Goal: Task Accomplishment & Management: Use online tool/utility

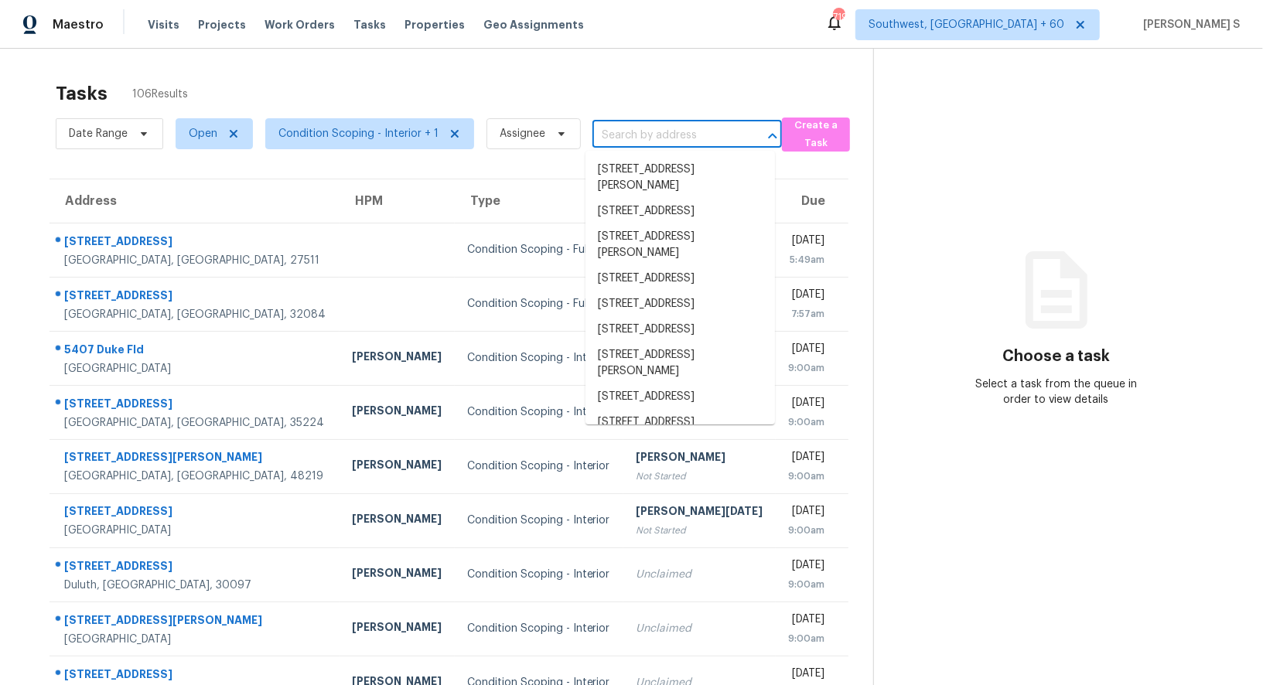
click at [674, 133] on input "text" at bounding box center [665, 136] width 146 height 24
paste input "[STREET_ADDRESS]"
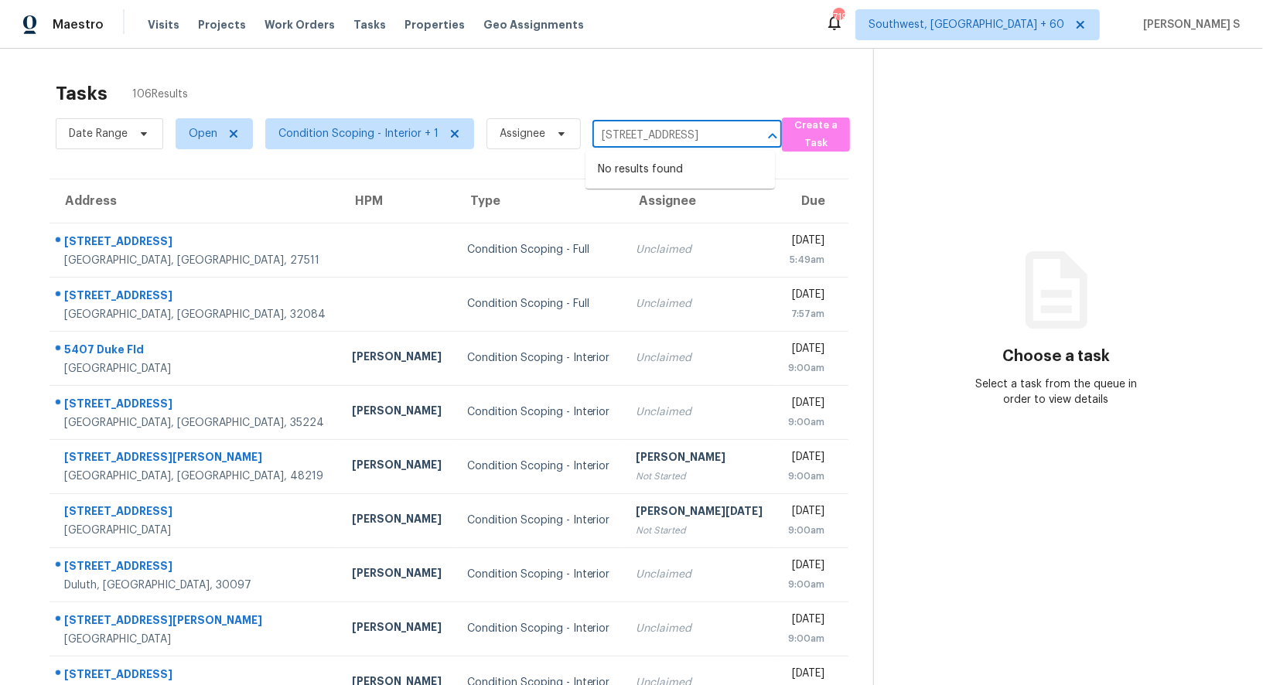
type input "[STREET_ADDRESS]"
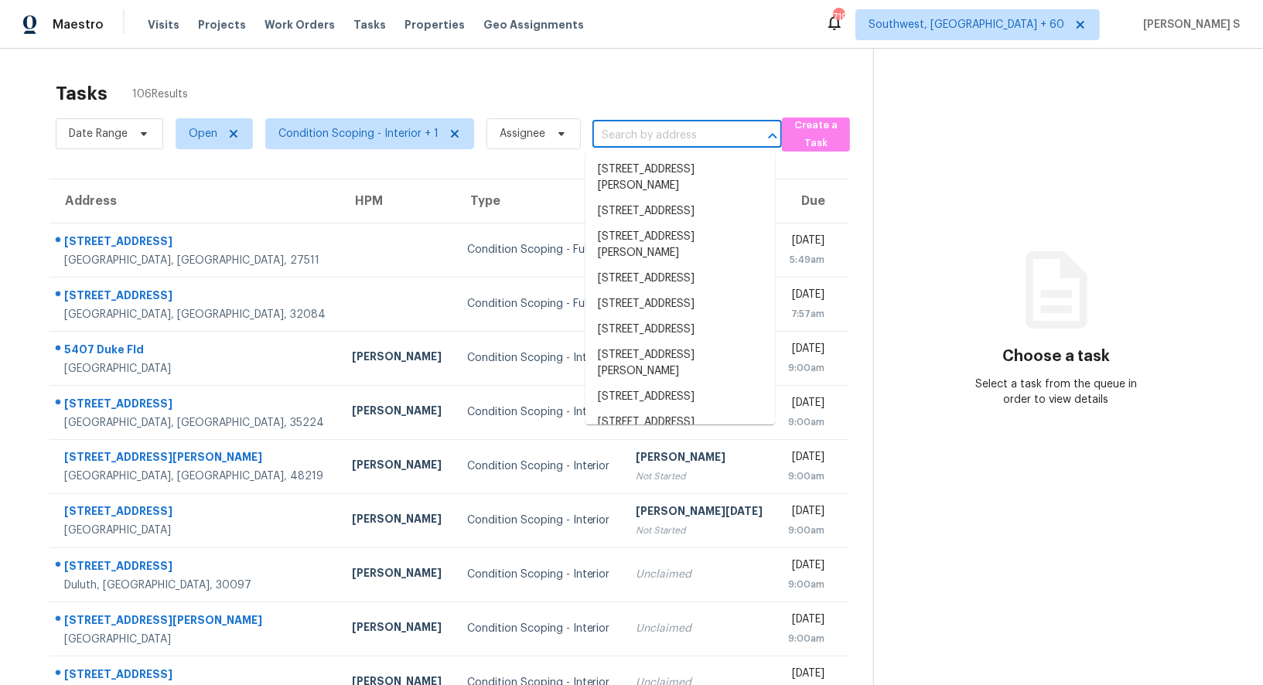
click at [659, 134] on input "text" at bounding box center [665, 136] width 146 height 24
paste input "522 W Cornwall Rd, Cary, NC 27511"
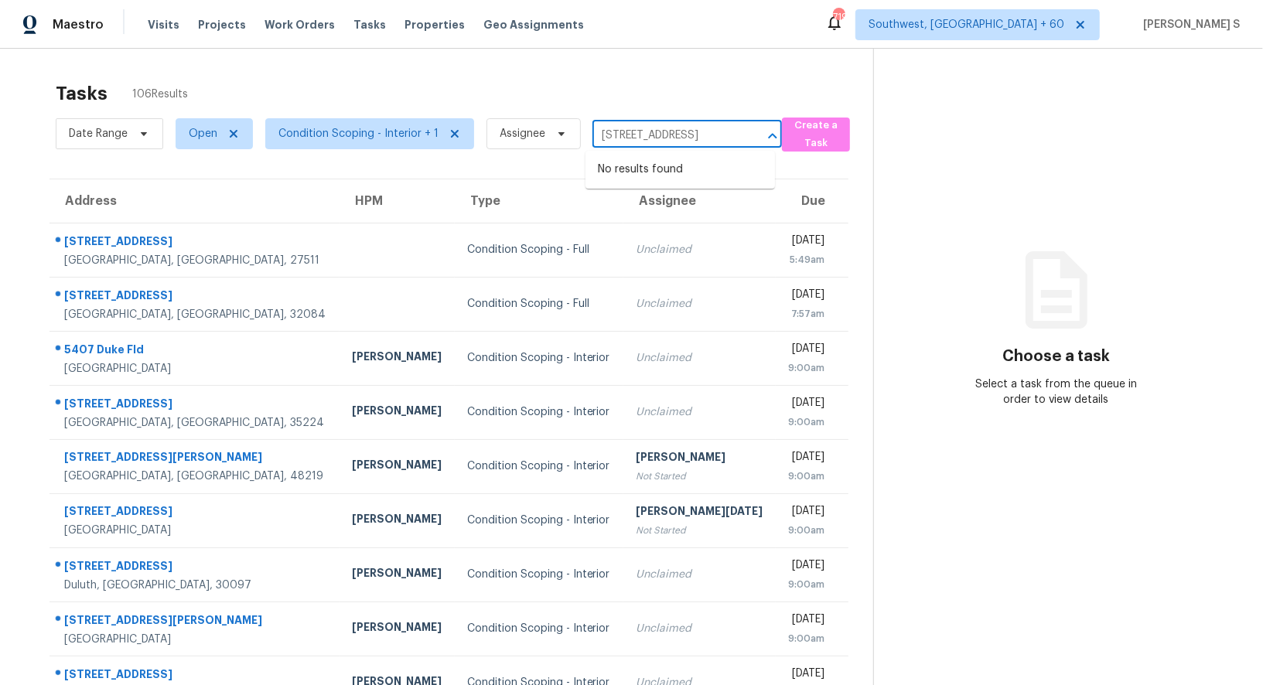
scroll to position [0, 38]
click at [613, 134] on input "522 W Cornwall Rd, Cary, NC 27511" at bounding box center [665, 136] width 146 height 24
type input "522 W Corn"
click at [650, 167] on li "522 W Cornwall Rd, Cary, NC 27511" at bounding box center [679, 170] width 189 height 26
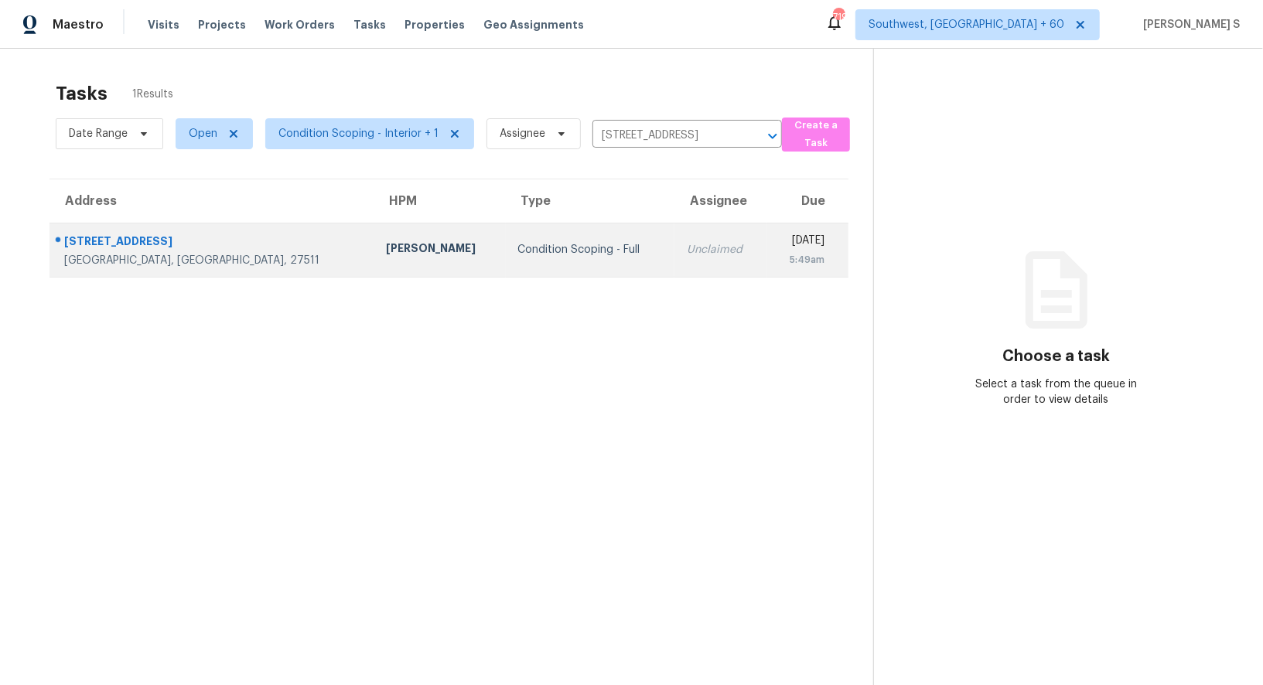
click at [687, 245] on div "Unclaimed" at bounding box center [721, 249] width 68 height 15
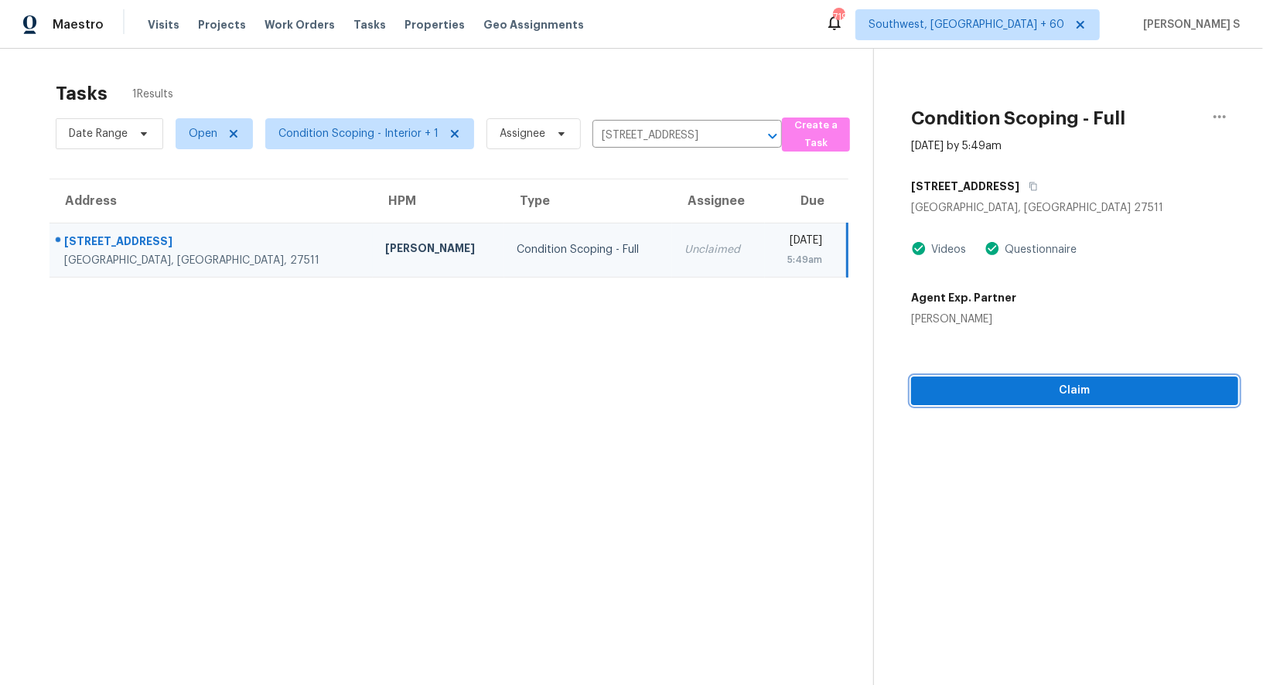
click at [1041, 394] on span "Claim" at bounding box center [1074, 390] width 302 height 19
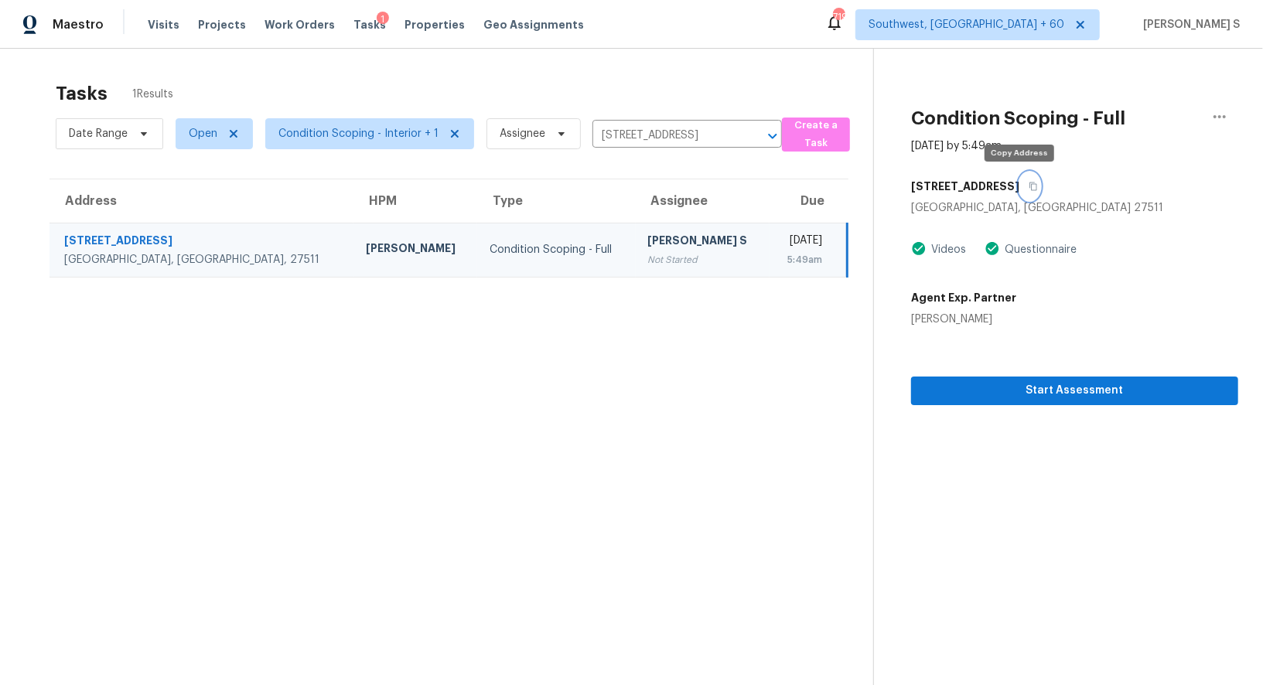
click at [1024, 177] on button "button" at bounding box center [1029, 186] width 21 height 28
click at [648, 247] on div "[PERSON_NAME] S" at bounding box center [702, 242] width 109 height 19
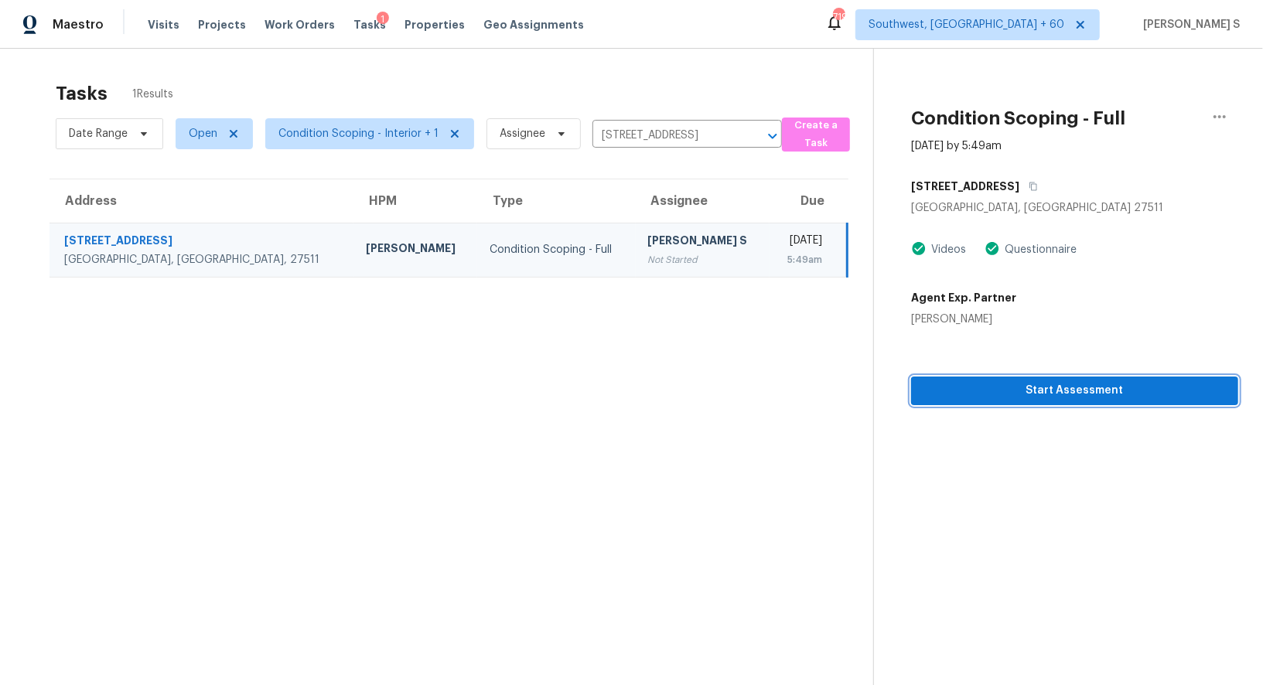
click at [1050, 380] on button "Start Assessment" at bounding box center [1074, 391] width 327 height 29
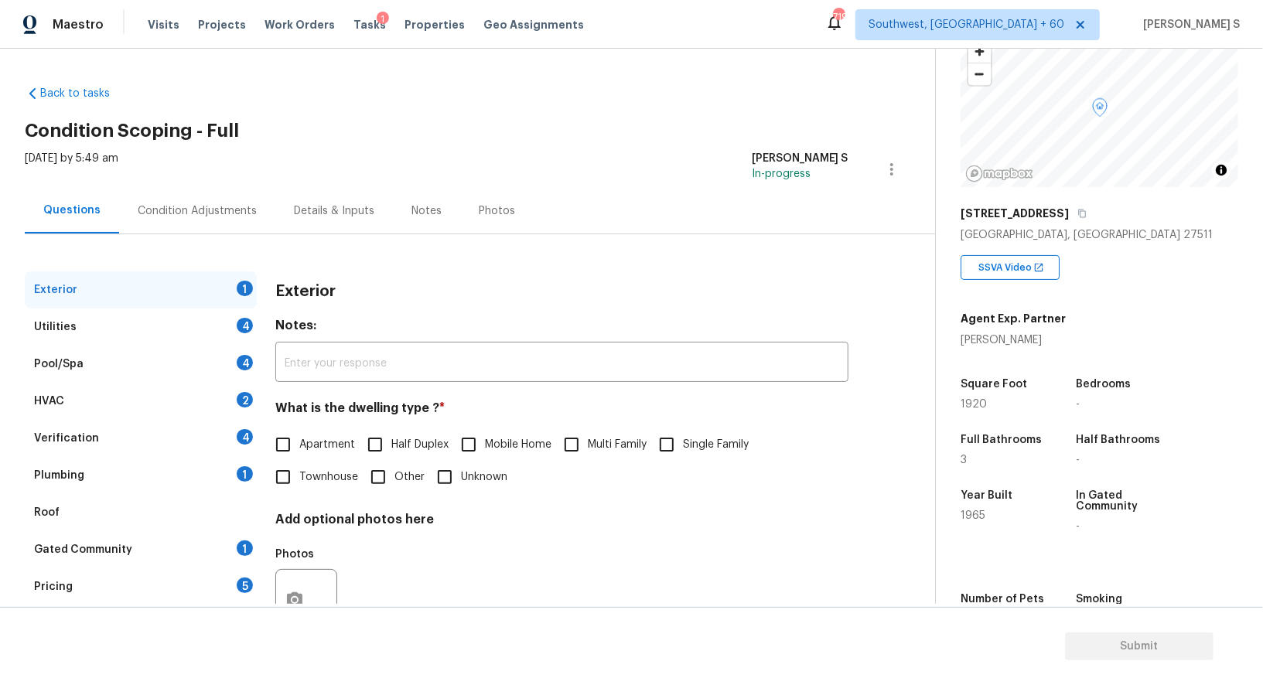
scroll to position [162, 0]
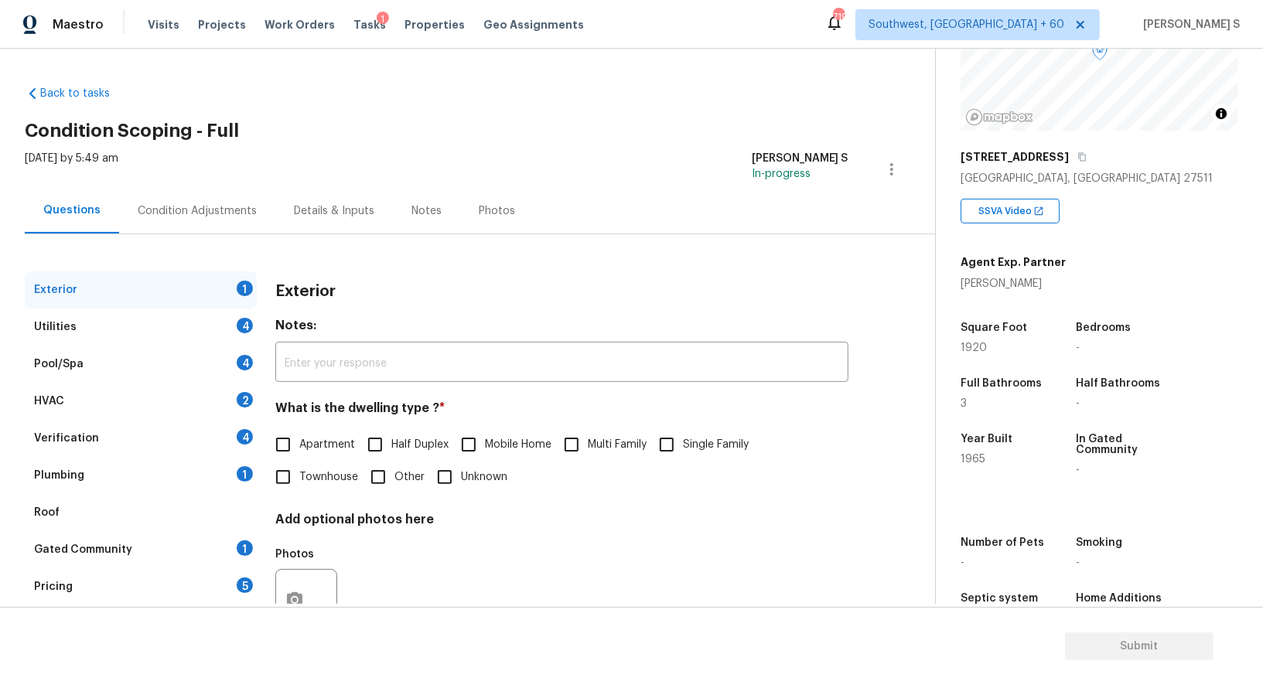
click at [675, 455] on input "Single Family" at bounding box center [666, 444] width 32 height 32
checkbox input "true"
click at [241, 332] on div "4" at bounding box center [245, 325] width 16 height 15
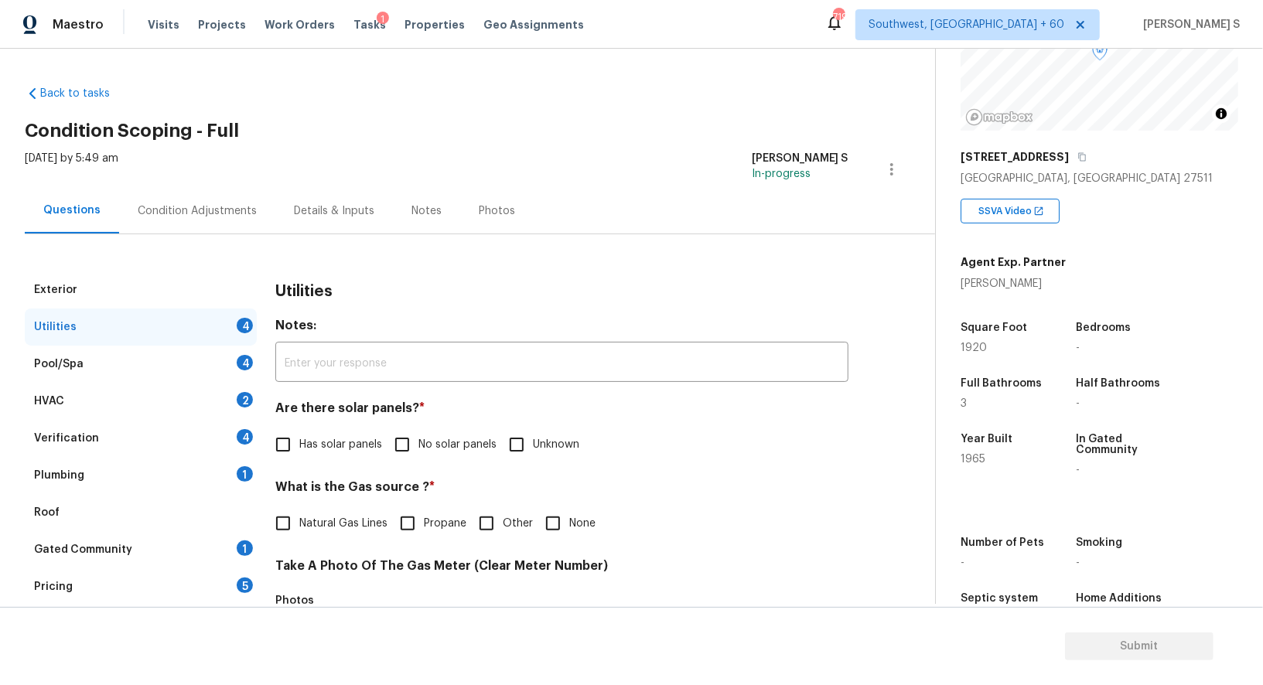
click at [412, 450] on input "No solar panels" at bounding box center [402, 444] width 32 height 32
checkbox input "true"
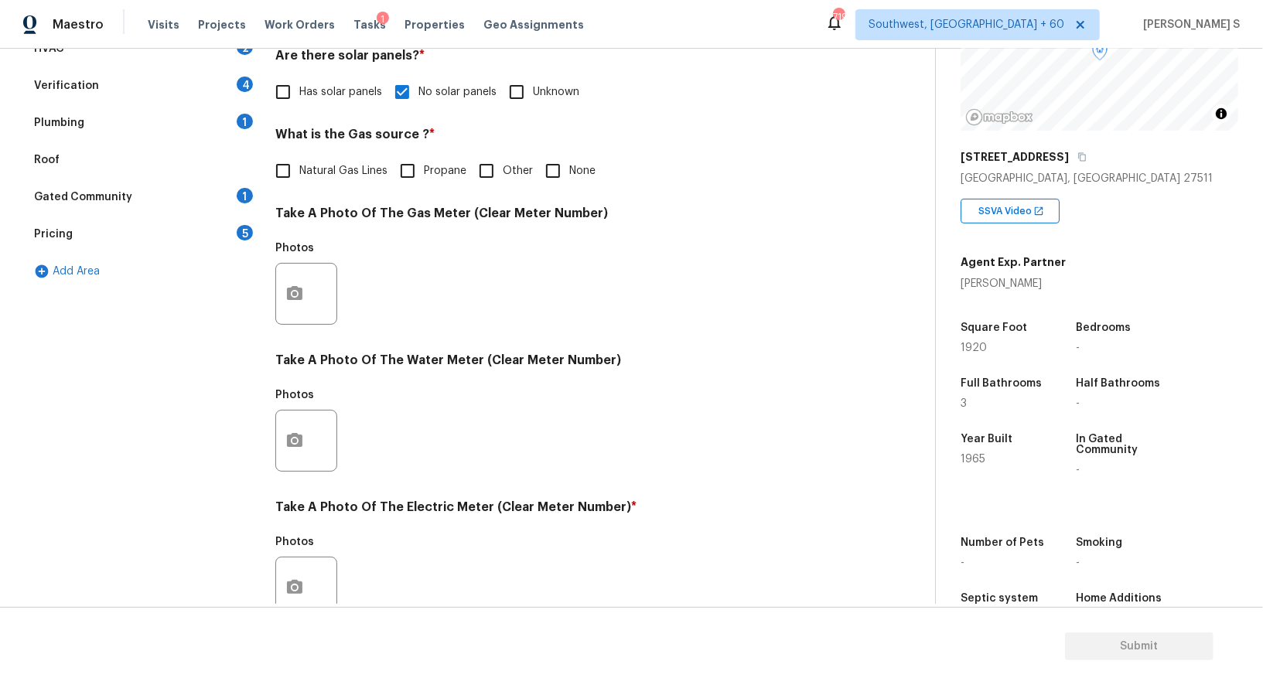
scroll to position [478, 0]
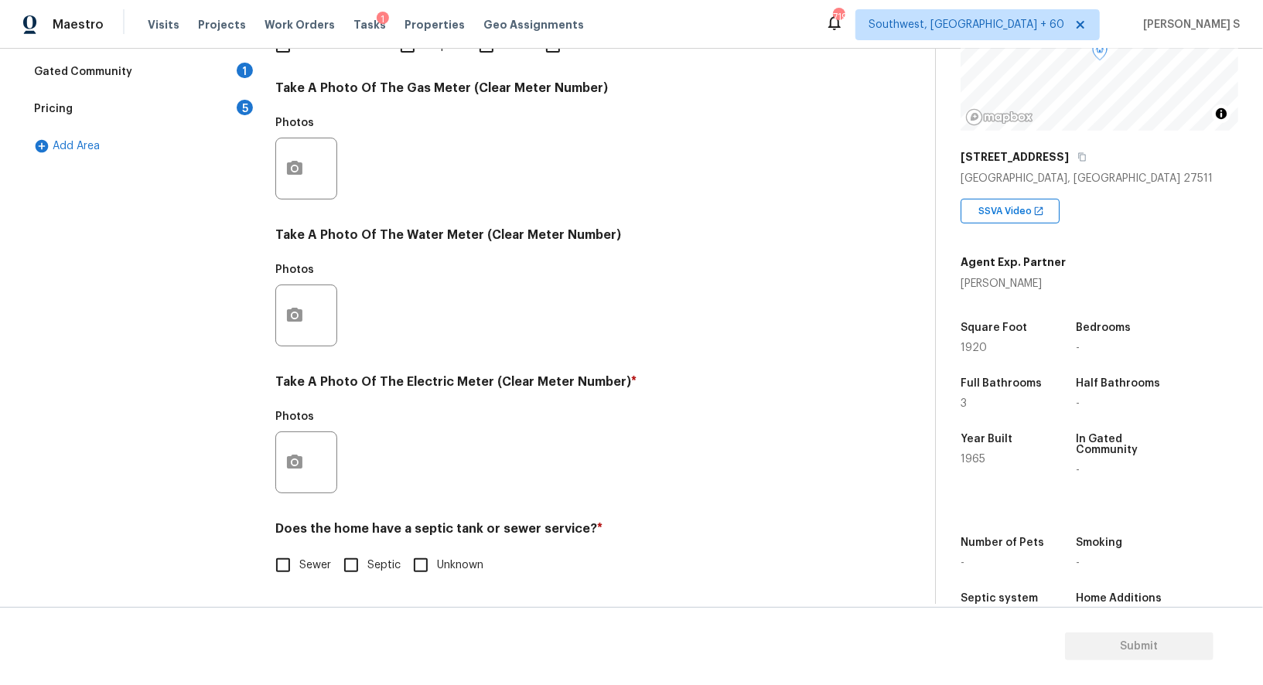
click at [291, 564] on input "Sewer" at bounding box center [283, 565] width 32 height 32
checkbox input "true"
click at [289, 465] on icon "button" at bounding box center [294, 462] width 15 height 14
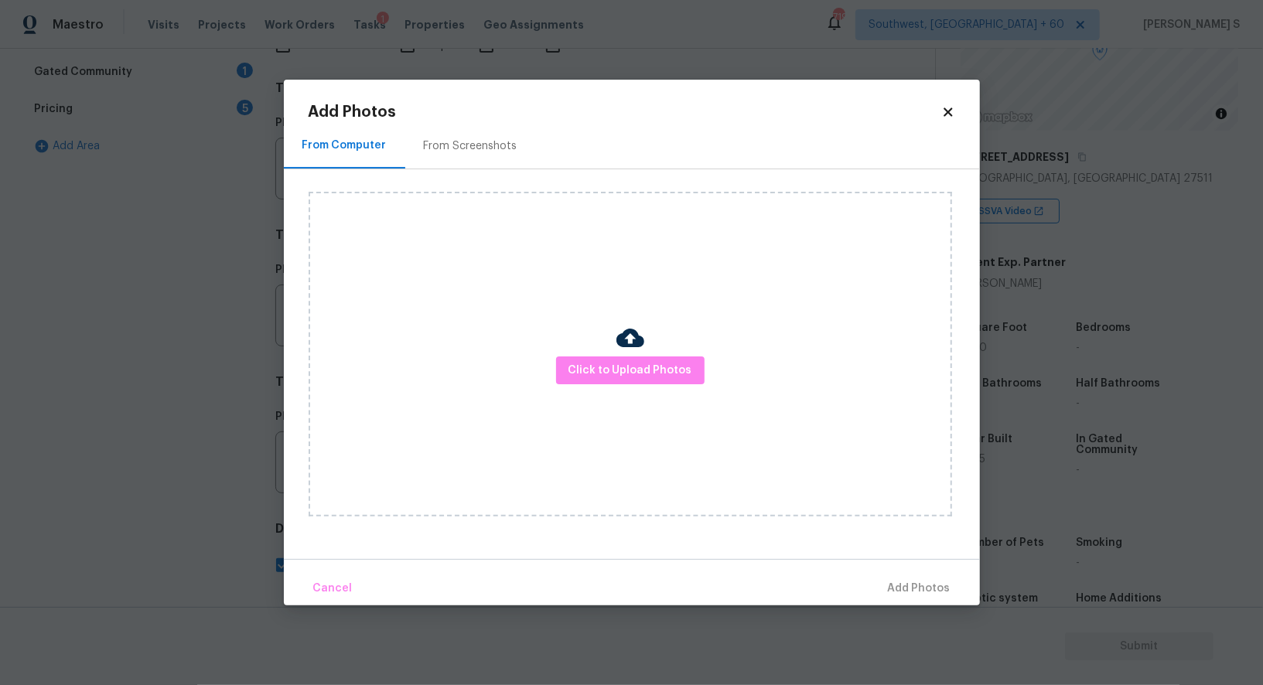
click at [663, 353] on div "Click to Upload Photos" at bounding box center [629, 354] width 643 height 325
click at [663, 366] on span "Click to Upload Photos" at bounding box center [630, 370] width 124 height 19
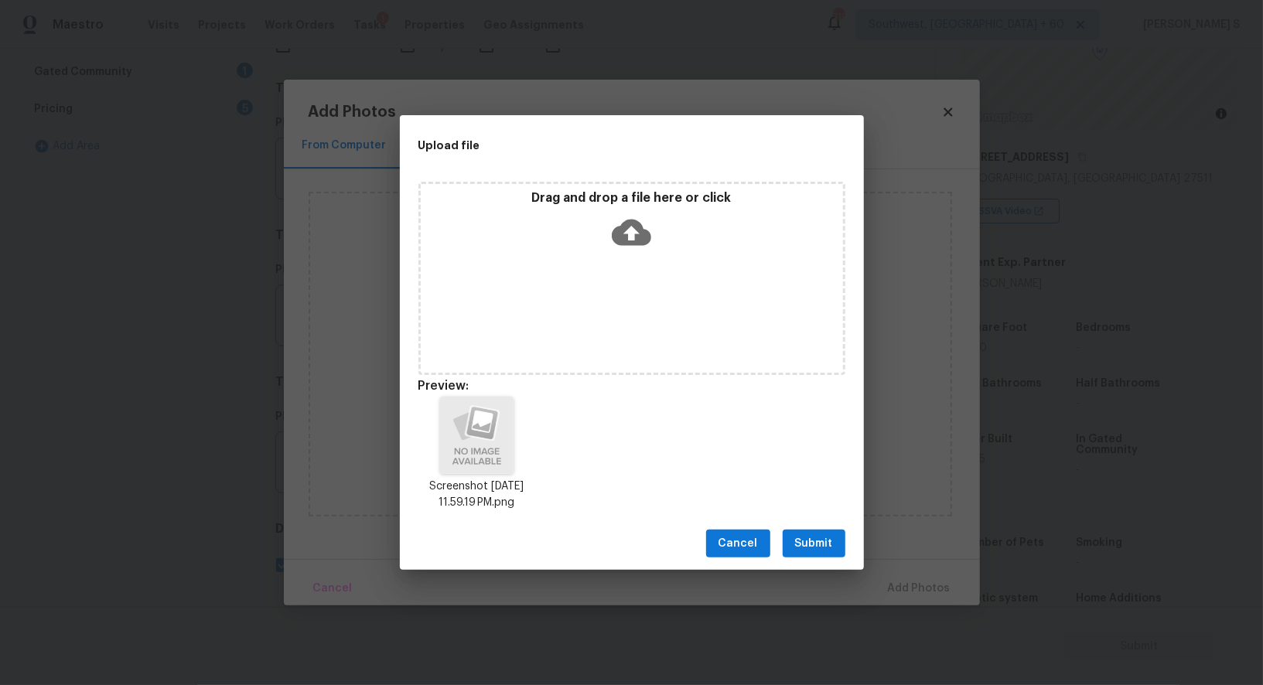
click at [820, 541] on span "Submit" at bounding box center [814, 543] width 38 height 19
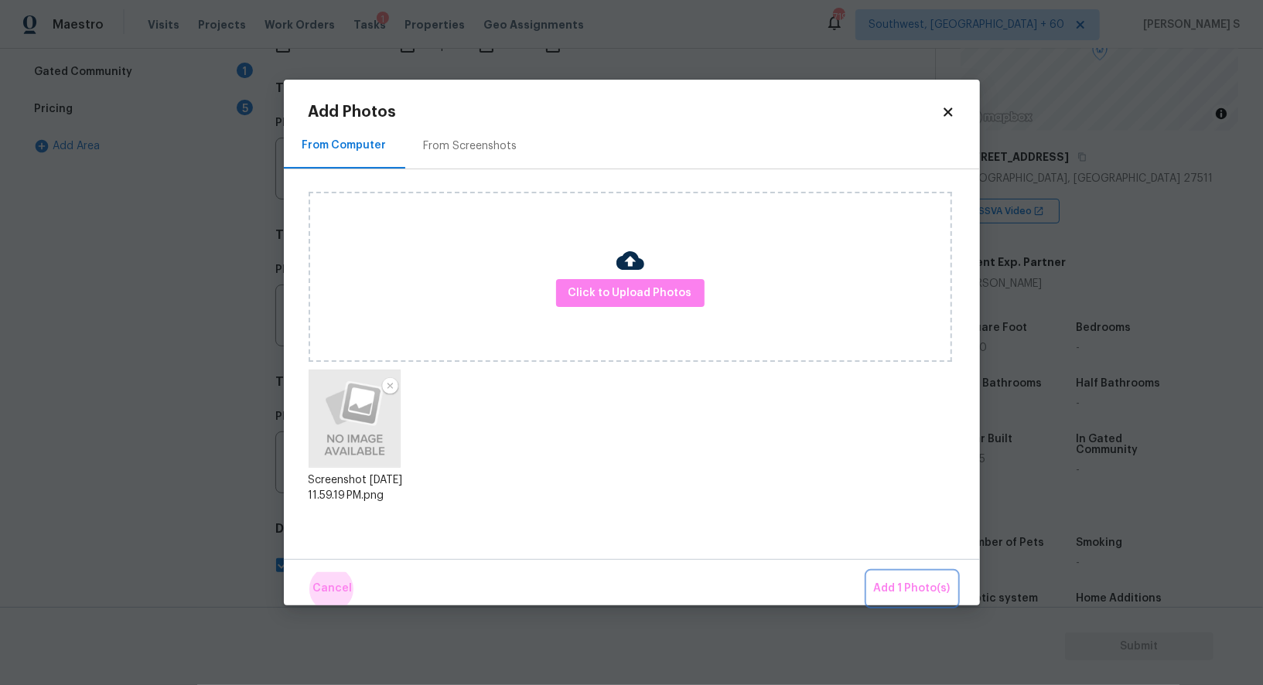
click at [867, 572] on button "Add 1 Photo(s)" at bounding box center [911, 588] width 89 height 33
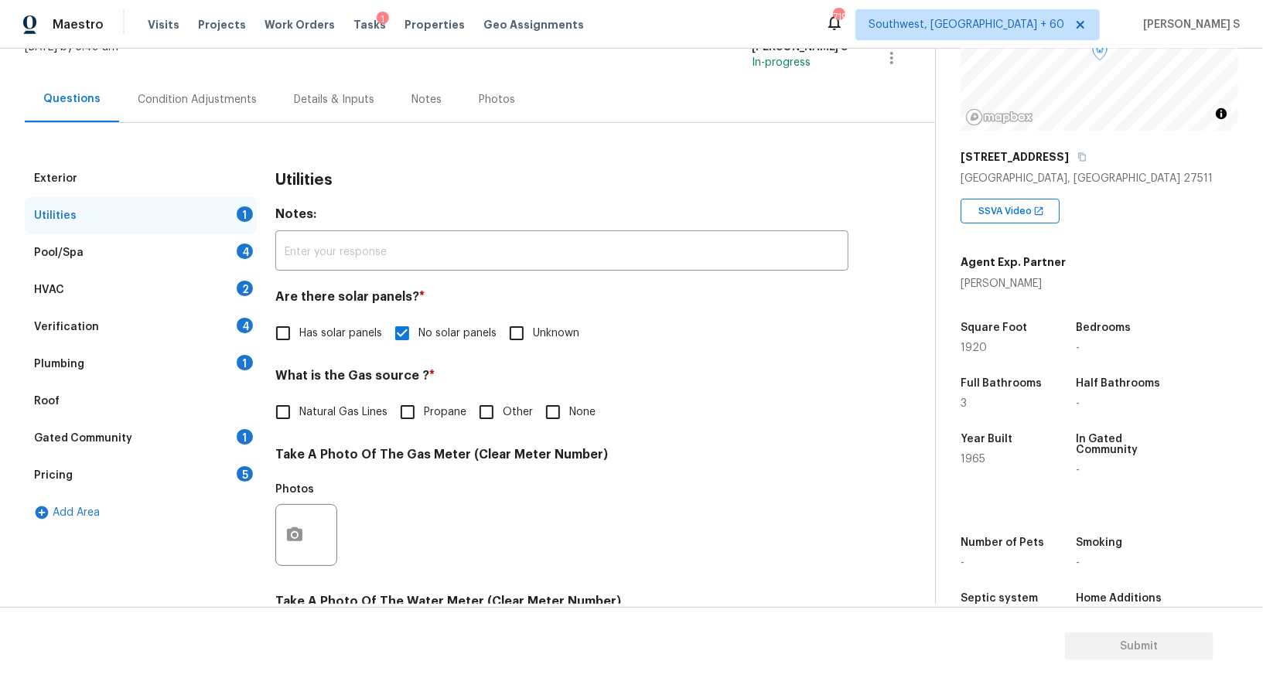
scroll to position [76, 0]
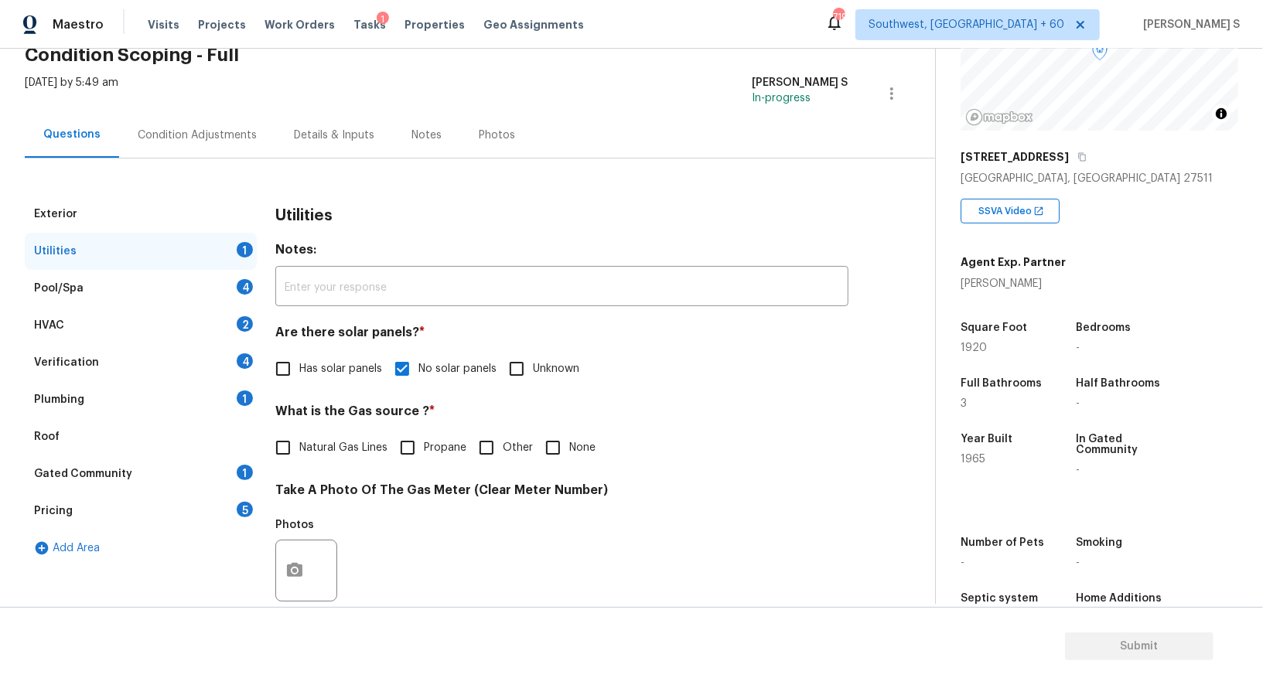
click at [242, 392] on div "1" at bounding box center [245, 397] width 16 height 15
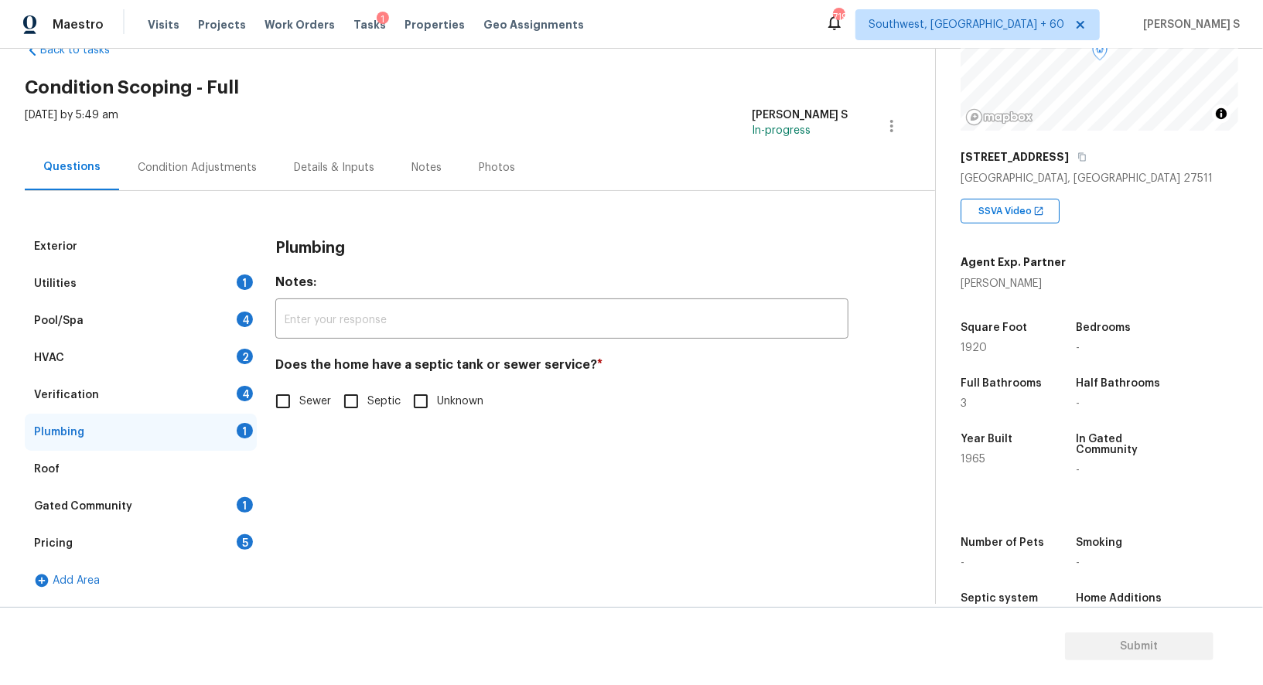
scroll to position [43, 0]
click at [285, 411] on input "Sewer" at bounding box center [283, 402] width 32 height 32
checkbox input "true"
click at [250, 499] on div "1" at bounding box center [245, 505] width 16 height 15
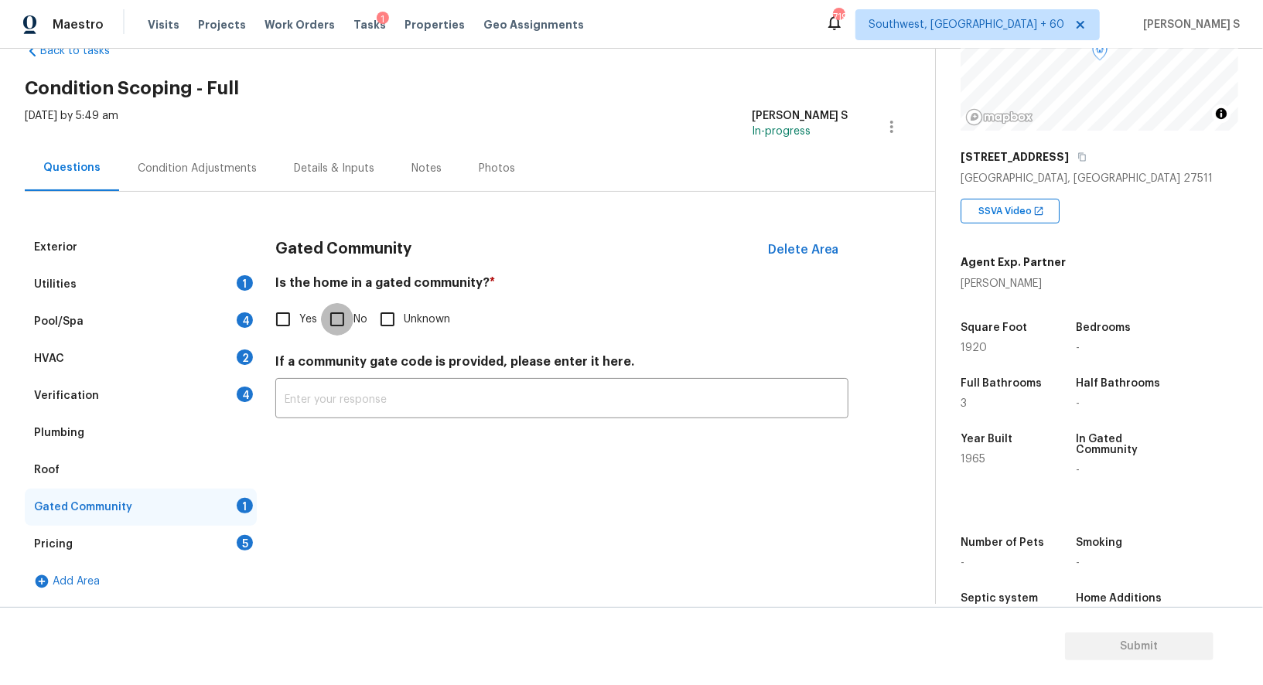
drag, startPoint x: 335, startPoint y: 316, endPoint x: 315, endPoint y: 448, distance: 132.8
click at [335, 316] on input "No" at bounding box center [337, 319] width 32 height 32
checkbox input "true"
click at [240, 404] on div "Verification 4" at bounding box center [141, 395] width 232 height 37
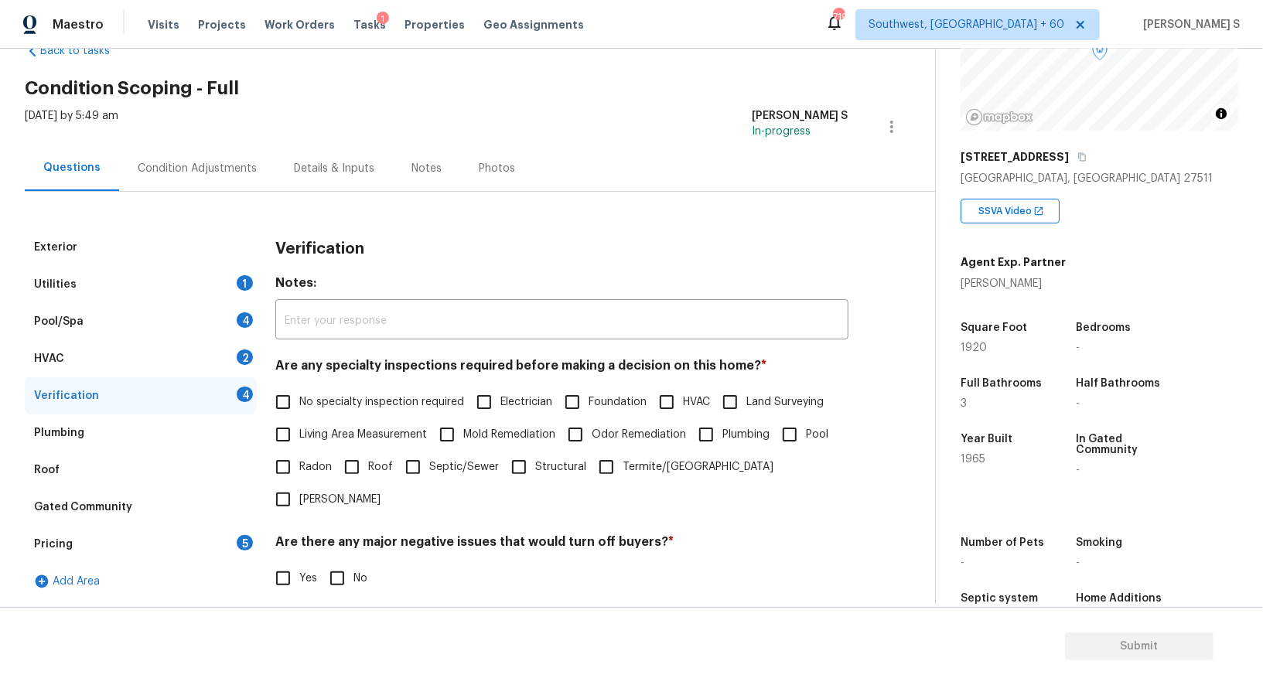
click at [294, 400] on input "No specialty inspection required" at bounding box center [283, 402] width 32 height 32
checkbox input "true"
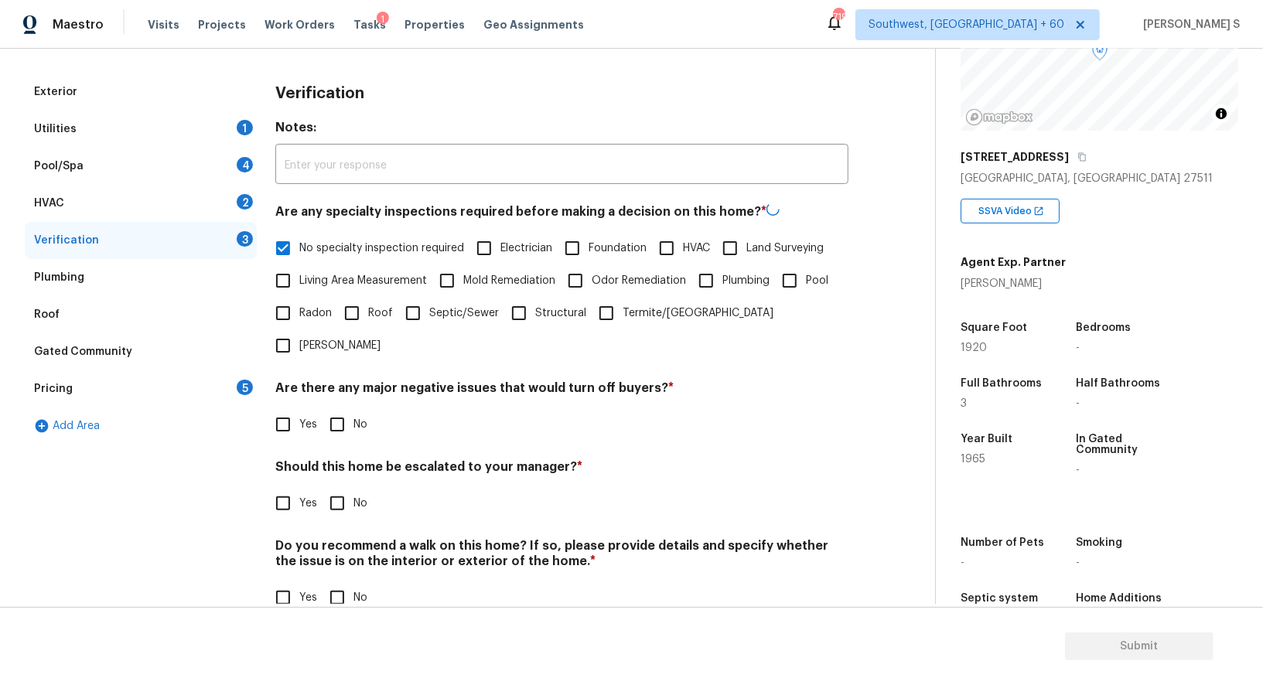
scroll to position [197, 0]
click at [338, 407] on input "No" at bounding box center [337, 423] width 32 height 32
checkbox input "true"
click at [329, 581] on input "No" at bounding box center [337, 597] width 32 height 32
checkbox input "true"
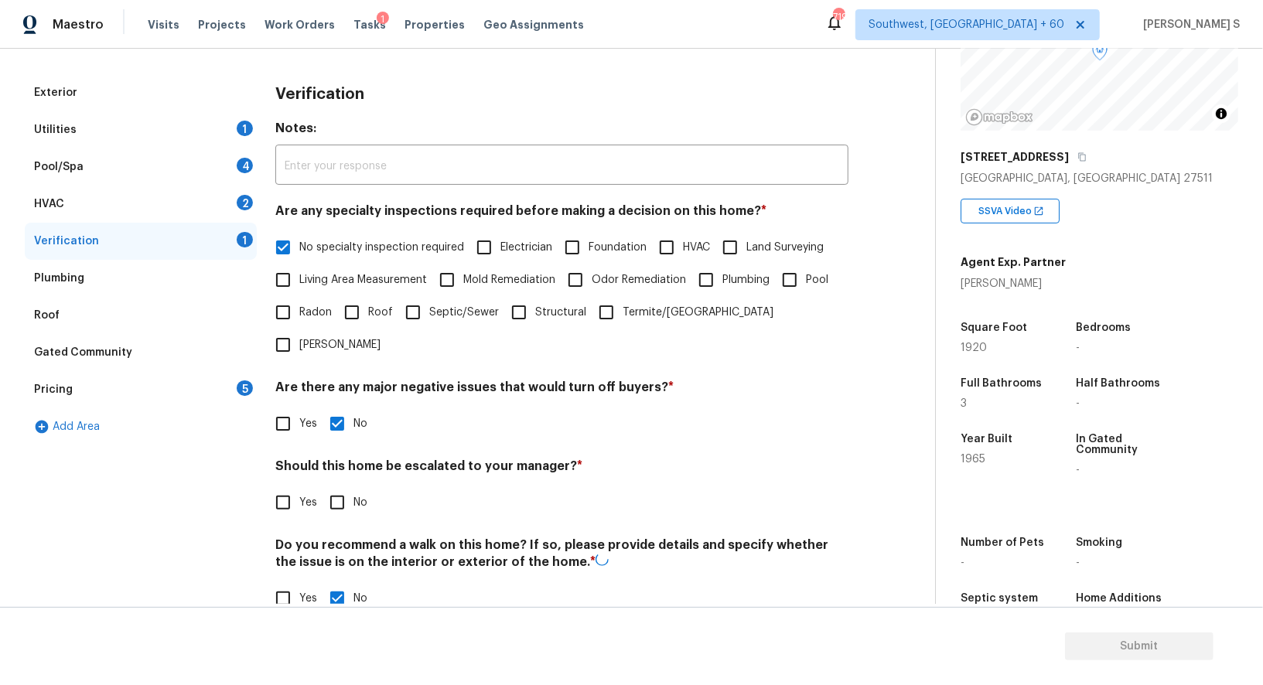
scroll to position [0, 0]
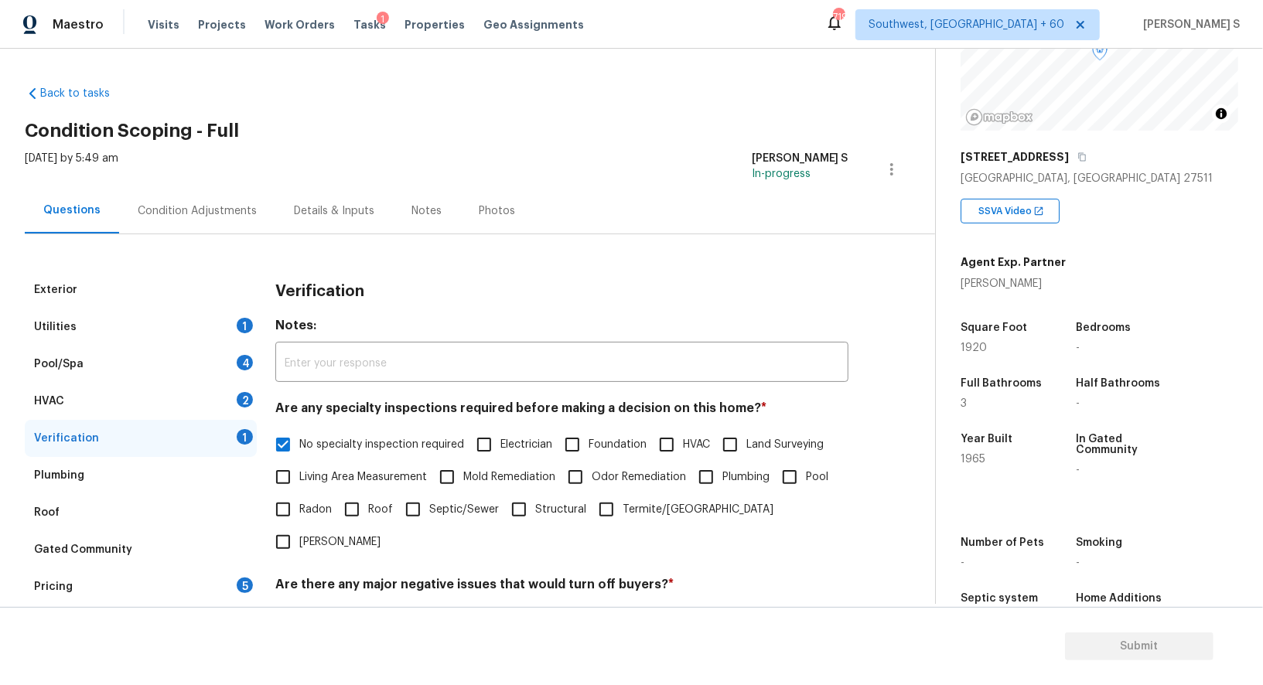
click at [244, 387] on div "HVAC 2" at bounding box center [141, 401] width 232 height 37
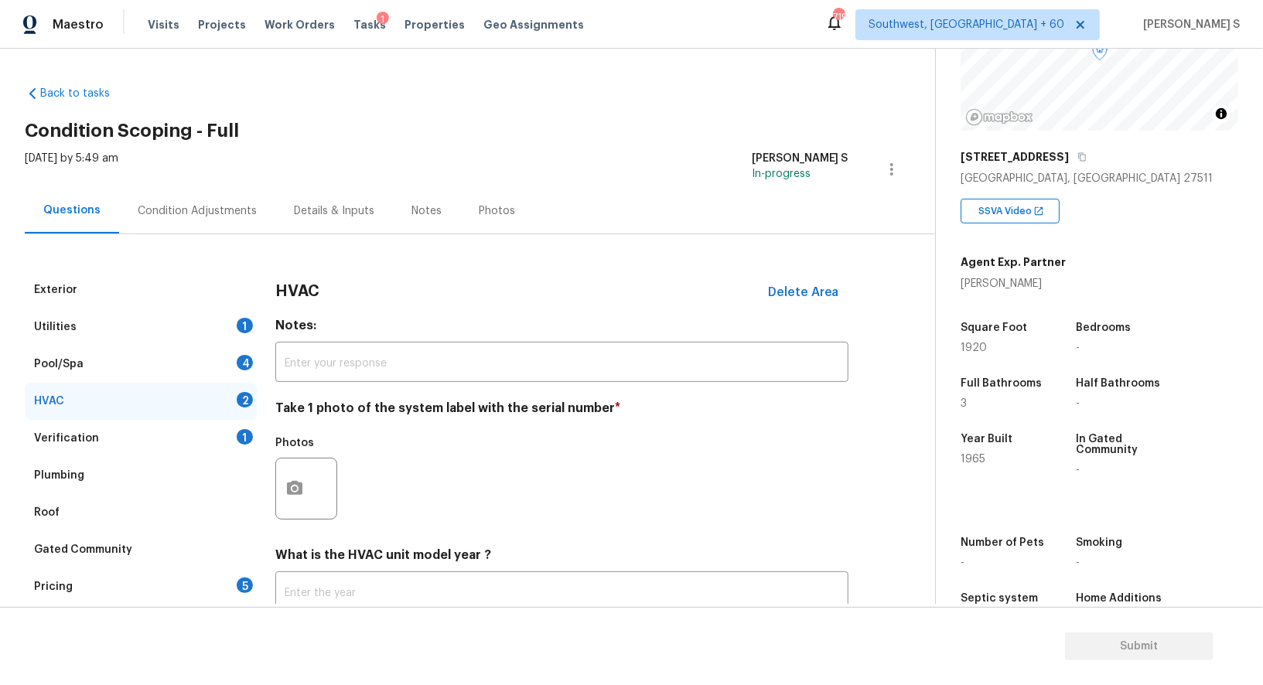
click at [406, 500] on div "Photos" at bounding box center [561, 478] width 573 height 101
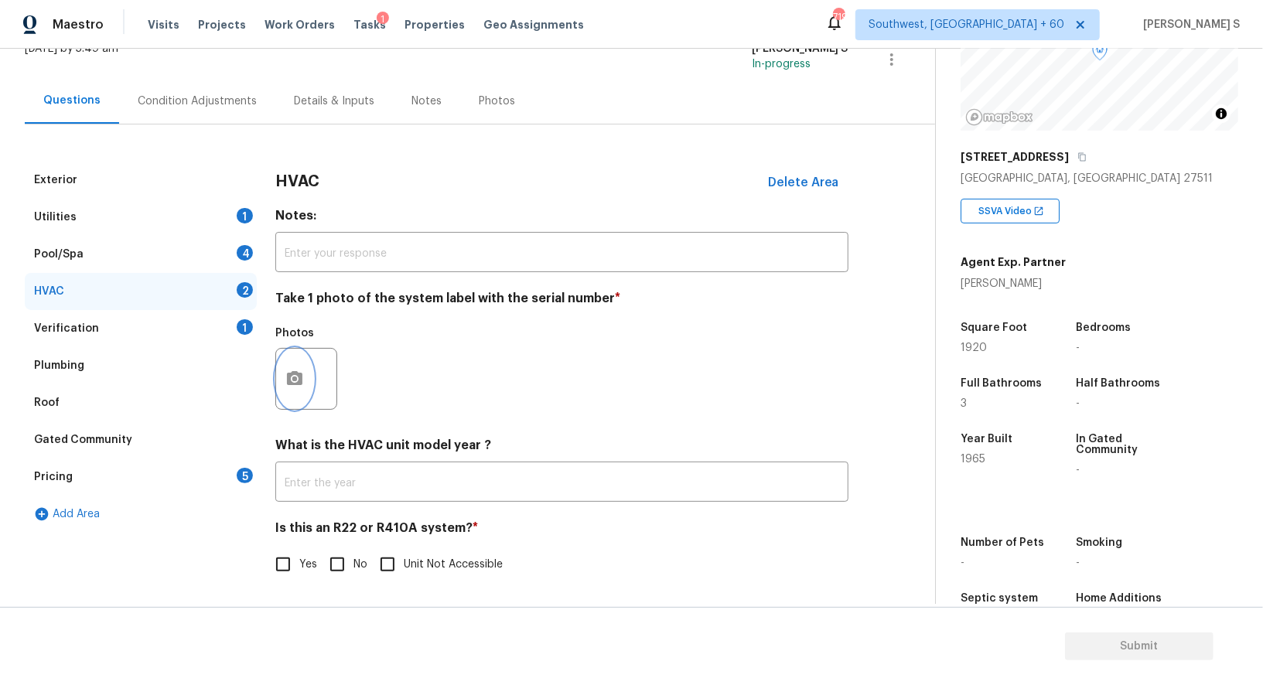
click at [301, 387] on button "button" at bounding box center [294, 379] width 37 height 60
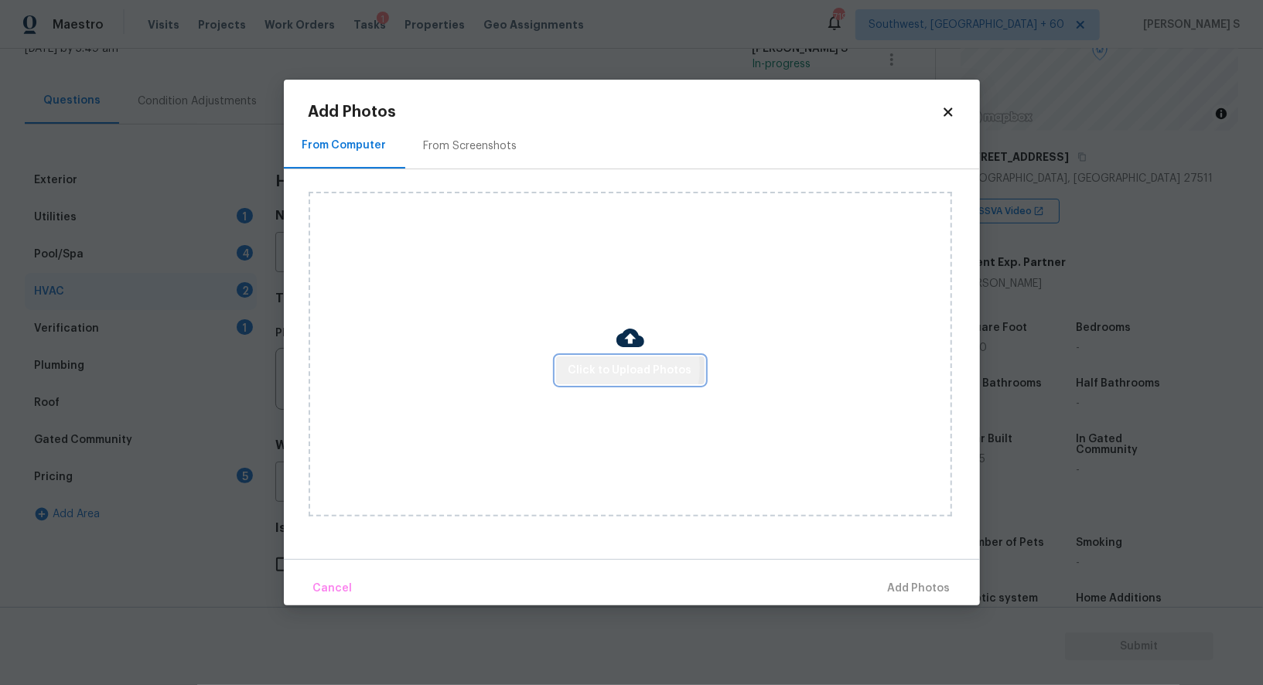
click at [614, 369] on span "Click to Upload Photos" at bounding box center [630, 370] width 124 height 19
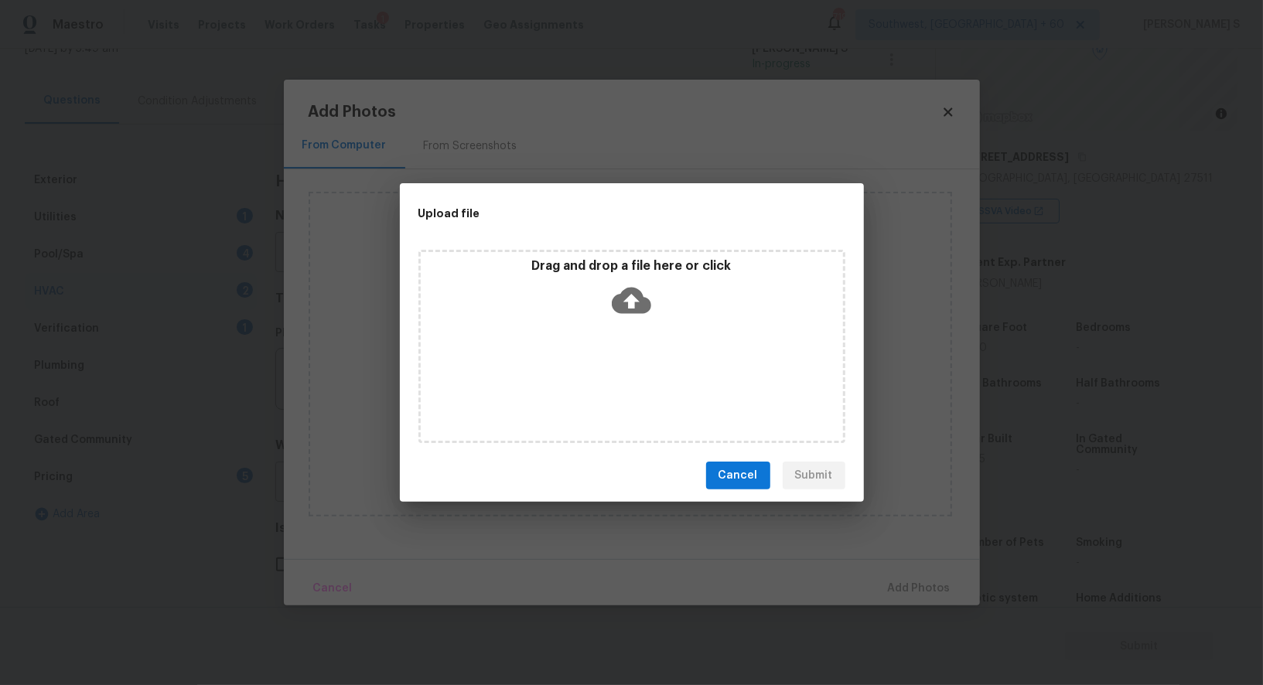
click at [614, 369] on div "Drag and drop a file here or click" at bounding box center [631, 346] width 427 height 193
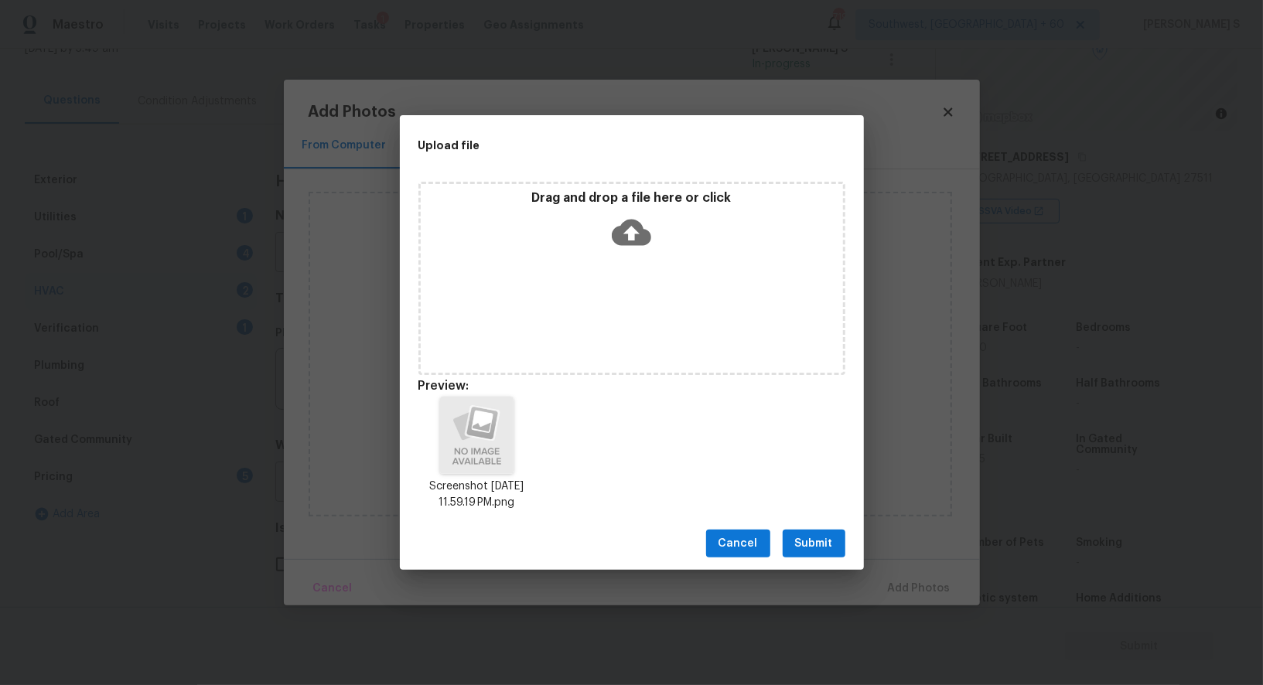
click at [812, 541] on span "Submit" at bounding box center [814, 543] width 38 height 19
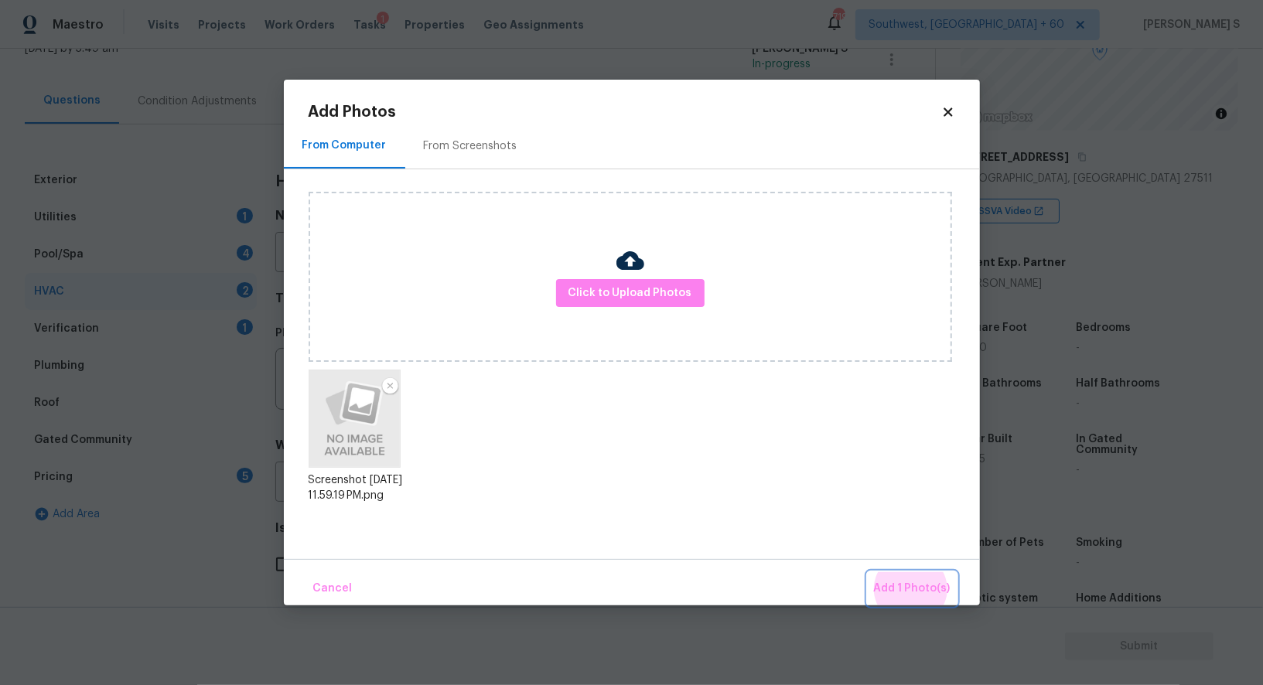
click at [867, 572] on button "Add 1 Photo(s)" at bounding box center [911, 588] width 89 height 33
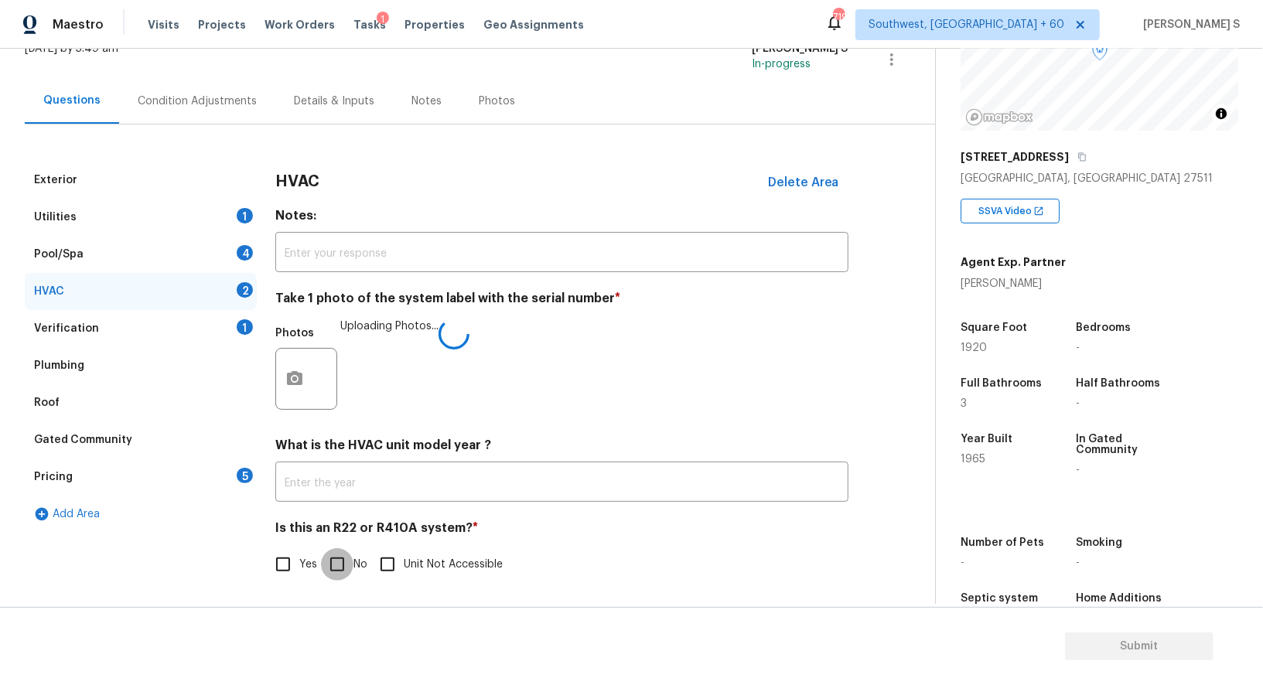
click at [336, 579] on input "No" at bounding box center [337, 564] width 32 height 32
checkbox input "true"
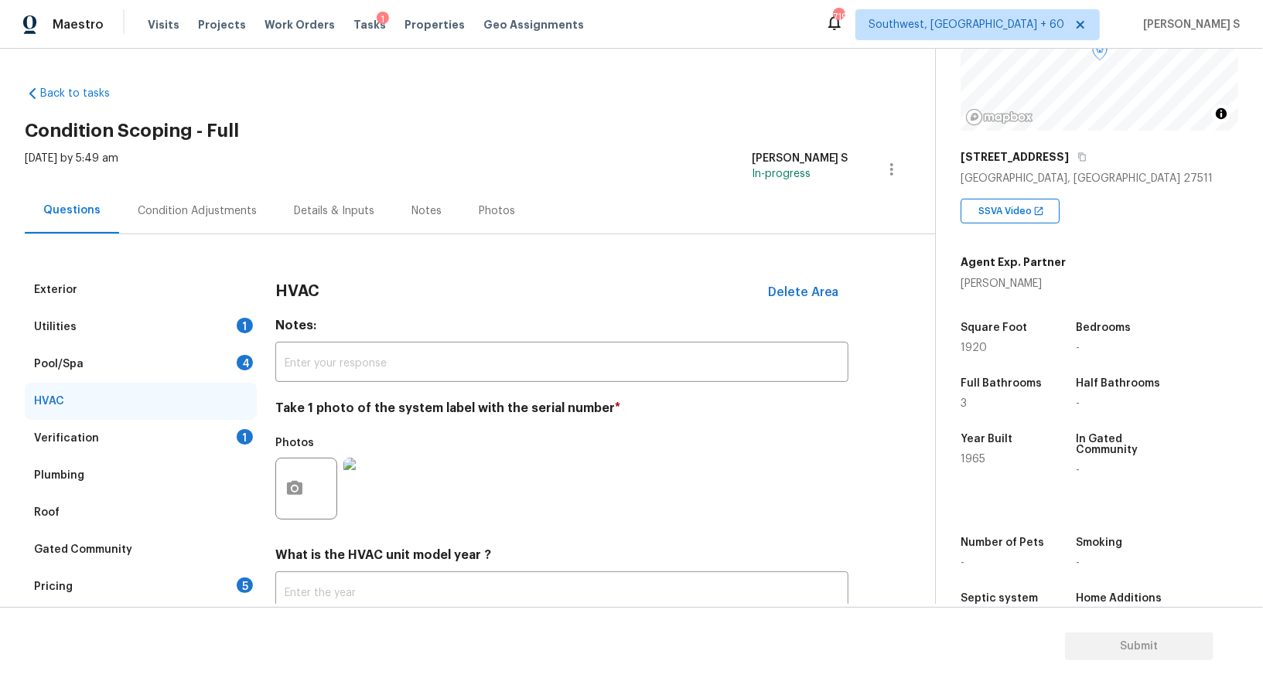
click at [246, 583] on div "5" at bounding box center [245, 585] width 16 height 15
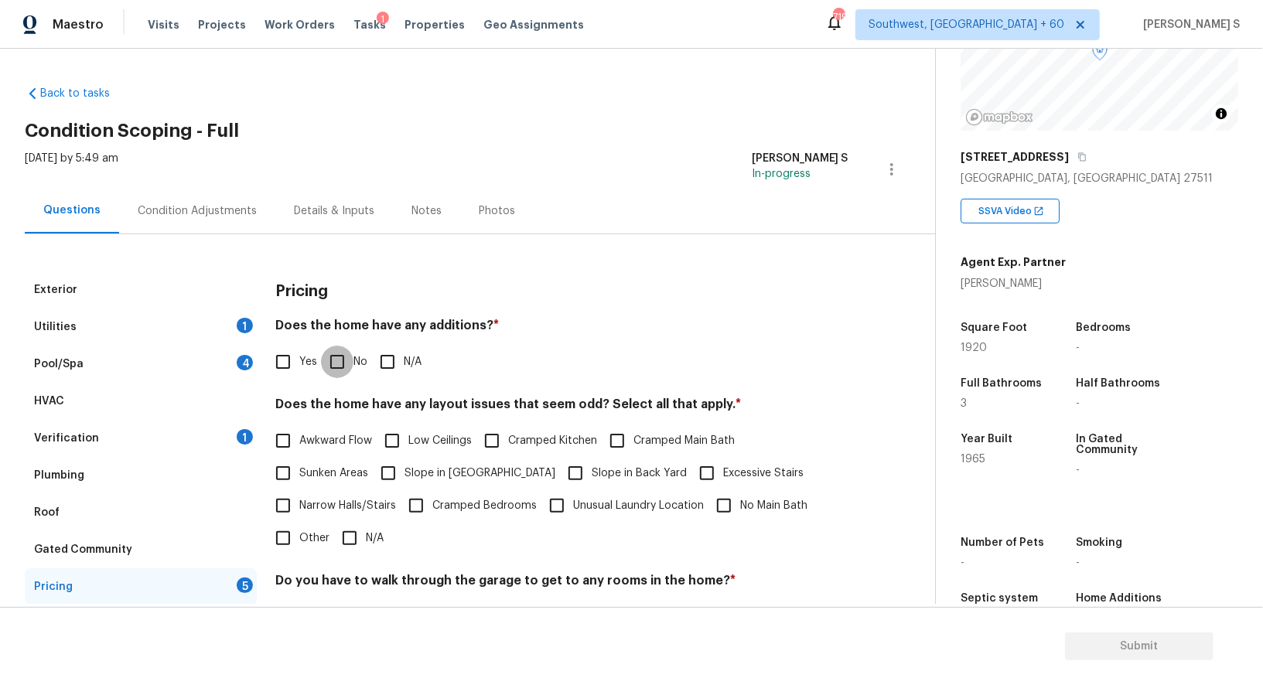
click at [334, 360] on input "No" at bounding box center [337, 362] width 32 height 32
checkbox input "true"
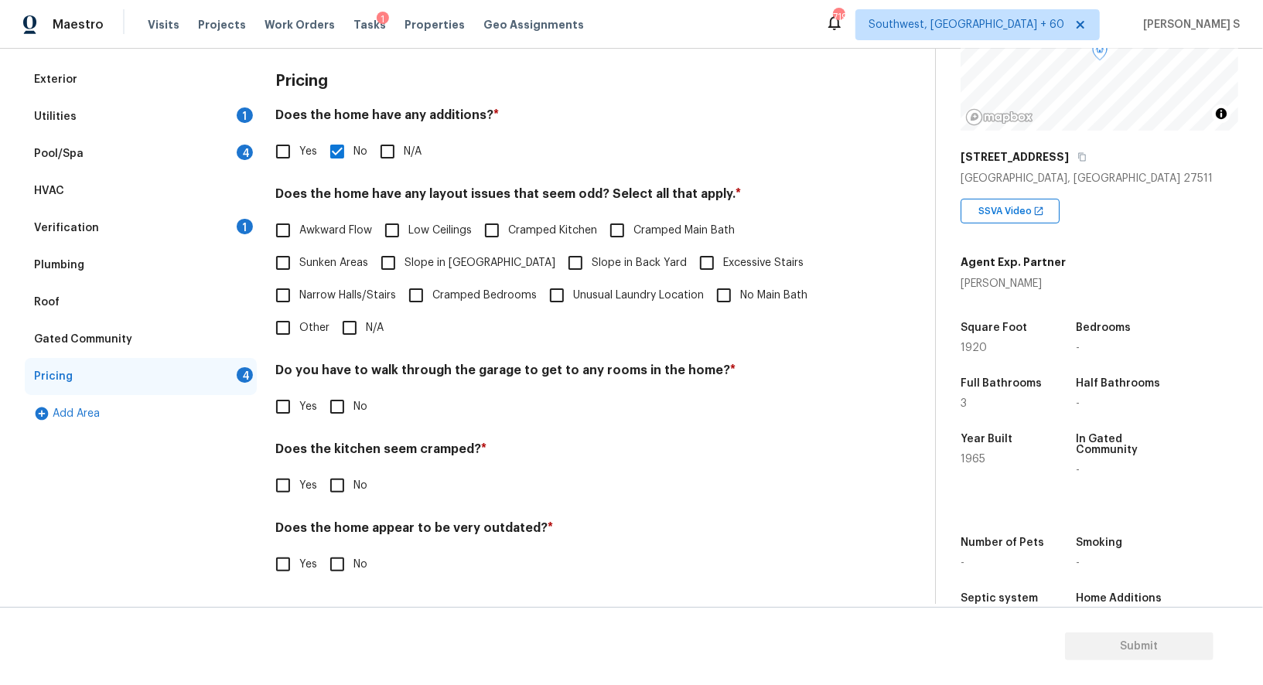
scroll to position [209, 0]
click at [331, 420] on input "No" at bounding box center [337, 408] width 32 height 32
checkbox input "true"
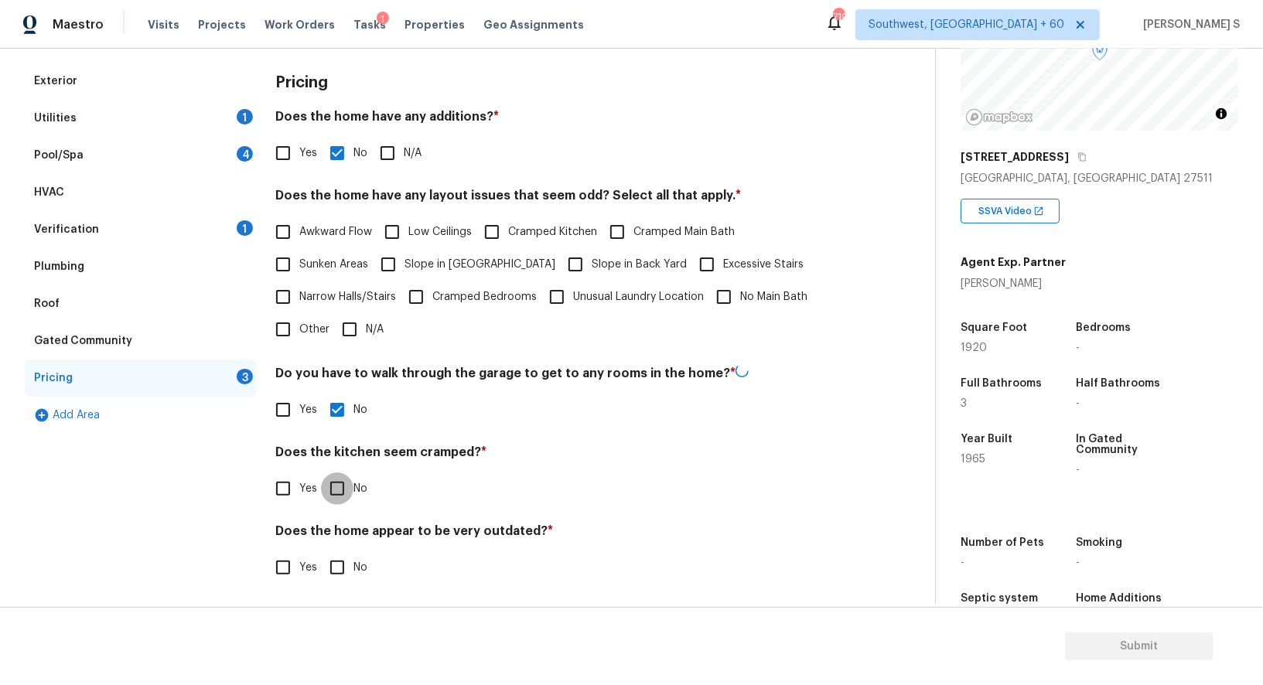
click at [321, 472] on input "No" at bounding box center [337, 488] width 32 height 32
checkbox input "true"
click at [321, 550] on input "No" at bounding box center [337, 566] width 32 height 32
checkbox input "true"
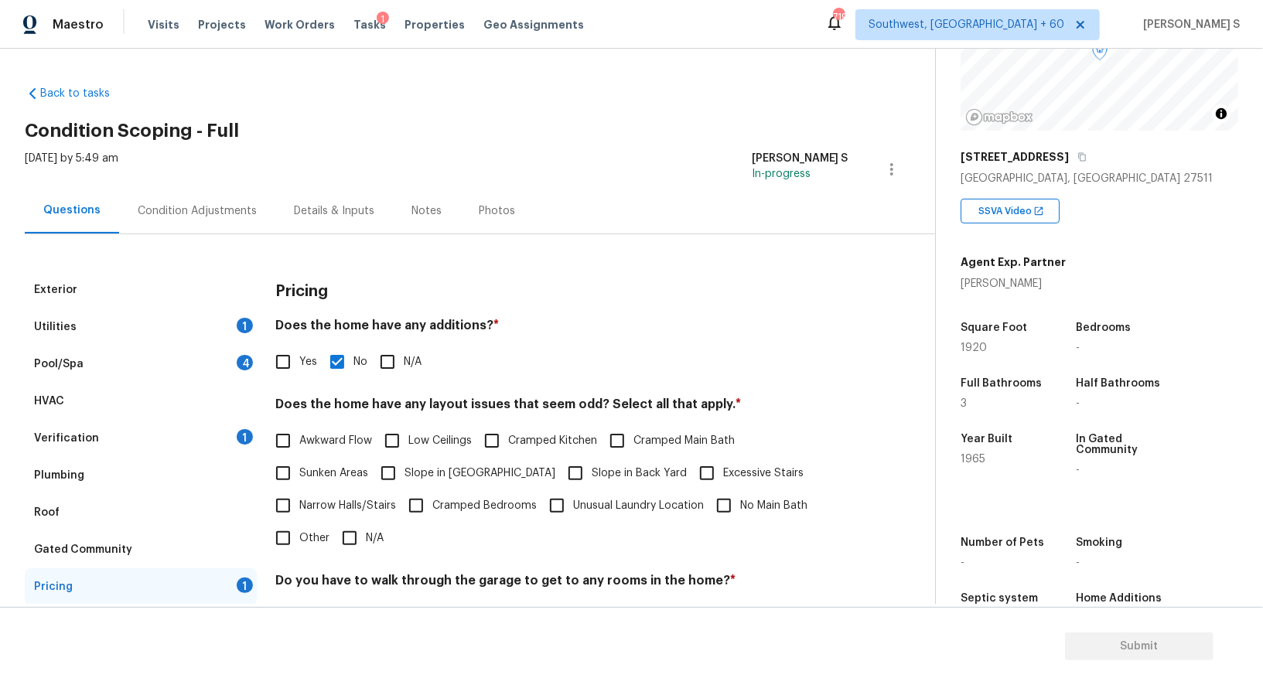
click at [210, 200] on div "Condition Adjustments" at bounding box center [197, 211] width 156 height 46
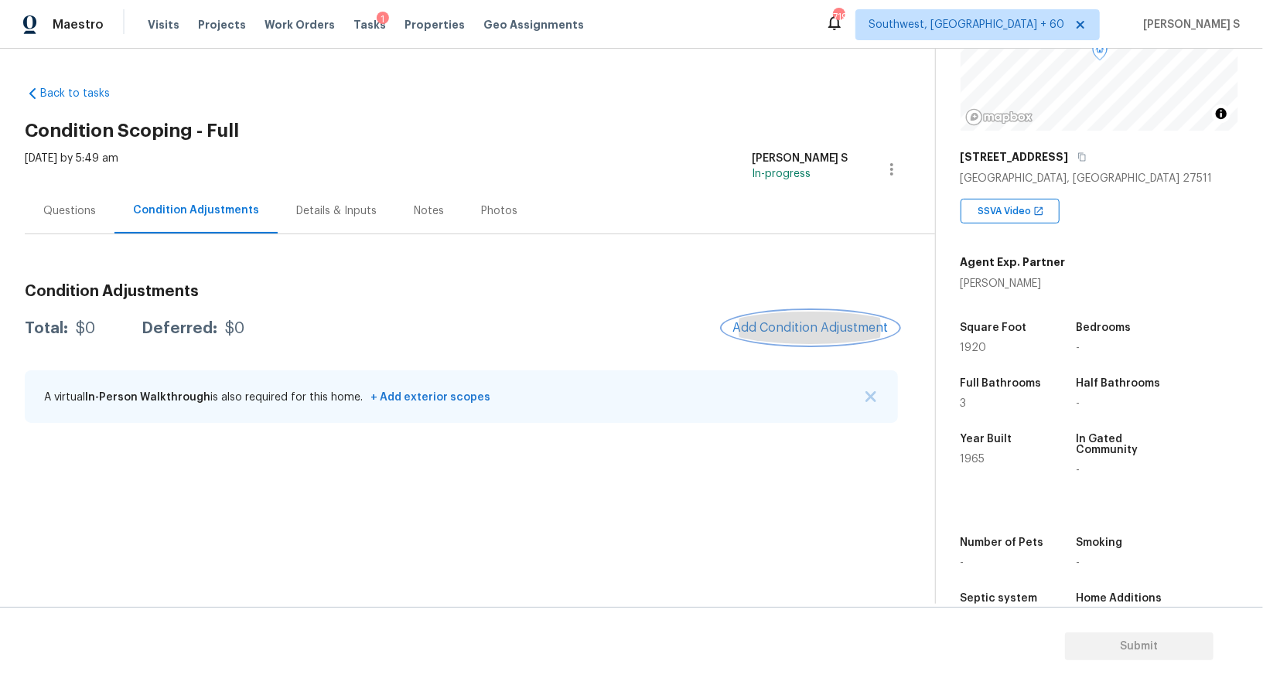
click at [779, 327] on span "Add Condition Adjustment" at bounding box center [810, 328] width 156 height 14
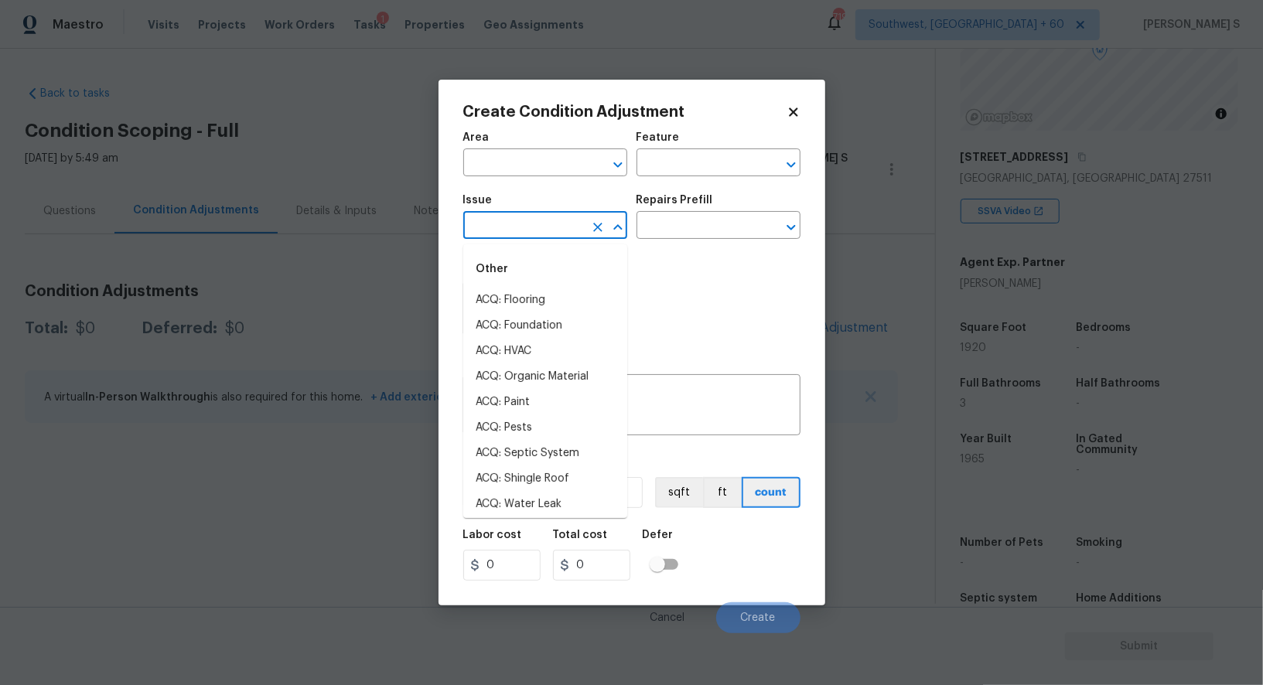
click at [564, 223] on input "text" at bounding box center [523, 227] width 121 height 24
type input "Light Pet Odor"
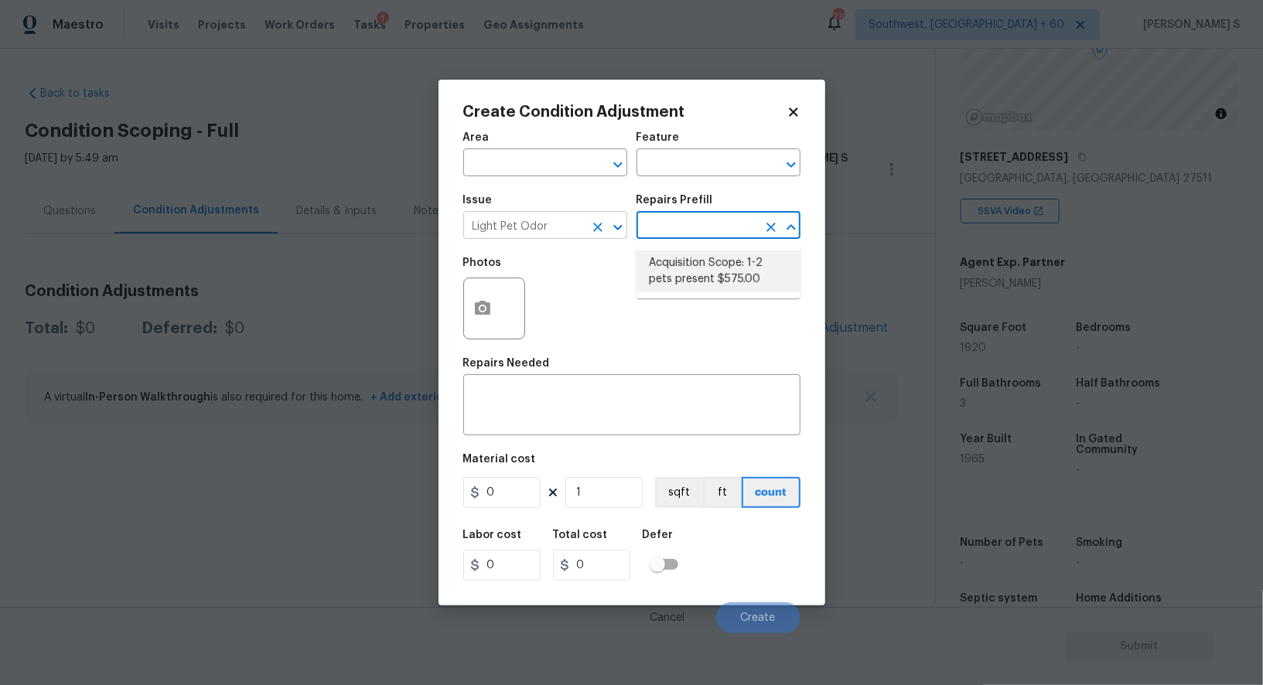
type textarea "Acquisition Scope: 1-2 pets present"
type input "575"
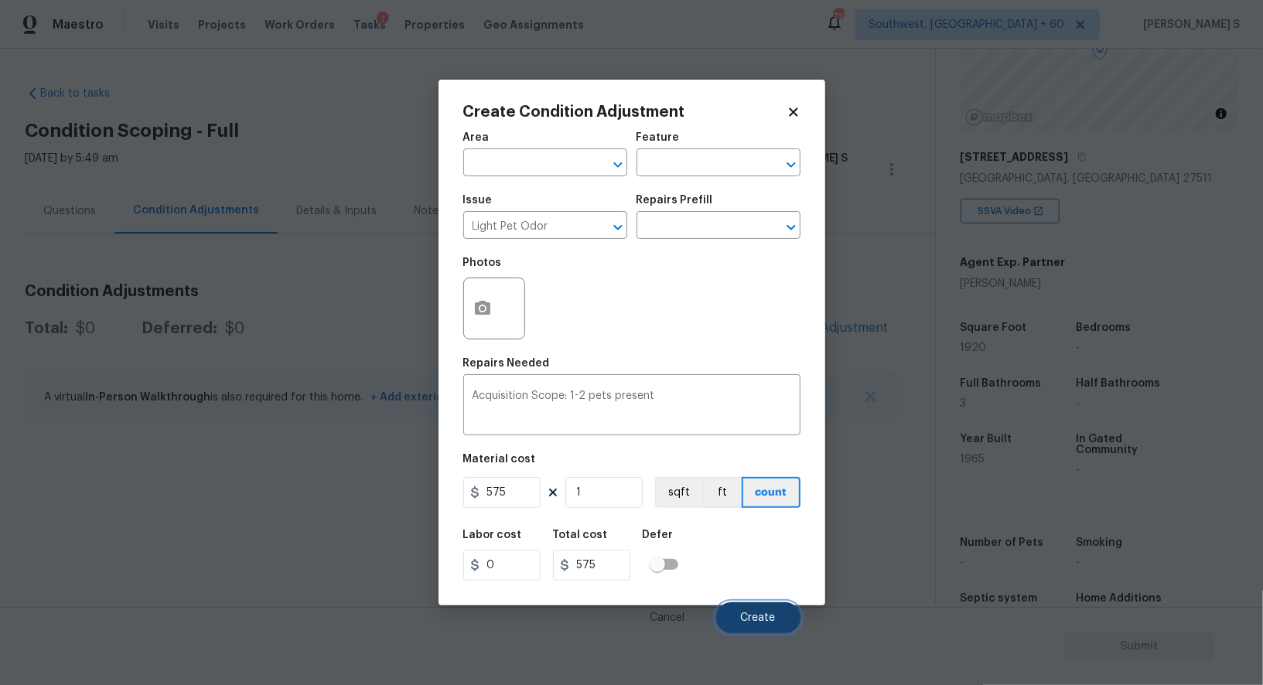
click at [762, 628] on button "Create" at bounding box center [758, 617] width 84 height 31
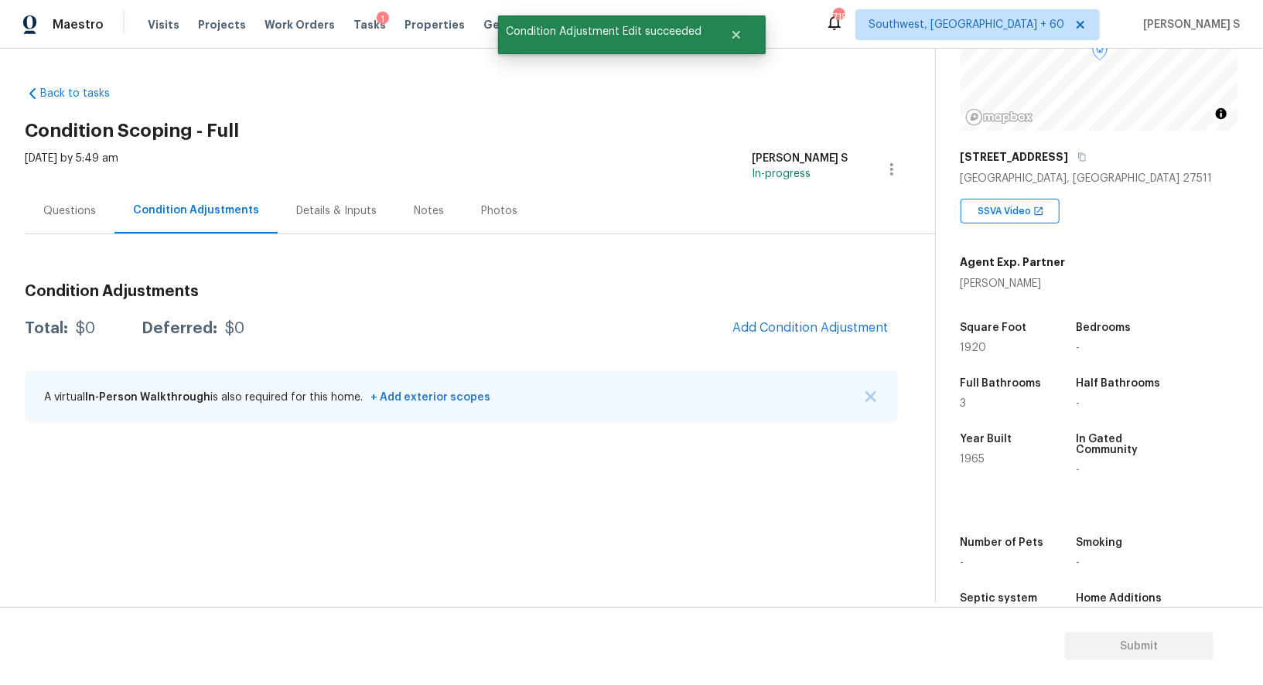
click at [224, 520] on body "Maestro Visits Projects Work Orders Tasks 1 Properties Geo Assignments 719 Sout…" at bounding box center [631, 342] width 1263 height 685
click at [831, 314] on div at bounding box center [631, 342] width 1263 height 685
click at [841, 328] on span "Add Condition Adjustment" at bounding box center [810, 328] width 156 height 14
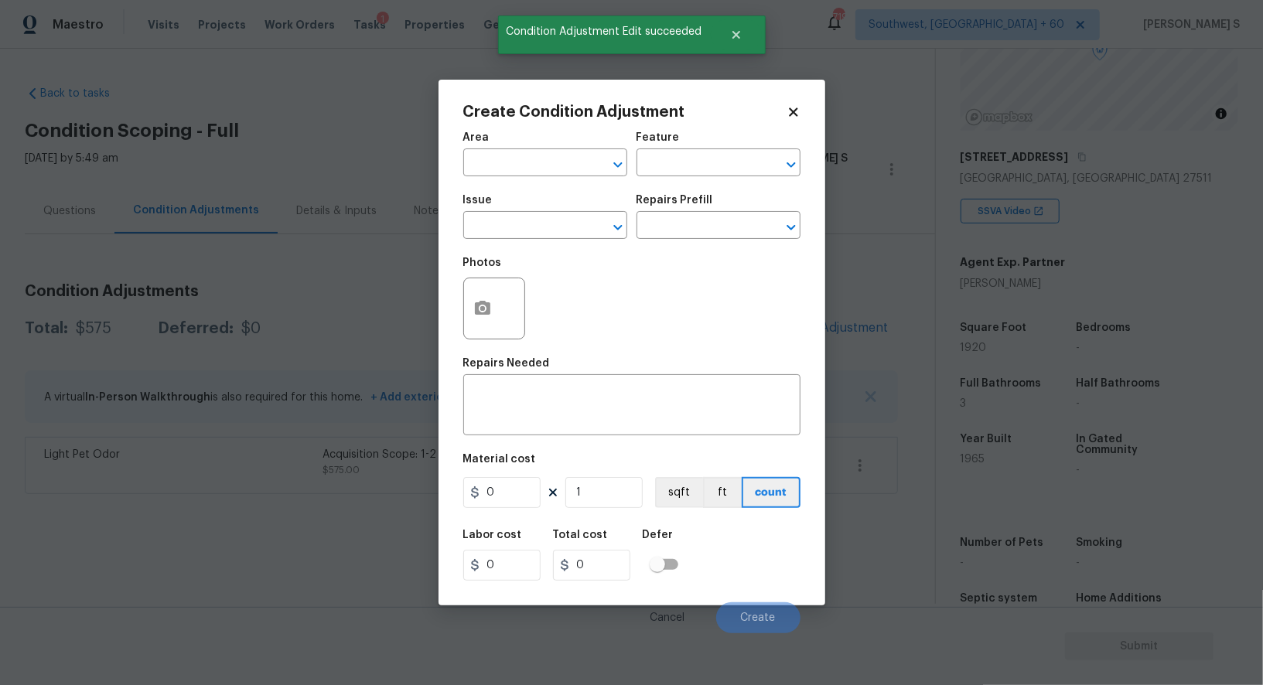
click at [527, 245] on span "Issue ​" at bounding box center [545, 217] width 164 height 63
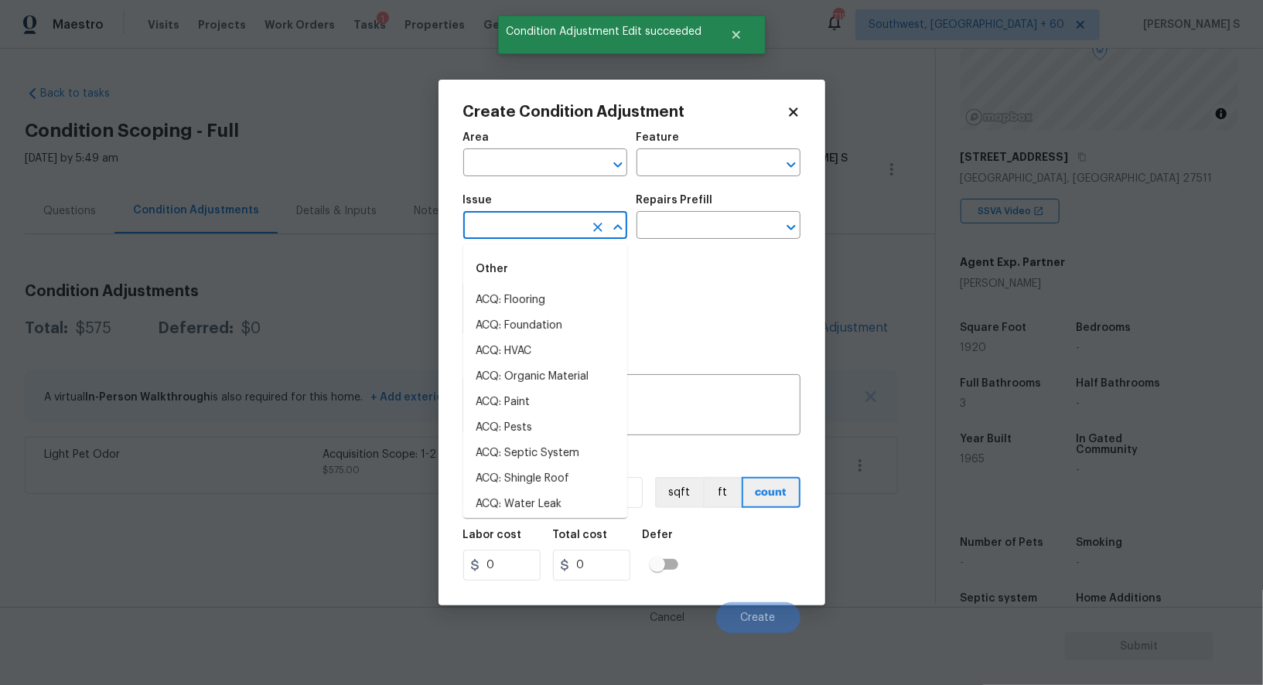
click at [526, 229] on input "text" at bounding box center [523, 227] width 121 height 24
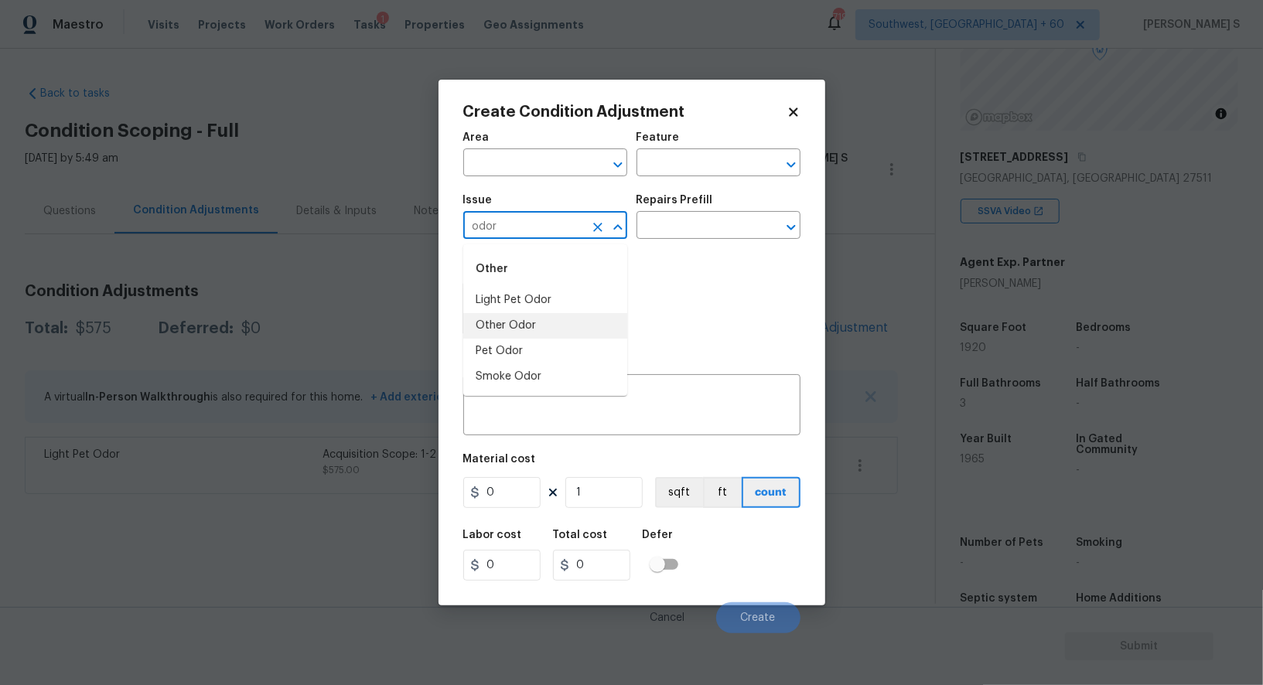
type input "Other Odor"
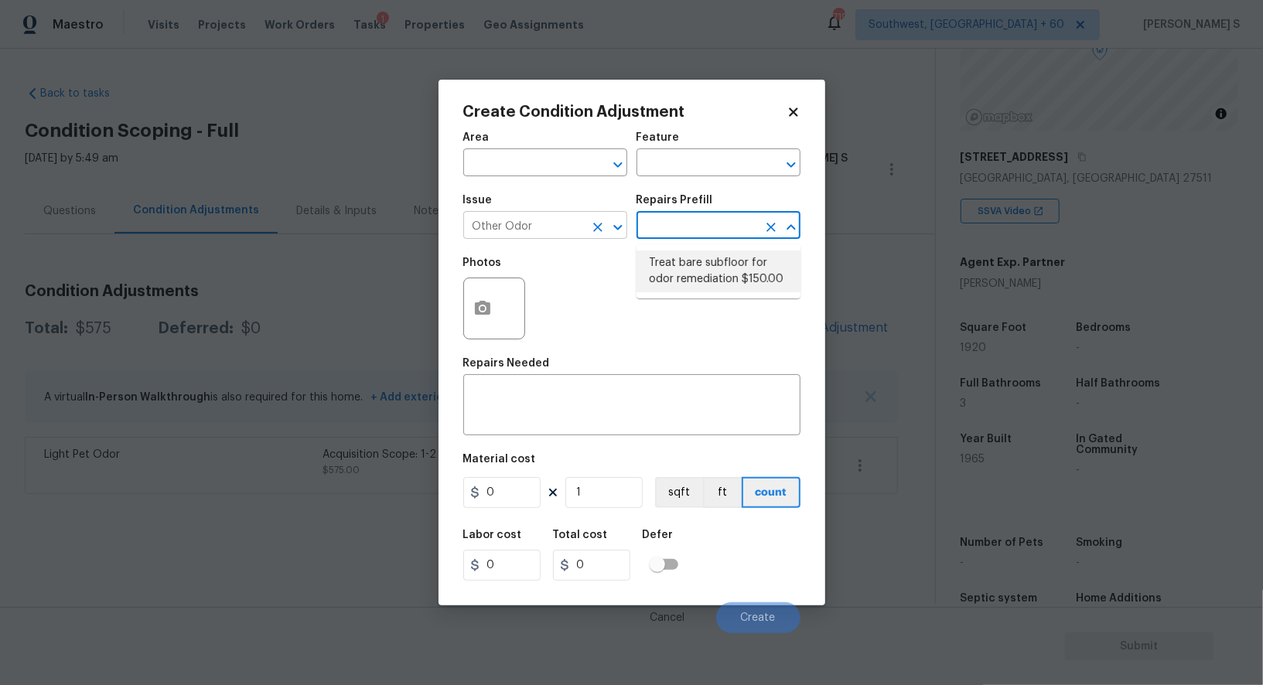
type textarea "Enzyme Treatment for bare subfloor"
type input "150"
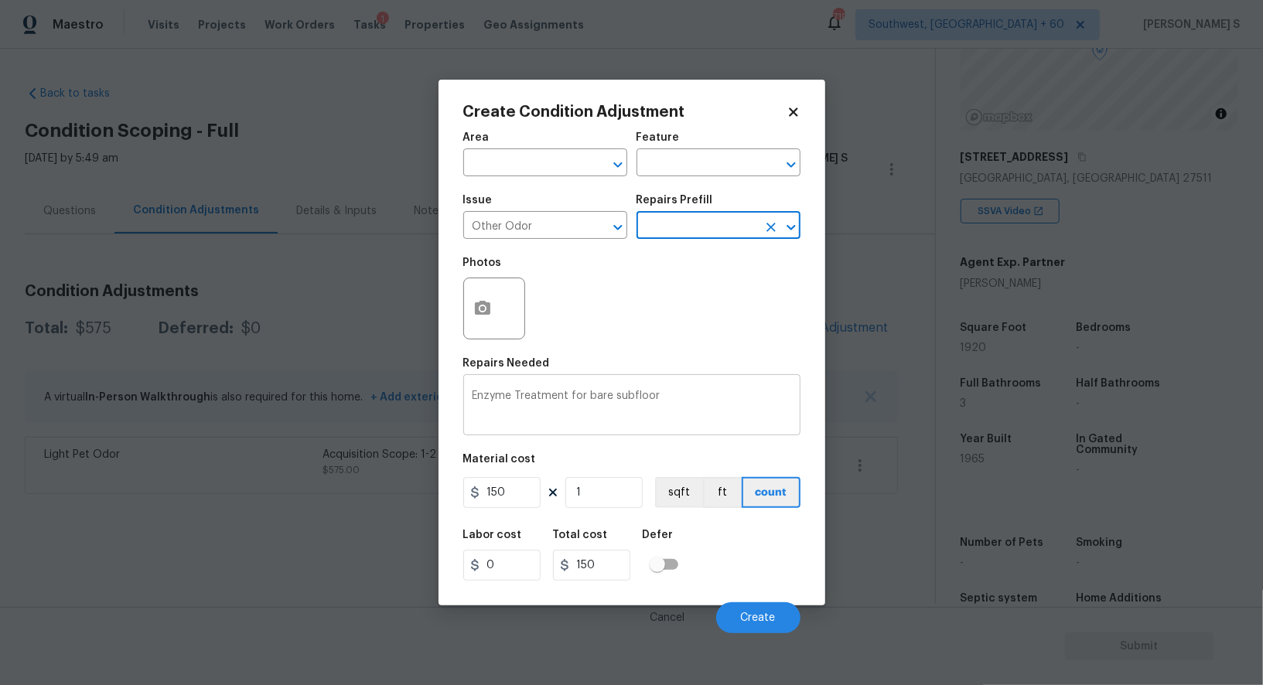
click at [644, 406] on textarea "Enzyme Treatment for bare subfloor" at bounding box center [631, 406] width 319 height 32
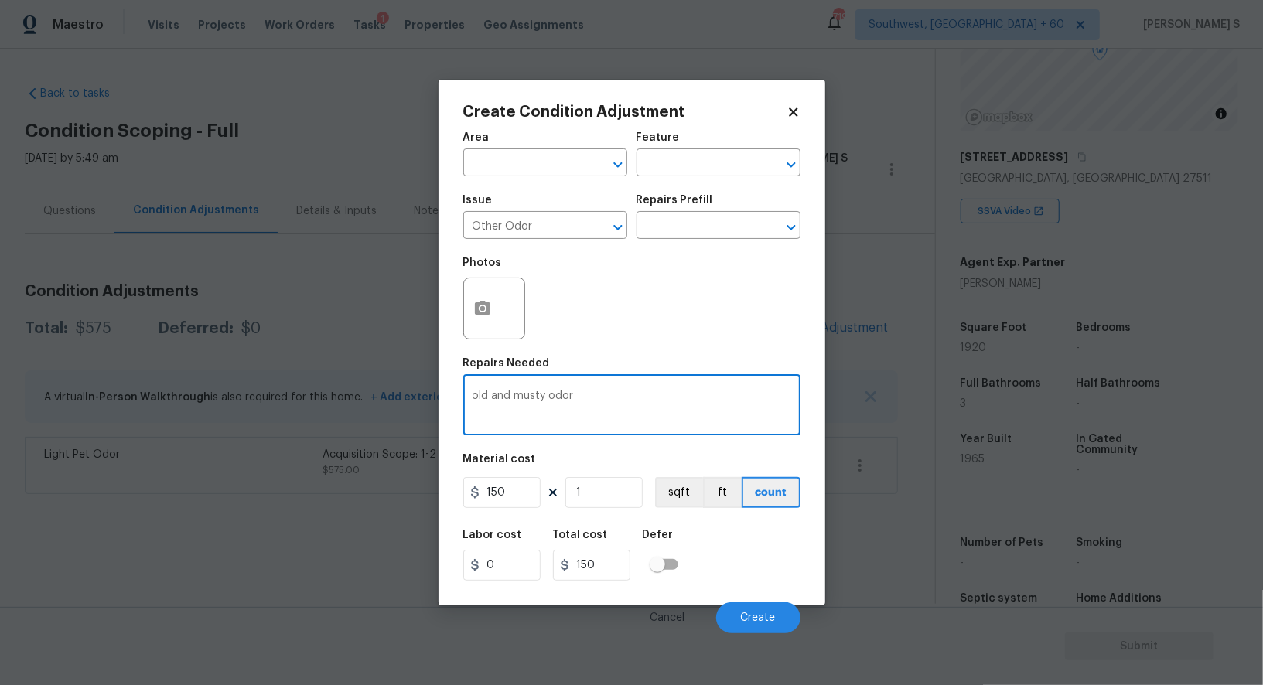
type textarea "old and musty odor"
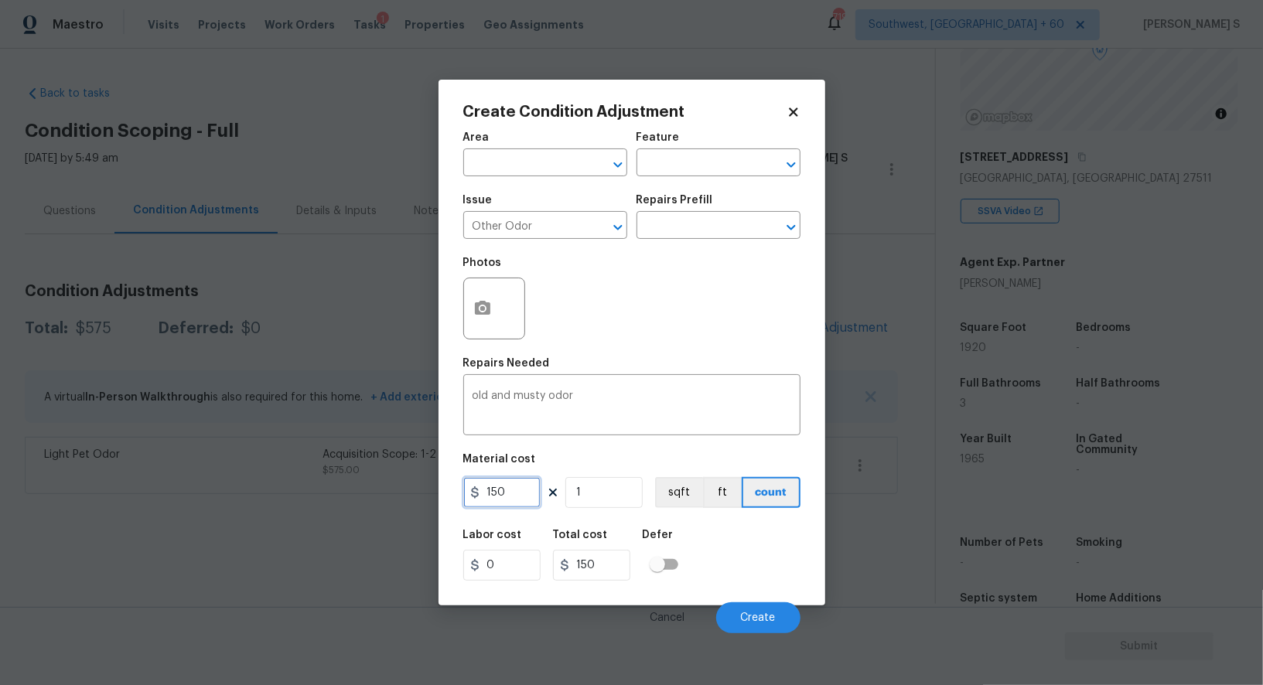
click at [517, 492] on input "150" at bounding box center [501, 492] width 77 height 31
type input "575"
click at [721, 558] on div "Labor cost 0 Total cost 575 Defer" at bounding box center [631, 555] width 337 height 70
click at [757, 614] on span "Create" at bounding box center [758, 618] width 35 height 12
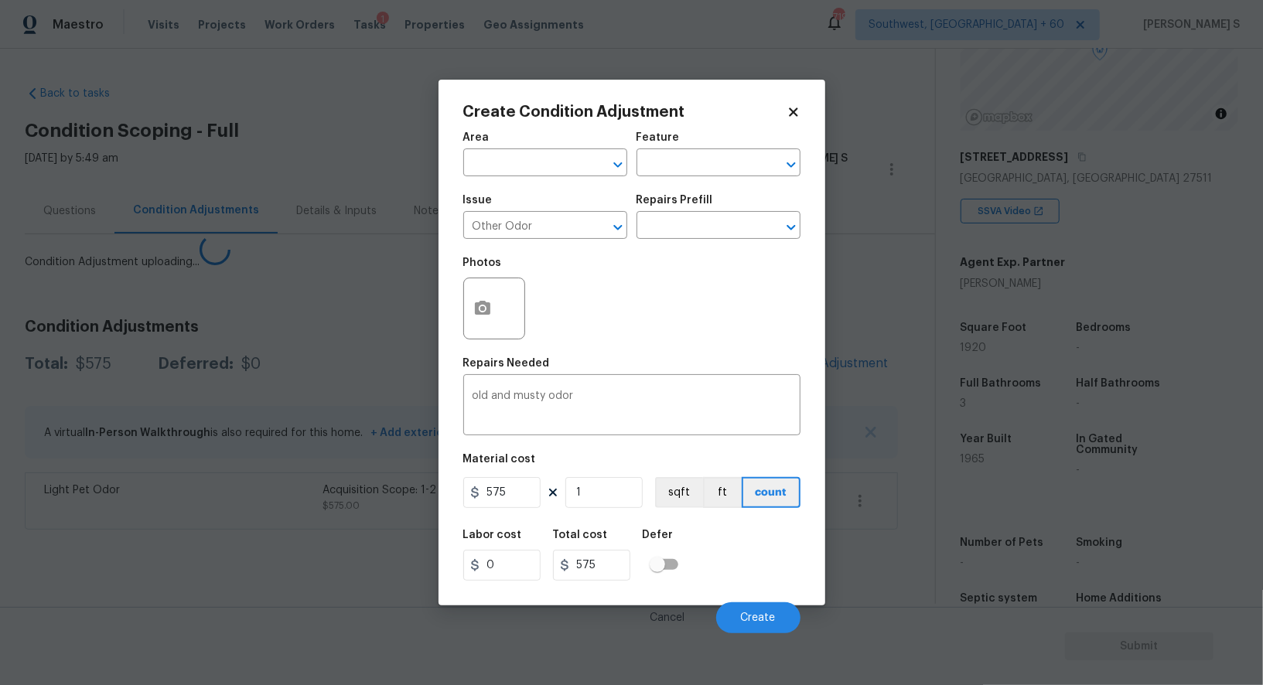
click at [136, 567] on body "Maestro Visits Projects Work Orders Tasks 1 Properties Geo Assignments 719 Sout…" at bounding box center [631, 342] width 1263 height 685
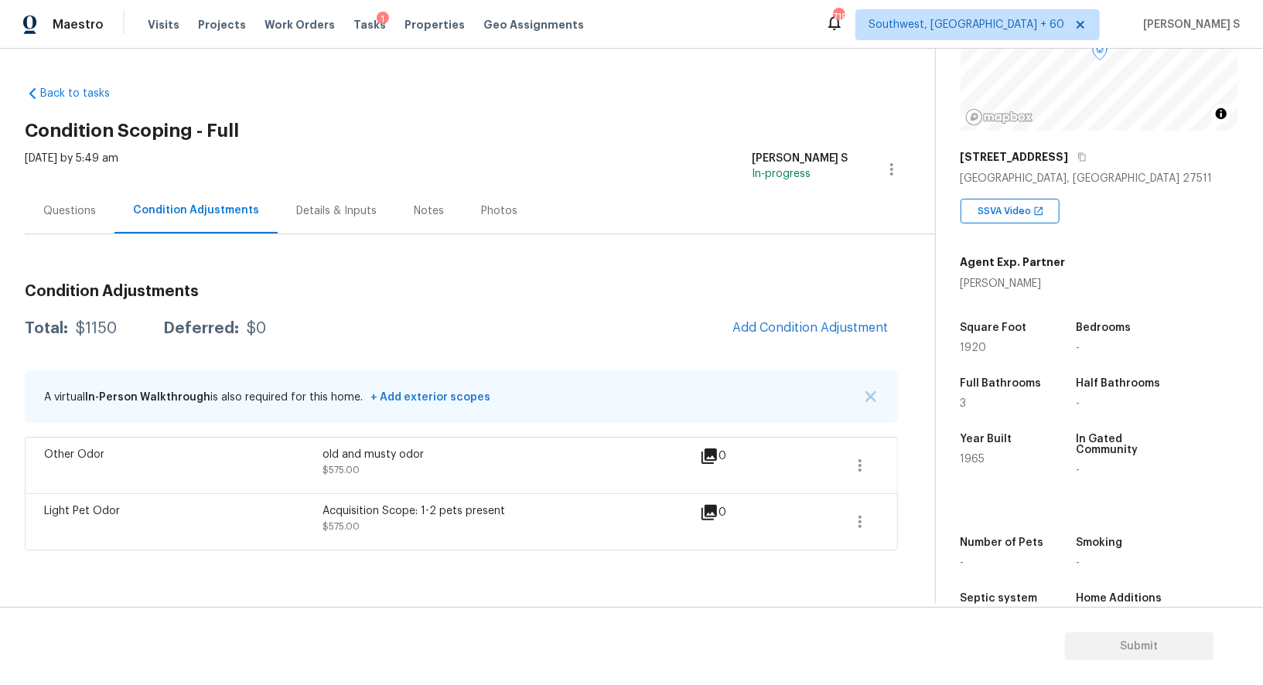
click at [100, 214] on div "Questions" at bounding box center [70, 211] width 90 height 46
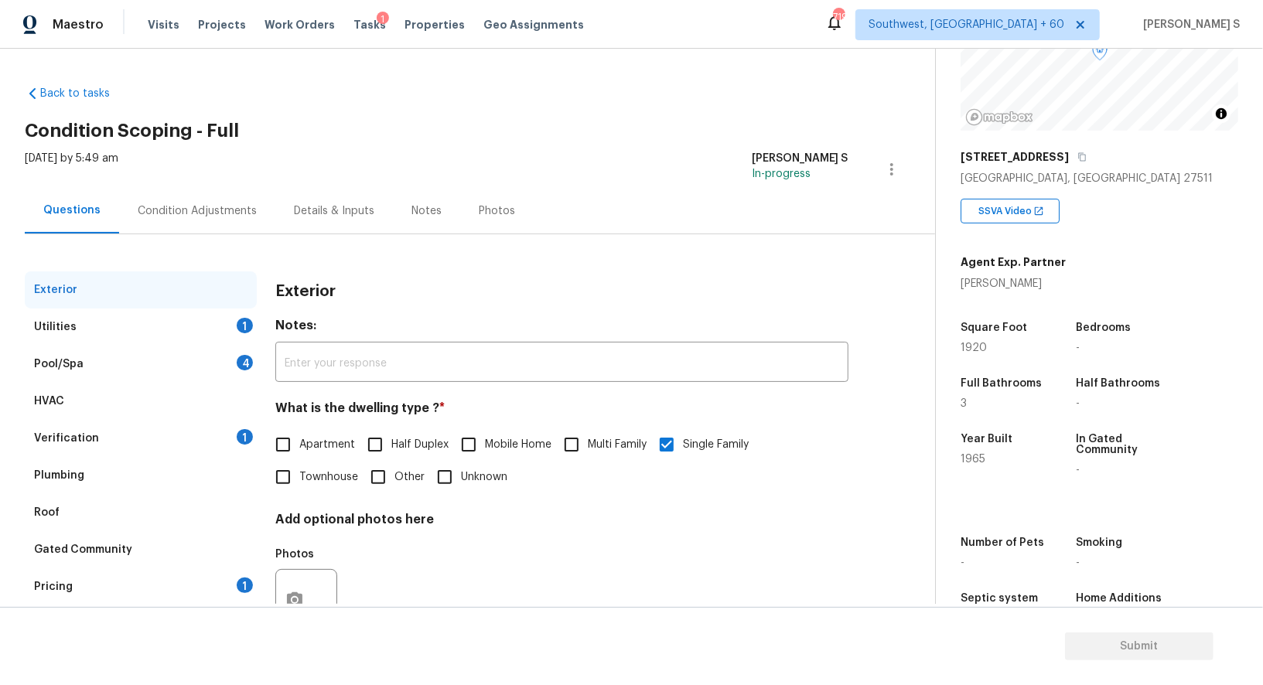
scroll to position [59, 0]
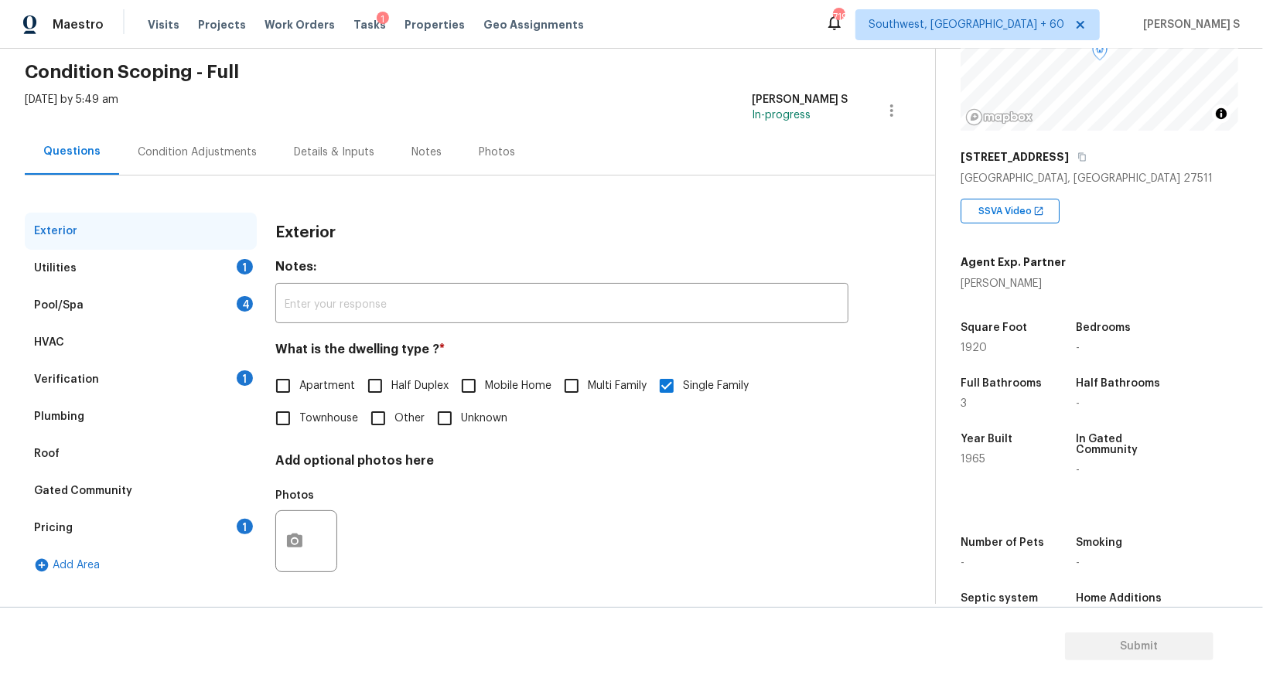
click at [222, 377] on div "Verification 1" at bounding box center [141, 379] width 232 height 37
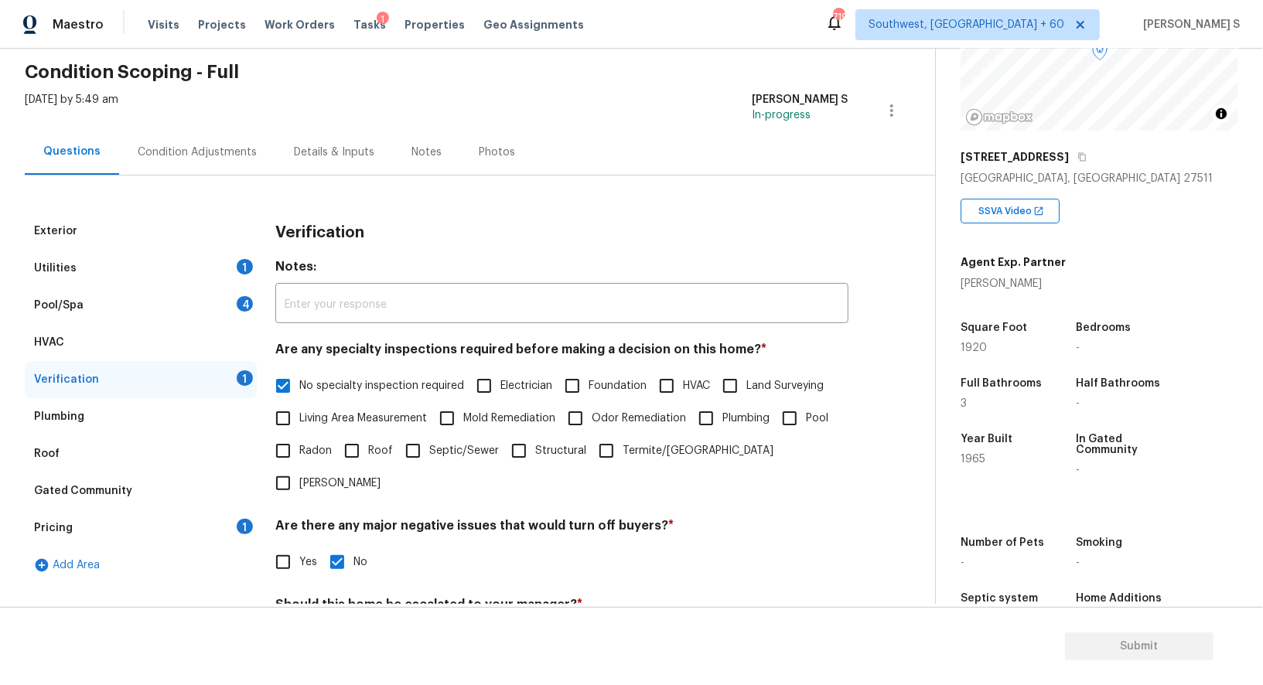
scroll to position [197, 0]
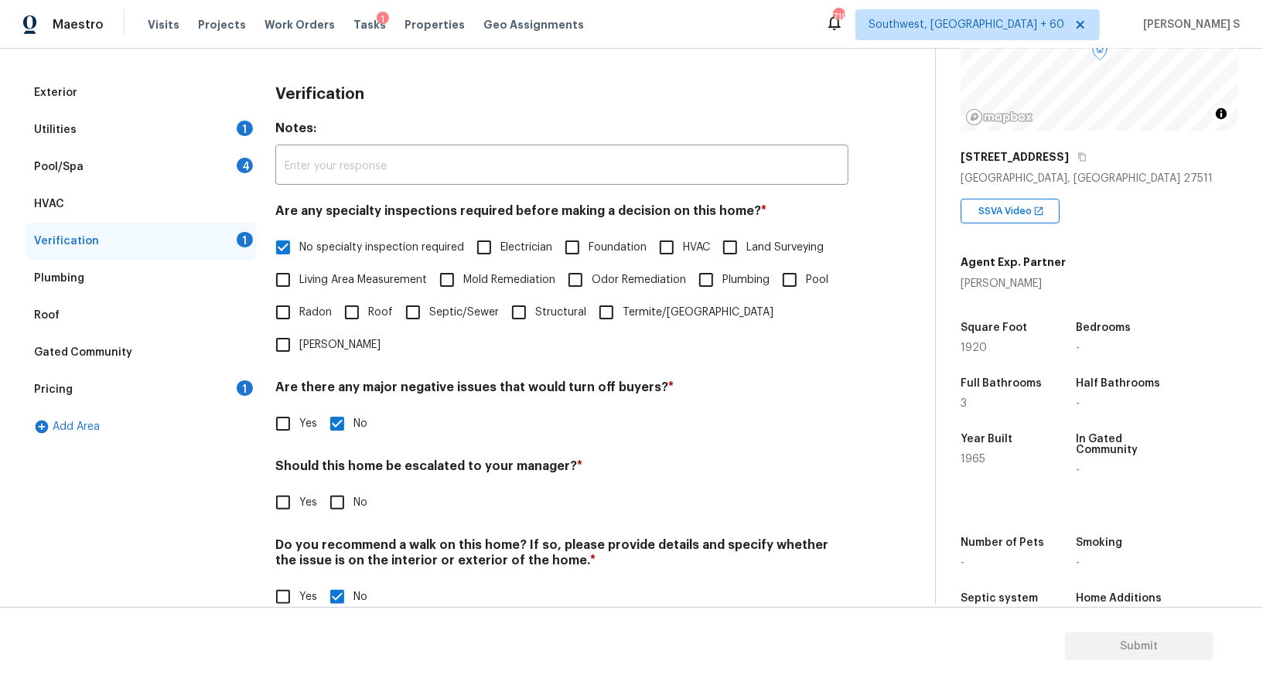
click at [291, 486] on input "Yes" at bounding box center [283, 502] width 32 height 32
checkbox input "true"
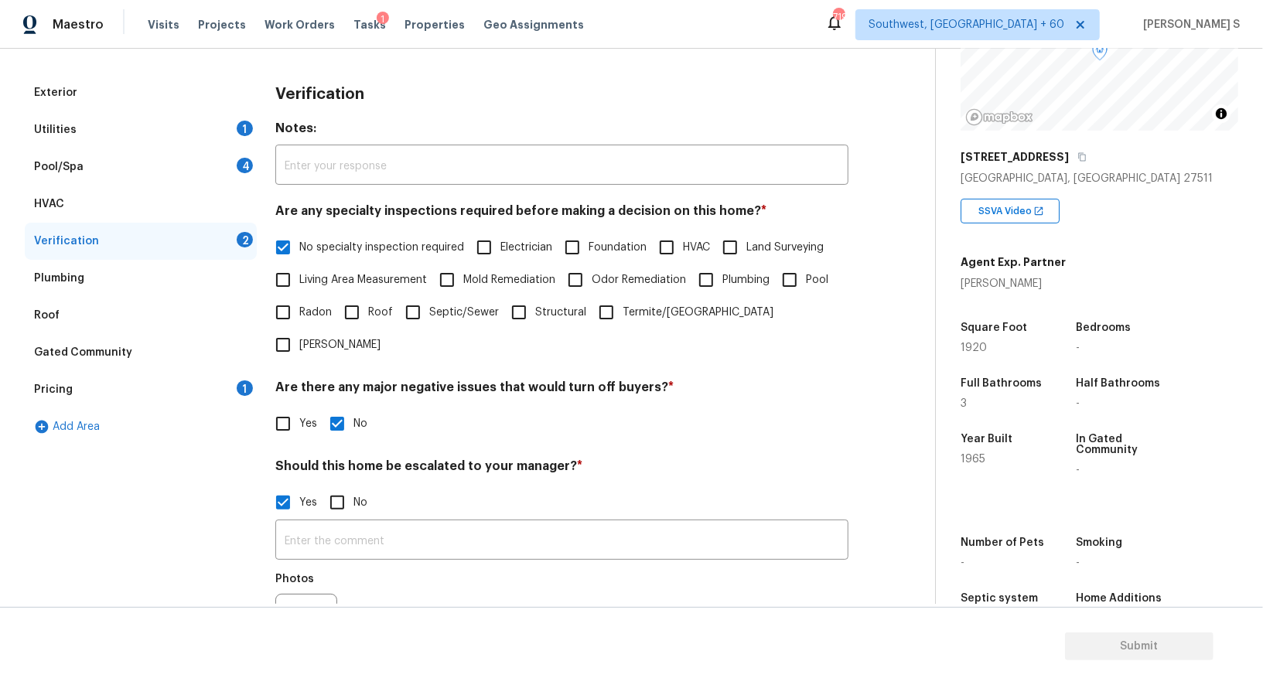
click at [287, 574] on h5 "Photos" at bounding box center [294, 579] width 39 height 11
click at [291, 617] on icon "button" at bounding box center [294, 624] width 15 height 14
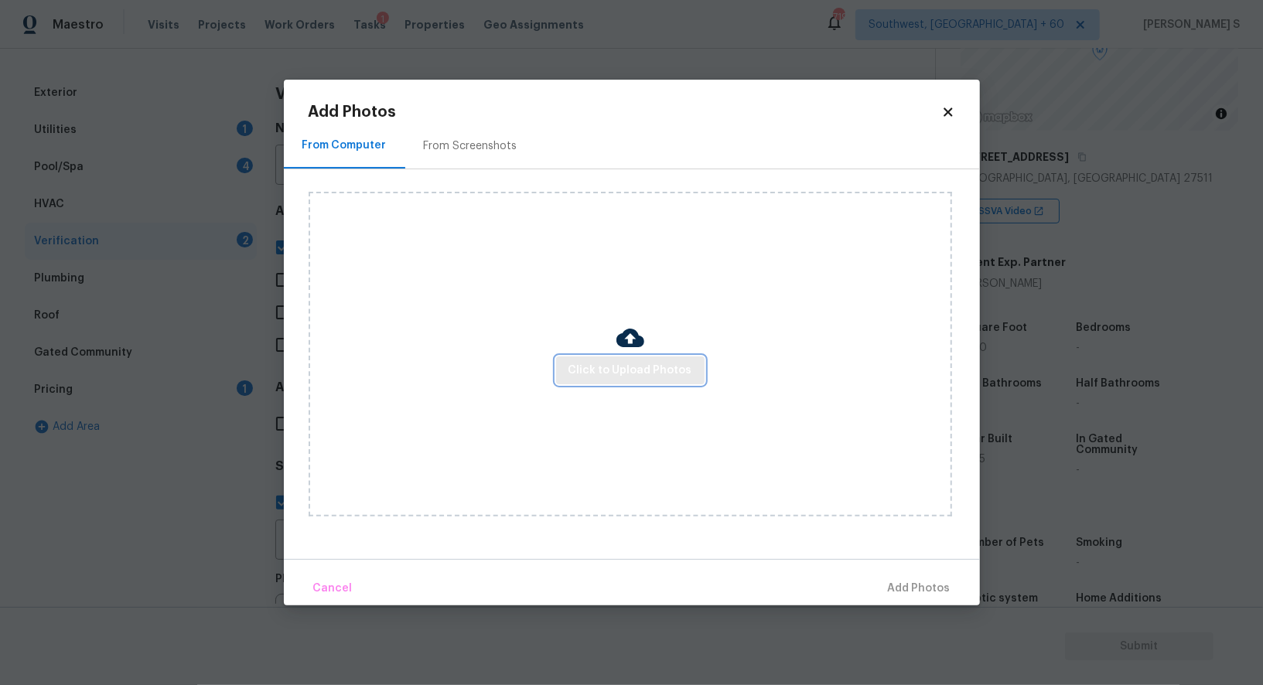
click at [659, 358] on button "Click to Upload Photos" at bounding box center [630, 370] width 148 height 29
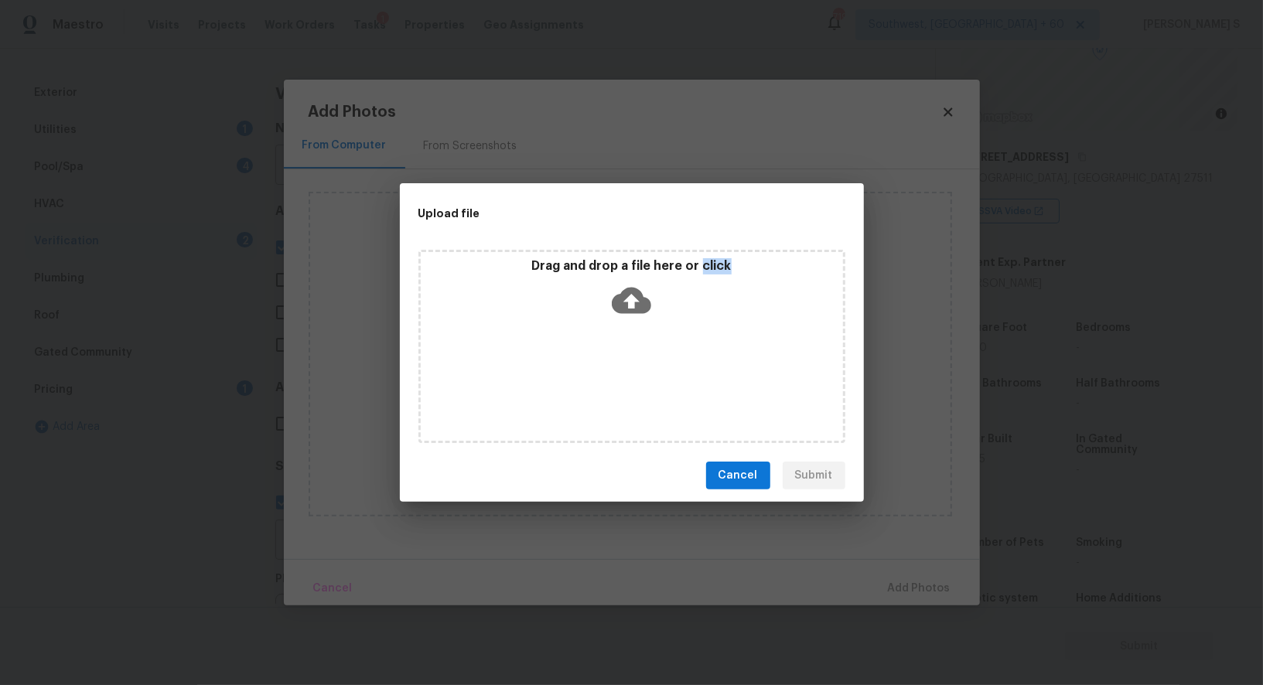
click at [659, 358] on div "Drag and drop a file here or click" at bounding box center [631, 346] width 427 height 193
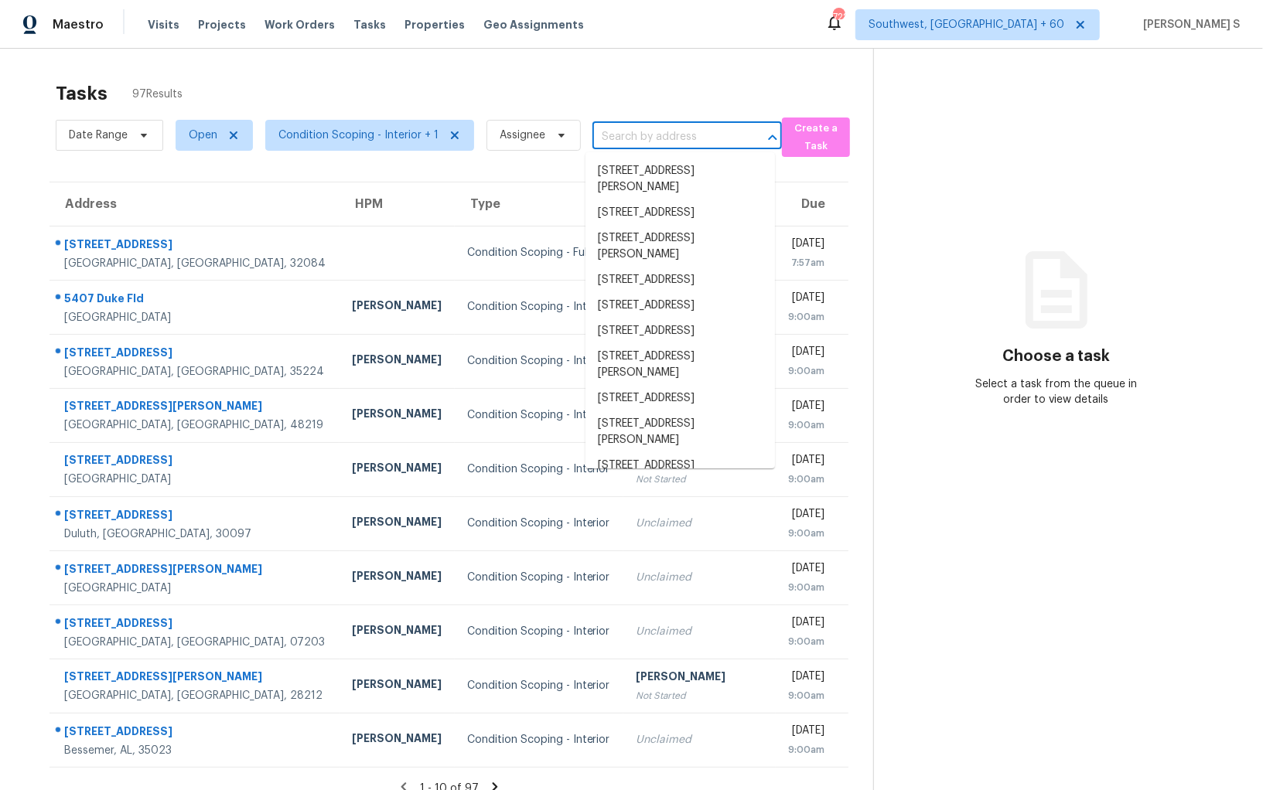
click at [611, 128] on input "text" at bounding box center [665, 137] width 146 height 24
paste input "235 W Medina Rd, Tucson, AZ, 85756"
type input "235 W Medina Rd, Tucson, AZ, 85756"
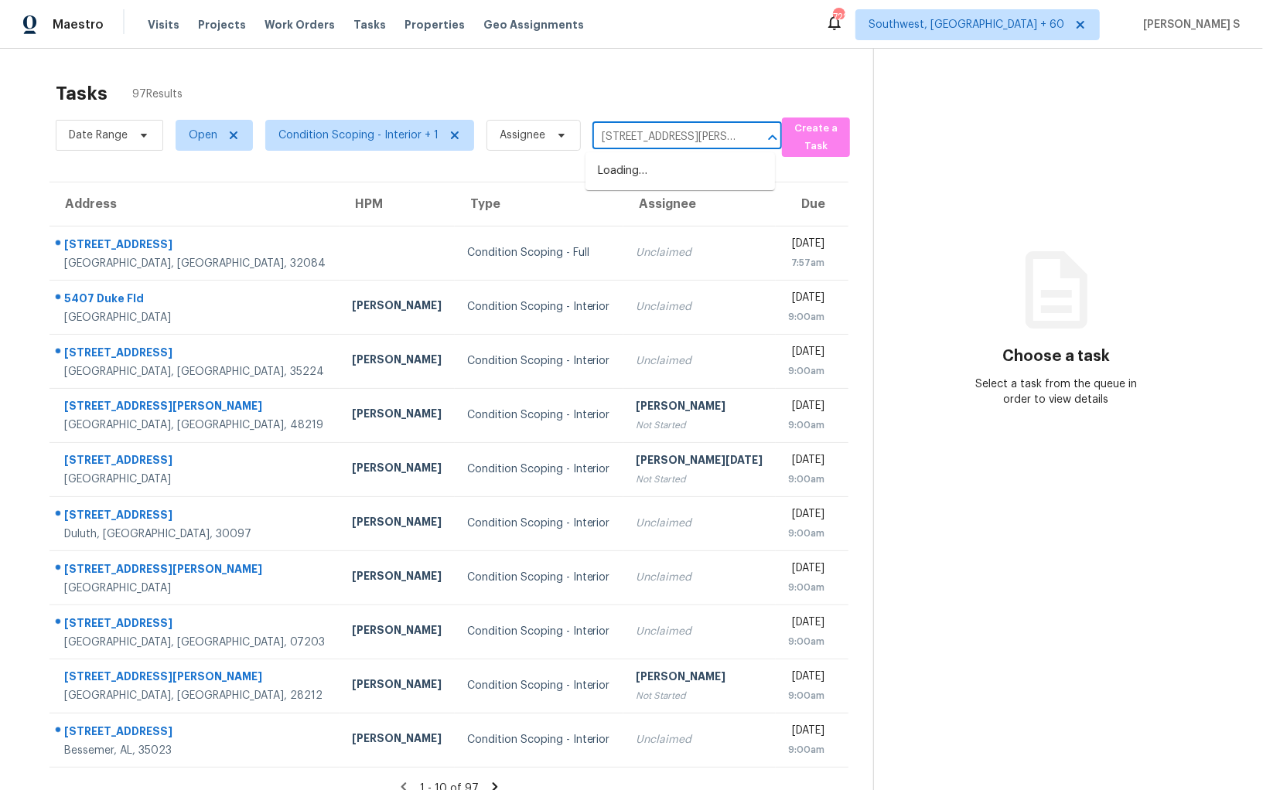
scroll to position [0, 50]
click at [662, 170] on li "235 W Medina Rd, Tucson, AZ 85756" at bounding box center [679, 179] width 189 height 42
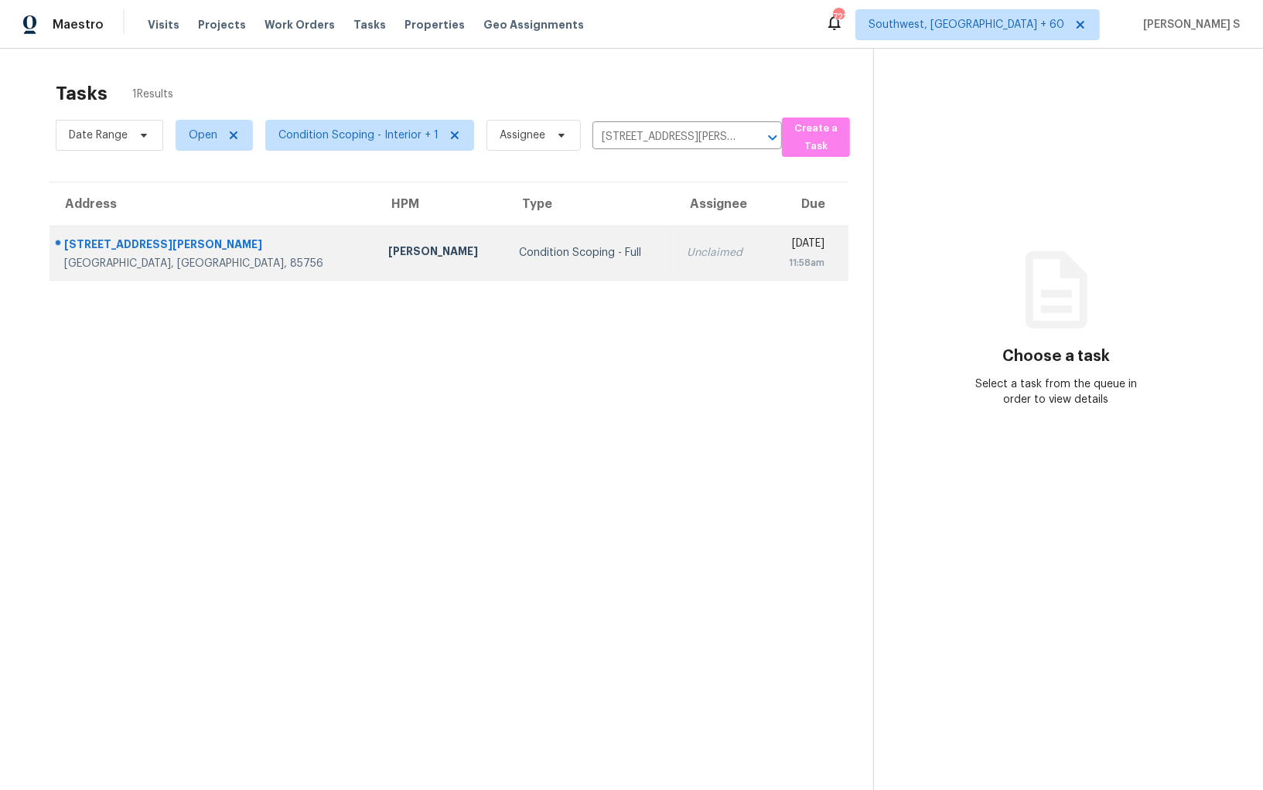
click at [544, 269] on td "Condition Scoping - Full" at bounding box center [590, 253] width 168 height 54
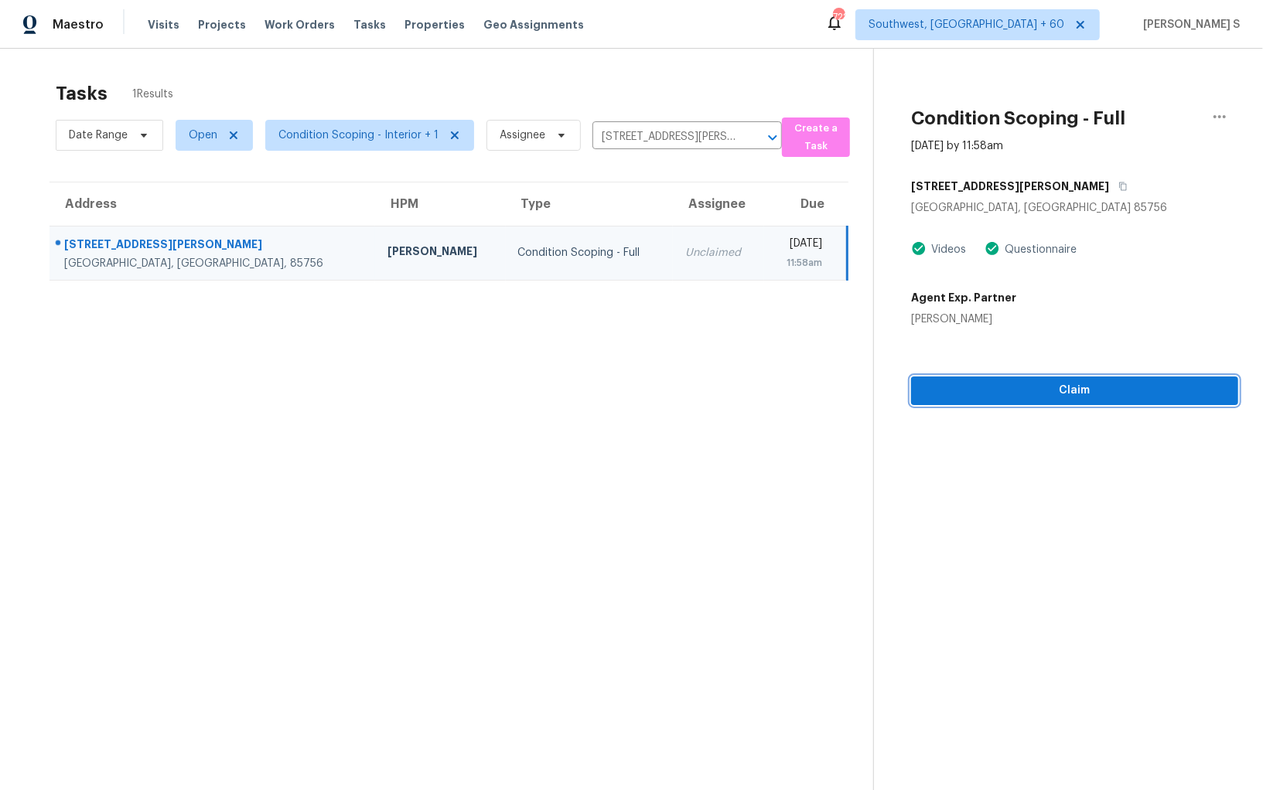
click at [1058, 395] on span "Claim" at bounding box center [1074, 390] width 302 height 19
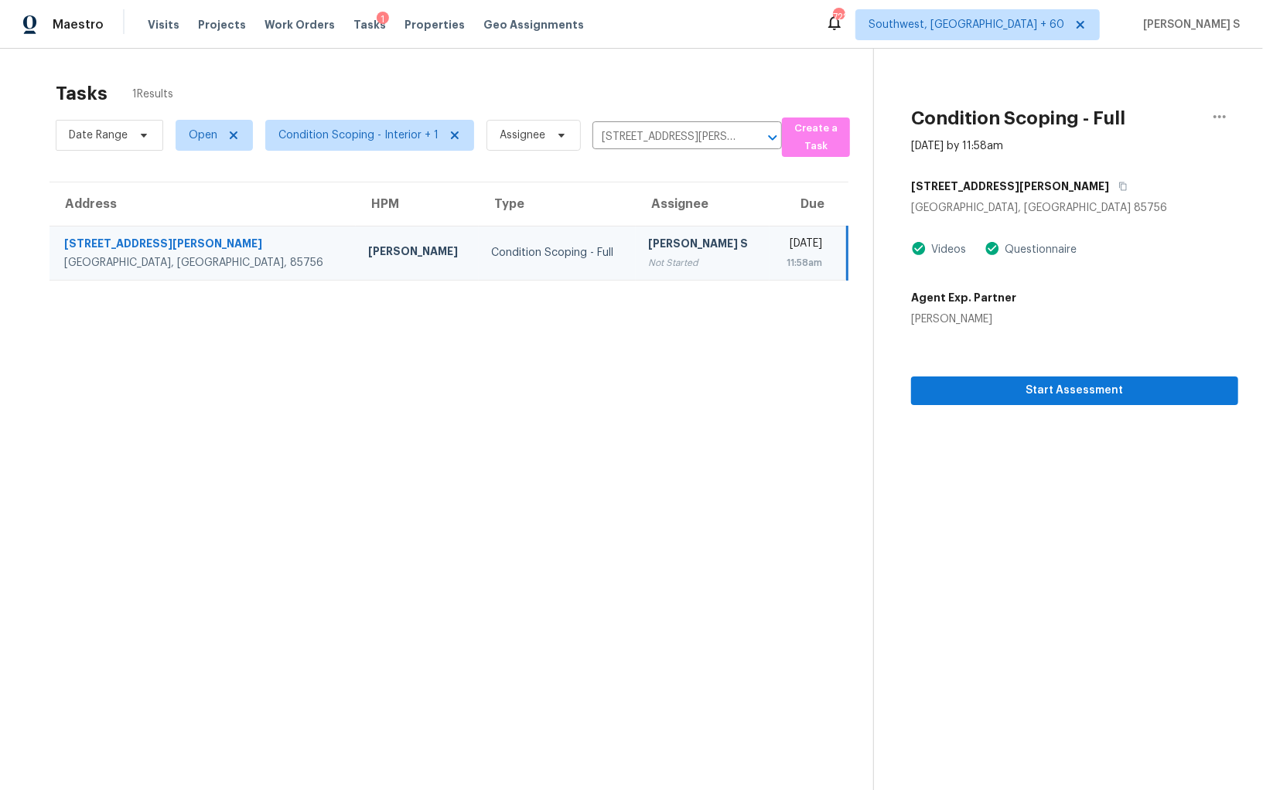
click at [467, 342] on section "Tasks 1 Results Date Range Open Condition Scoping - Interior + 1 Assignee 235 W…" at bounding box center [449, 455] width 848 height 765
click at [648, 255] on div "Not Started" at bounding box center [702, 262] width 108 height 15
click at [1118, 186] on icon "button" at bounding box center [1122, 186] width 9 height 9
click at [1222, 110] on icon "button" at bounding box center [1219, 116] width 19 height 19
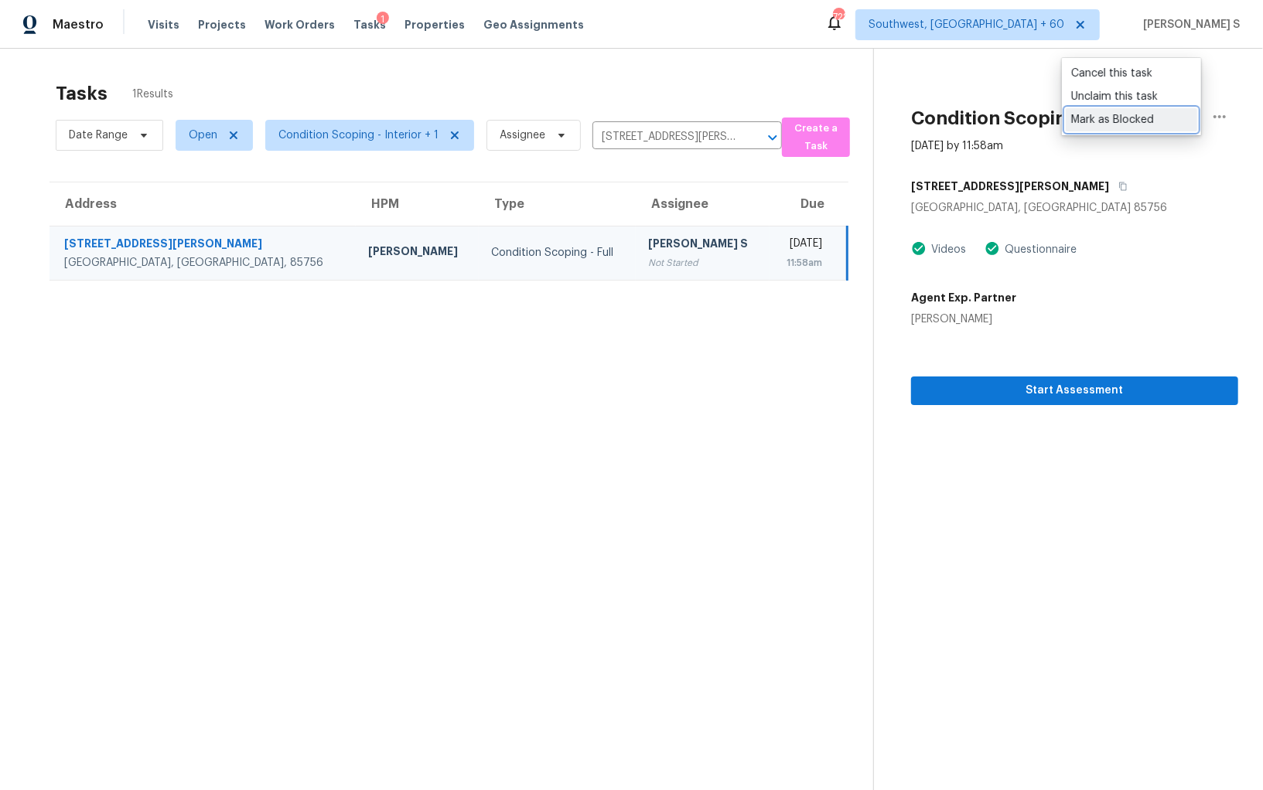
click at [1119, 126] on div "Mark as Blocked" at bounding box center [1131, 119] width 121 height 15
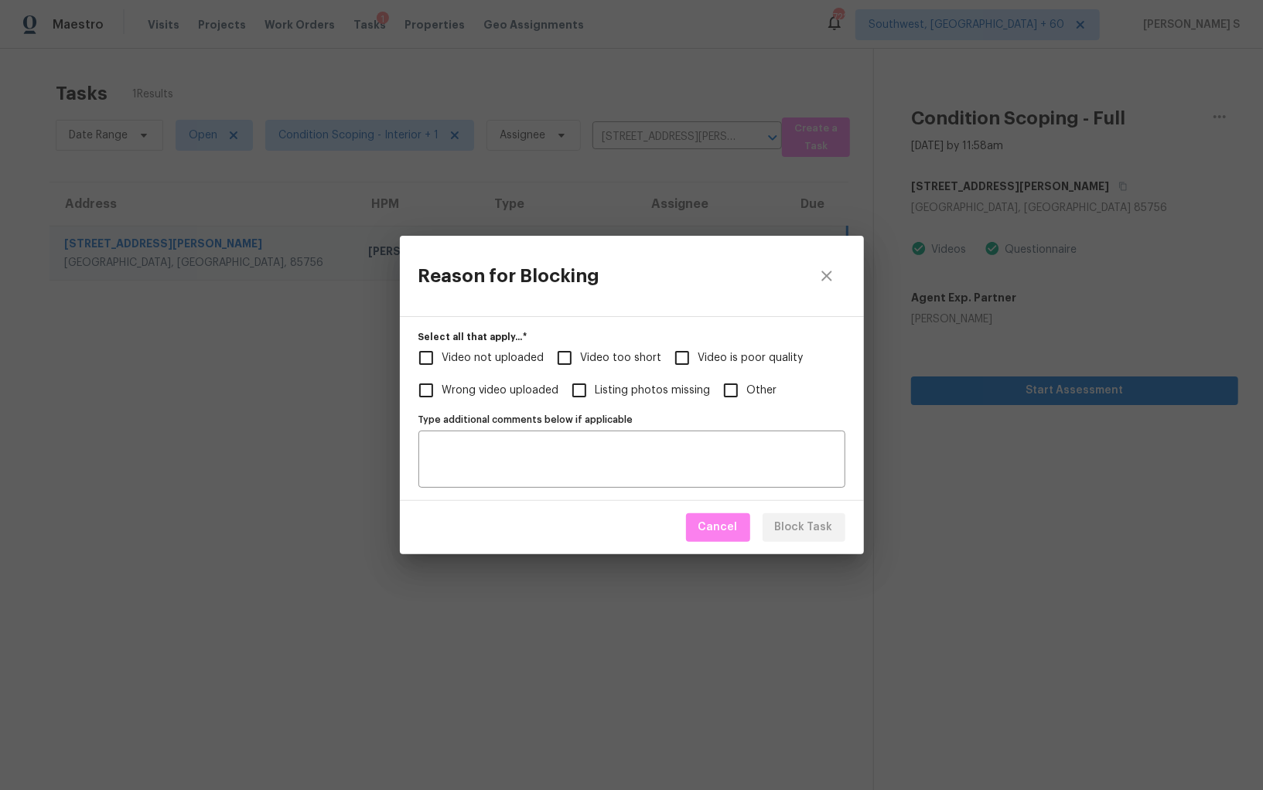
click at [608, 359] on span "Video too short" at bounding box center [621, 358] width 81 height 16
click at [581, 359] on input "Video too short" at bounding box center [564, 358] width 32 height 32
checkbox input "true"
drag, startPoint x: 511, startPoint y: 360, endPoint x: 578, endPoint y: 444, distance: 107.2
click at [511, 360] on span "Video not uploaded" at bounding box center [493, 358] width 102 height 16
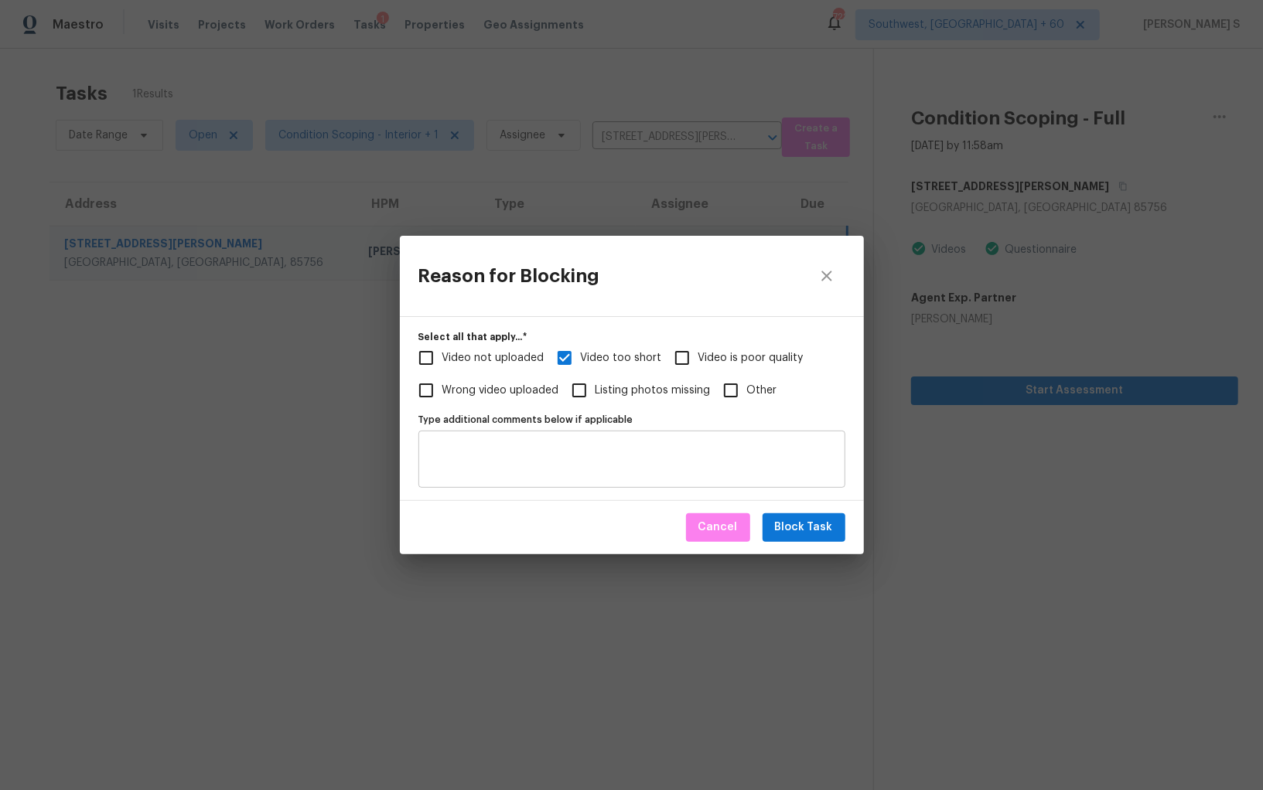
click at [442, 360] on input "Video not uploaded" at bounding box center [426, 358] width 32 height 32
checkbox input "true"
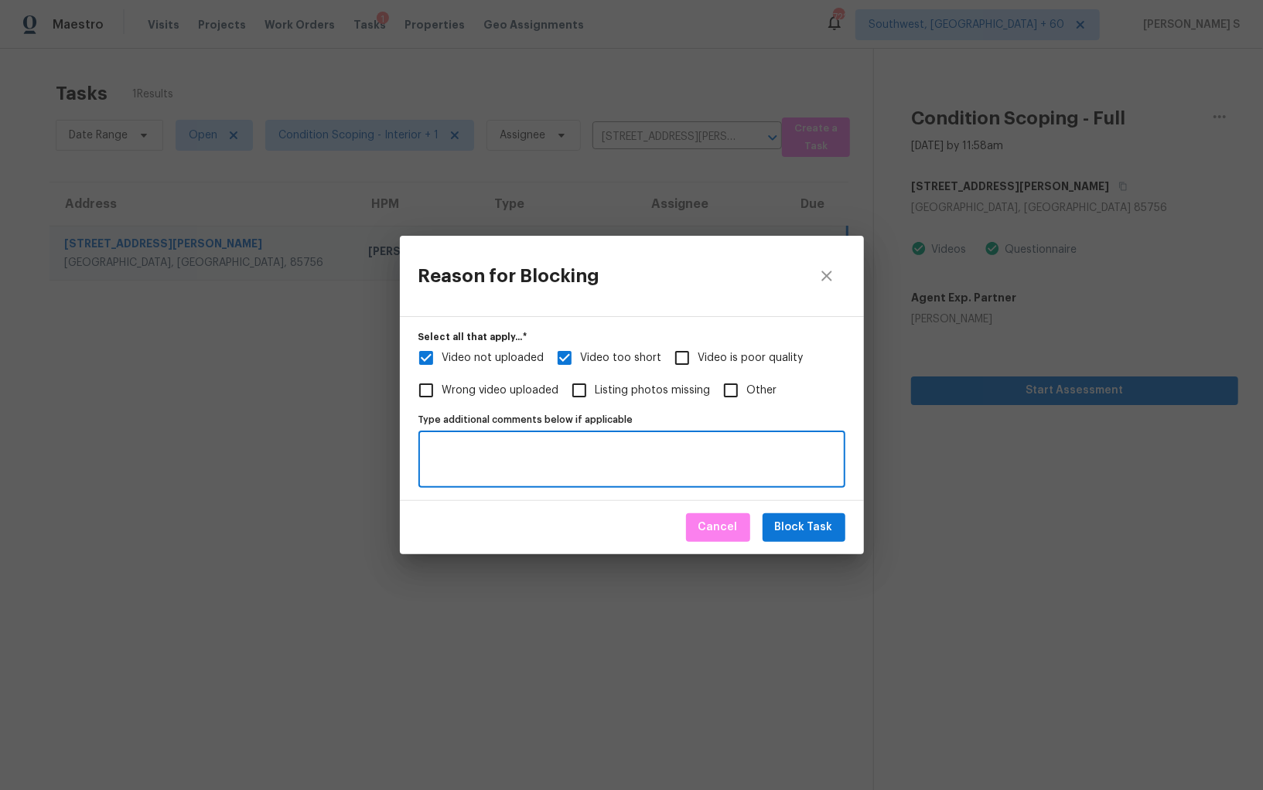
click at [592, 473] on textarea "Type additional comments below if applicable" at bounding box center [632, 459] width 408 height 32
type textarea "interior"
click at [830, 530] on span "Block Task" at bounding box center [804, 527] width 58 height 19
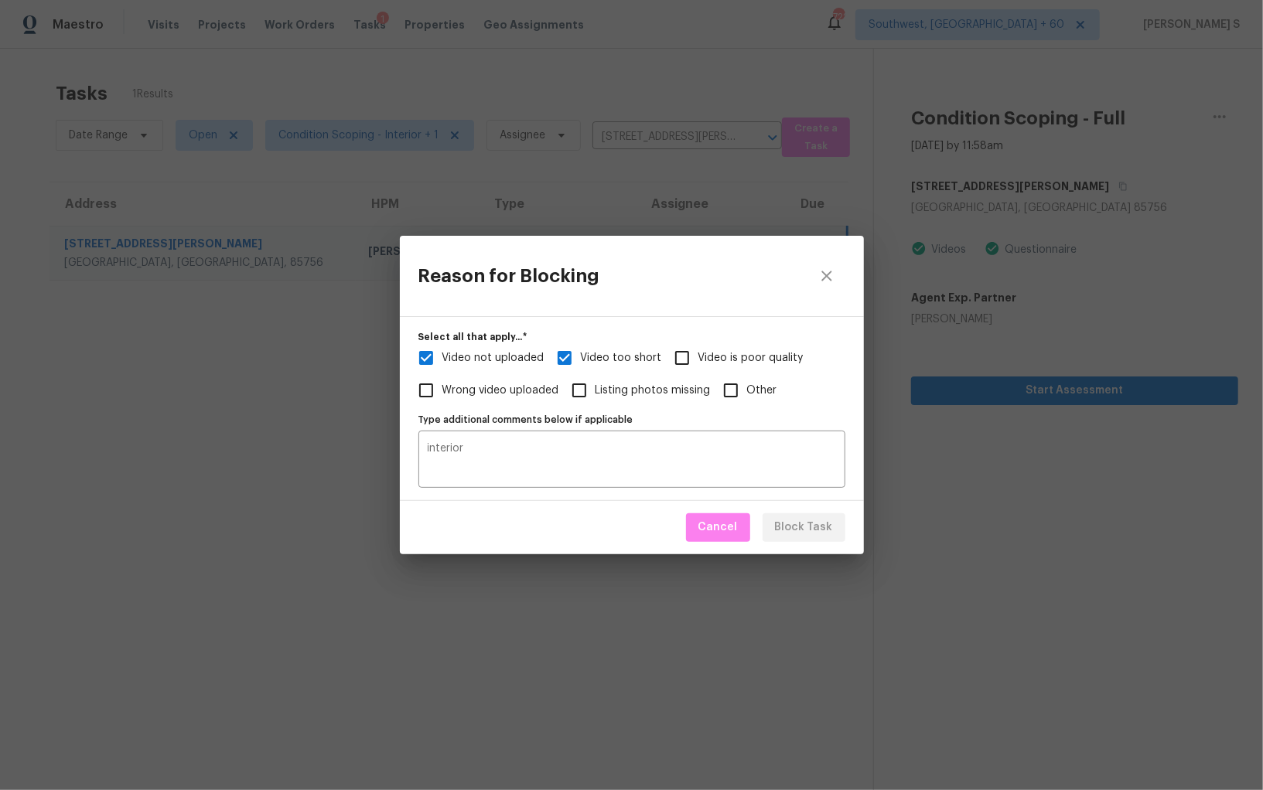
click at [200, 486] on div "Reason for Blocking Select all that apply...   * Video not uploaded Video too s…" at bounding box center [631, 395] width 1263 height 790
checkbox input "true"
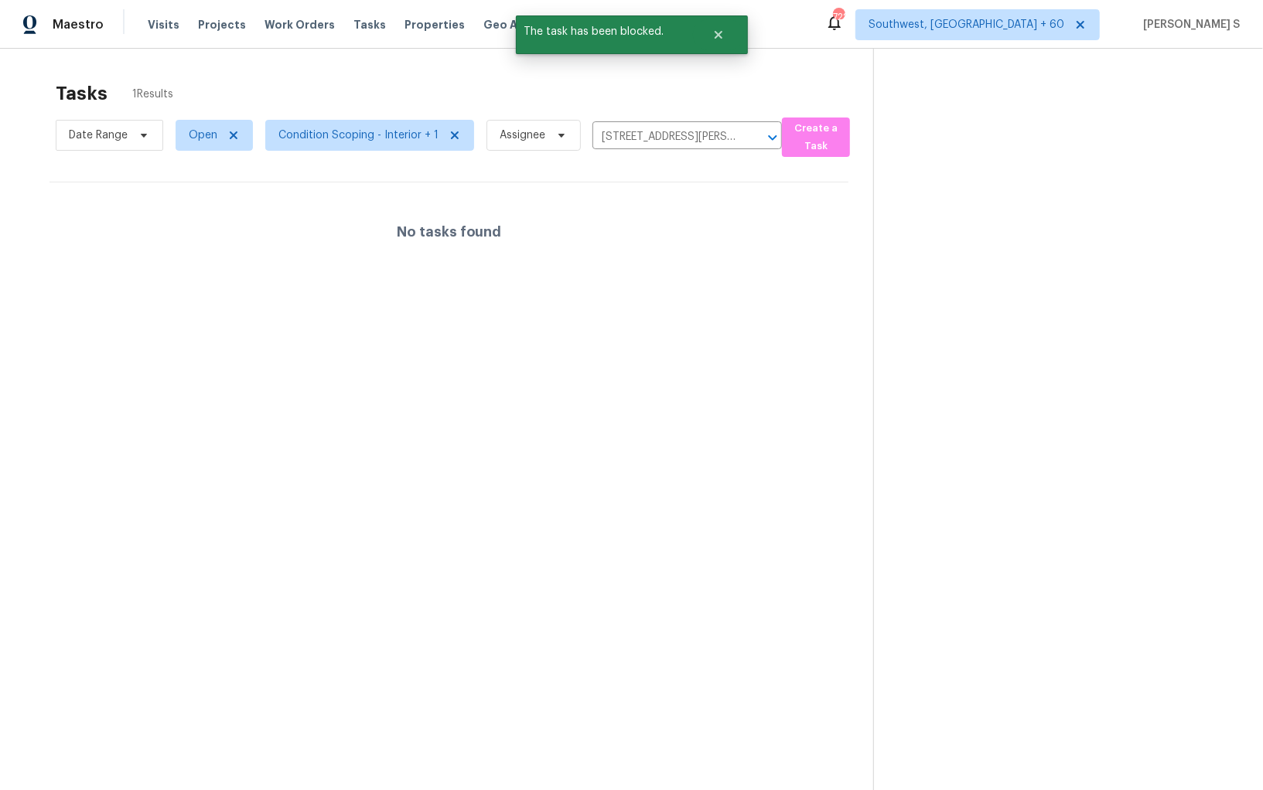
click at [1242, 82] on div "Tasks 1 Results Date Range Open Condition Scoping - Interior + 1 Assignee 235 W…" at bounding box center [631, 444] width 1263 height 790
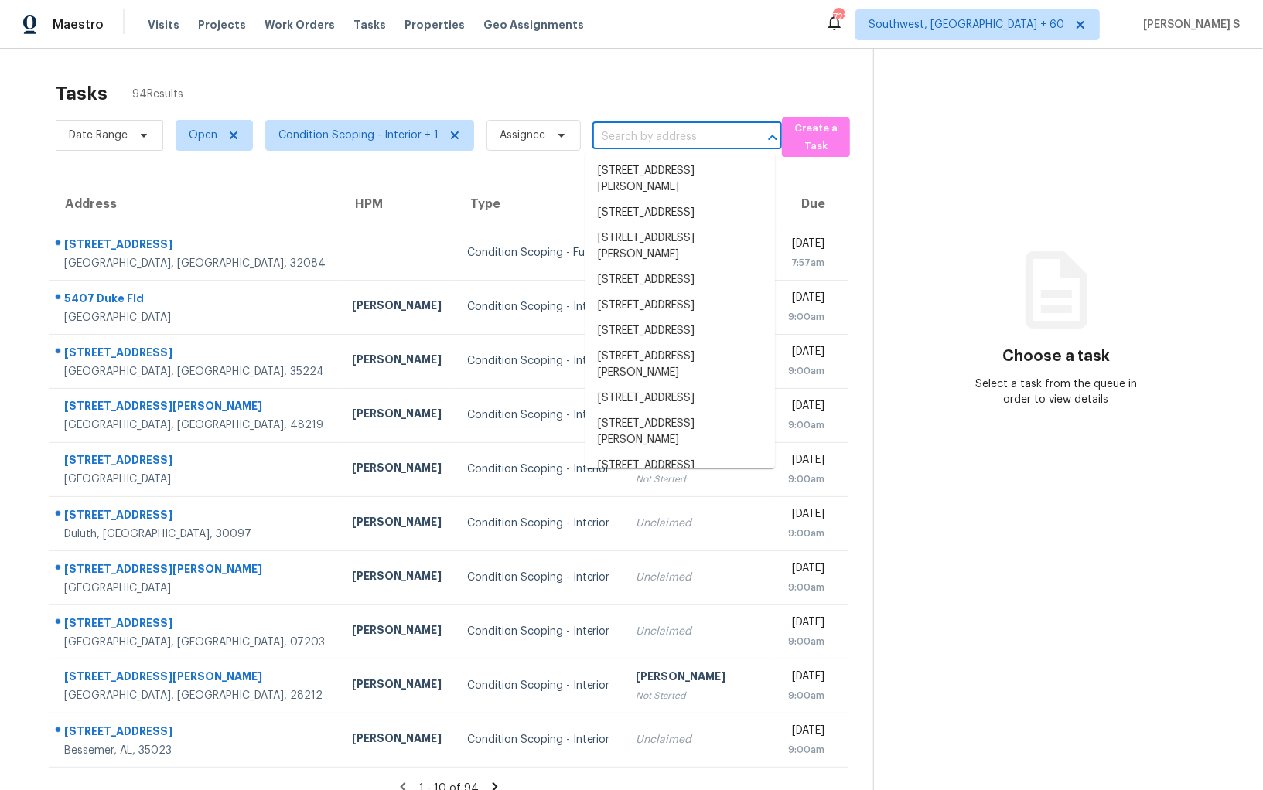
click at [639, 137] on input "text" at bounding box center [665, 137] width 146 height 24
paste input "2010 Sugartree Dr, Murfreesboro, TN, 37129"
type input "2010 Sugartree Dr, Murfreesboro, TN, 37129"
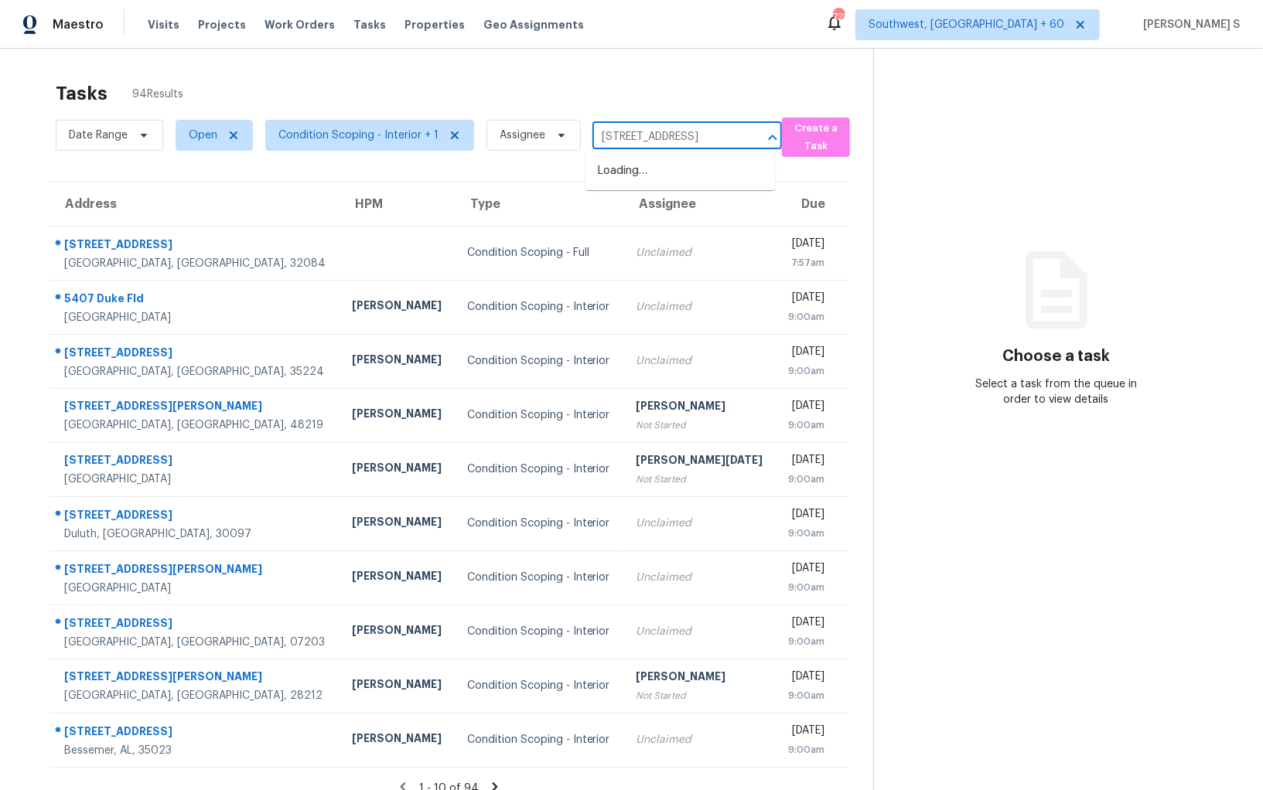
scroll to position [0, 83]
click at [659, 165] on li "2010 Sugartree Dr, Murfreesboro, TN 37129" at bounding box center [679, 179] width 189 height 42
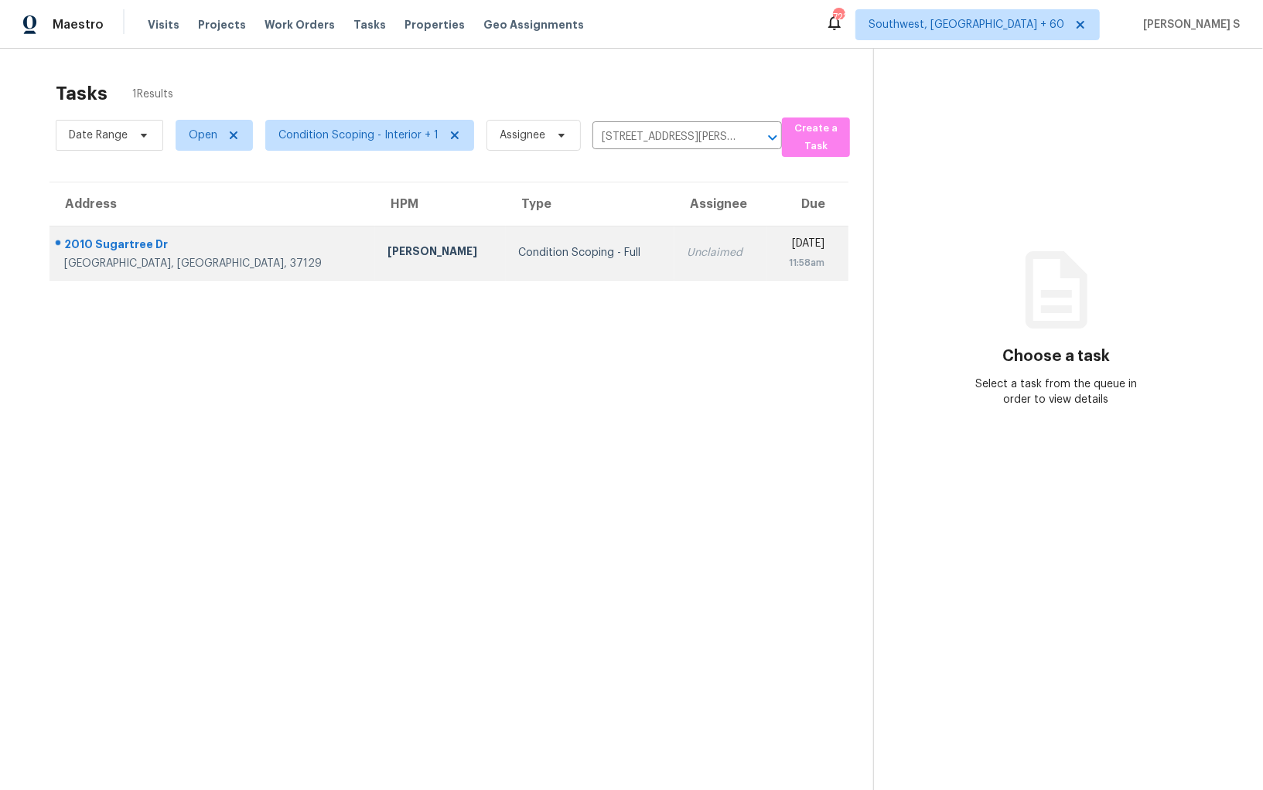
click at [568, 262] on td "Condition Scoping - Full" at bounding box center [590, 253] width 168 height 54
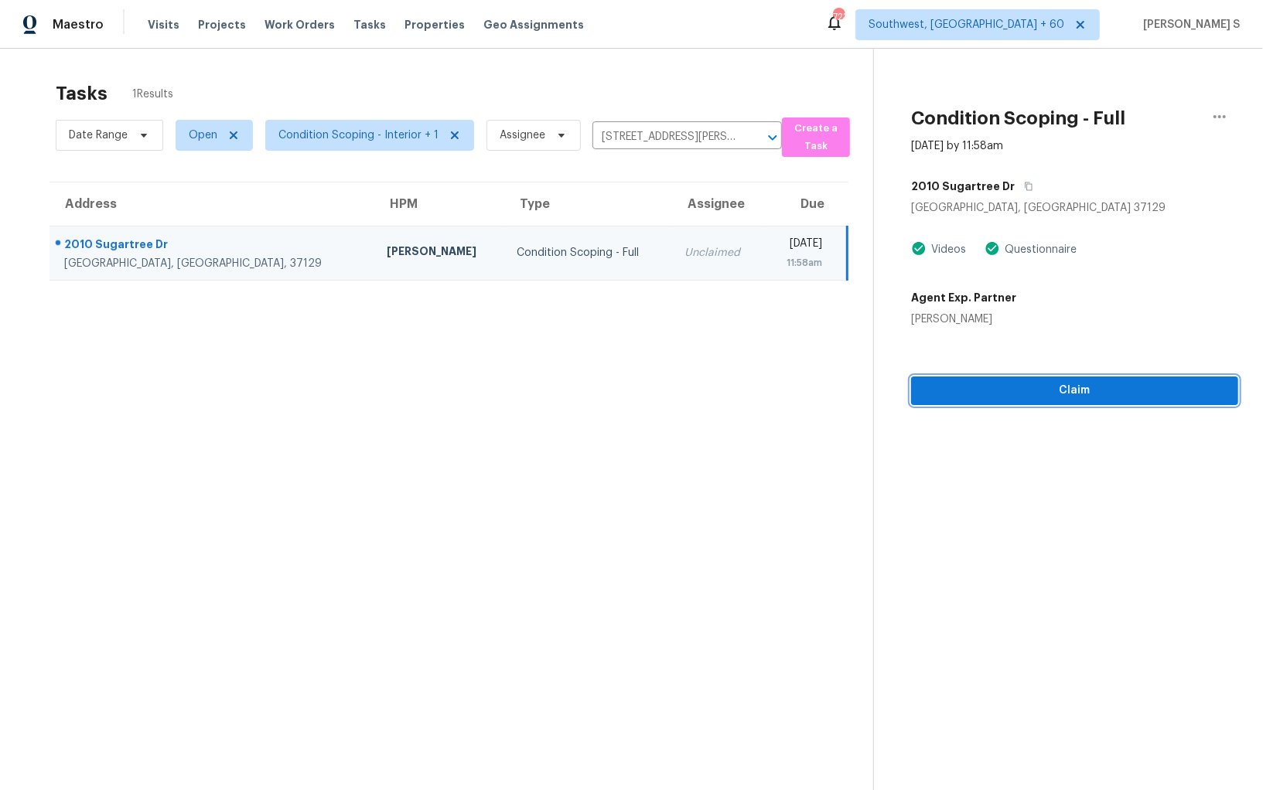
click at [1012, 394] on span "Claim" at bounding box center [1074, 390] width 302 height 19
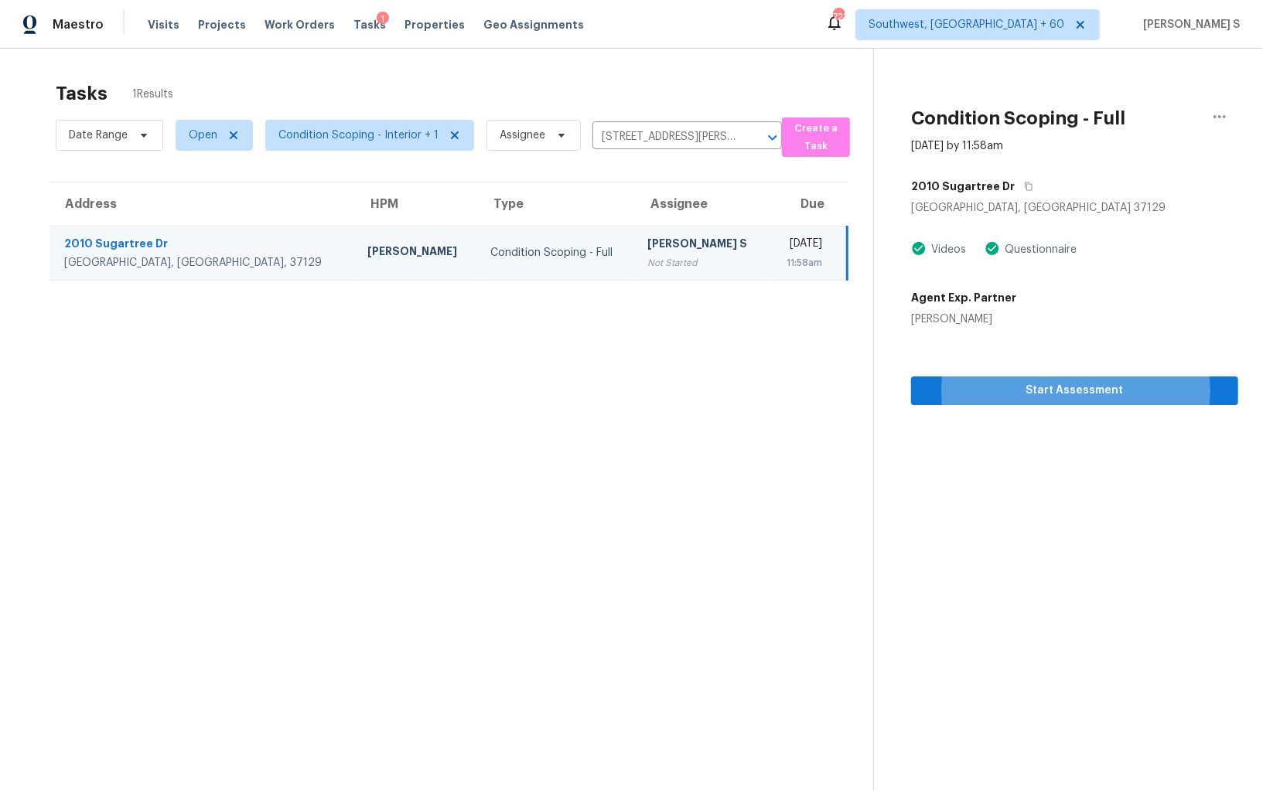
drag, startPoint x: 540, startPoint y: 258, endPoint x: 842, endPoint y: 298, distance: 304.9
click at [636, 258] on td "Anbu Jebakumar S Not Started" at bounding box center [703, 253] width 134 height 54
click at [945, 391] on span "Start Assessment" at bounding box center [1074, 390] width 302 height 19
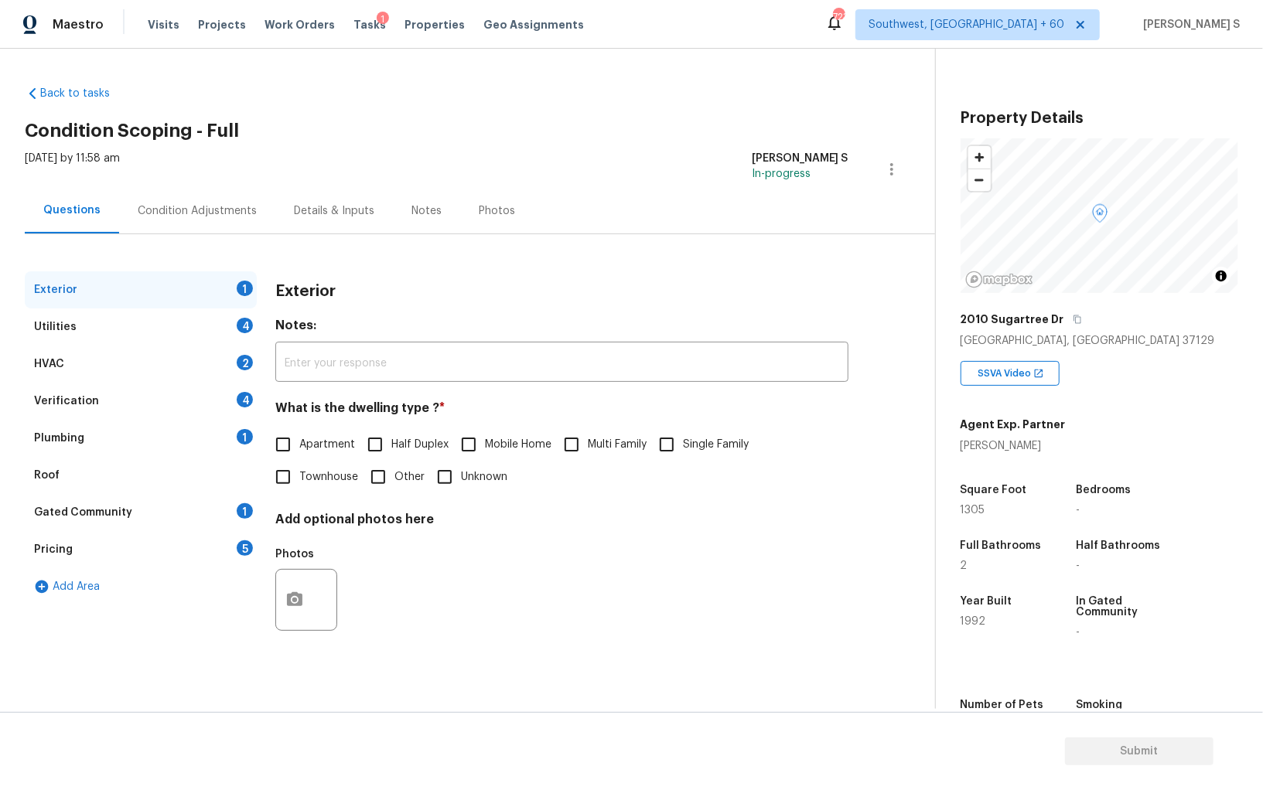
click at [674, 438] on input "Single Family" at bounding box center [666, 444] width 32 height 32
checkbox input "true"
click at [247, 538] on div "Pricing 5" at bounding box center [141, 549] width 232 height 37
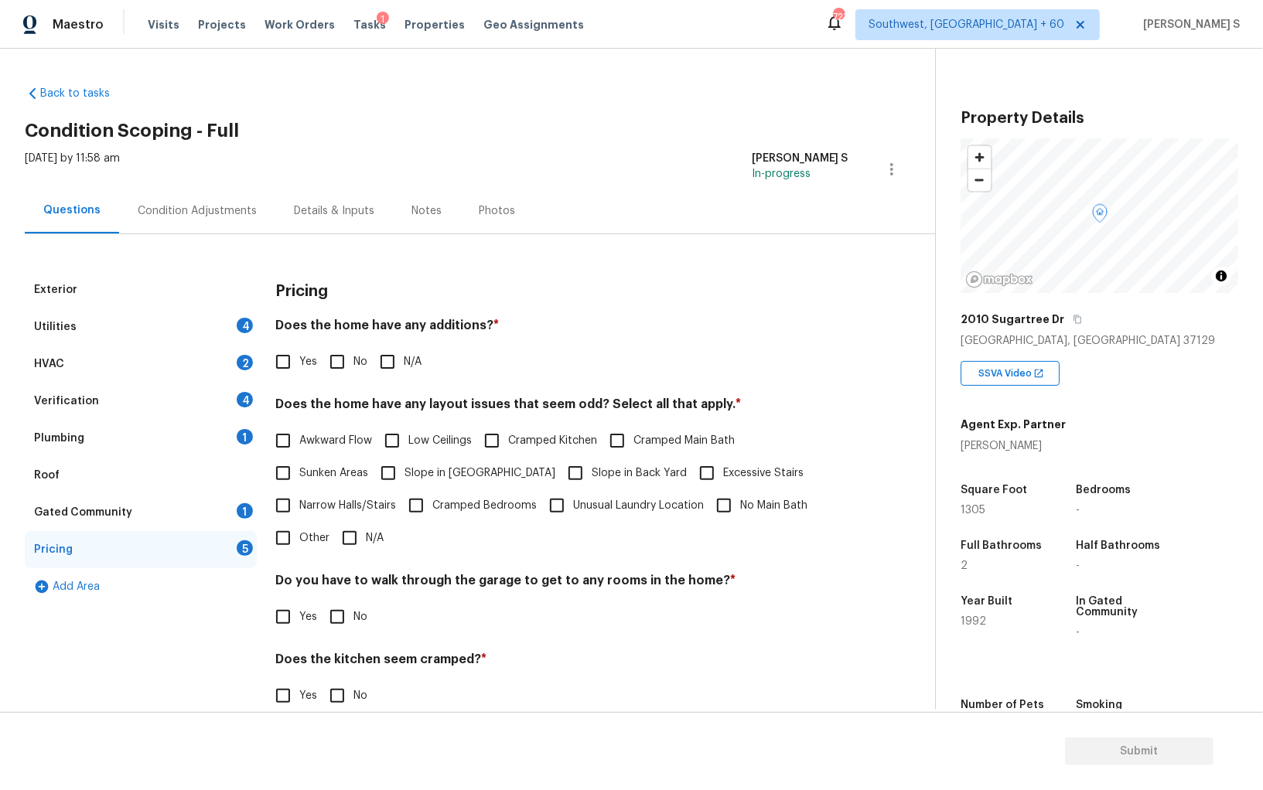
scroll to position [104, 0]
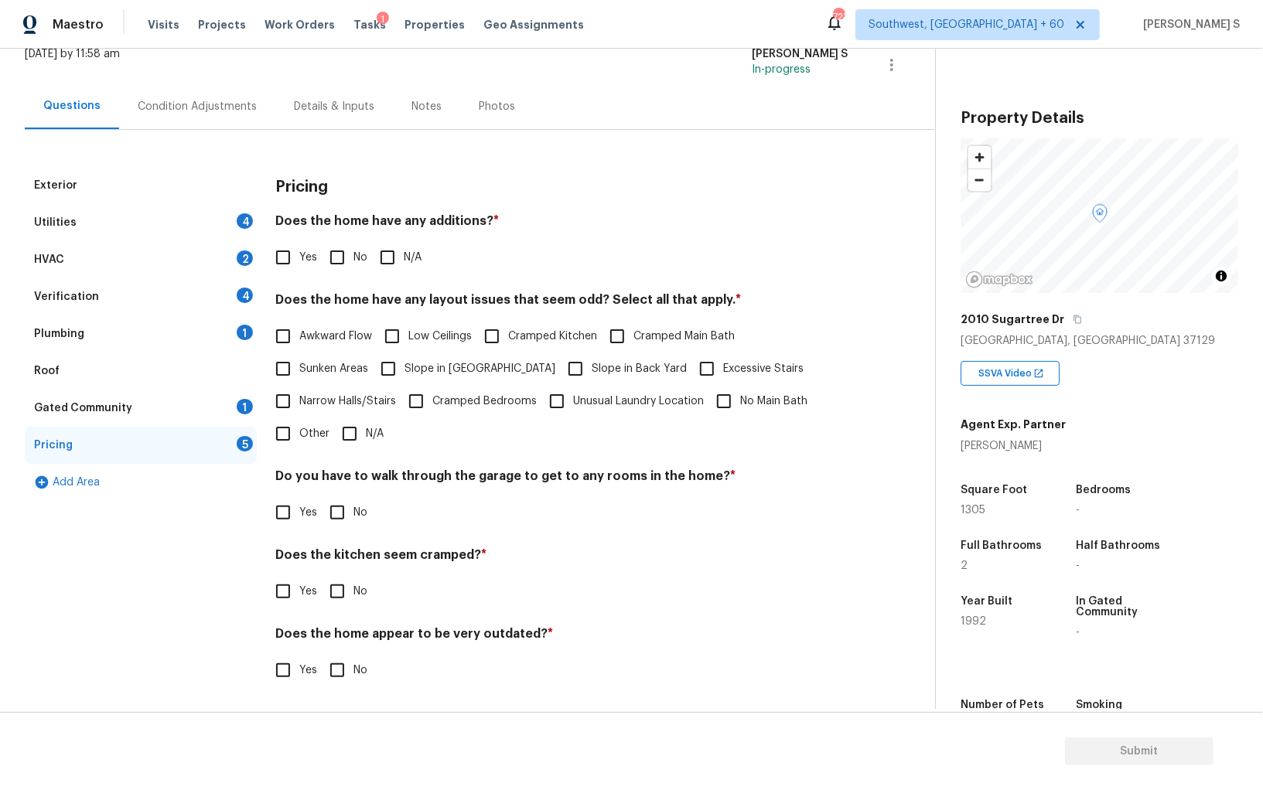
drag, startPoint x: 292, startPoint y: 434, endPoint x: 314, endPoint y: 443, distance: 23.6
click at [292, 433] on input "Other" at bounding box center [283, 433] width 32 height 32
checkbox input "true"
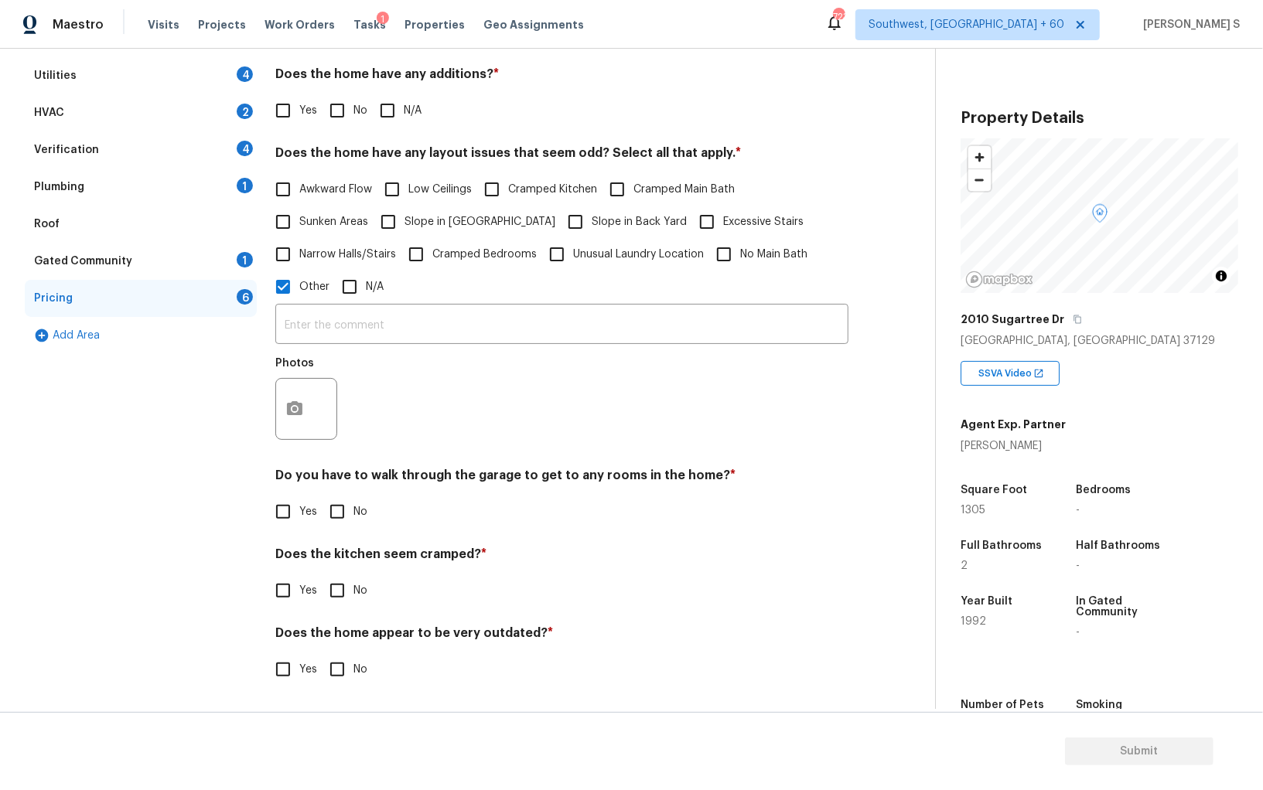
scroll to position [251, 0]
click at [288, 405] on icon "button" at bounding box center [294, 408] width 15 height 14
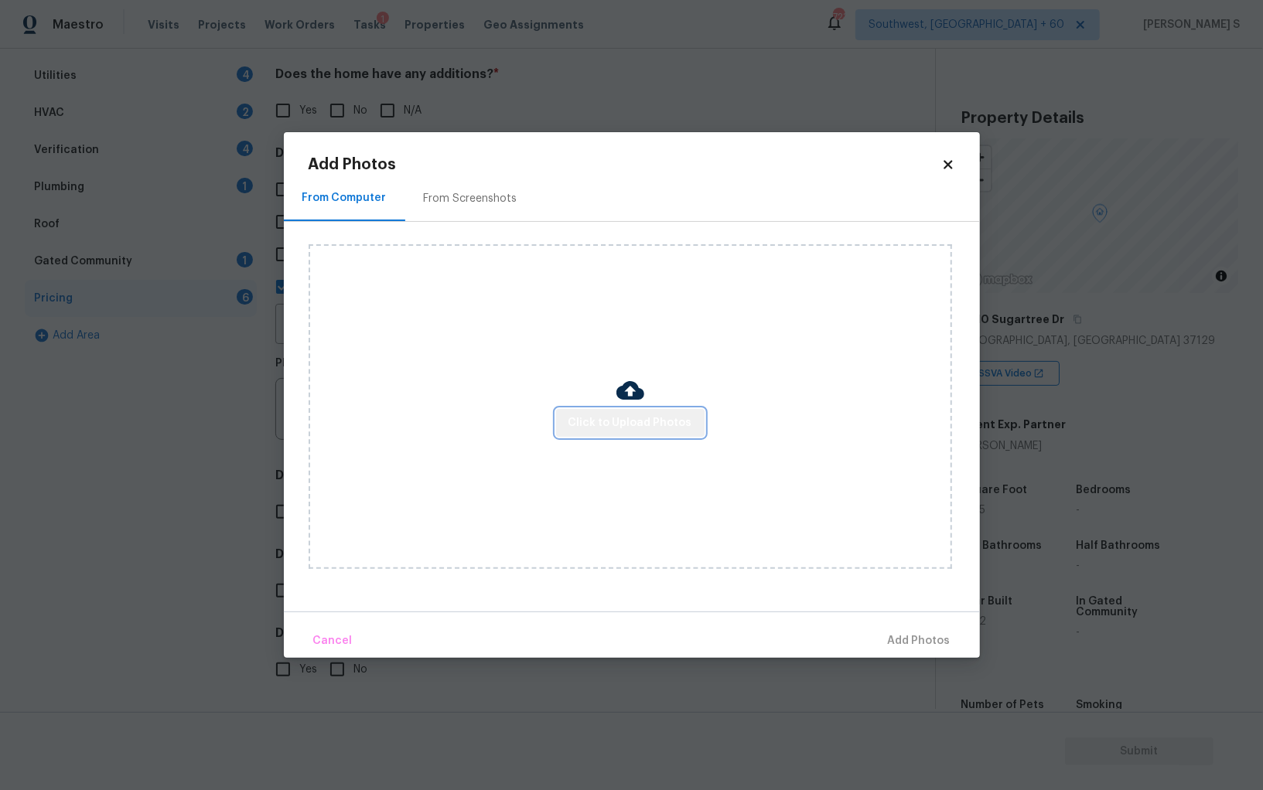
click at [678, 417] on span "Click to Upload Photos" at bounding box center [630, 423] width 124 height 19
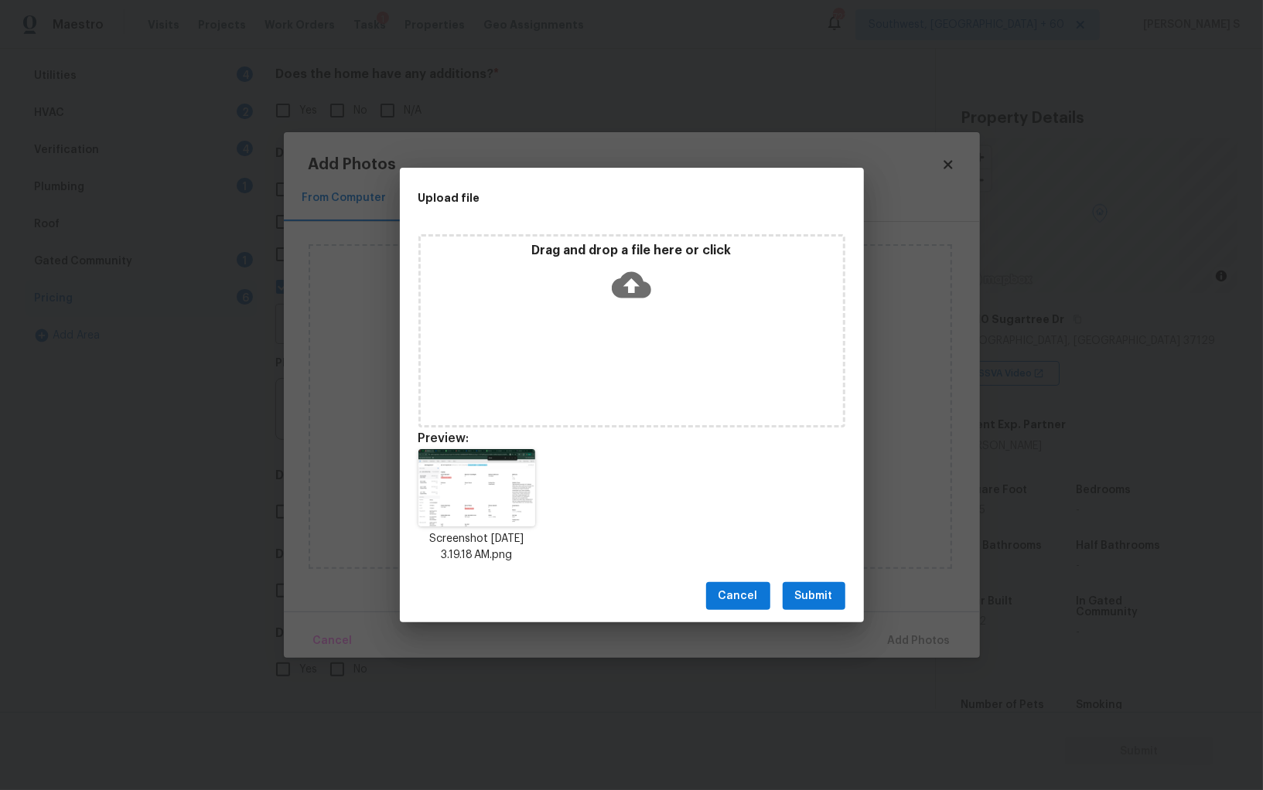
click at [833, 588] on button "Submit" at bounding box center [813, 596] width 63 height 29
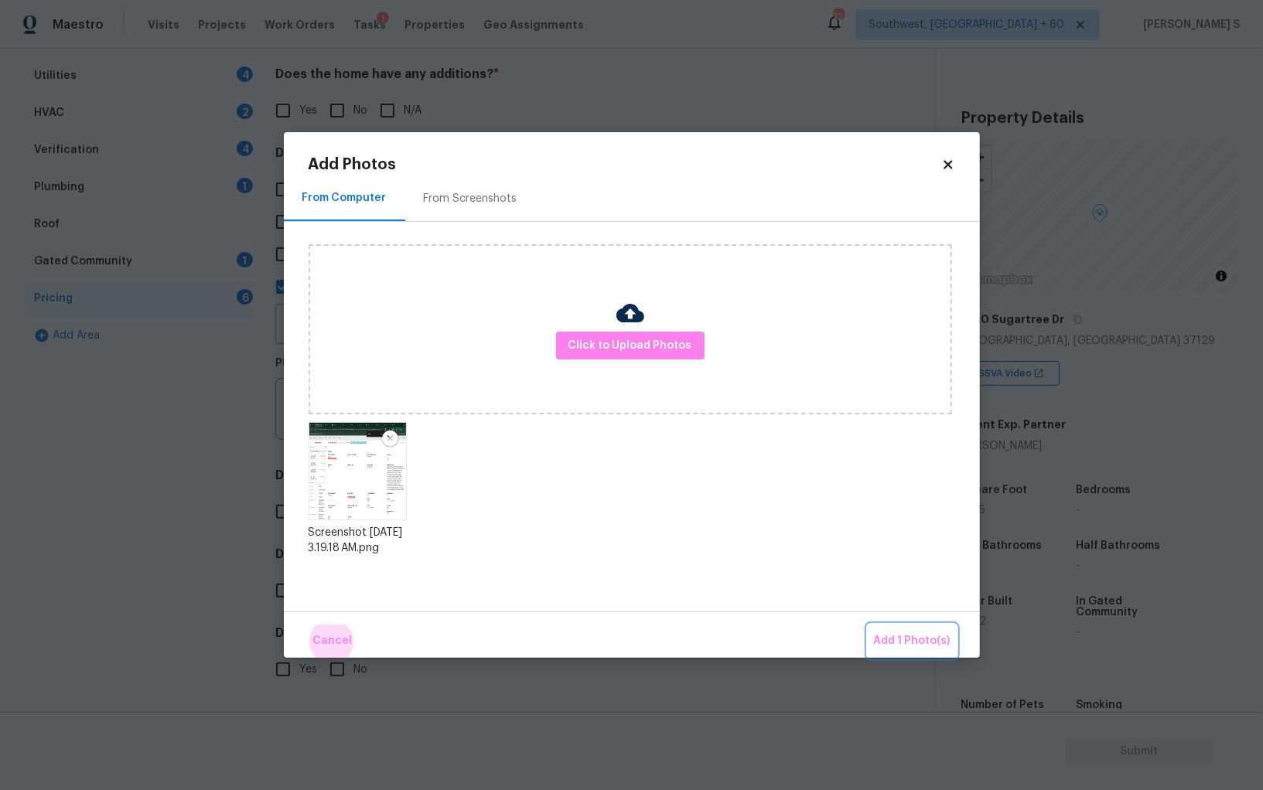
click at [867, 625] on button "Add 1 Photo(s)" at bounding box center [911, 641] width 89 height 33
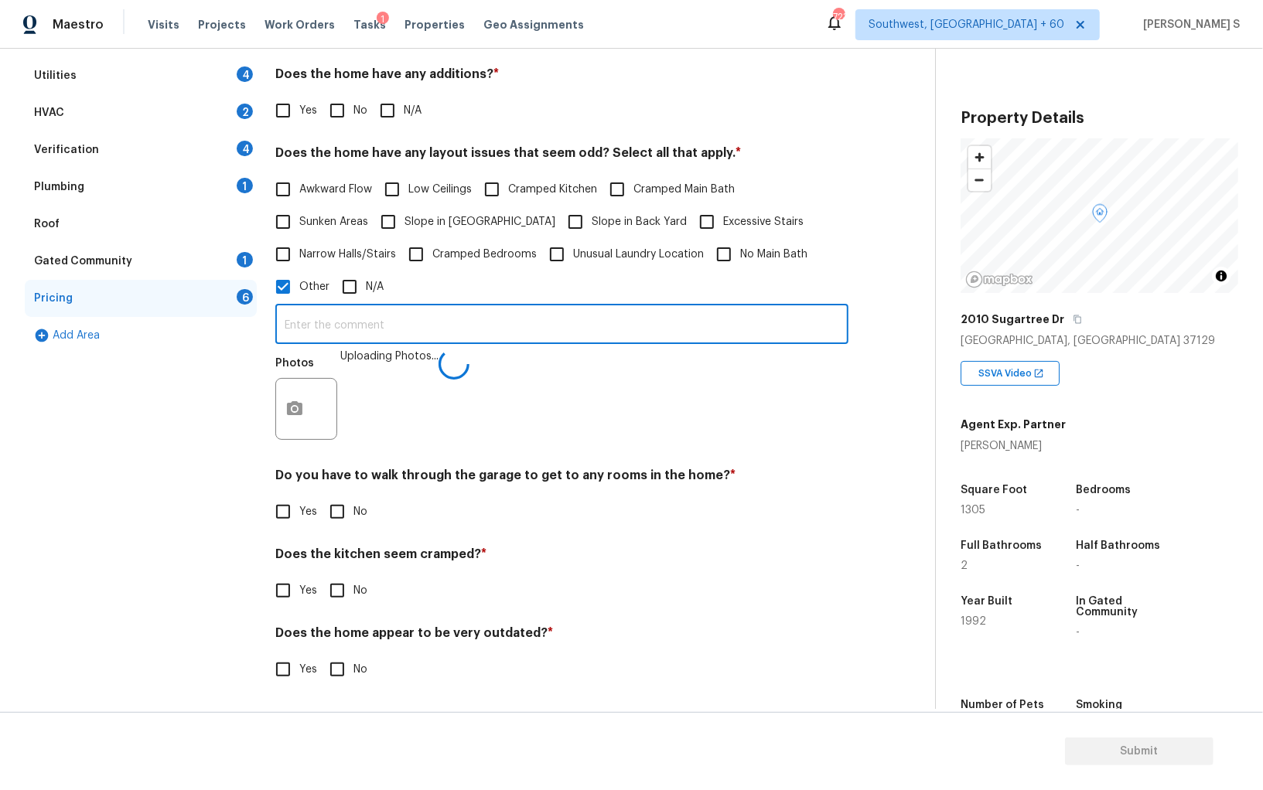
click at [741, 322] on input "text" at bounding box center [561, 326] width 573 height 36
type input "sqft discrepancy."
click at [637, 439] on div "Photos Uploading Photos..." at bounding box center [561, 399] width 573 height 101
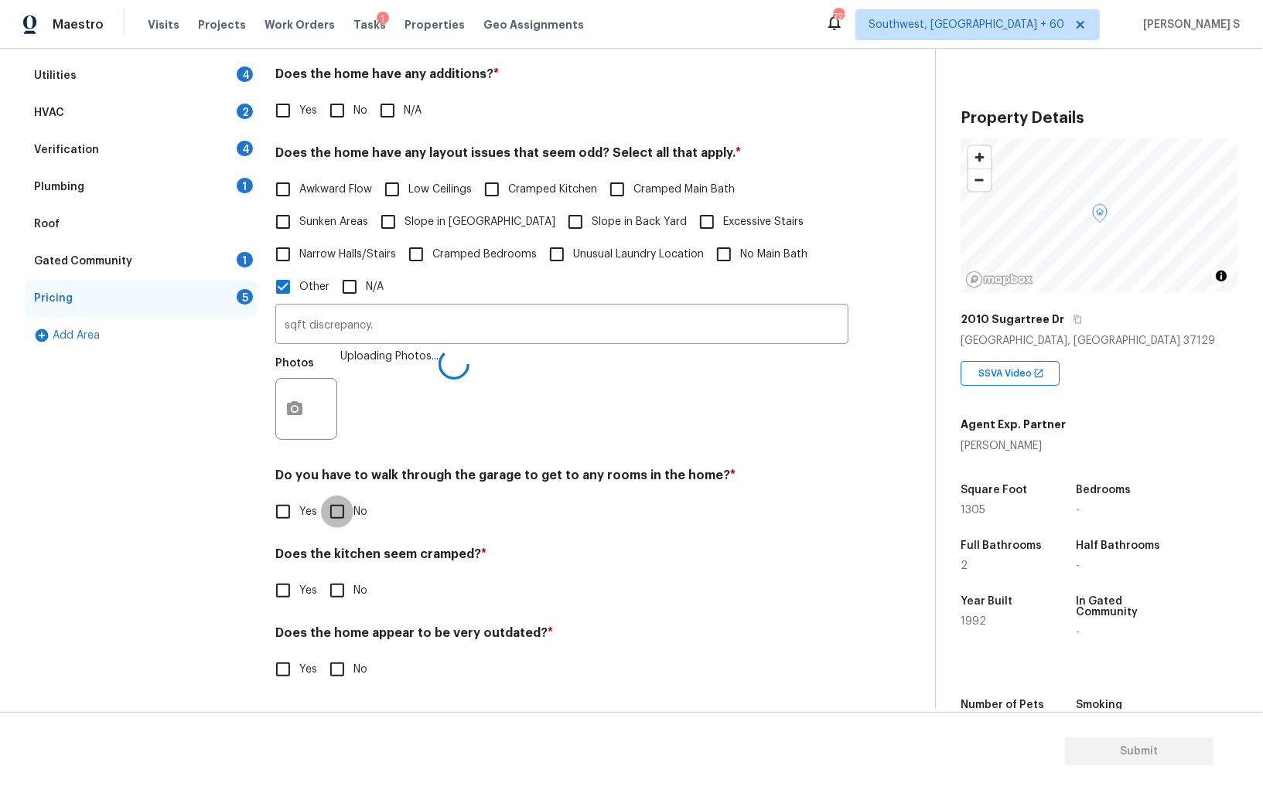
click at [331, 512] on input "No" at bounding box center [337, 512] width 32 height 32
checkbox input "true"
click at [321, 576] on input "No" at bounding box center [337, 592] width 32 height 32
checkbox input "true"
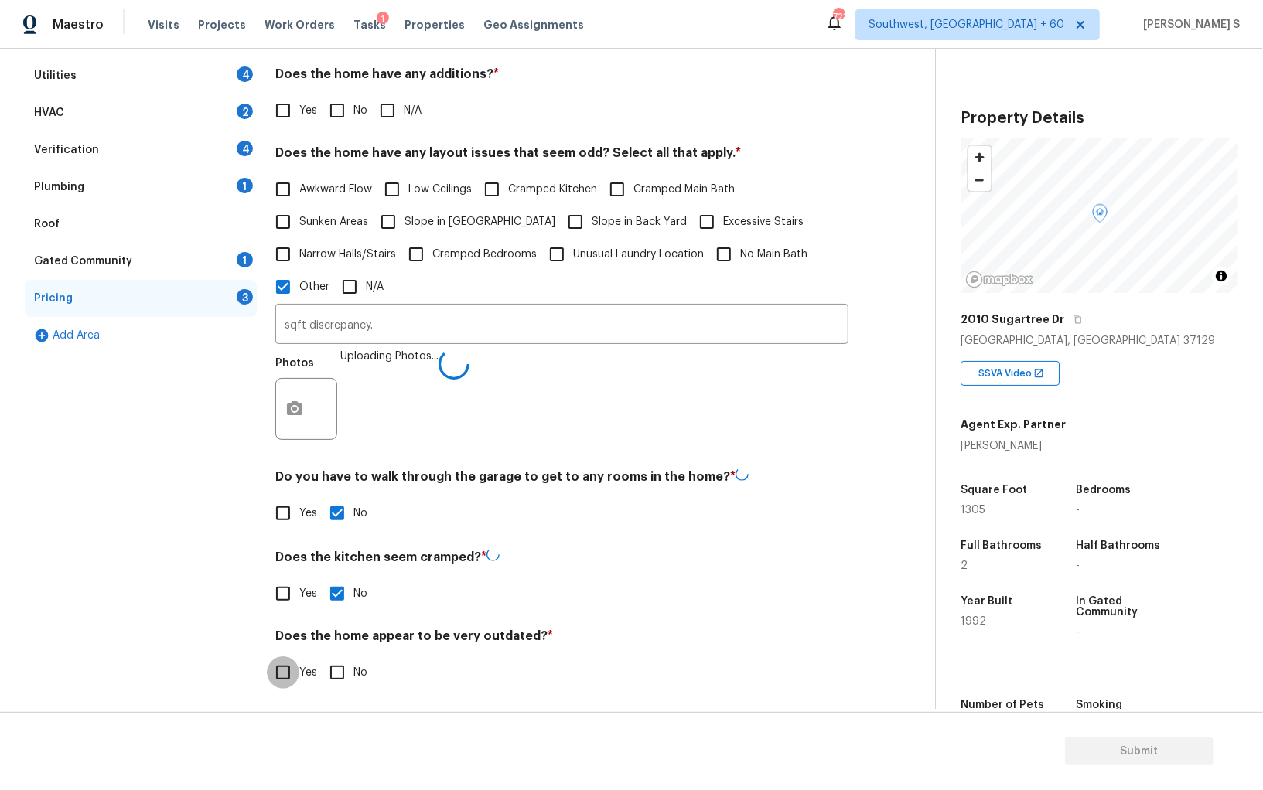
click at [321, 656] on input "No" at bounding box center [337, 672] width 32 height 32
checkbox input "true"
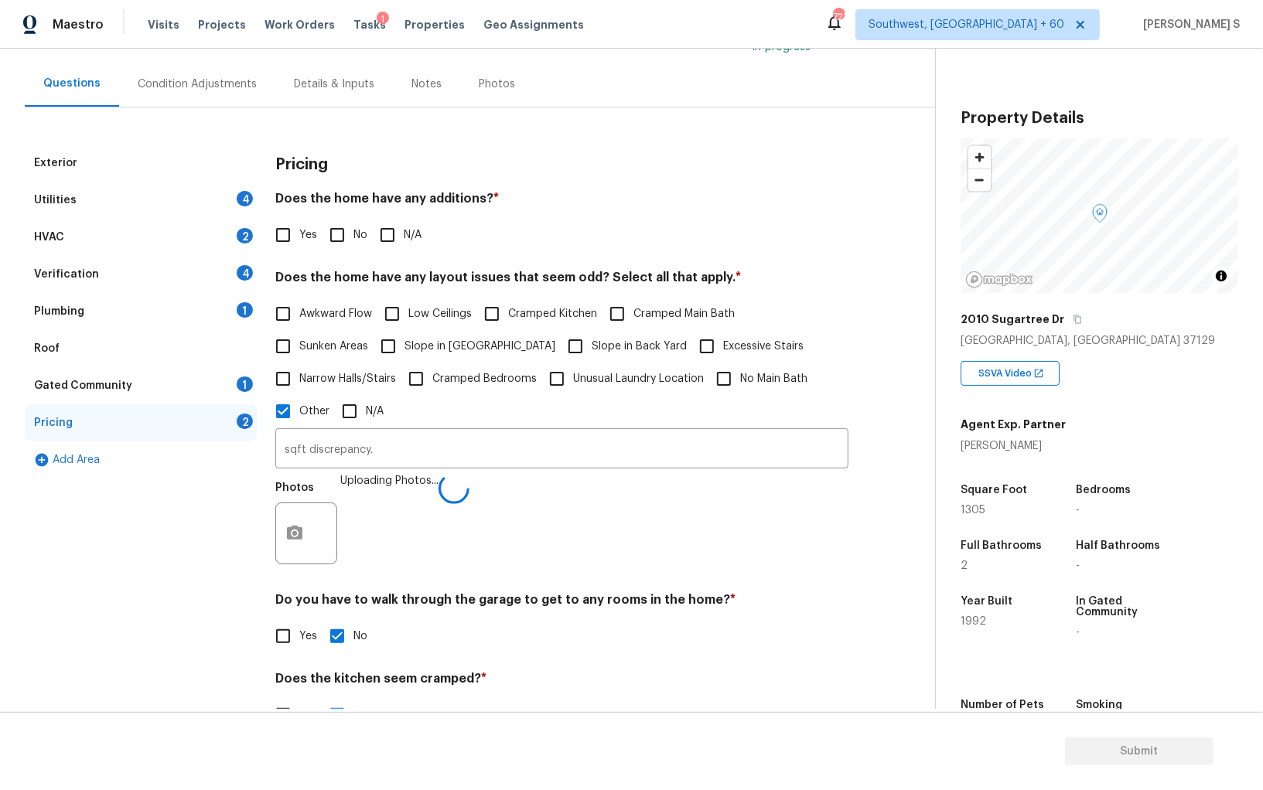
scroll to position [0, 0]
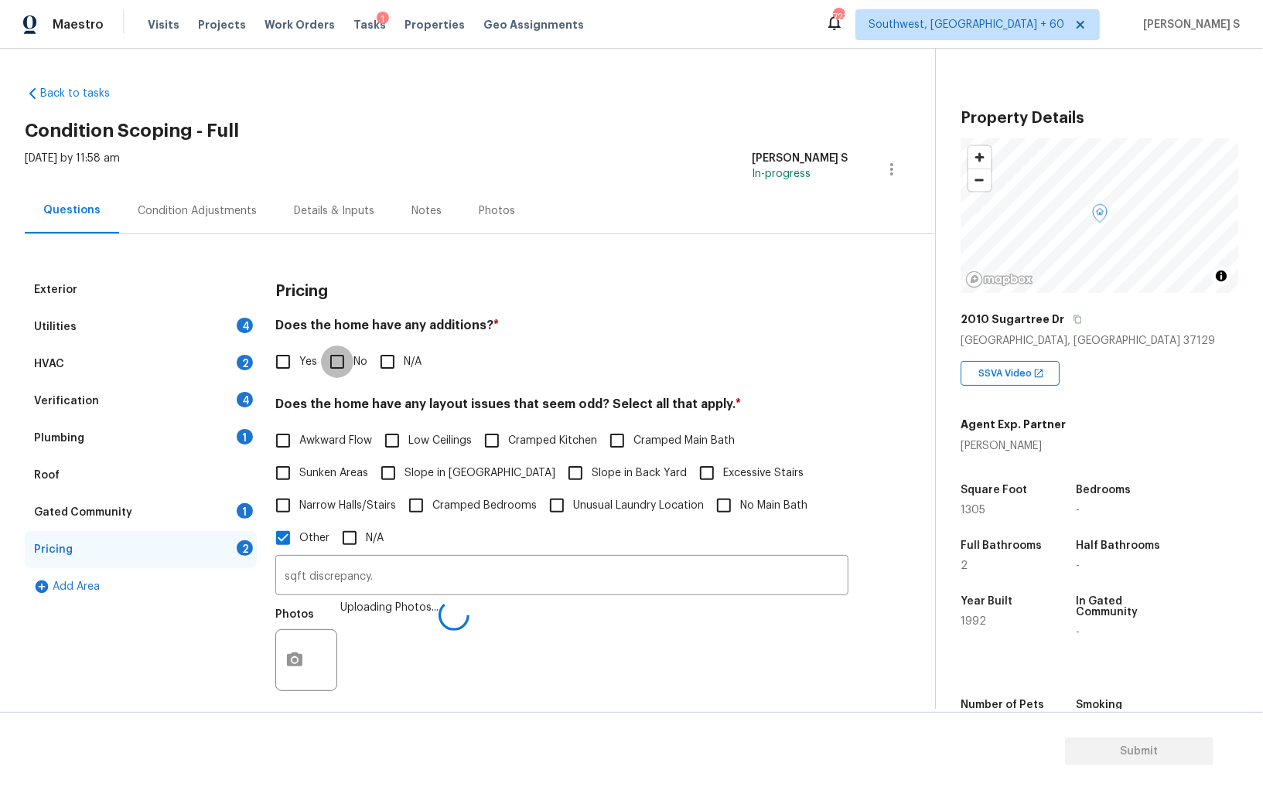
click at [327, 357] on input "No" at bounding box center [337, 362] width 32 height 32
checkbox input "true"
click at [229, 320] on div "Utilities 4" at bounding box center [141, 326] width 232 height 37
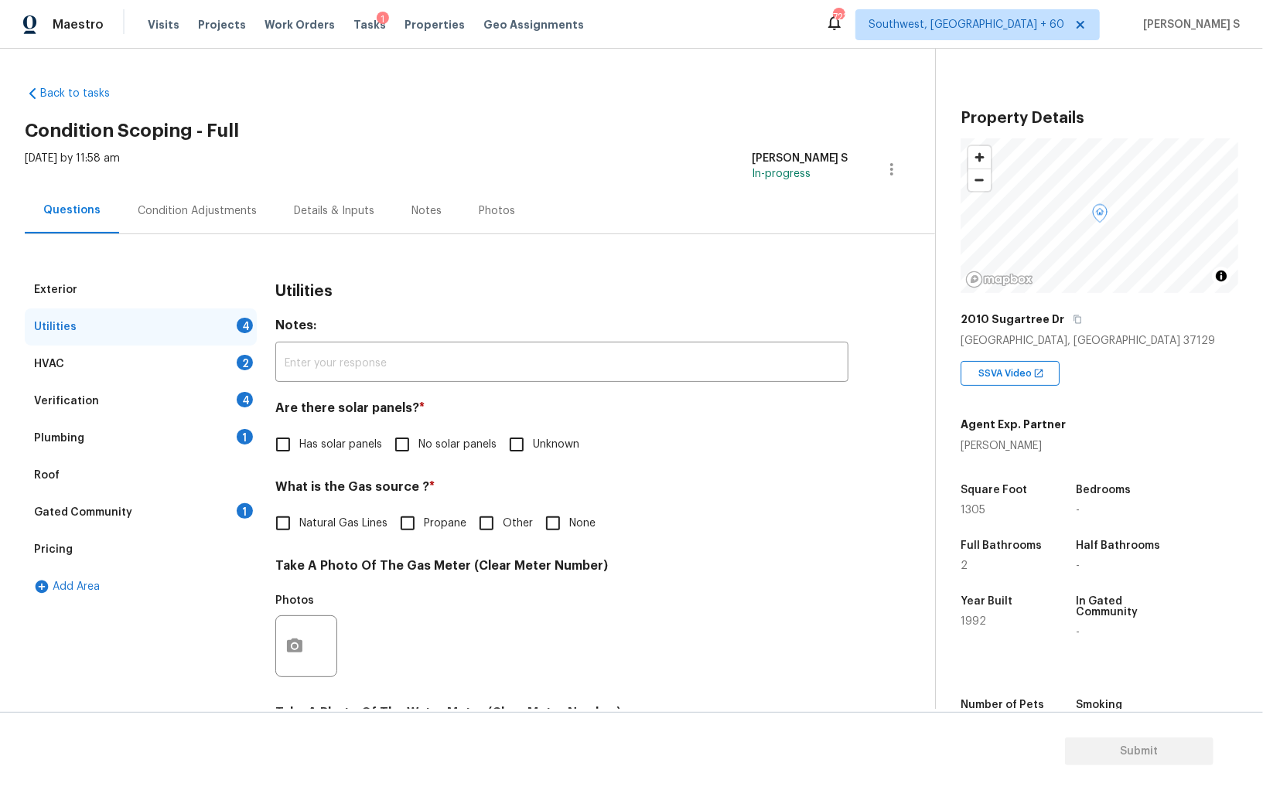
click at [404, 450] on input "No solar panels" at bounding box center [402, 444] width 32 height 32
checkbox input "true"
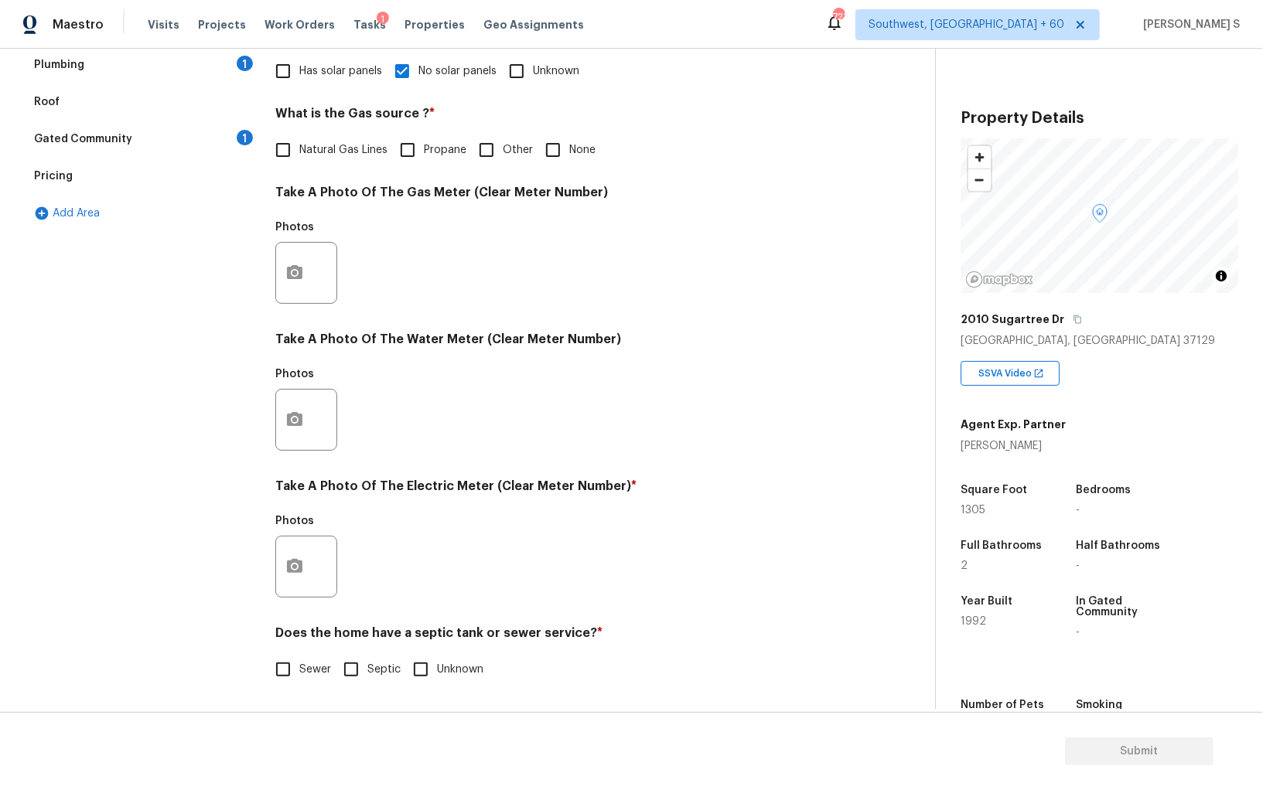
click at [346, 670] on input "Septic" at bounding box center [351, 669] width 32 height 32
checkbox input "true"
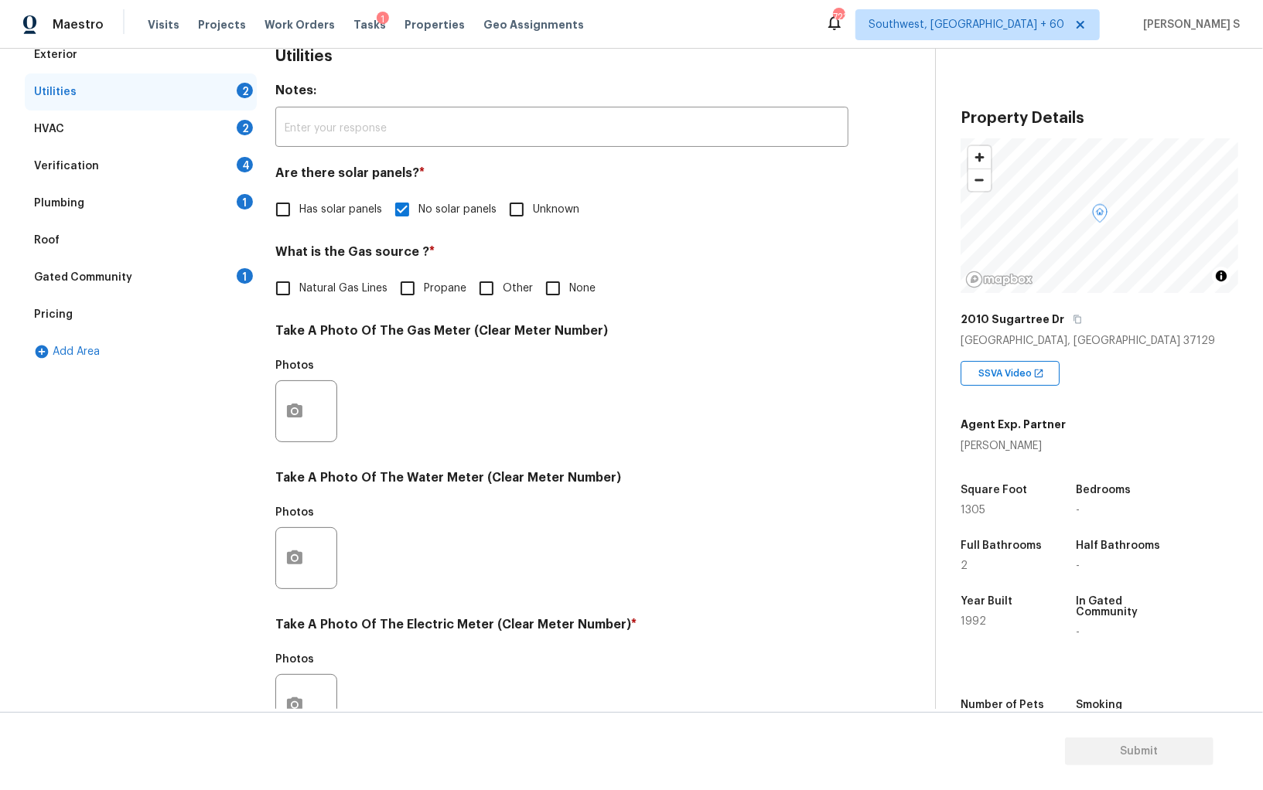
scroll to position [0, 0]
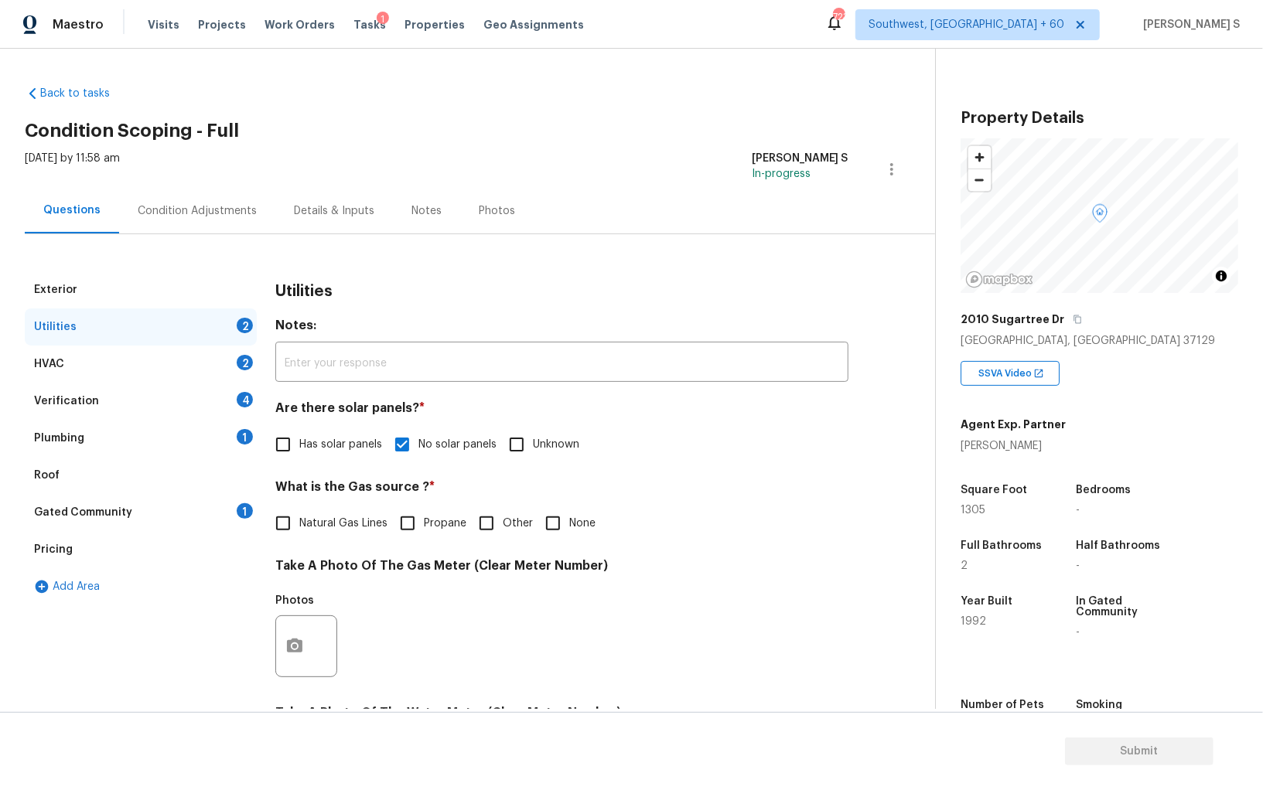
click at [243, 428] on div "Plumbing 1" at bounding box center [141, 438] width 232 height 37
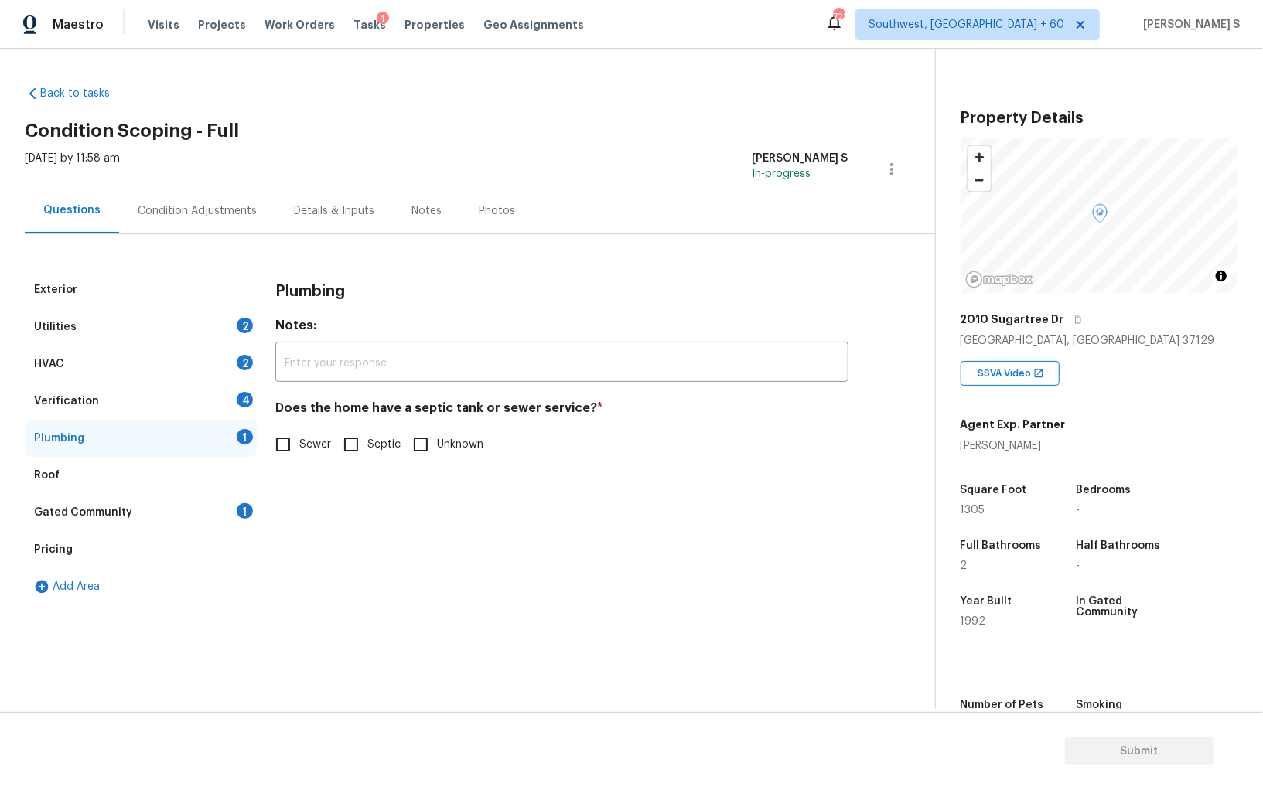
click at [349, 453] on input "Septic" at bounding box center [351, 444] width 32 height 32
checkbox input "true"
click at [229, 495] on div "Gated Community 1" at bounding box center [141, 512] width 232 height 37
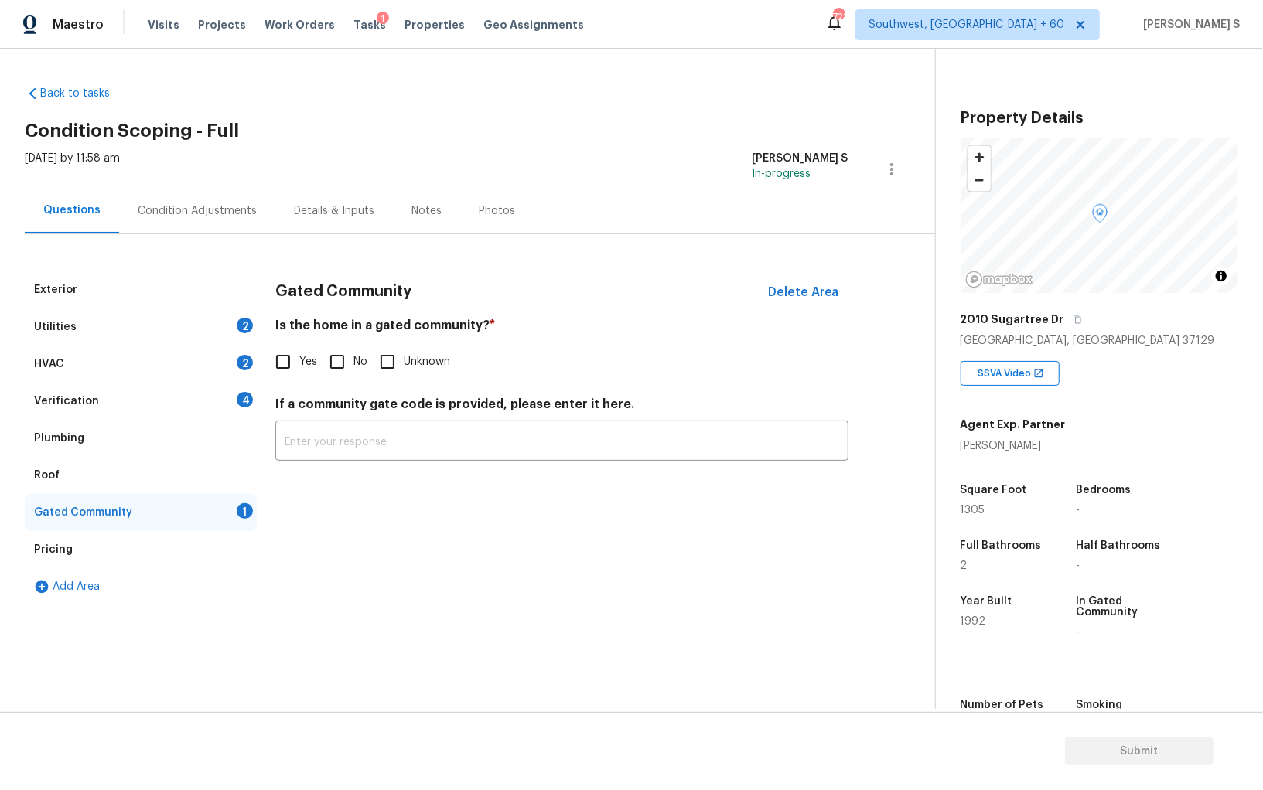
click at [342, 368] on input "No" at bounding box center [337, 362] width 32 height 32
checkbox input "true"
click at [242, 396] on div "4" at bounding box center [245, 399] width 16 height 15
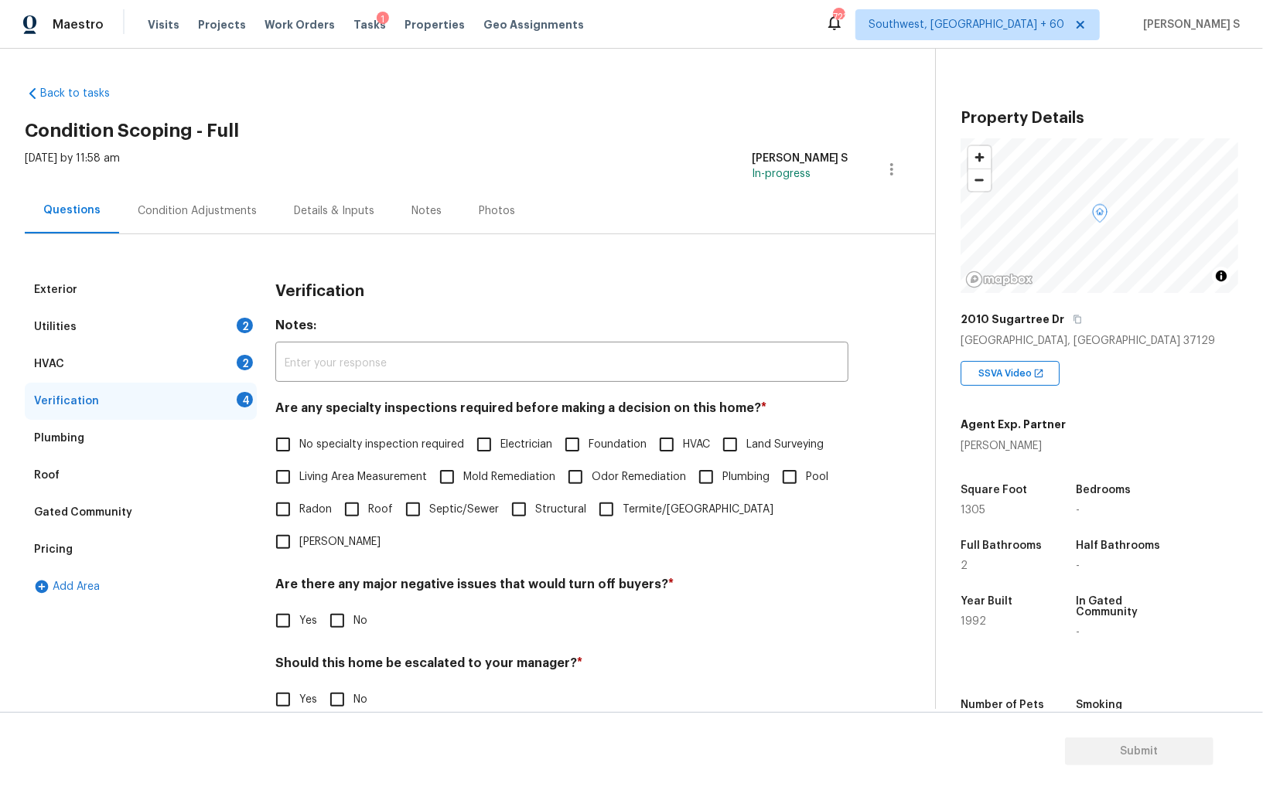
click at [273, 435] on input "No specialty inspection required" at bounding box center [283, 444] width 32 height 32
checkbox input "true"
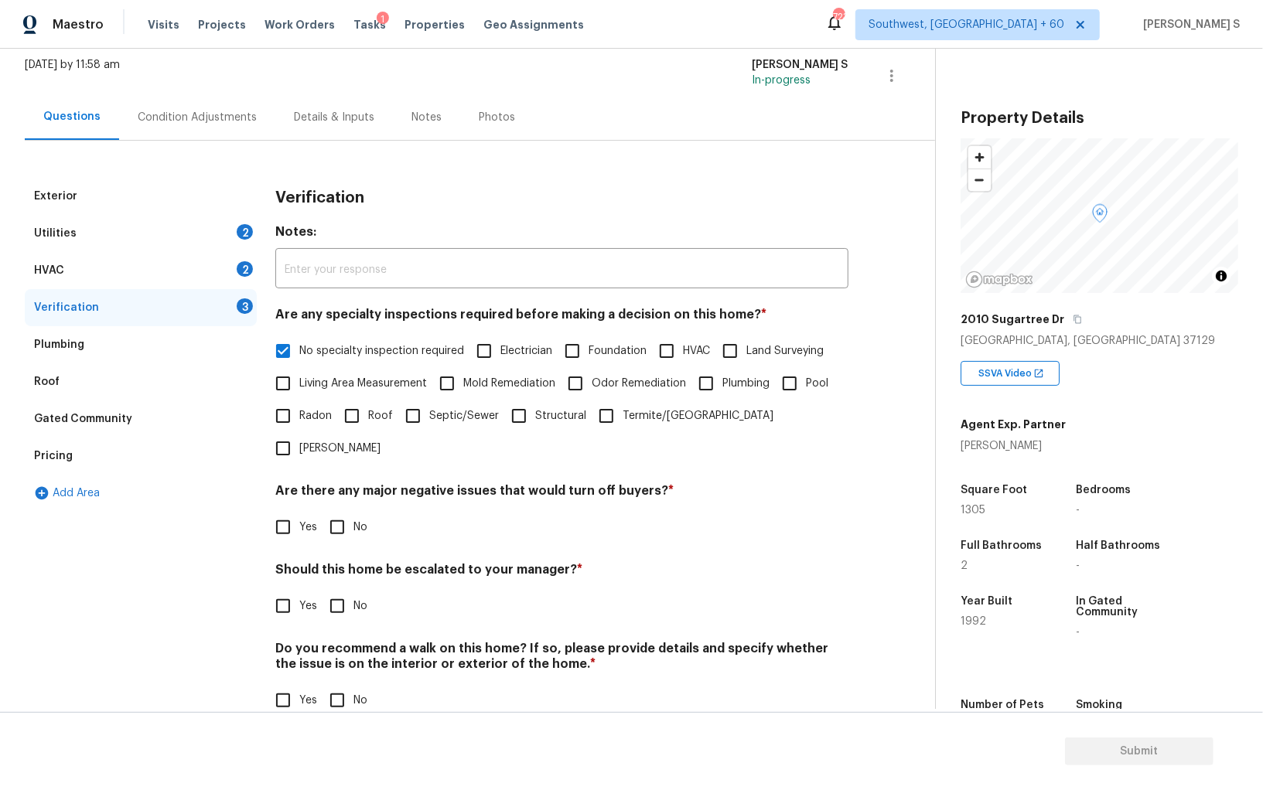
scroll to position [92, 0]
click at [342, 513] on input "No" at bounding box center [337, 529] width 32 height 32
checkbox input "true"
click at [356, 694] on span "No" at bounding box center [360, 702] width 14 height 16
click at [353, 686] on input "No" at bounding box center [337, 702] width 32 height 32
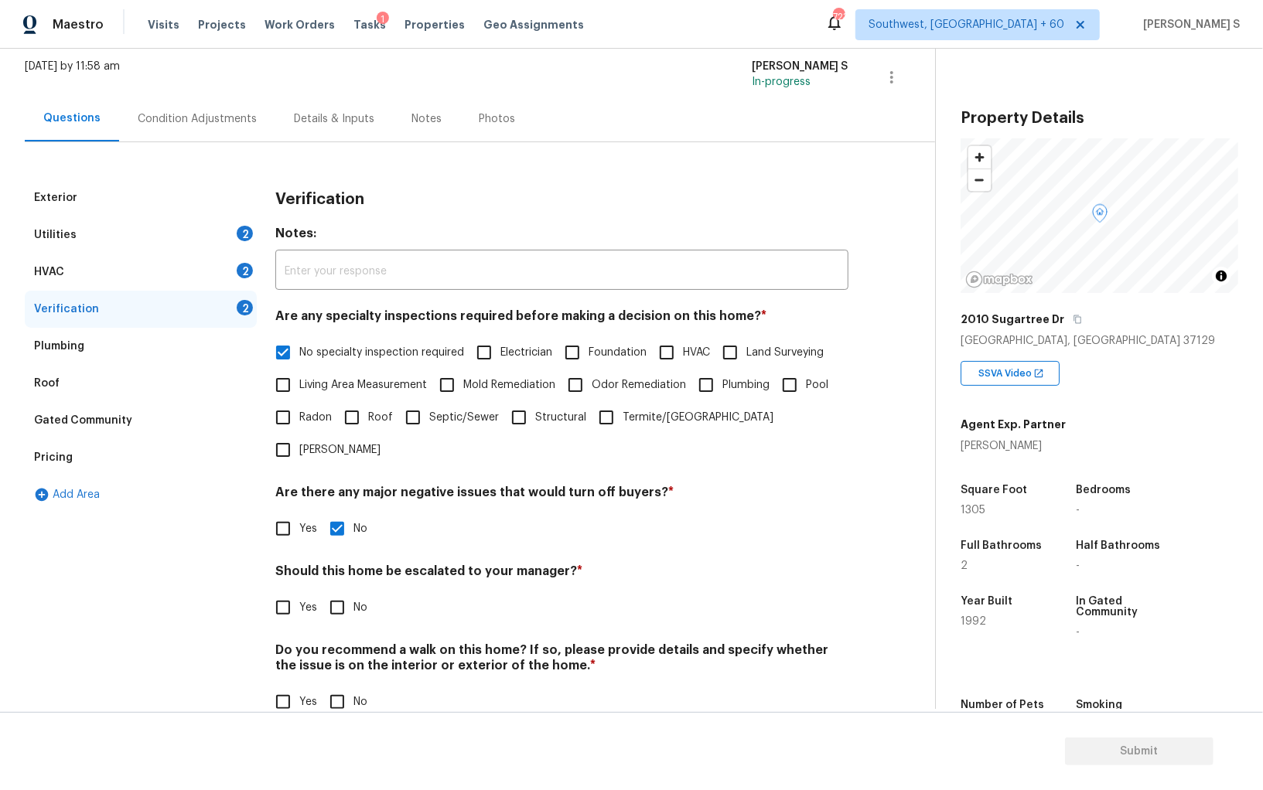
checkbox input "true"
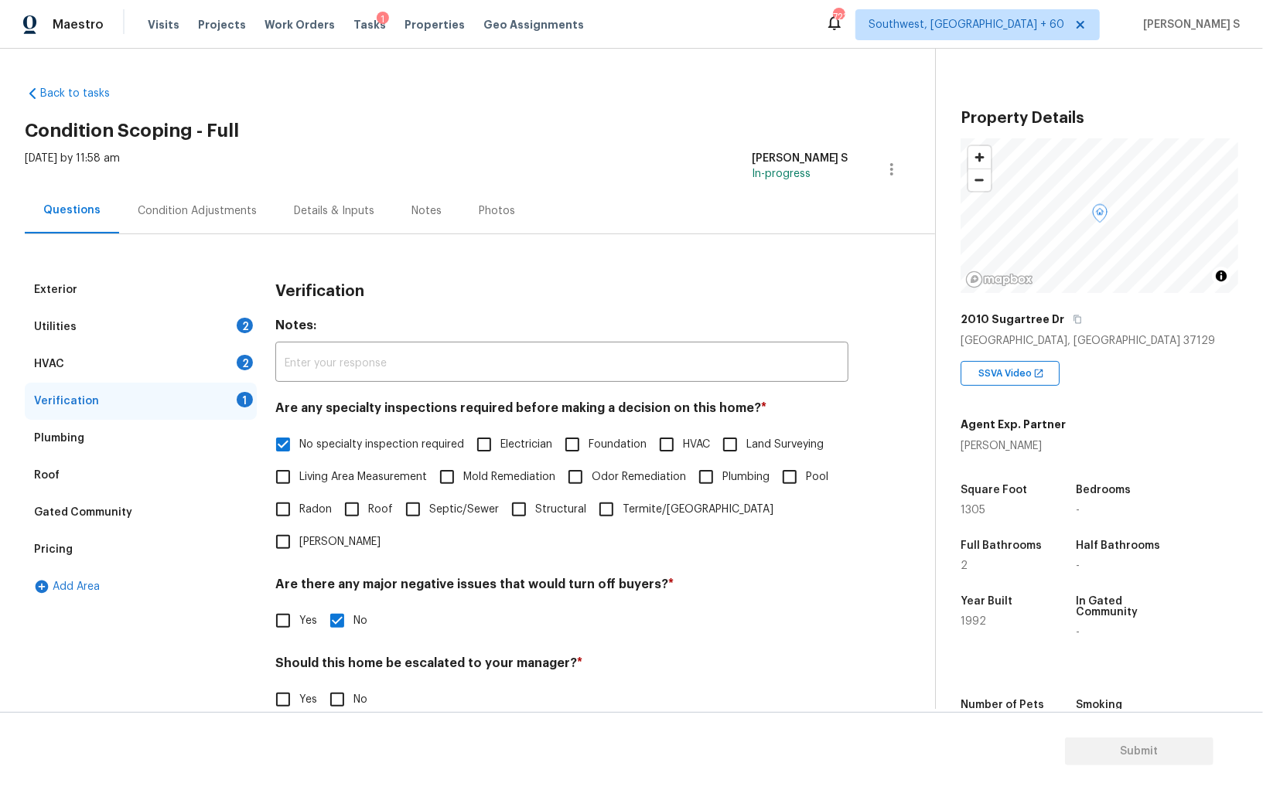
click at [250, 356] on div "2" at bounding box center [245, 362] width 16 height 15
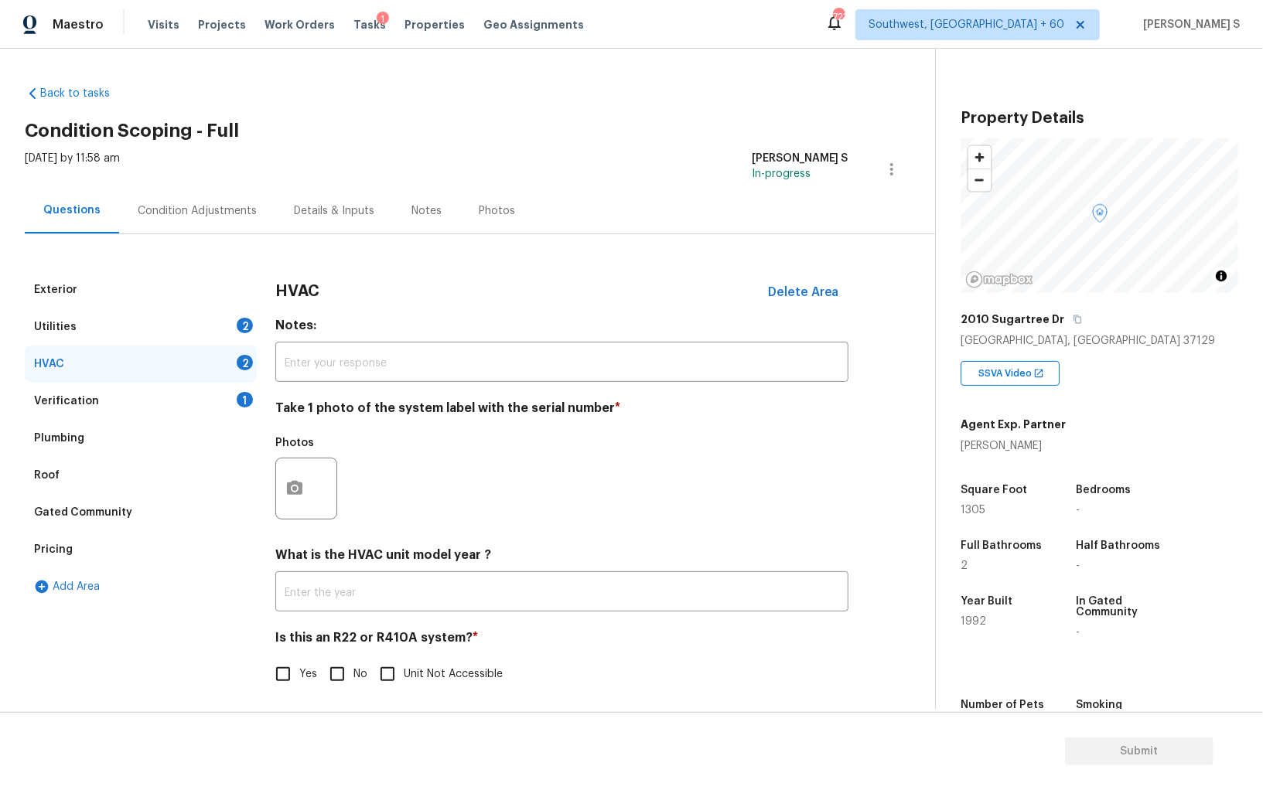
scroll to position [5, 0]
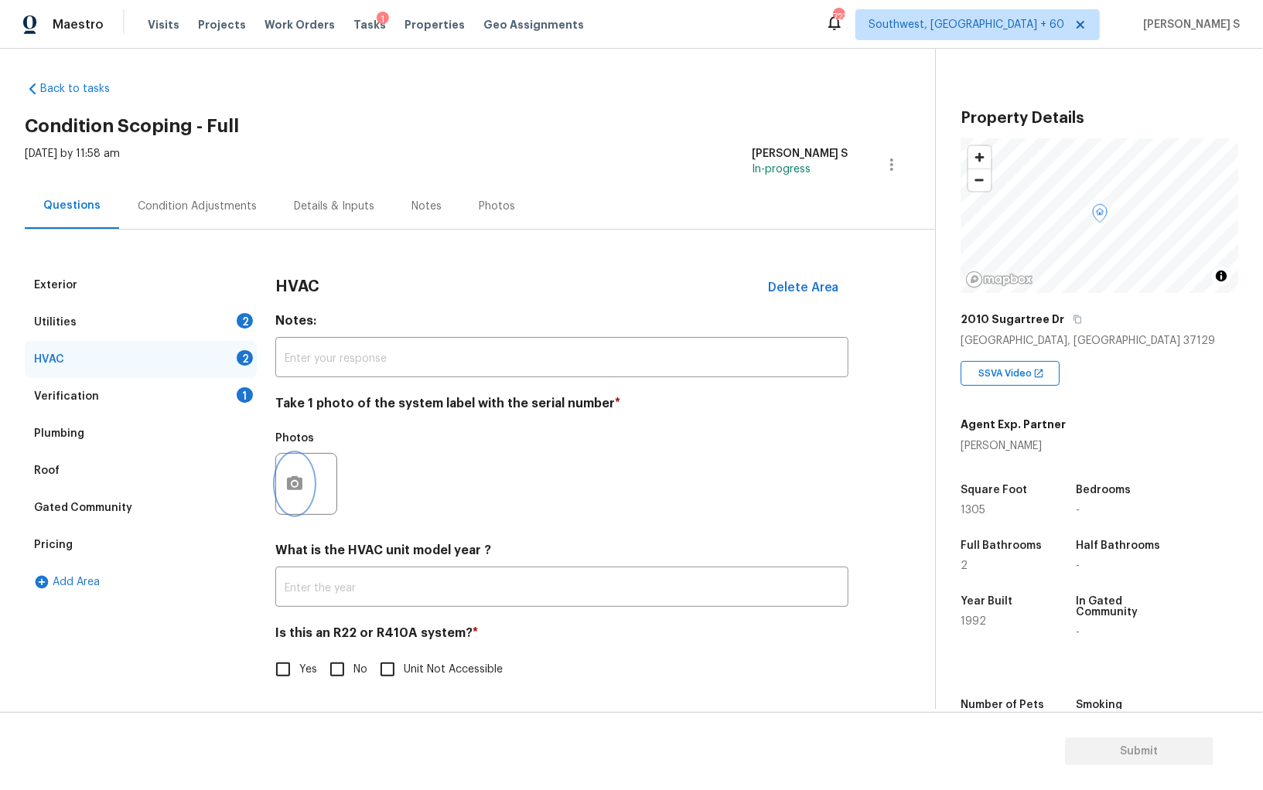
click at [305, 480] on button "button" at bounding box center [294, 484] width 37 height 60
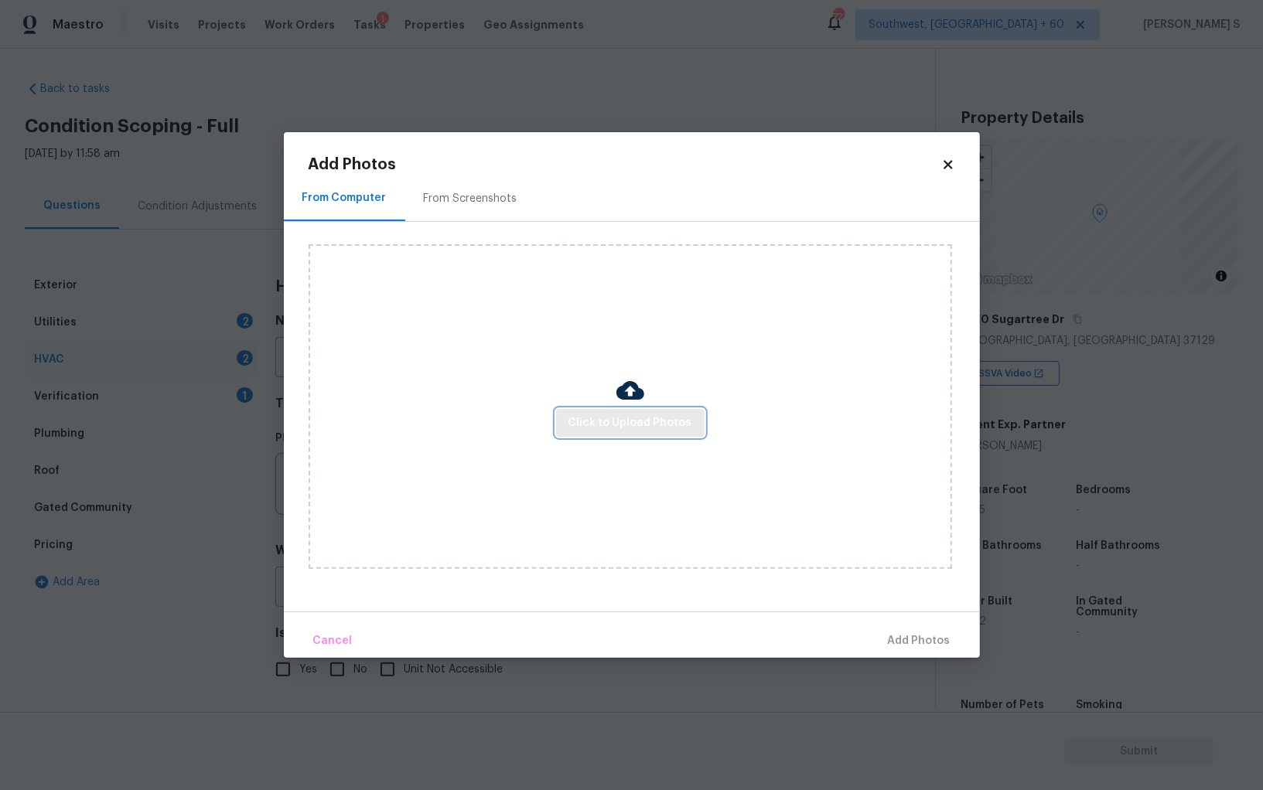
click at [663, 409] on button "Click to Upload Photos" at bounding box center [630, 423] width 148 height 29
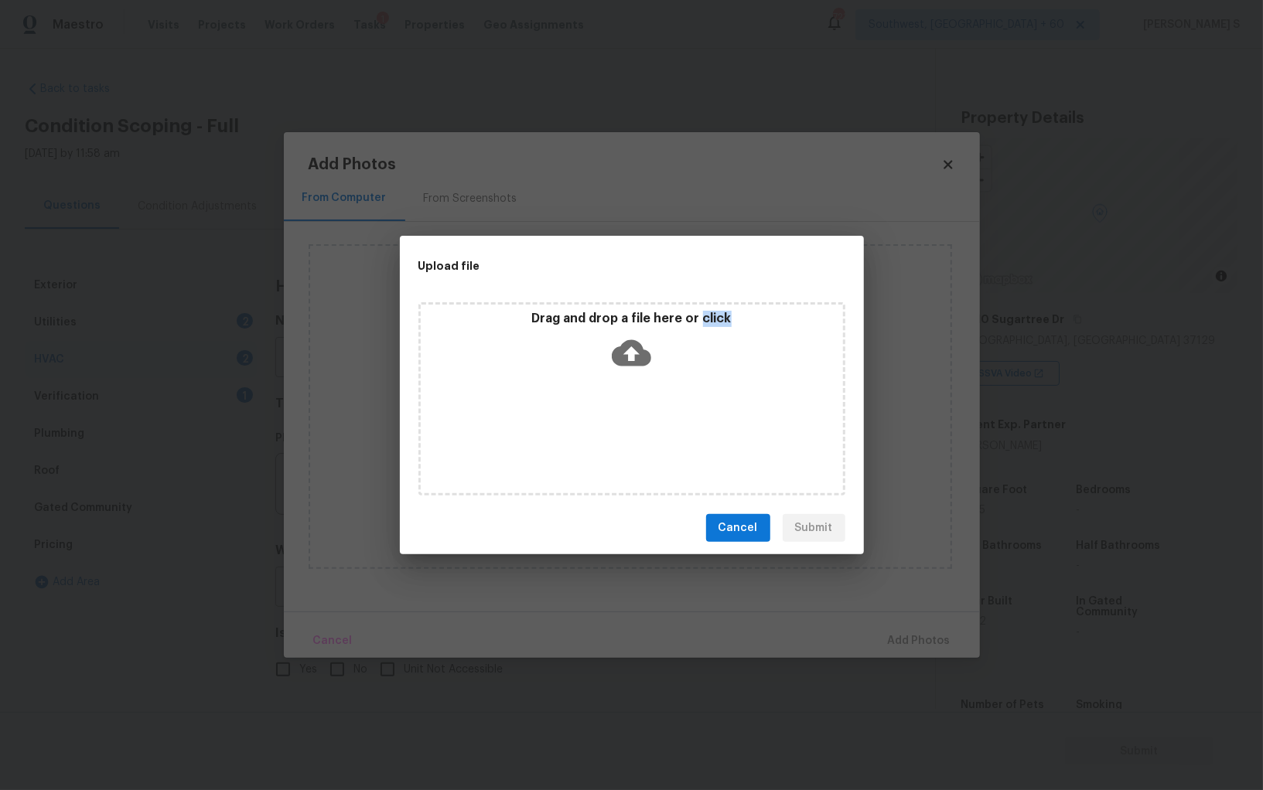
click at [663, 409] on div "Drag and drop a file here or click" at bounding box center [631, 398] width 427 height 193
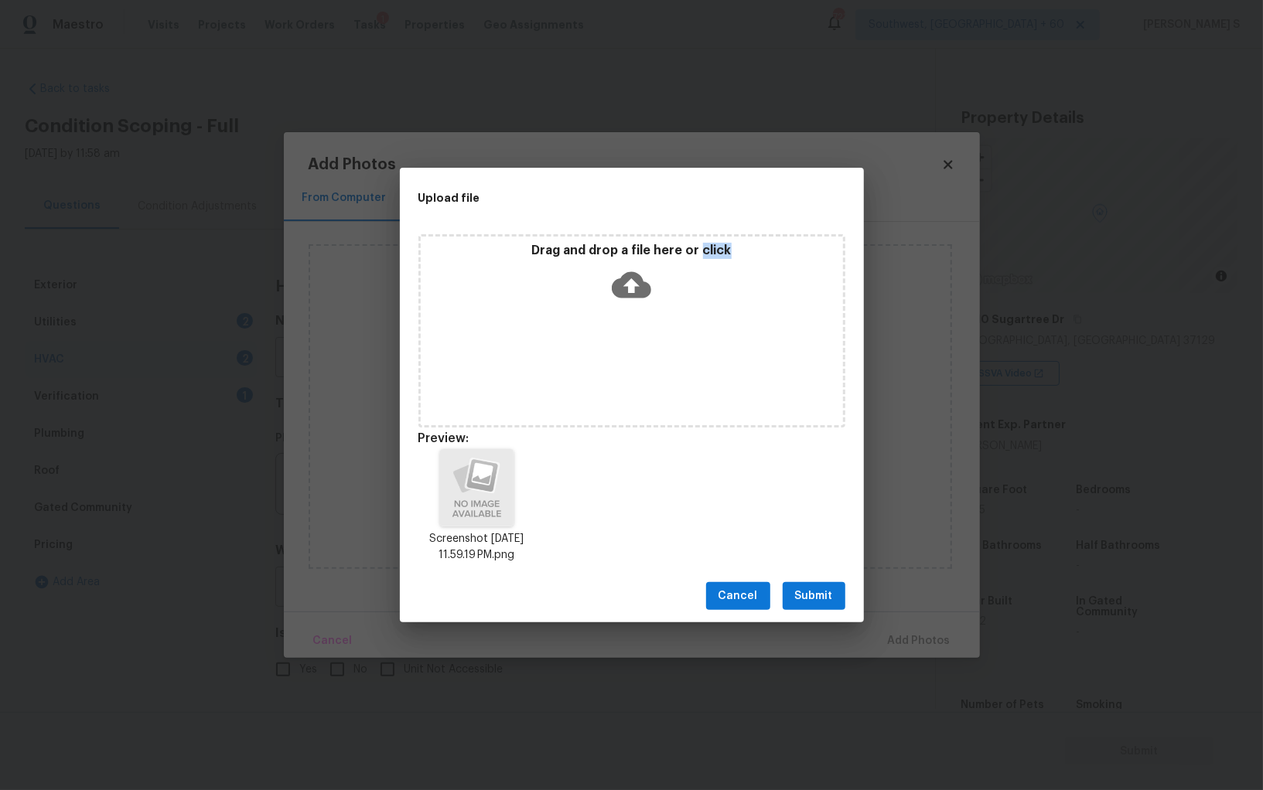
click at [833, 591] on button "Submit" at bounding box center [813, 596] width 63 height 29
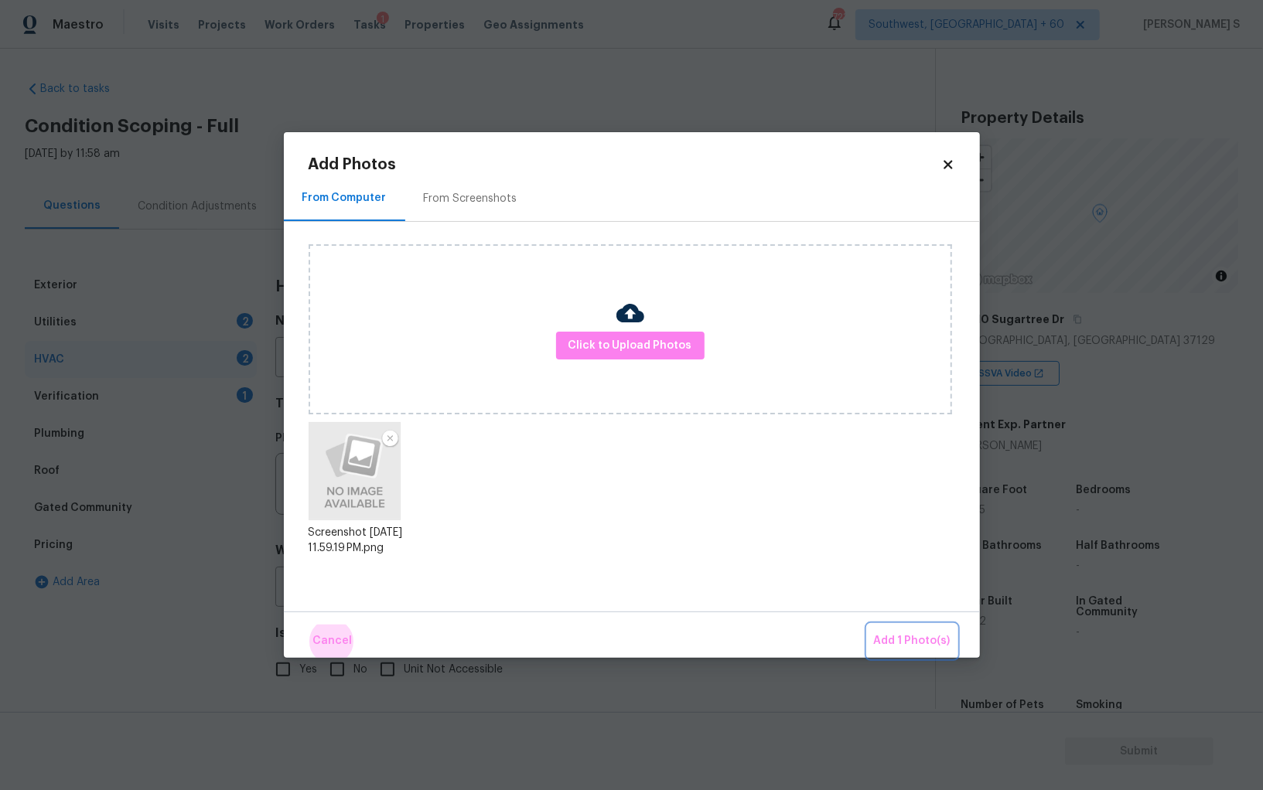
click at [867, 625] on button "Add 1 Photo(s)" at bounding box center [911, 641] width 89 height 33
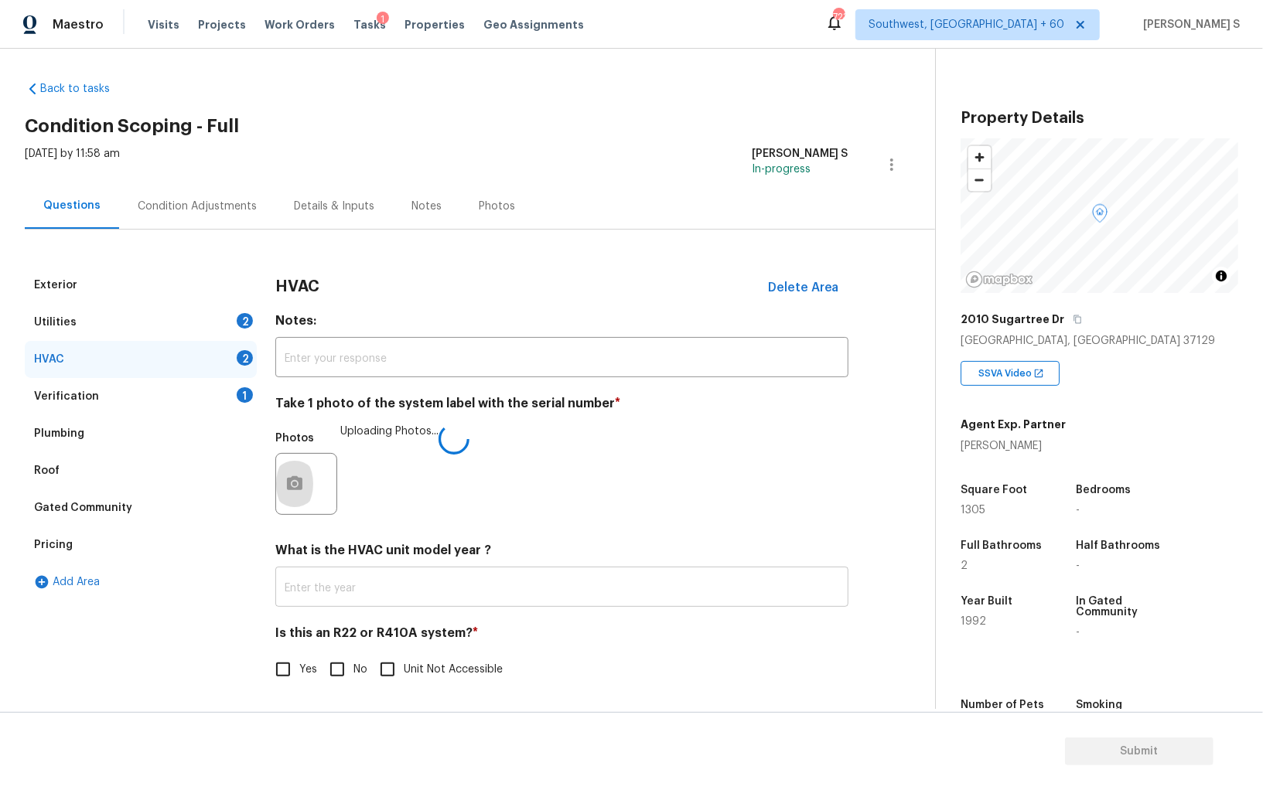
click at [466, 578] on input "text" at bounding box center [561, 589] width 573 height 36
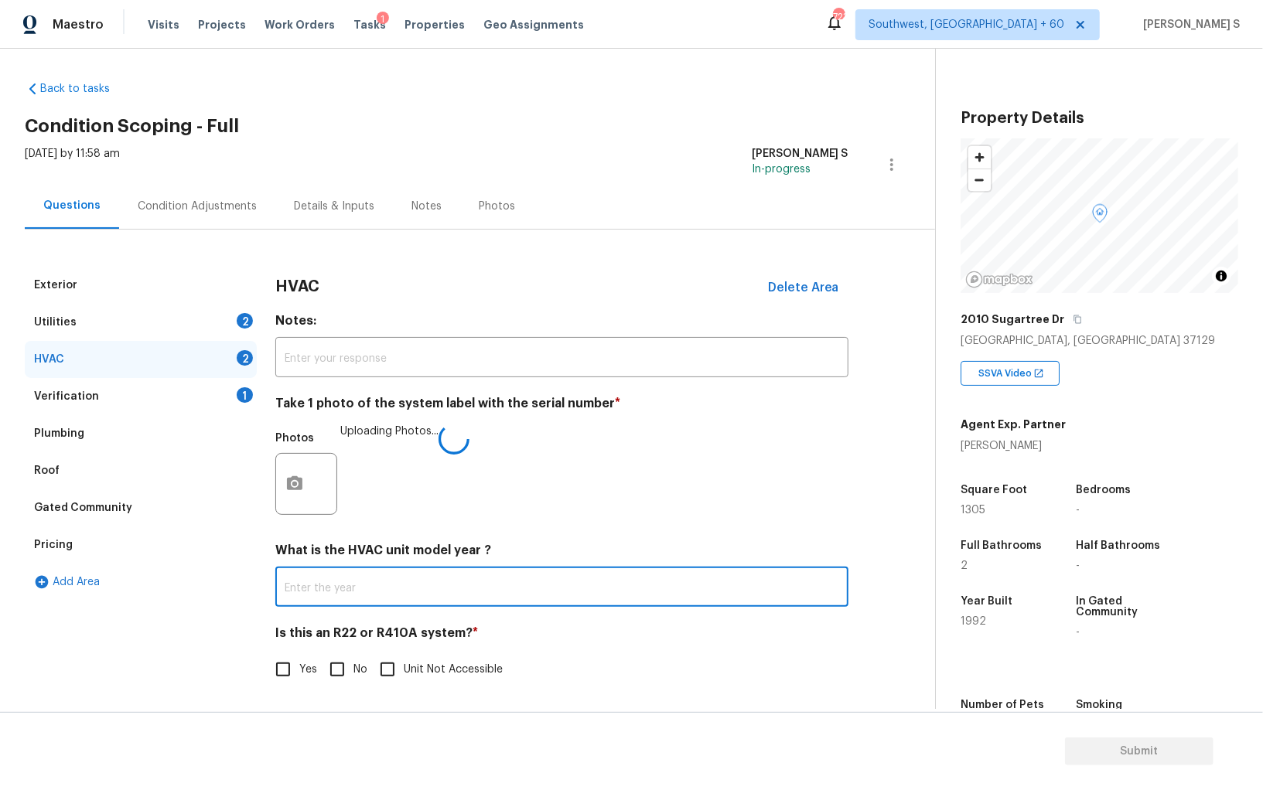
click at [348, 670] on input "No" at bounding box center [337, 669] width 32 height 32
checkbox input "true"
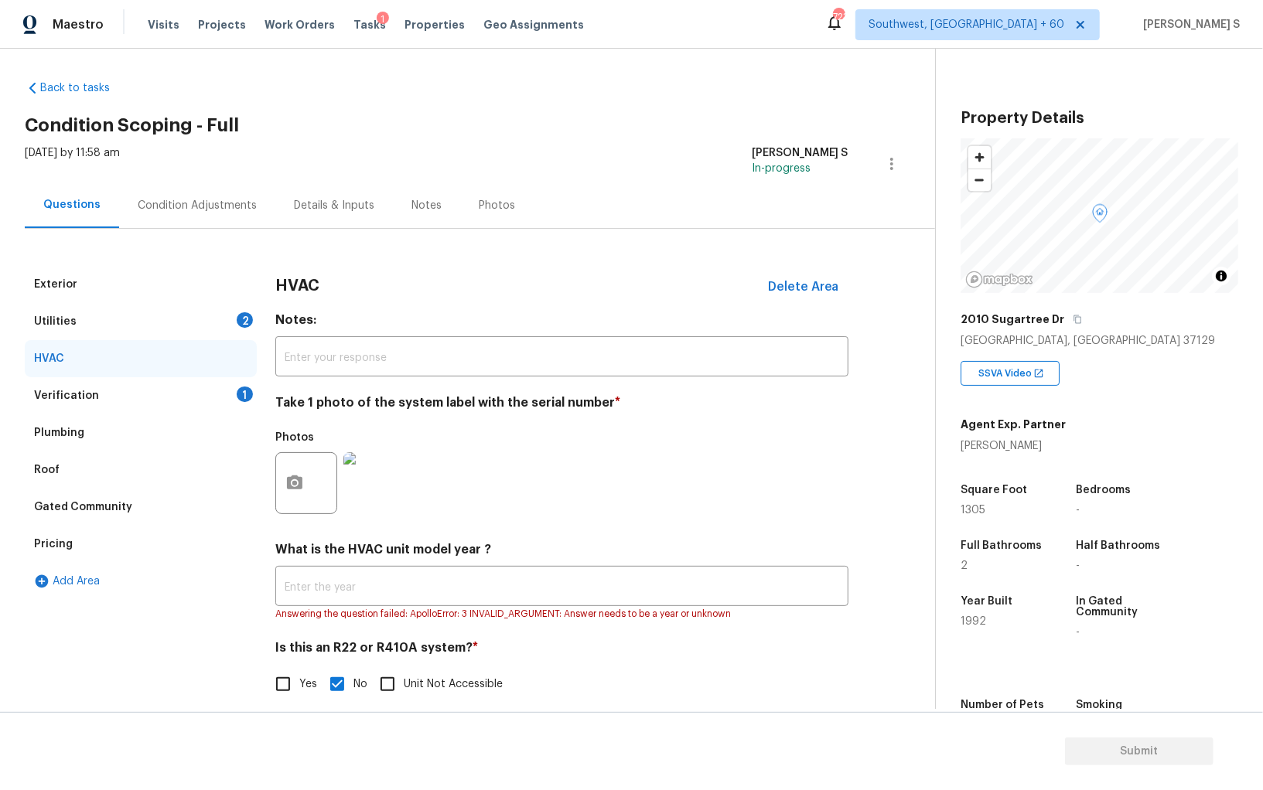
click at [245, 315] on div "2" at bounding box center [245, 319] width 16 height 15
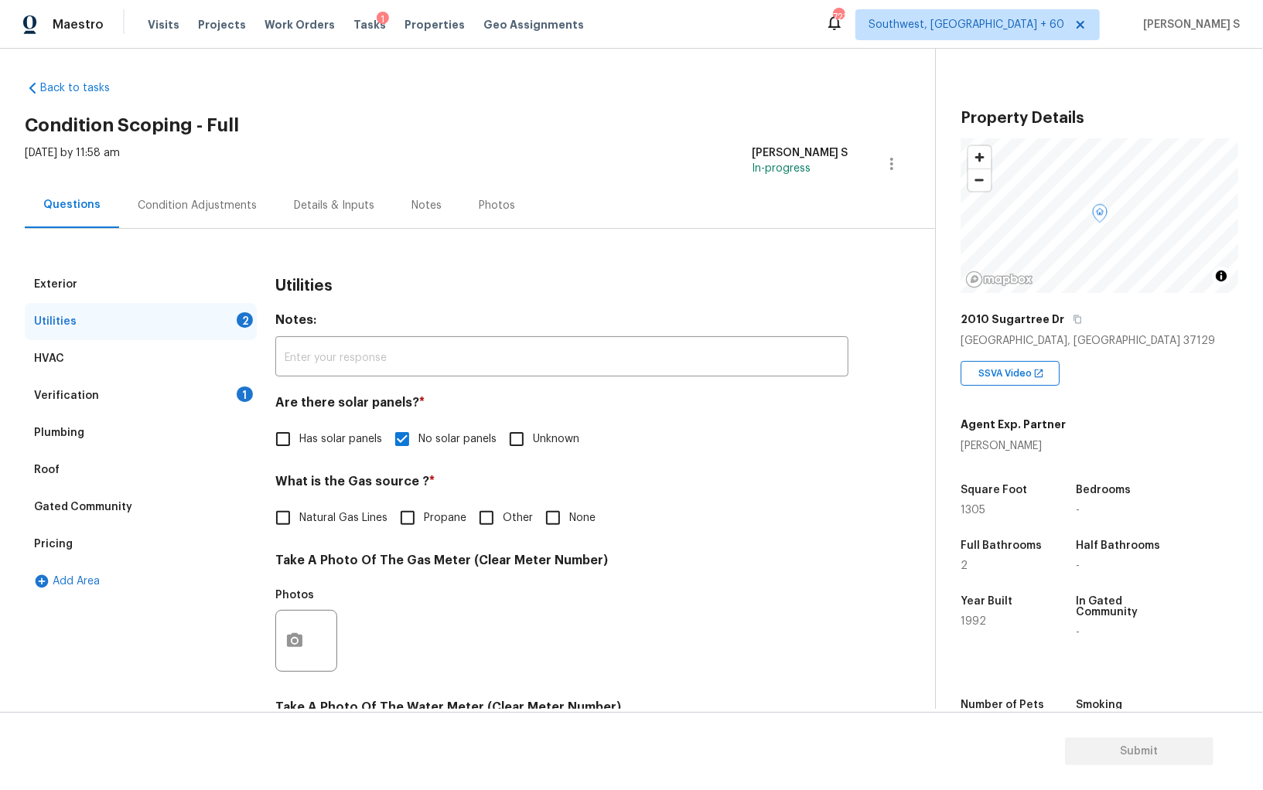
scroll to position [373, 0]
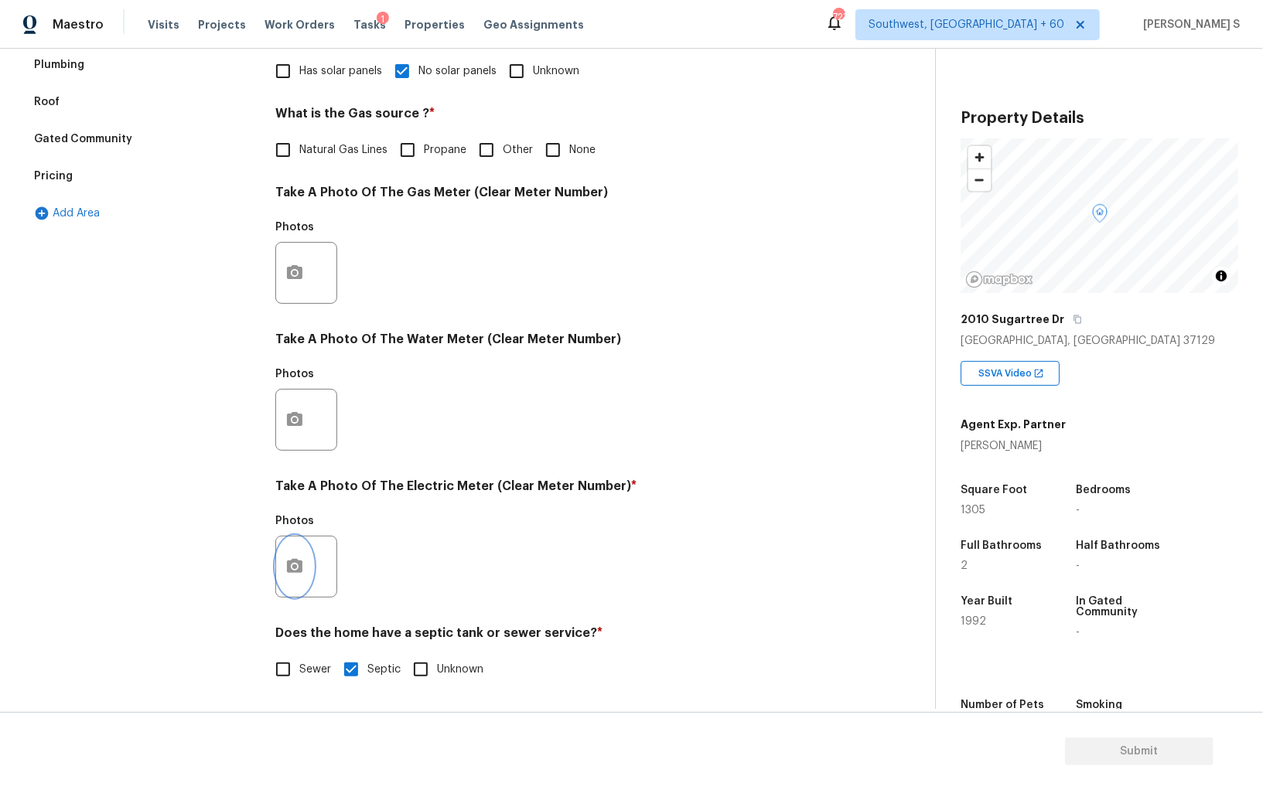
click at [299, 573] on icon "button" at bounding box center [294, 566] width 19 height 19
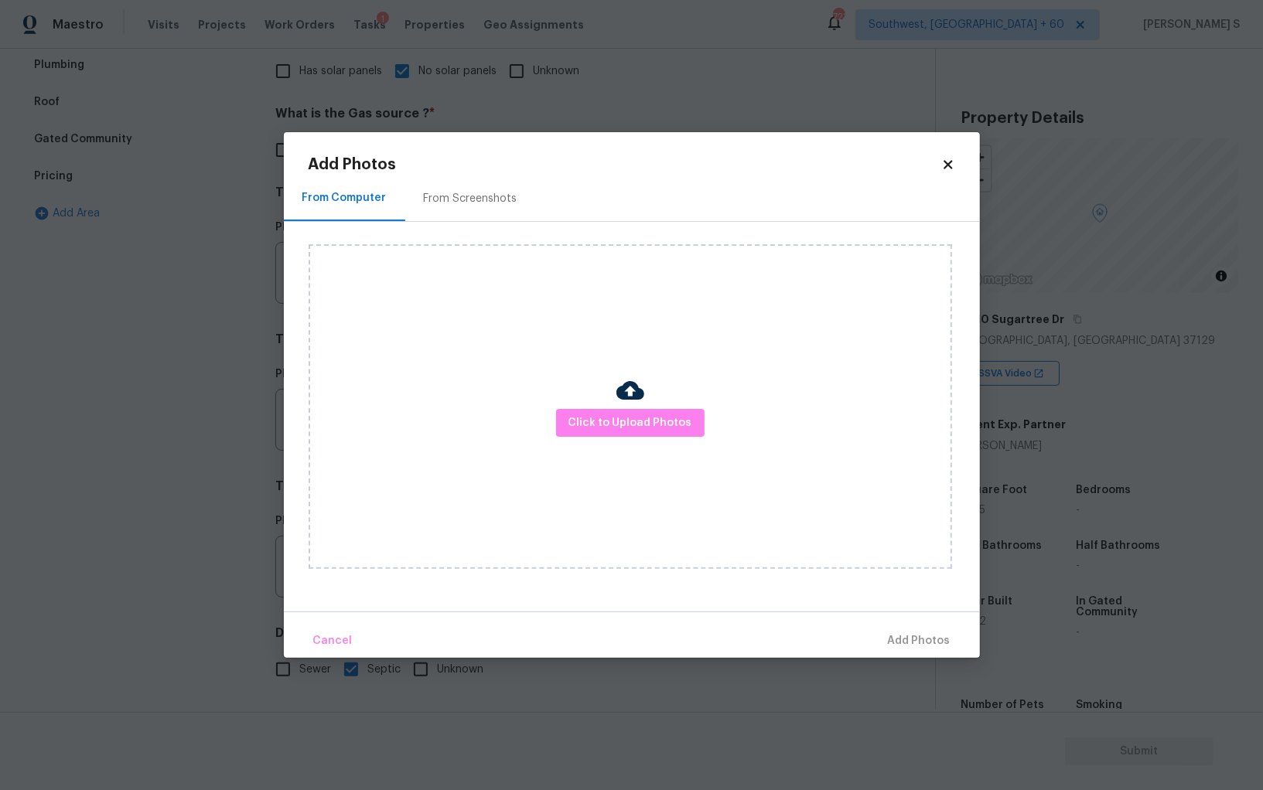
click at [631, 444] on div "Click to Upload Photos" at bounding box center [629, 406] width 643 height 325
click at [630, 426] on span "Click to Upload Photos" at bounding box center [630, 423] width 124 height 19
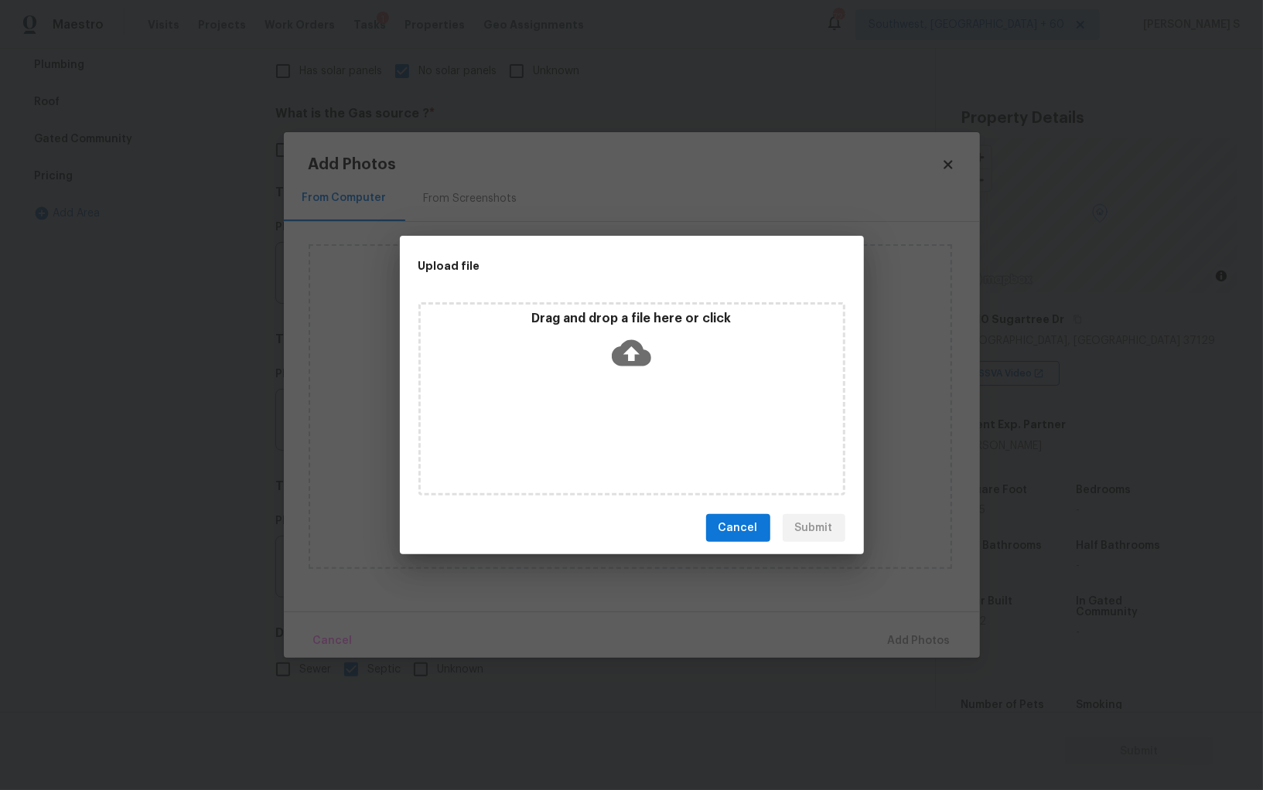
click at [630, 426] on div "Drag and drop a file here or click" at bounding box center [631, 398] width 427 height 193
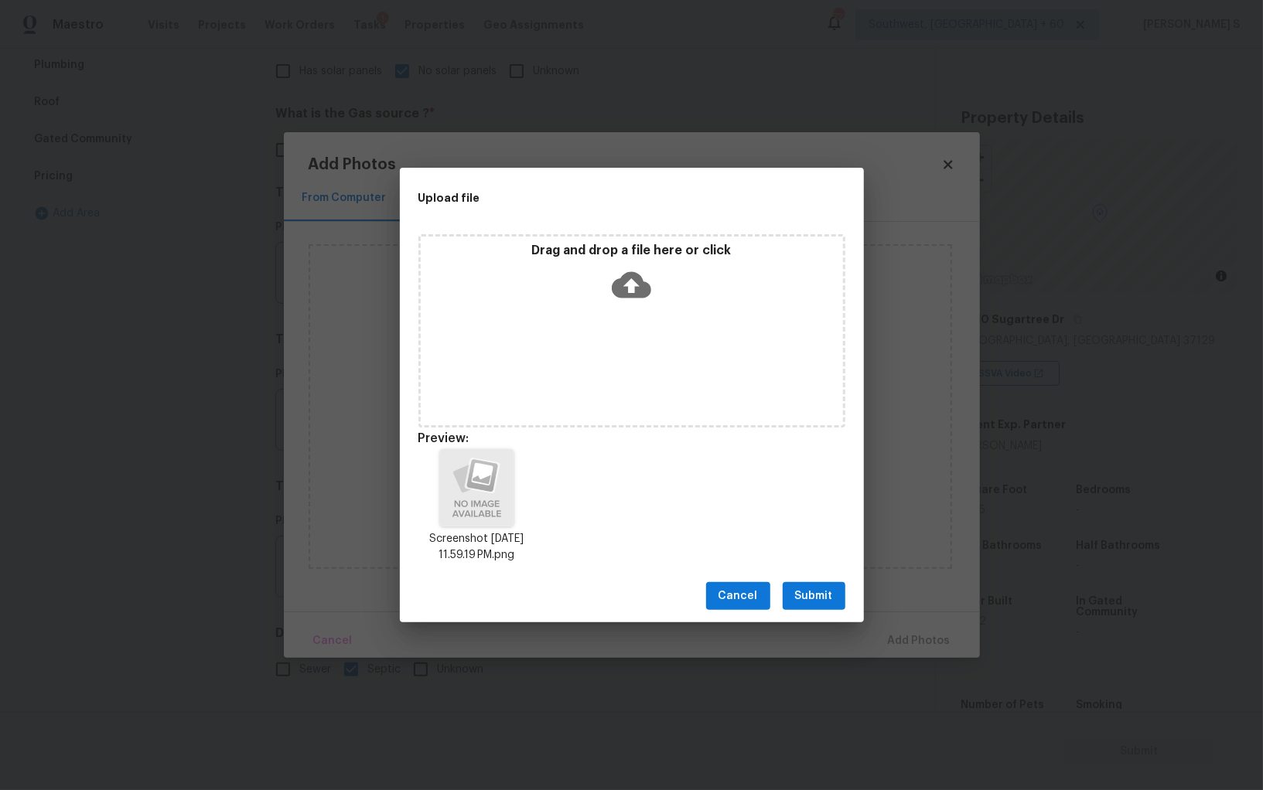
click at [807, 599] on span "Submit" at bounding box center [814, 596] width 38 height 19
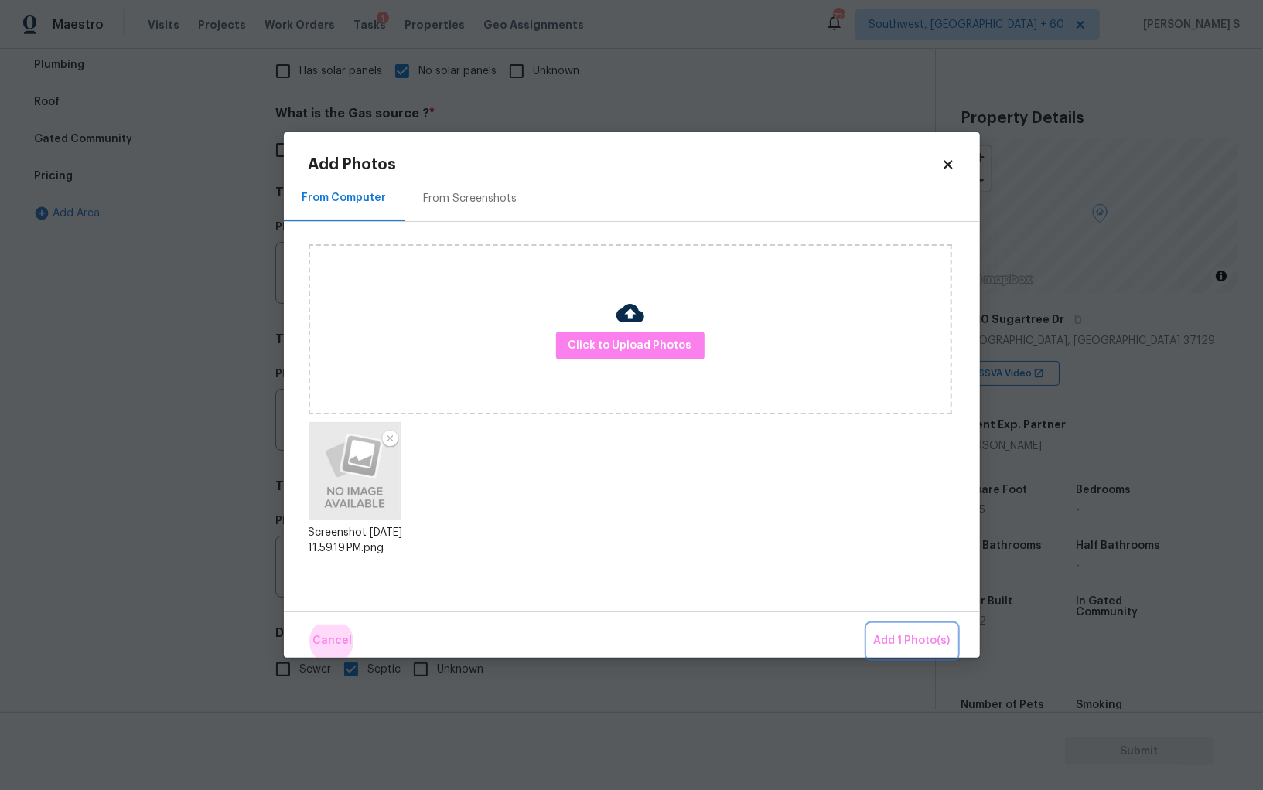
click at [867, 625] on button "Add 1 Photo(s)" at bounding box center [911, 641] width 89 height 33
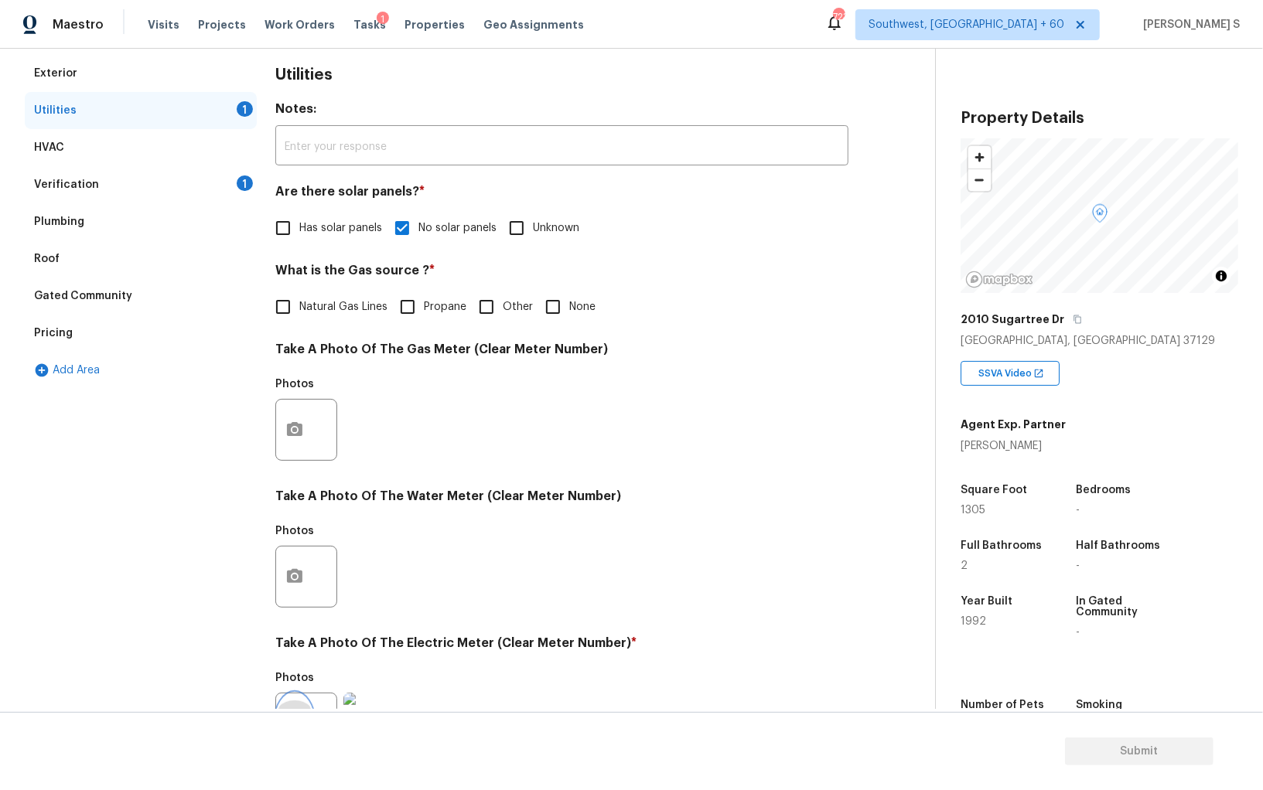
scroll to position [0, 0]
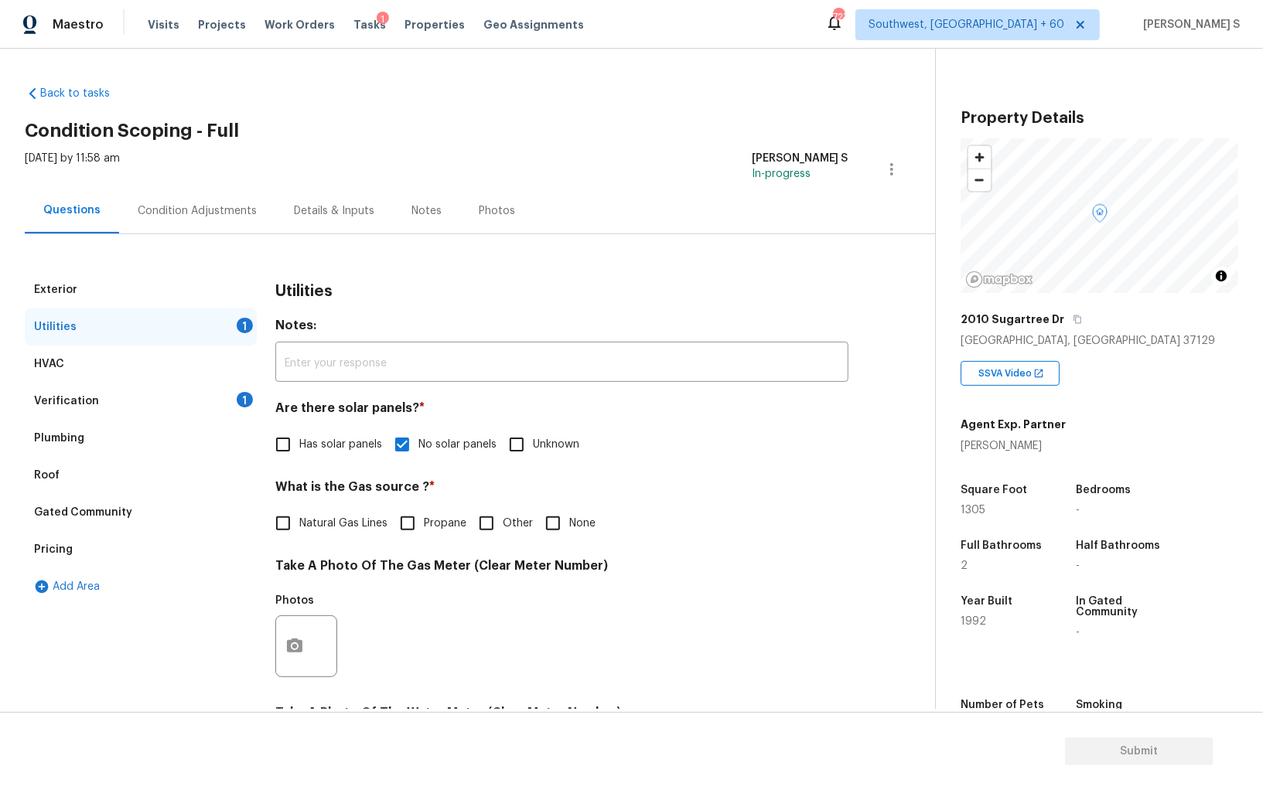
click at [184, 196] on div "Condition Adjustments" at bounding box center [197, 211] width 156 height 46
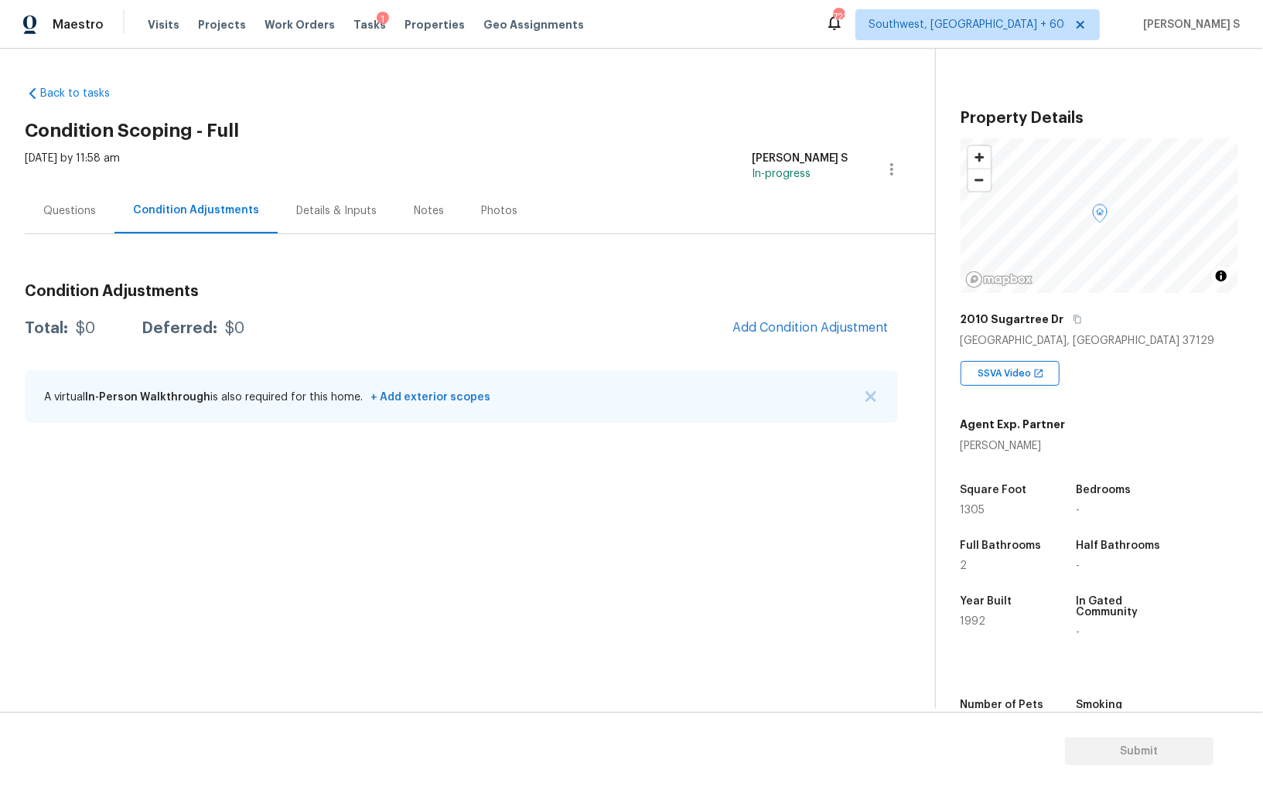
click at [790, 312] on span "Add Condition Adjustment" at bounding box center [810, 329] width 175 height 34
click at [802, 324] on span "Add Condition Adjustment" at bounding box center [810, 328] width 156 height 14
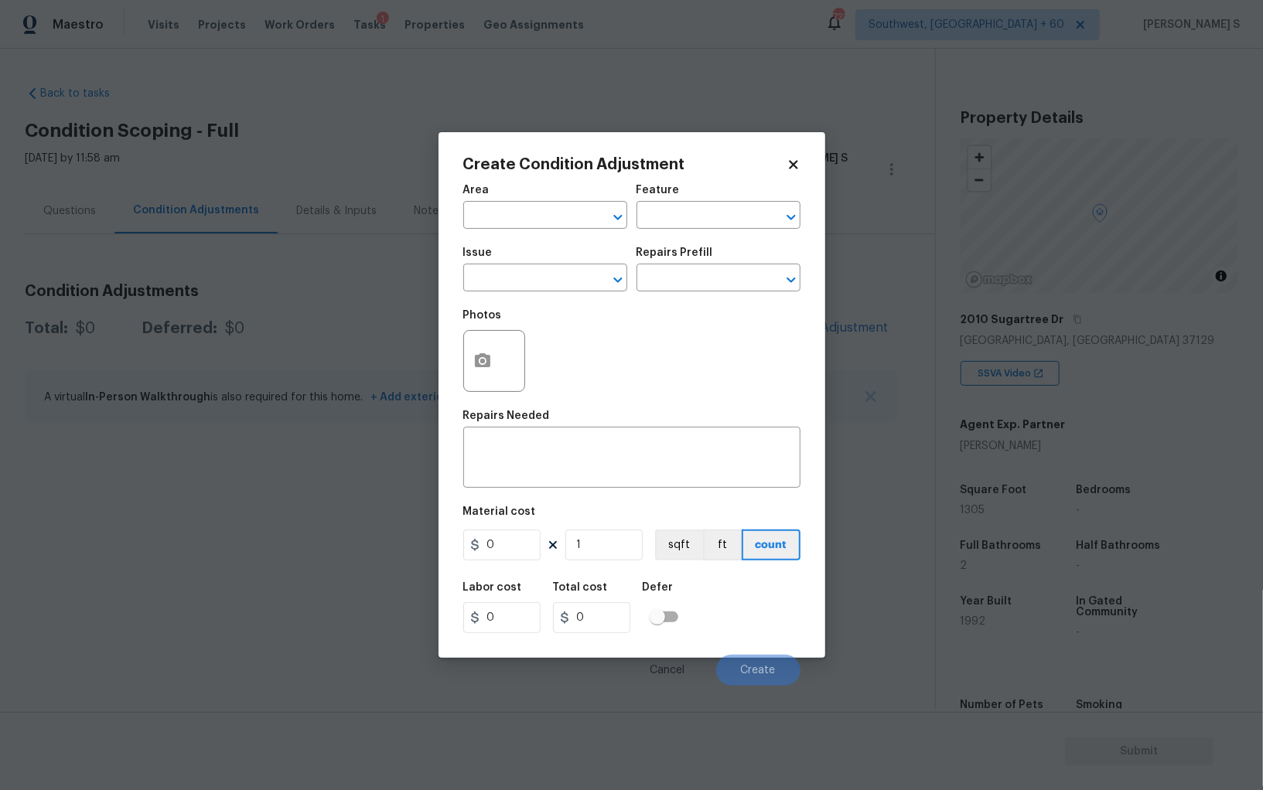
click at [497, 342] on div at bounding box center [494, 361] width 62 height 62
click at [477, 365] on icon "button" at bounding box center [482, 360] width 15 height 14
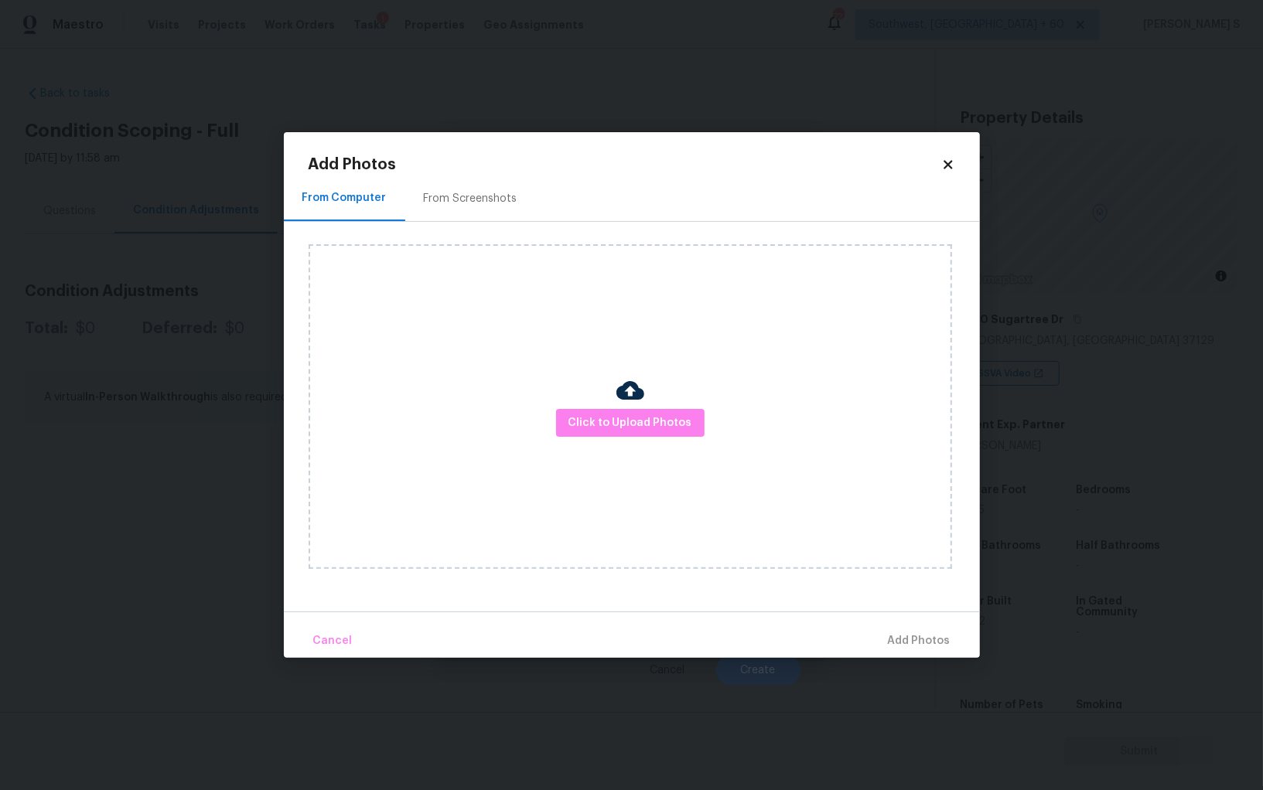
click at [465, 201] on div "From Screenshots" at bounding box center [471, 198] width 94 height 15
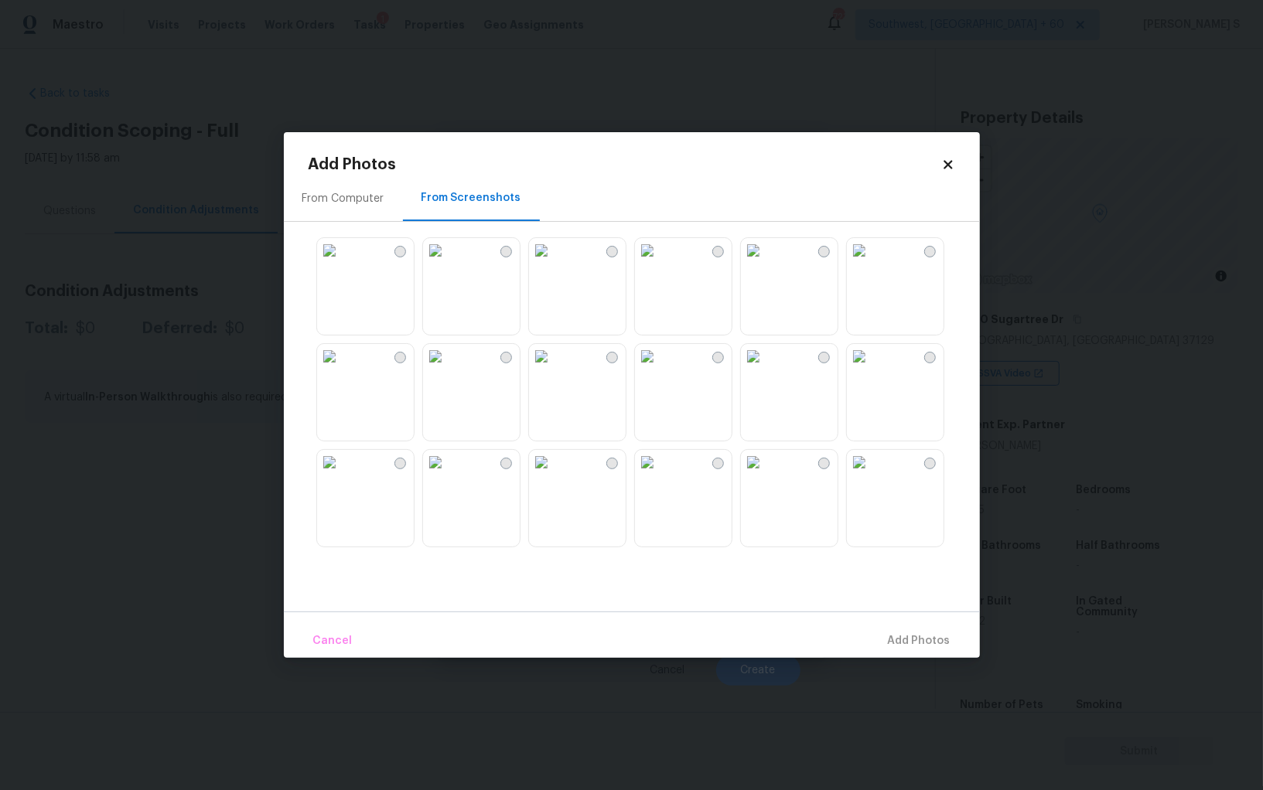
click at [448, 263] on img at bounding box center [435, 250] width 25 height 25
click at [765, 263] on img at bounding box center [753, 250] width 25 height 25
click at [862, 263] on img at bounding box center [859, 250] width 25 height 25
click at [871, 369] on img at bounding box center [859, 356] width 25 height 25
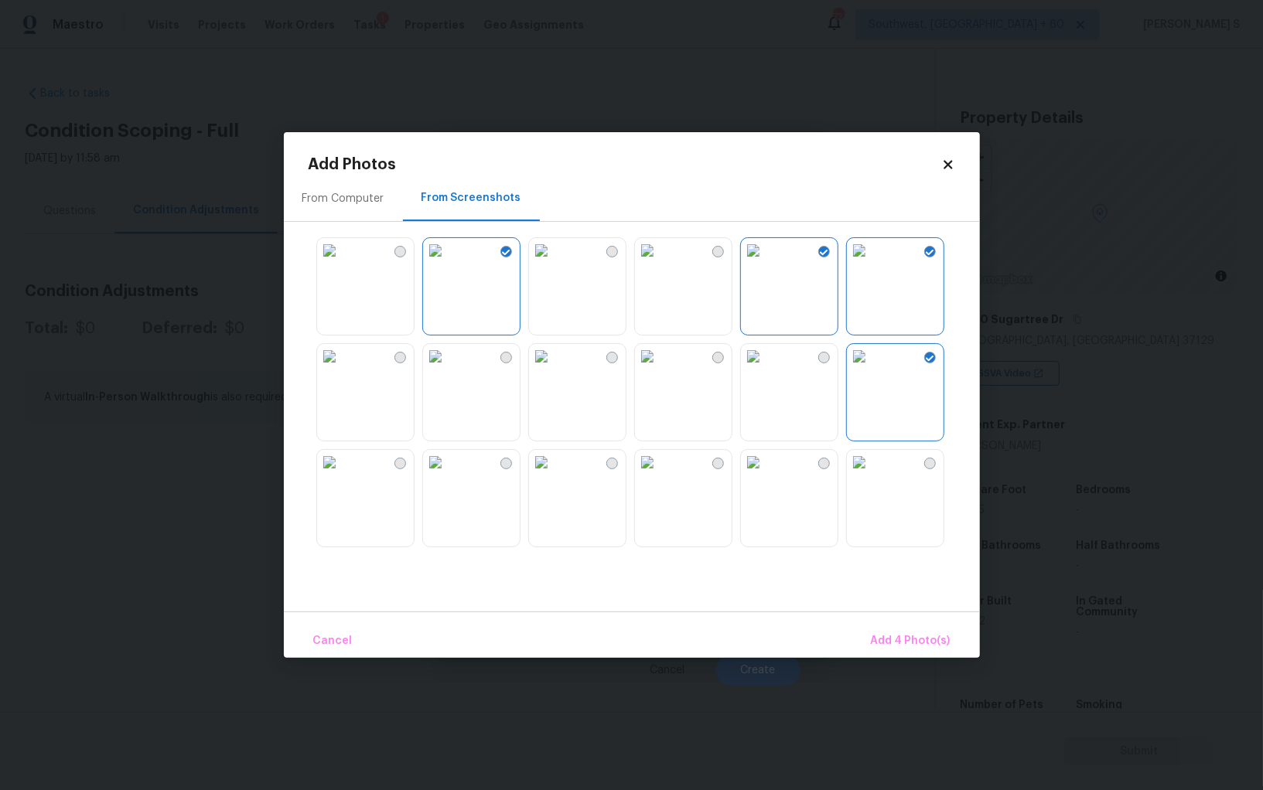
click at [765, 369] on img at bounding box center [753, 356] width 25 height 25
click at [765, 475] on img at bounding box center [753, 462] width 25 height 25
click at [659, 475] on img at bounding box center [647, 462] width 25 height 25
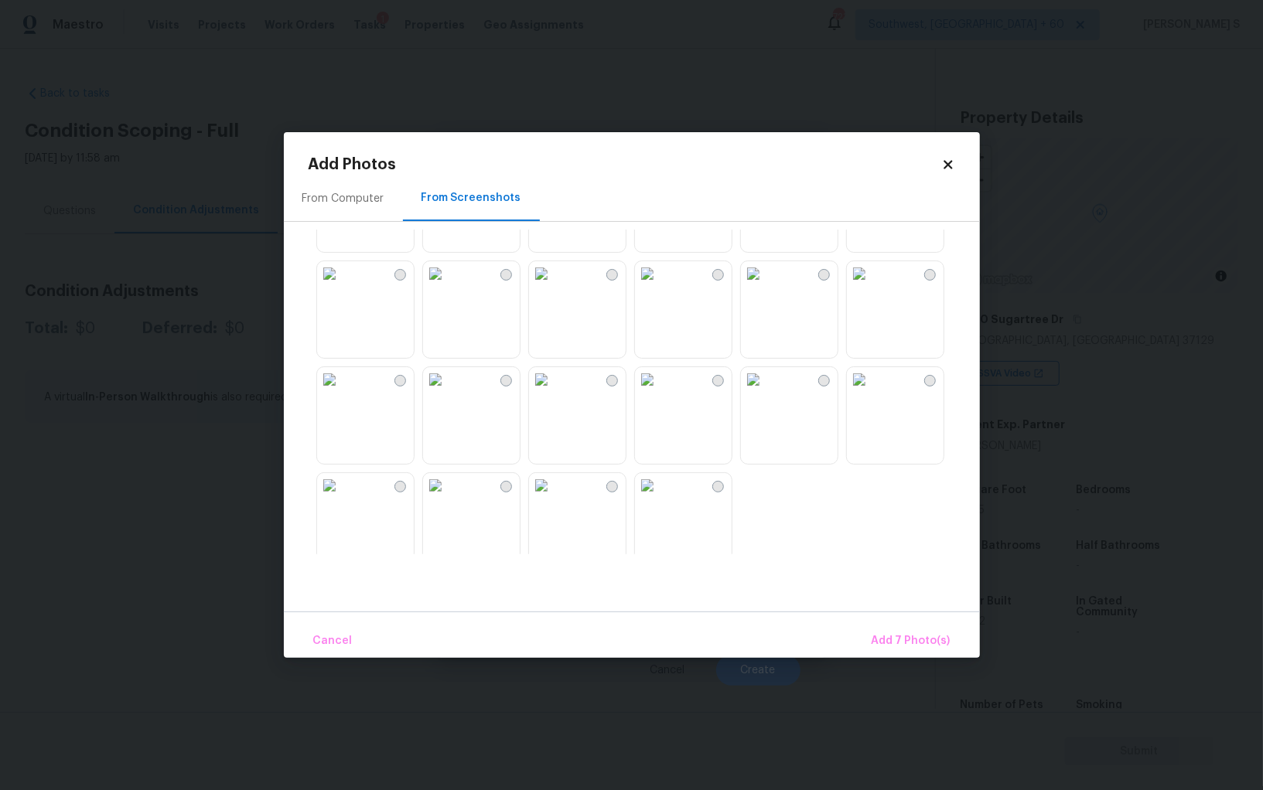
scroll to position [629, 0]
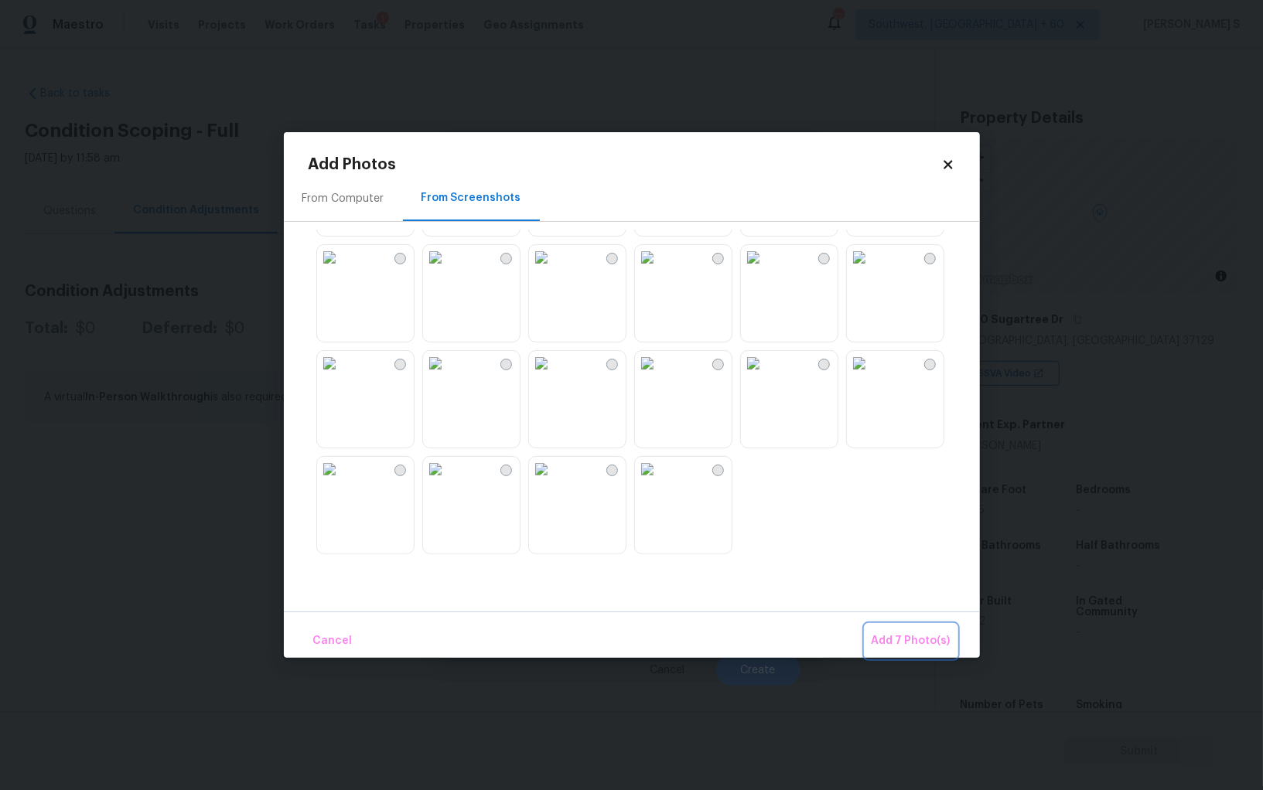
click at [903, 628] on button "Add 7 Photo(s)" at bounding box center [910, 641] width 91 height 33
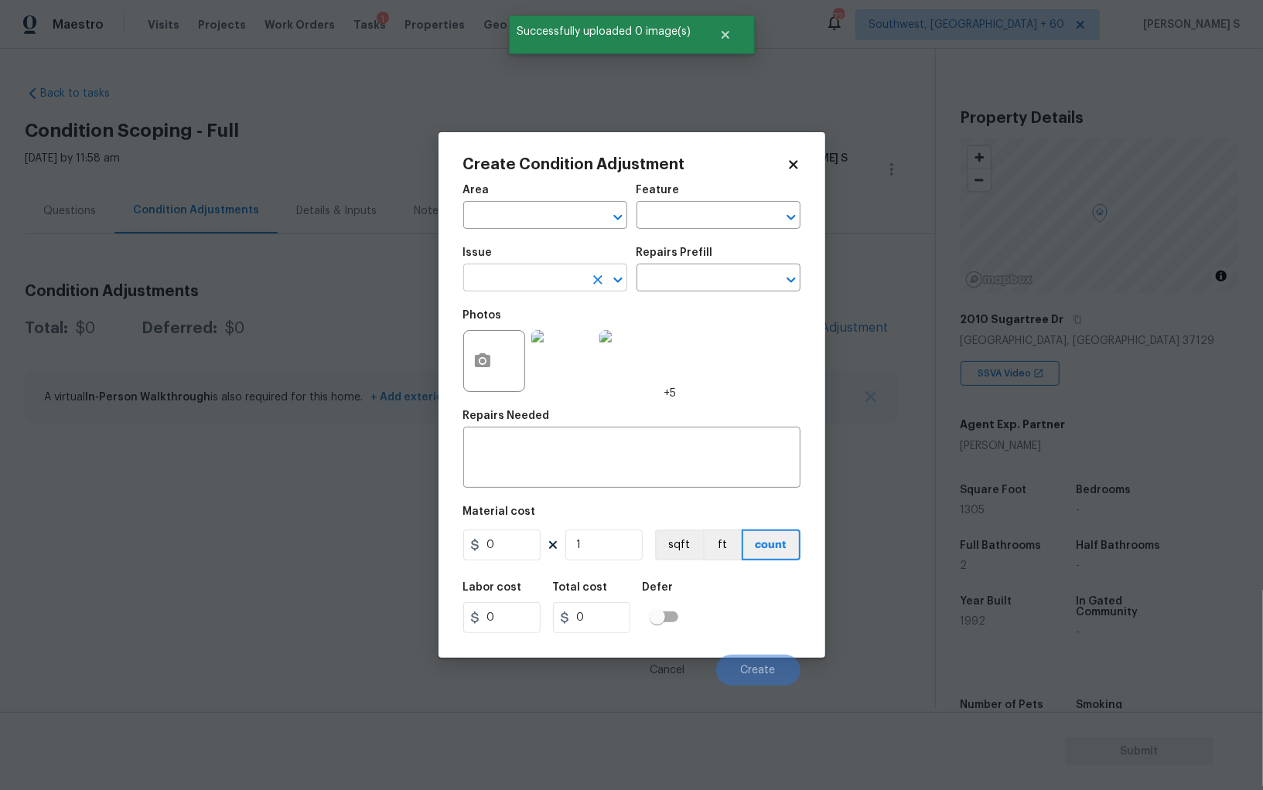
click at [564, 288] on input "text" at bounding box center [523, 280] width 121 height 24
type input "Landscape Package"
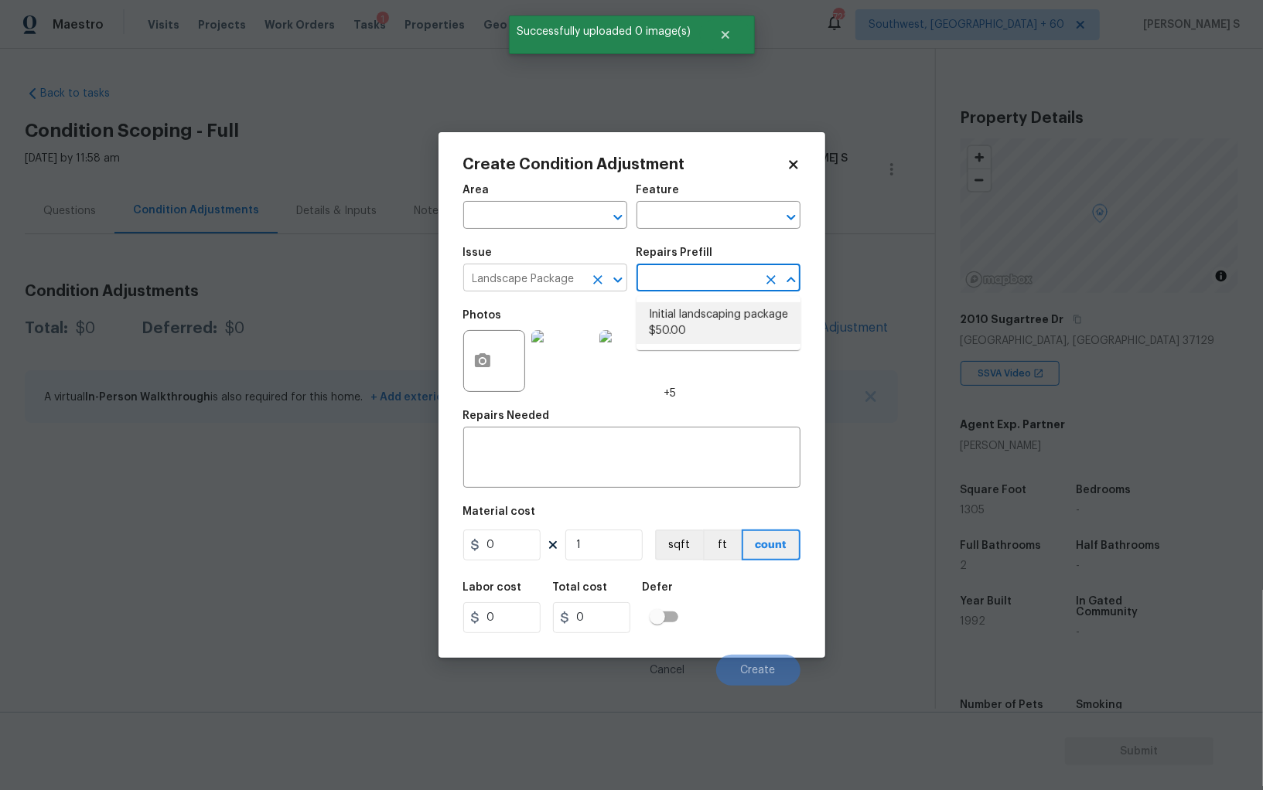
type input "Home Readiness Packages"
type textarea "Mowing of grass up to 6" in height. Mow, edge along driveways & sidewalks, trim…"
type input "50"
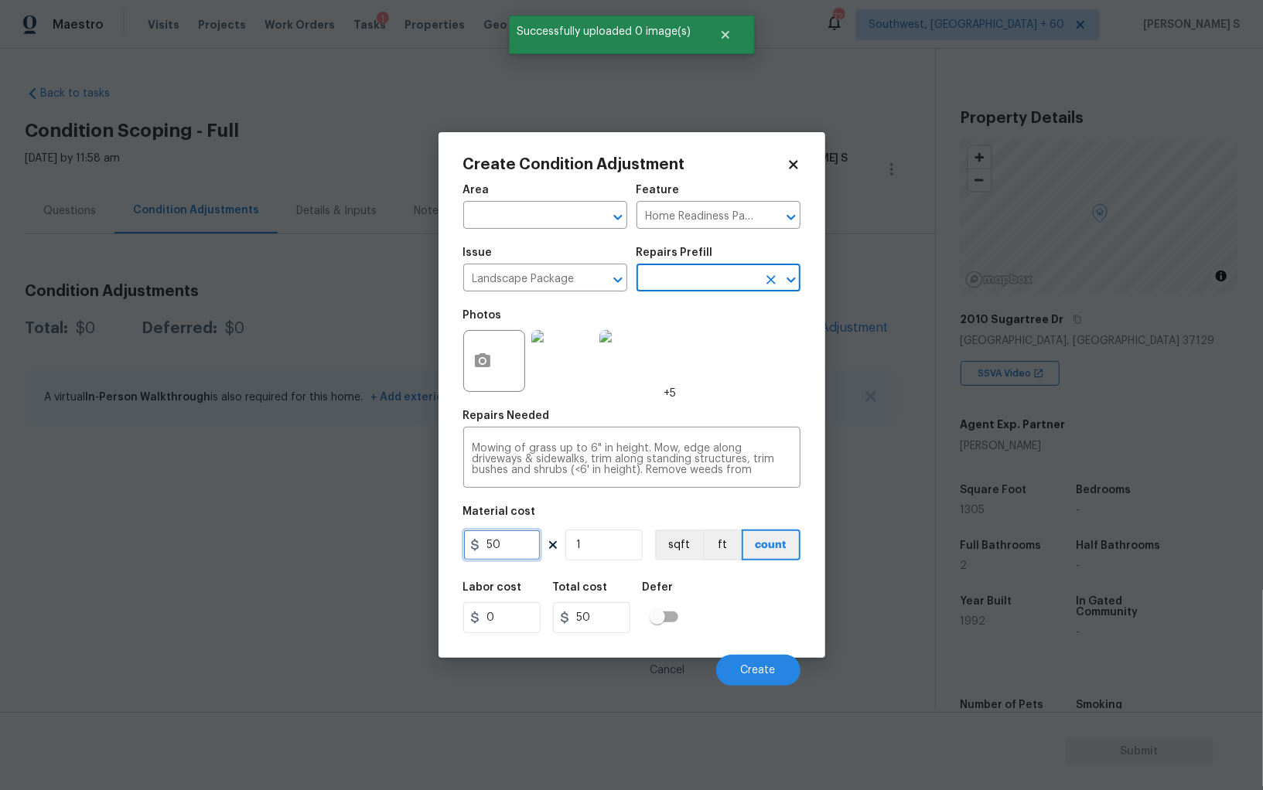
click at [513, 544] on input "50" at bounding box center [501, 545] width 77 height 31
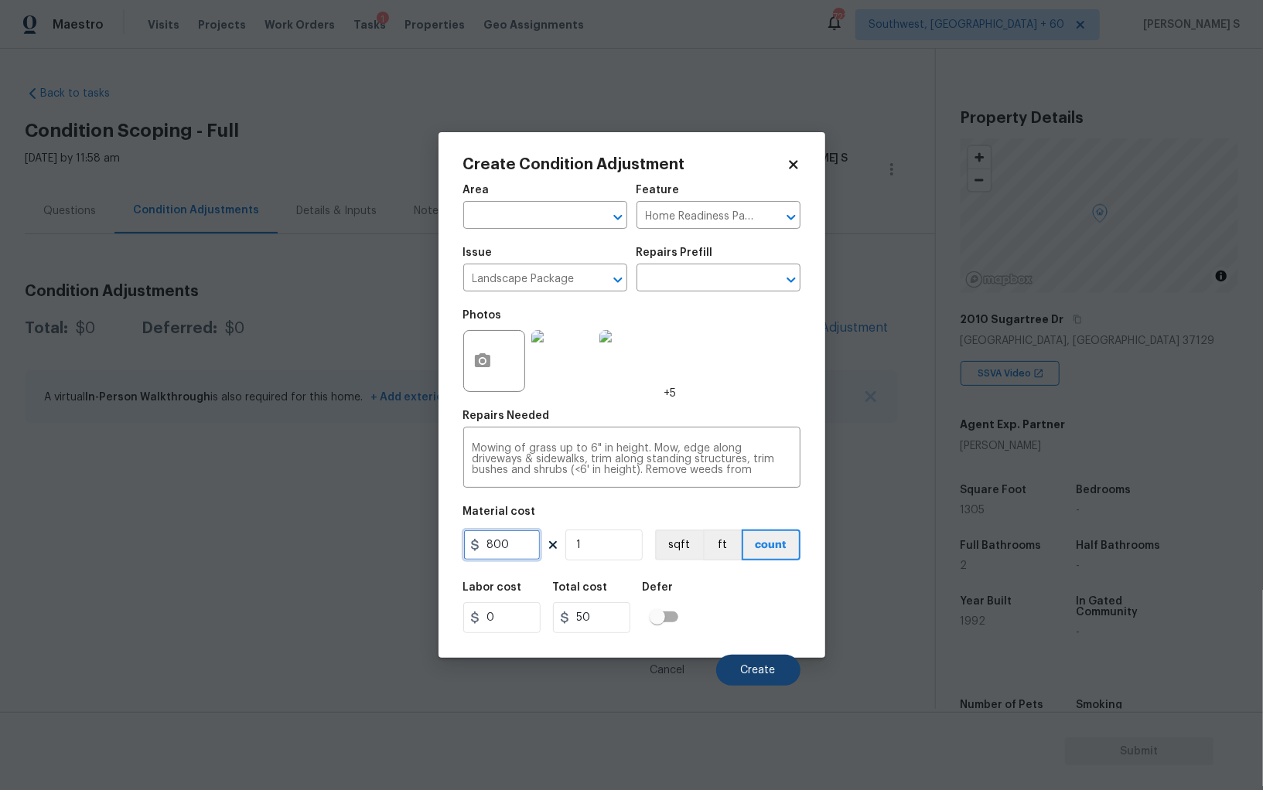
type input "800"
click at [761, 685] on button "Create" at bounding box center [758, 670] width 84 height 31
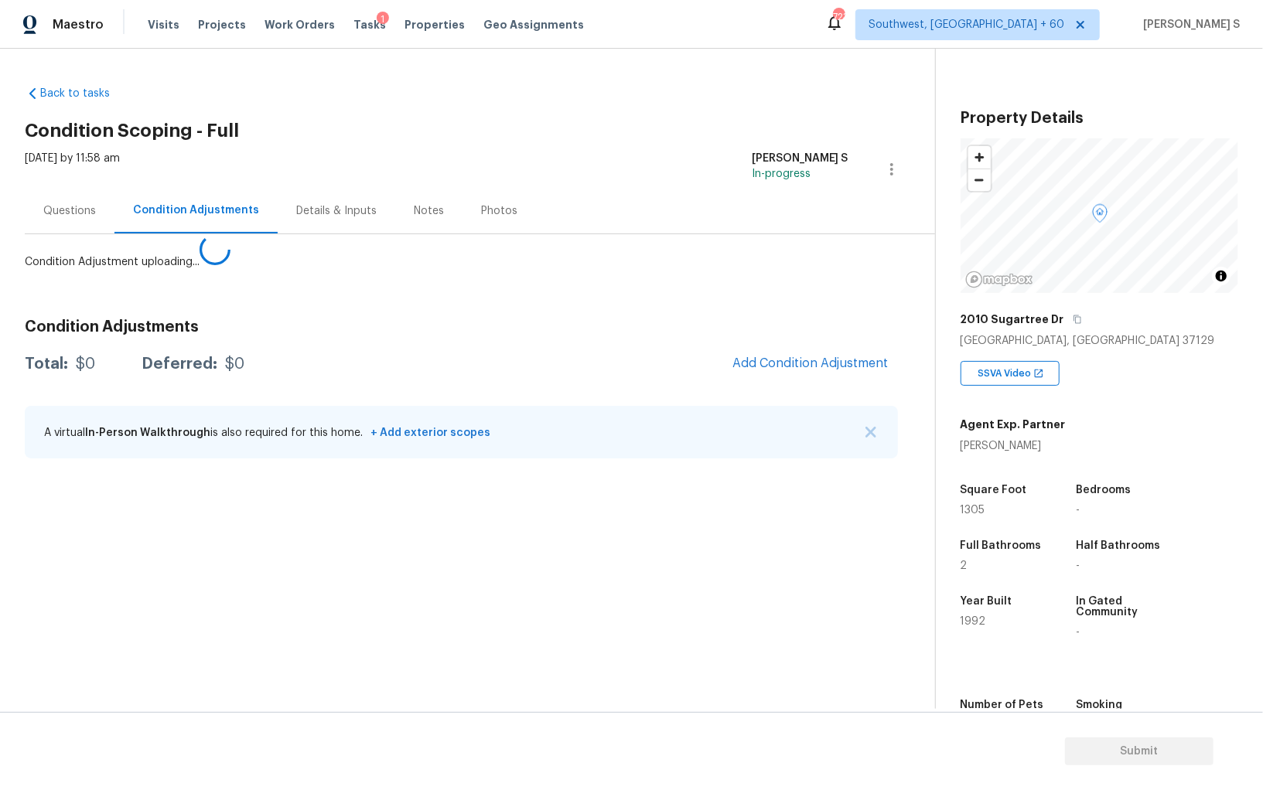
click at [294, 629] on body "Maestro Visits Projects Work Orders Tasks 1 Properties Geo Assignments 723 Sout…" at bounding box center [631, 395] width 1263 height 790
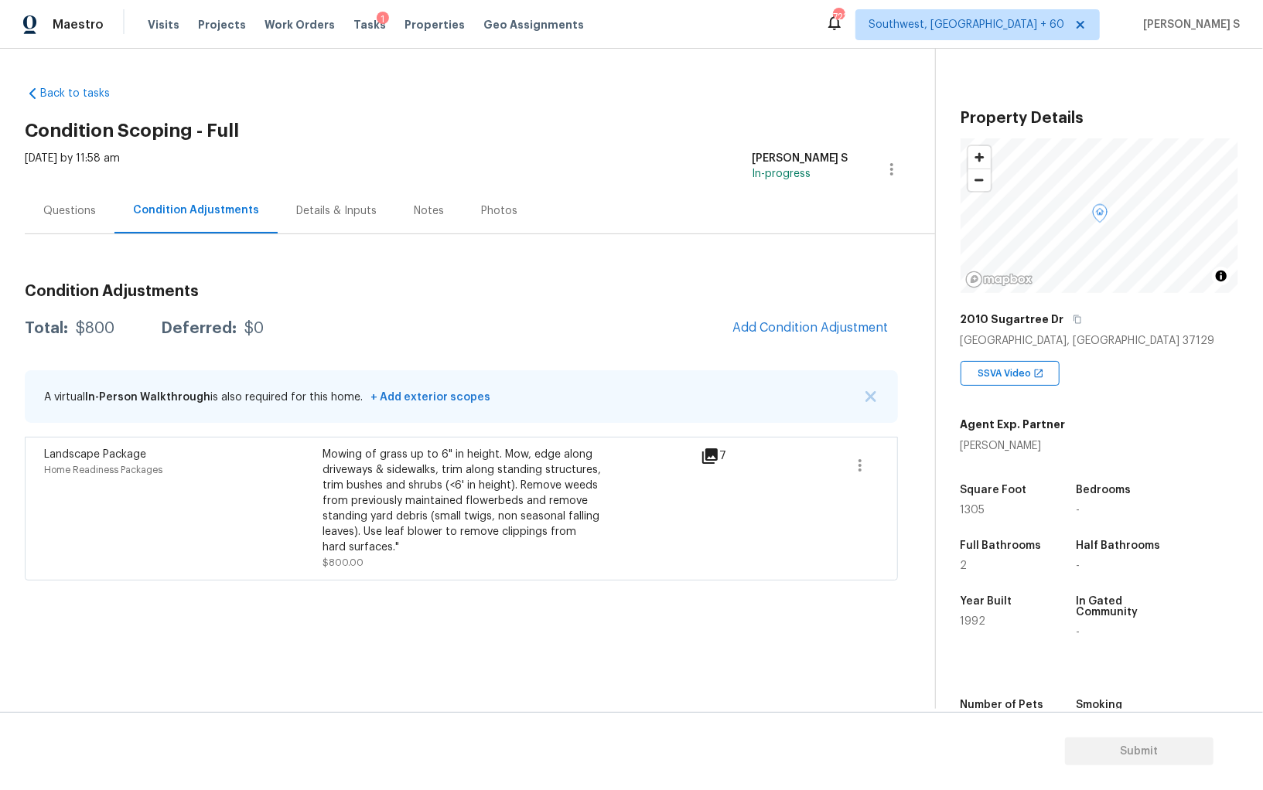
click at [432, 536] on div "Mowing of grass up to 6" in height. Mow, edge along driveways & sidewalks, trim…" at bounding box center [461, 501] width 278 height 108
click at [1073, 315] on icon "button" at bounding box center [1077, 319] width 8 height 9
click at [489, 506] on div "Mowing of grass up to 6" in height. Mow, edge along driveways & sidewalks, trim…" at bounding box center [461, 501] width 278 height 108
click at [1070, 313] on button "button" at bounding box center [1077, 319] width 14 height 14
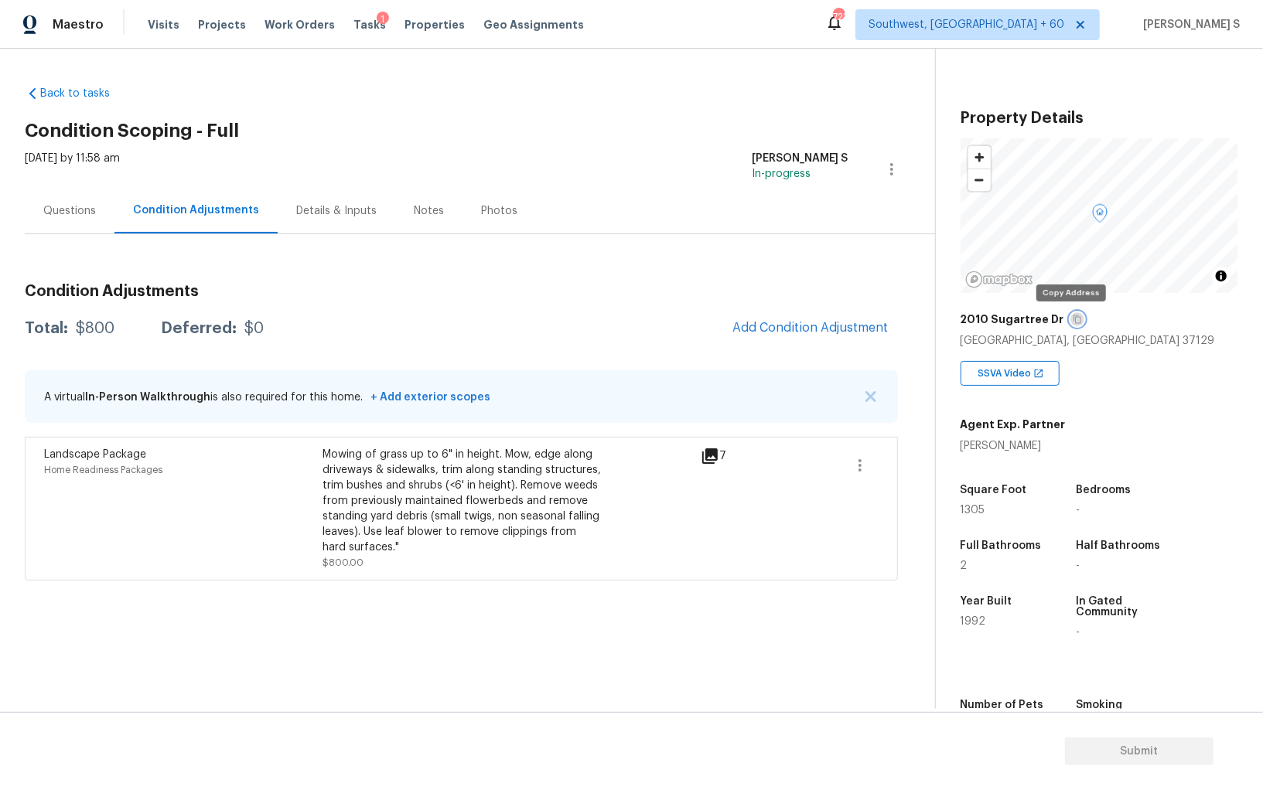
click at [1070, 313] on button "button" at bounding box center [1077, 319] width 14 height 14
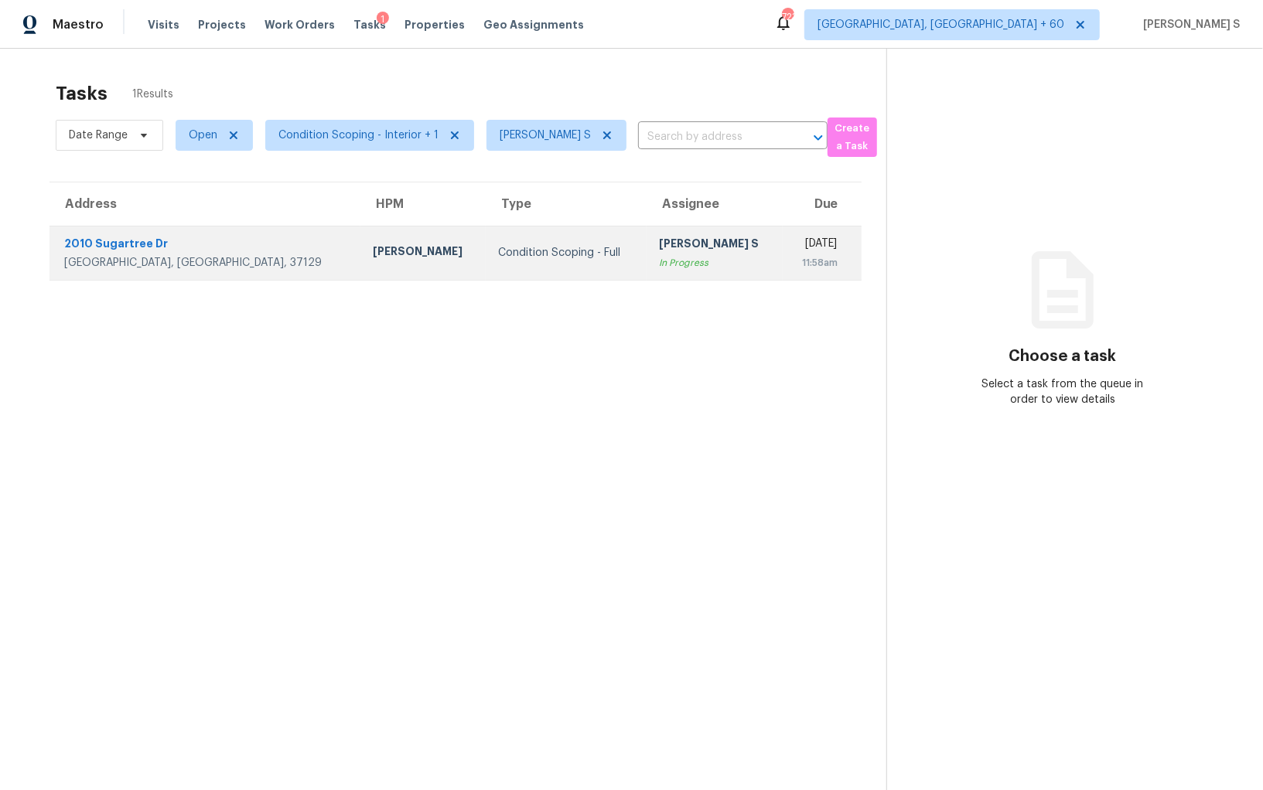
click at [782, 251] on td "[DATE] 11:58am" at bounding box center [821, 253] width 79 height 54
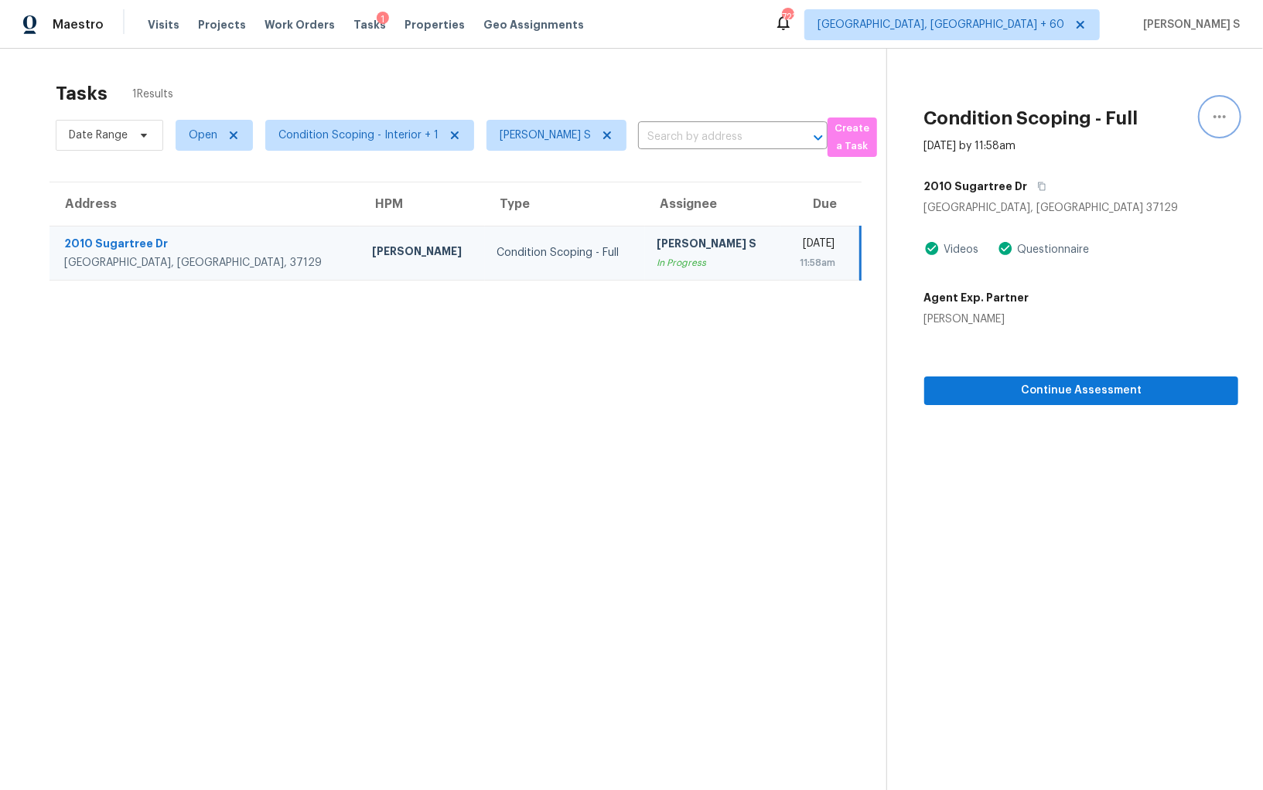
click at [1214, 114] on icon "button" at bounding box center [1219, 116] width 19 height 19
click at [1105, 125] on div "Mark as Blocked" at bounding box center [1131, 119] width 121 height 15
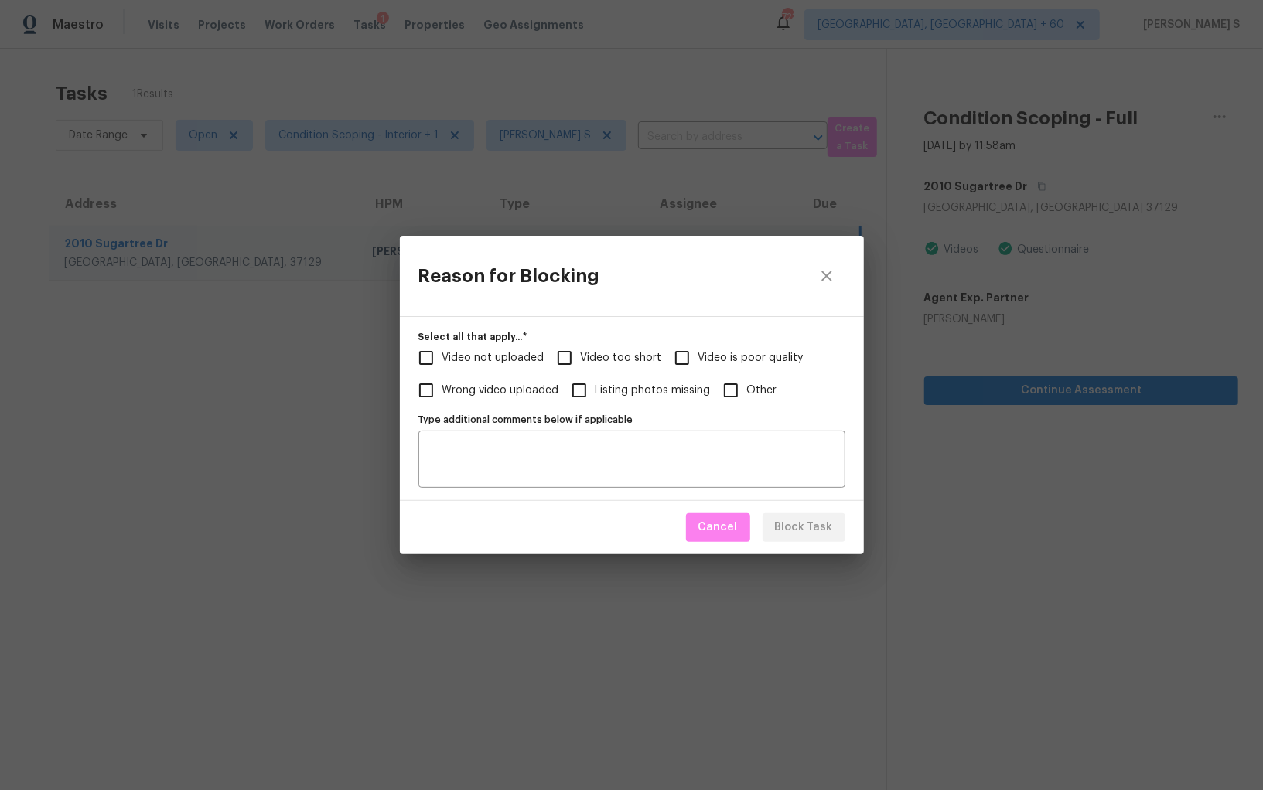
drag, startPoint x: 617, startPoint y: 360, endPoint x: 538, endPoint y: 360, distance: 78.9
click at [617, 360] on span "Video too short" at bounding box center [621, 358] width 81 height 16
click at [581, 360] on input "Video too short" at bounding box center [564, 358] width 32 height 32
checkbox input "true"
click at [449, 360] on span "Video not uploaded" at bounding box center [493, 358] width 102 height 16
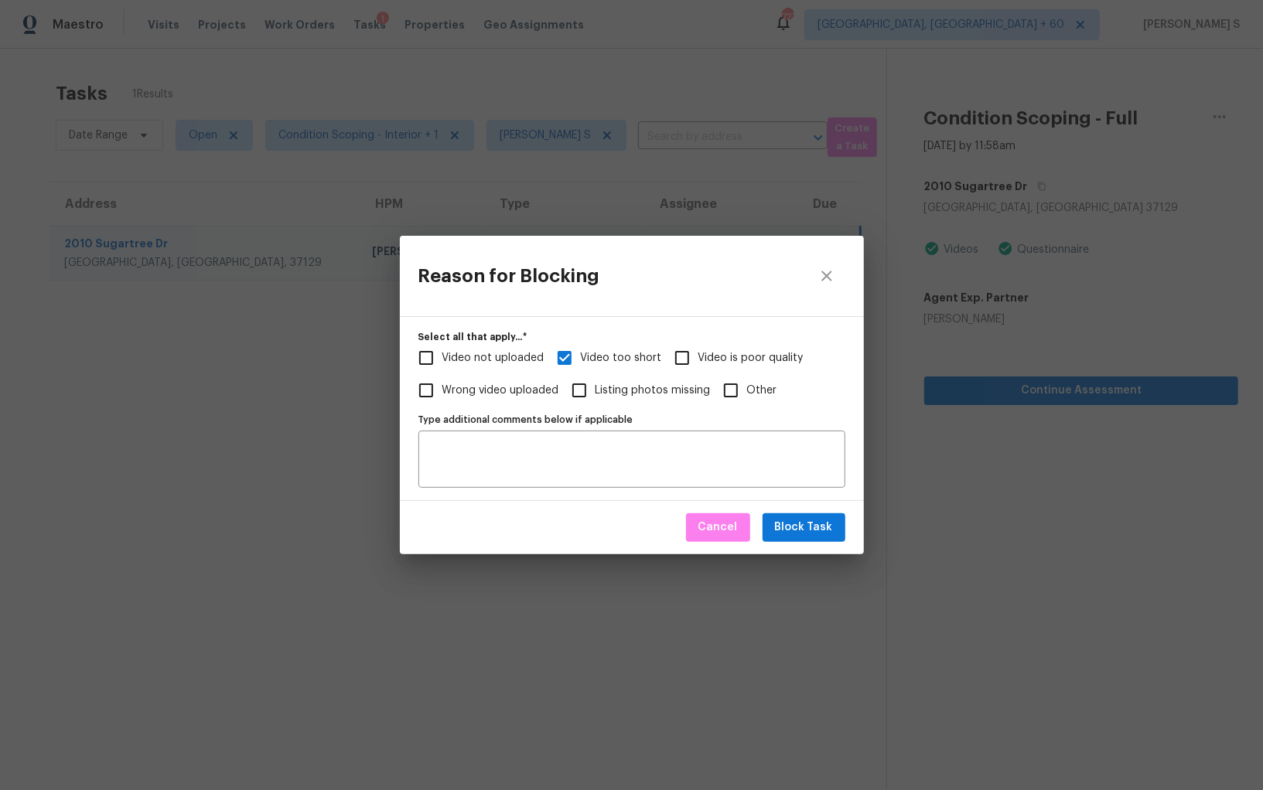
click at [442, 360] on input "Video not uploaded" at bounding box center [426, 358] width 32 height 32
checkbox input "true"
click at [558, 465] on textarea "Type additional comments below if applicable" at bounding box center [632, 459] width 408 height 32
type textarea "Full interior"
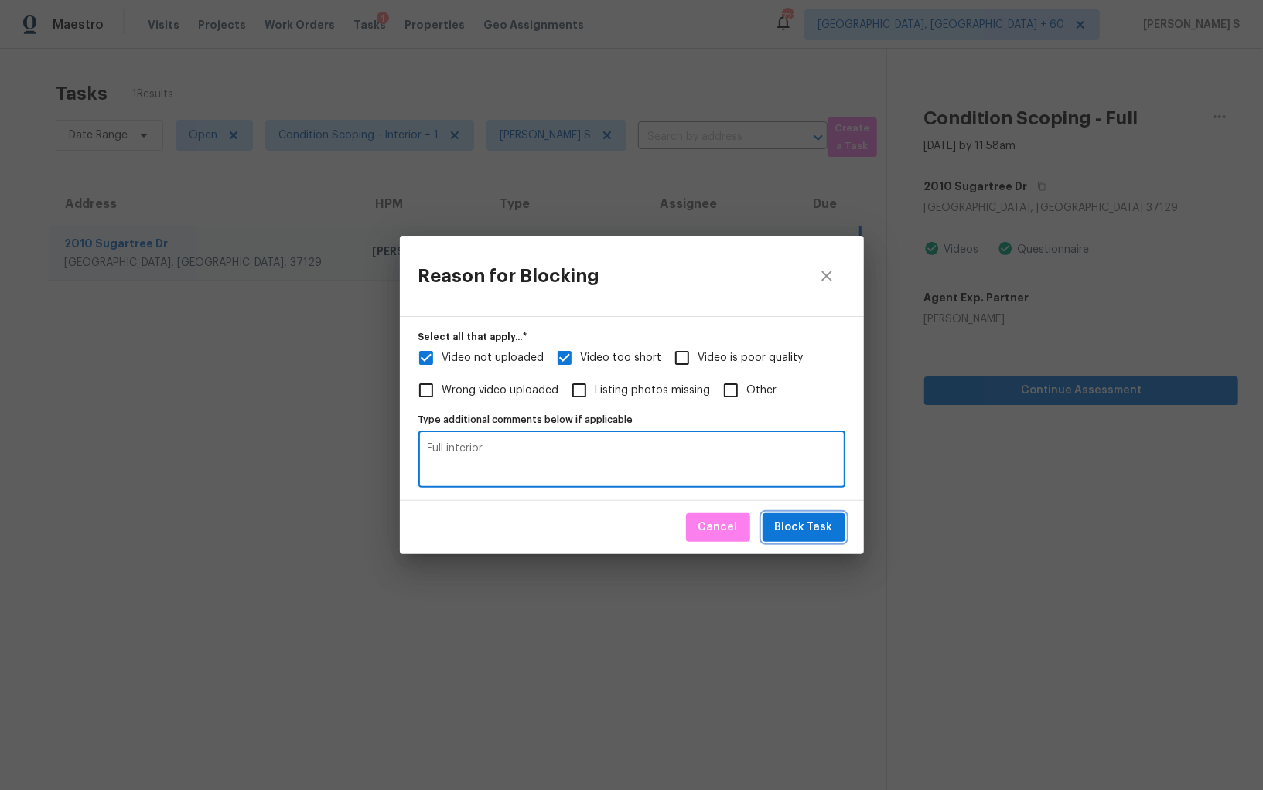
click at [817, 528] on span "Block Task" at bounding box center [804, 527] width 58 height 19
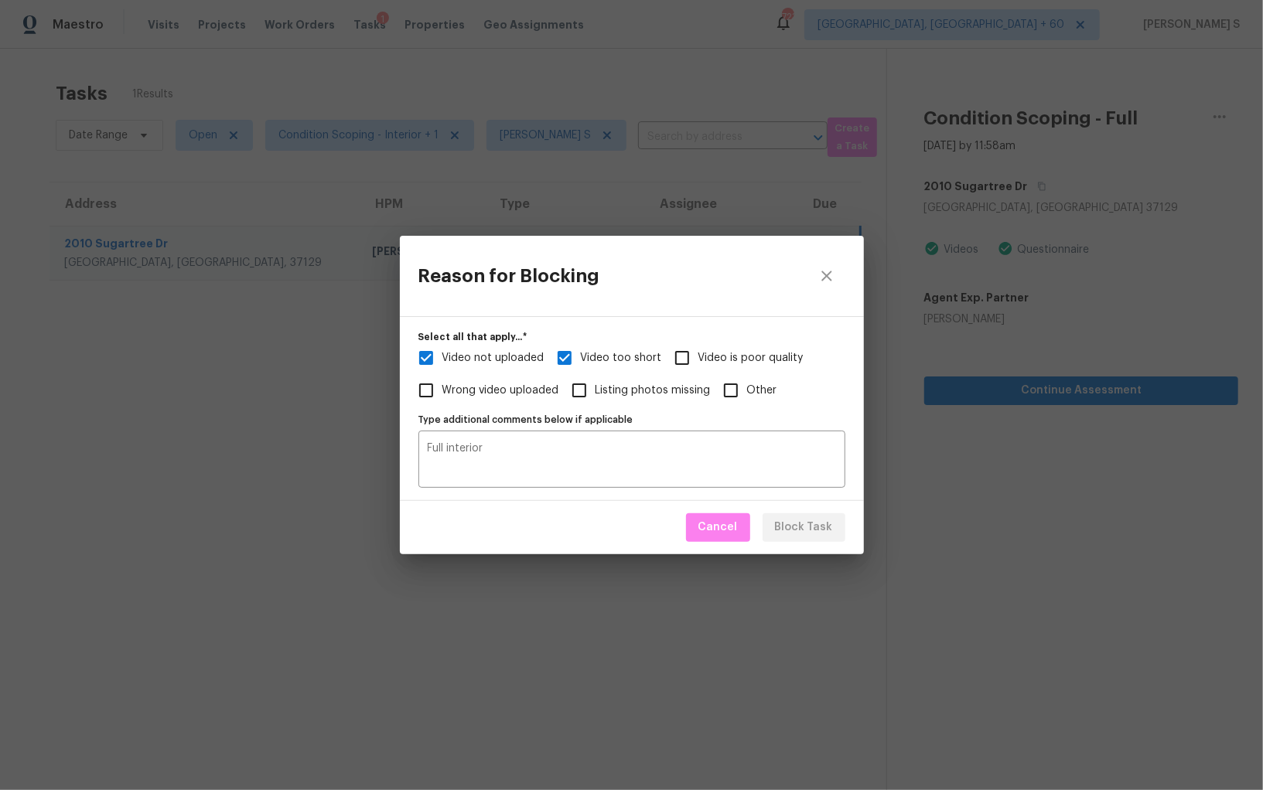
click at [353, 437] on div "Reason for Blocking Select all that apply...   * Video not uploaded Video too s…" at bounding box center [631, 395] width 1263 height 790
checkbox input "true"
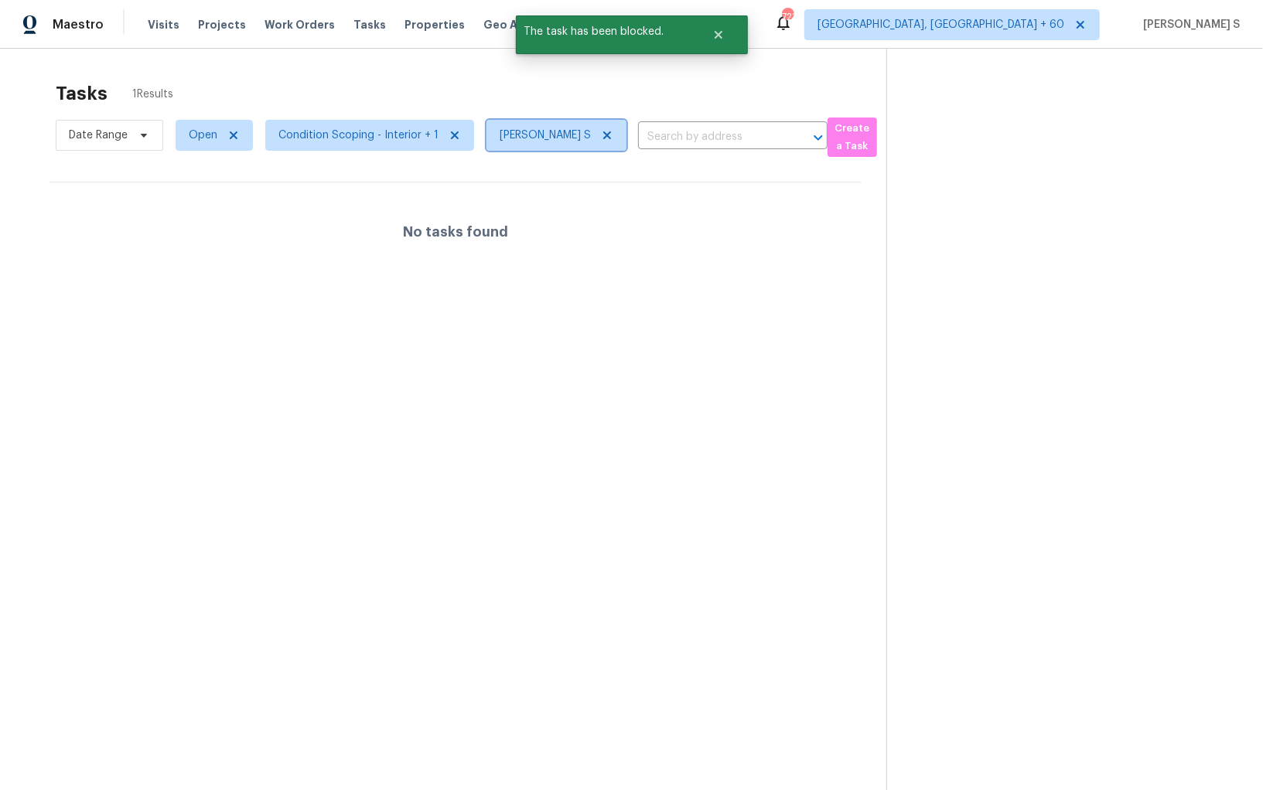
click at [602, 134] on icon at bounding box center [607, 135] width 12 height 12
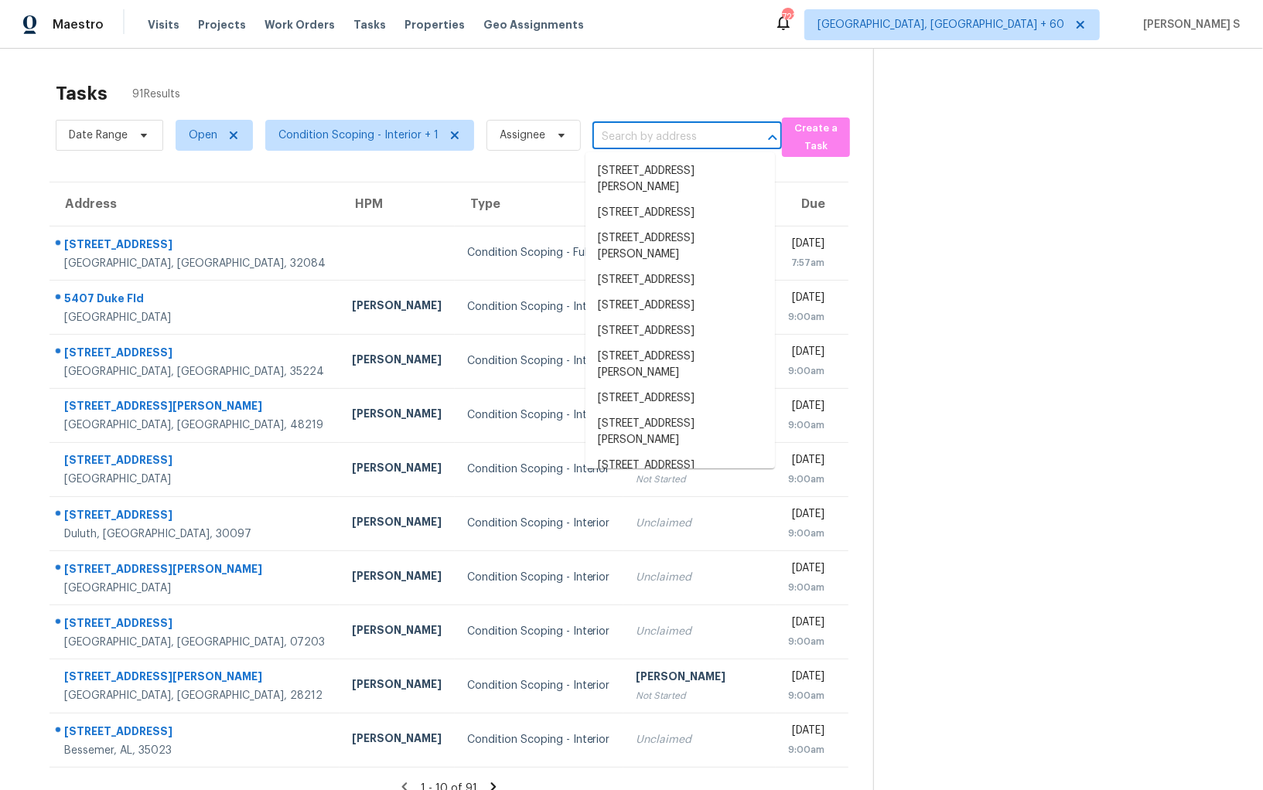
click at [592, 137] on input "text" at bounding box center [665, 137] width 146 height 24
paste input "373 Lynn Dr, Nashville, TN 37211"
type input "373 Lynn Dr, Nashville, TN 37211"
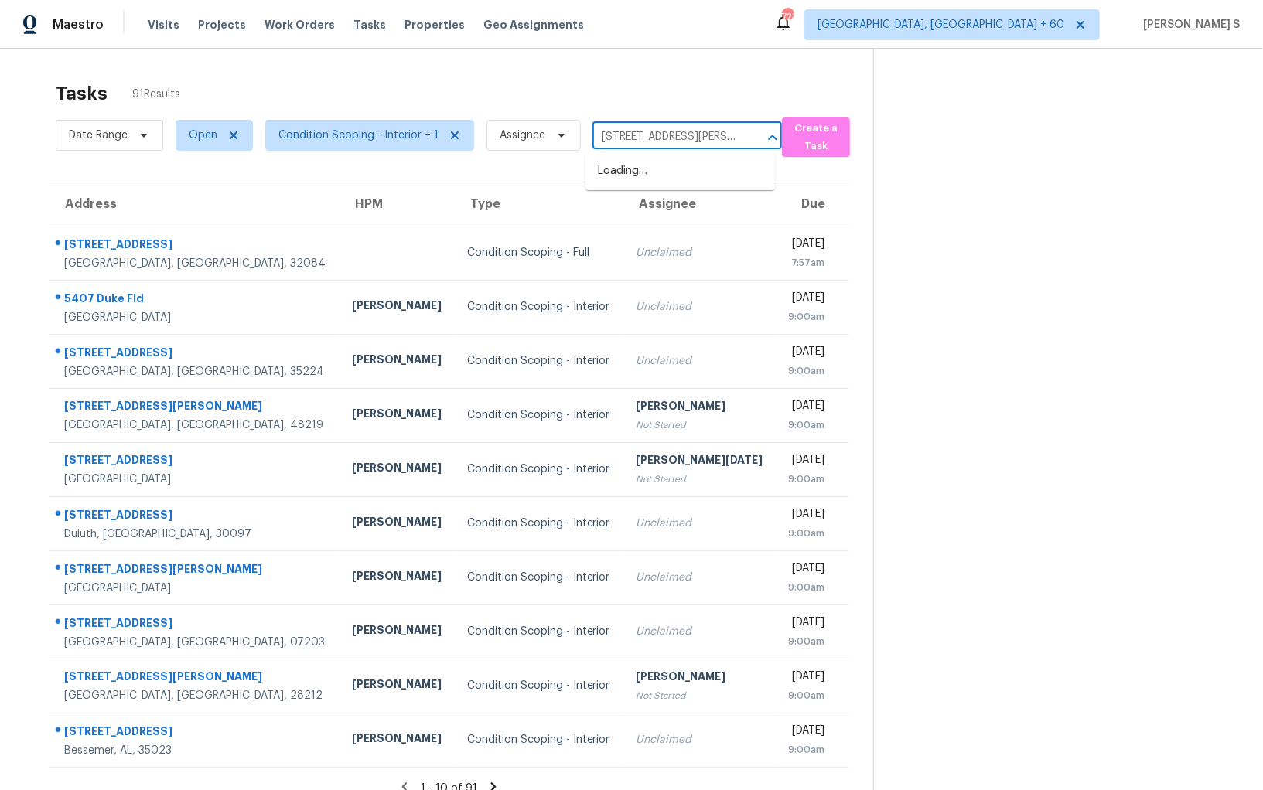
scroll to position [0, 22]
click at [646, 162] on li "373 Lynn Dr, Nashville, TN 37211" at bounding box center [679, 179] width 189 height 42
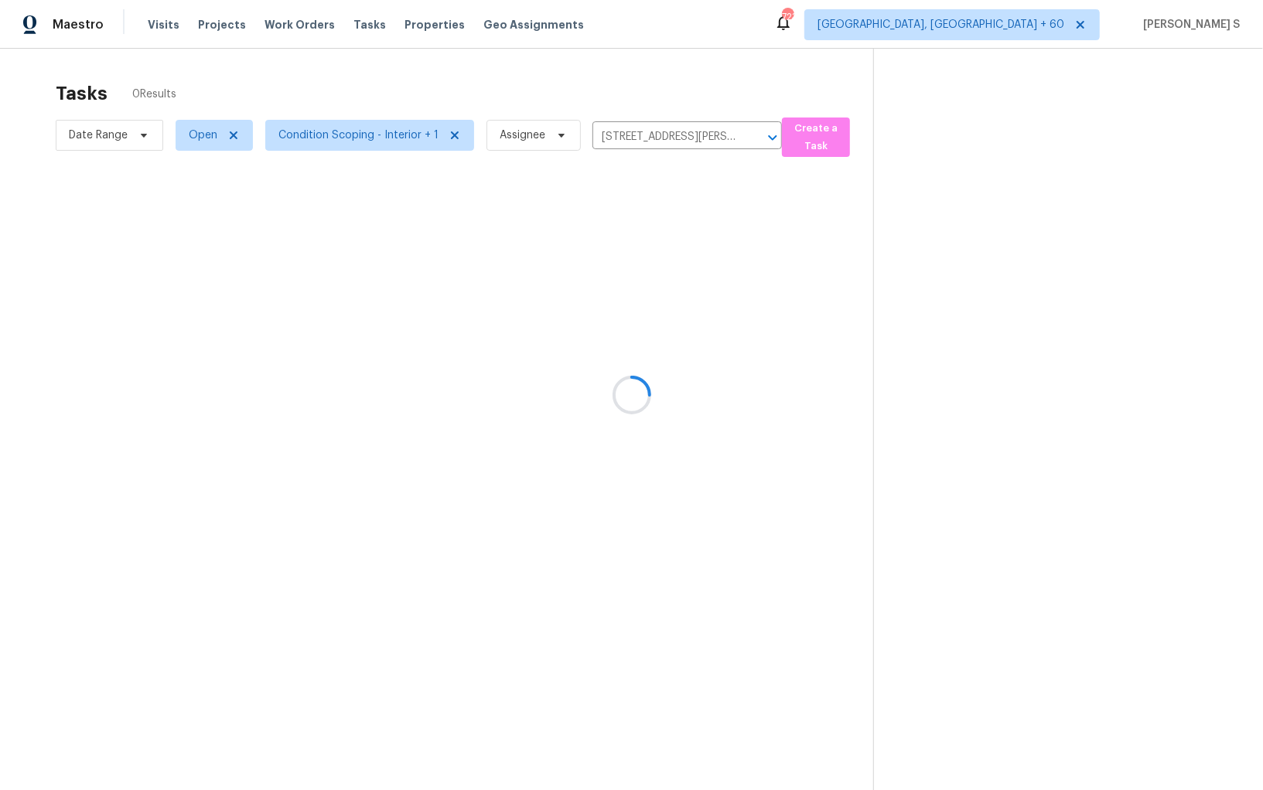
click at [608, 254] on div at bounding box center [631, 395] width 1263 height 790
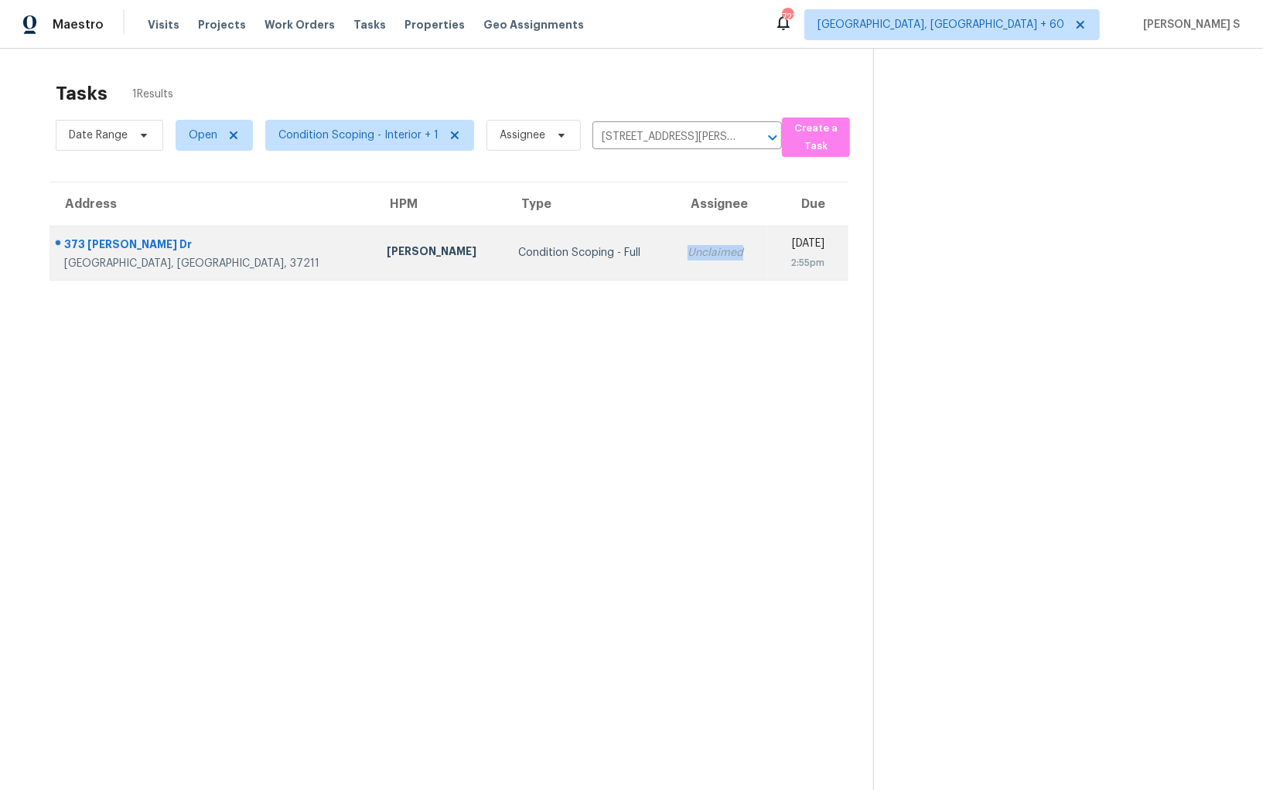
drag, startPoint x: 608, startPoint y: 254, endPoint x: 677, endPoint y: 244, distance: 69.5
click at [687, 254] on div "Unclaimed" at bounding box center [721, 252] width 68 height 15
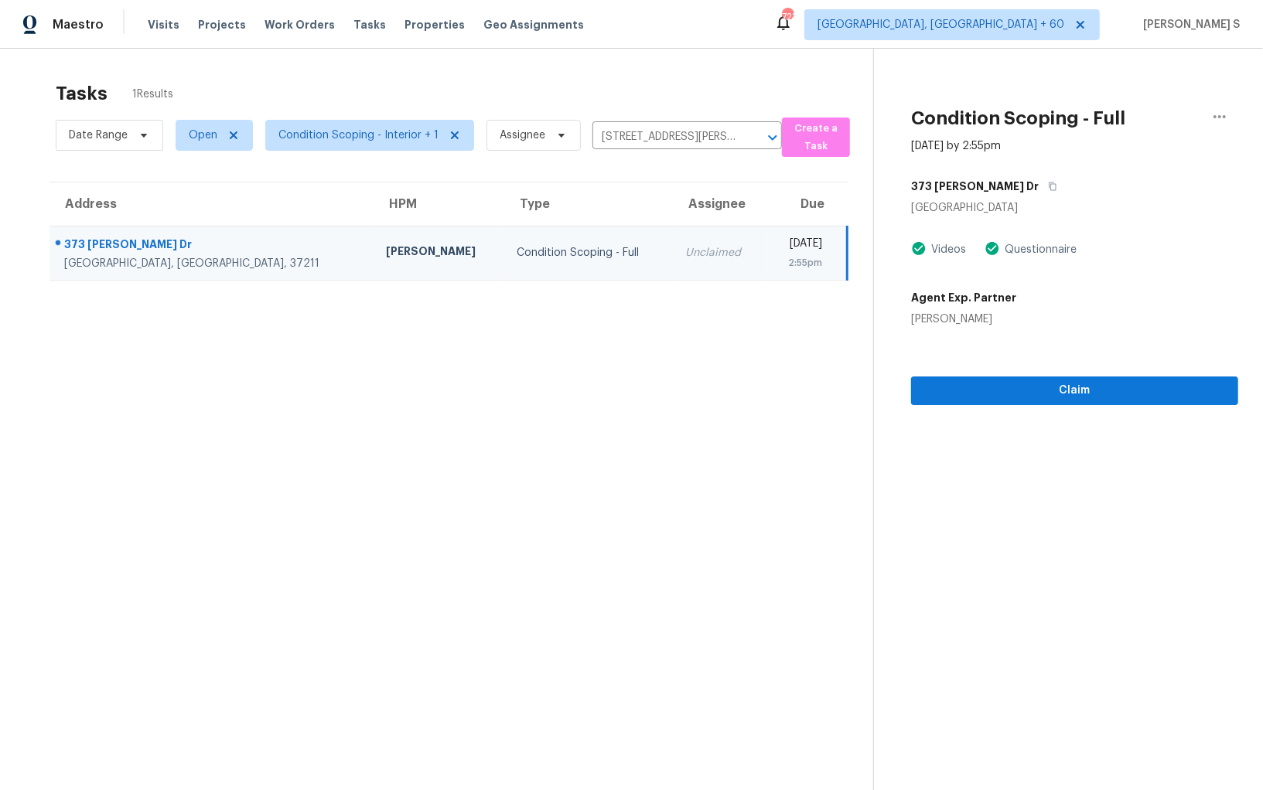
click at [1022, 373] on div "Claim" at bounding box center [1074, 366] width 327 height 78
click at [1022, 390] on span "Claim" at bounding box center [1074, 390] width 302 height 19
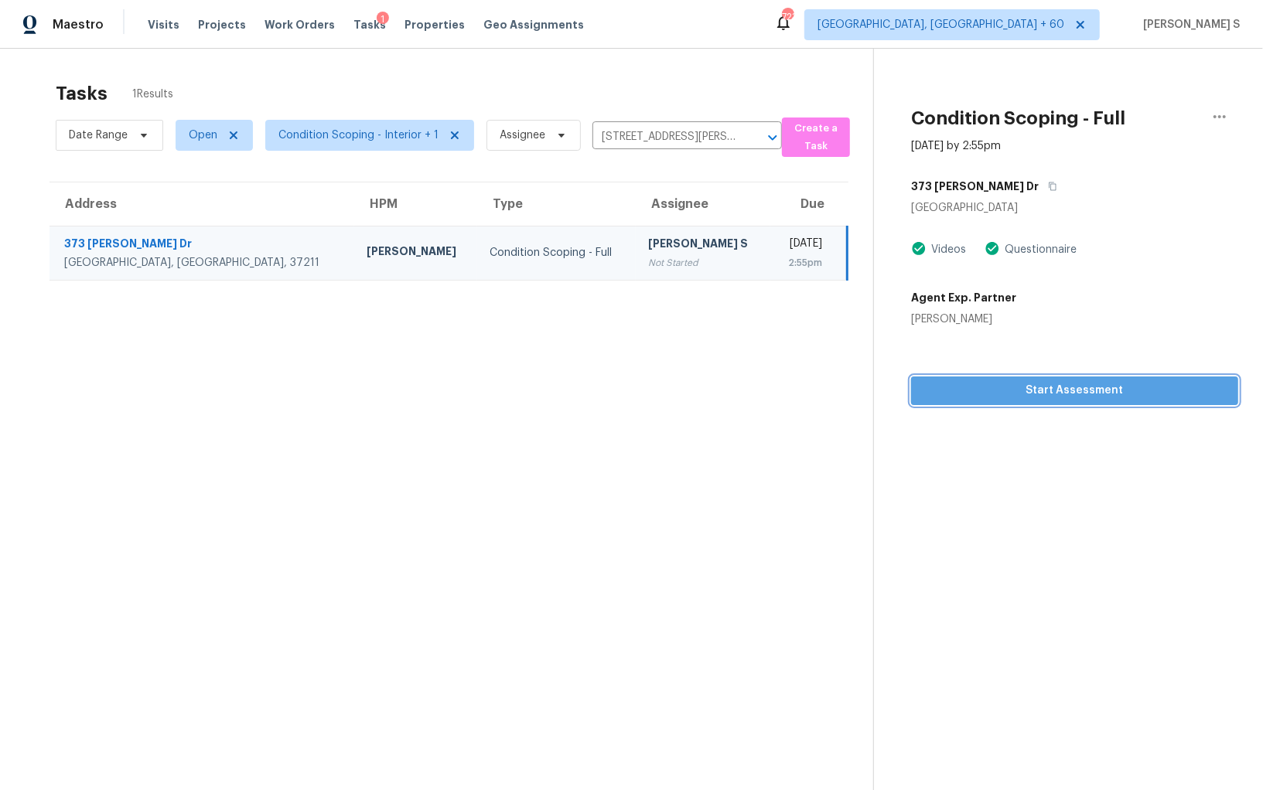
click at [977, 397] on span "Start Assessment" at bounding box center [1074, 390] width 302 height 19
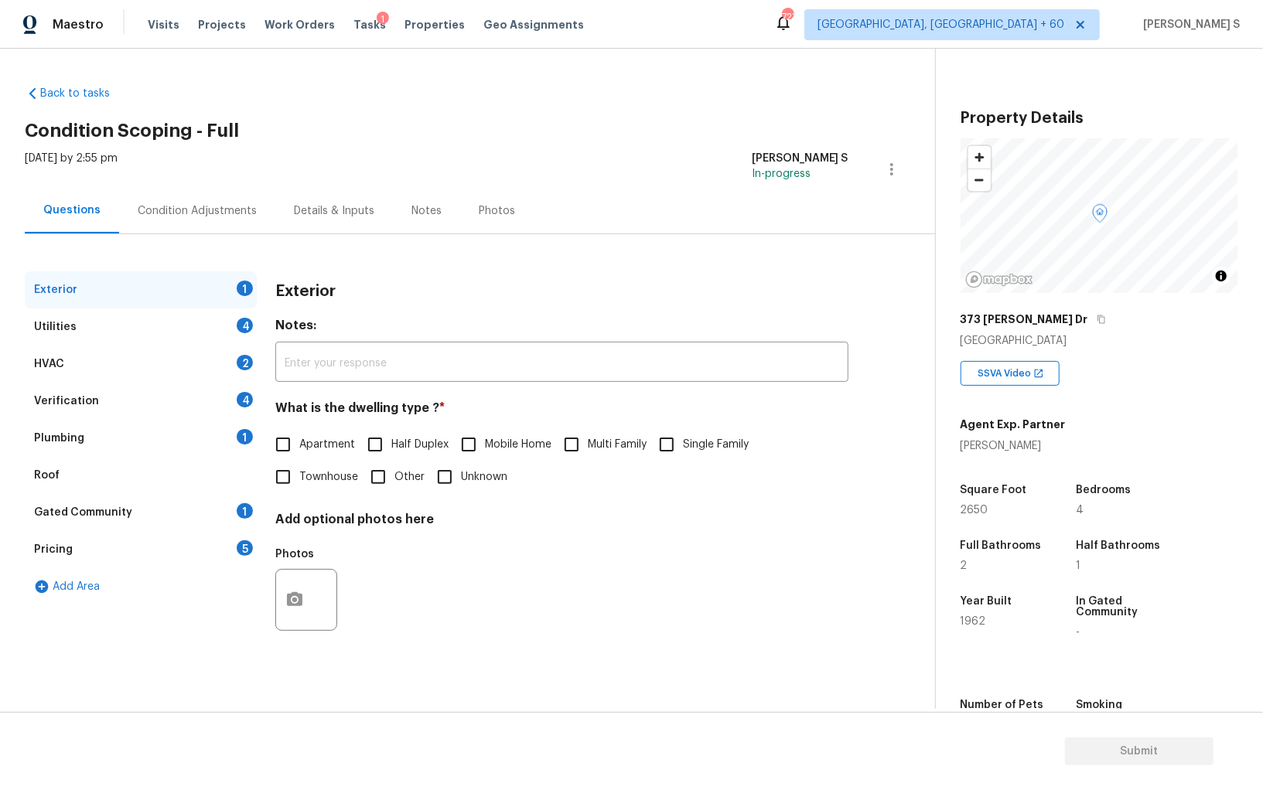
scroll to position [72, 0]
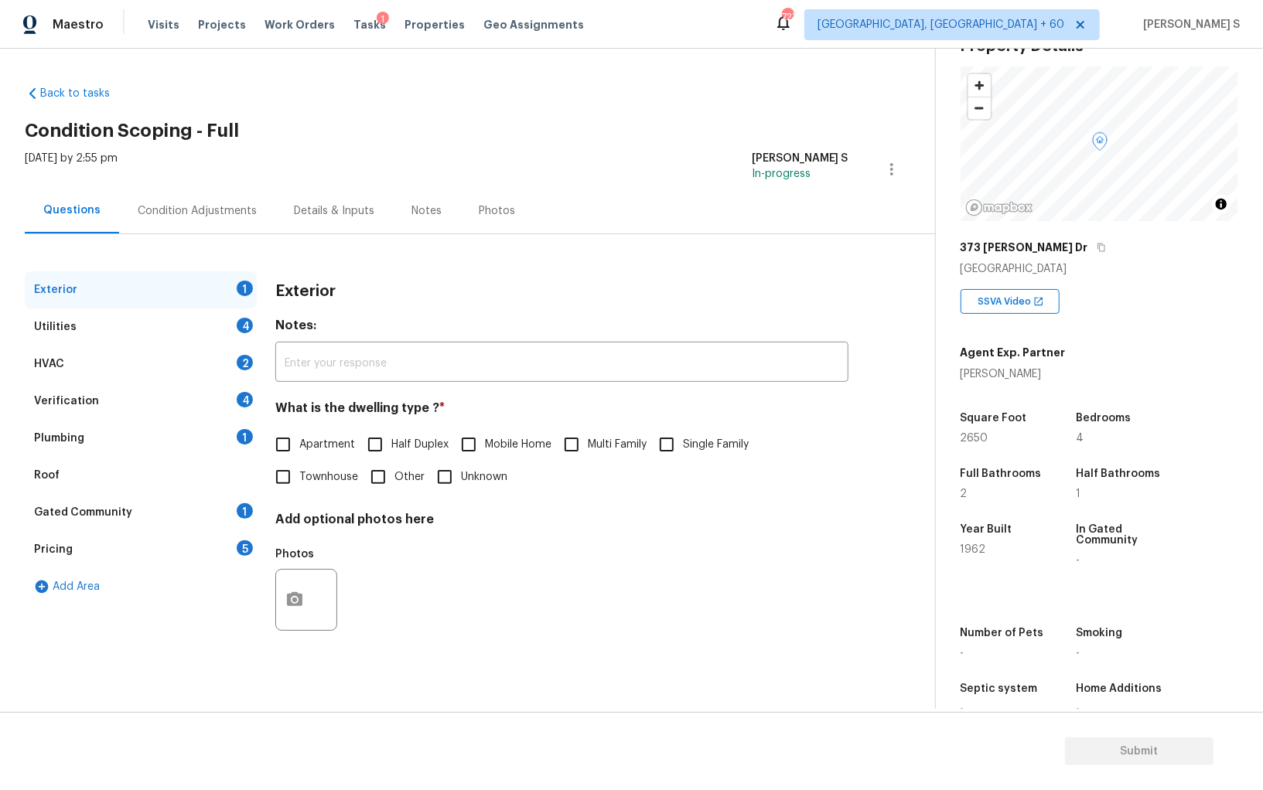
click at [663, 456] on input "Single Family" at bounding box center [666, 444] width 32 height 32
checkbox input "true"
click at [255, 336] on div "Utilities 4" at bounding box center [141, 326] width 232 height 37
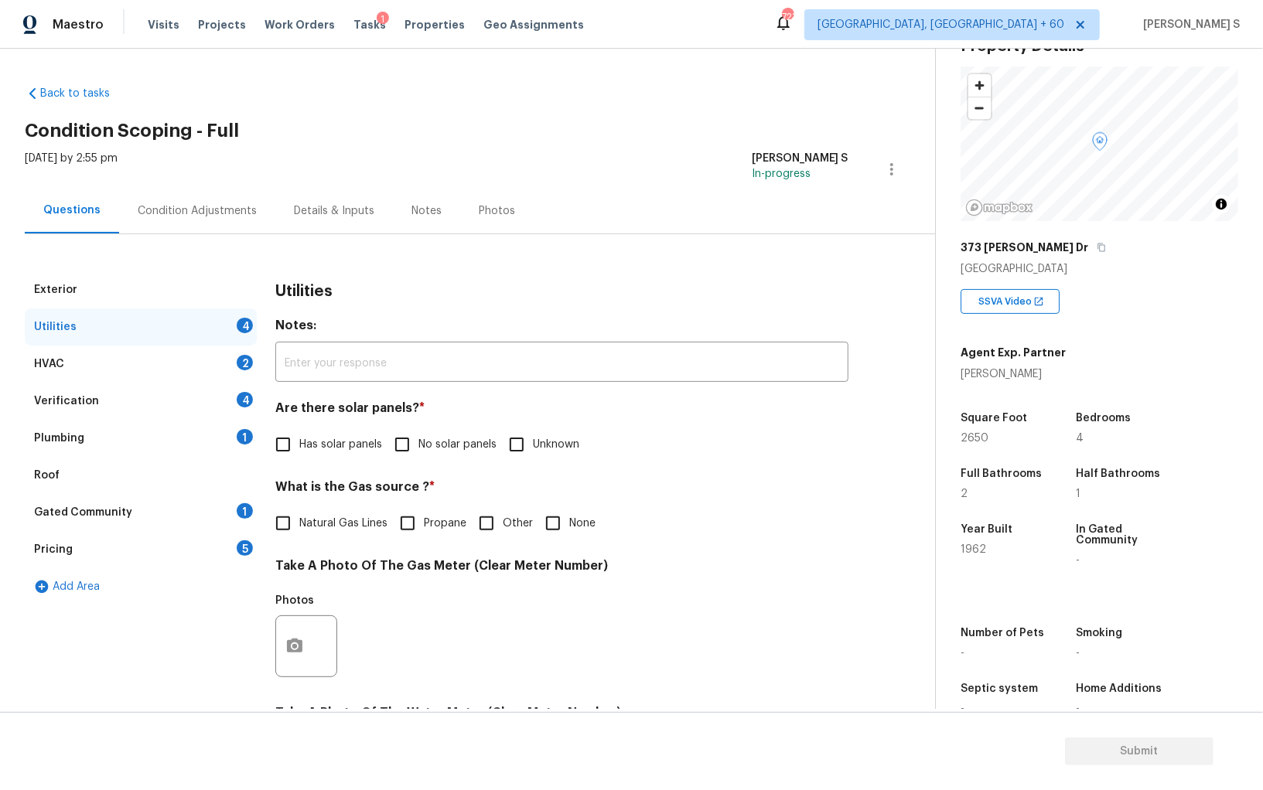
click at [386, 442] on input "No solar panels" at bounding box center [402, 444] width 32 height 32
checkbox input "true"
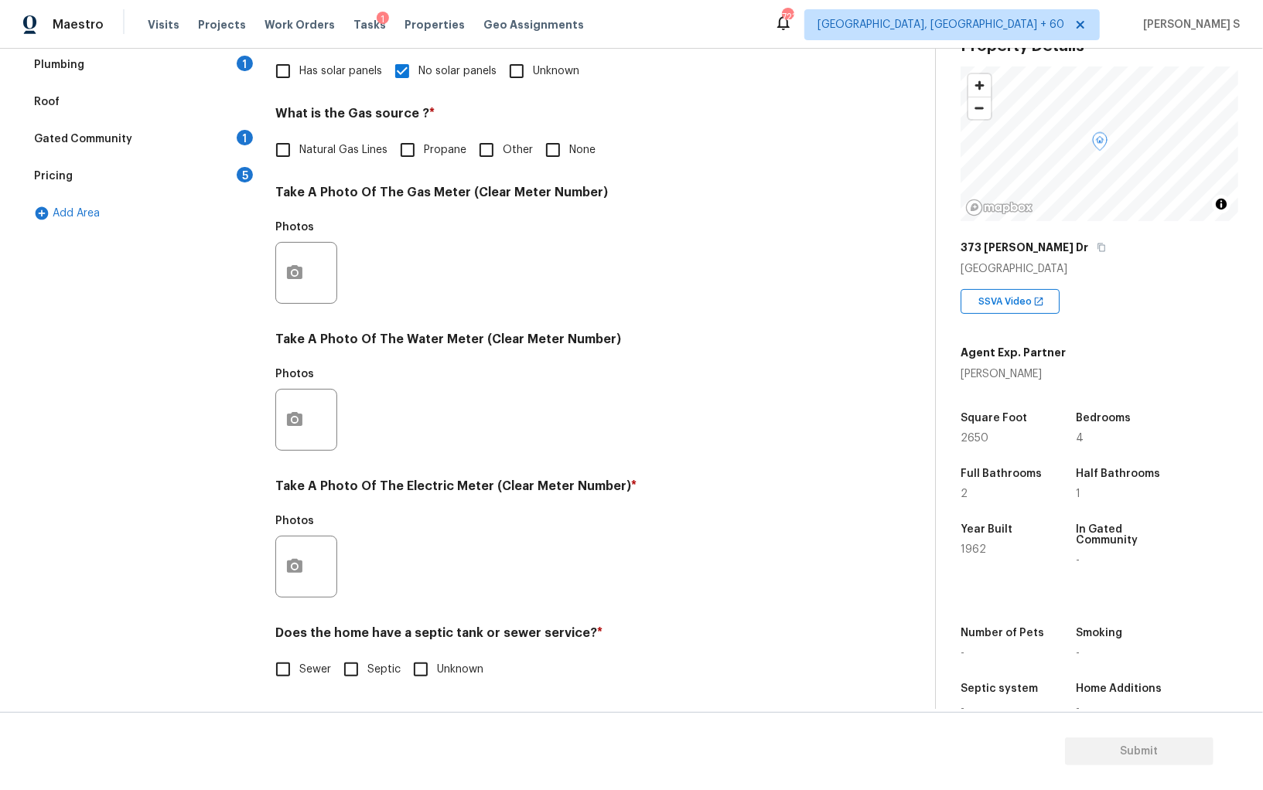
click at [305, 659] on label "Sewer" at bounding box center [299, 669] width 64 height 32
click at [299, 659] on input "Sewer" at bounding box center [283, 669] width 32 height 32
checkbox input "true"
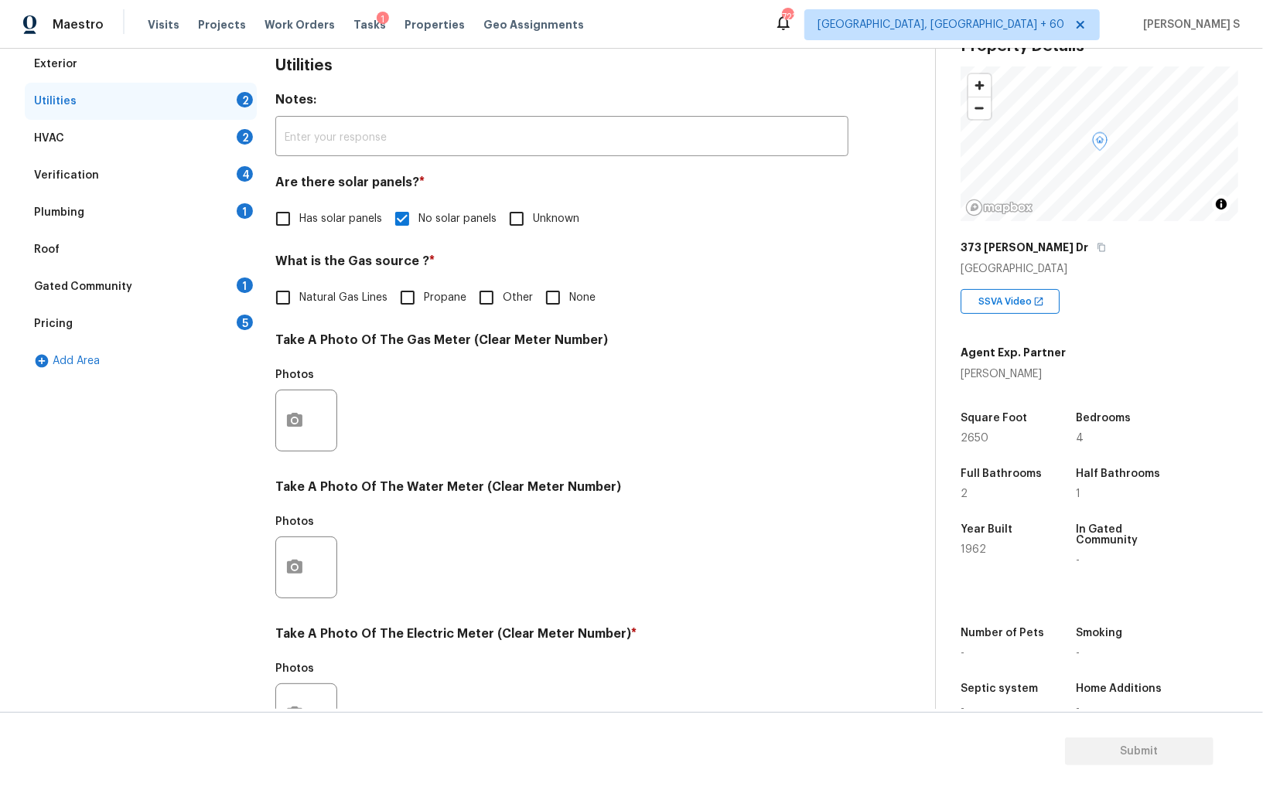
scroll to position [24, 0]
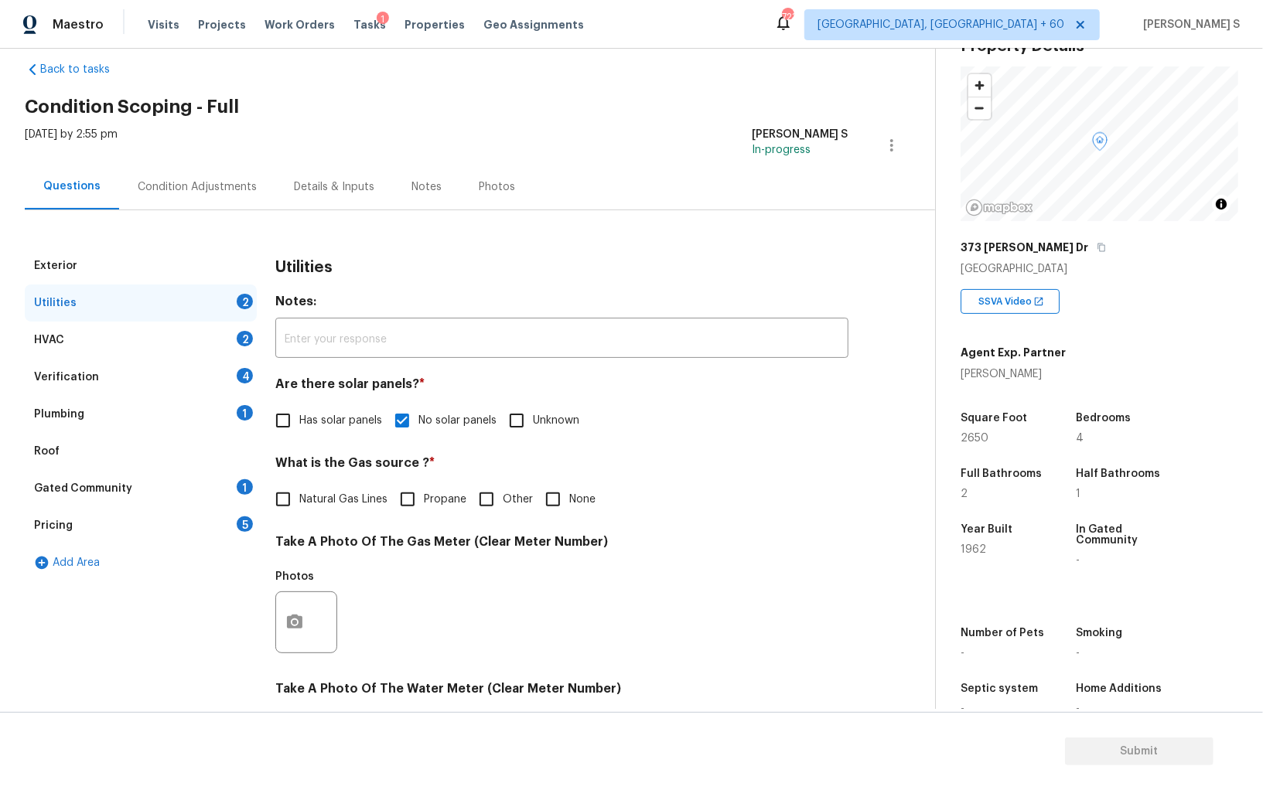
click at [239, 411] on div "1" at bounding box center [245, 412] width 16 height 15
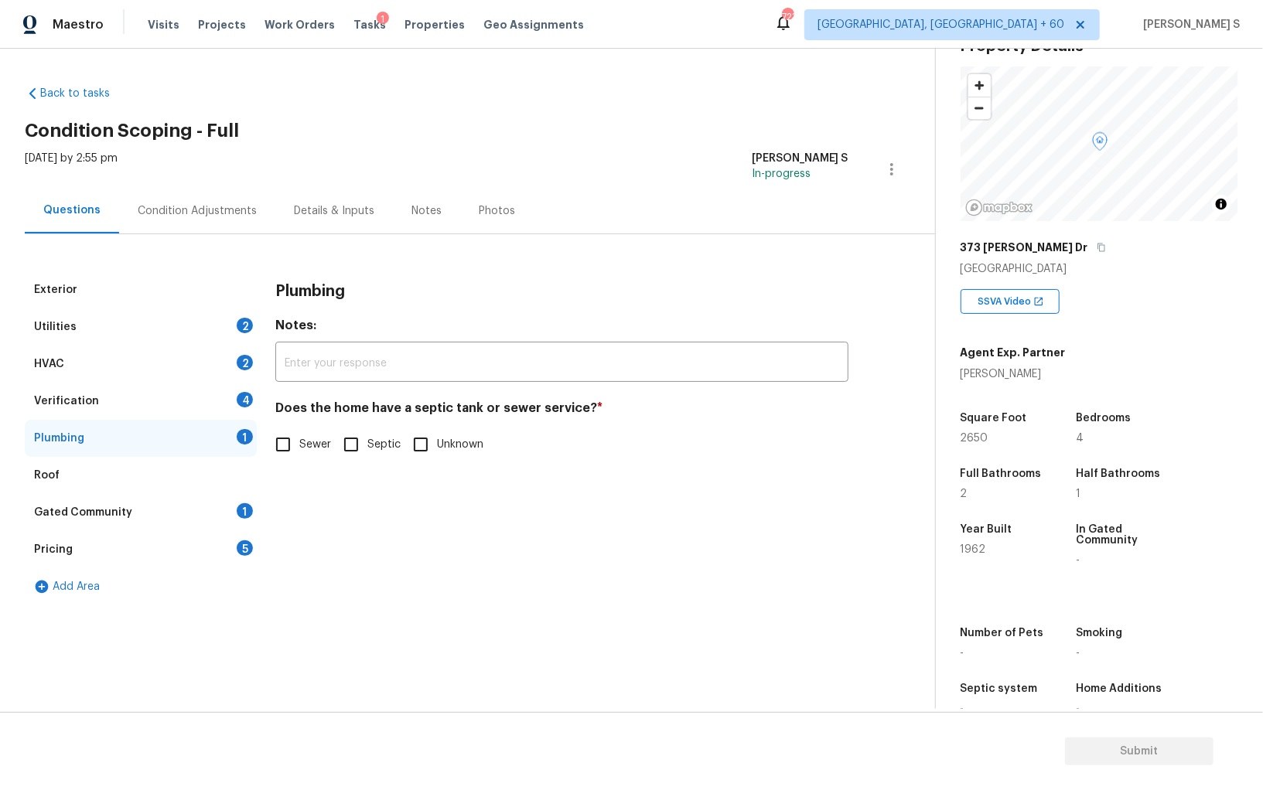
scroll to position [0, 0]
click at [279, 443] on input "Sewer" at bounding box center [283, 444] width 32 height 32
checkbox input "true"
click at [250, 492] on div "Roof" at bounding box center [141, 475] width 232 height 37
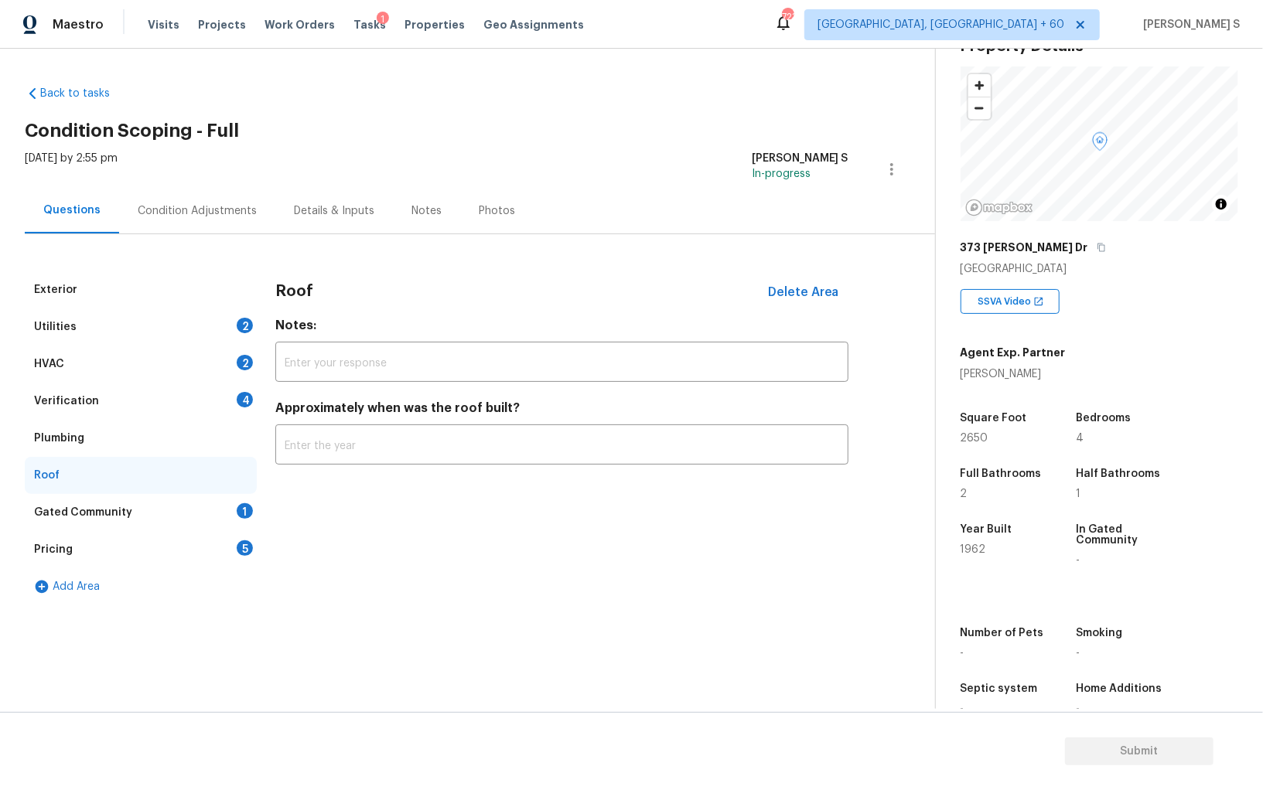
drag, startPoint x: 237, startPoint y: 511, endPoint x: 257, endPoint y: 486, distance: 32.0
click at [237, 511] on div "1" at bounding box center [245, 510] width 16 height 15
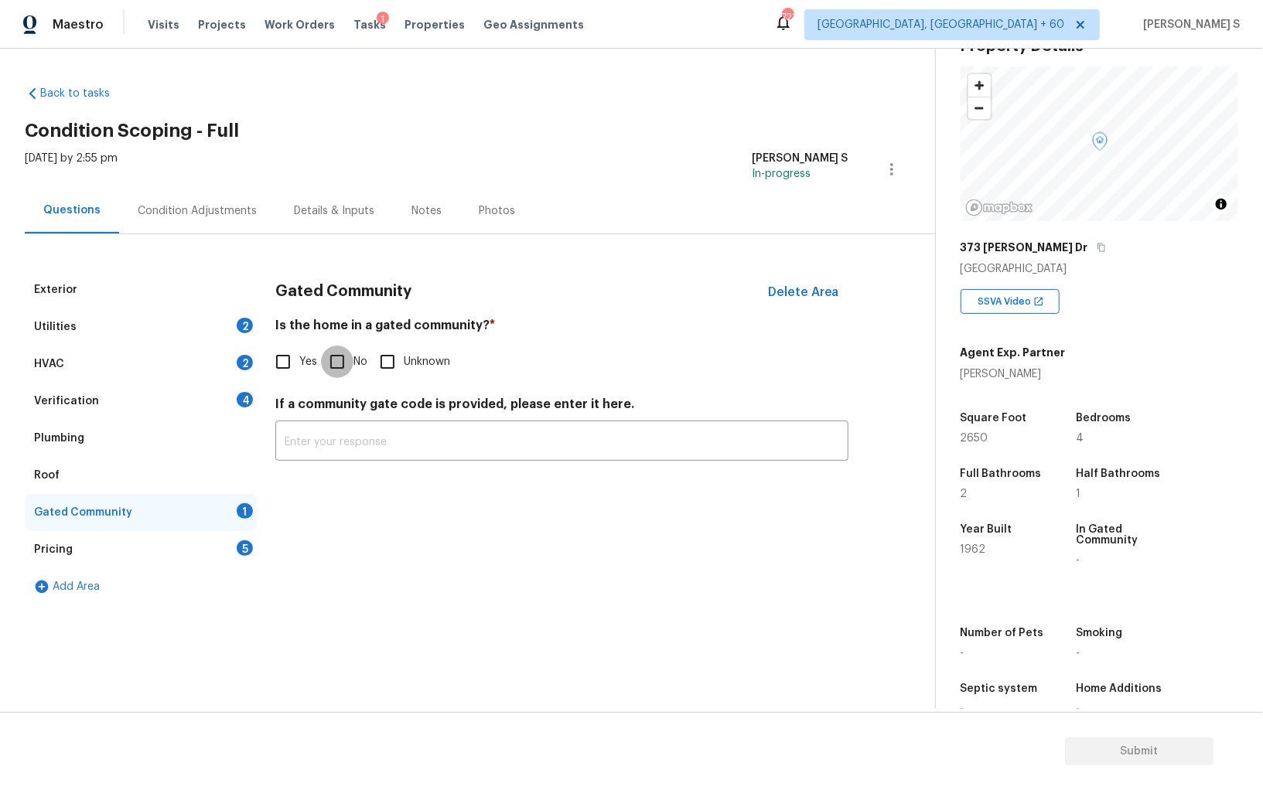
click at [343, 352] on input "No" at bounding box center [337, 362] width 32 height 32
checkbox input "true"
click at [240, 405] on div "4" at bounding box center [245, 399] width 16 height 15
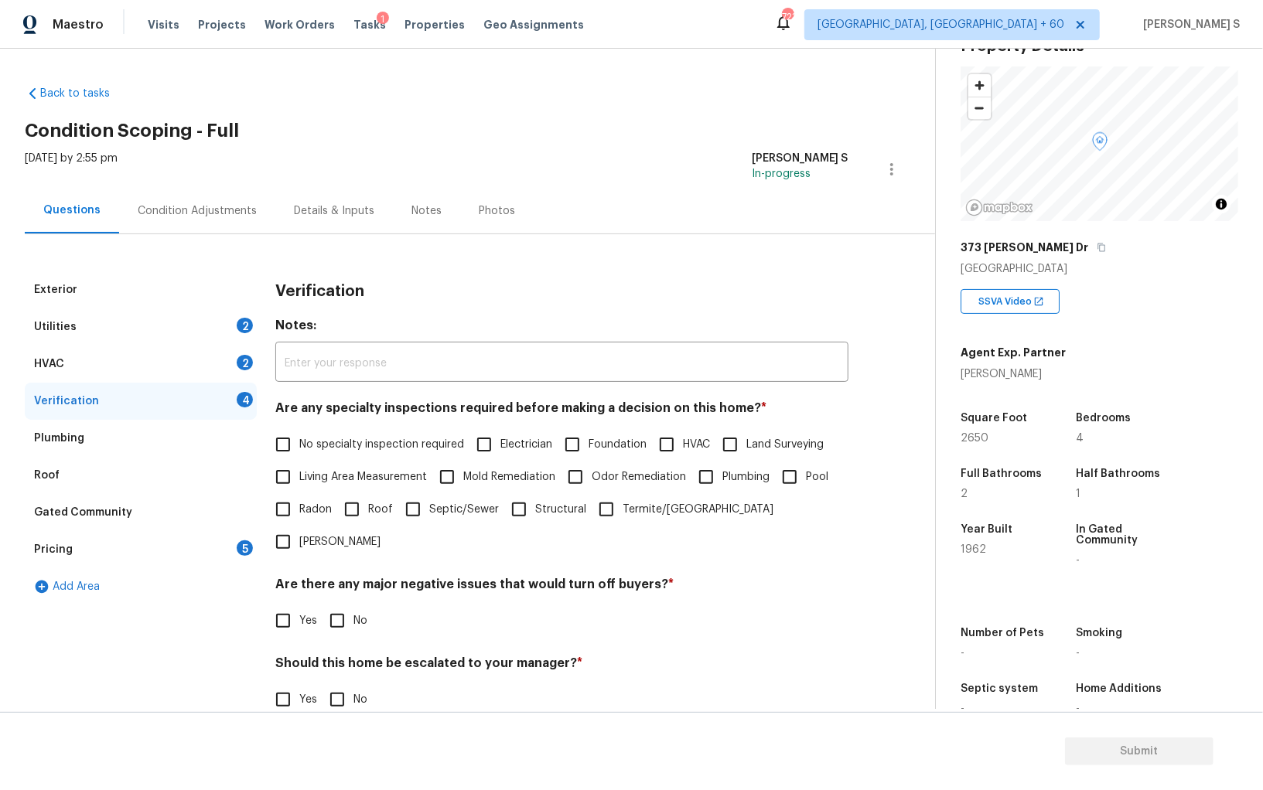
click at [298, 438] on input "No specialty inspection required" at bounding box center [283, 444] width 32 height 32
checkbox input "true"
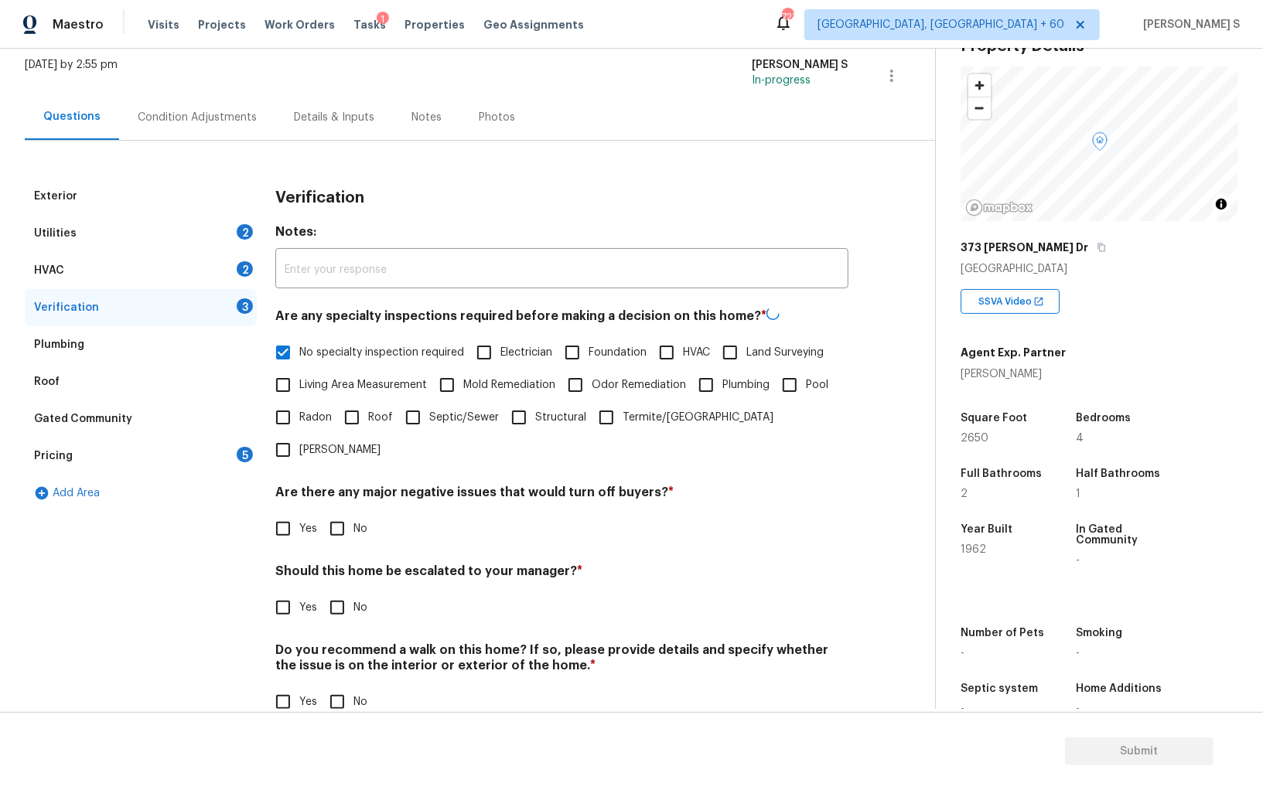
scroll to position [92, 0]
click at [337, 513] on input "No" at bounding box center [337, 529] width 32 height 32
checkbox input "true"
click at [346, 686] on input "No" at bounding box center [337, 702] width 32 height 32
checkbox input "true"
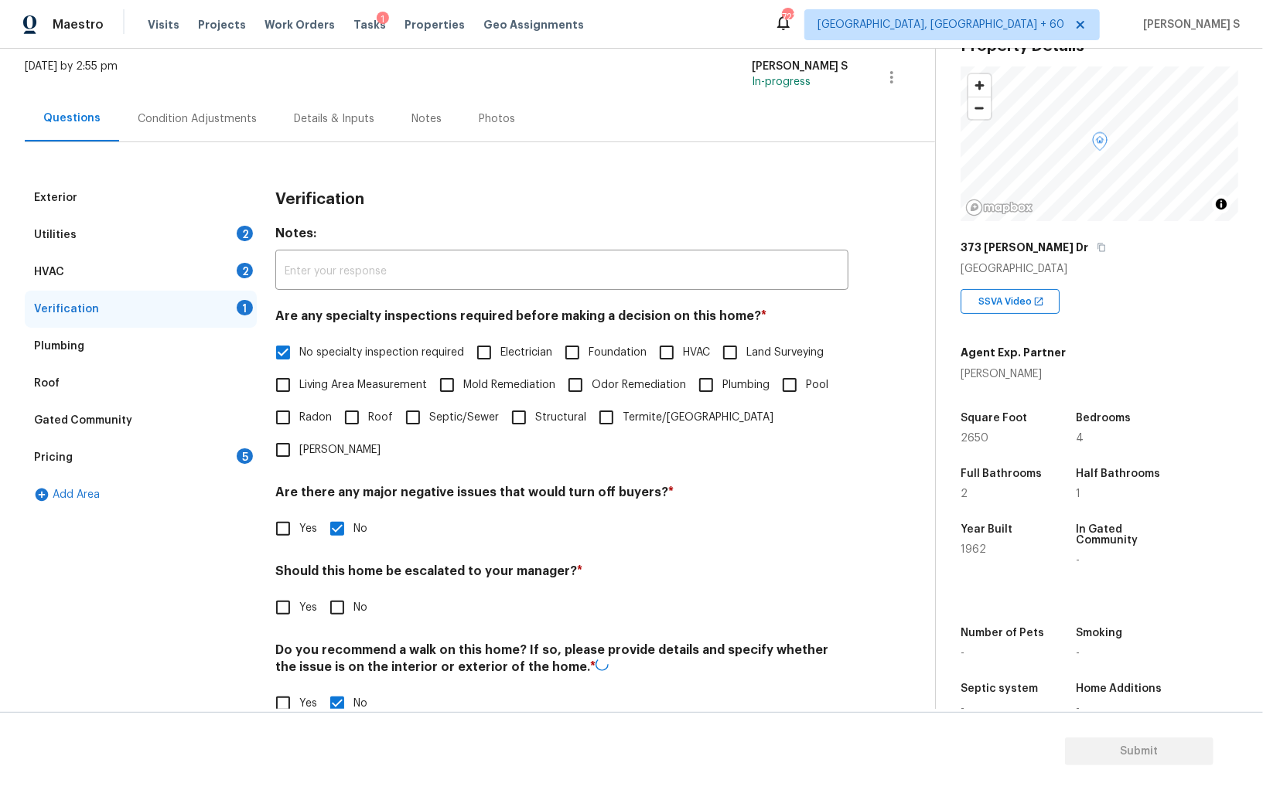
scroll to position [0, 0]
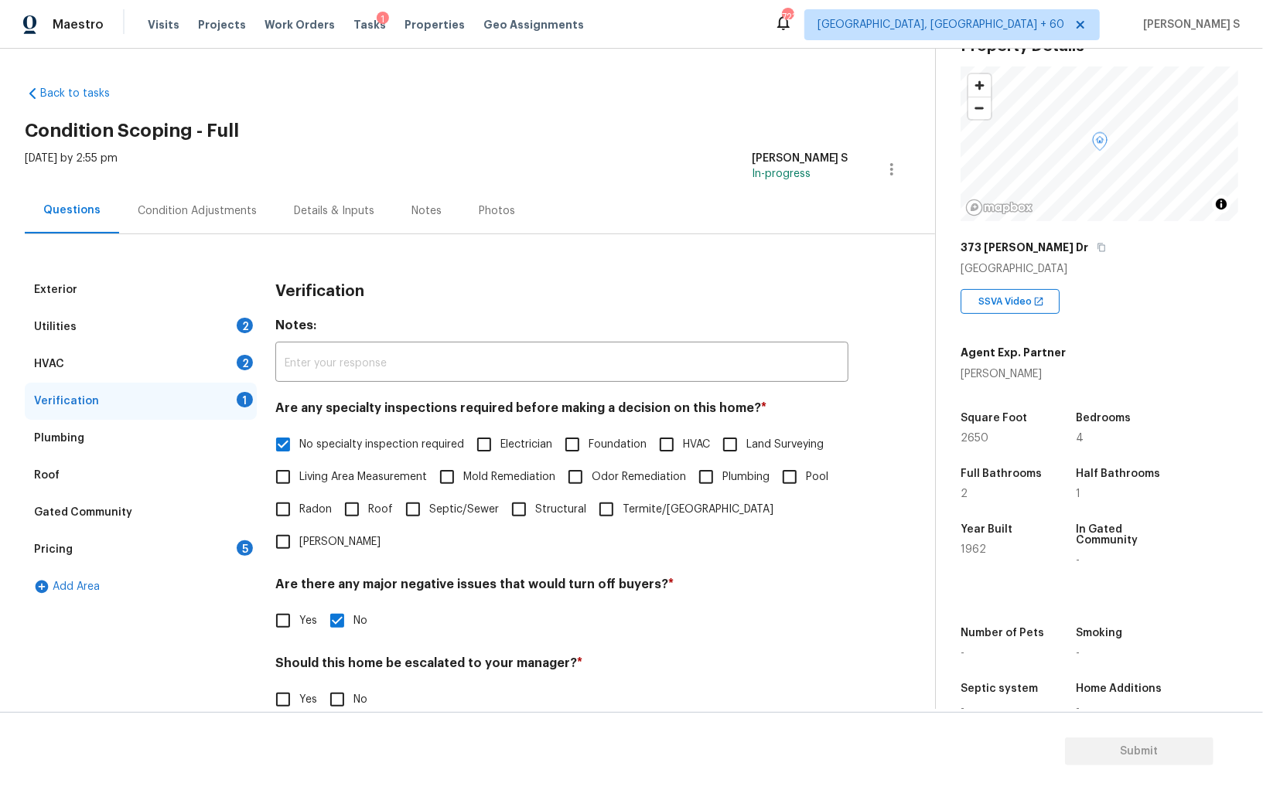
click at [243, 356] on div "2" at bounding box center [245, 362] width 16 height 15
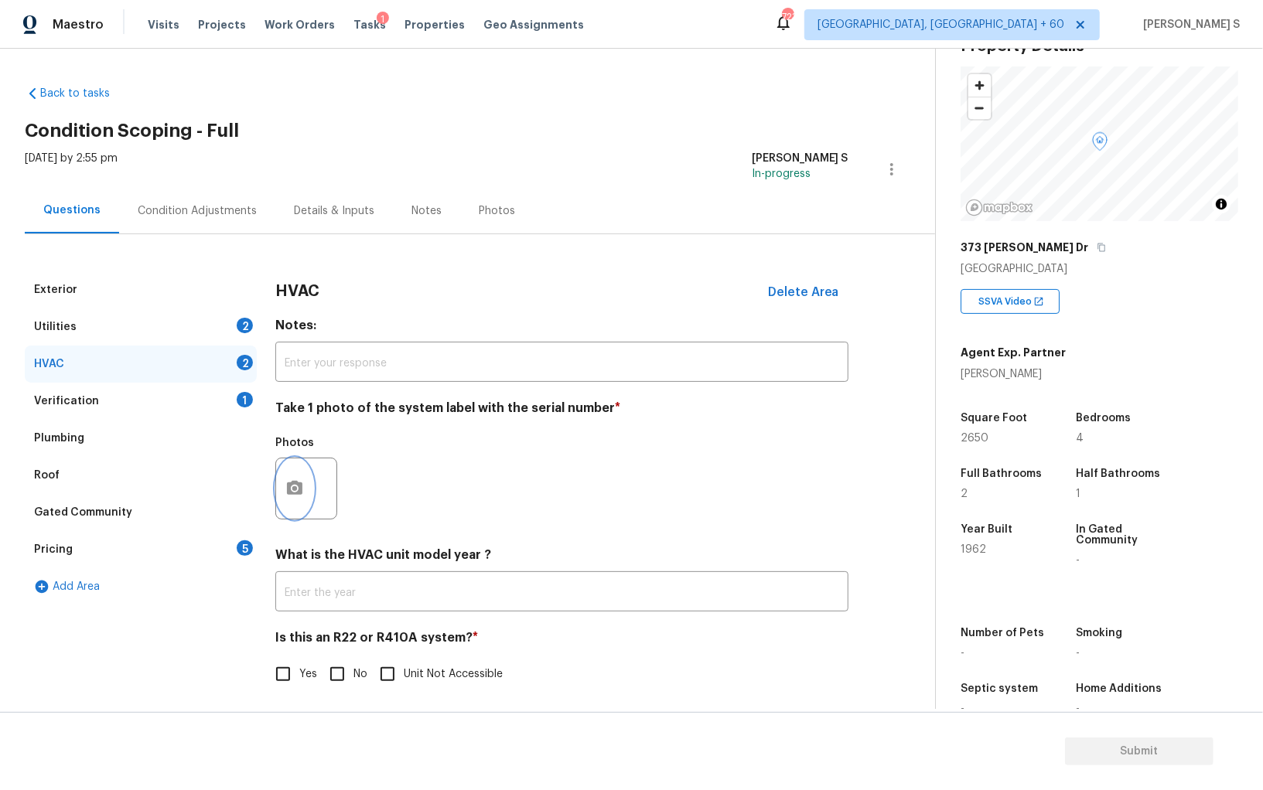
click at [289, 482] on icon "button" at bounding box center [294, 488] width 19 height 19
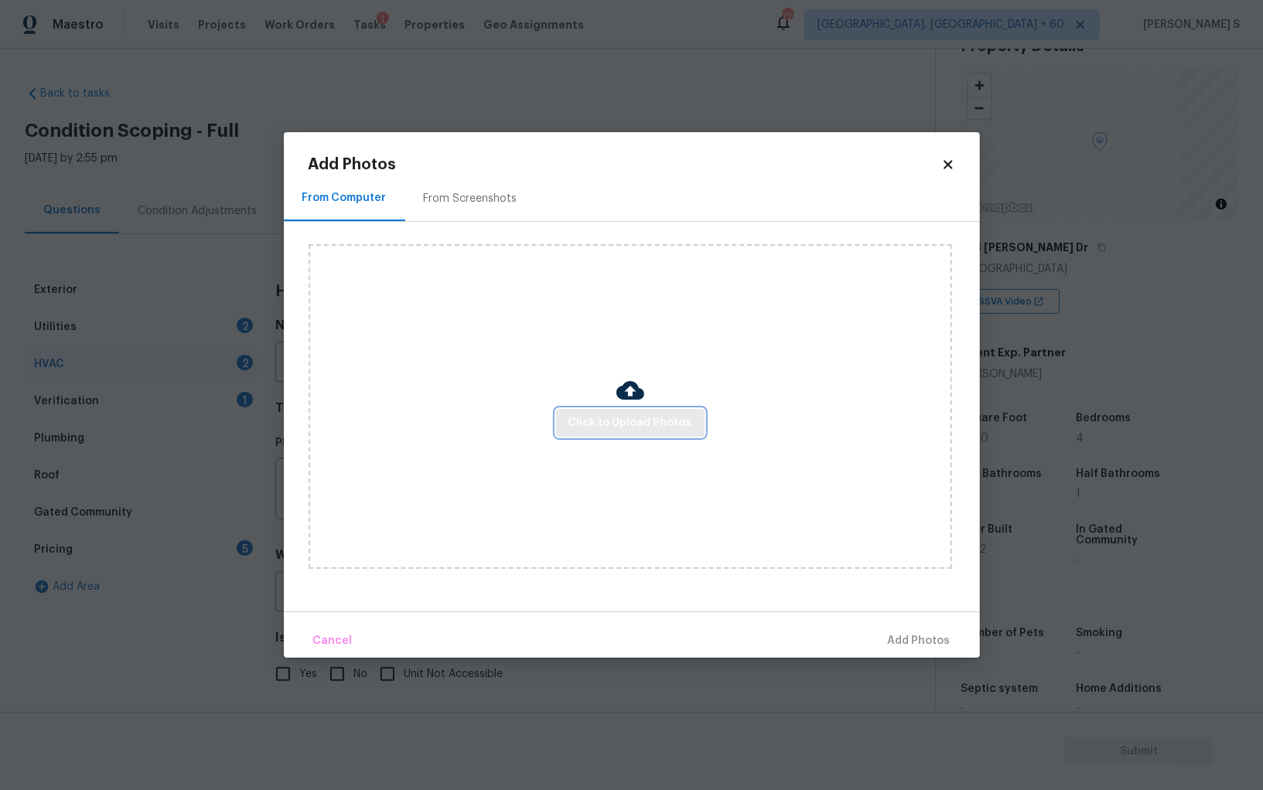
click at [656, 430] on span "Click to Upload Photos" at bounding box center [630, 423] width 124 height 19
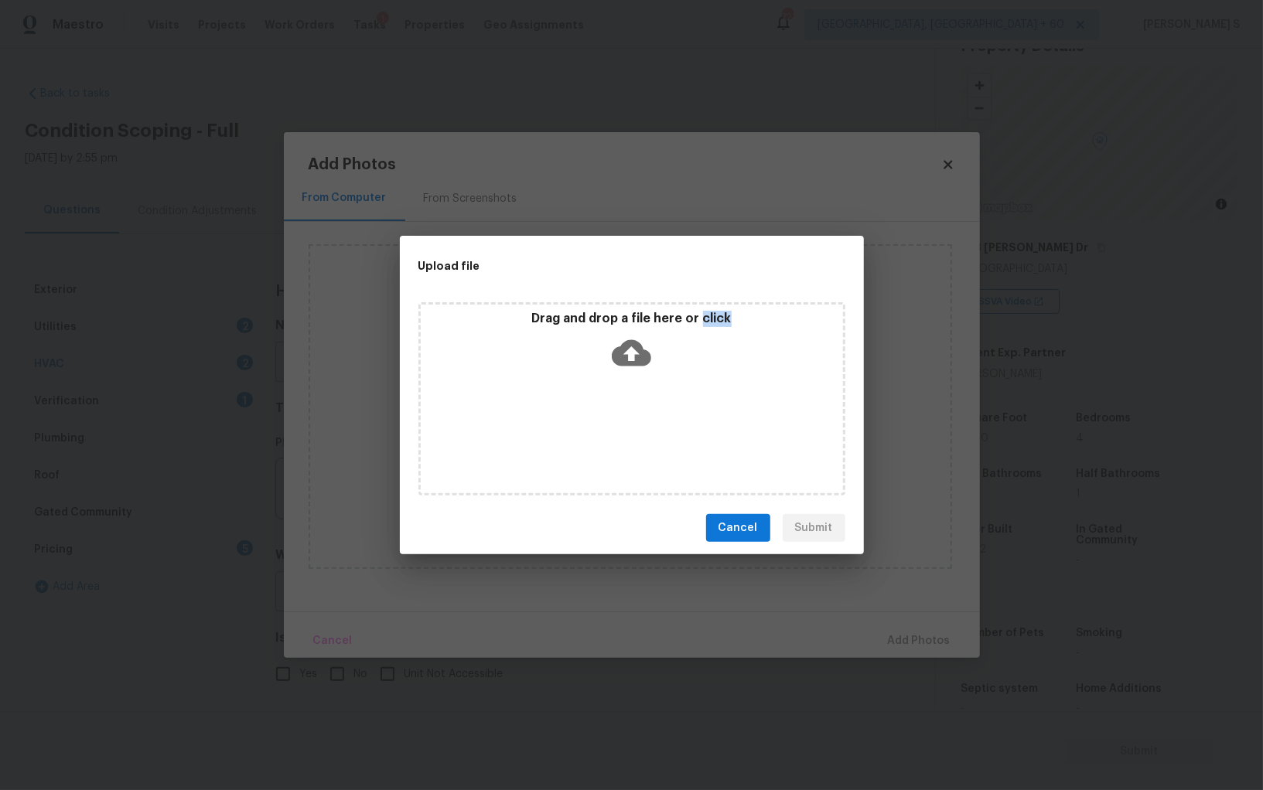
click at [656, 430] on div "Drag and drop a file here or click" at bounding box center [631, 398] width 427 height 193
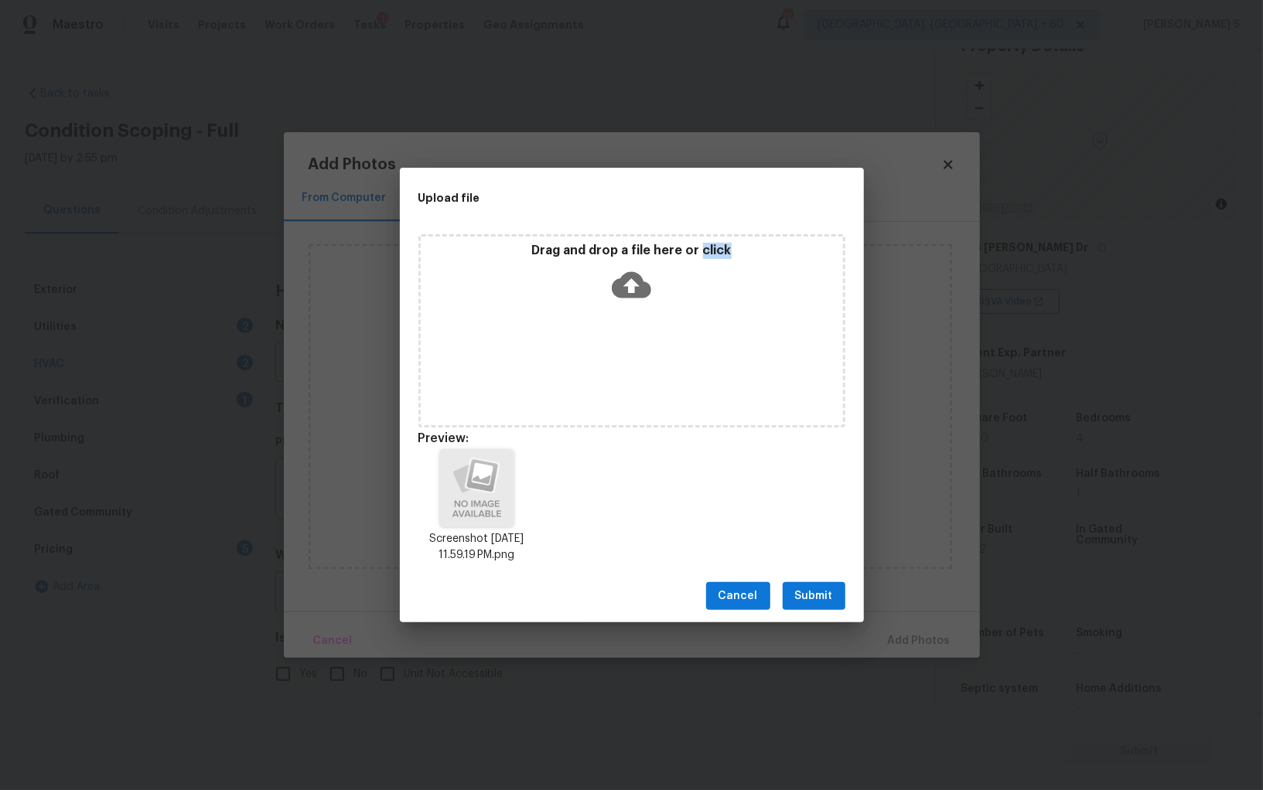
click at [799, 601] on span "Submit" at bounding box center [814, 596] width 38 height 19
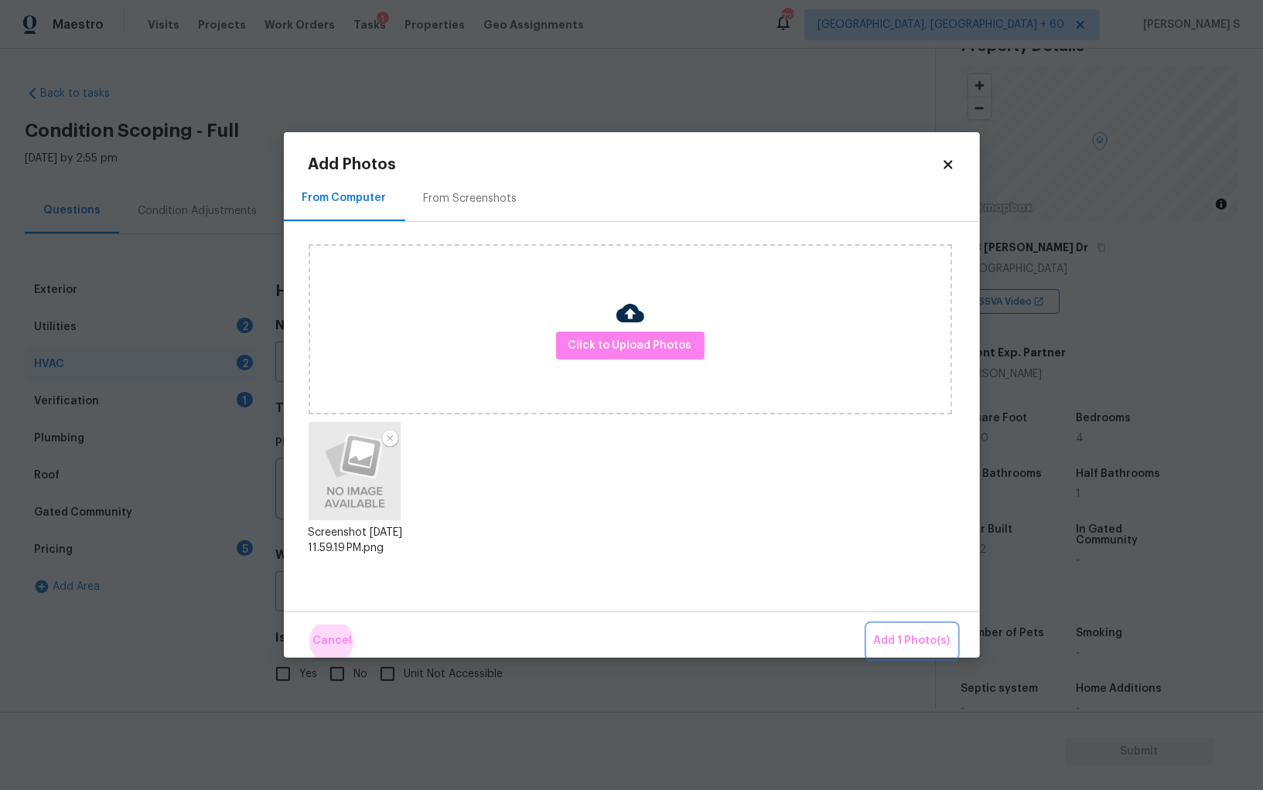
click at [867, 625] on button "Add 1 Photo(s)" at bounding box center [911, 641] width 89 height 33
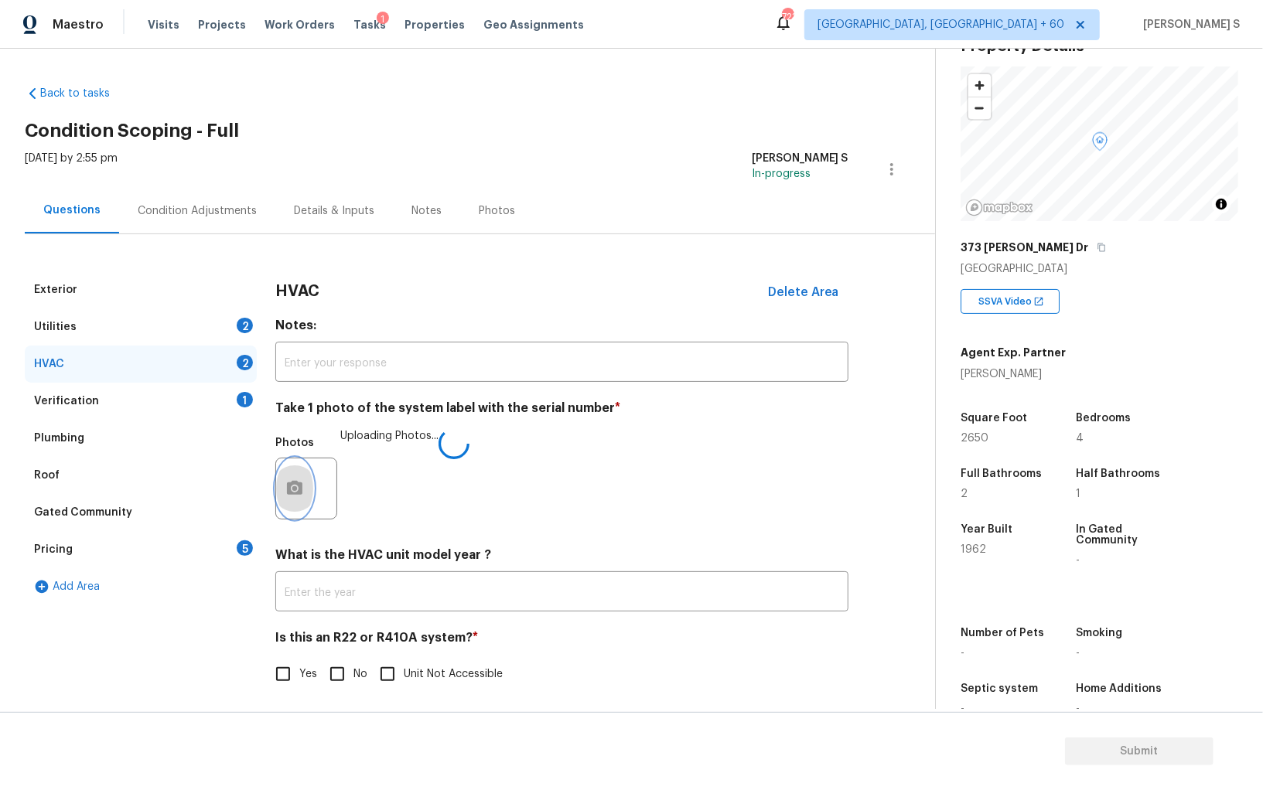
scroll to position [5, 0]
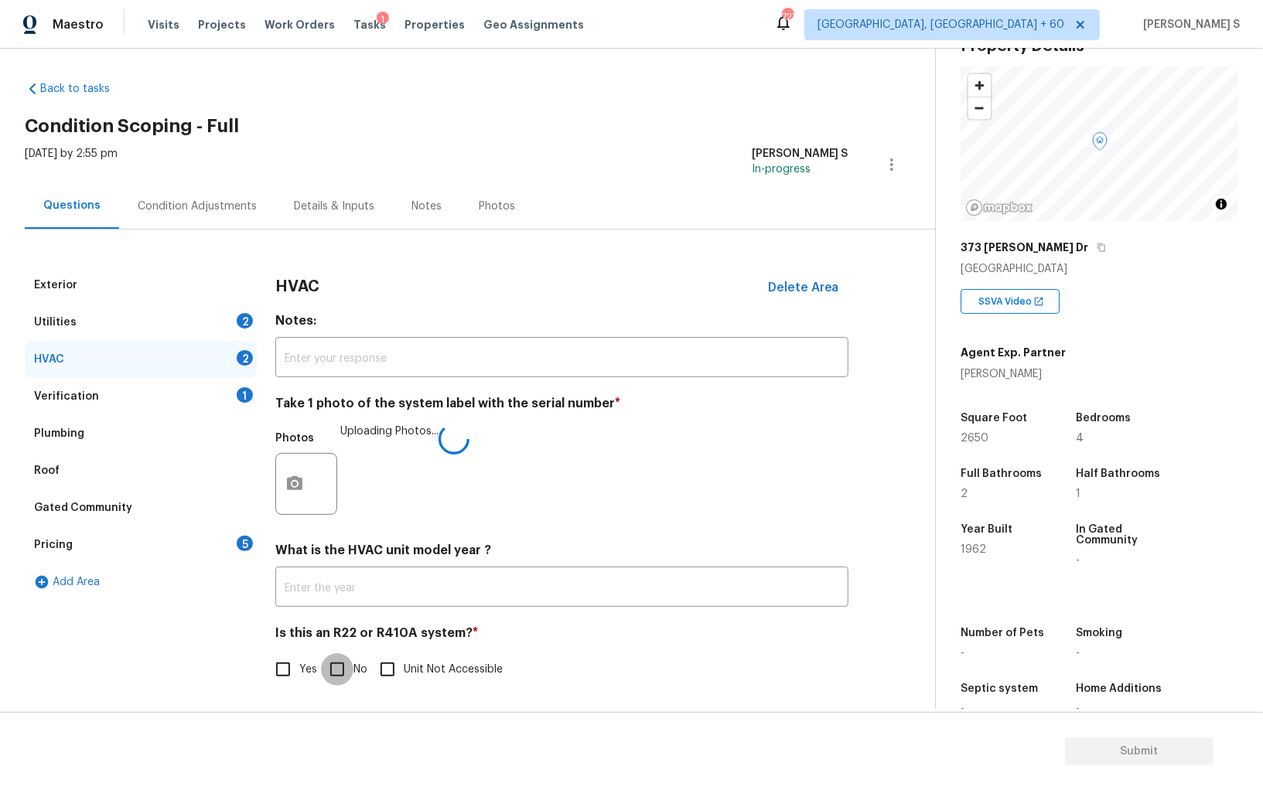
click at [334, 679] on input "No" at bounding box center [337, 669] width 32 height 32
checkbox input "true"
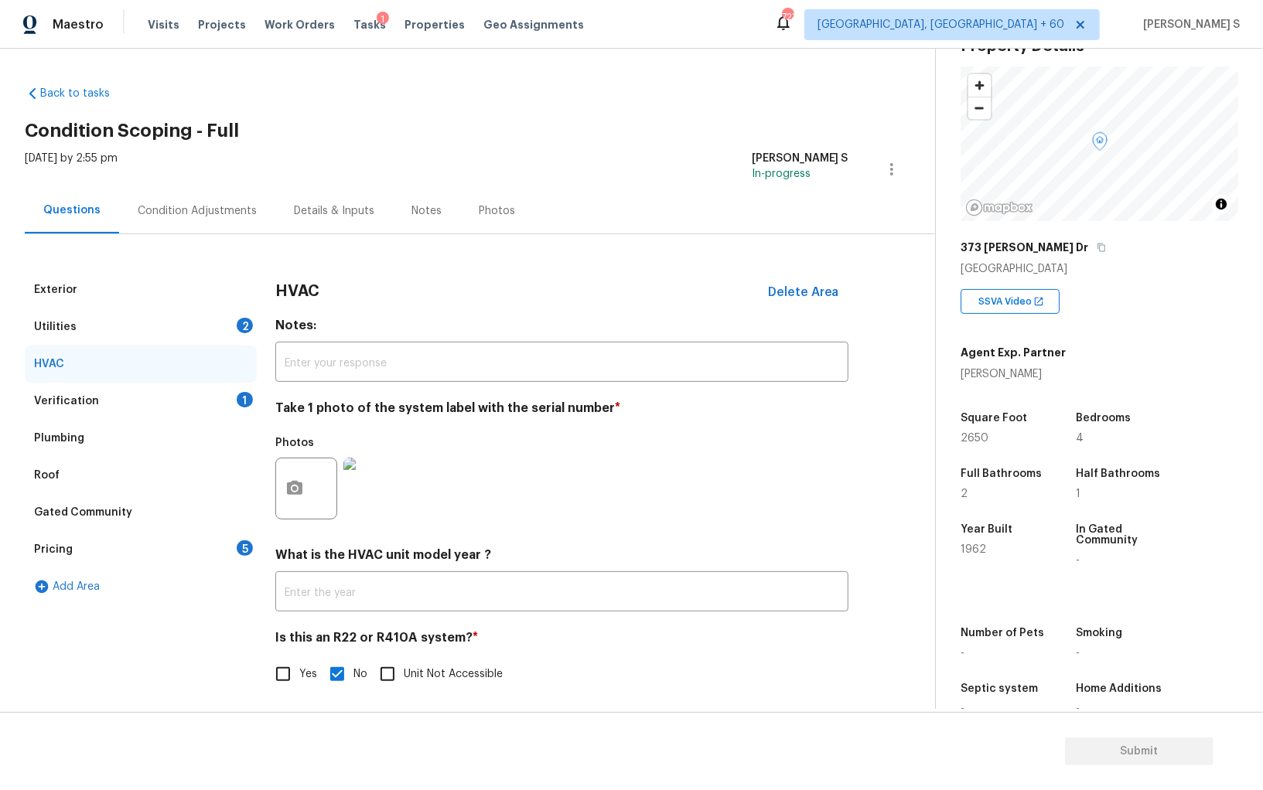
click at [241, 319] on div "2" at bounding box center [245, 325] width 16 height 15
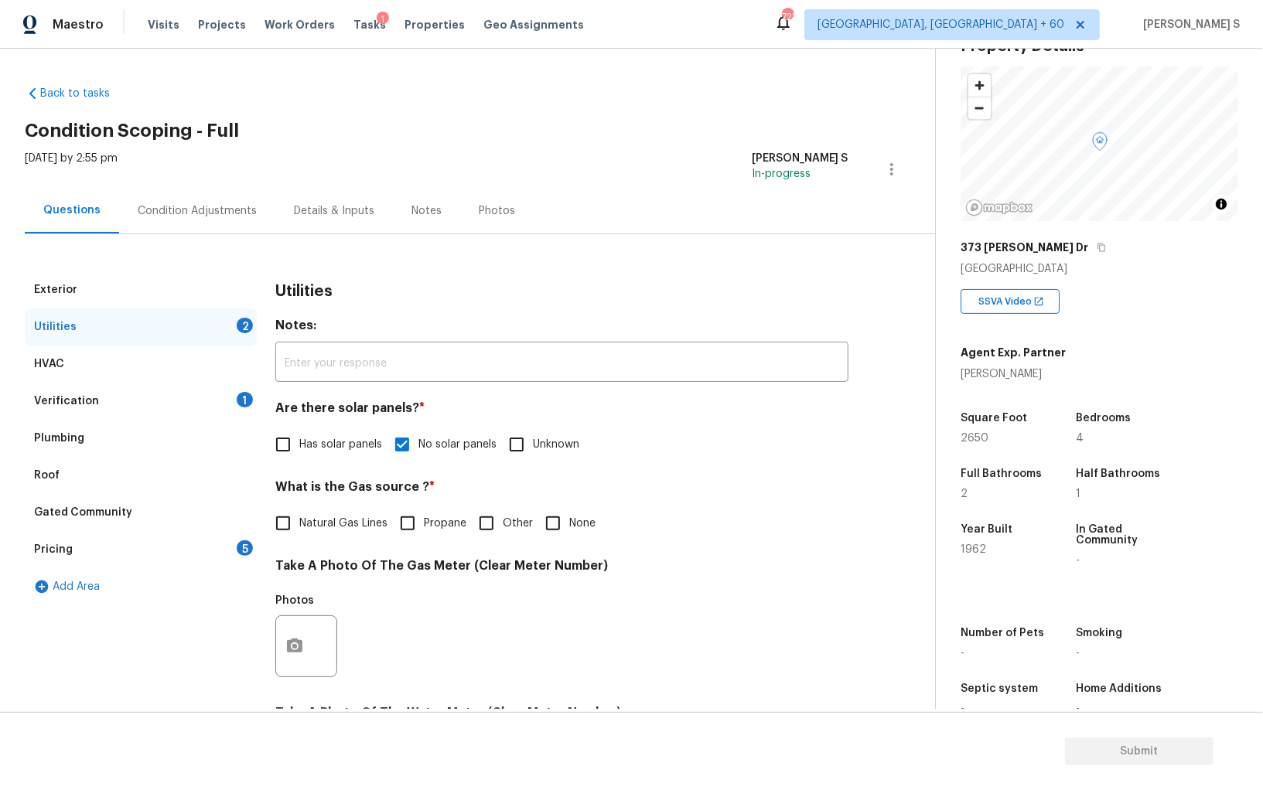
scroll to position [373, 0]
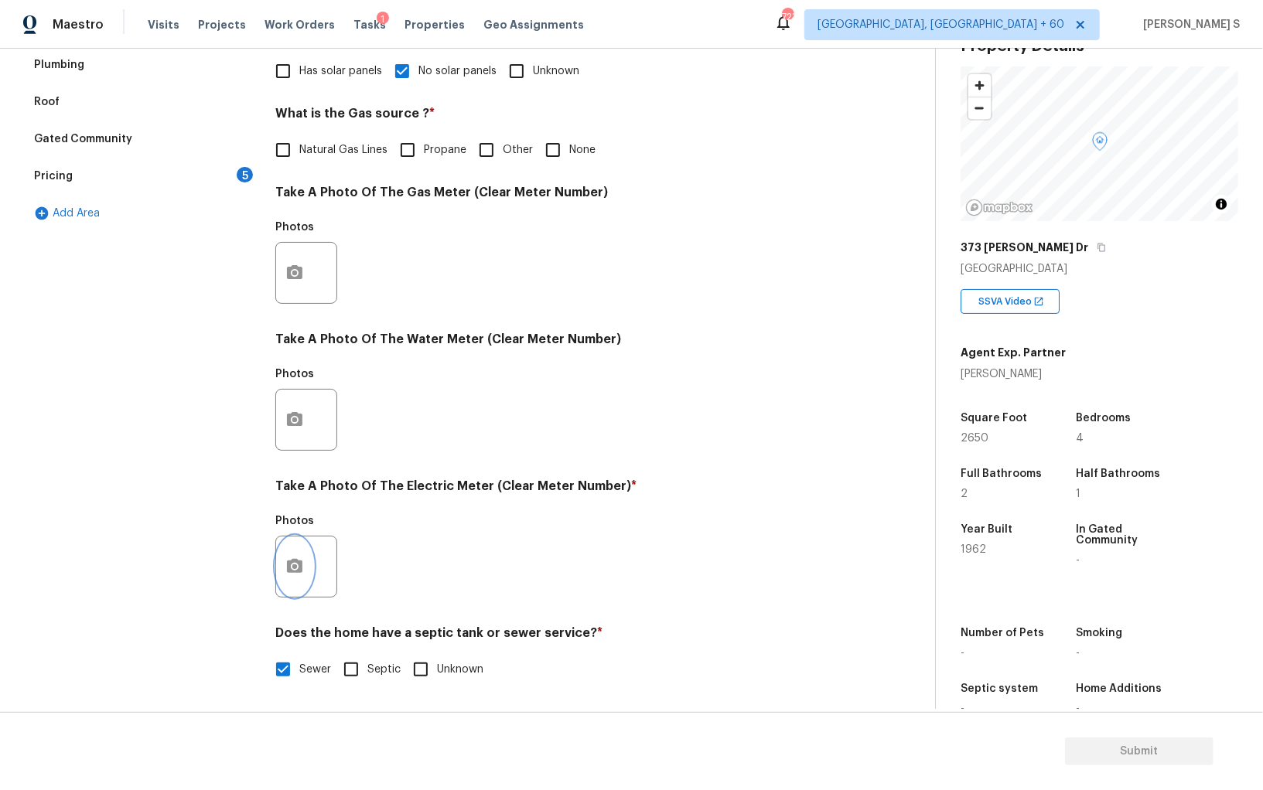
click at [302, 567] on icon "button" at bounding box center [294, 566] width 15 height 14
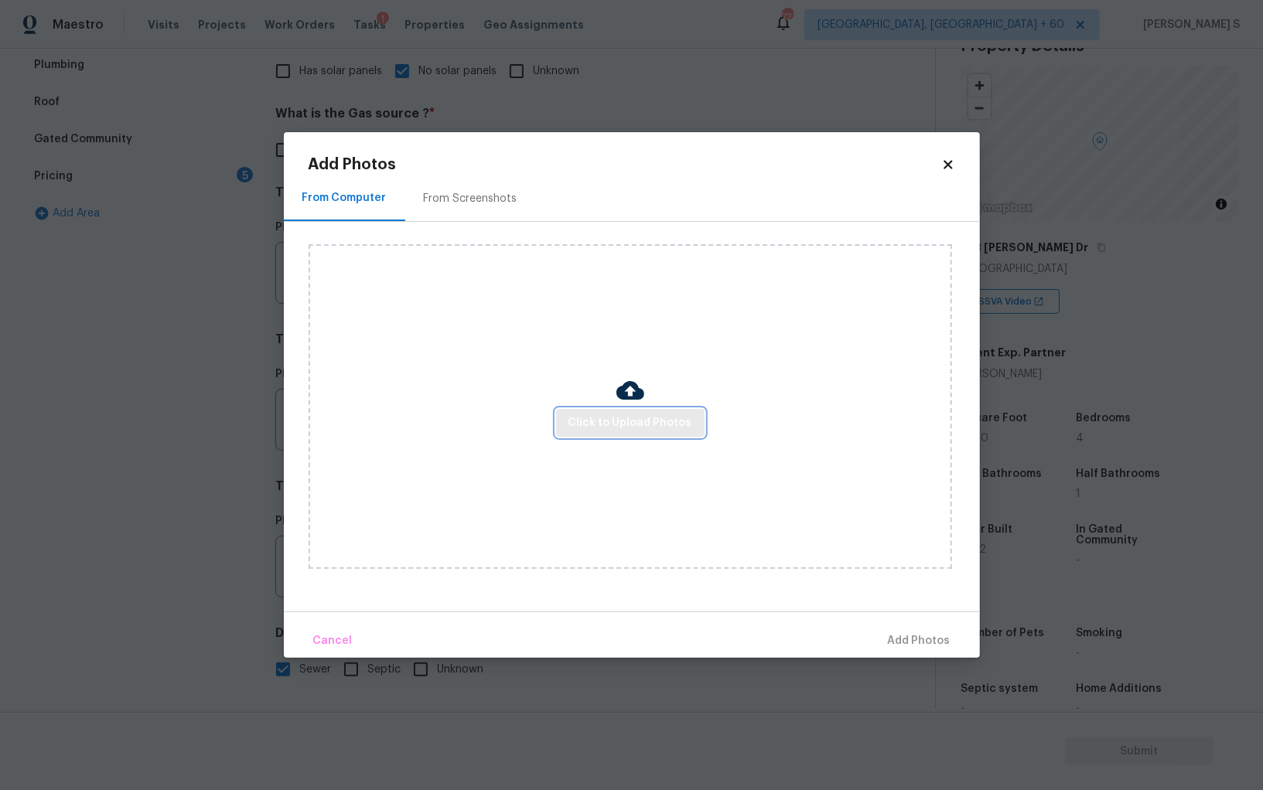
click at [588, 419] on span "Click to Upload Photos" at bounding box center [630, 423] width 124 height 19
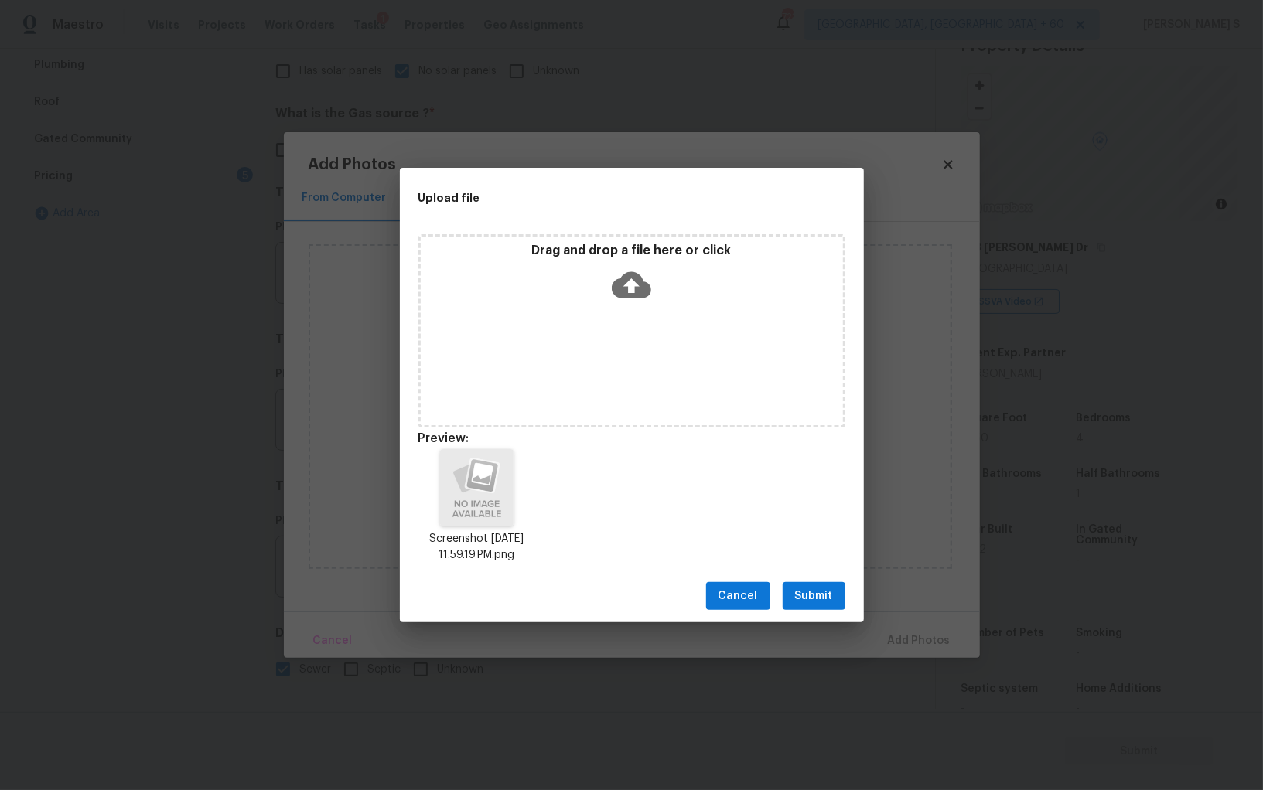
click at [816, 595] on span "Submit" at bounding box center [814, 596] width 38 height 19
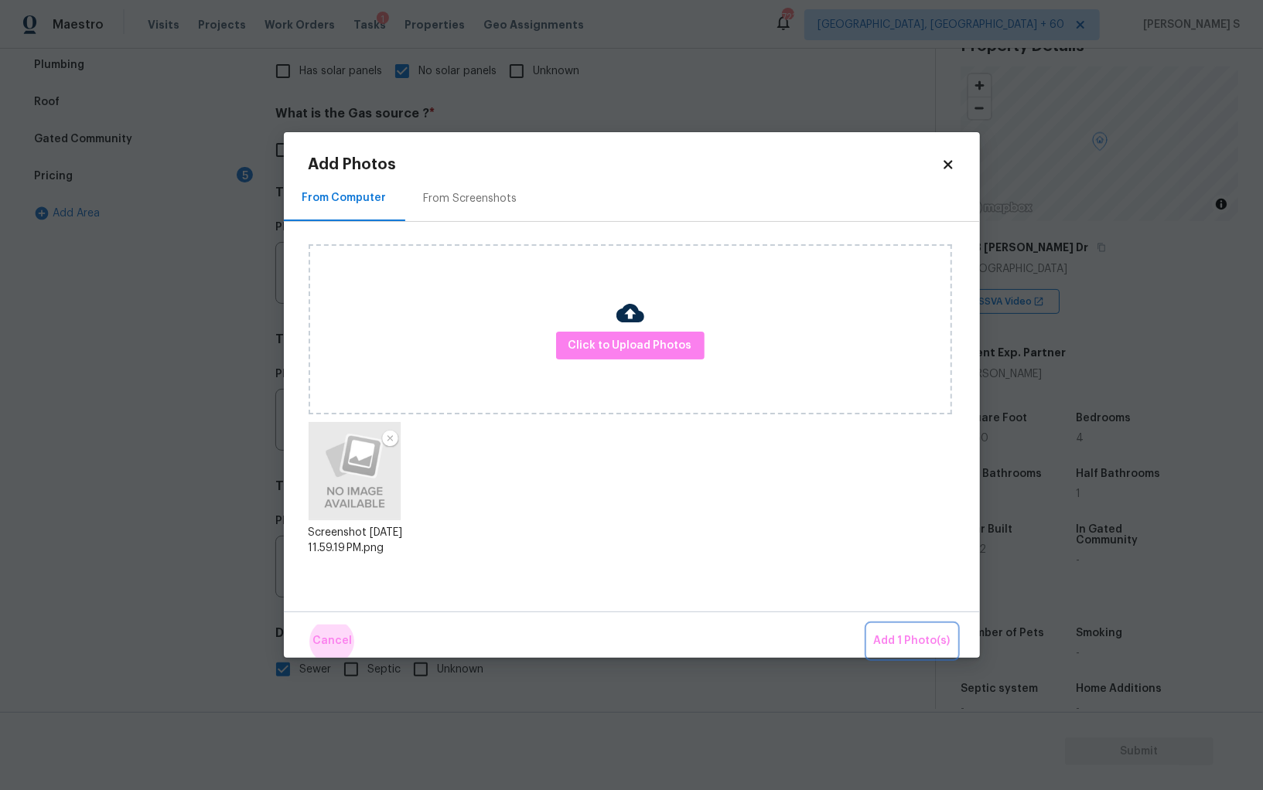
click at [867, 625] on button "Add 1 Photo(s)" at bounding box center [911, 641] width 89 height 33
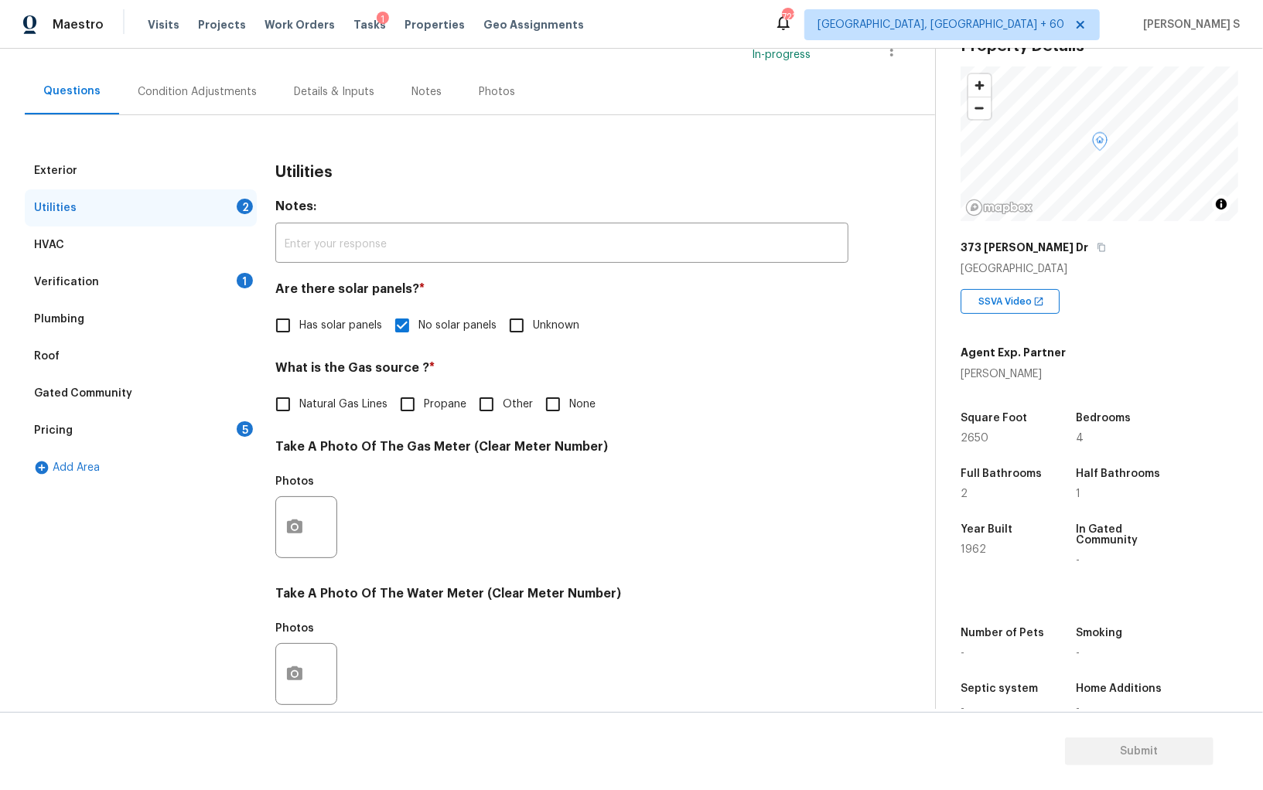
scroll to position [0, 0]
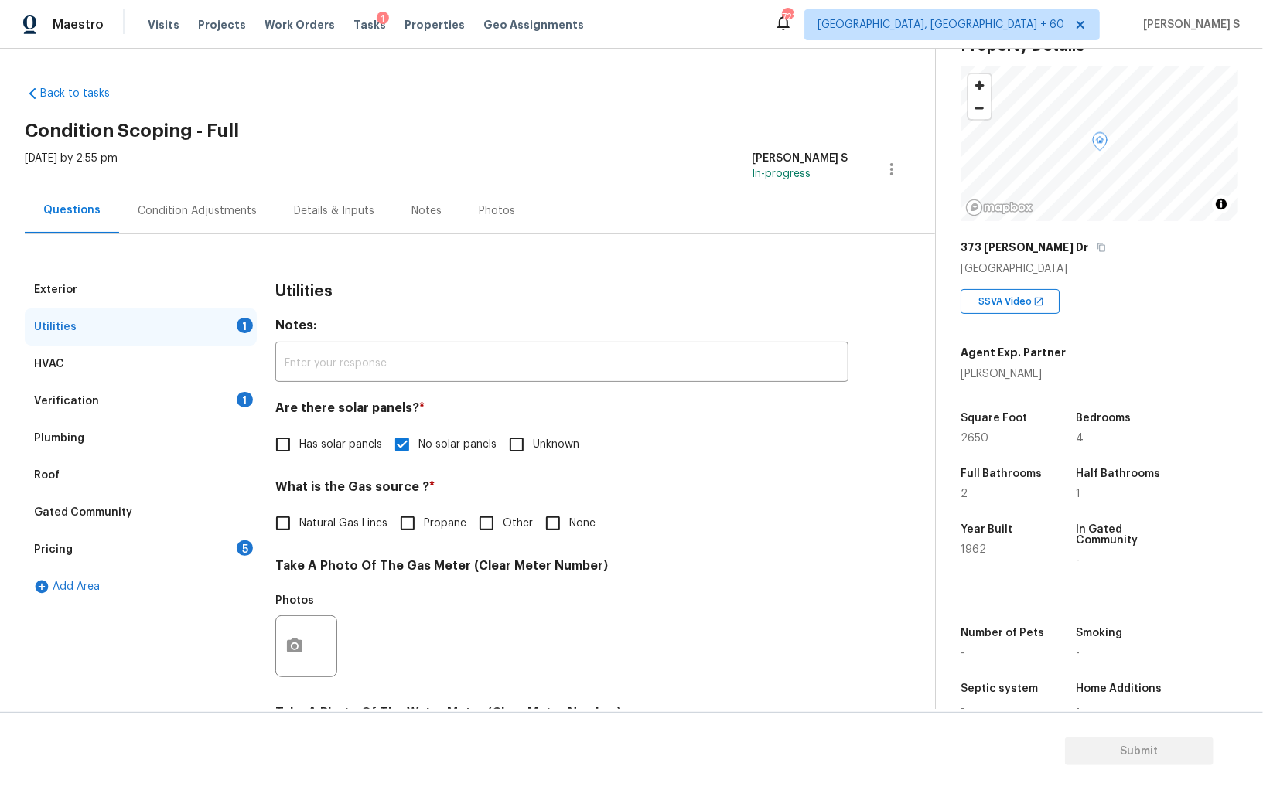
click at [227, 559] on div "Pricing 5" at bounding box center [141, 549] width 232 height 37
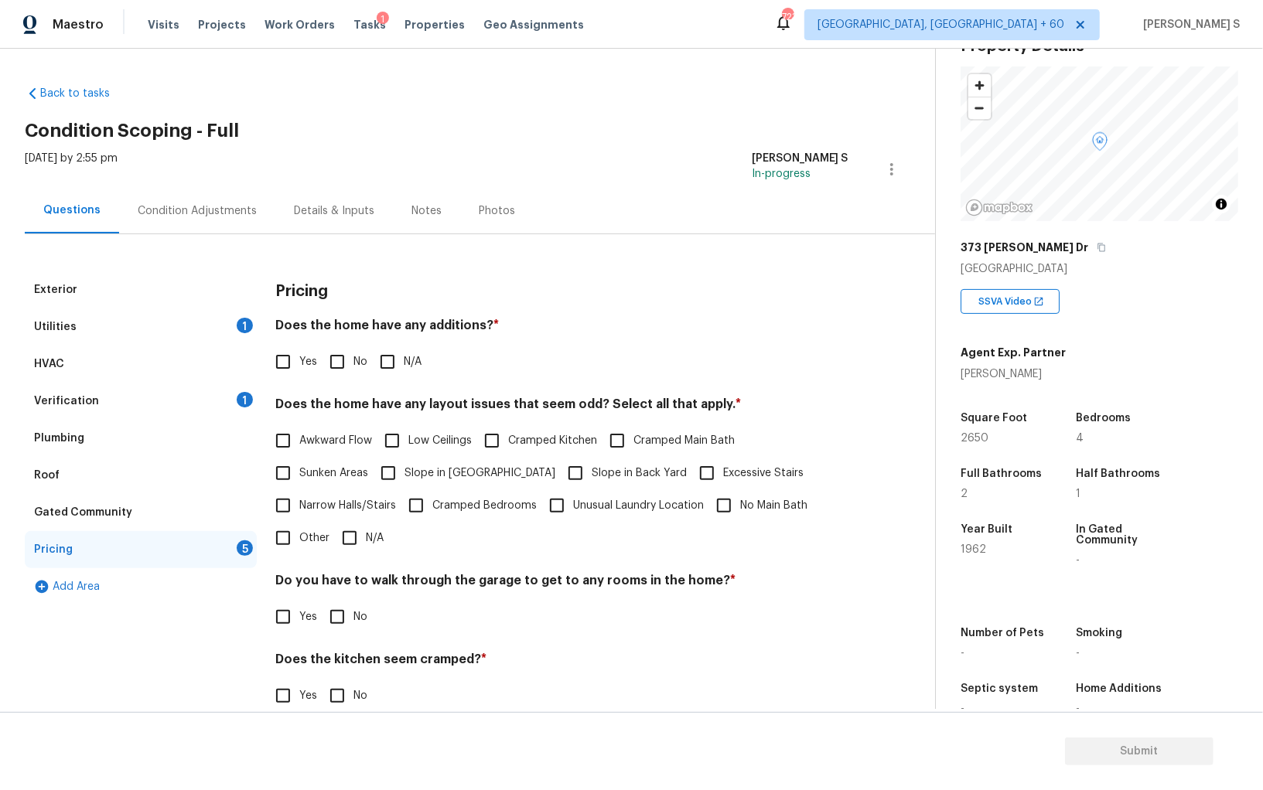
click at [336, 366] on input "No" at bounding box center [337, 362] width 32 height 32
checkbox input "true"
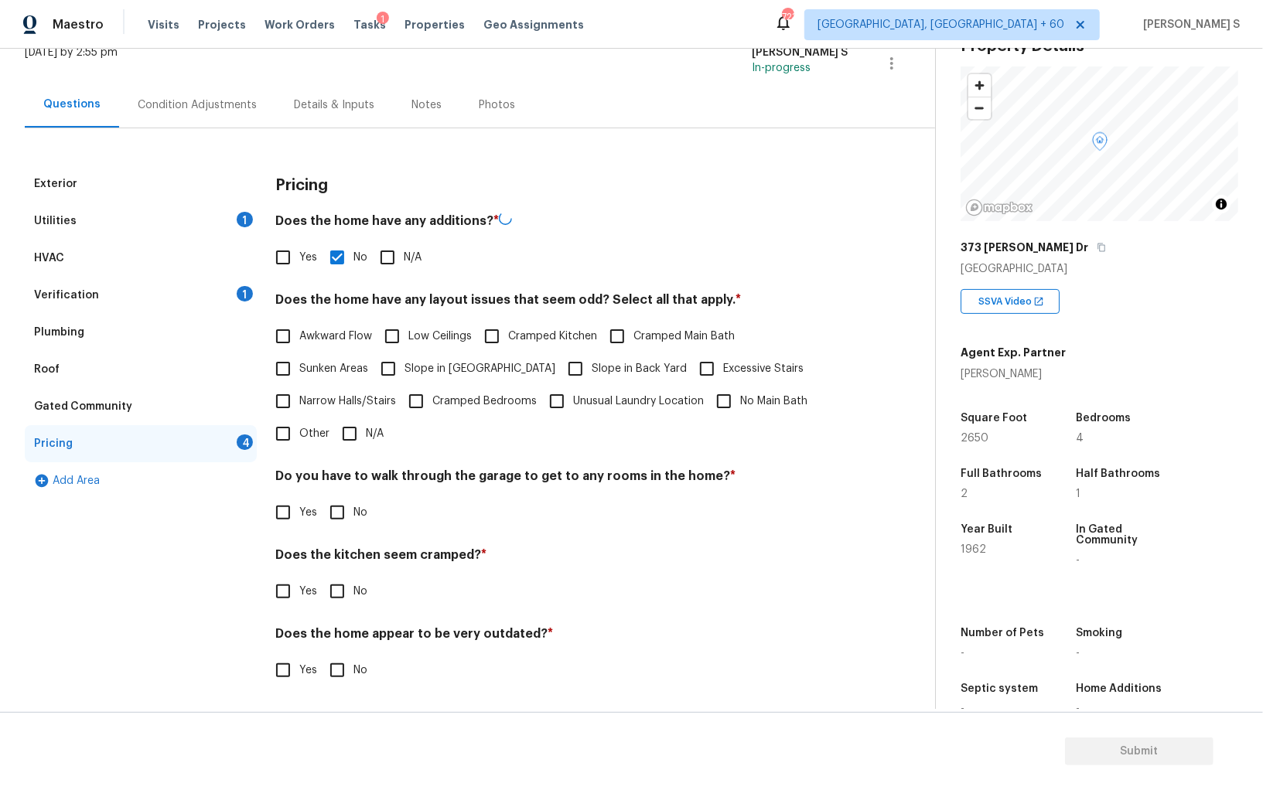
scroll to position [104, 0]
click at [331, 506] on input "No" at bounding box center [337, 512] width 32 height 32
checkbox input "true"
click at [321, 577] on input "No" at bounding box center [337, 593] width 32 height 32
checkbox input "true"
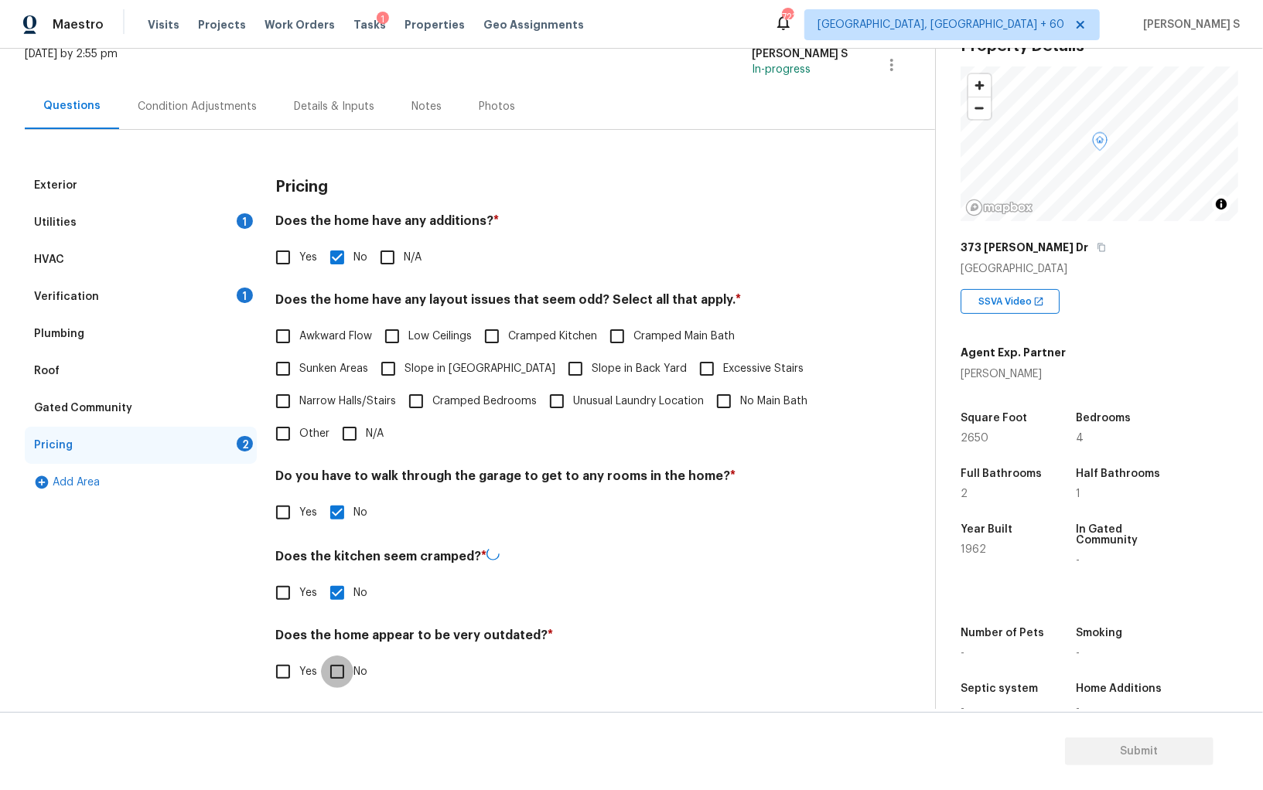
click at [321, 656] on input "No" at bounding box center [337, 672] width 32 height 32
checkbox input "true"
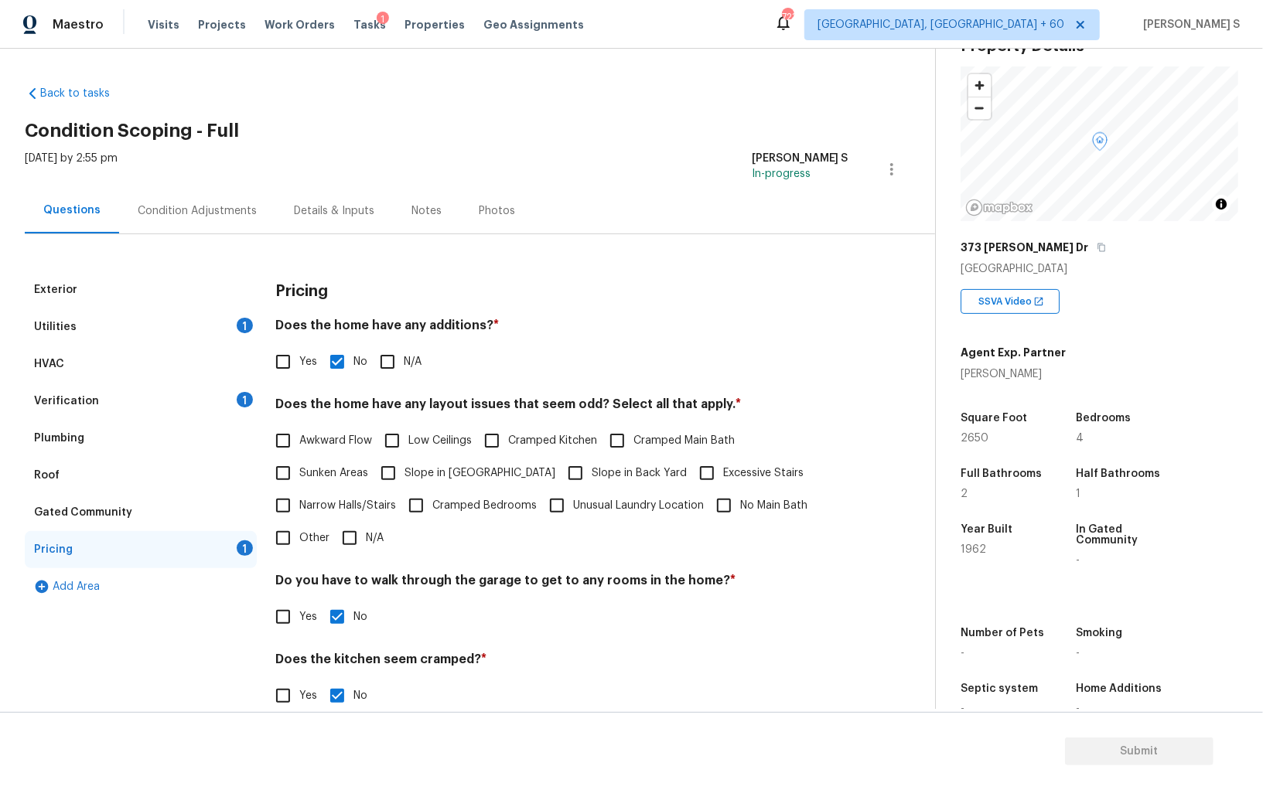
click at [225, 206] on div "Condition Adjustments" at bounding box center [197, 210] width 119 height 15
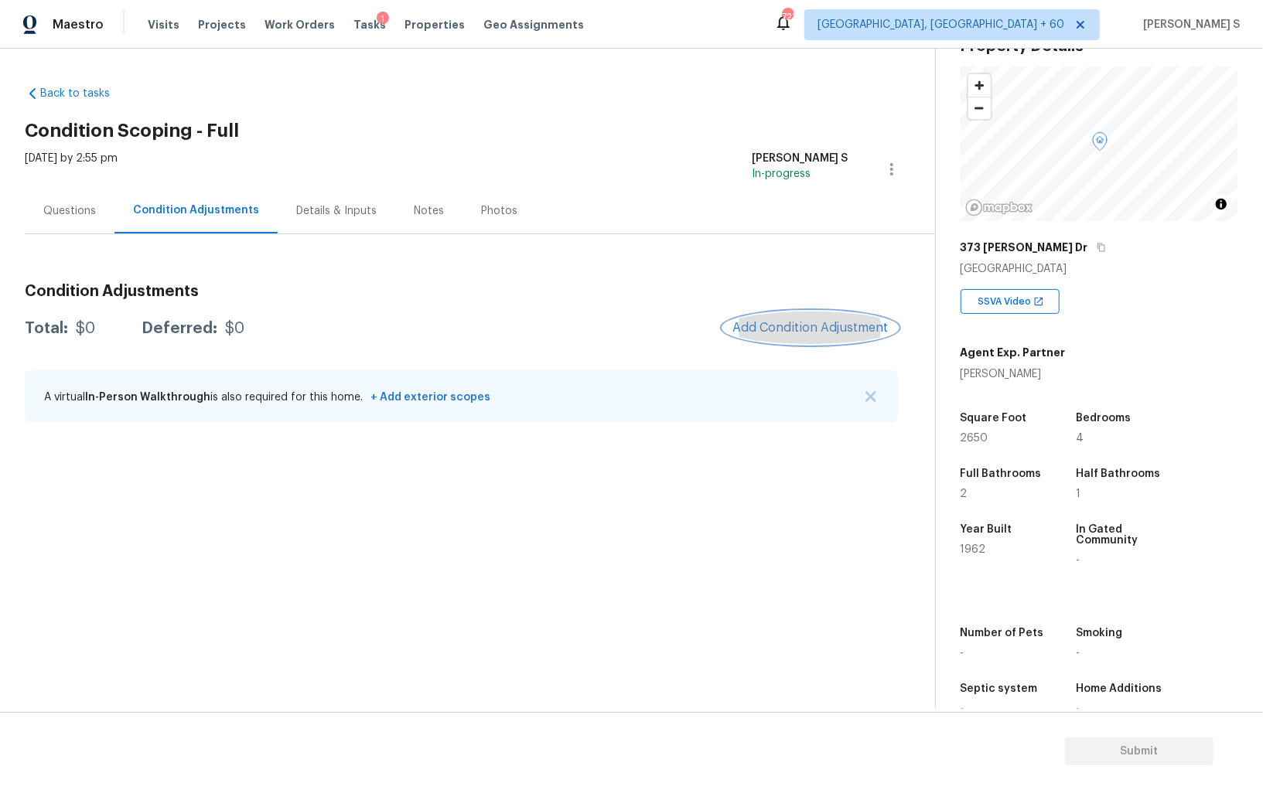
click at [795, 319] on button "Add Condition Adjustment" at bounding box center [810, 328] width 175 height 32
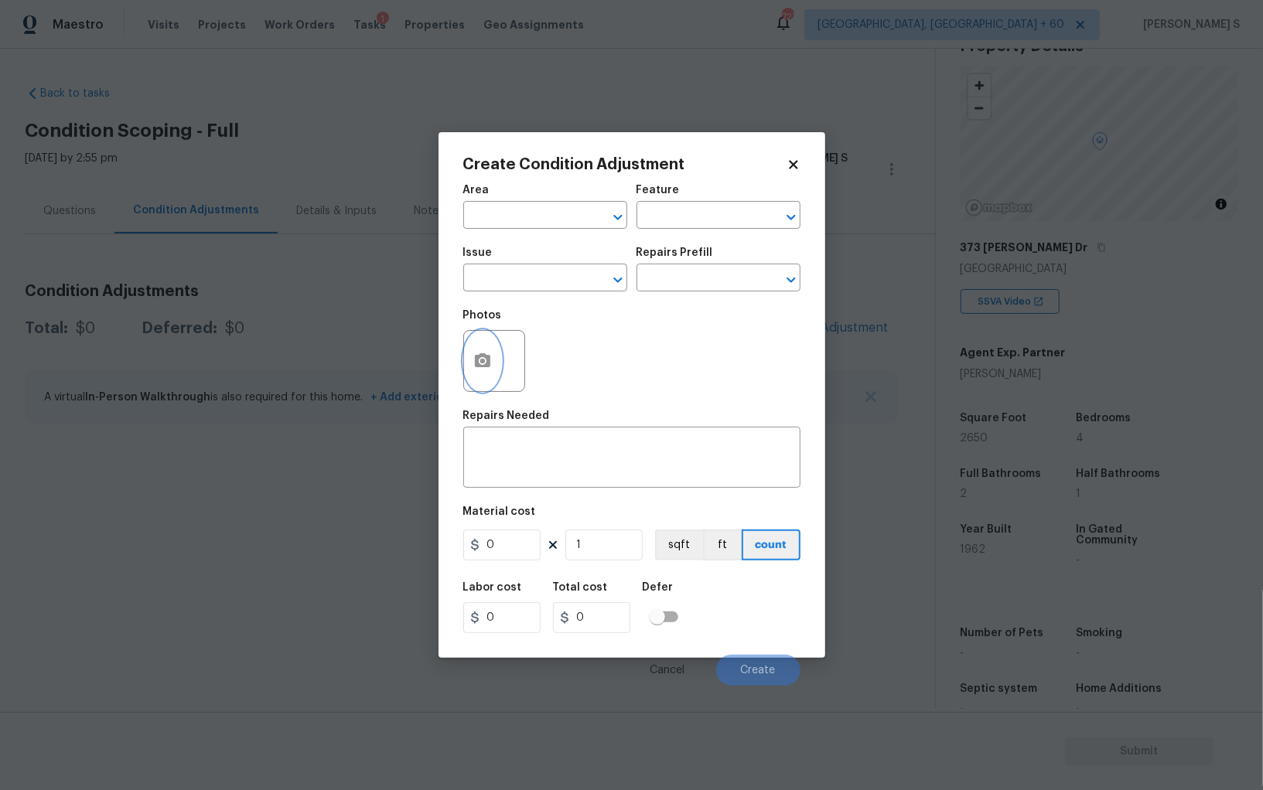
click at [477, 349] on button "button" at bounding box center [482, 361] width 37 height 60
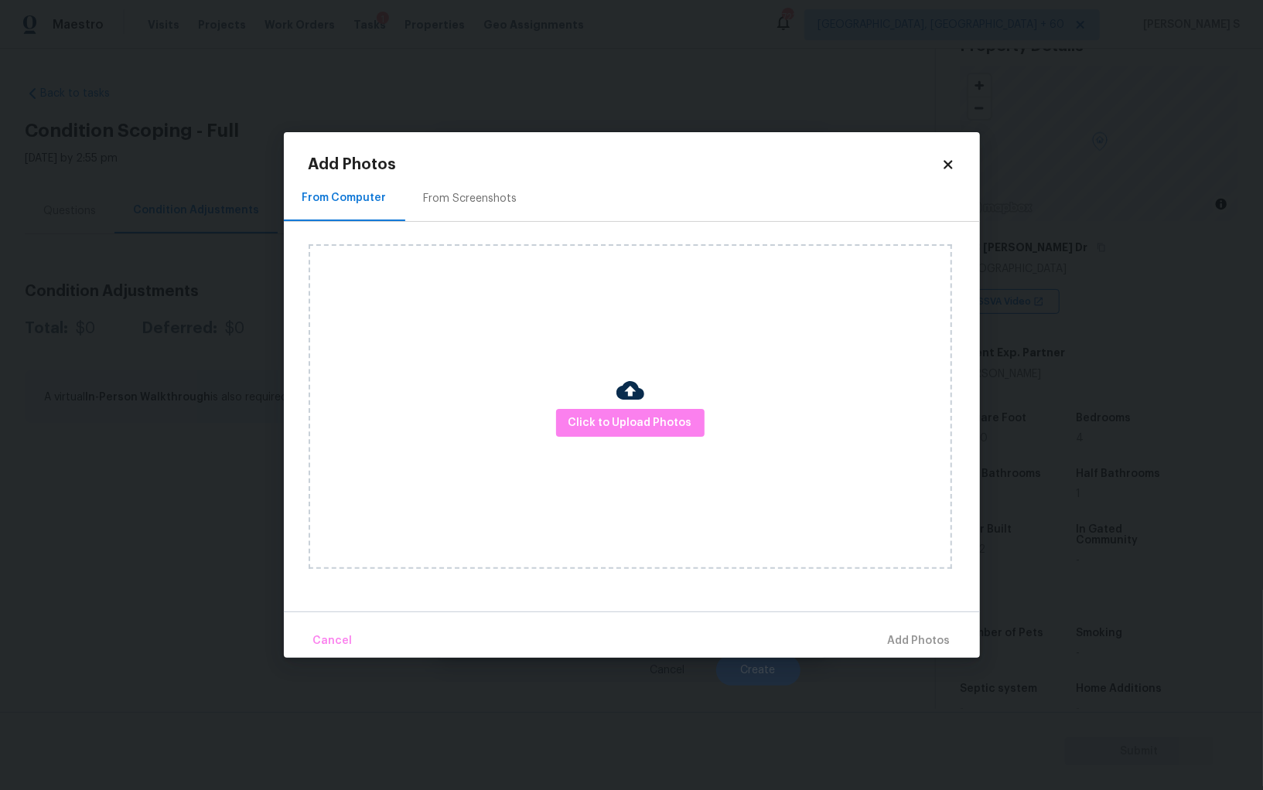
click at [468, 182] on div "From Screenshots" at bounding box center [470, 199] width 131 height 46
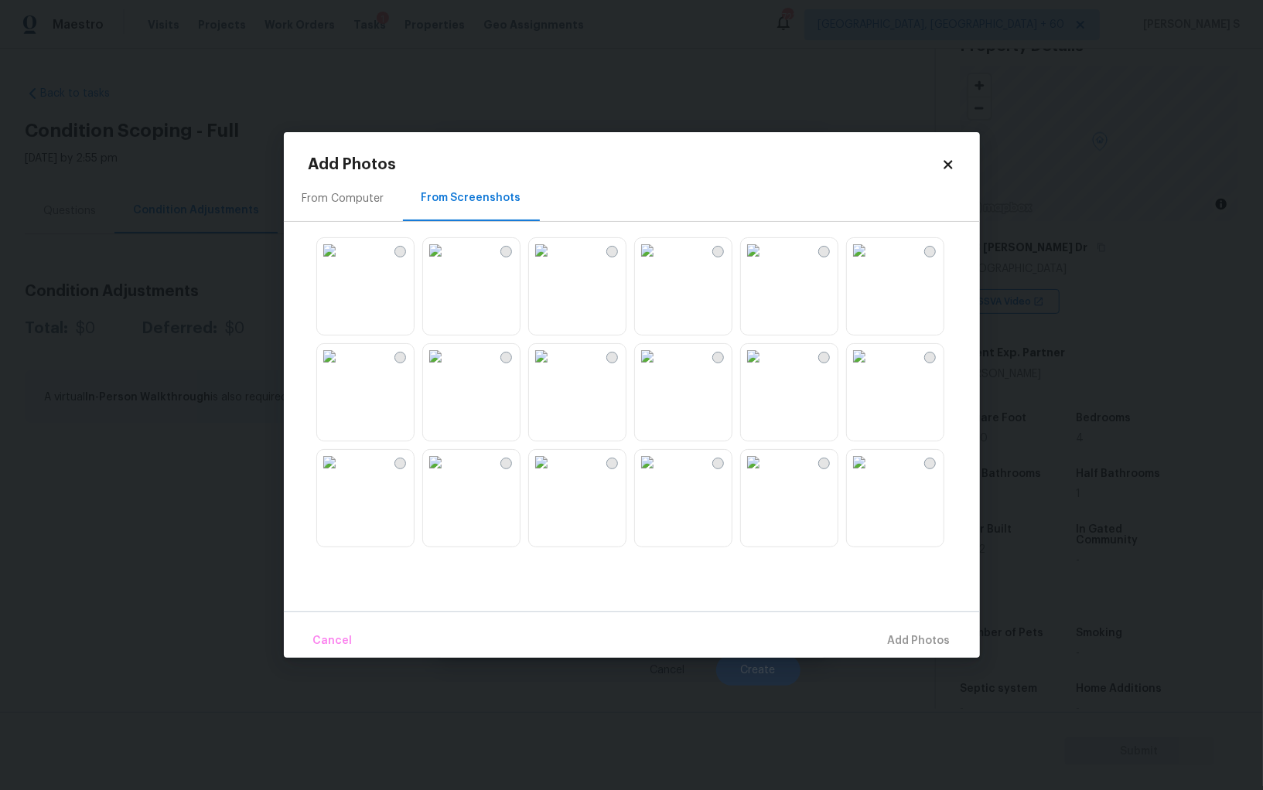
click at [659, 263] on img at bounding box center [647, 250] width 25 height 25
click at [871, 475] on img at bounding box center [859, 462] width 25 height 25
click at [765, 475] on img at bounding box center [753, 462] width 25 height 25
click at [433, 475] on img at bounding box center [435, 462] width 25 height 25
click at [342, 475] on img at bounding box center [329, 462] width 25 height 25
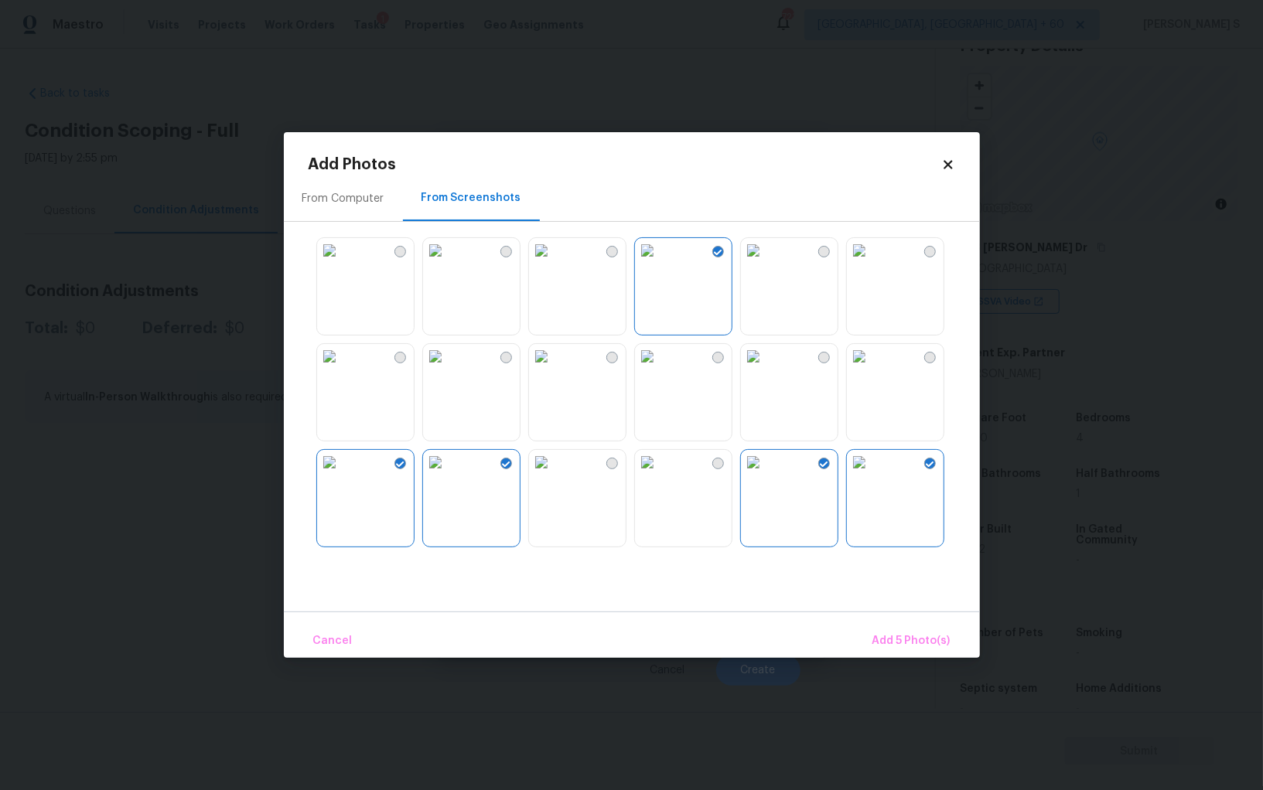
click at [342, 263] on img at bounding box center [329, 250] width 25 height 25
click at [917, 641] on span "Add 6 Photo(s)" at bounding box center [910, 641] width 79 height 19
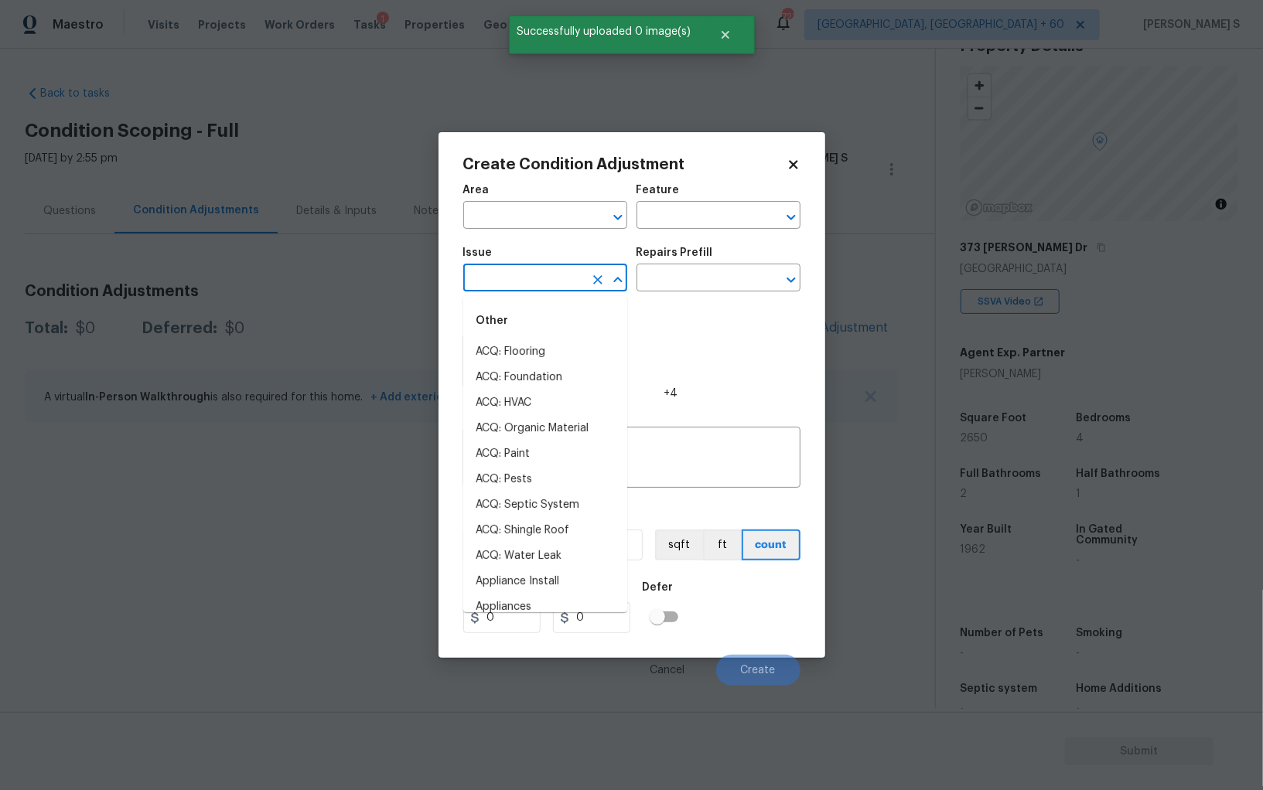
click at [532, 275] on input "text" at bounding box center [523, 280] width 121 height 24
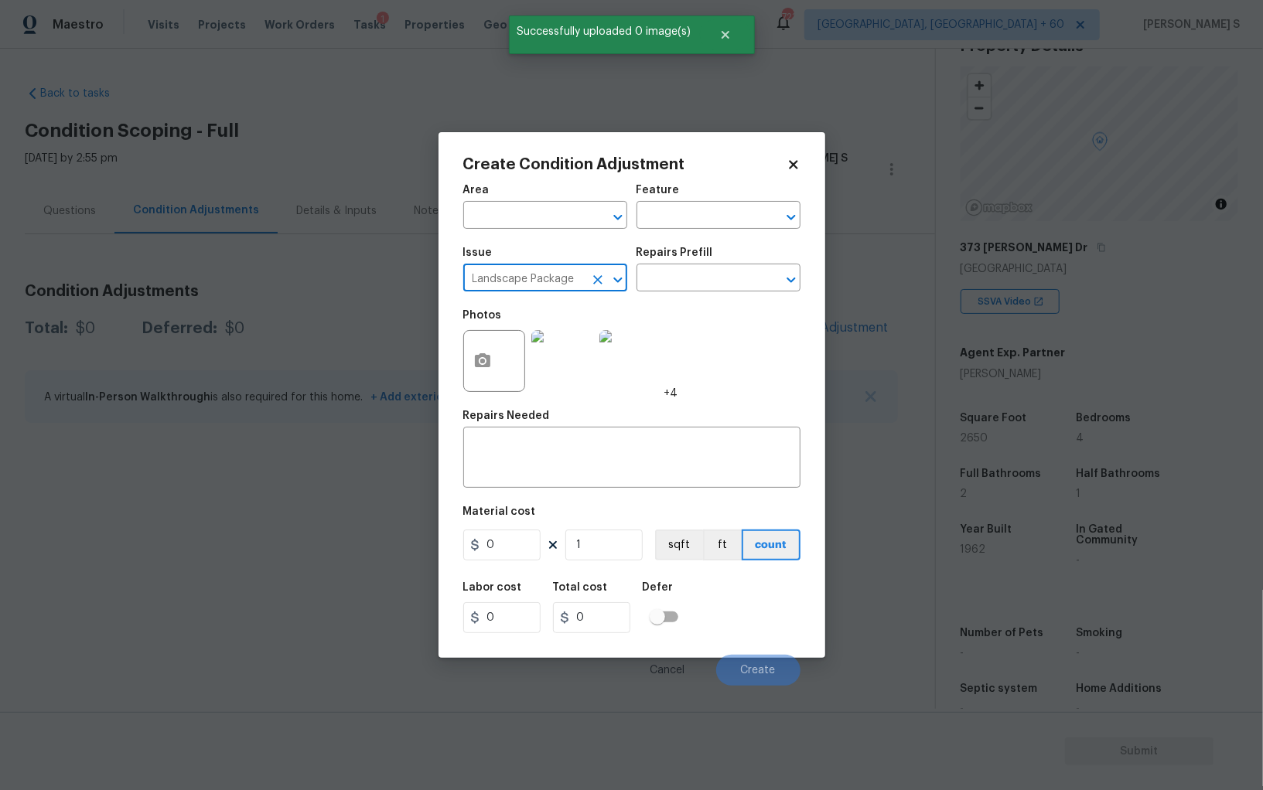
type input "Landscape Package"
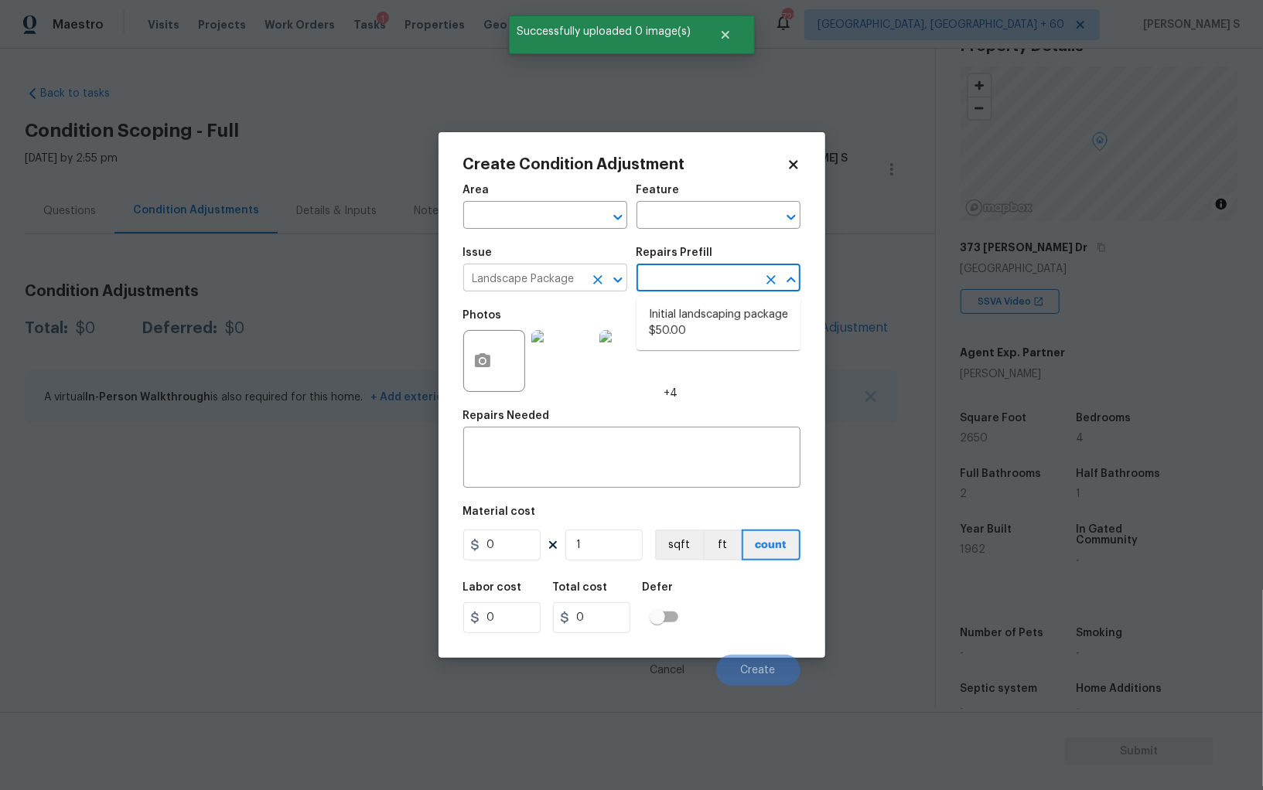
type input "Home Readiness Packages"
type textarea "Mowing of grass up to 6" in height. Mow, edge along driveways & sidewalks, trim…"
type input "50"
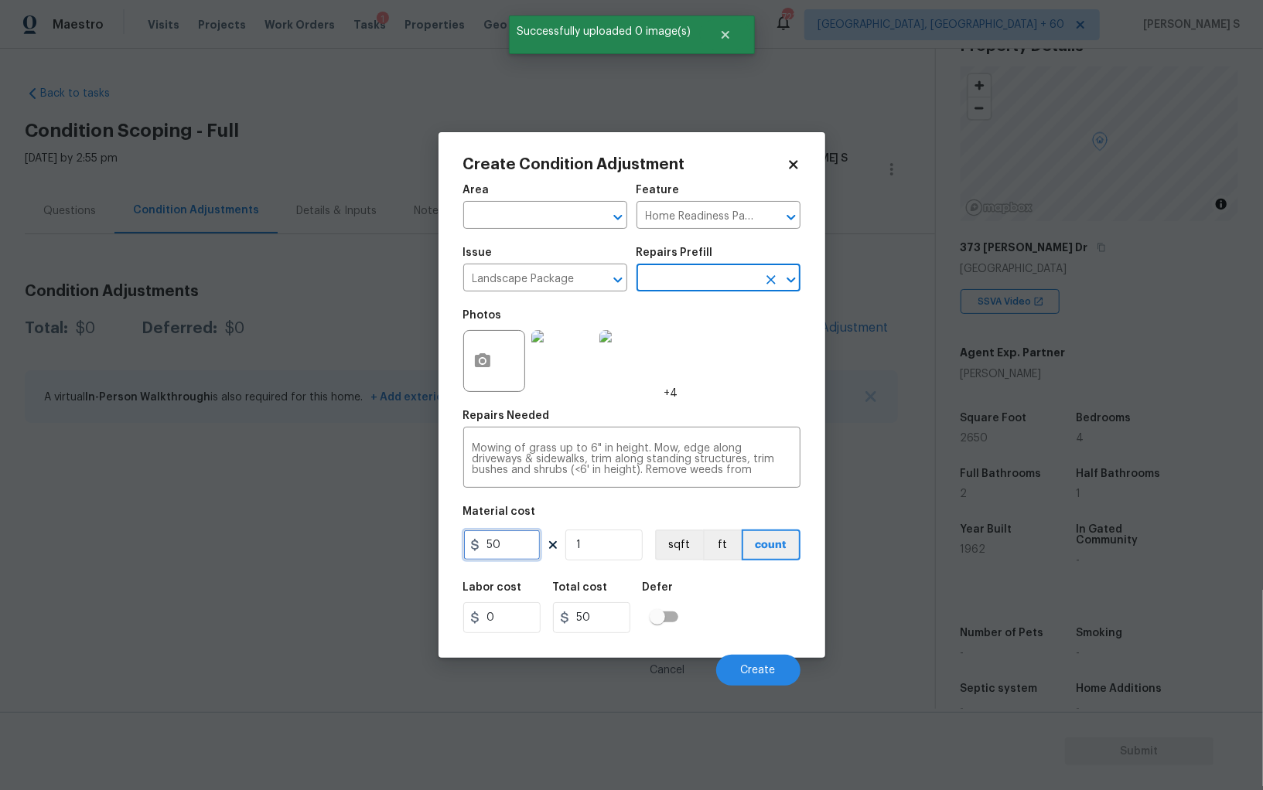
click at [521, 554] on input "50" at bounding box center [501, 545] width 77 height 31
type input "4"
type input "200"
type input "40"
type input "2000"
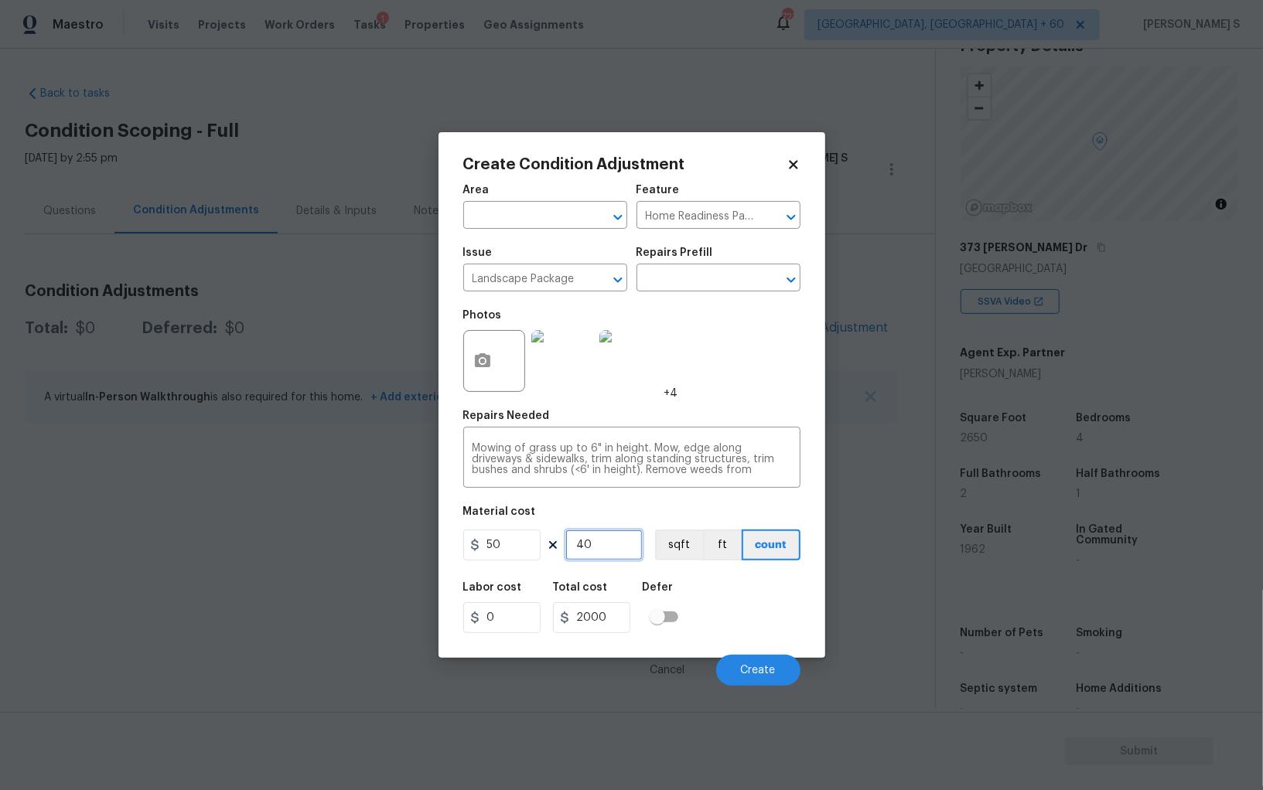
type input "400"
type input "20000"
type input "8"
type input "400"
type input "80"
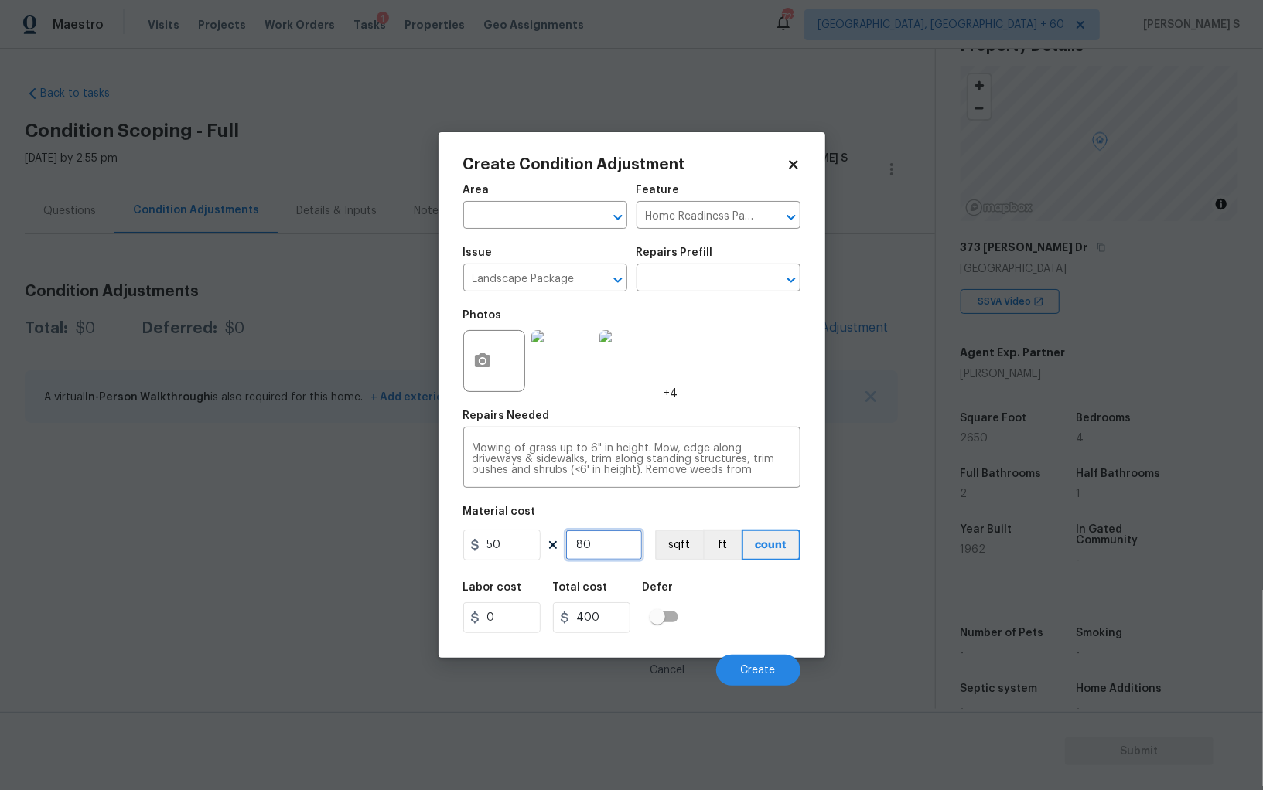
type input "4000"
type input "800"
type input "40000"
type input "9"
type input "450"
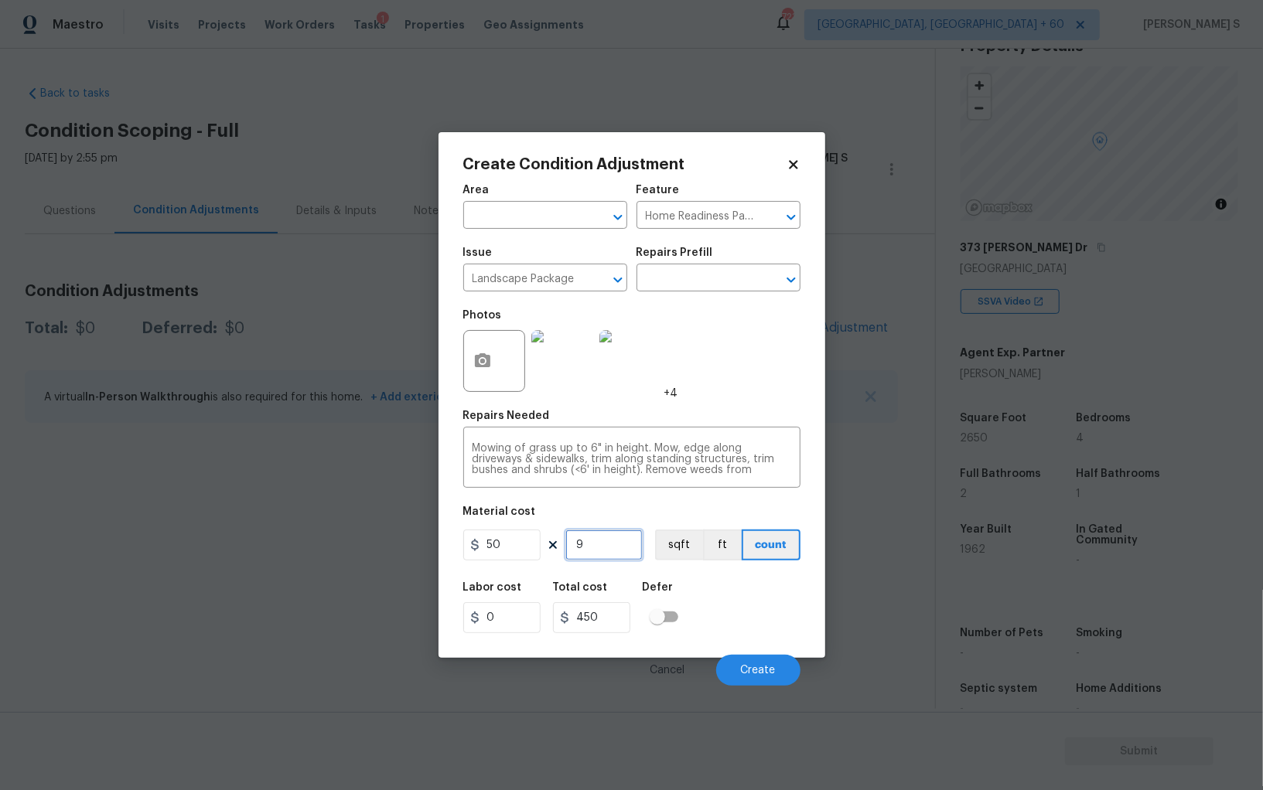
type input "90"
type input "4500"
type input "900"
type input "45000"
type input "900"
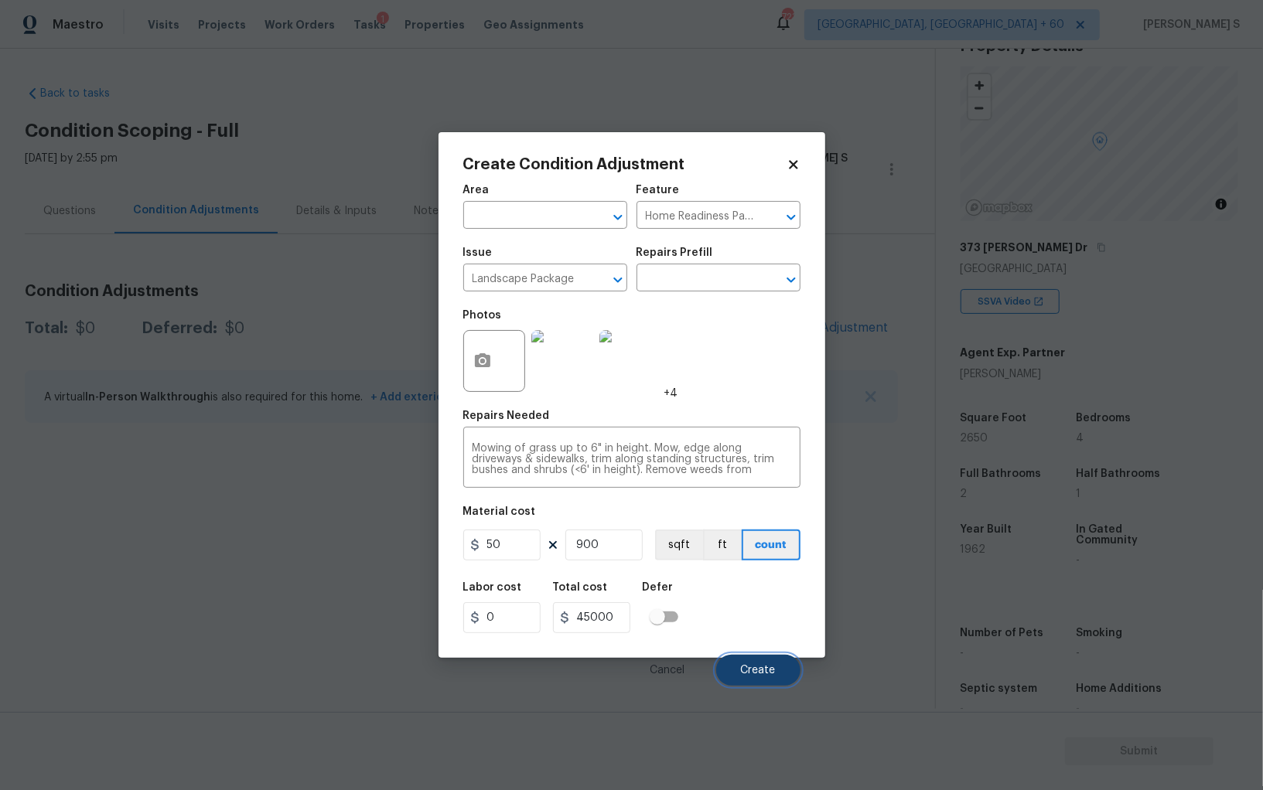
click at [770, 672] on span "Create" at bounding box center [758, 671] width 35 height 12
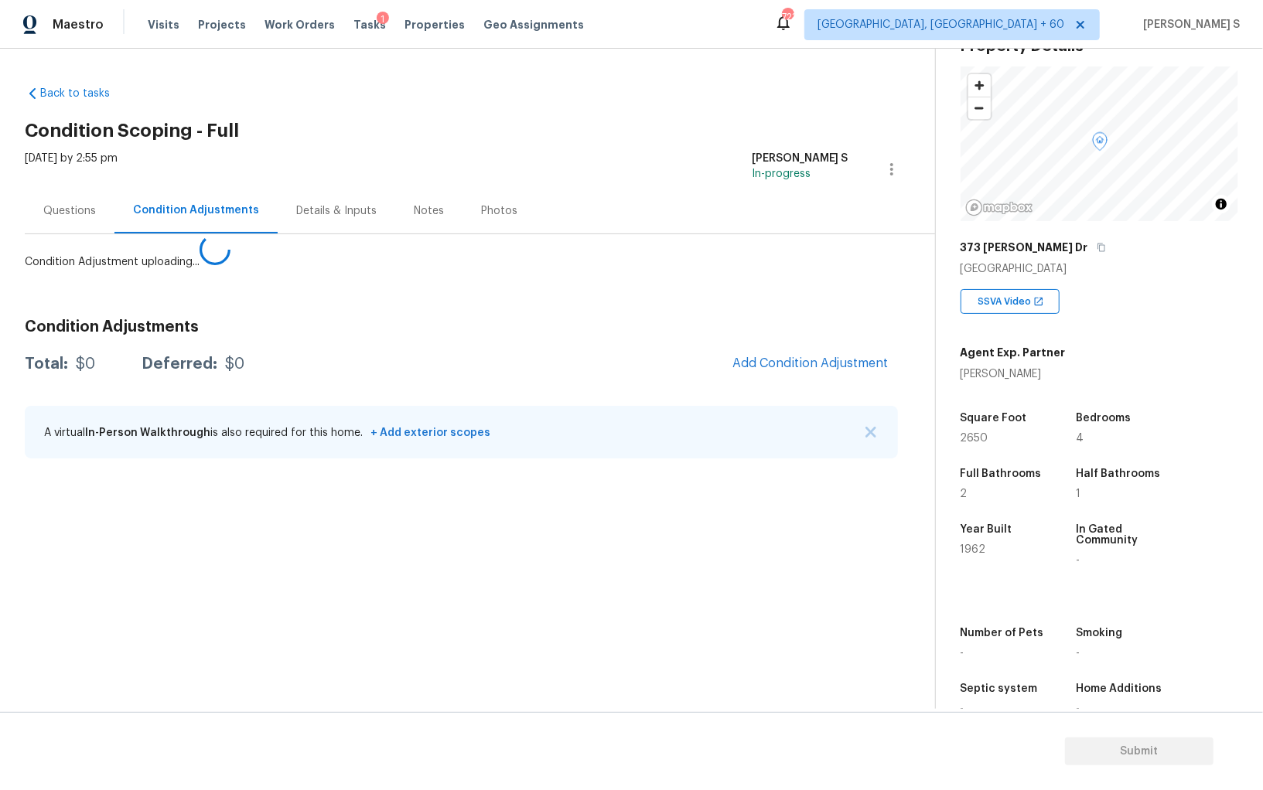
click at [191, 595] on body "Maestro Visits Projects Work Orders Tasks 1 Properties Geo Assignments 723 Albu…" at bounding box center [631, 395] width 1263 height 790
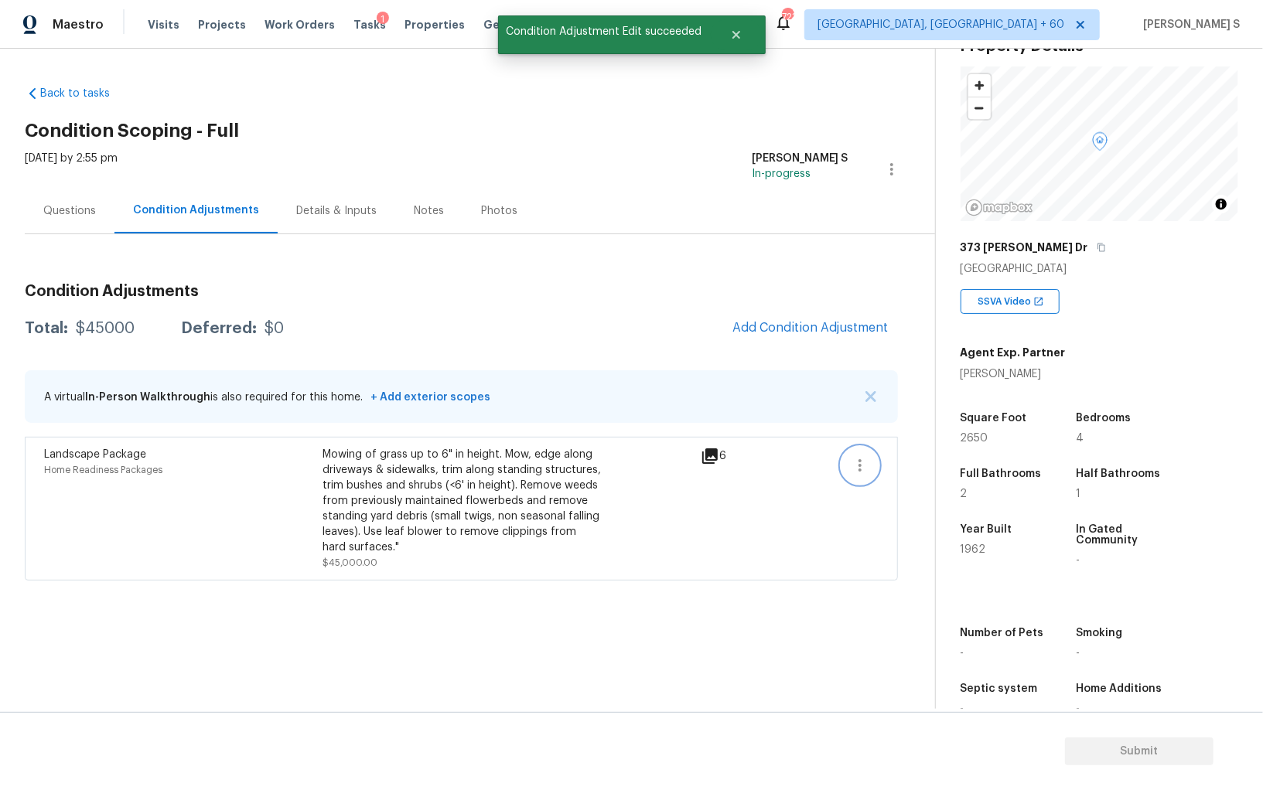
click at [878, 464] on button "button" at bounding box center [859, 465] width 37 height 37
click at [921, 462] on div "Edit" at bounding box center [948, 461] width 121 height 15
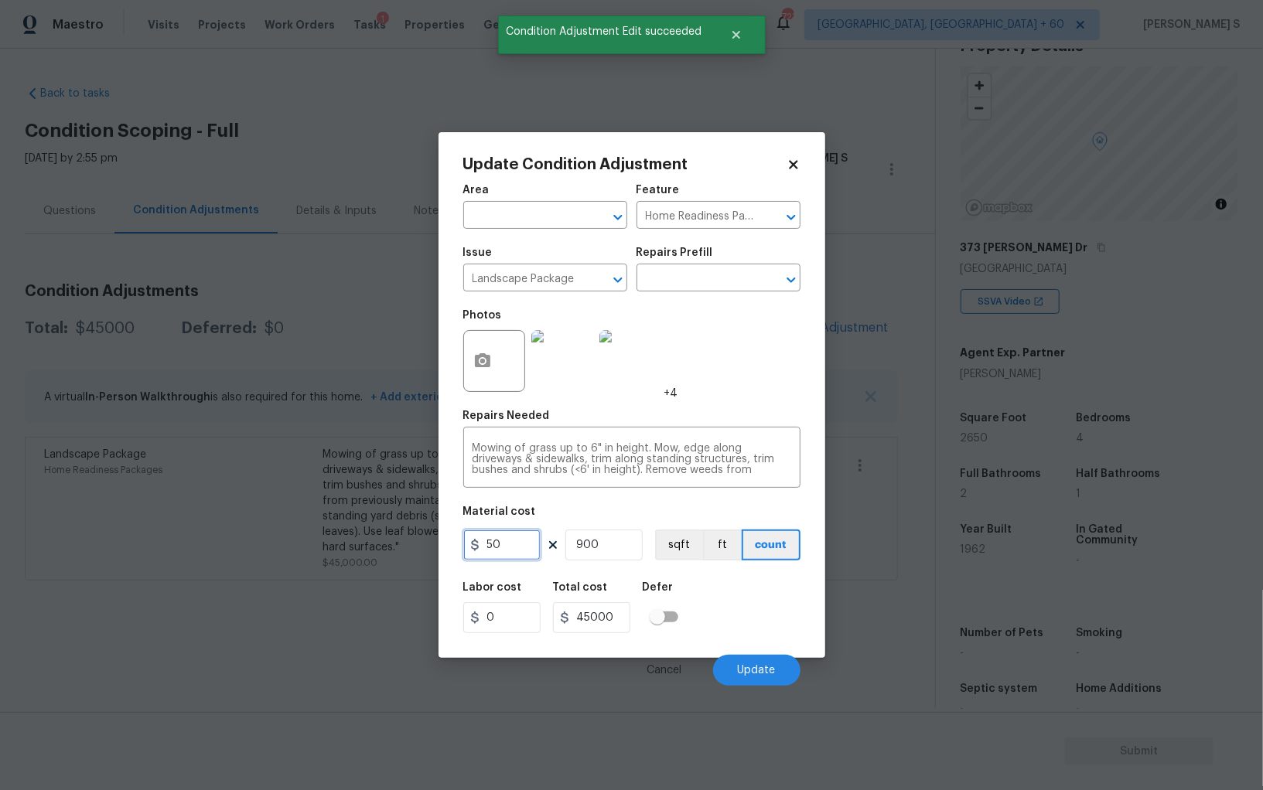
click at [518, 554] on input "50" at bounding box center [501, 545] width 77 height 31
type input "900"
type input "810000"
type input "1"
type input "900"
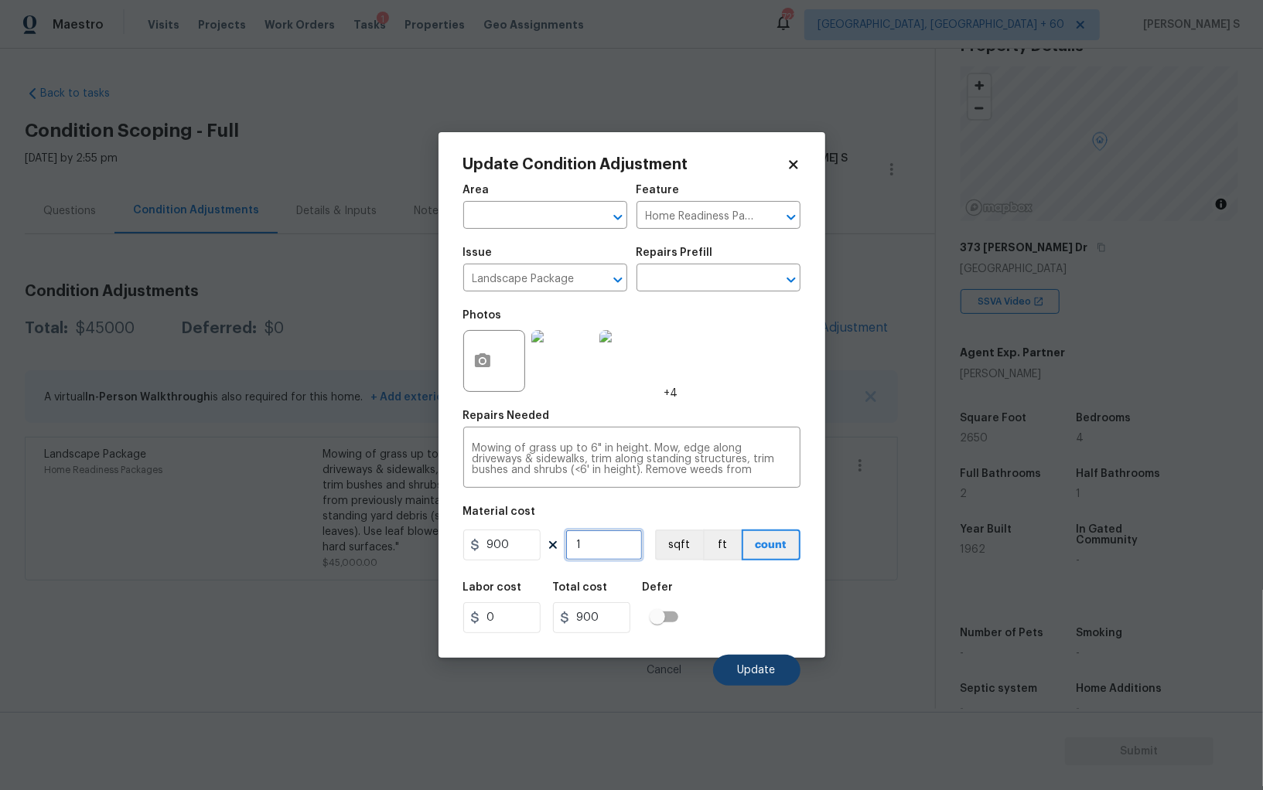
type input "1"
click at [754, 669] on span "Update" at bounding box center [757, 671] width 38 height 12
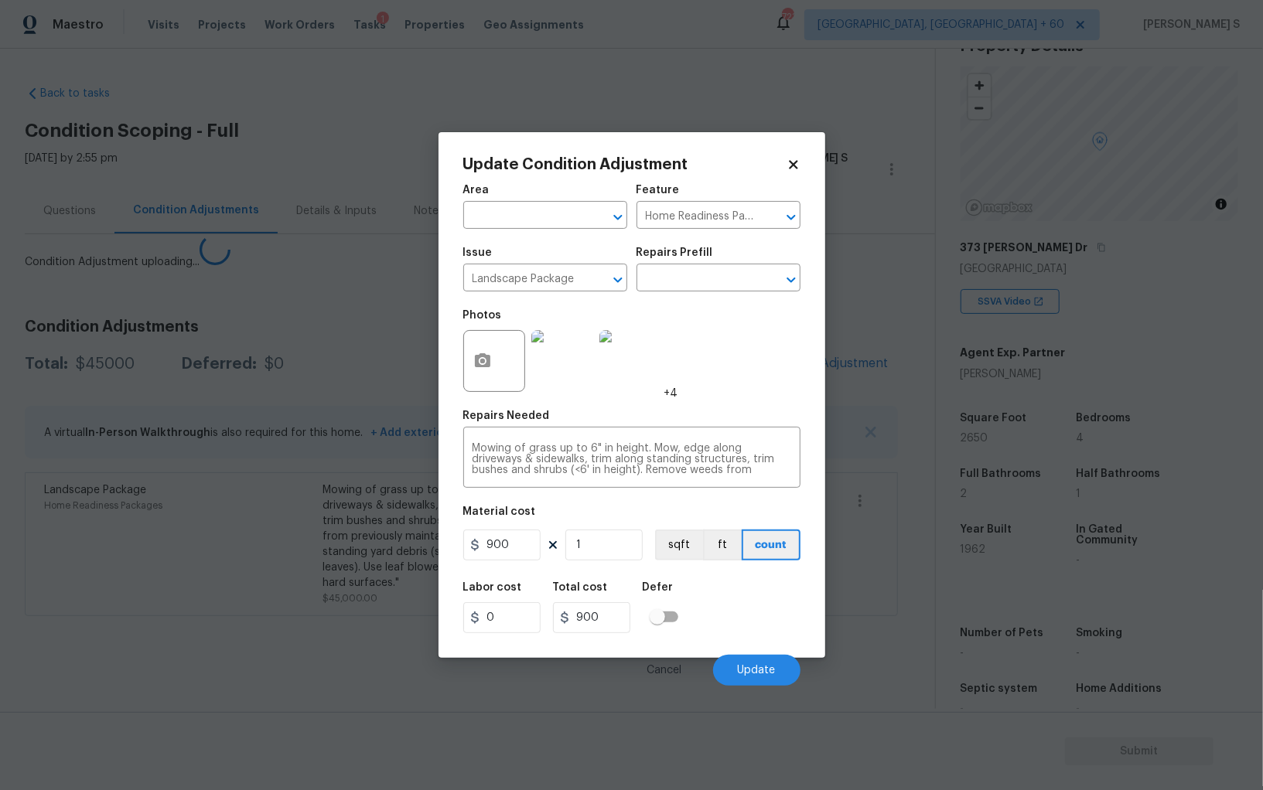
click at [212, 585] on section "Back to tasks Condition Scoping - Full Fri, Sep 26 2025 by 2:55 pm Anbu Jebakum…" at bounding box center [480, 391] width 910 height 636
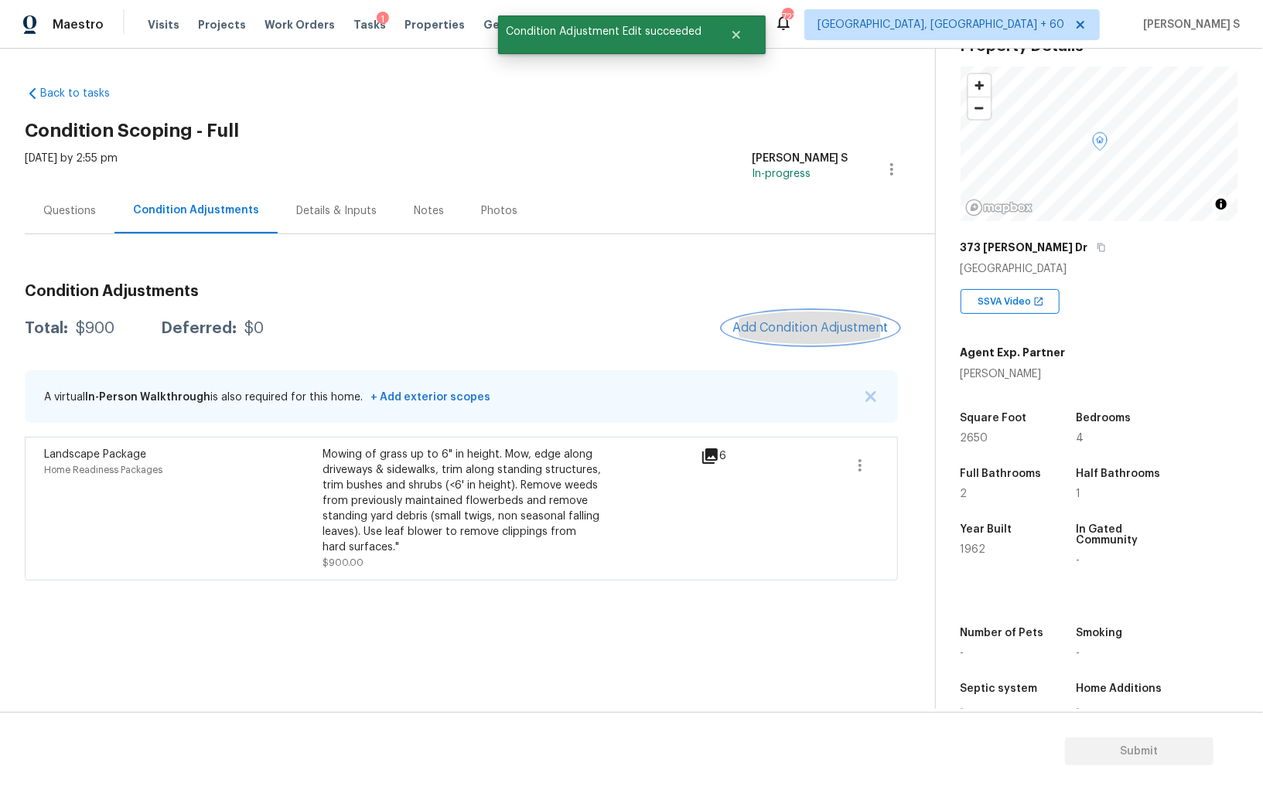
click at [790, 321] on span "Add Condition Adjustment" at bounding box center [810, 328] width 156 height 14
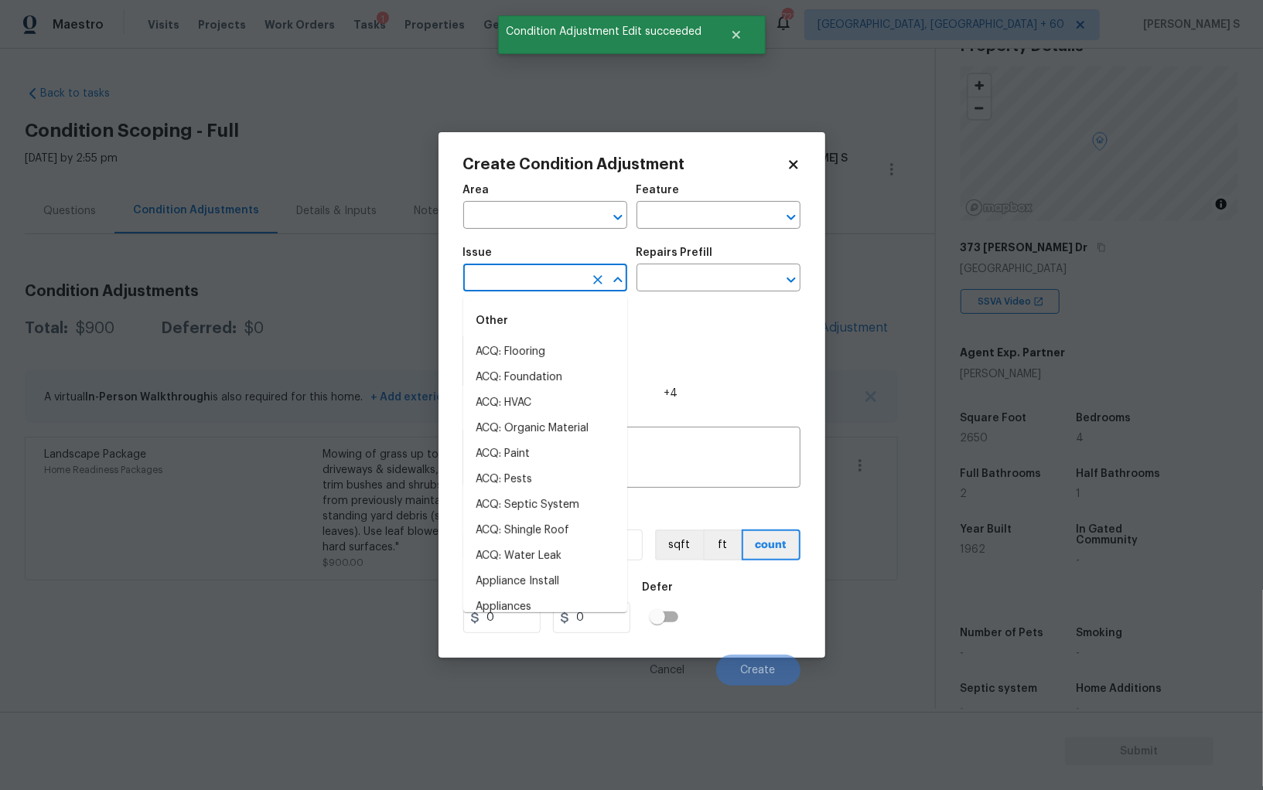
click at [544, 278] on input "text" at bounding box center [523, 280] width 121 height 24
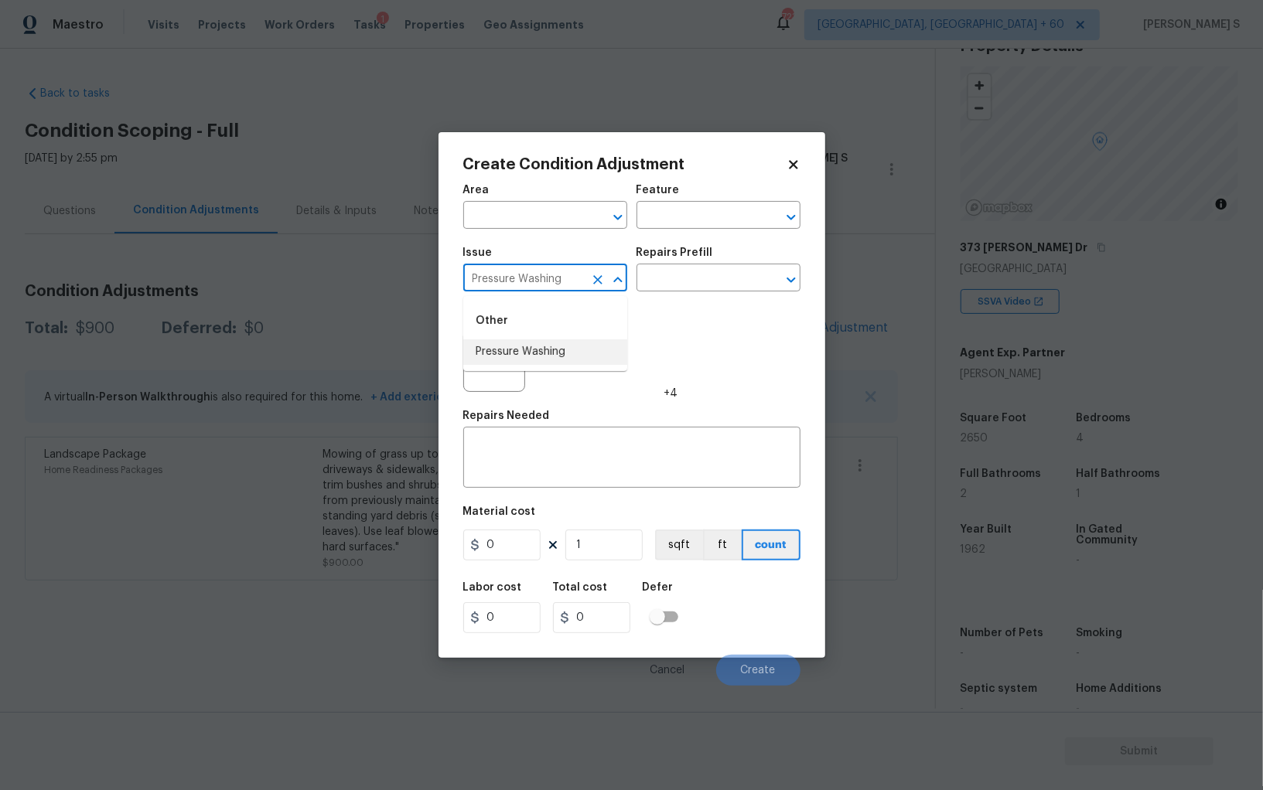
type input "Pressure Washing"
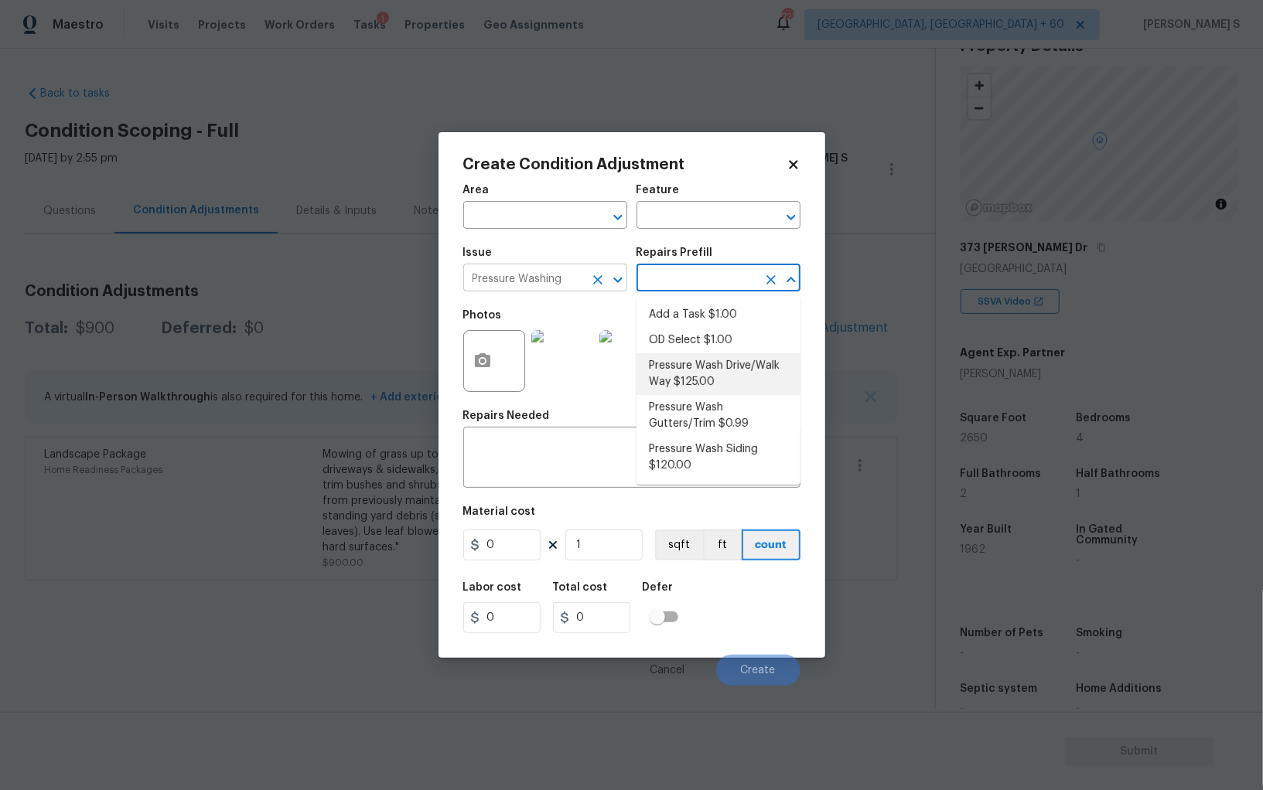
type input "Siding"
type textarea "Pressure wash the driveways/walkways as directed by the PM. Ensure that all deb…"
type input "125"
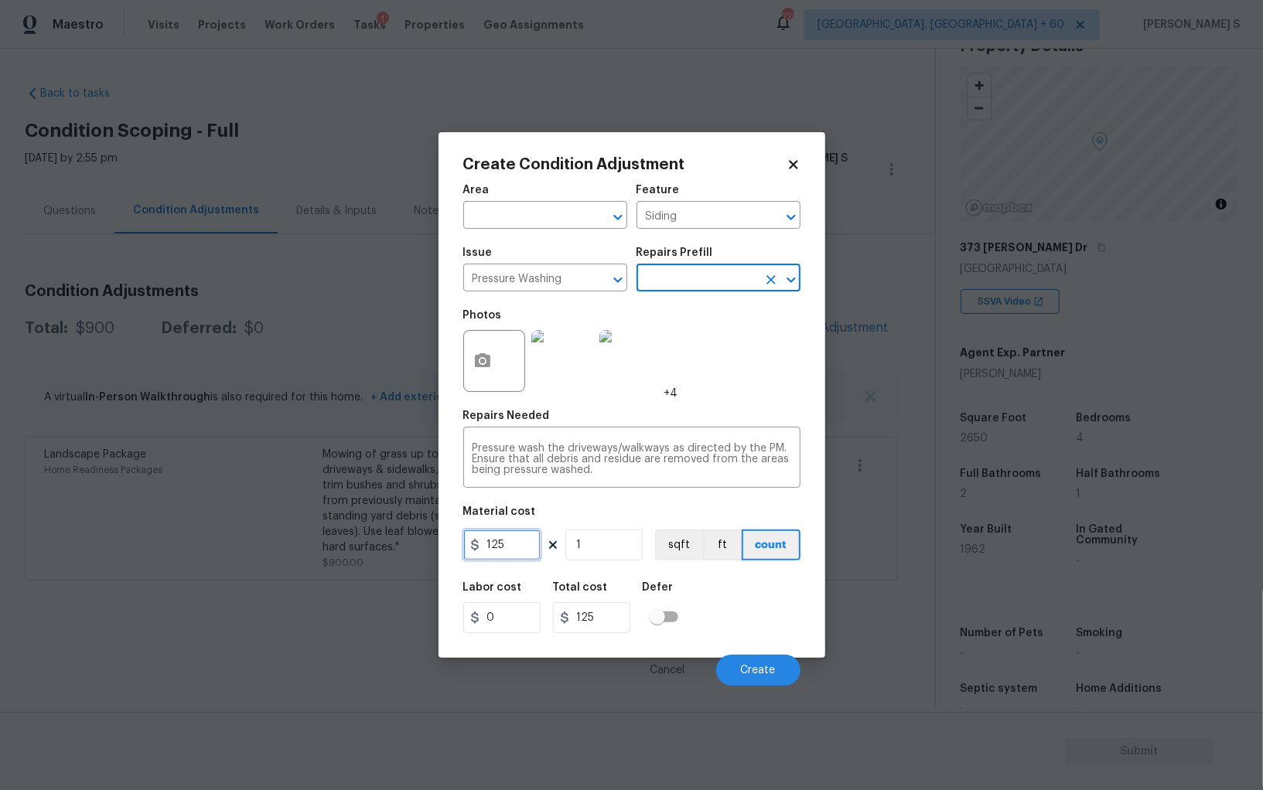
click at [520, 551] on input "125" at bounding box center [501, 545] width 77 height 31
type input "200"
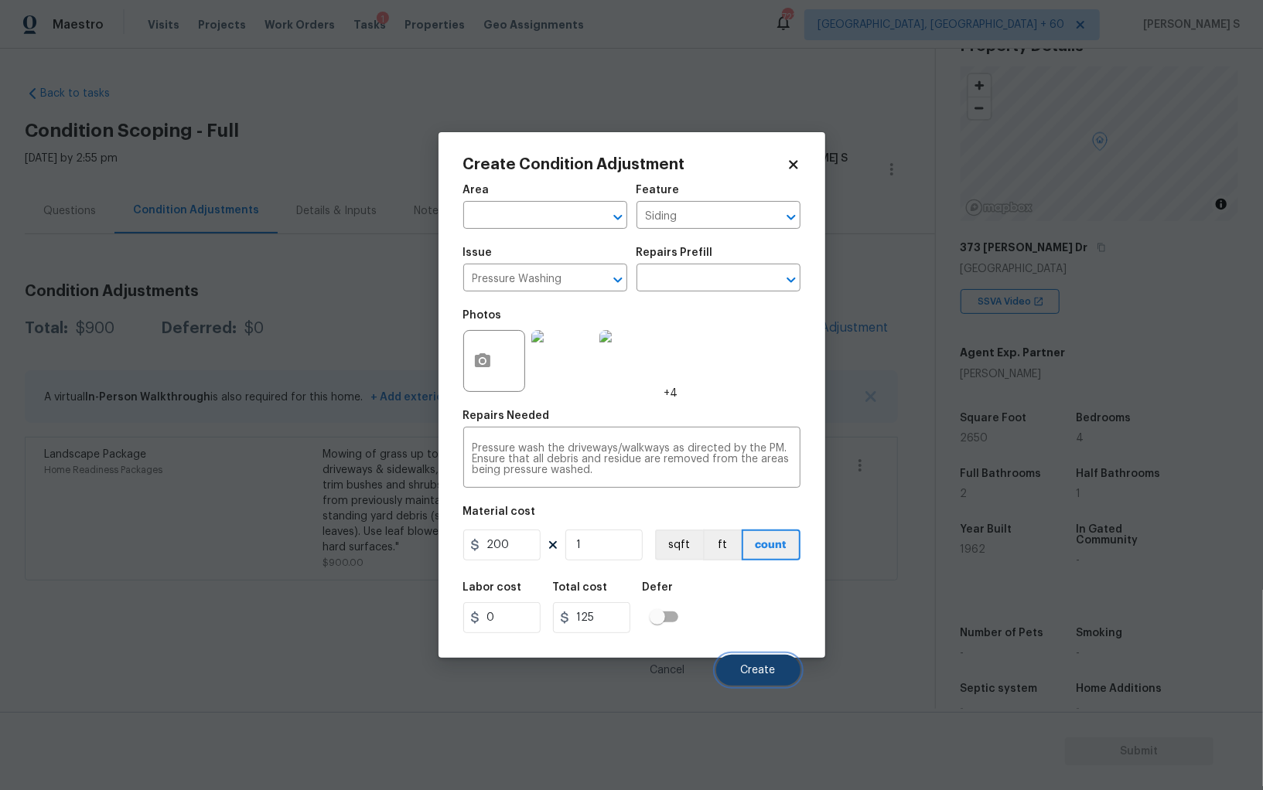
type input "200"
click at [759, 666] on span "Create" at bounding box center [758, 671] width 35 height 12
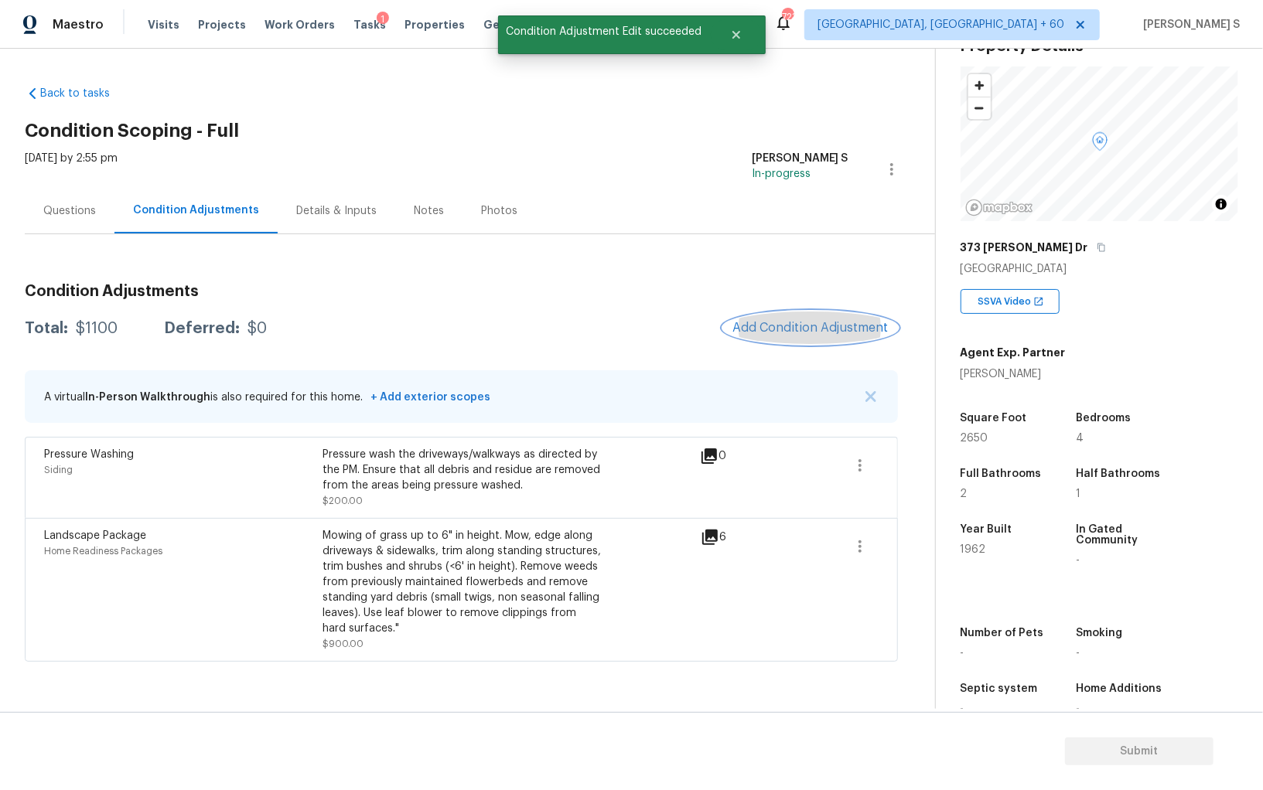
click at [796, 312] on button "Add Condition Adjustment" at bounding box center [810, 328] width 175 height 32
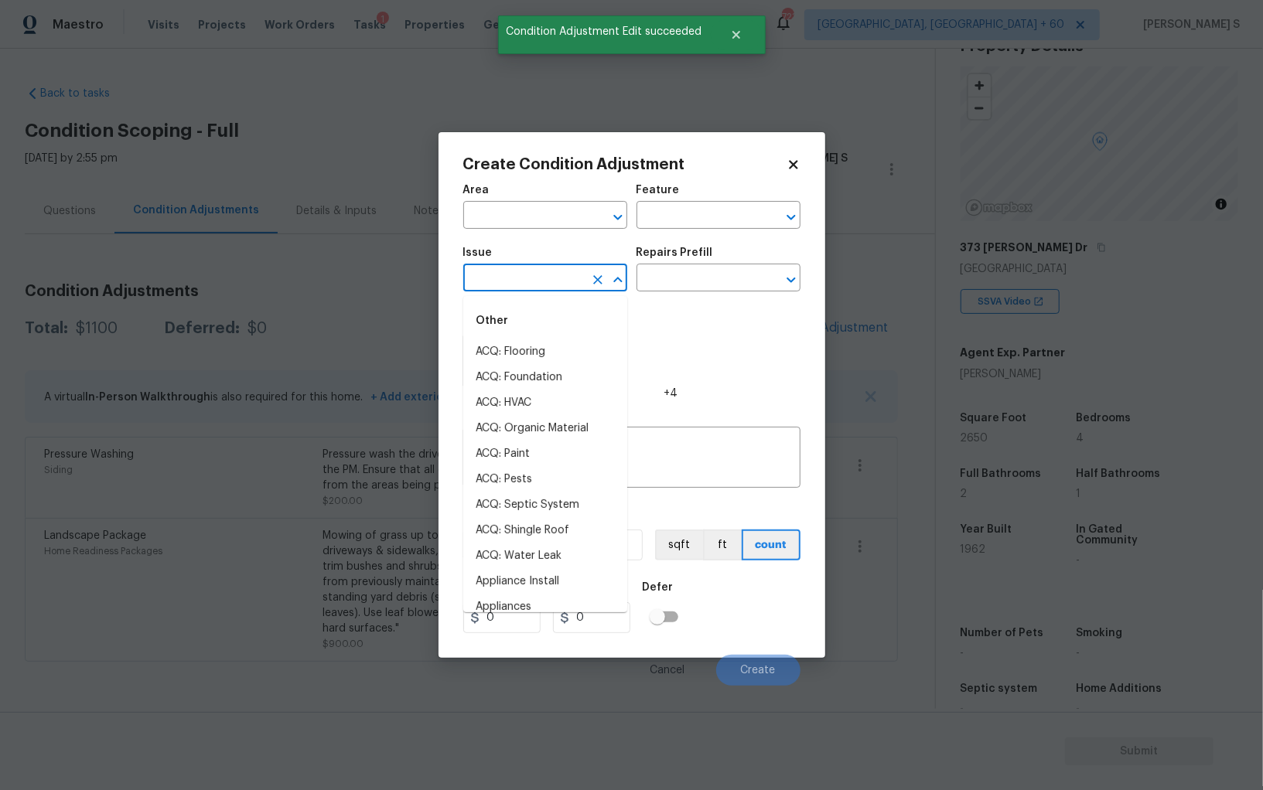
click at [518, 281] on input "text" at bounding box center [523, 280] width 121 height 24
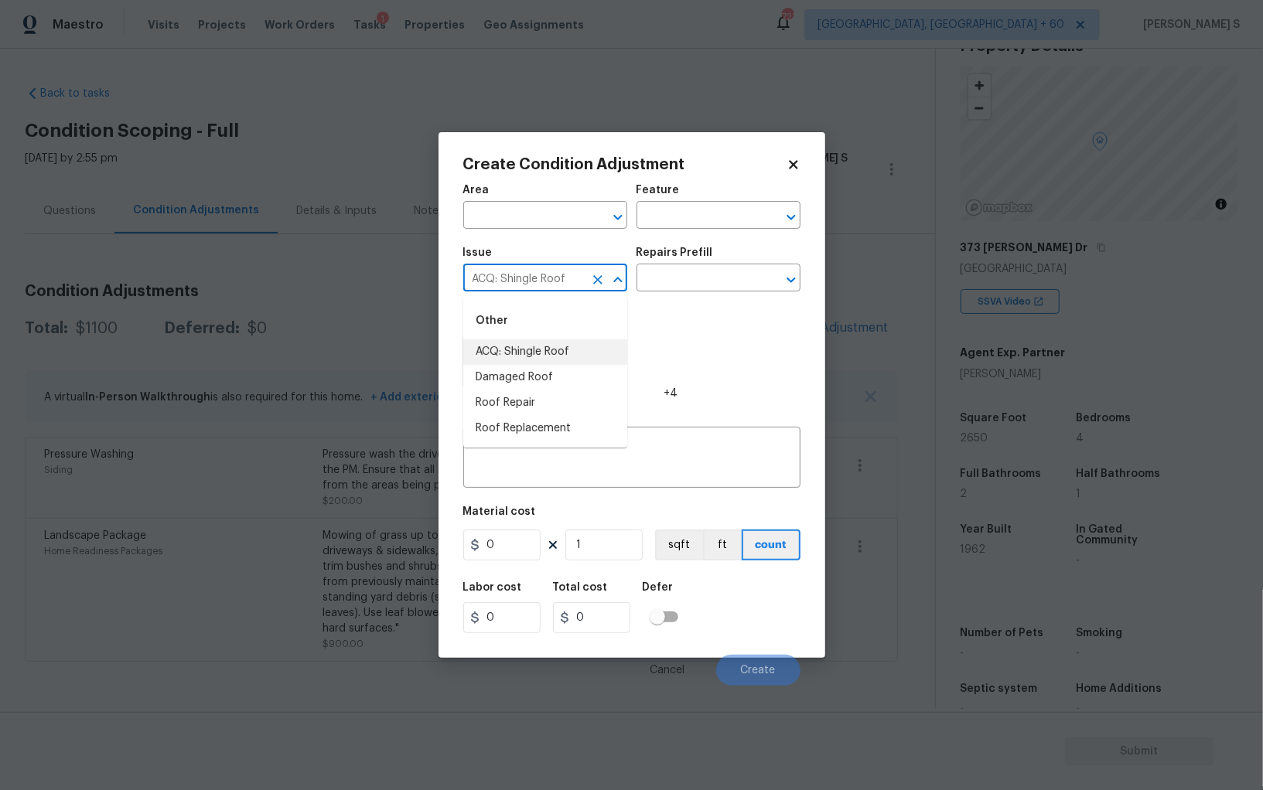
type input "ACQ: Shingle Roof"
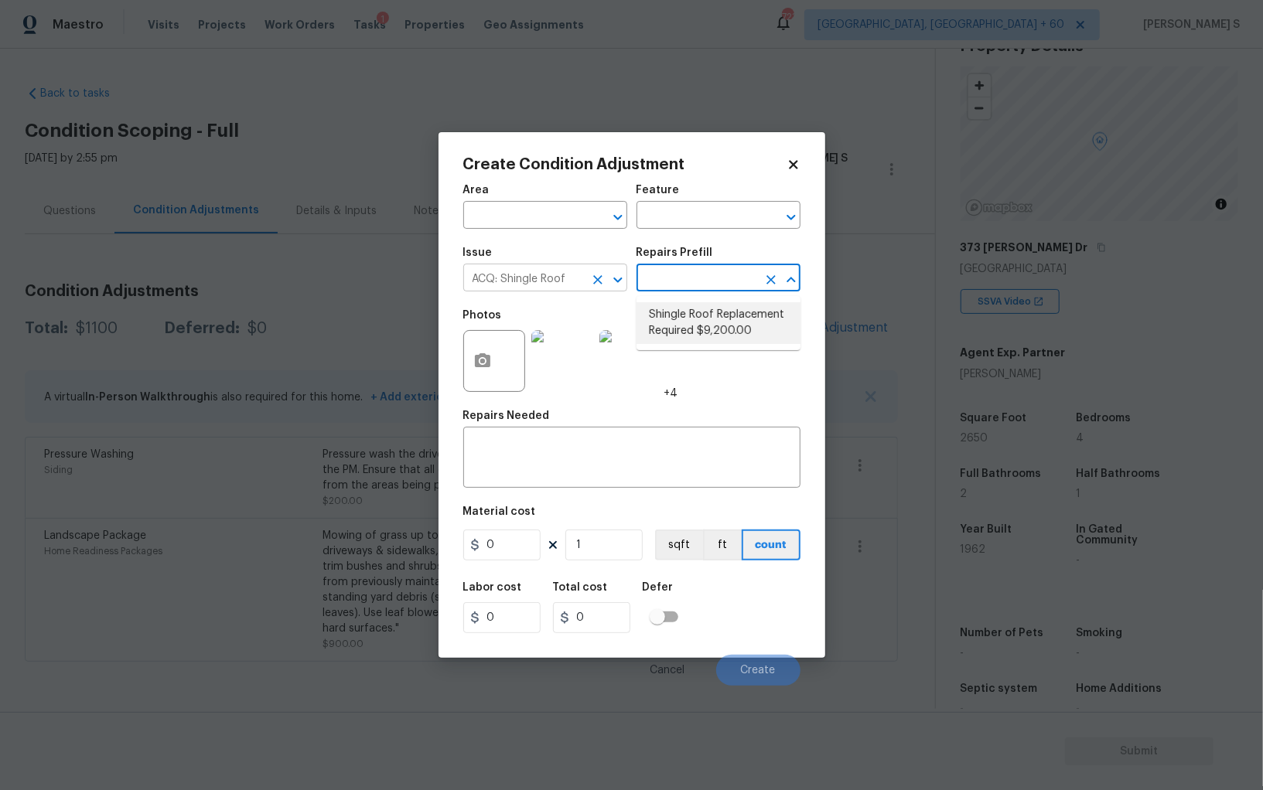
type input "Acquisition"
type textarea "Acquisition Scope: Shingle Roof Replacement required."
type input "9200"
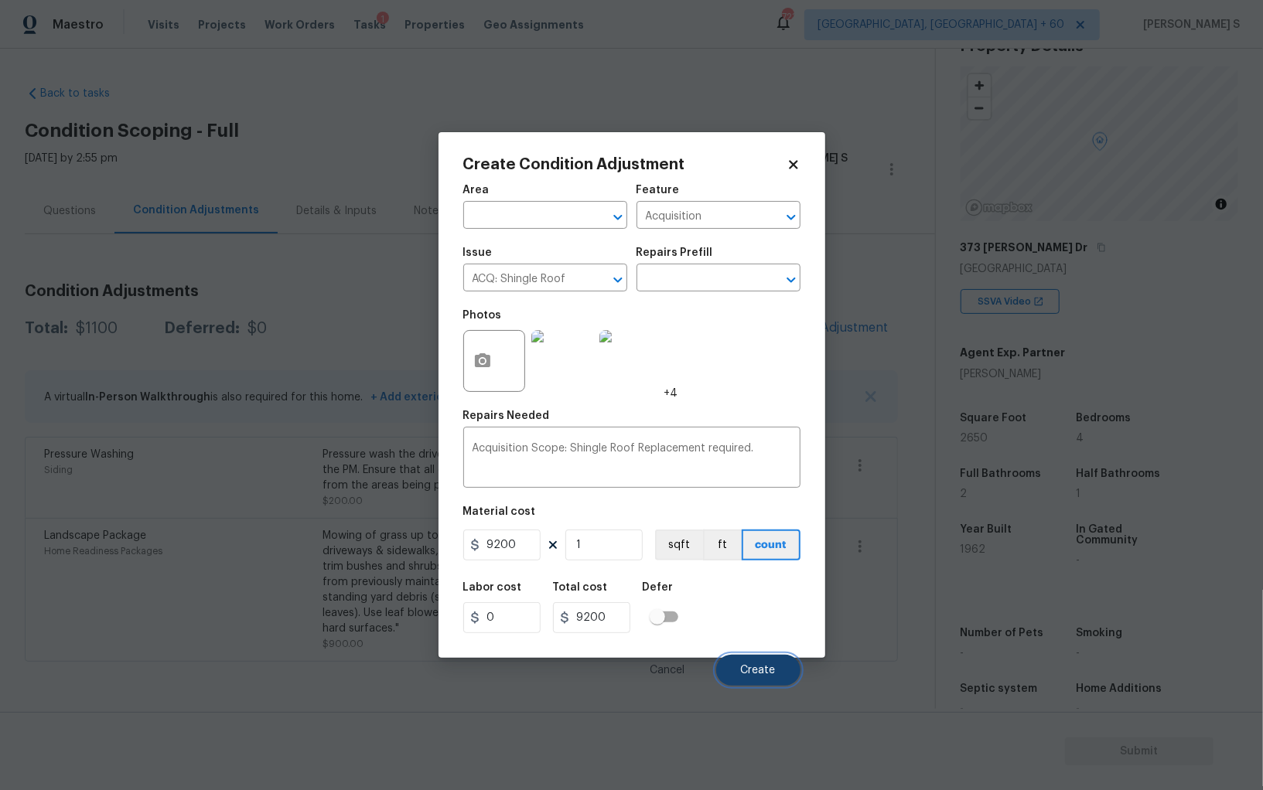
click at [765, 676] on span "Create" at bounding box center [758, 671] width 35 height 12
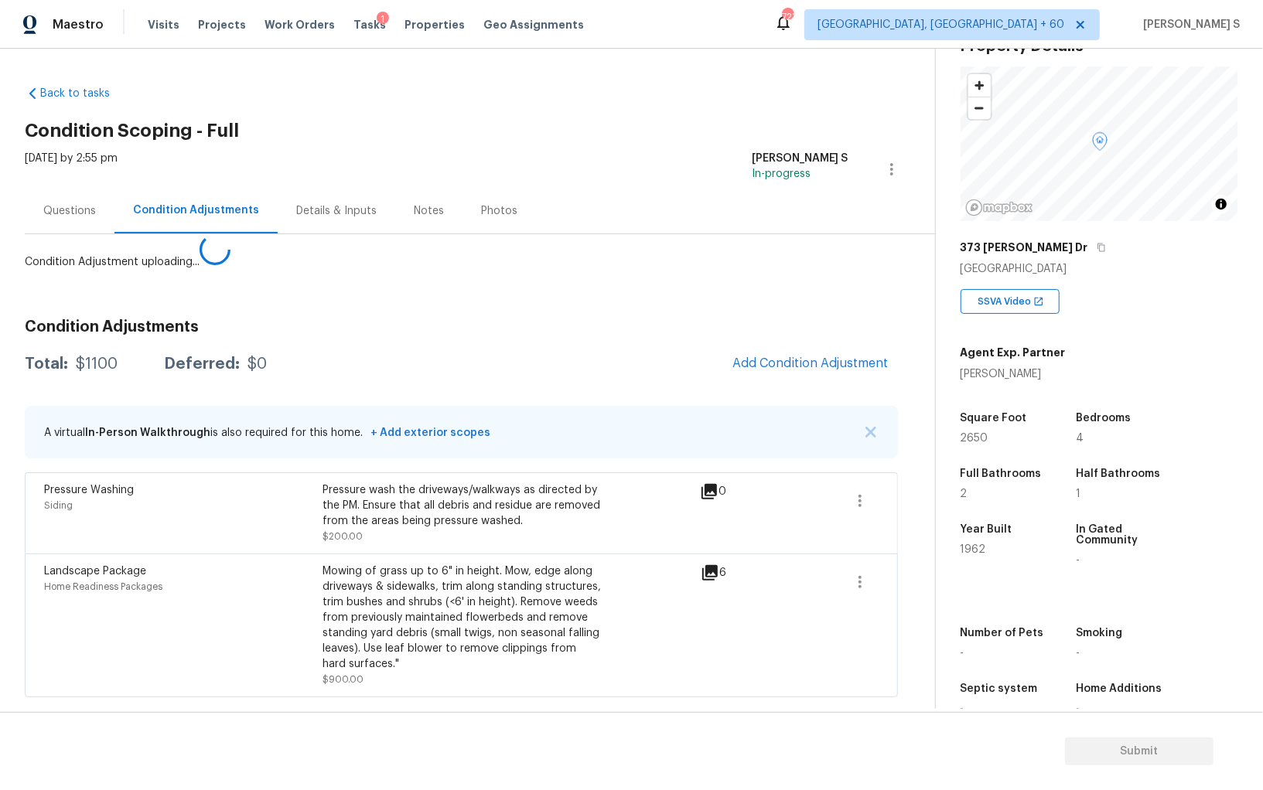
click at [327, 624] on body "Maestro Visits Projects Work Orders Tasks 1 Properties Geo Assignments 723 Albu…" at bounding box center [631, 395] width 1263 height 790
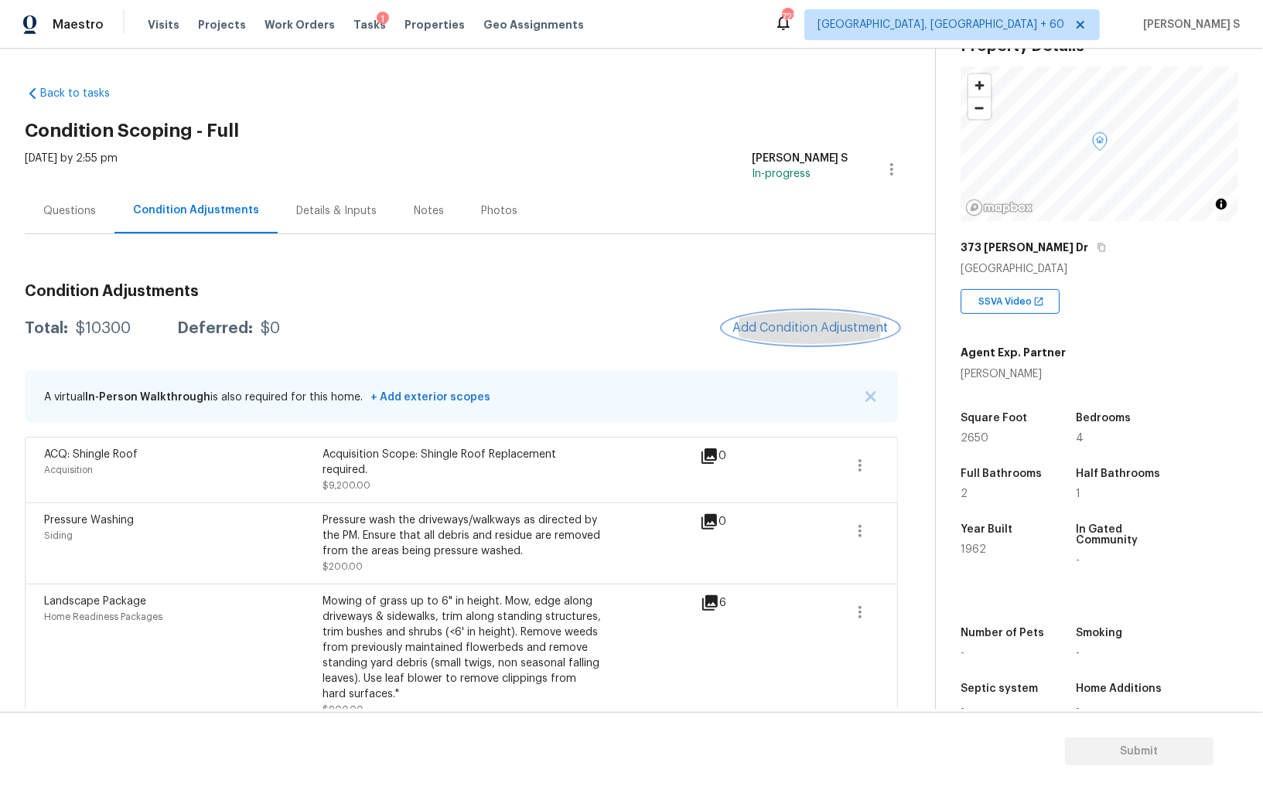
click at [797, 329] on span "Add Condition Adjustment" at bounding box center [810, 328] width 156 height 14
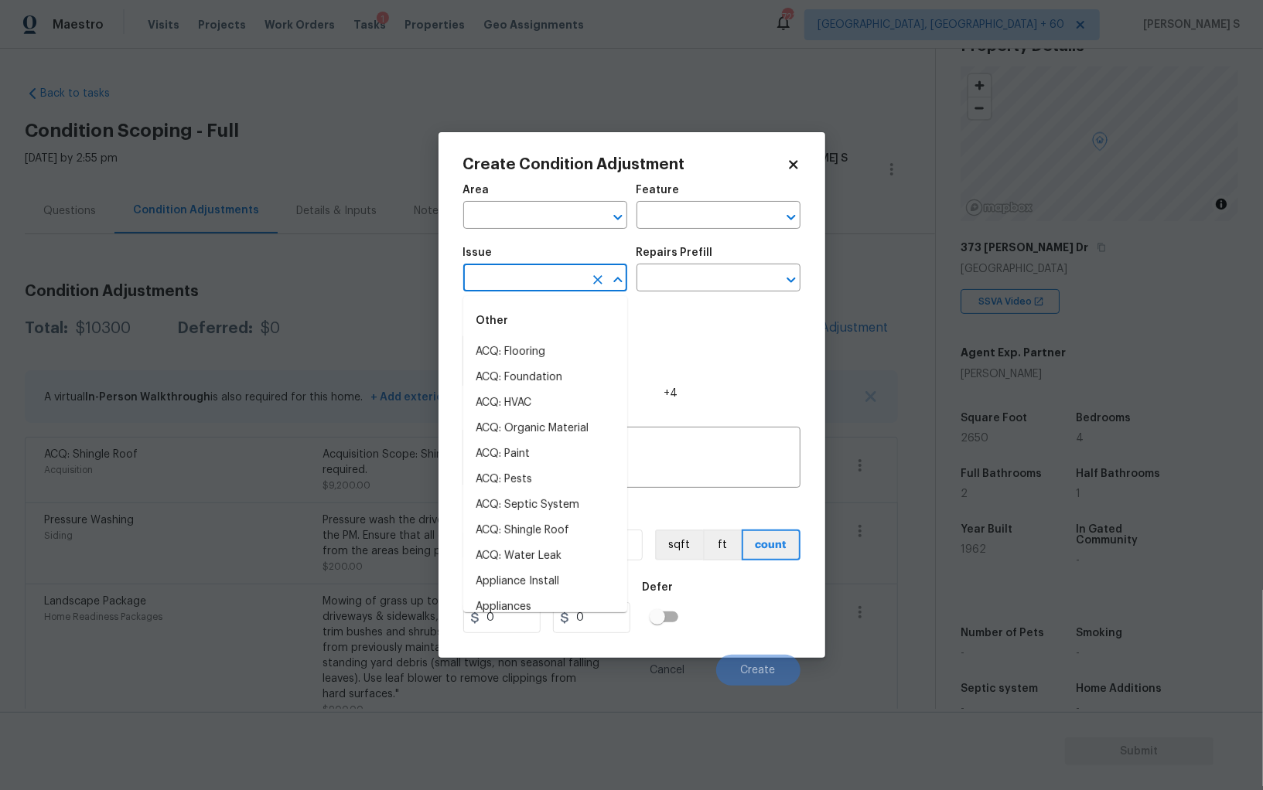
click at [526, 278] on input "text" at bounding box center [523, 280] width 121 height 24
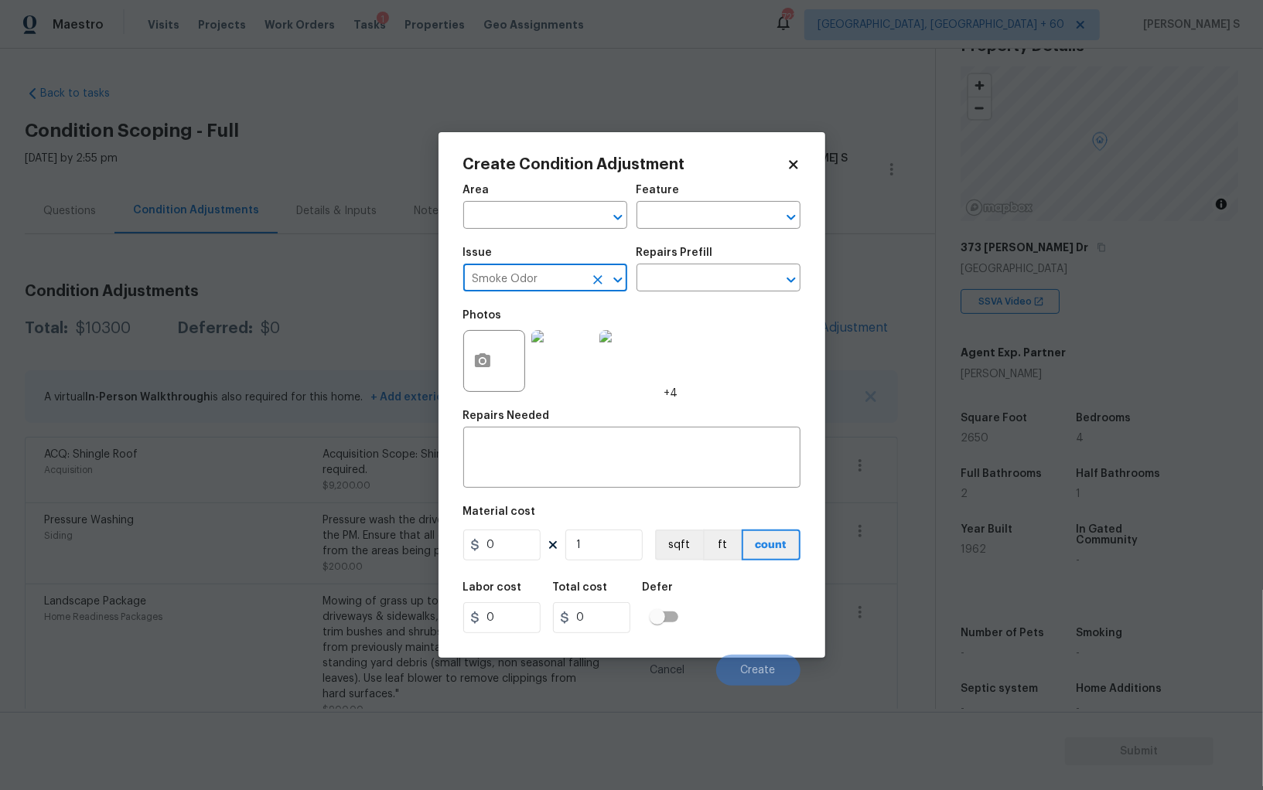
type input "Smoke Odor"
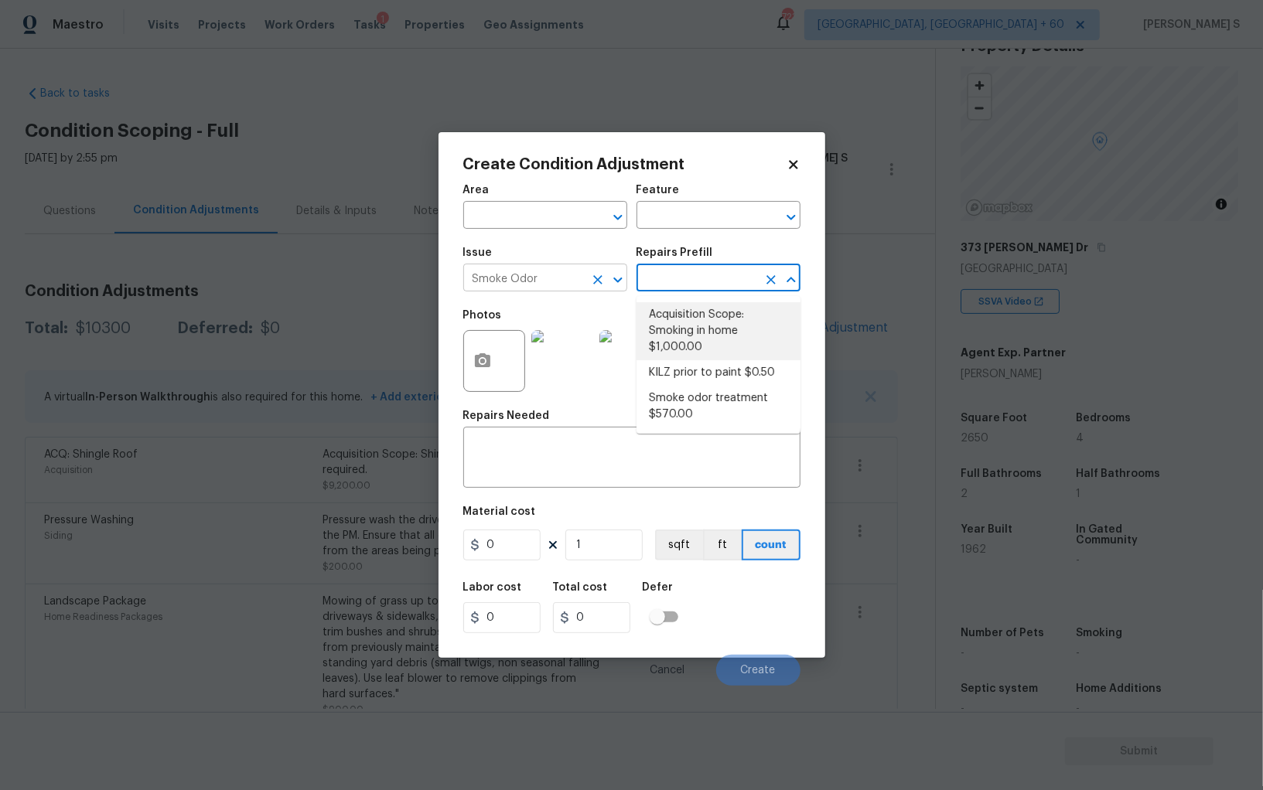
type textarea "Acquisition Scope: Smoking in home"
type input "1000"
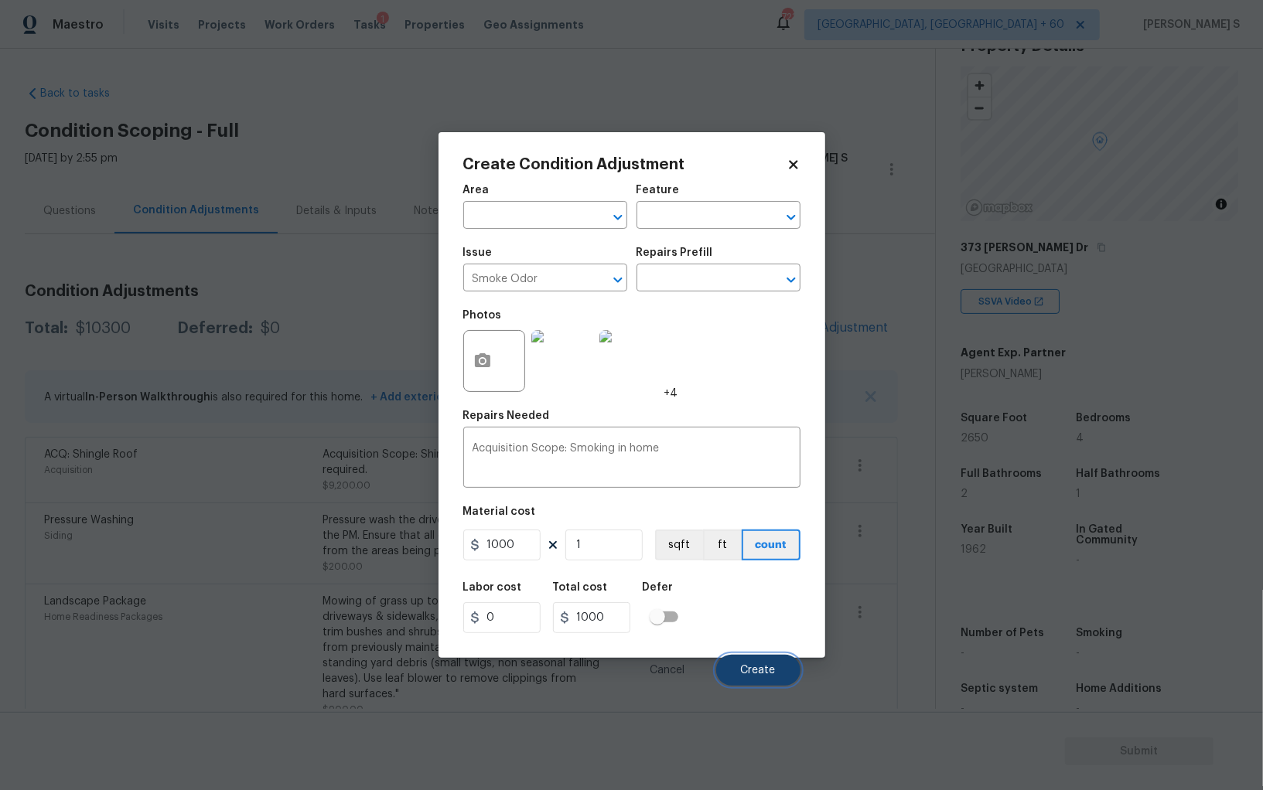
click at [759, 680] on button "Create" at bounding box center [758, 670] width 84 height 31
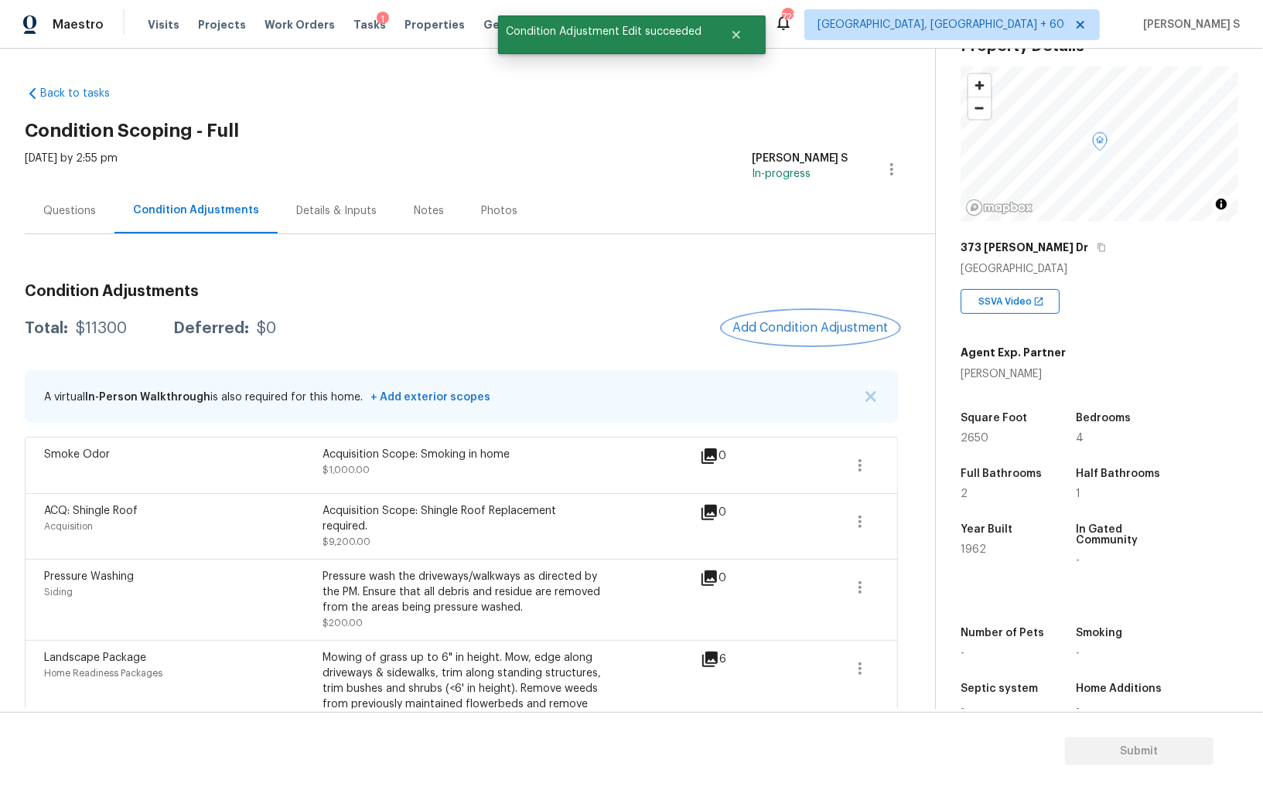
click at [758, 321] on span "Add Condition Adjustment" at bounding box center [810, 328] width 156 height 14
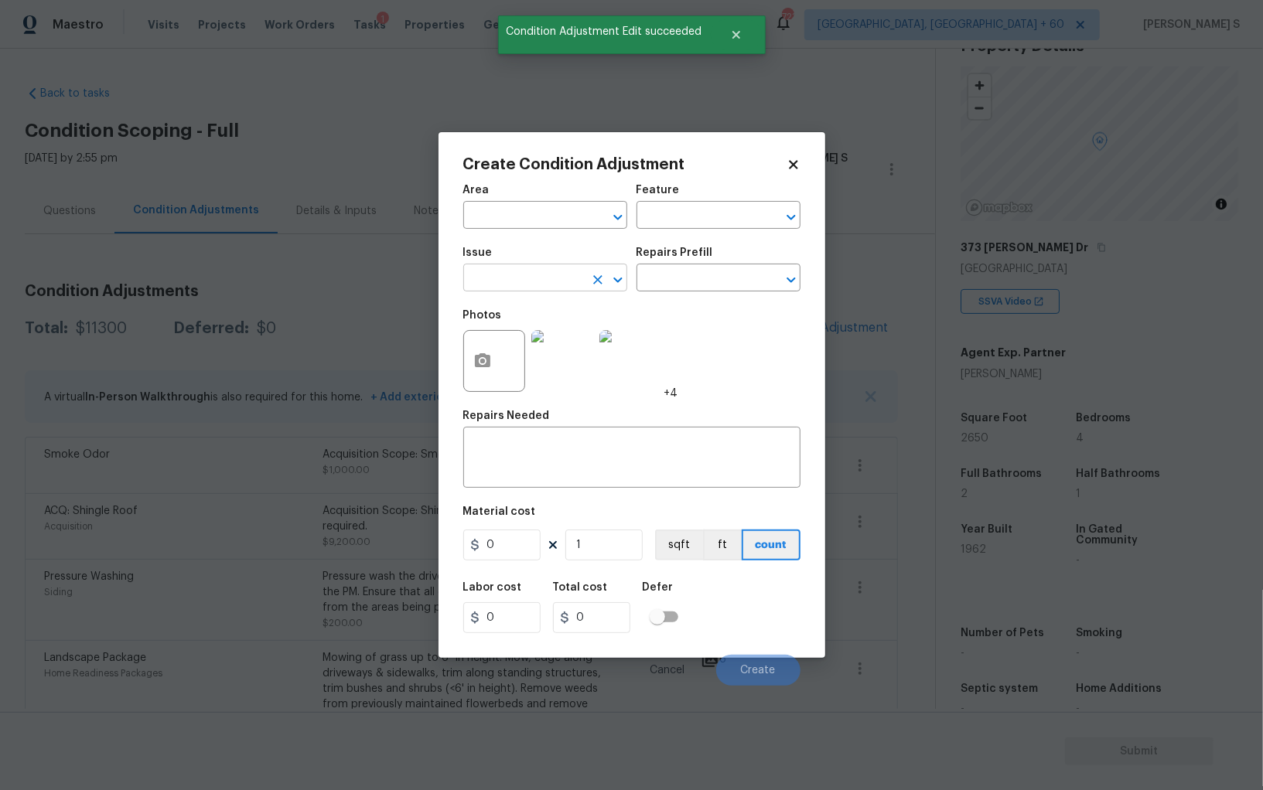
click at [490, 285] on input "text" at bounding box center [523, 280] width 121 height 24
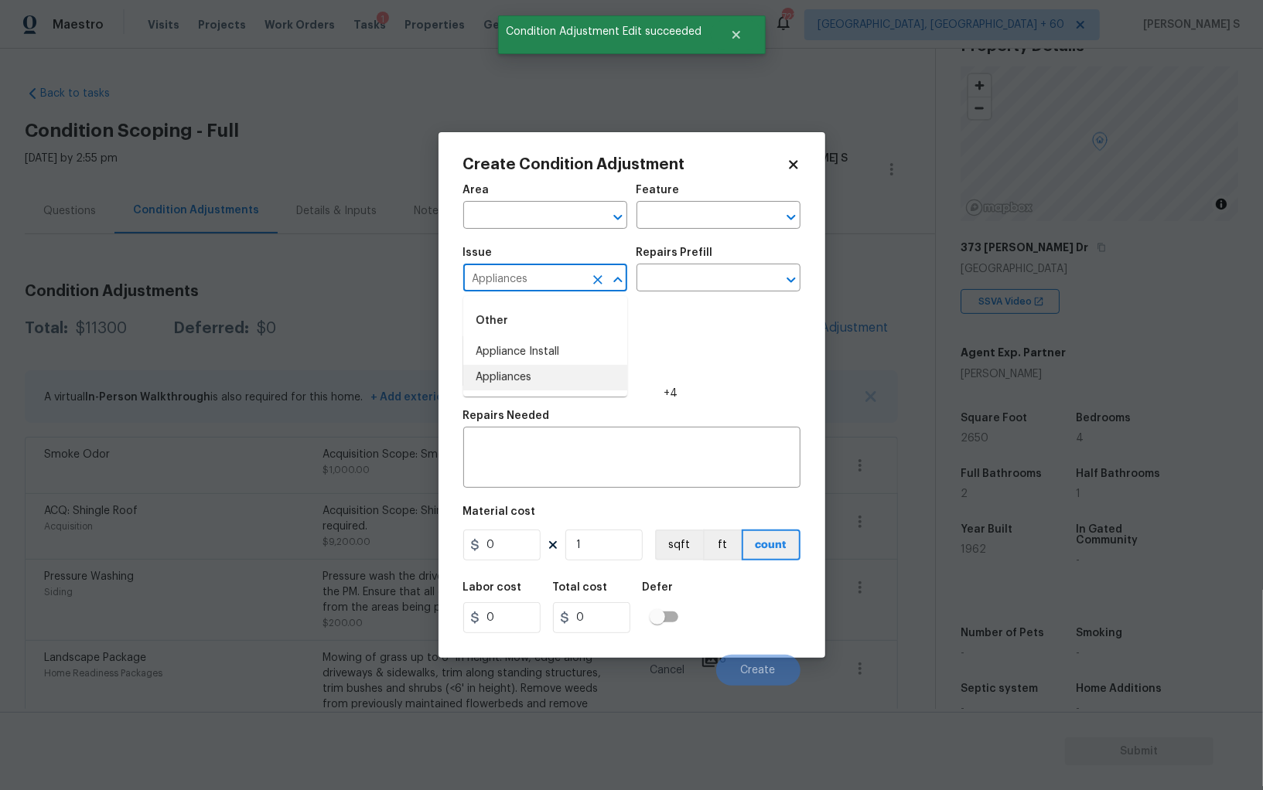
type input "Appliances"
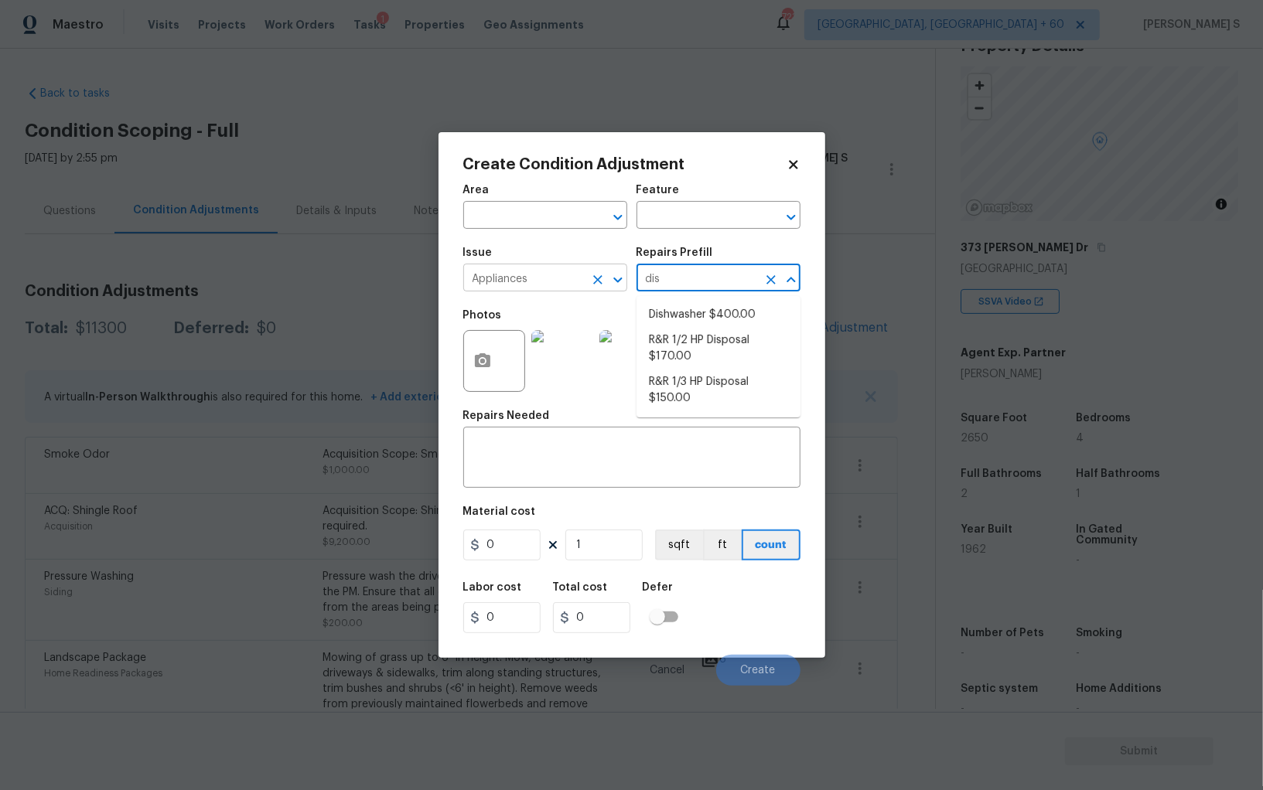
type input "dish"
type input "Appliances"
type textarea "Remove the existing dishwasher and prep the area for a new unit. Install a new …"
type input "400"
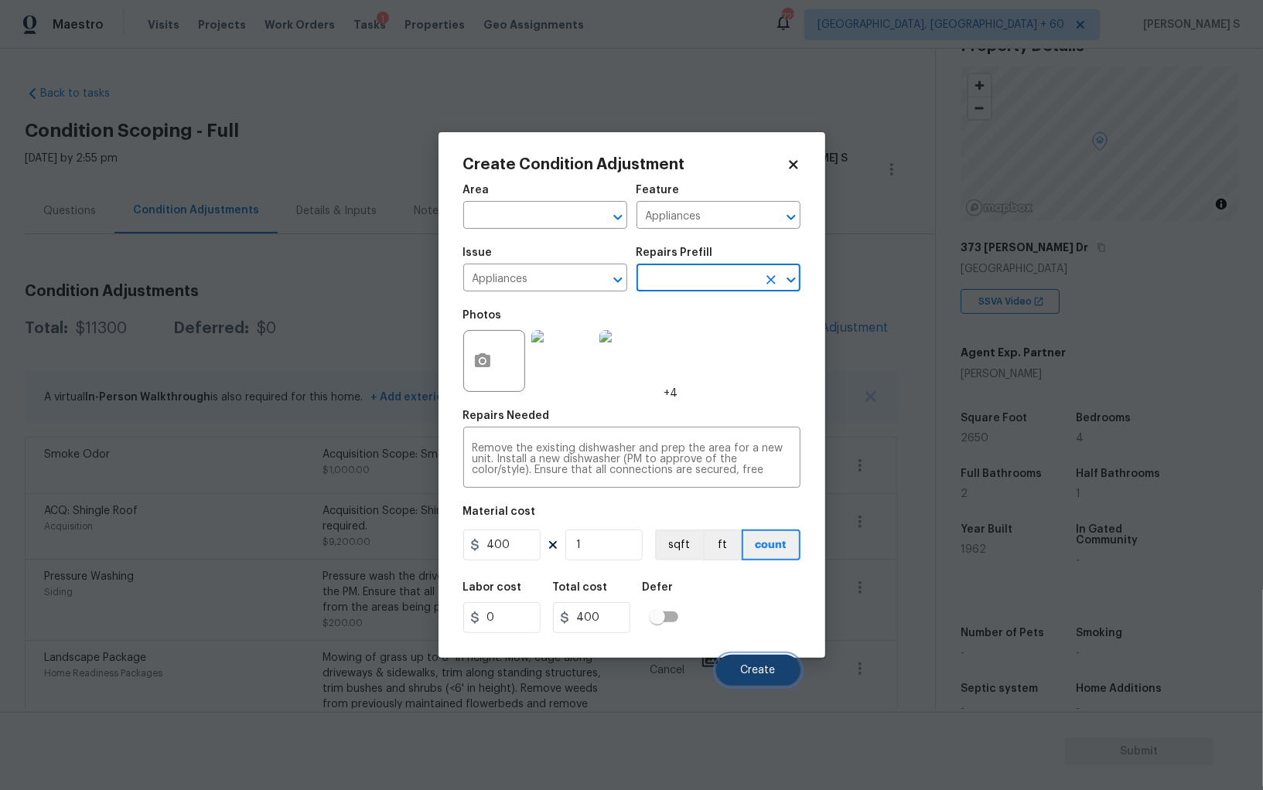
click at [743, 666] on span "Create" at bounding box center [758, 671] width 35 height 12
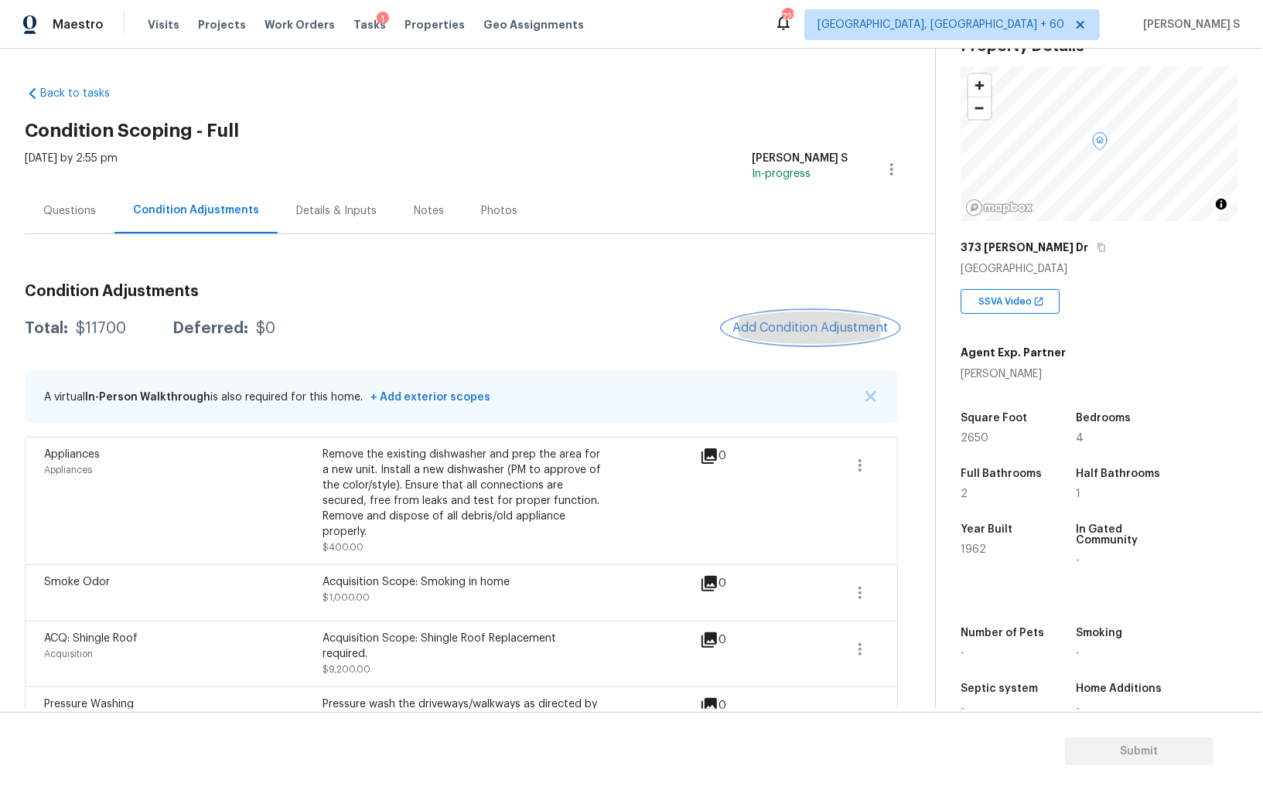
click at [798, 313] on button "Add Condition Adjustment" at bounding box center [810, 328] width 175 height 32
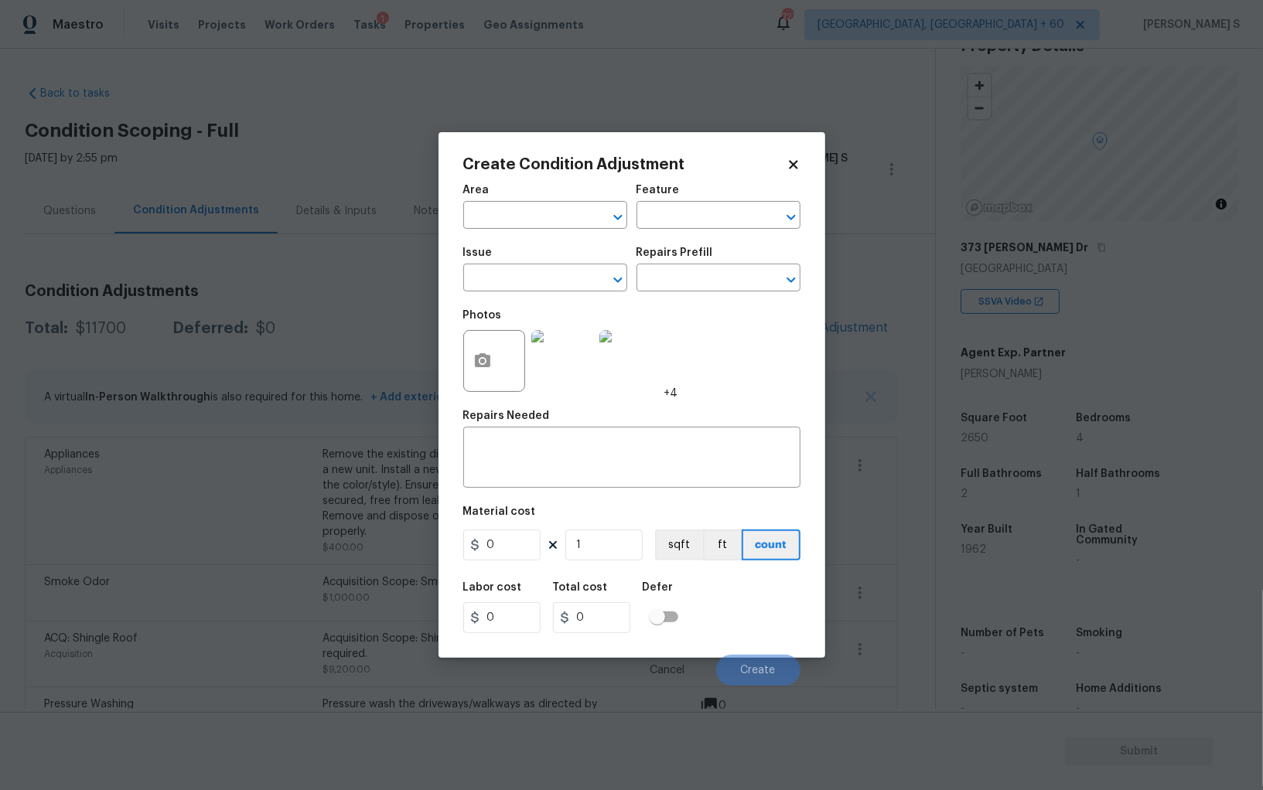
click at [460, 368] on div "Create Condition Adjustment Area ​ Feature ​ Issue ​ Repairs Prefill ​ Photos +…" at bounding box center [631, 395] width 387 height 526
click at [469, 368] on button "button" at bounding box center [482, 361] width 37 height 60
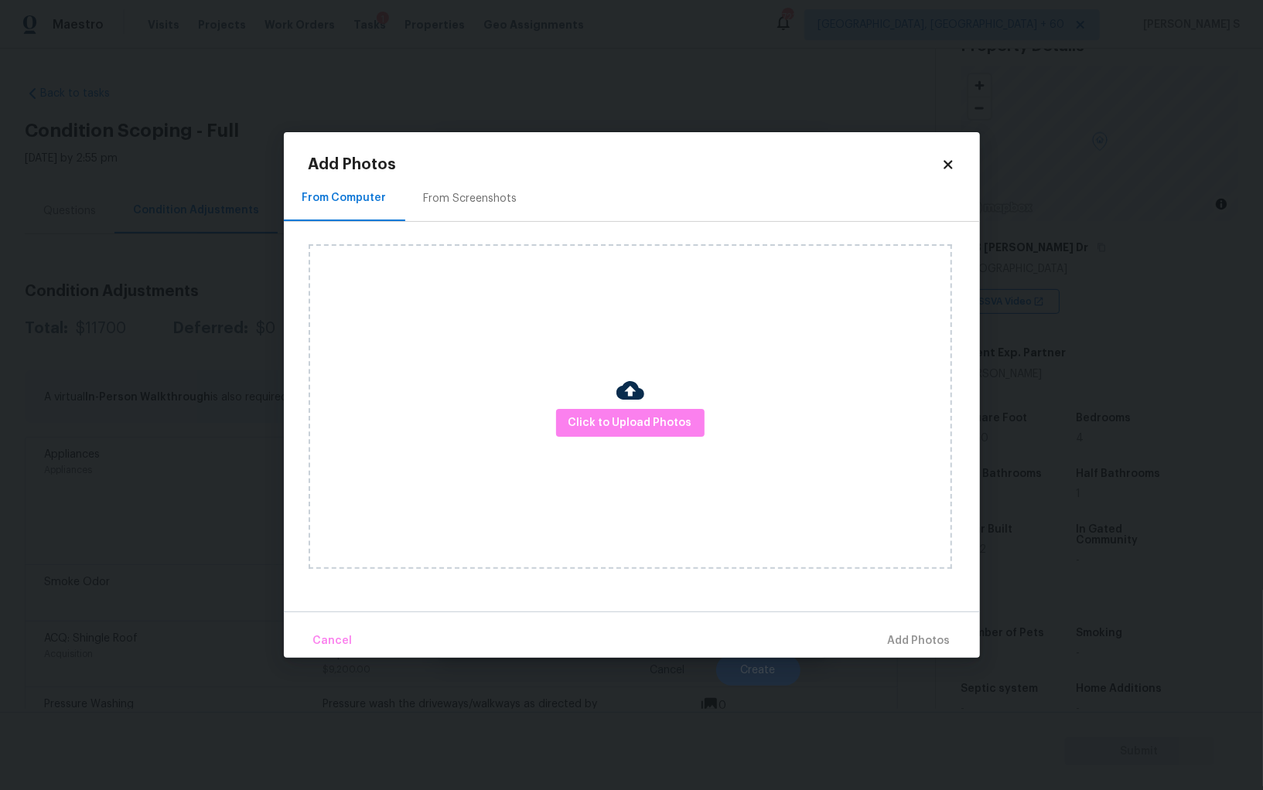
click at [463, 179] on div "From Screenshots" at bounding box center [470, 199] width 131 height 46
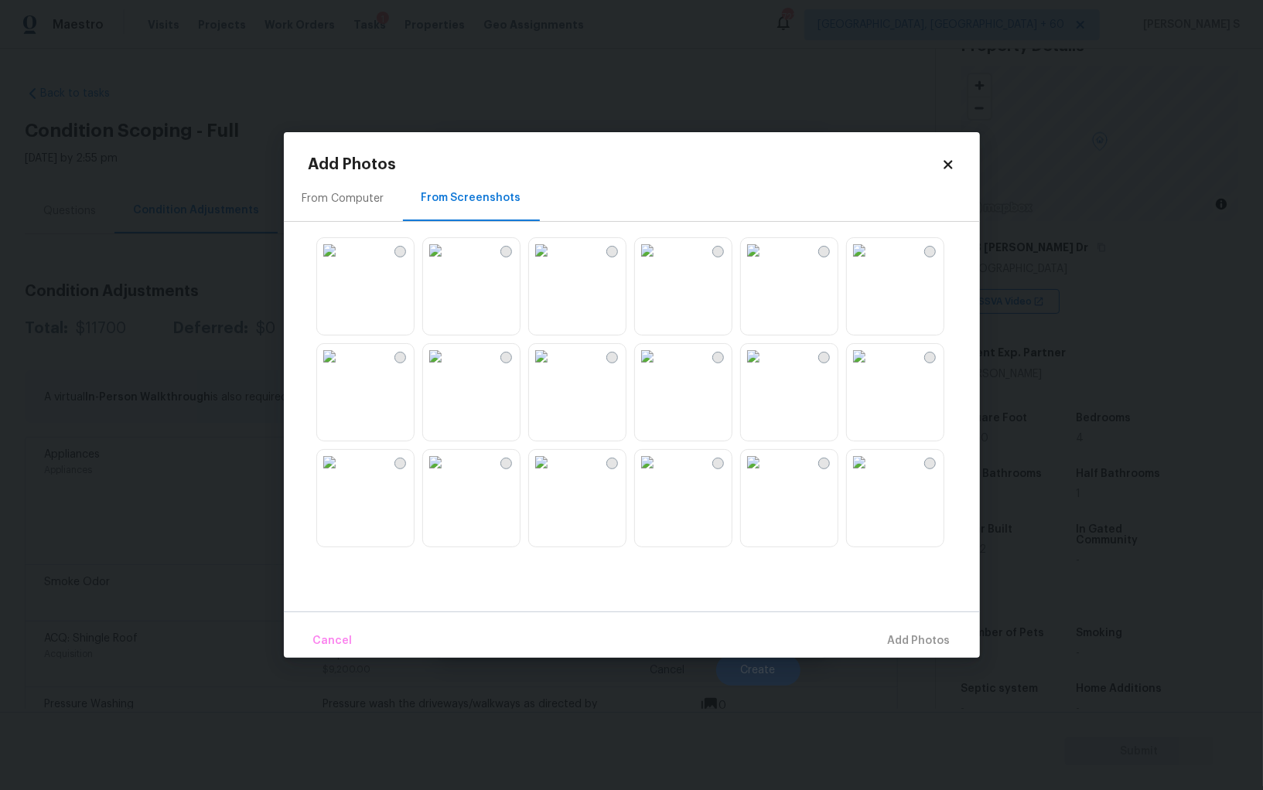
click at [554, 263] on img at bounding box center [541, 250] width 25 height 25
click at [448, 263] on img at bounding box center [435, 250] width 25 height 25
click at [554, 475] on img at bounding box center [541, 462] width 25 height 25
click at [659, 475] on img at bounding box center [647, 462] width 25 height 25
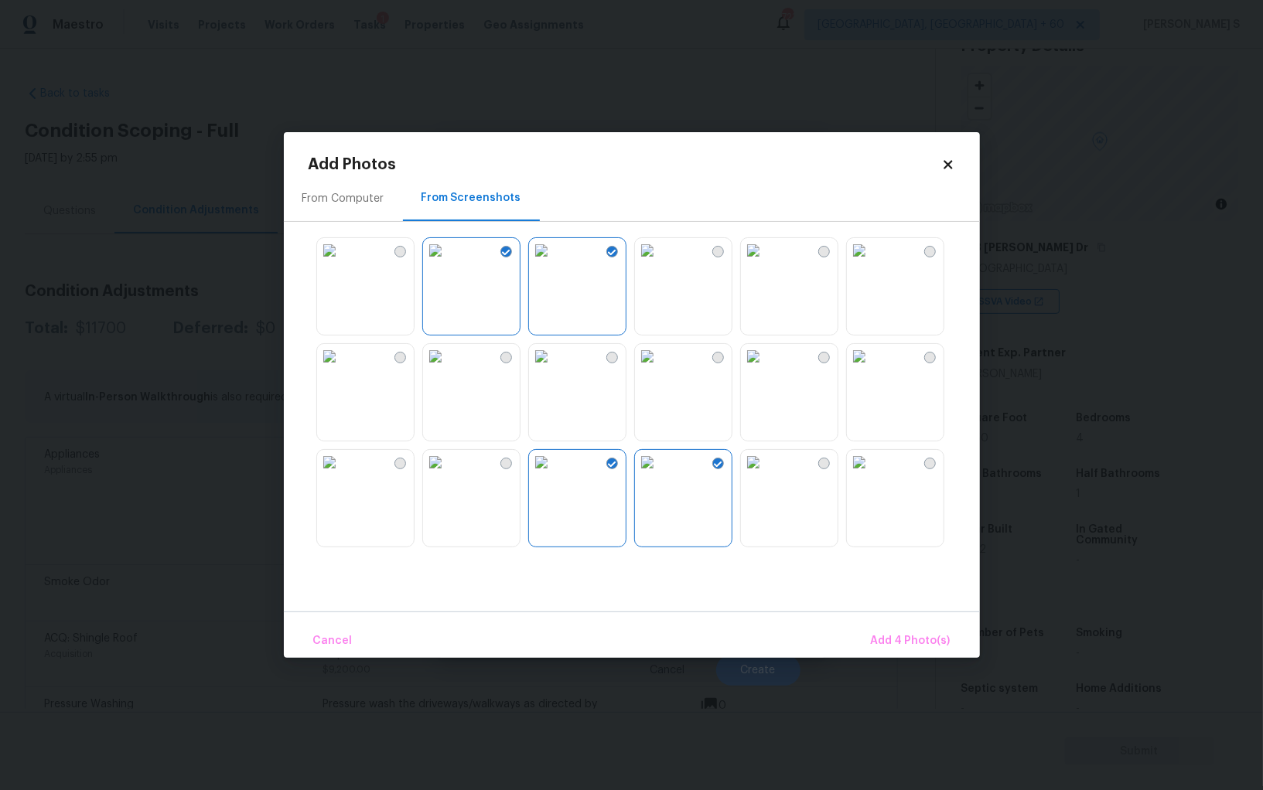
click at [653, 369] on img at bounding box center [647, 356] width 25 height 25
click at [554, 369] on img at bounding box center [541, 356] width 25 height 25
click at [448, 369] on img at bounding box center [435, 356] width 25 height 25
click at [765, 369] on img at bounding box center [753, 356] width 25 height 25
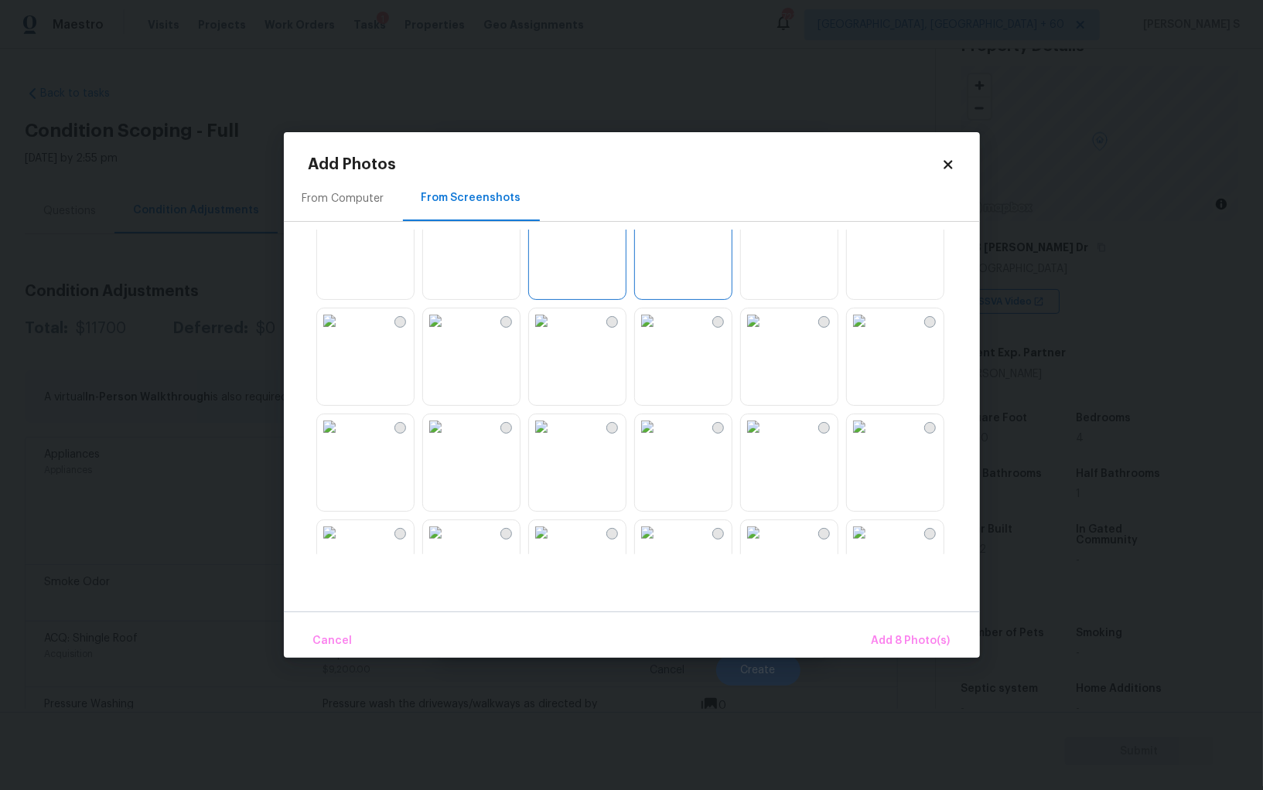
scroll to position [731, 0]
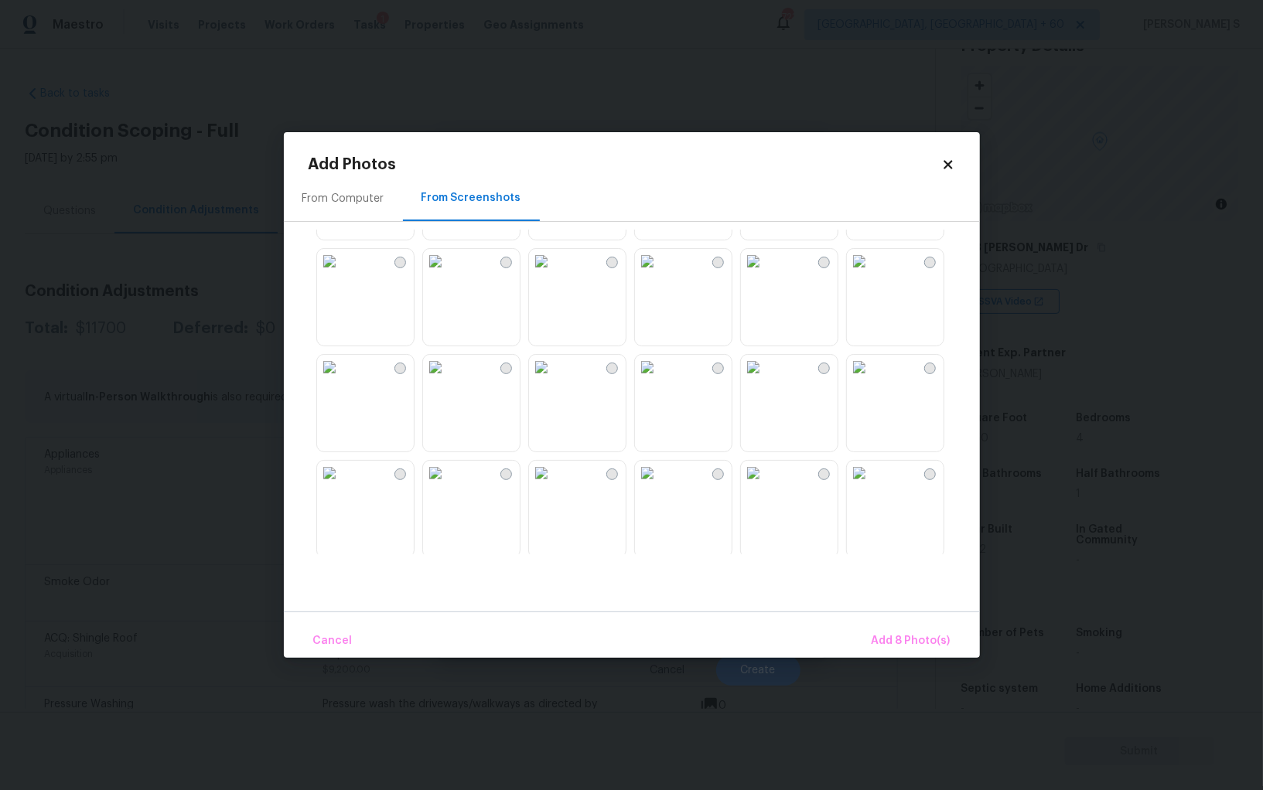
click at [765, 380] on img at bounding box center [753, 367] width 25 height 25
click at [871, 380] on img at bounding box center [859, 367] width 25 height 25
click at [765, 486] on img at bounding box center [753, 473] width 25 height 25
click at [659, 486] on img at bounding box center [647, 473] width 25 height 25
click at [548, 486] on img at bounding box center [541, 473] width 25 height 25
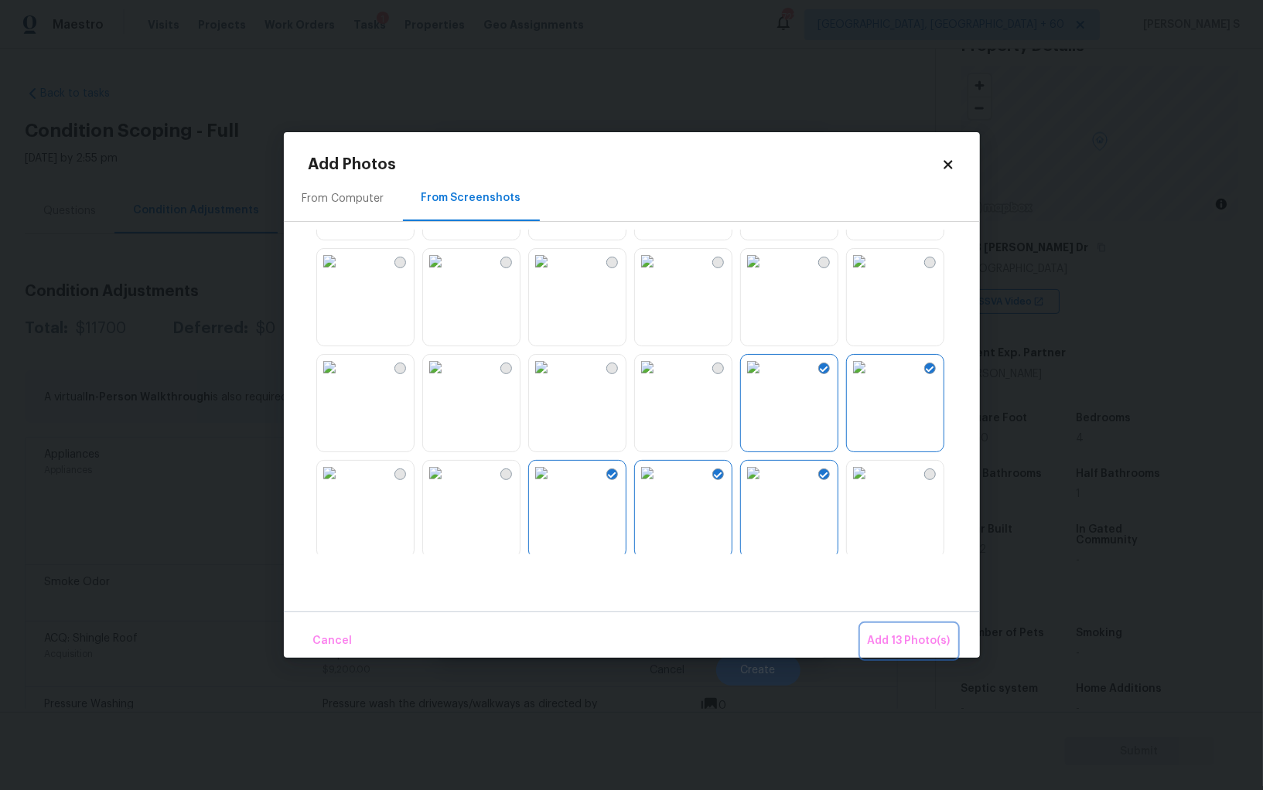
click at [881, 632] on span "Add 13 Photo(s)" at bounding box center [908, 641] width 83 height 19
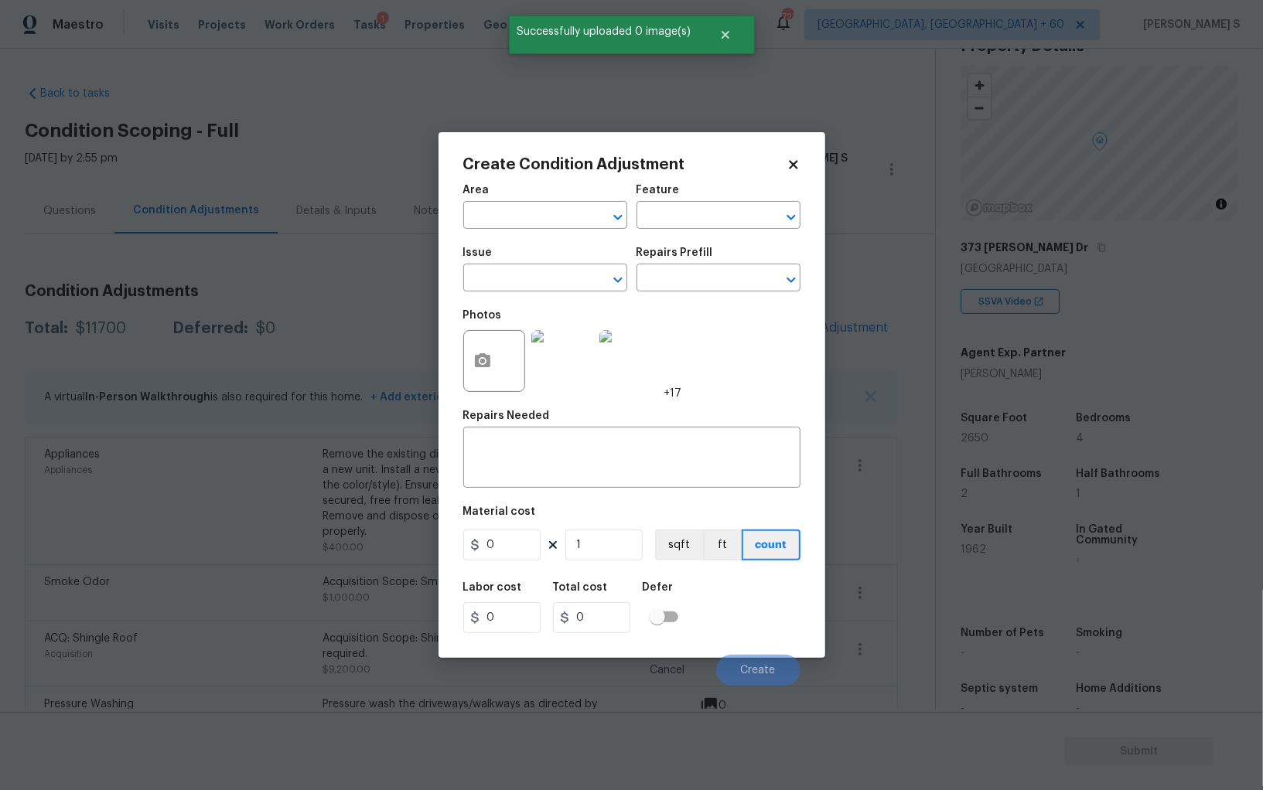
click at [550, 265] on div "Issue" at bounding box center [545, 257] width 164 height 20
click at [550, 278] on input "text" at bounding box center [523, 280] width 121 height 24
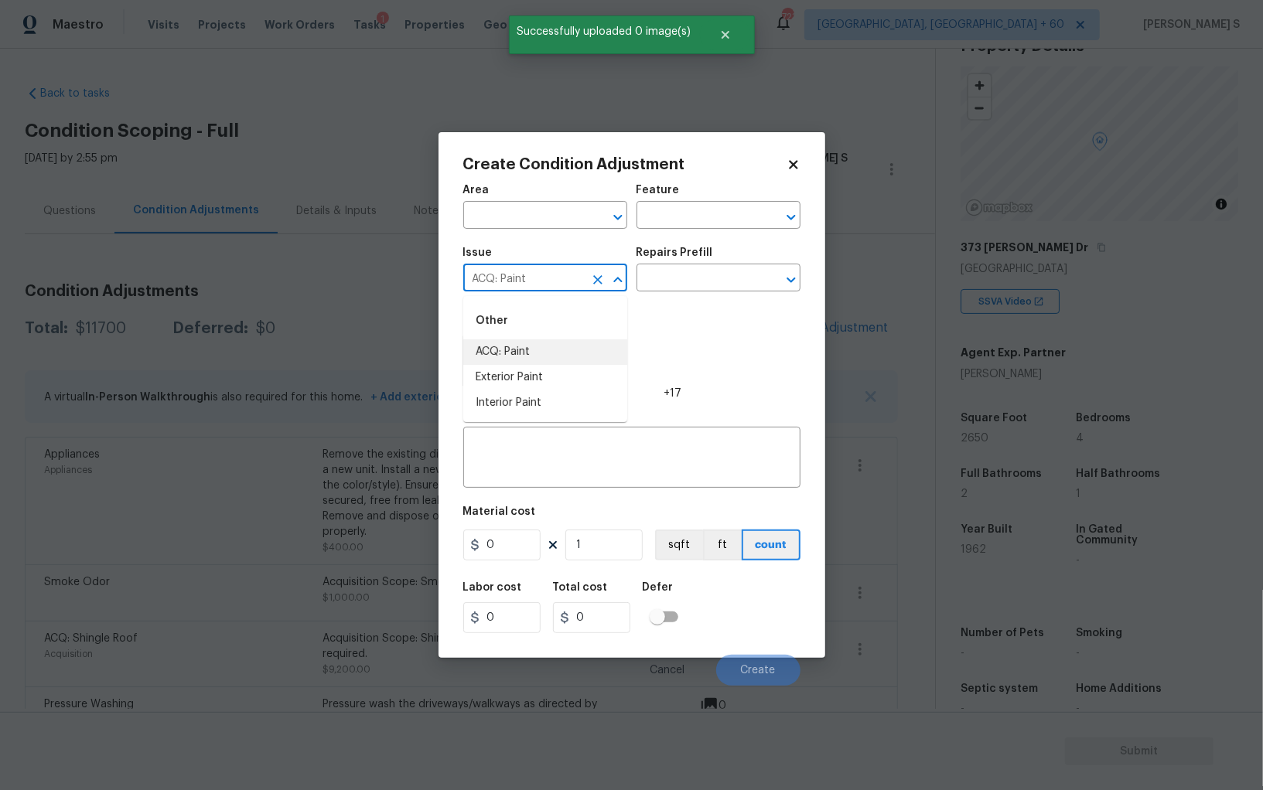
type input "ACQ: Paint"
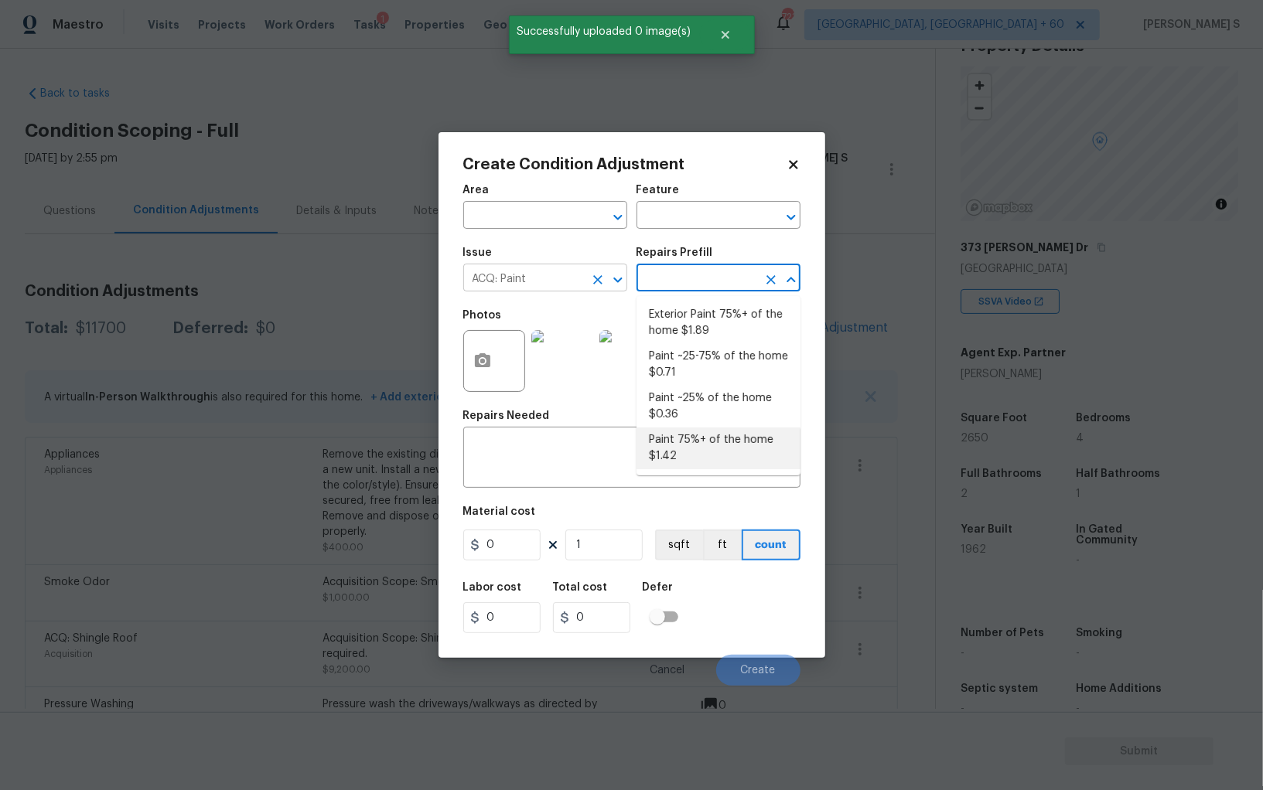
type input "Acquisition"
type textarea "Acquisition Scope: 75%+ of the home will likely require interior paint"
type input "1.42"
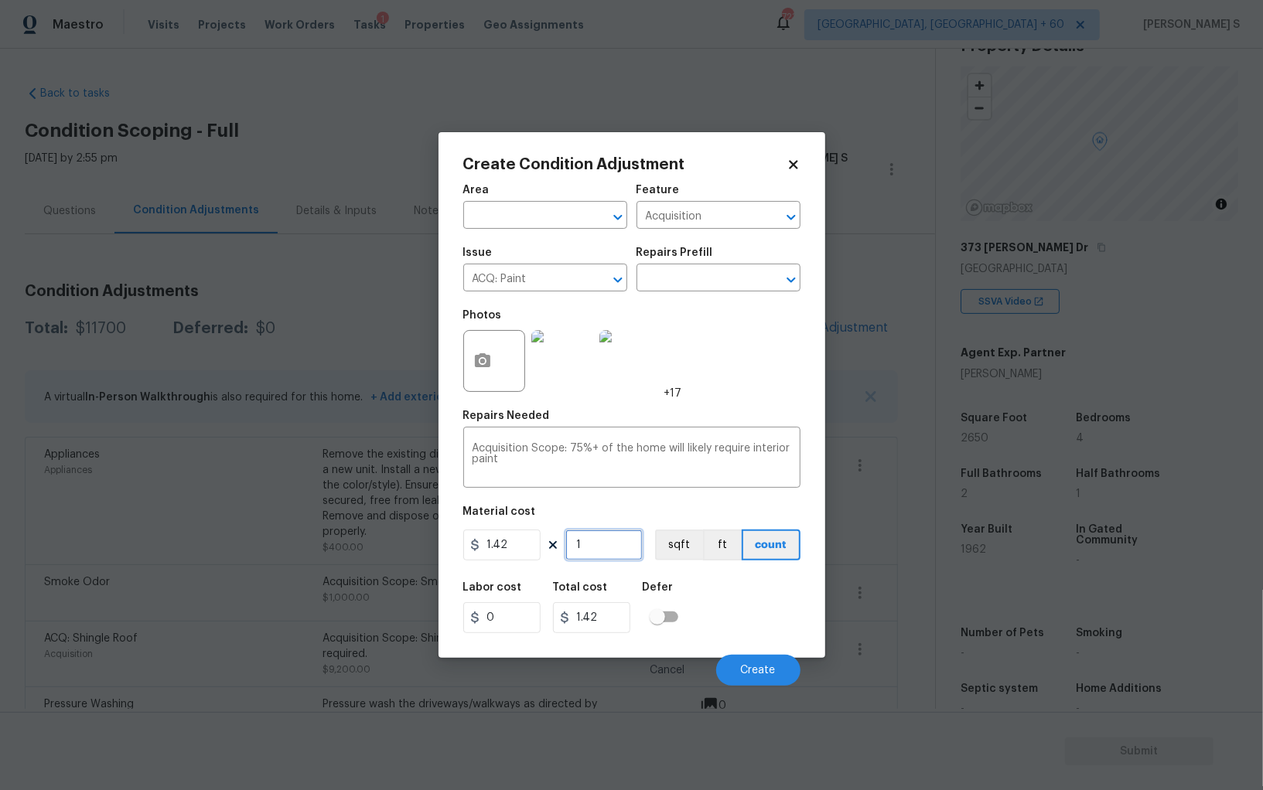
click at [614, 538] on input "1" at bounding box center [603, 545] width 77 height 31
paste input "text"
type input "2"
type input "2.84"
type input "26"
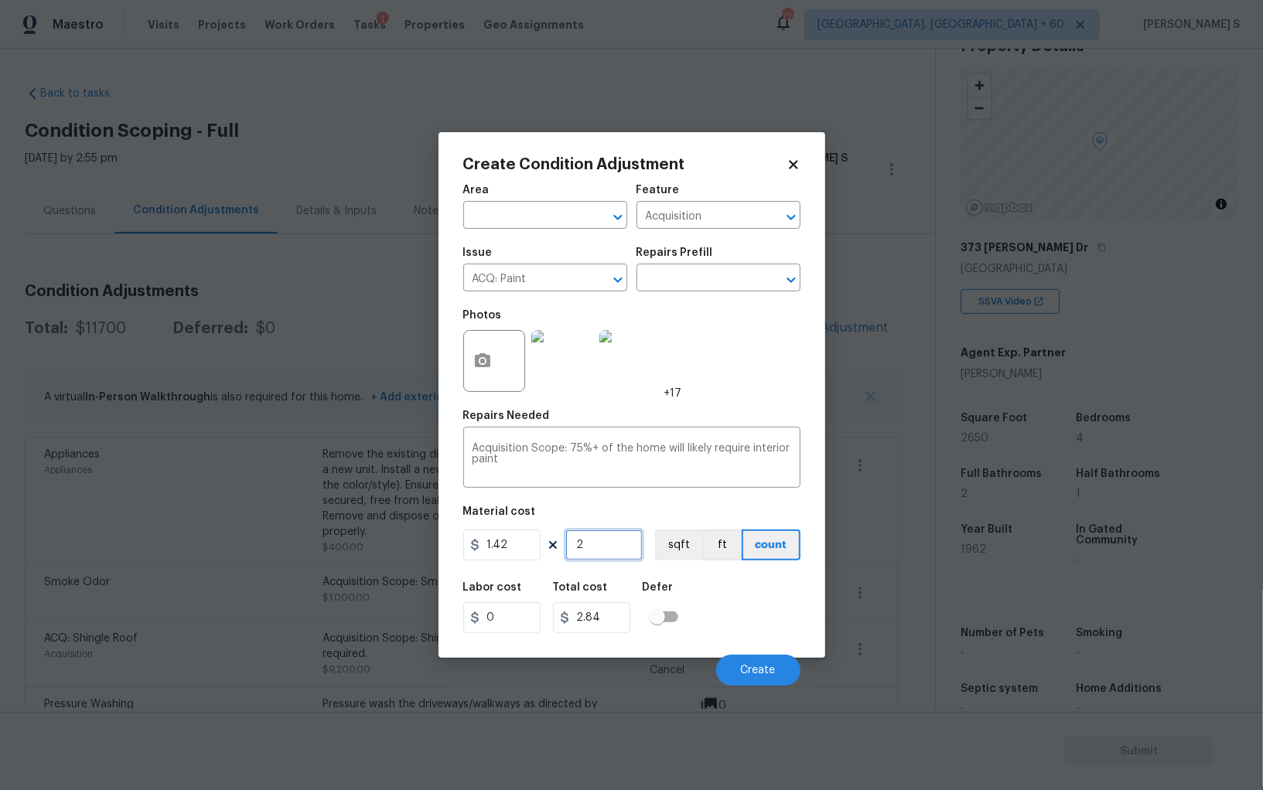
type input "36.92"
type input "265"
type input "376.3"
type input "2650"
type input "3763"
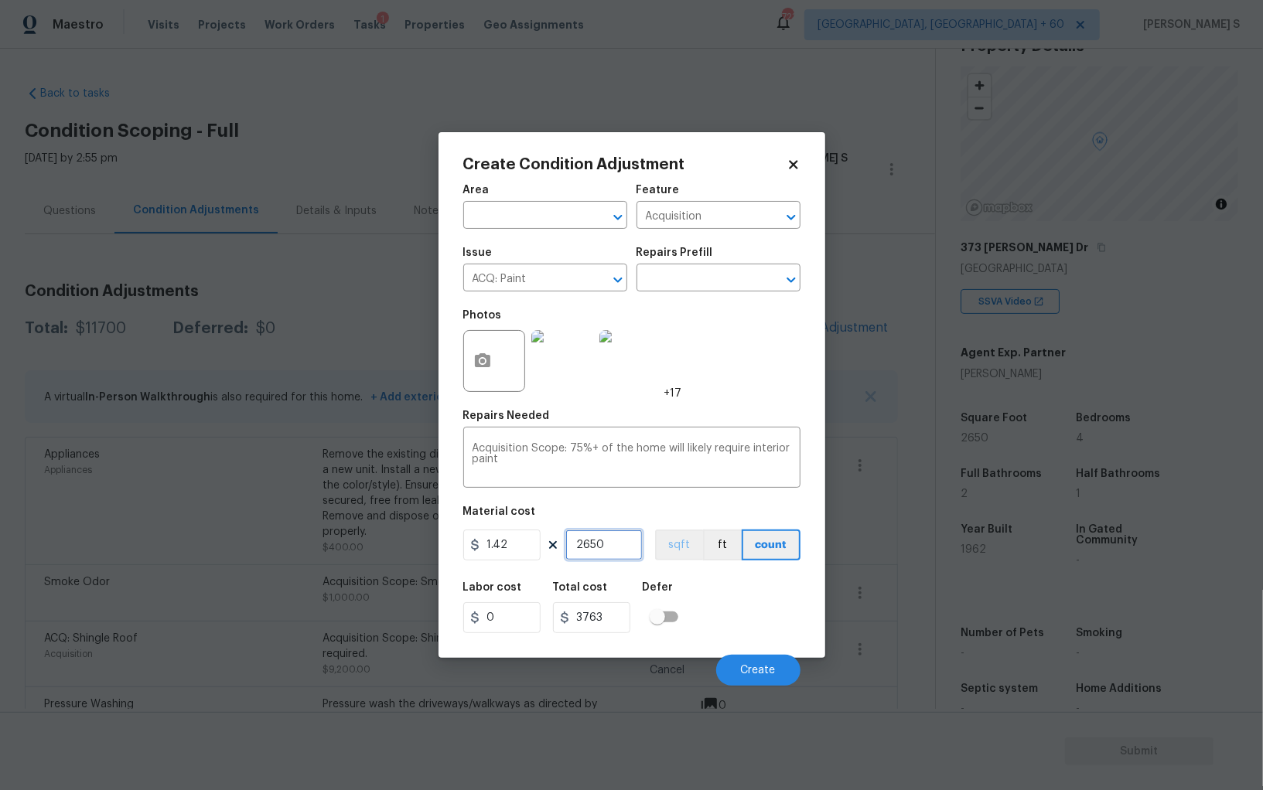
type input "2650"
click at [664, 541] on button "sqft" at bounding box center [679, 545] width 48 height 31
click at [705, 615] on div "Labor cost 0 Total cost 3763 Defer" at bounding box center [631, 608] width 337 height 70
click at [759, 666] on button "Create" at bounding box center [758, 670] width 84 height 31
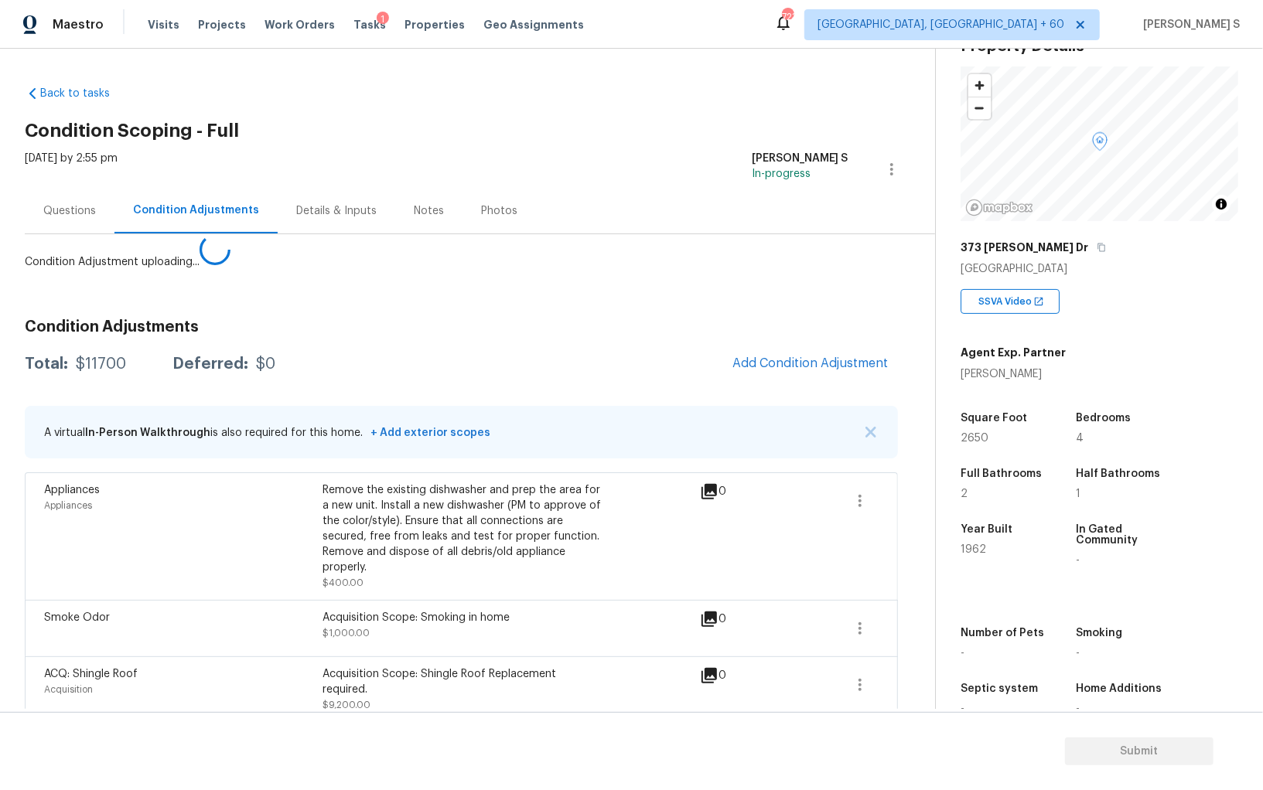
click at [5, 554] on body "Maestro Visits Projects Work Orders Tasks 1 Properties Geo Assignments 723 Albu…" at bounding box center [631, 395] width 1263 height 790
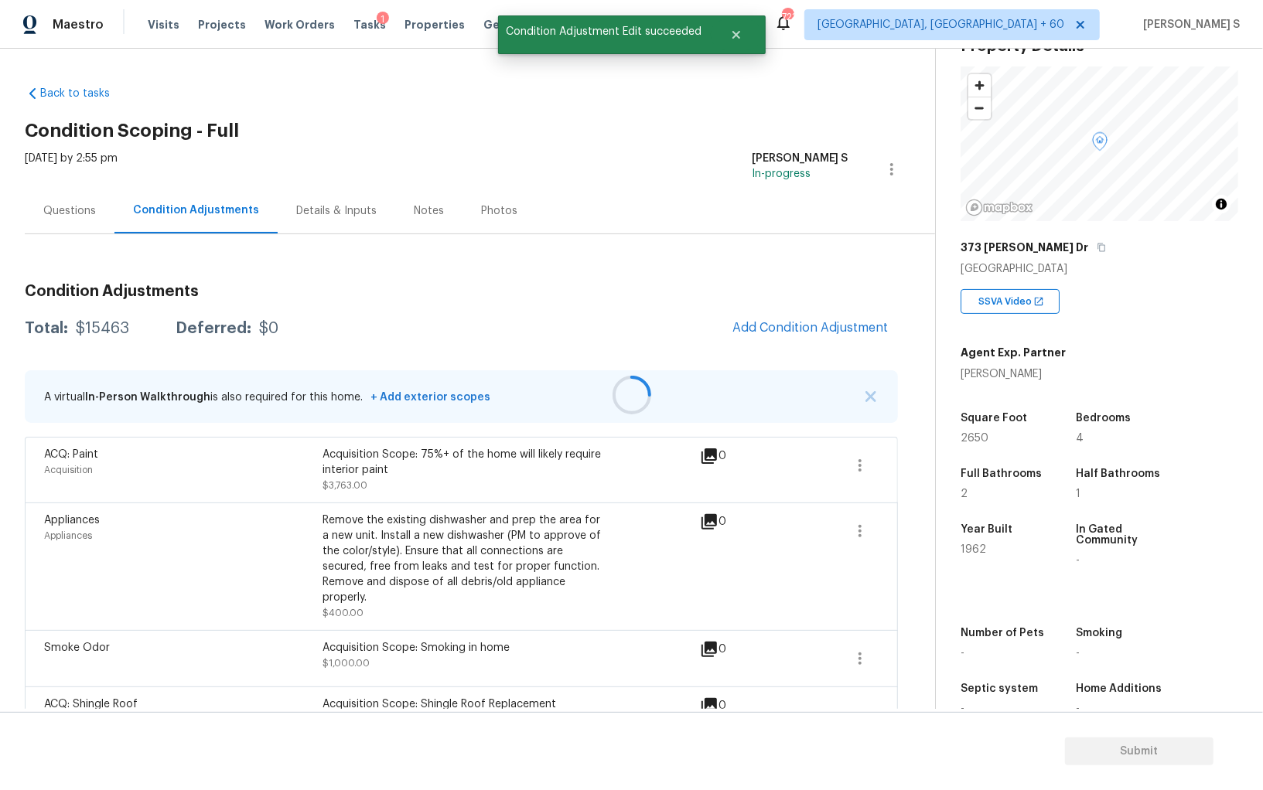
click at [820, 349] on div at bounding box center [631, 395] width 1263 height 790
click at [827, 324] on span "Add Condition Adjustment" at bounding box center [810, 328] width 156 height 14
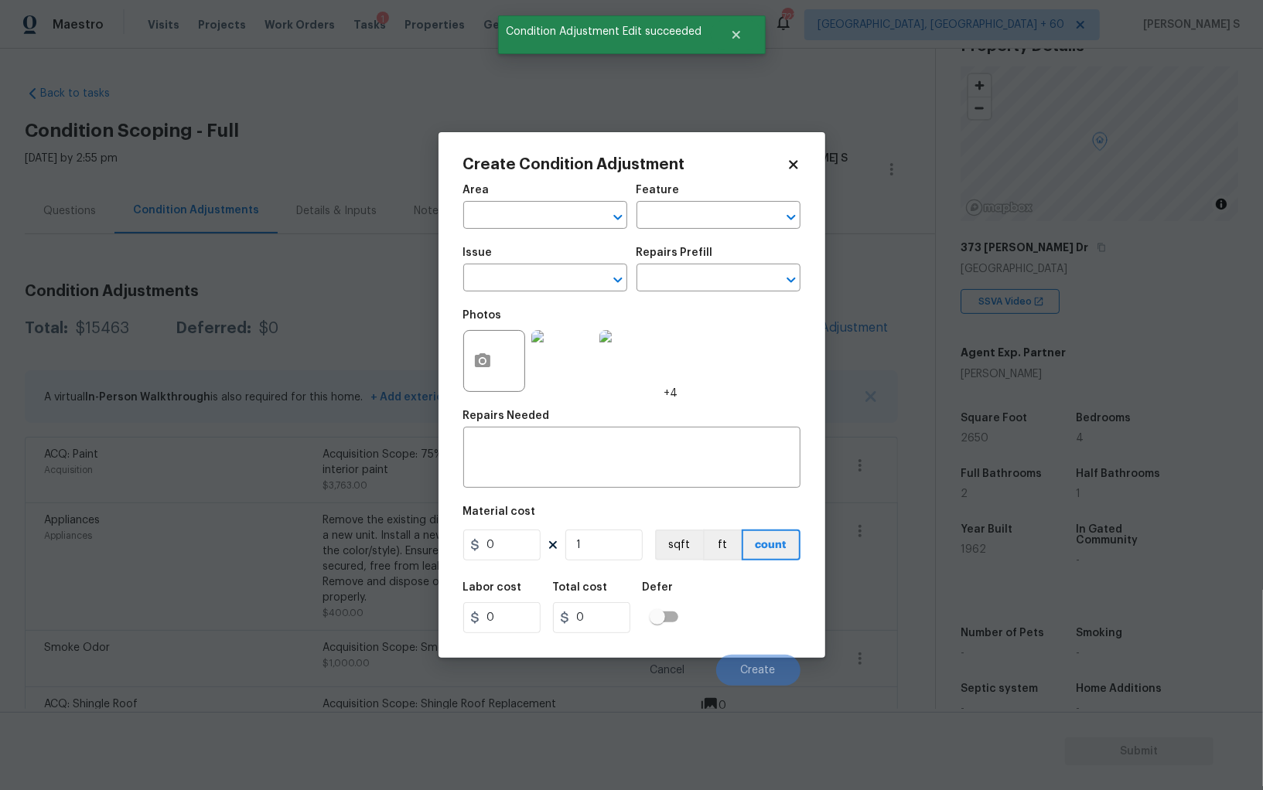
click at [505, 373] on div at bounding box center [494, 361] width 62 height 62
click at [481, 354] on icon "button" at bounding box center [482, 360] width 15 height 14
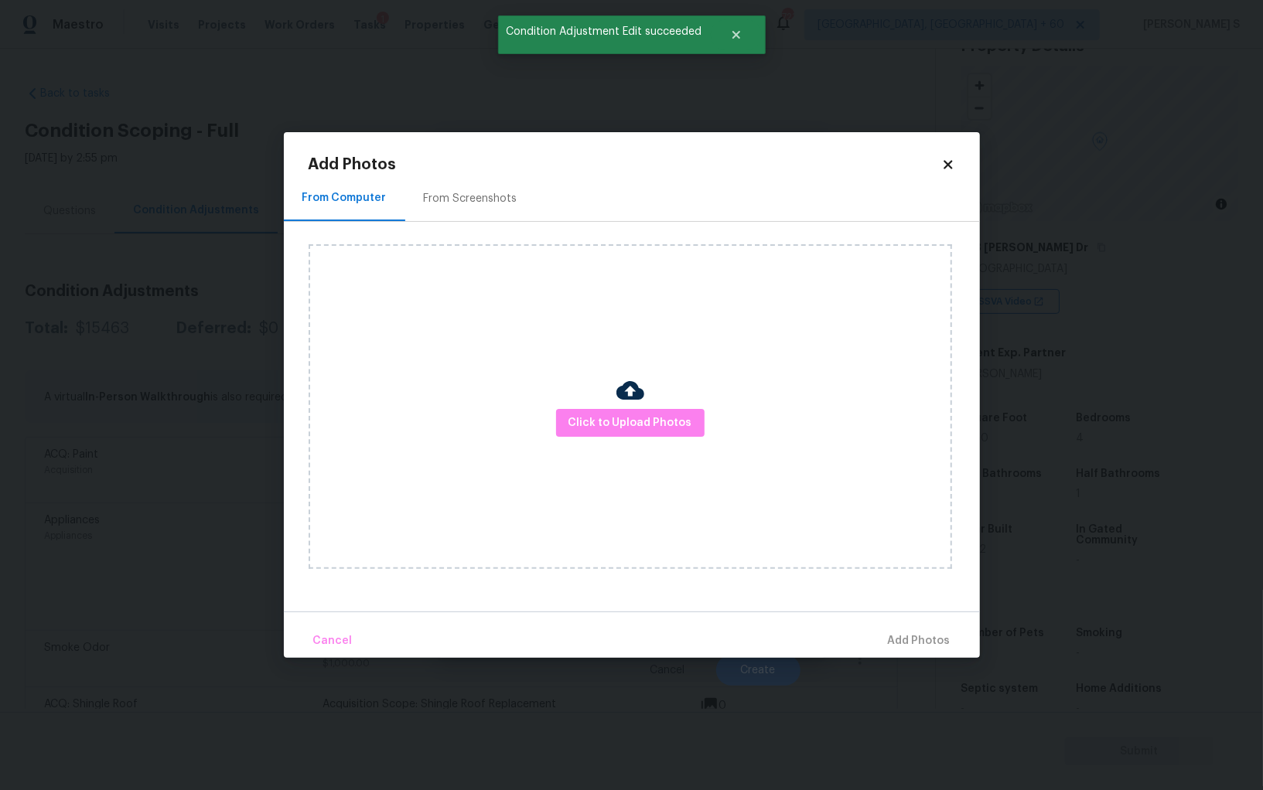
click at [458, 201] on div "From Screenshots" at bounding box center [471, 198] width 94 height 15
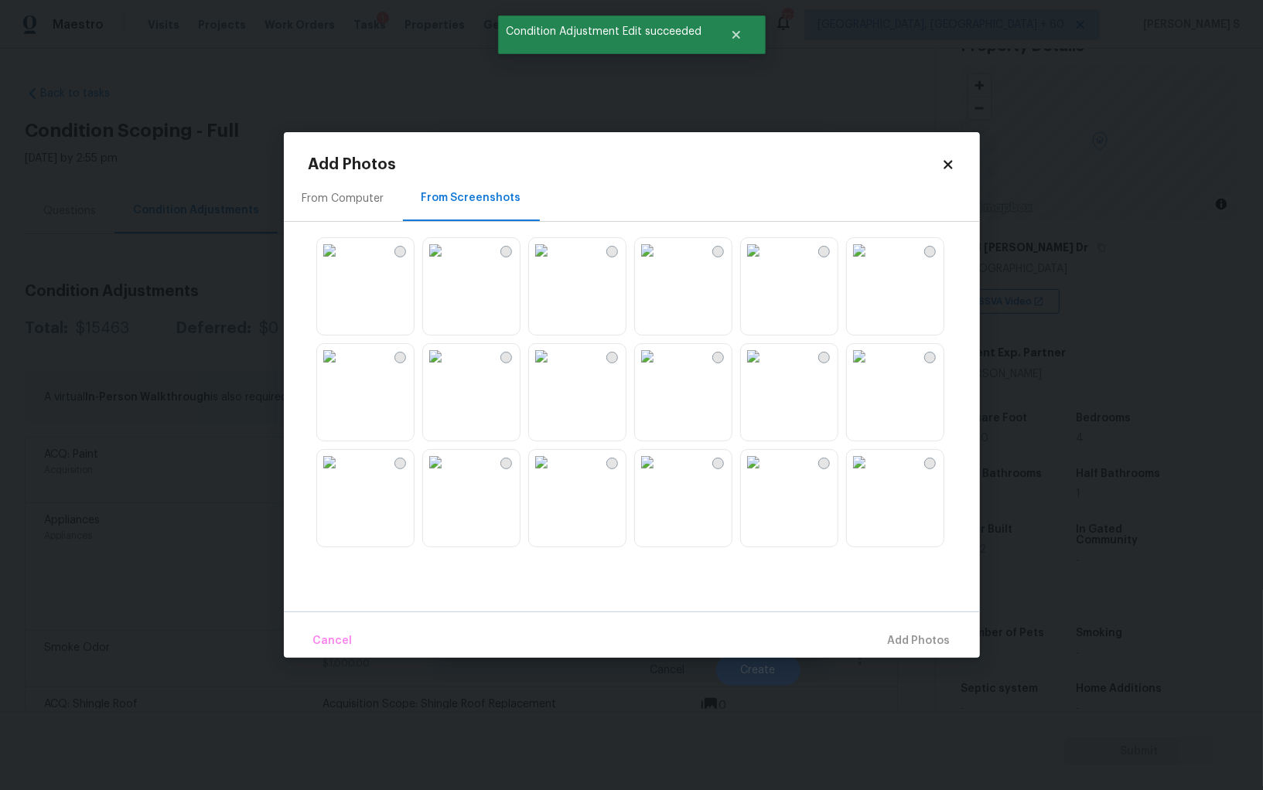
click at [631, 390] on div at bounding box center [643, 392] width 671 height 325
click at [554, 369] on img at bounding box center [541, 356] width 25 height 25
click at [554, 475] on img at bounding box center [541, 462] width 25 height 25
click at [659, 475] on img at bounding box center [647, 462] width 25 height 25
click at [659, 369] on img at bounding box center [647, 356] width 25 height 25
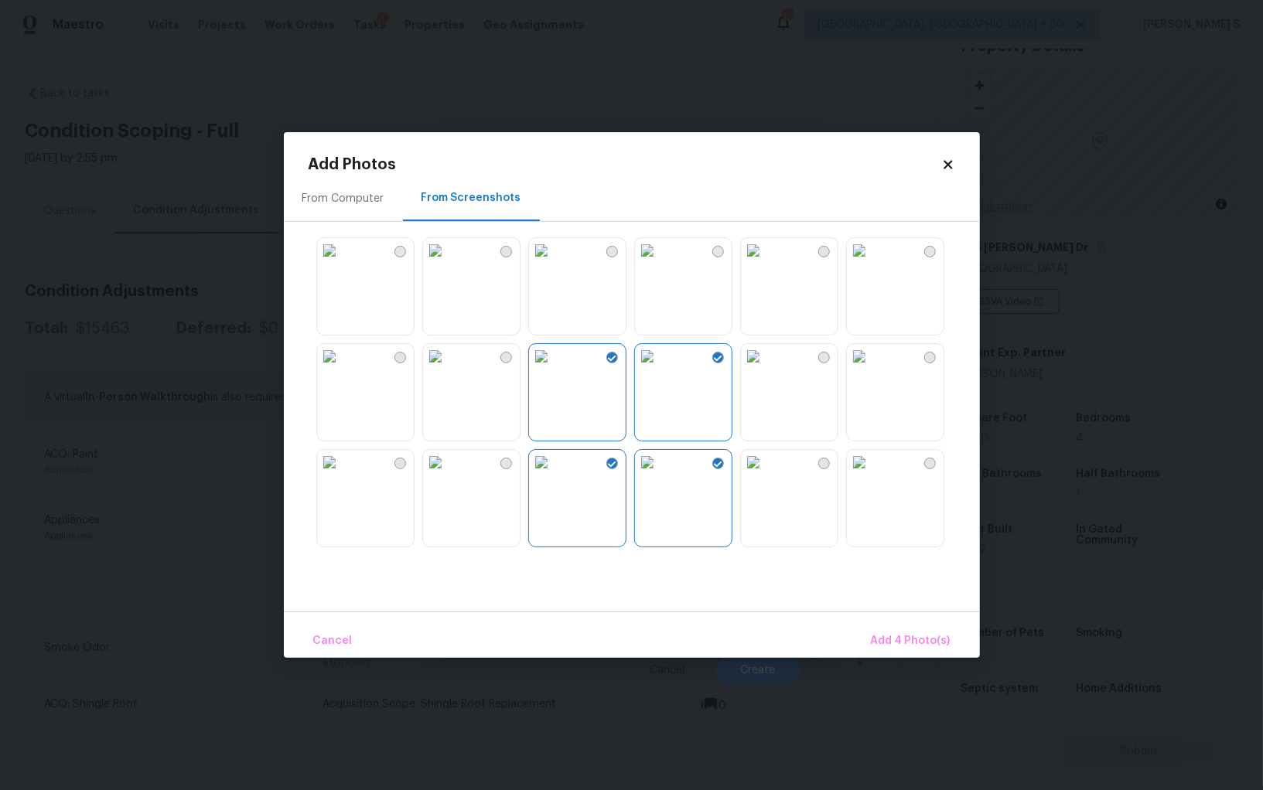
click at [765, 369] on img at bounding box center [753, 356] width 25 height 25
click at [554, 263] on img at bounding box center [541, 250] width 25 height 25
click at [448, 263] on img at bounding box center [435, 250] width 25 height 25
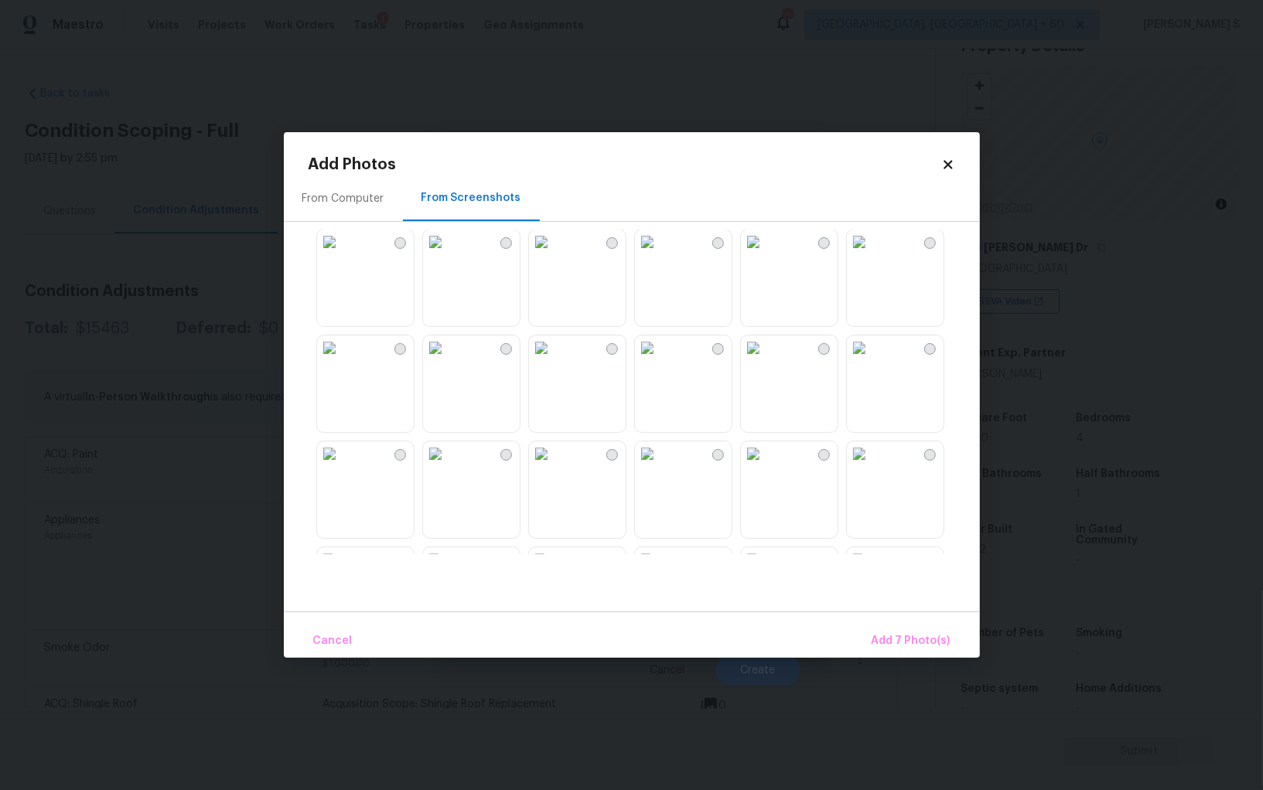
scroll to position [337, 0]
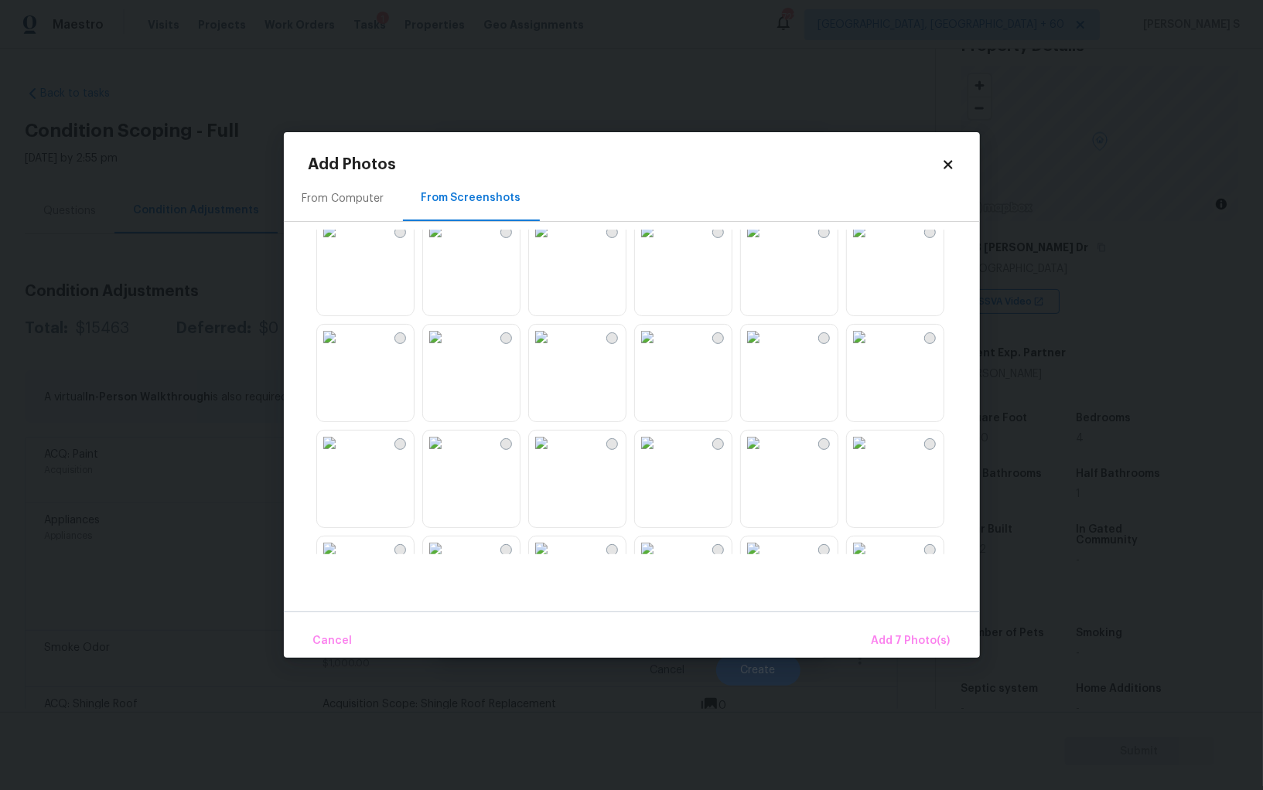
click at [765, 349] on img at bounding box center [753, 337] width 25 height 25
click at [659, 349] on img at bounding box center [647, 337] width 25 height 25
click at [765, 448] on img at bounding box center [753, 443] width 25 height 25
click at [554, 452] on img at bounding box center [541, 443] width 25 height 25
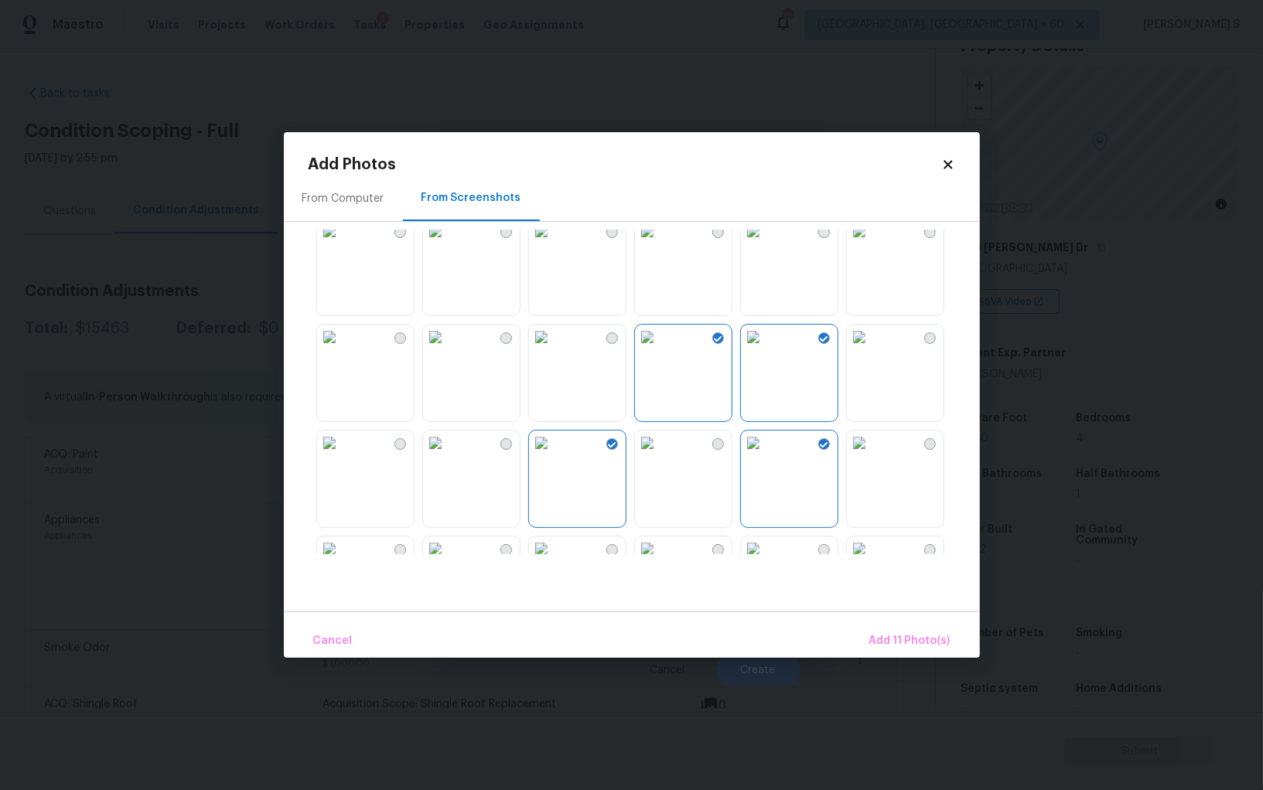
click at [342, 450] on img at bounding box center [329, 443] width 25 height 25
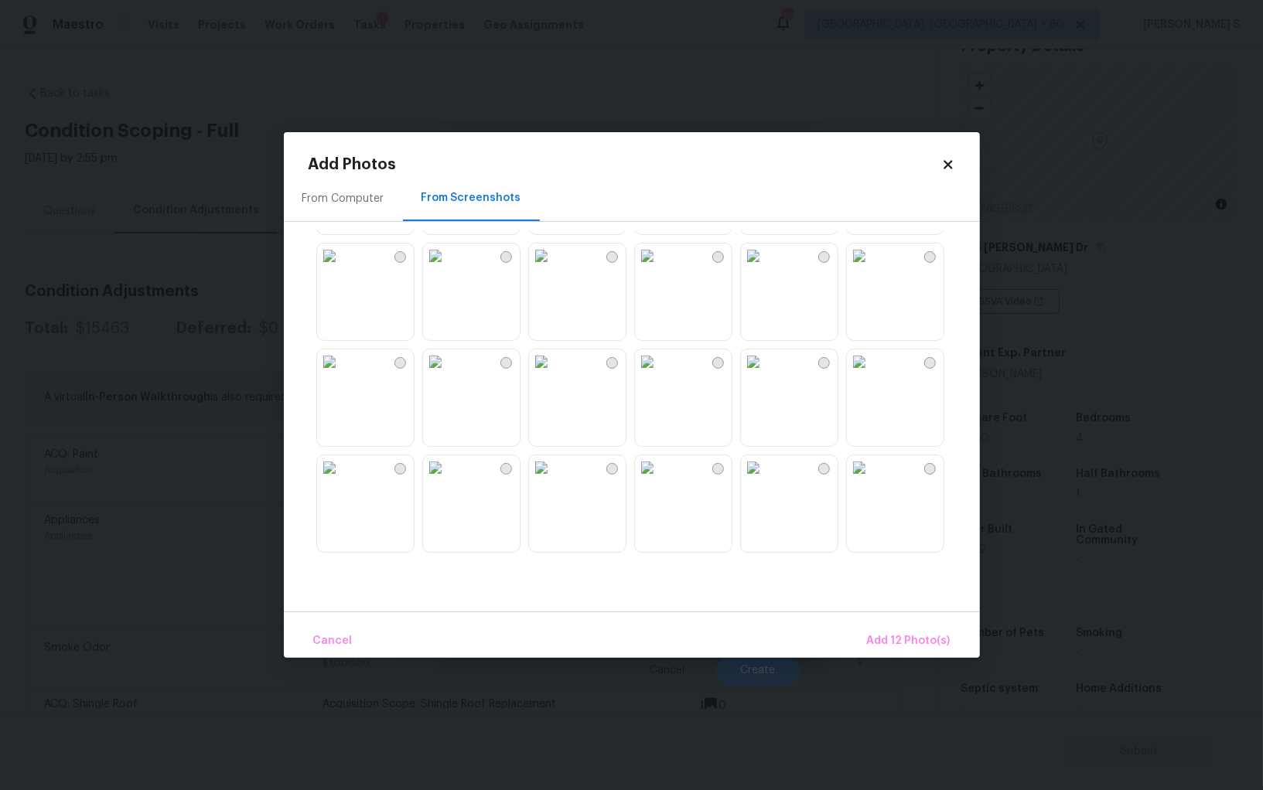
click at [448, 374] on img at bounding box center [435, 361] width 25 height 25
click at [448, 480] on img at bounding box center [435, 467] width 25 height 25
click at [554, 480] on img at bounding box center [541, 467] width 25 height 25
click at [659, 478] on img at bounding box center [647, 467] width 25 height 25
click at [765, 478] on img at bounding box center [753, 467] width 25 height 25
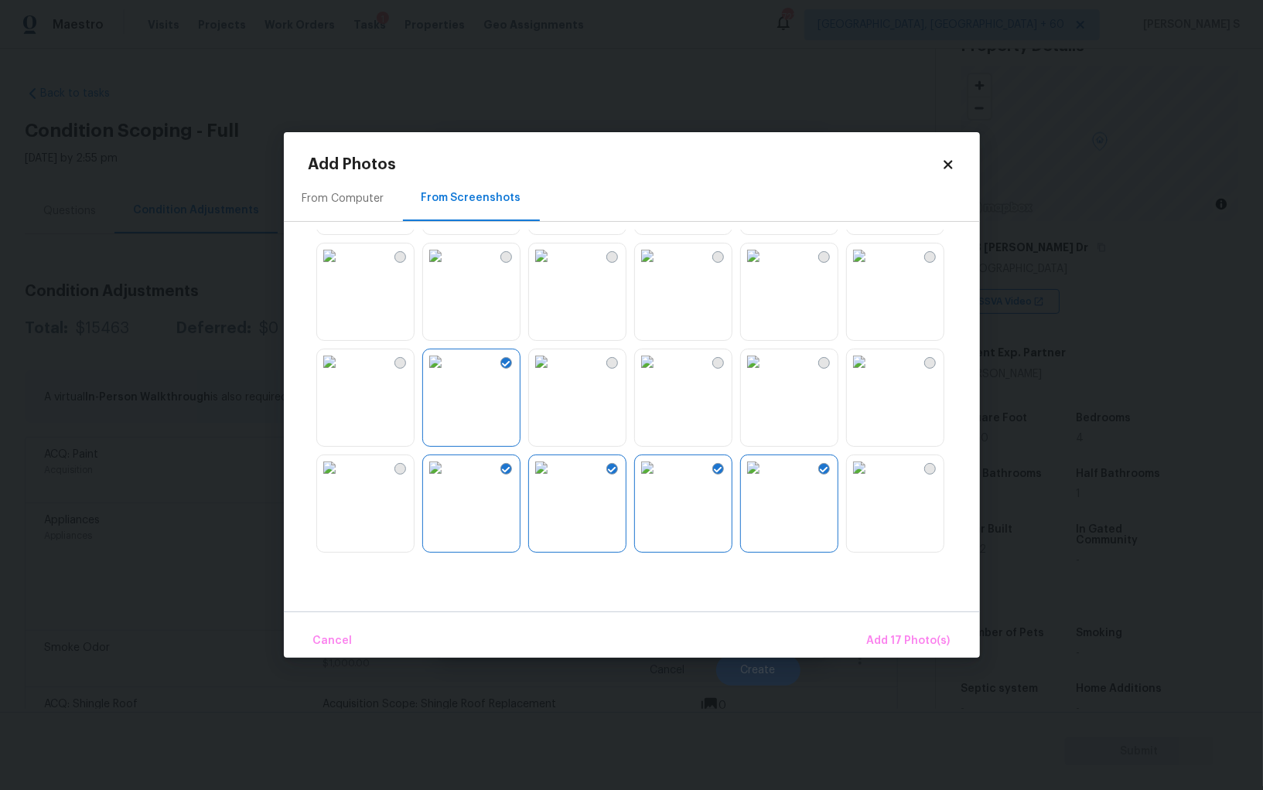
drag, startPoint x: 920, startPoint y: 414, endPoint x: 932, endPoint y: 428, distance: 18.1
click at [871, 374] on img at bounding box center [859, 361] width 25 height 25
click at [936, 643] on span "Add 18 Photo(s)" at bounding box center [908, 641] width 83 height 19
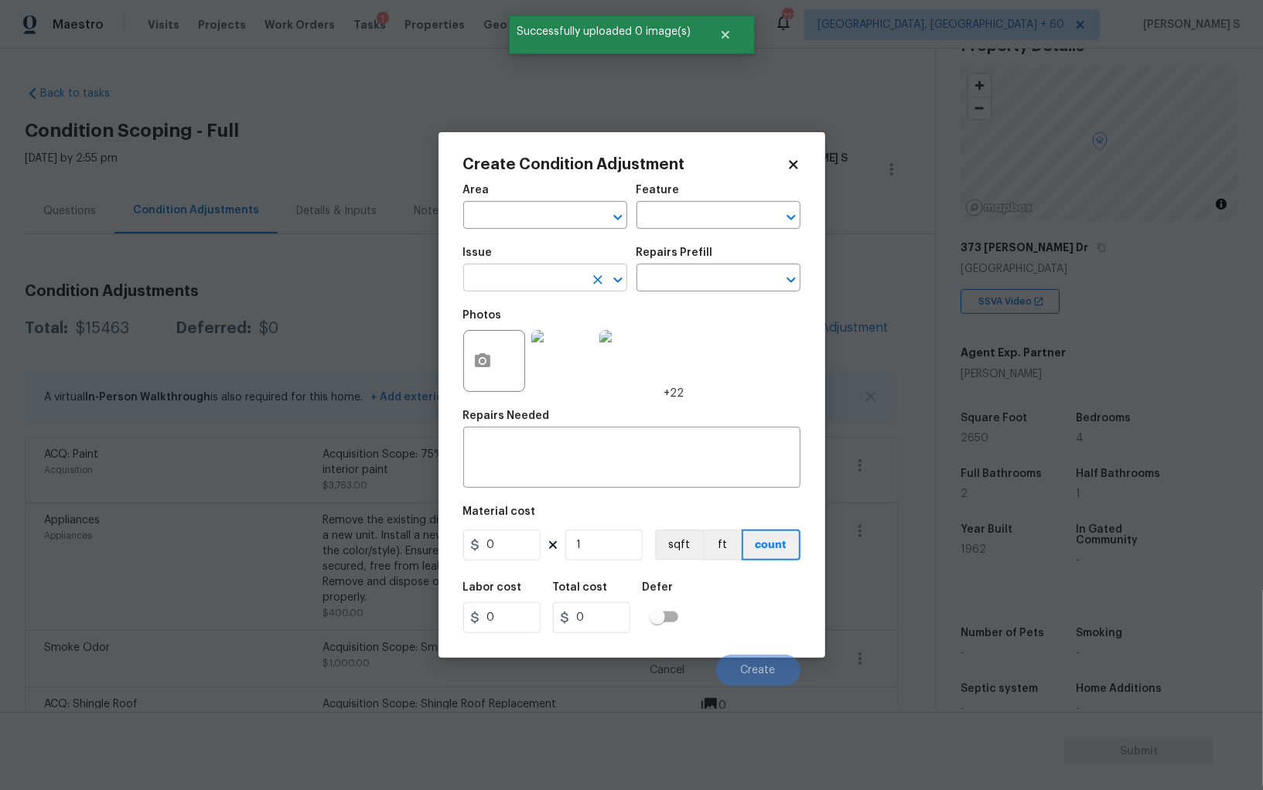
click at [530, 274] on input "text" at bounding box center [523, 280] width 121 height 24
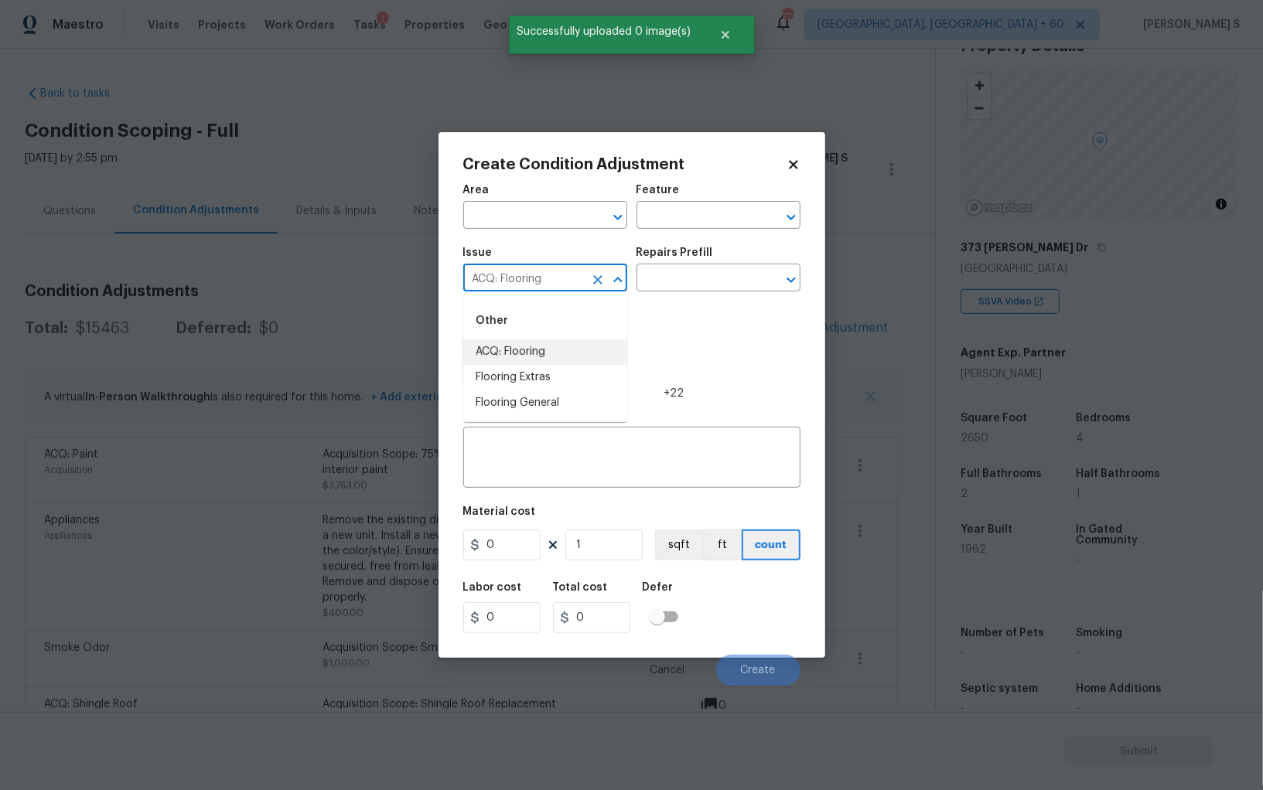
type input "ACQ: Flooring"
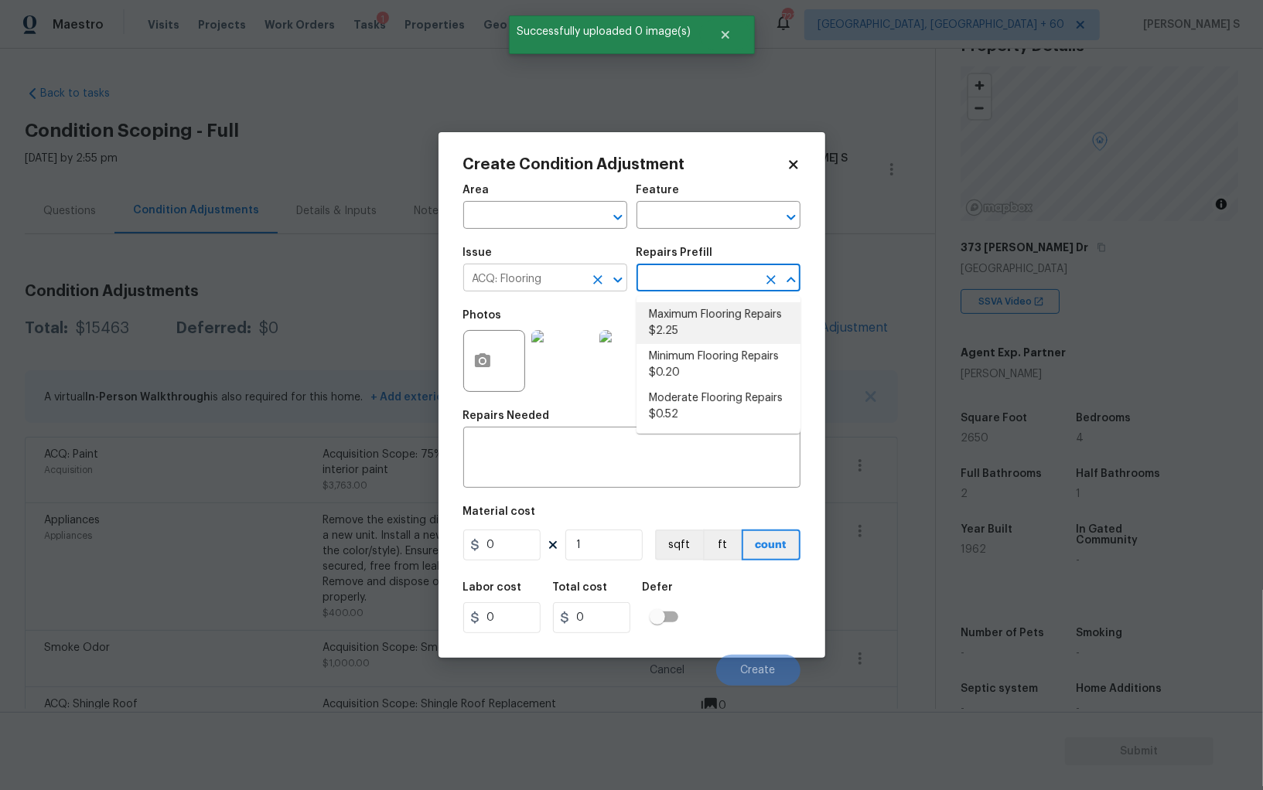
type input "Acquisition"
type textarea "Acquisition Scope: Maximum flooring repairs"
type input "2.25"
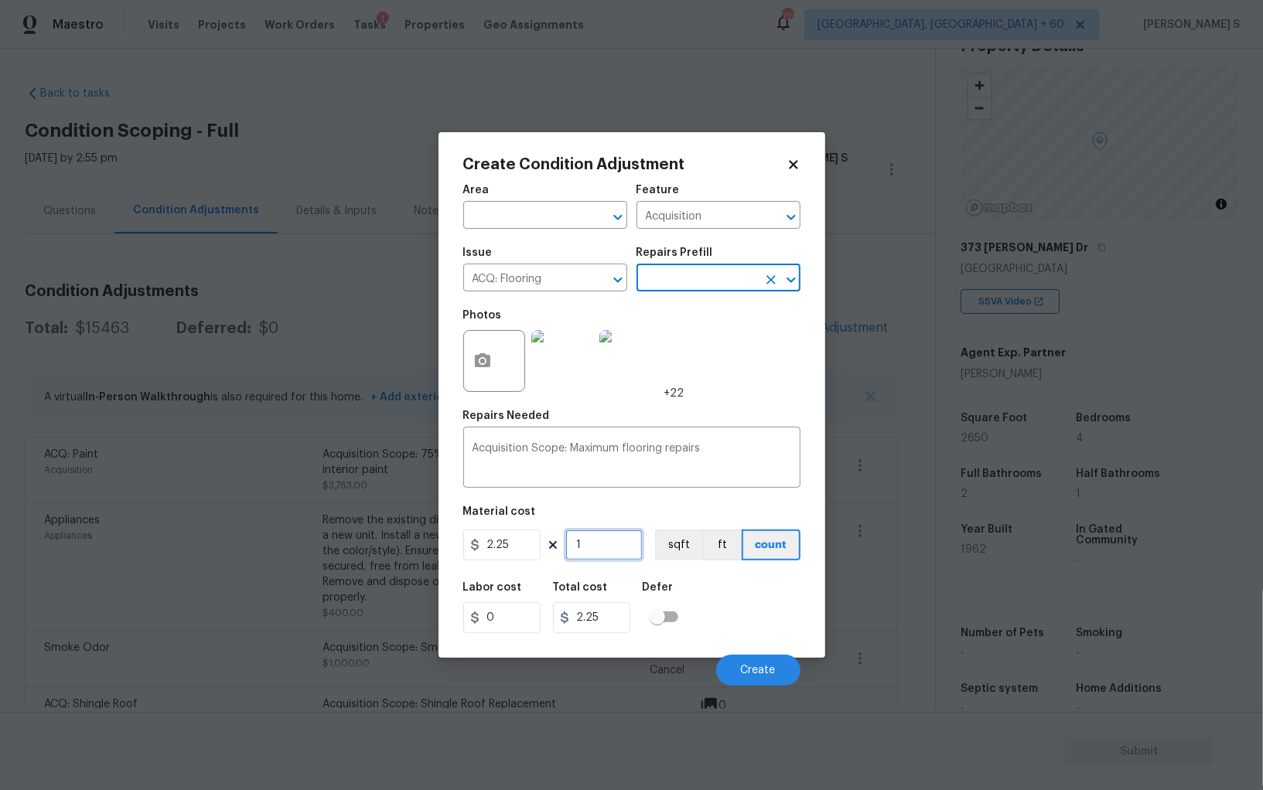
click at [619, 547] on input "1" at bounding box center [603, 545] width 77 height 31
paste input "2650"
type input "2650"
type input "5962.5"
type input "2650"
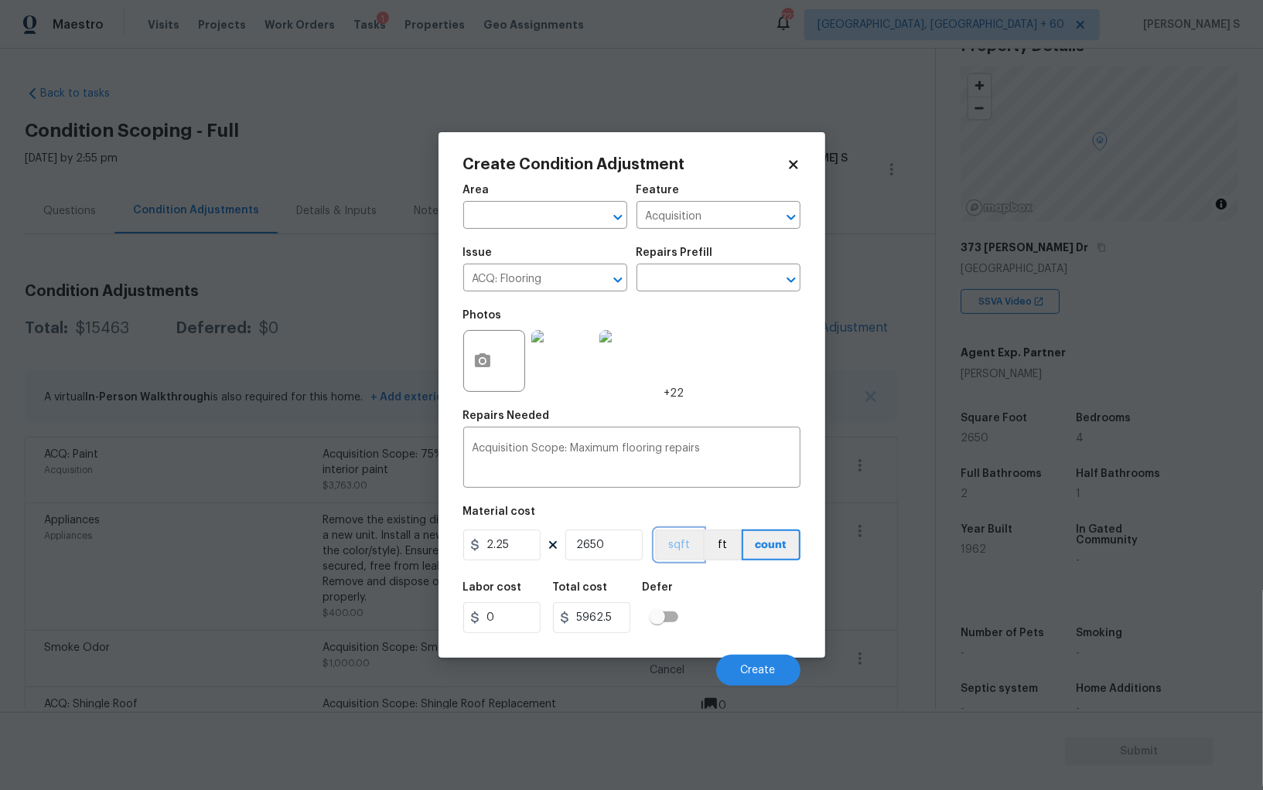
click at [677, 542] on button "sqft" at bounding box center [679, 545] width 48 height 31
click at [692, 607] on div "Labor cost 0 Total cost 5962.5 Defer" at bounding box center [631, 608] width 337 height 70
click at [748, 662] on button "Create" at bounding box center [758, 670] width 84 height 31
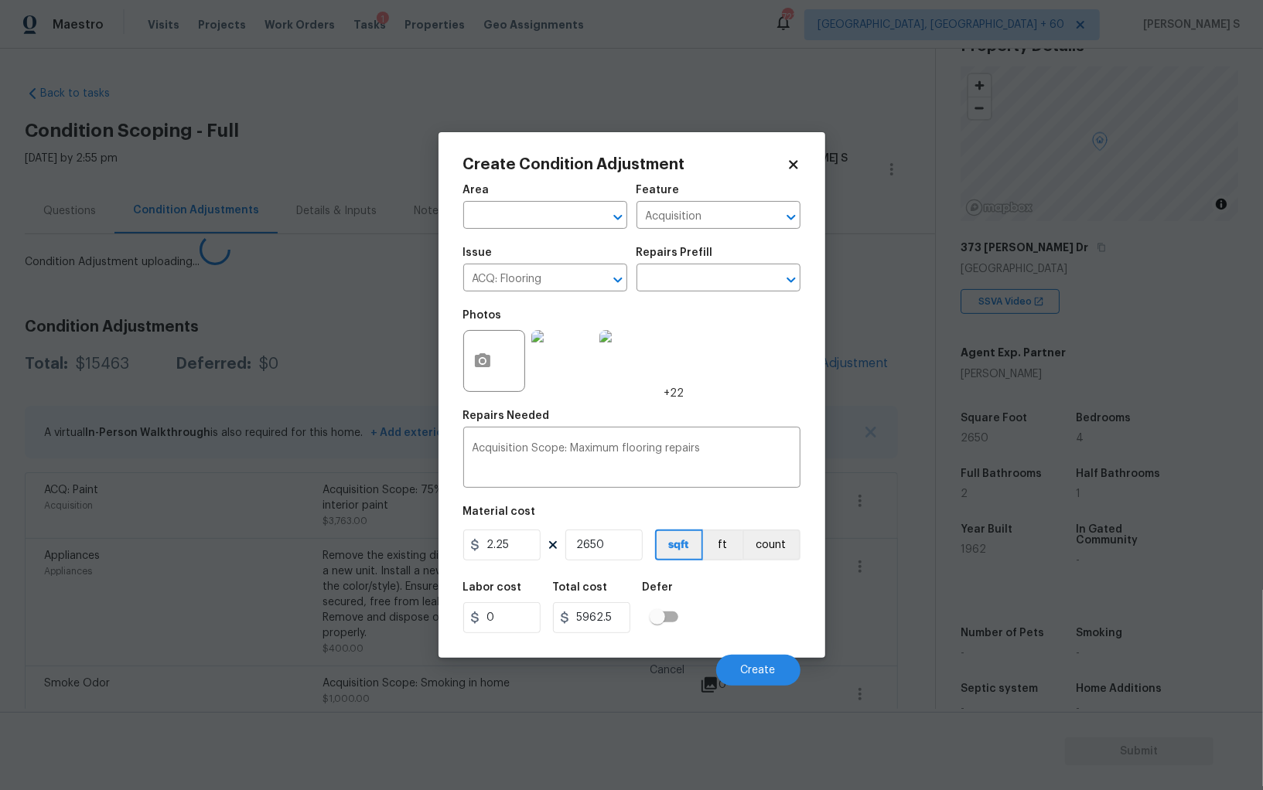
click at [103, 606] on body "Maestro Visits Projects Work Orders Tasks 1 Properties Geo Assignments 723 Albu…" at bounding box center [631, 395] width 1263 height 790
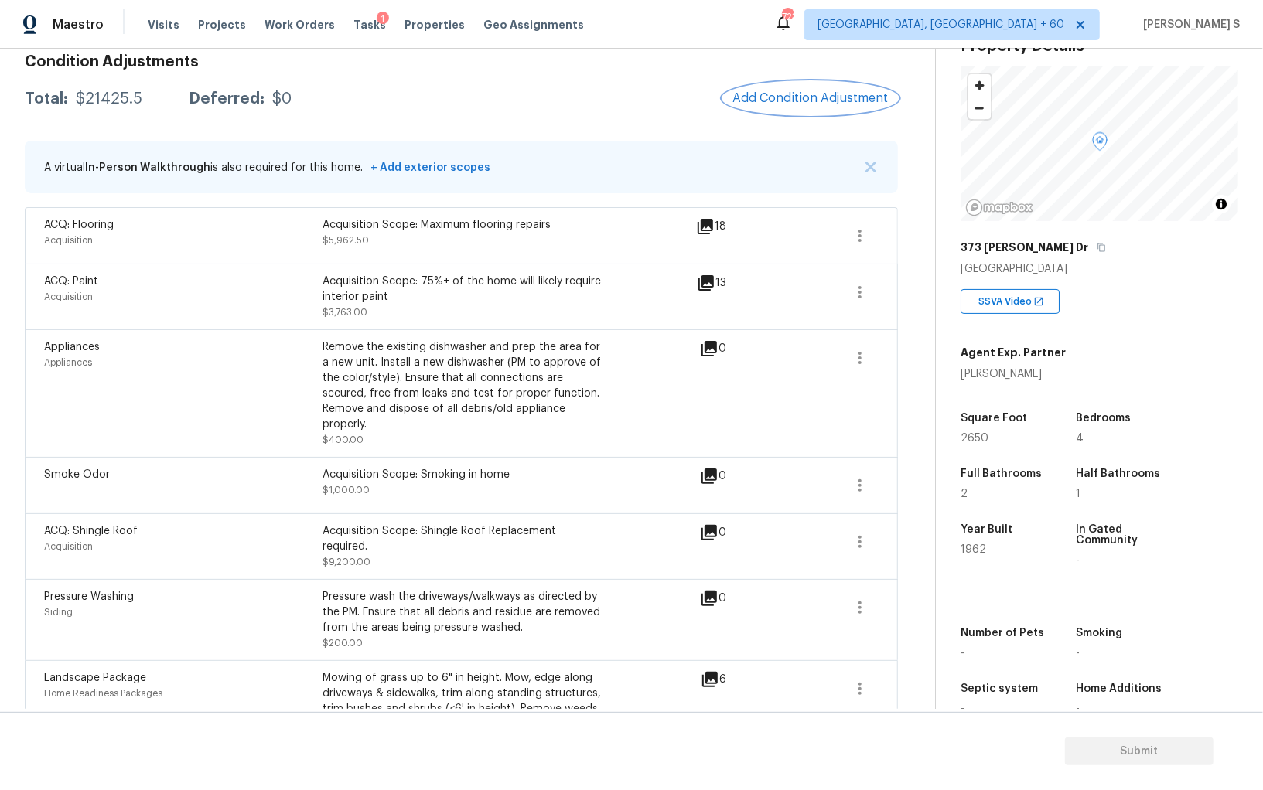
scroll to position [109, 0]
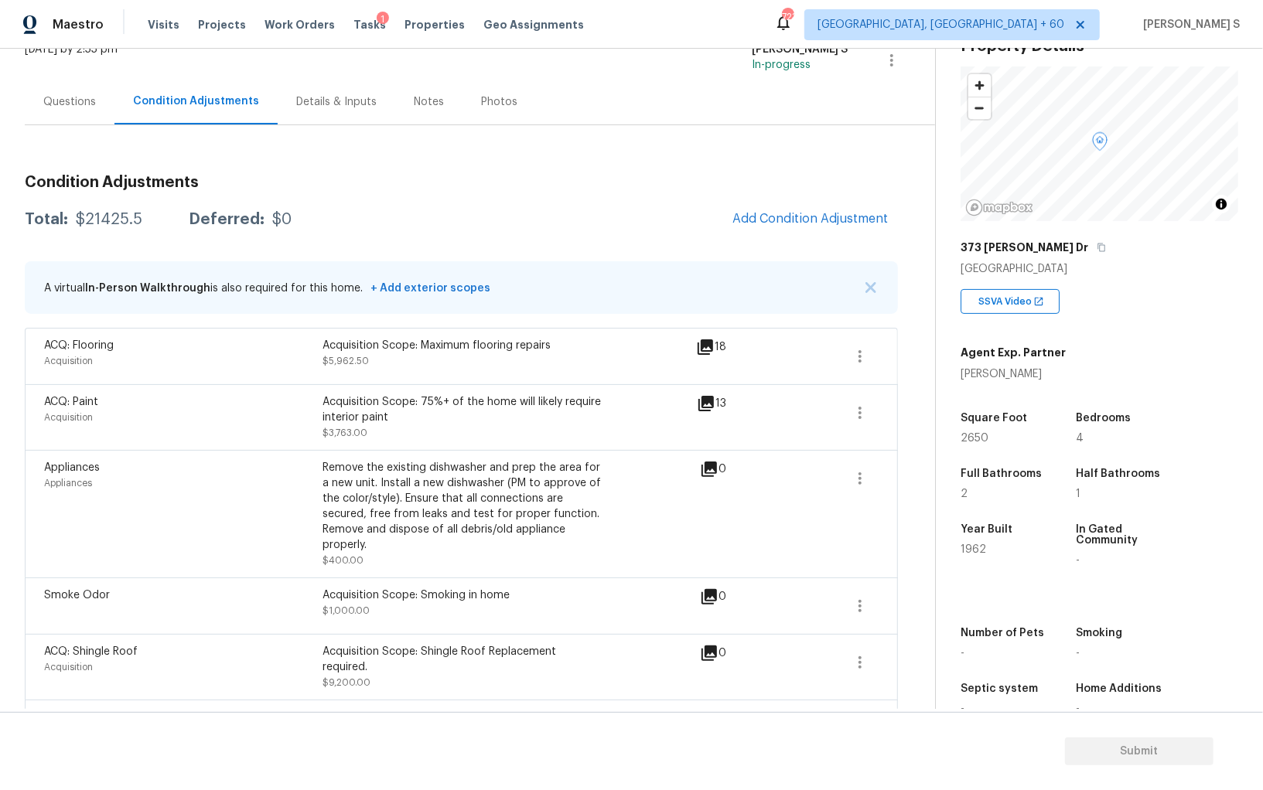
click at [1142, 60] on div "Property Details © Mapbox © OpenStreetMap Improve this map 373 Lynn Dr Nashvill…" at bounding box center [1099, 385] width 278 height 719
click at [286, 450] on div "Appliances Appliances Remove the existing dishwasher and prep the area for a ne…" at bounding box center [461, 514] width 873 height 128
click at [69, 93] on div "Questions" at bounding box center [70, 102] width 90 height 46
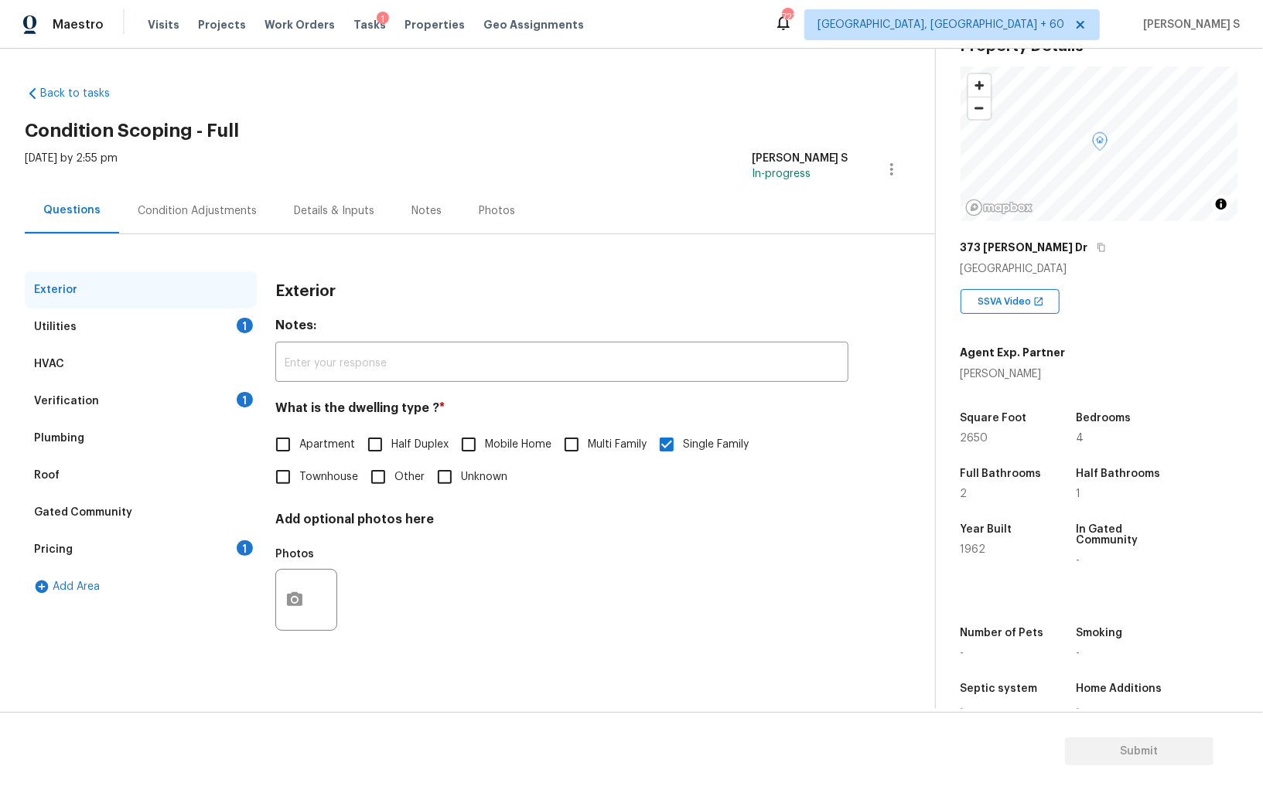
click at [84, 537] on div "Pricing 1" at bounding box center [141, 549] width 232 height 37
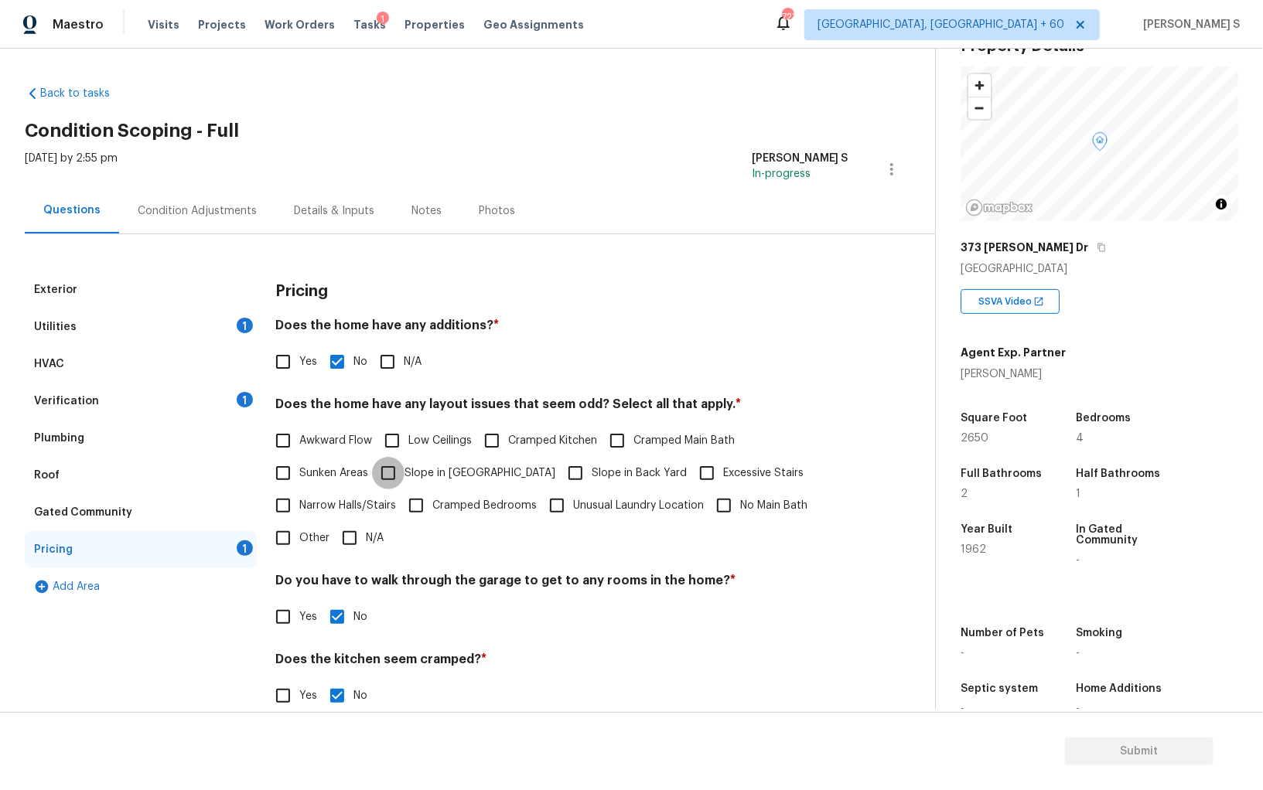
click at [394, 476] on input "Slope in Front Yard" at bounding box center [388, 473] width 32 height 32
checkbox input "true"
click at [515, 581] on h4 "Do you have to walk through the garage to get to any rooms in the home? *" at bounding box center [561, 584] width 573 height 22
click at [224, 227] on div "Condition Adjustments" at bounding box center [197, 211] width 156 height 46
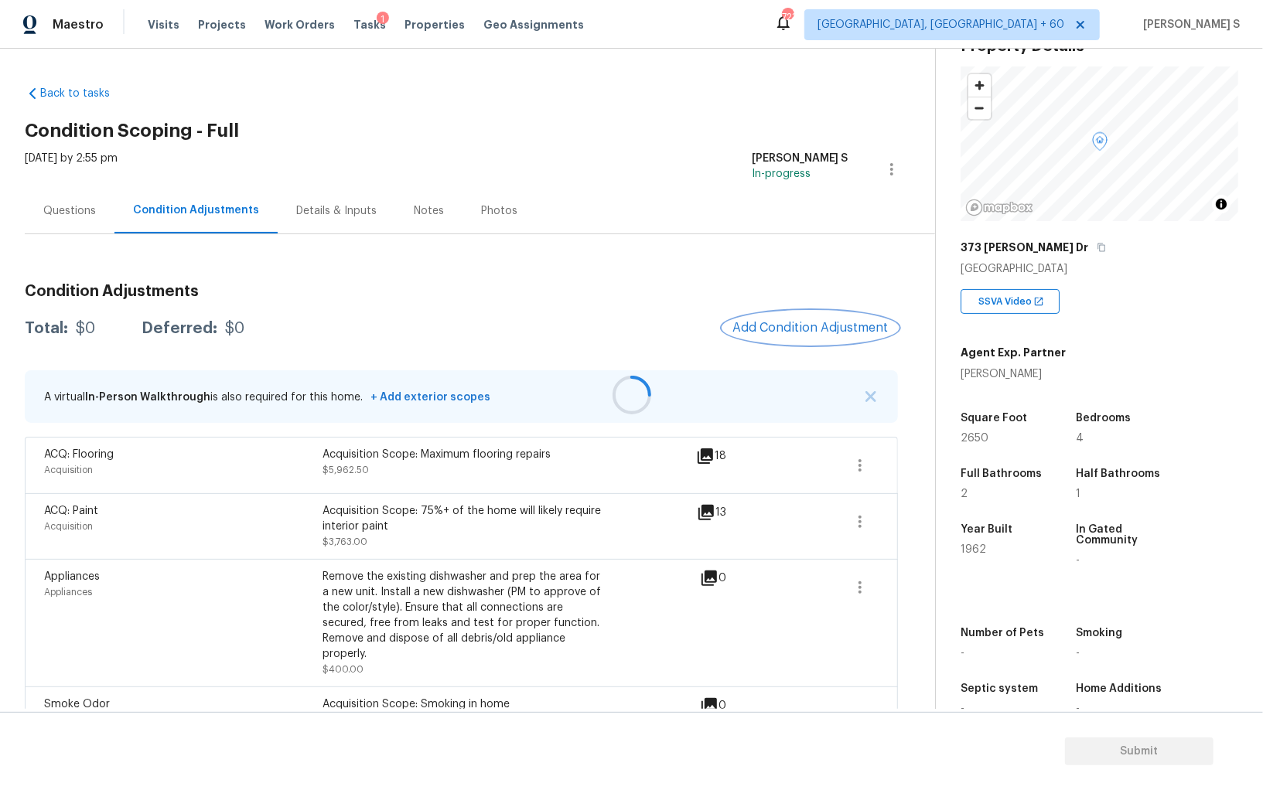
click at [808, 337] on button "Add Condition Adjustment" at bounding box center [810, 328] width 175 height 32
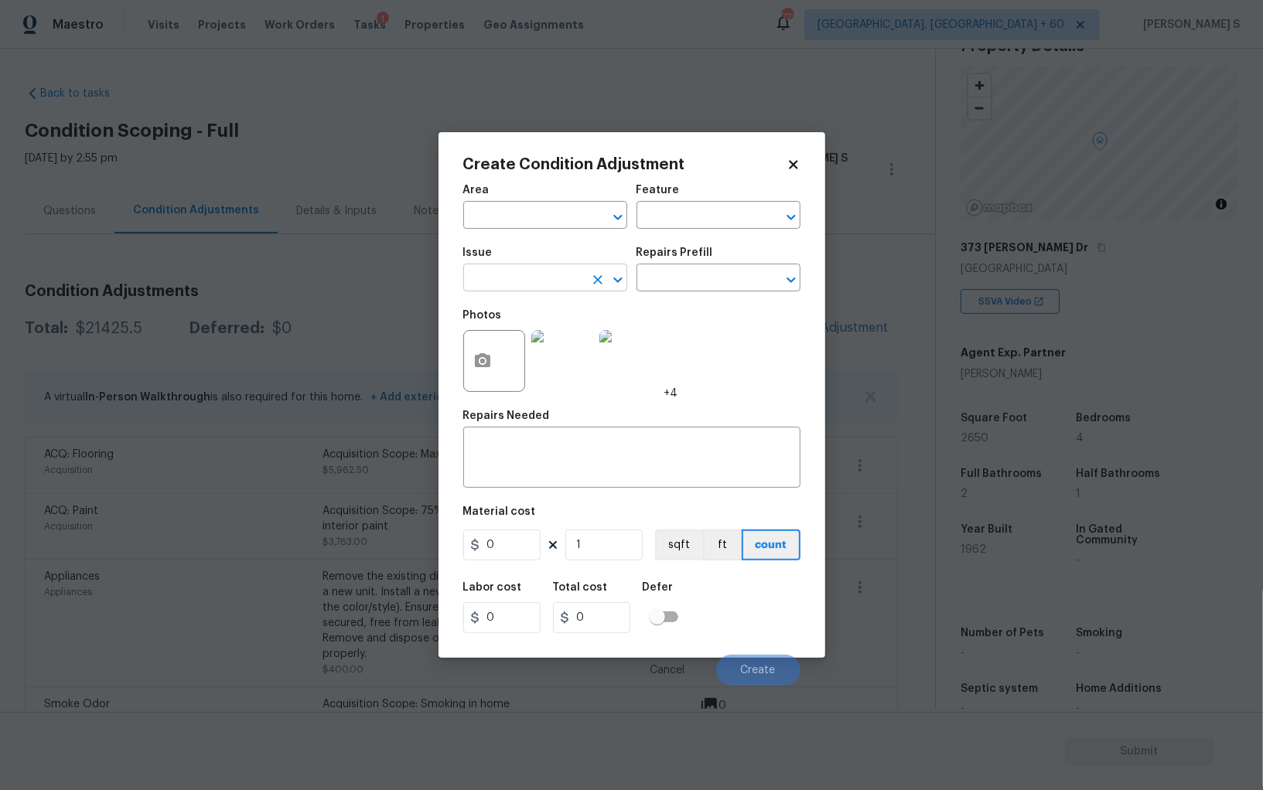
click at [584, 274] on div "​" at bounding box center [545, 280] width 164 height 24
type input "Light Pet Odor"
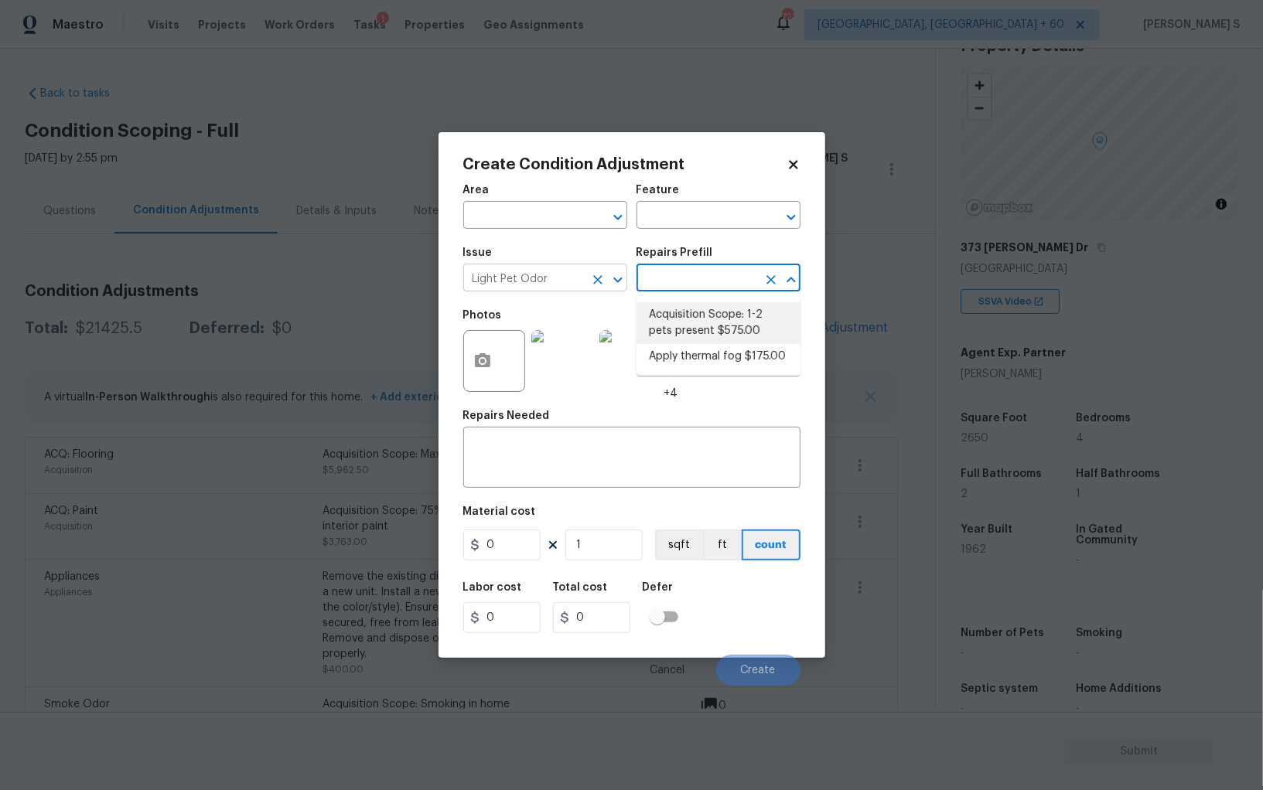
type textarea "Acquisition Scope: 1-2 pets present"
type input "575"
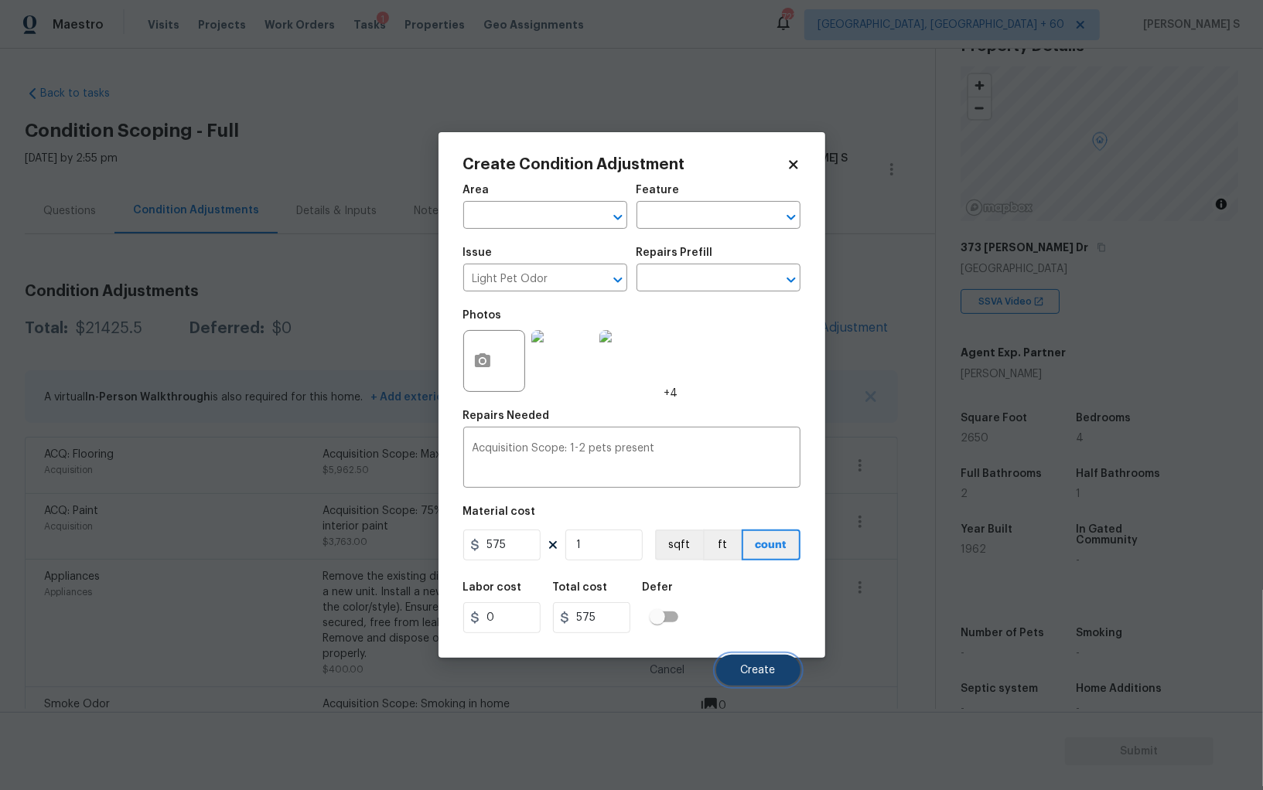
click at [756, 666] on span "Create" at bounding box center [758, 671] width 35 height 12
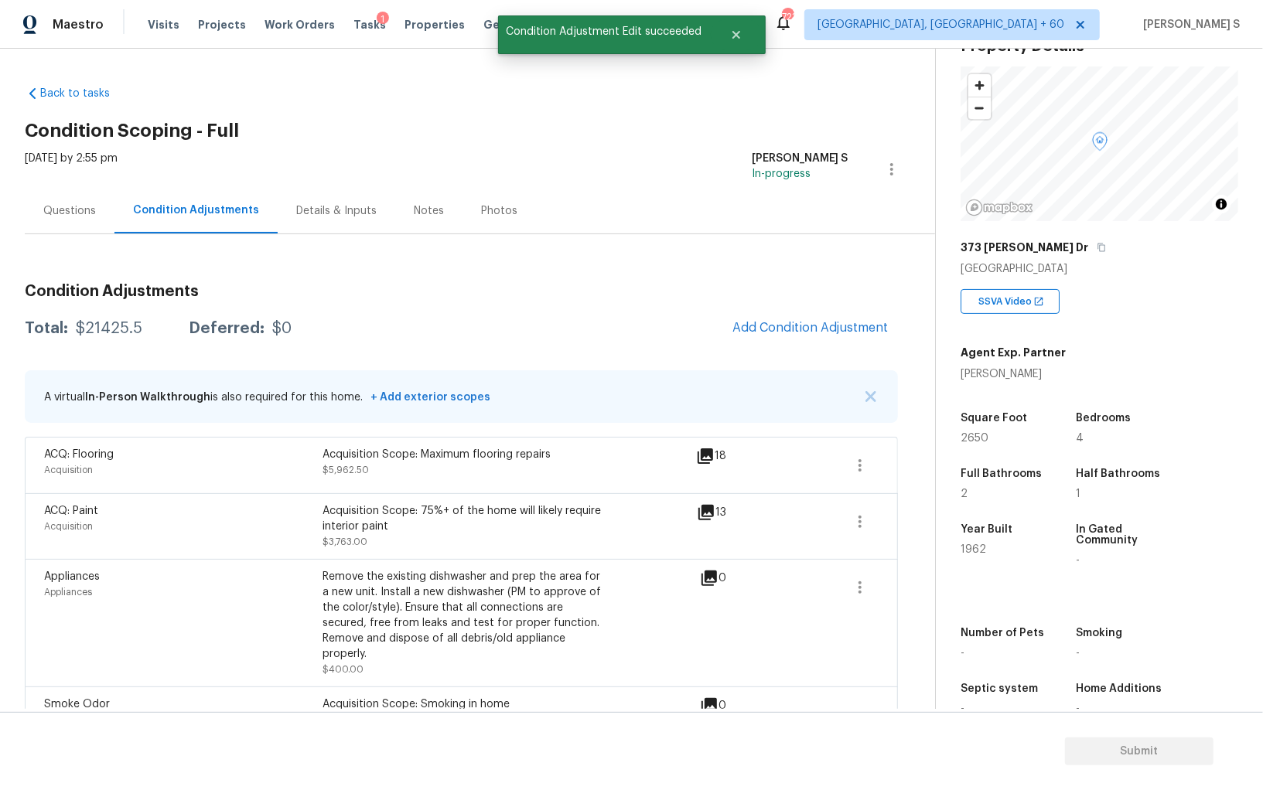
click at [288, 601] on body "Maestro Visits Projects Work Orders Tasks 1 Properties Geo Assignments 723 Albu…" at bounding box center [631, 395] width 1263 height 790
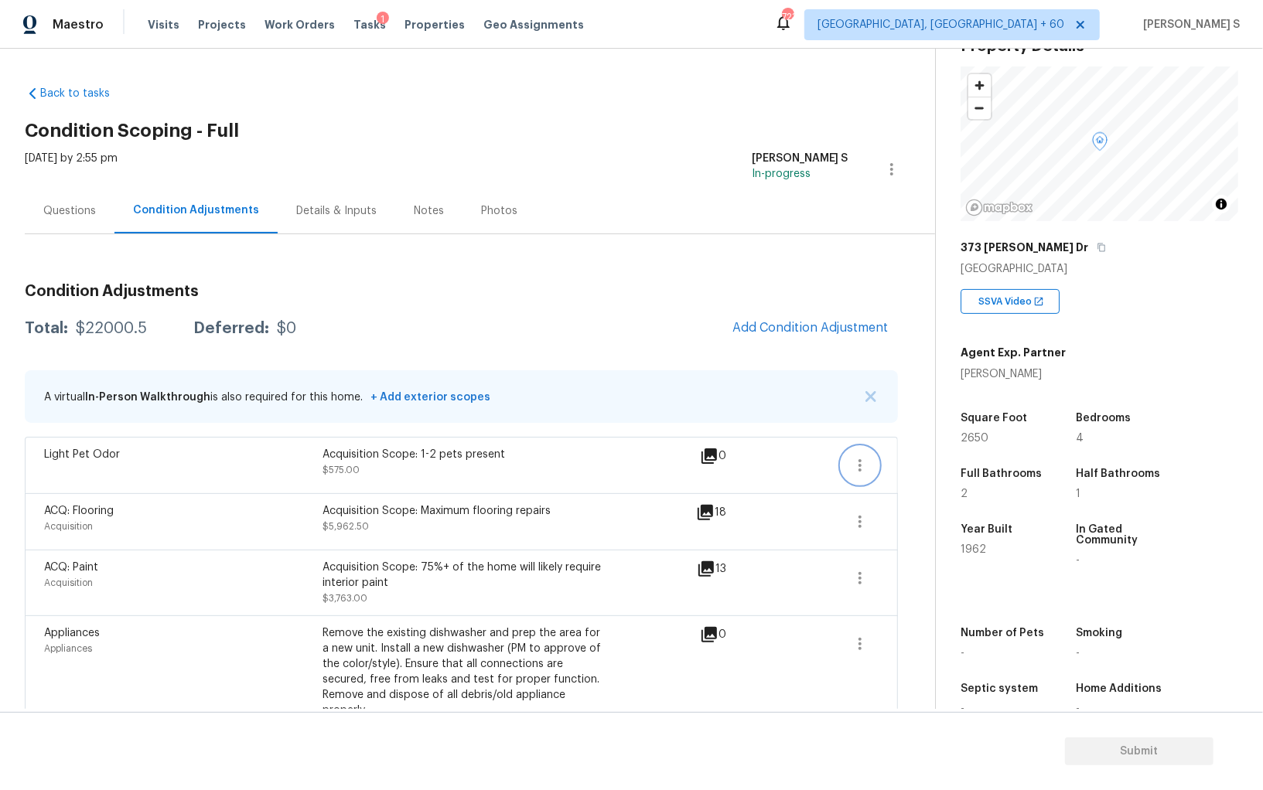
click at [864, 476] on button "button" at bounding box center [859, 465] width 37 height 37
click at [864, 458] on icon "button" at bounding box center [859, 465] width 19 height 19
click at [936, 458] on div "Edit" at bounding box center [948, 461] width 121 height 15
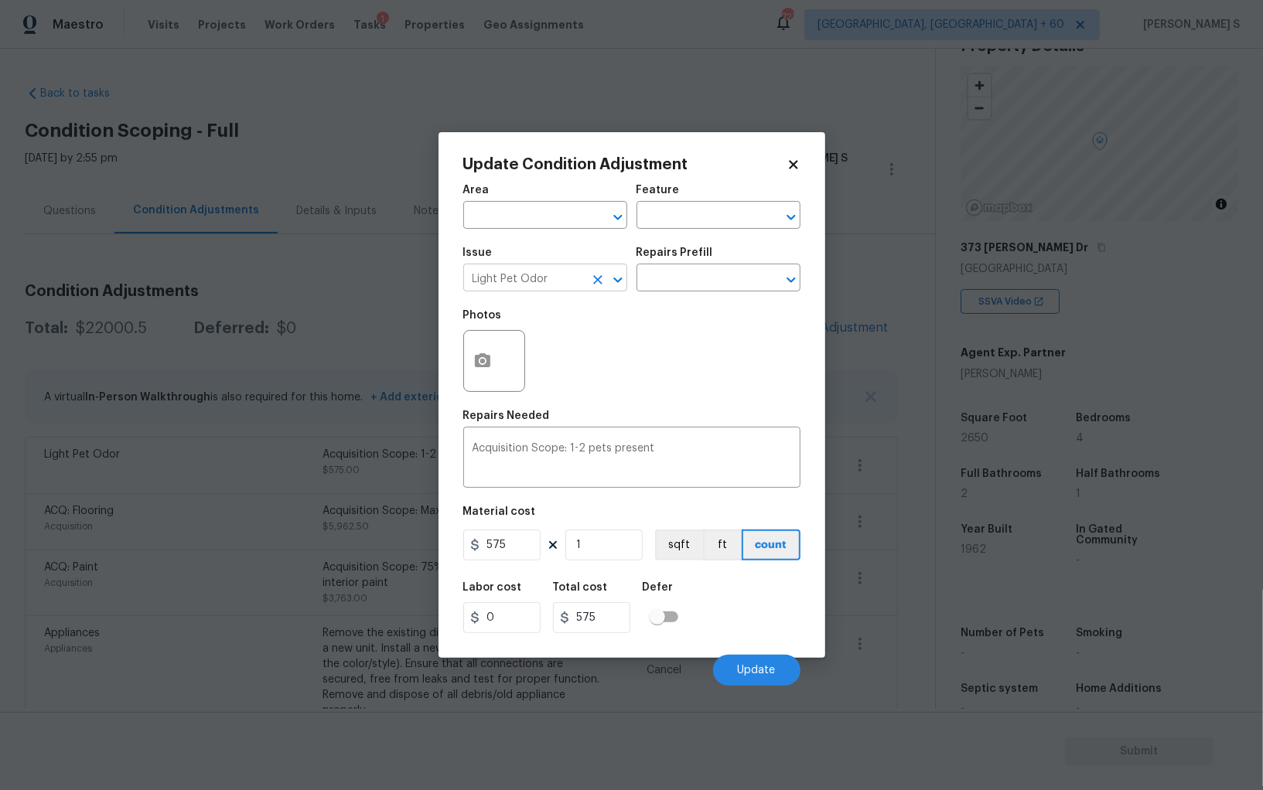
click at [576, 281] on input "Light Pet Odor" at bounding box center [523, 280] width 121 height 24
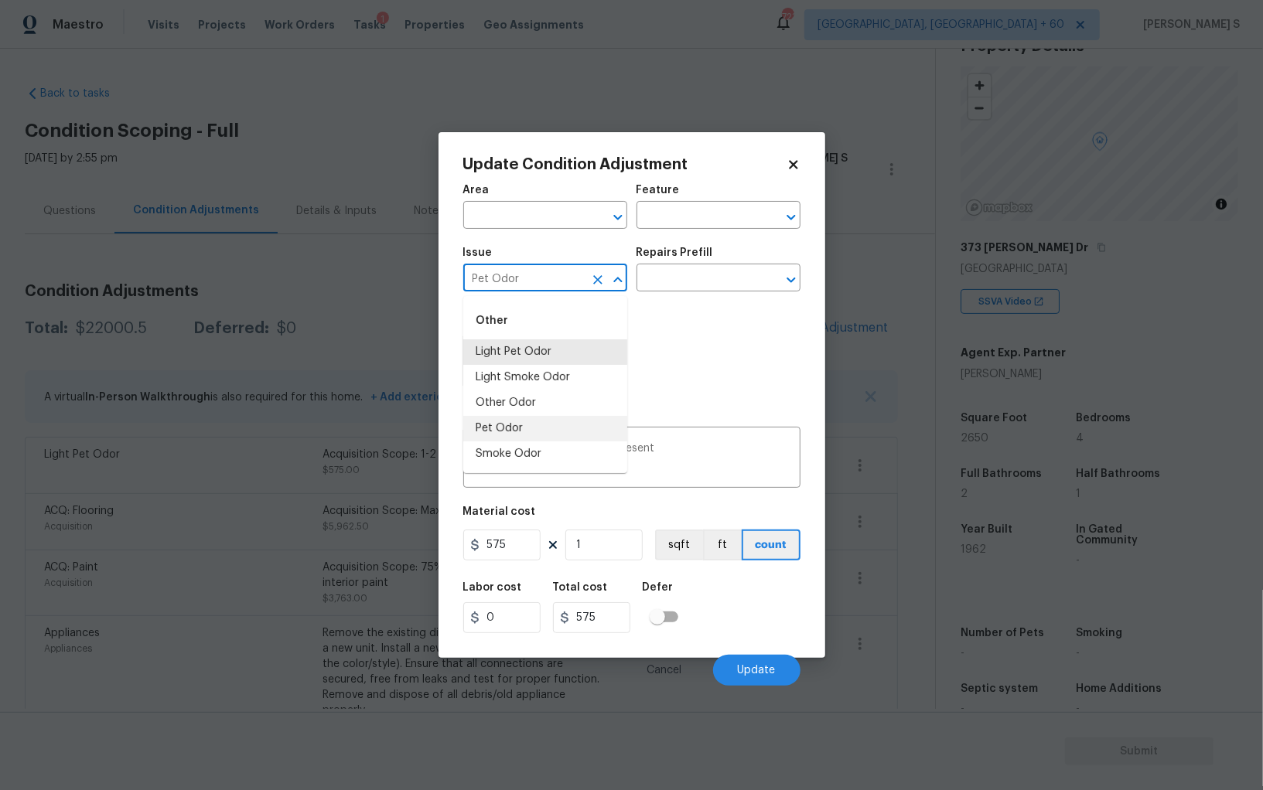
type input "Pet Odor"
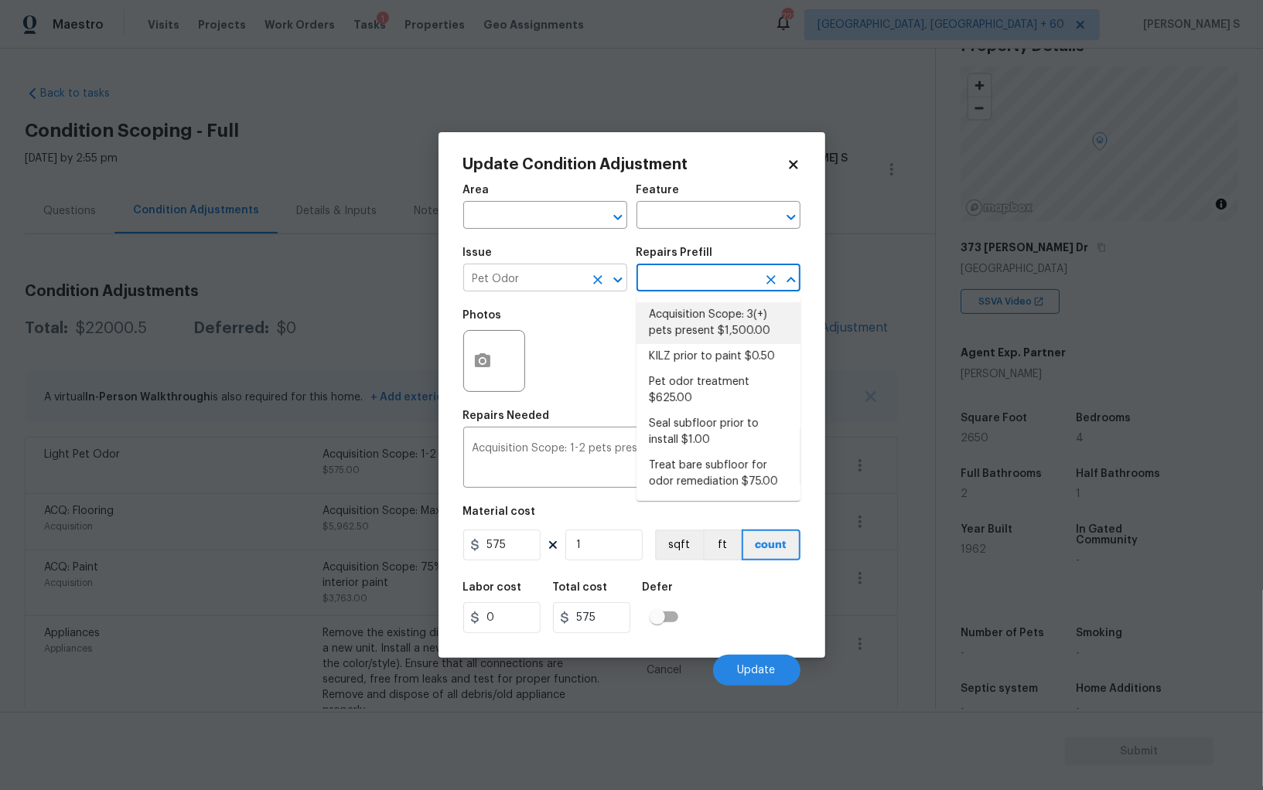
type textarea "Acquisition Scope: 3(+) pets present"
type input "1500"
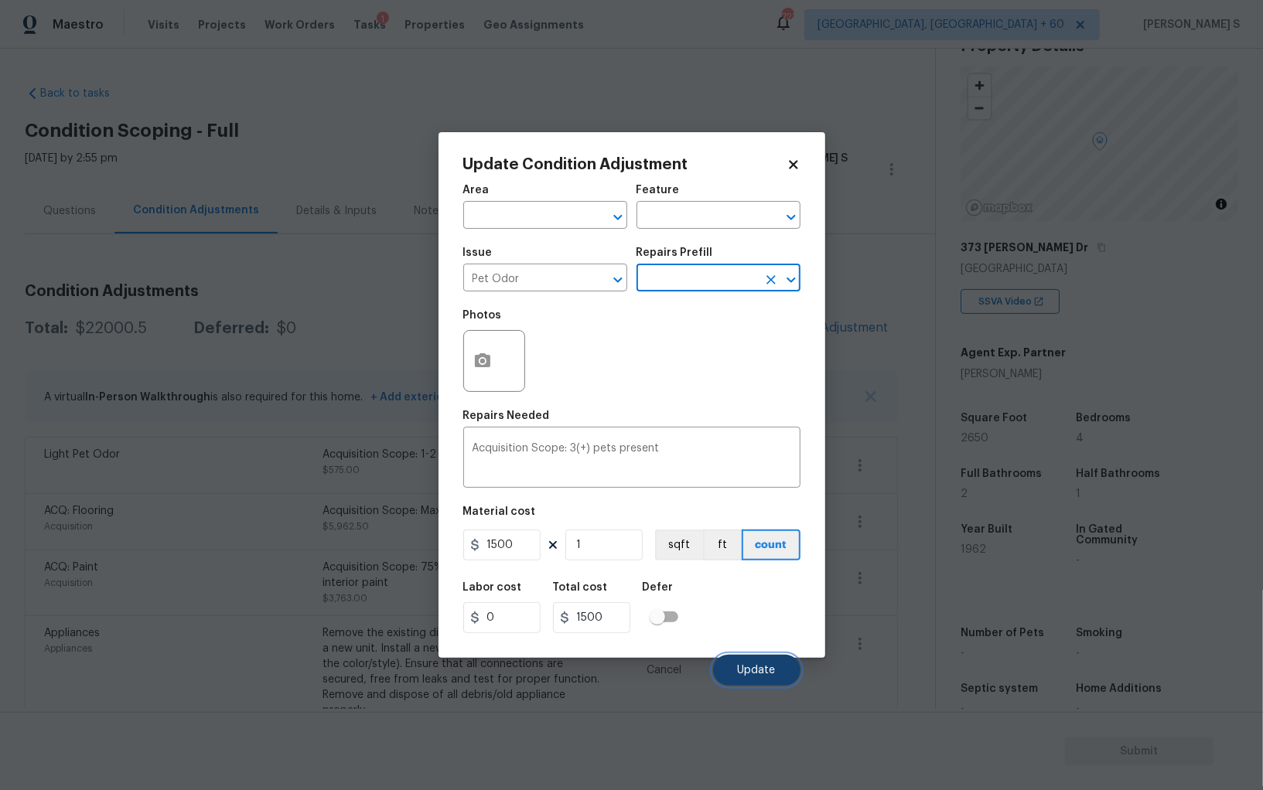
click at [772, 670] on span "Update" at bounding box center [757, 671] width 38 height 12
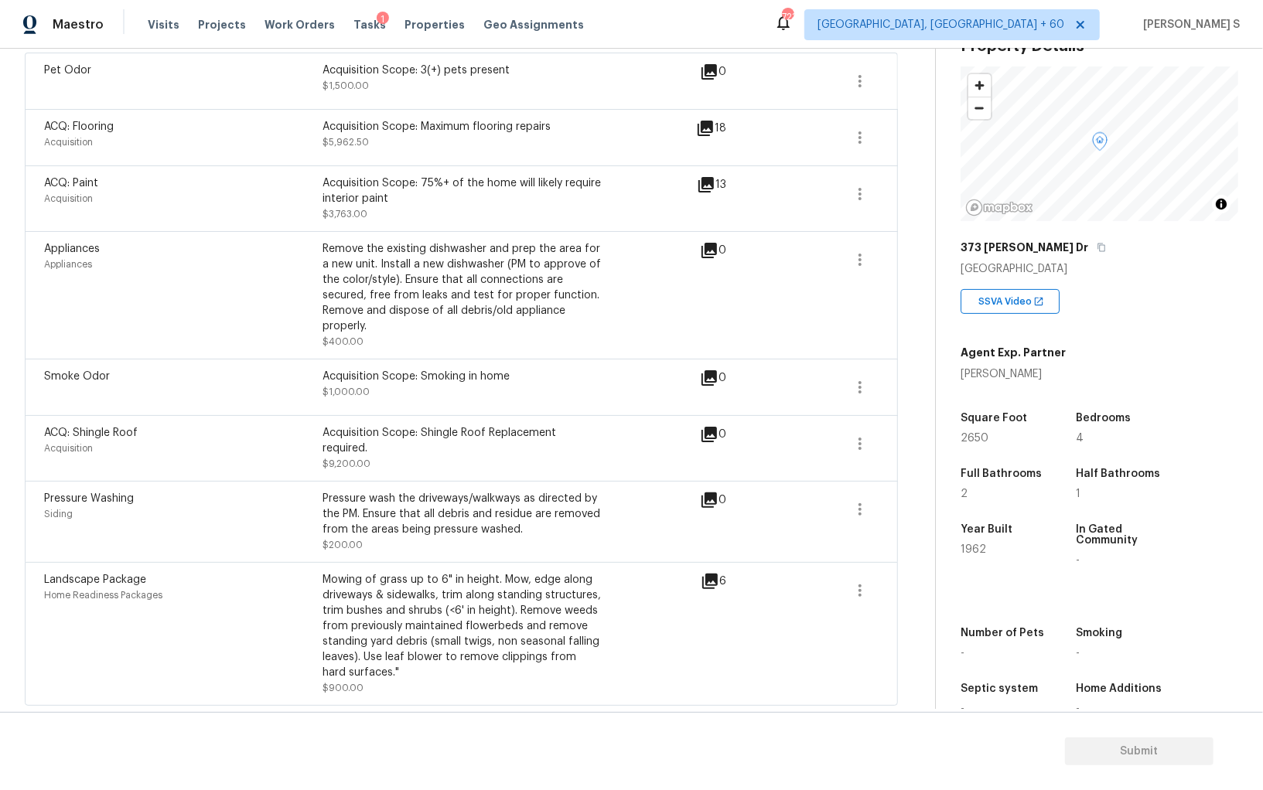
scroll to position [231, 0]
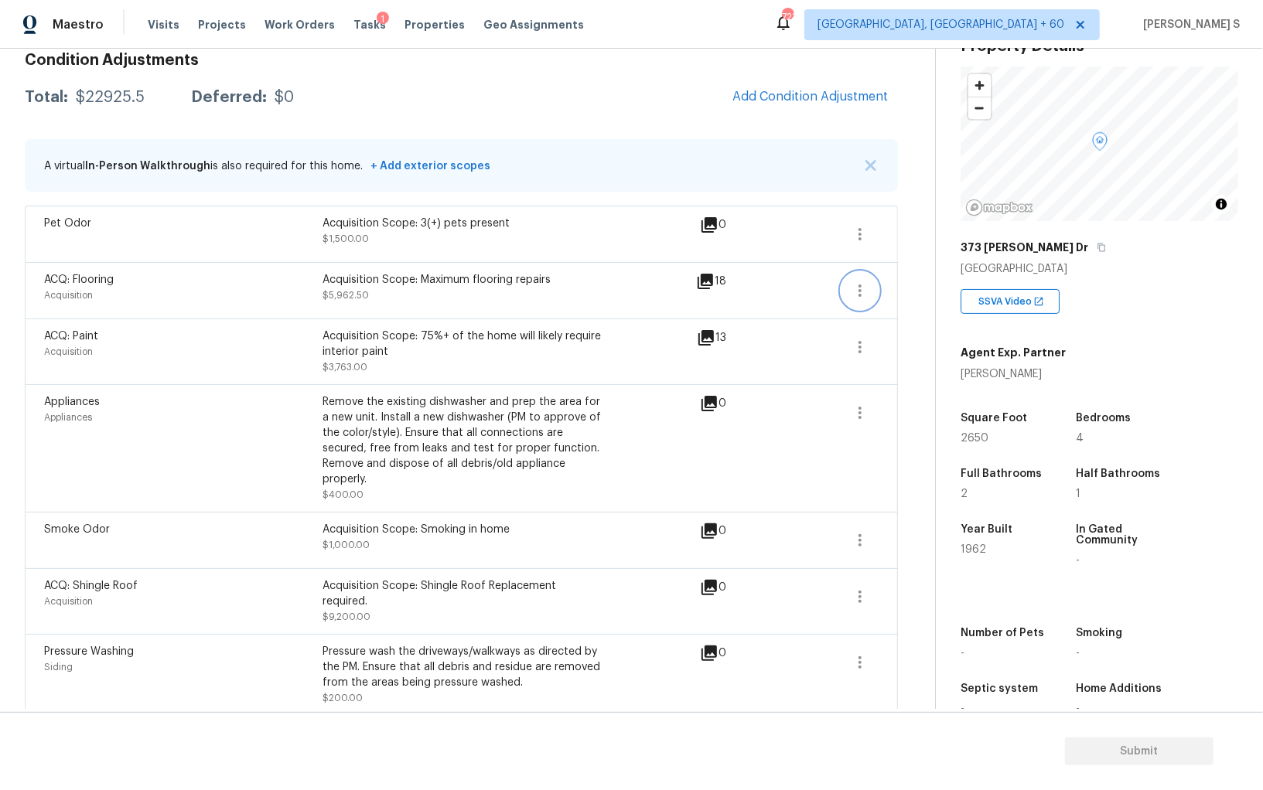
click at [871, 291] on button "button" at bounding box center [859, 290] width 37 height 37
click at [901, 290] on div "Edit" at bounding box center [948, 285] width 121 height 15
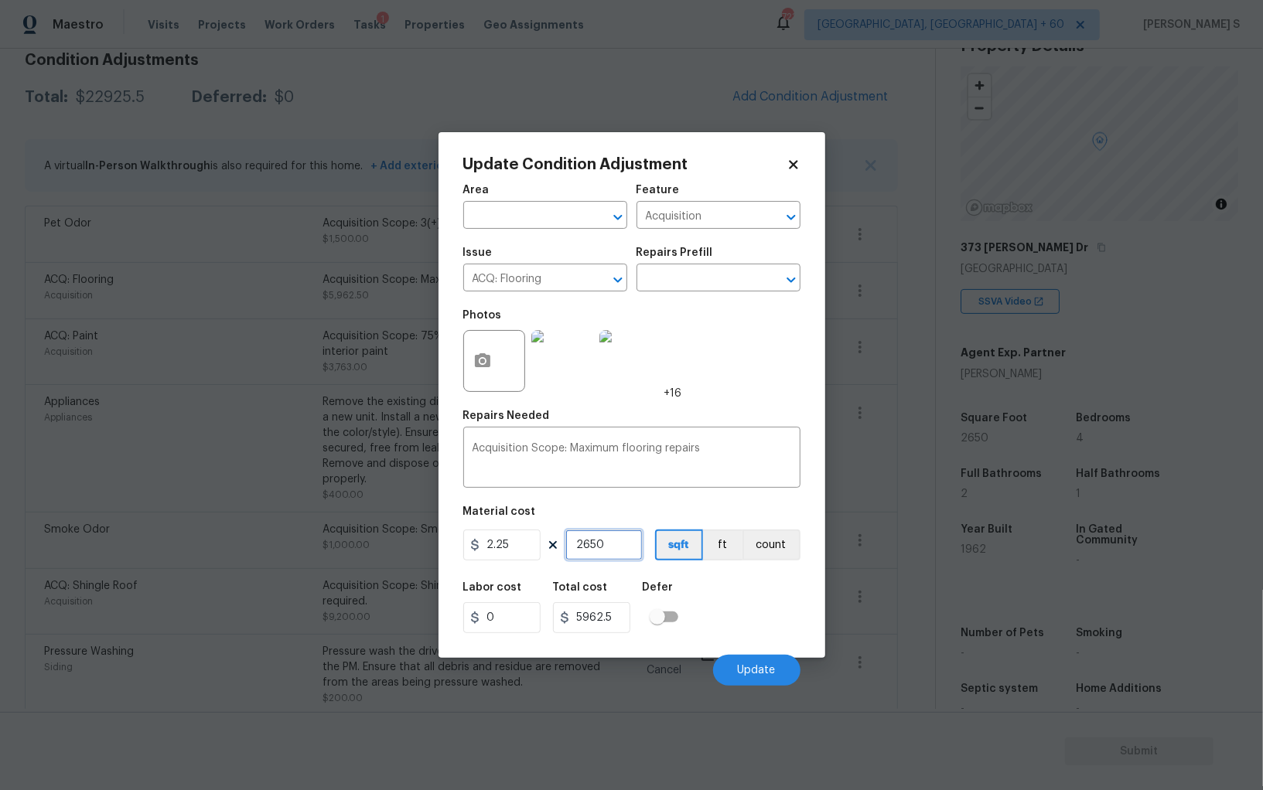
click at [591, 544] on input "2650" at bounding box center [603, 545] width 77 height 31
type input "250"
type input "562.5"
type input "2350"
type input "5287.5"
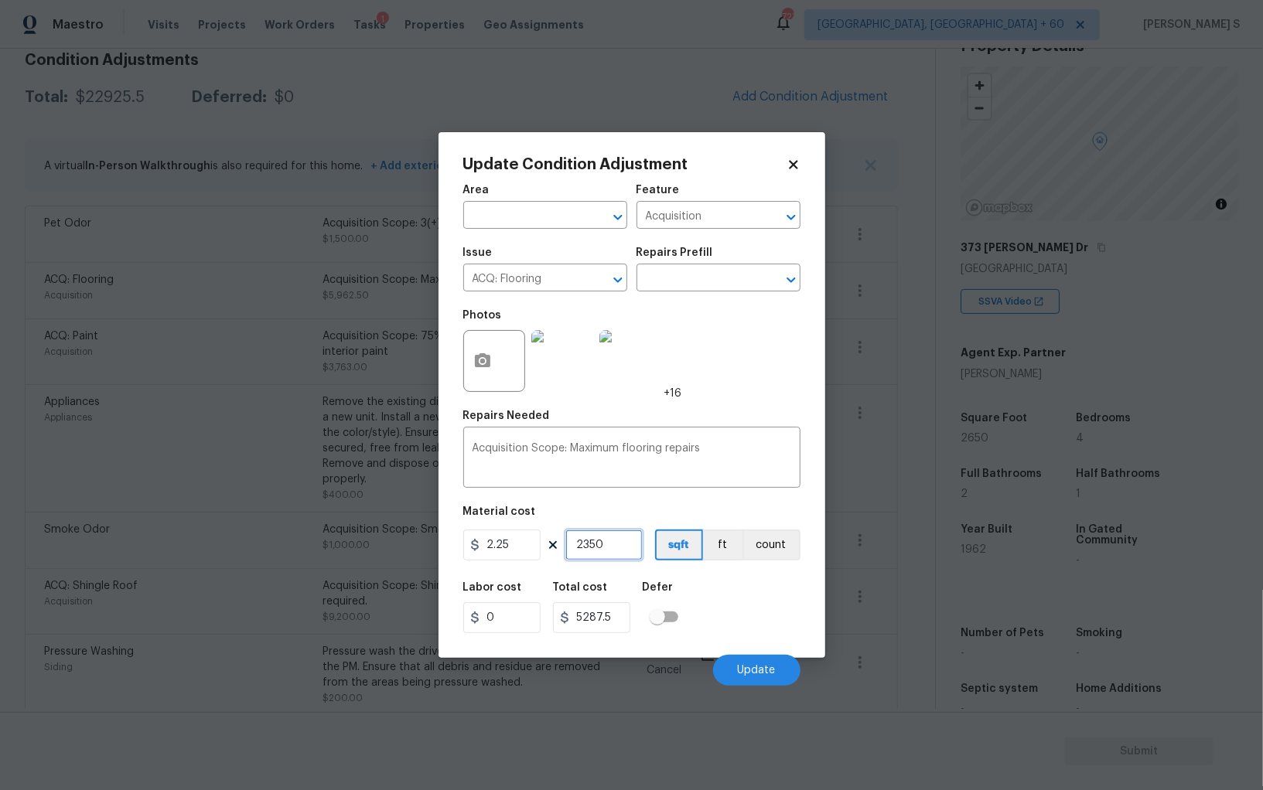
type input "350"
type input "787.5"
type input "1350"
type input "3037.5"
type input "1350"
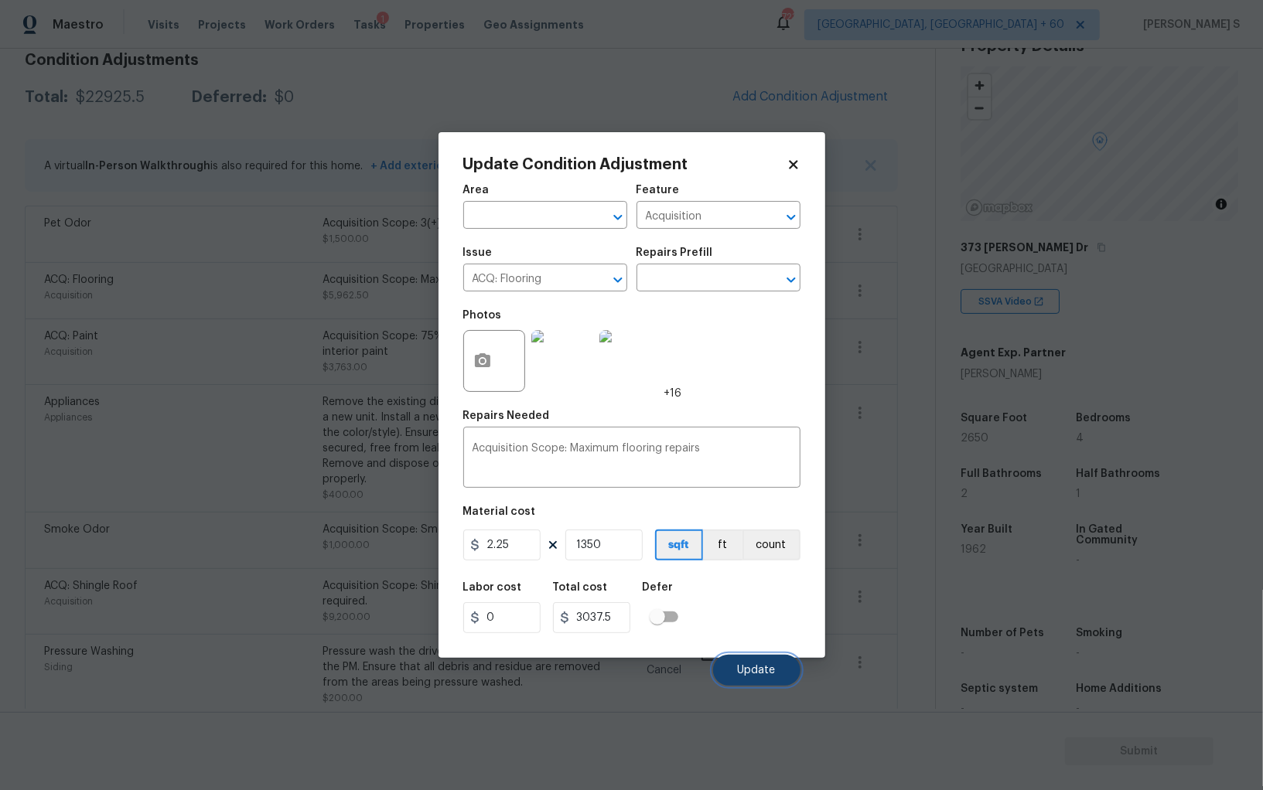
click at [769, 674] on span "Update" at bounding box center [757, 671] width 38 height 12
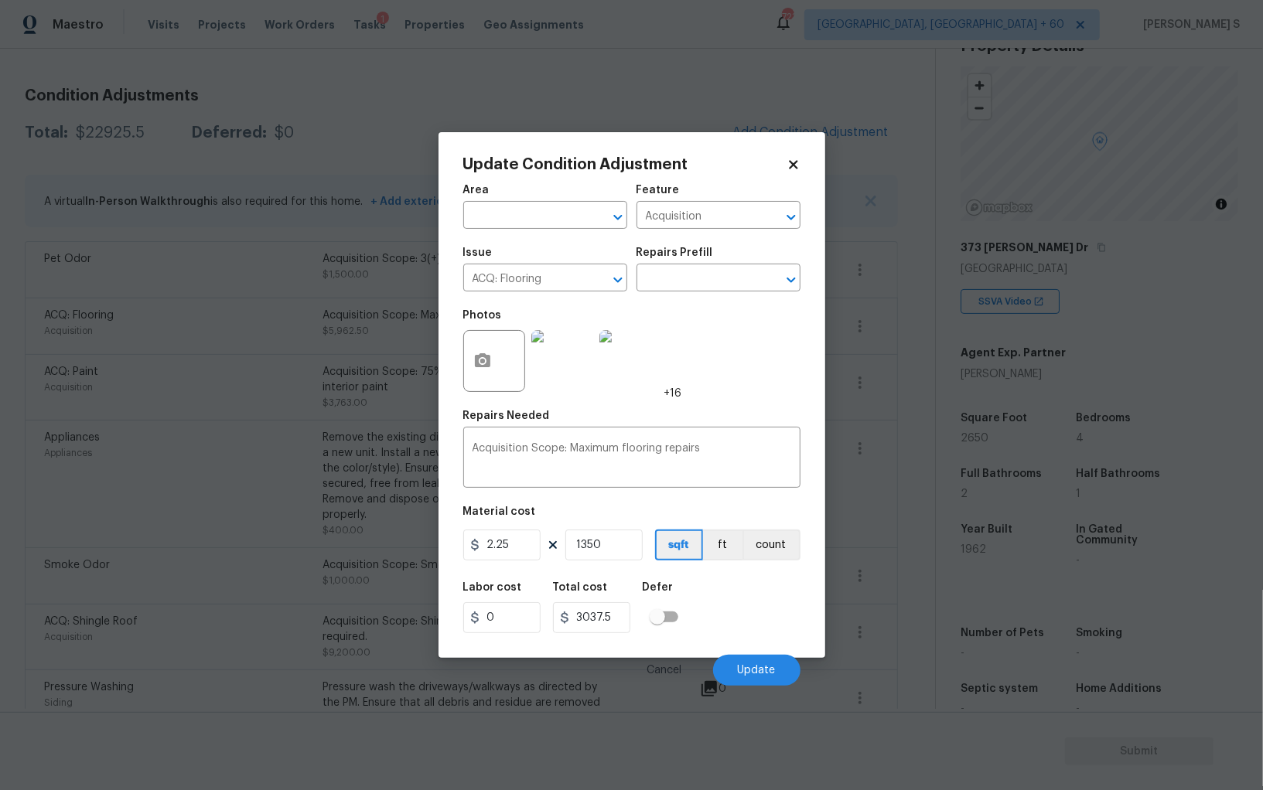
click at [180, 629] on div "Acquisition" at bounding box center [183, 636] width 278 height 15
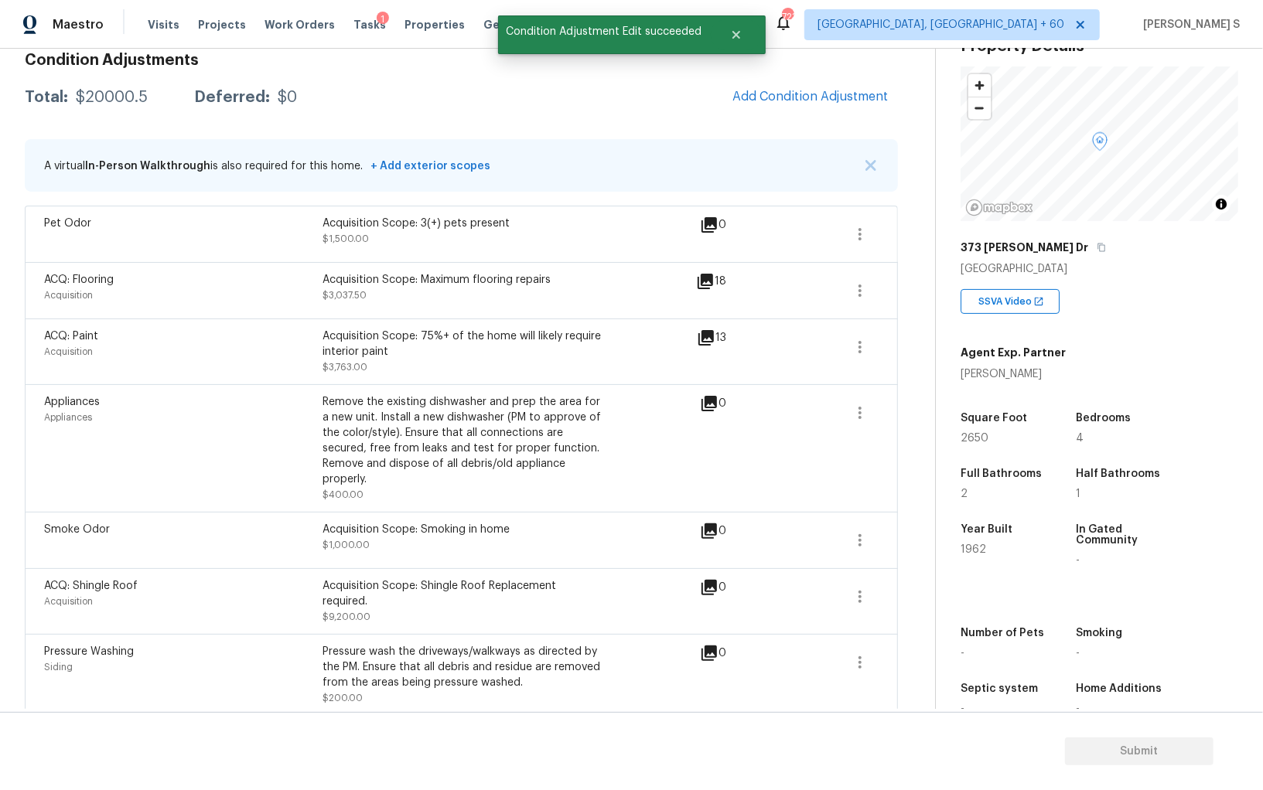
scroll to position [6, 0]
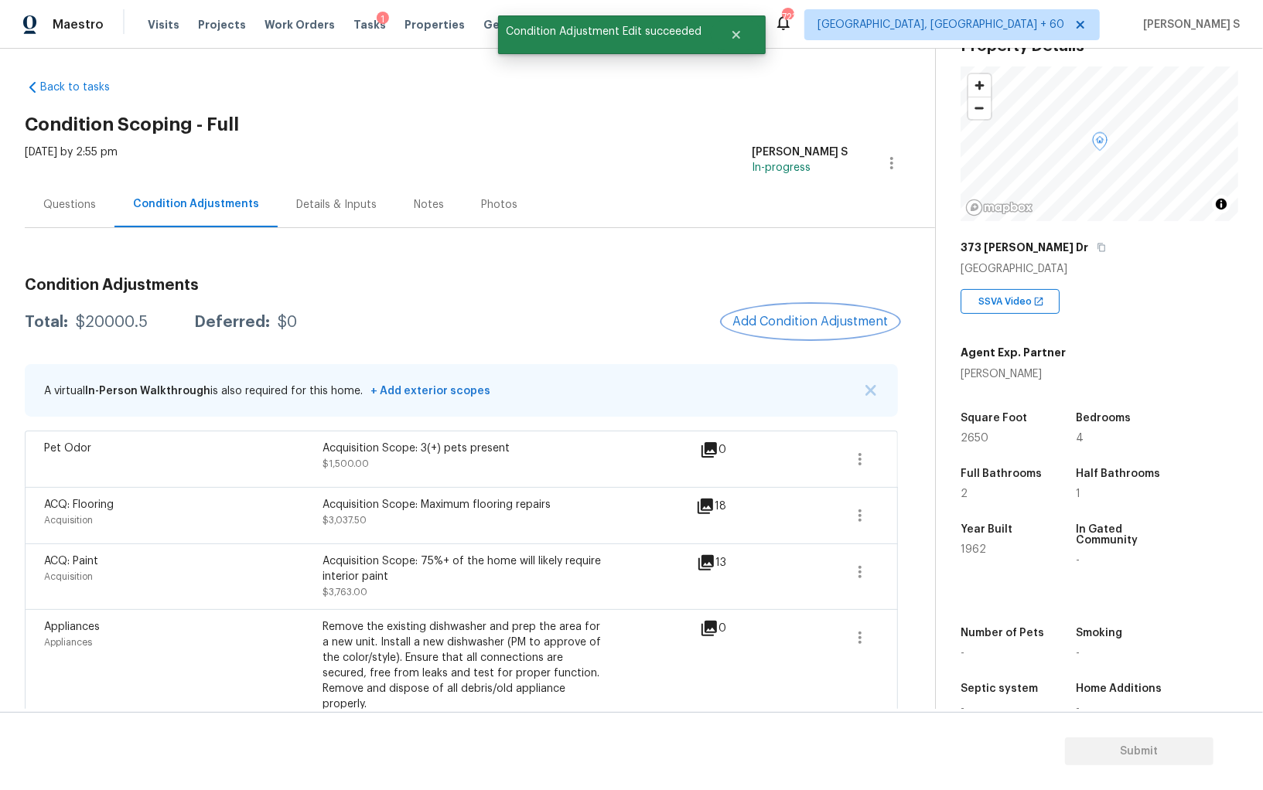
click at [787, 315] on span "Add Condition Adjustment" at bounding box center [810, 322] width 156 height 14
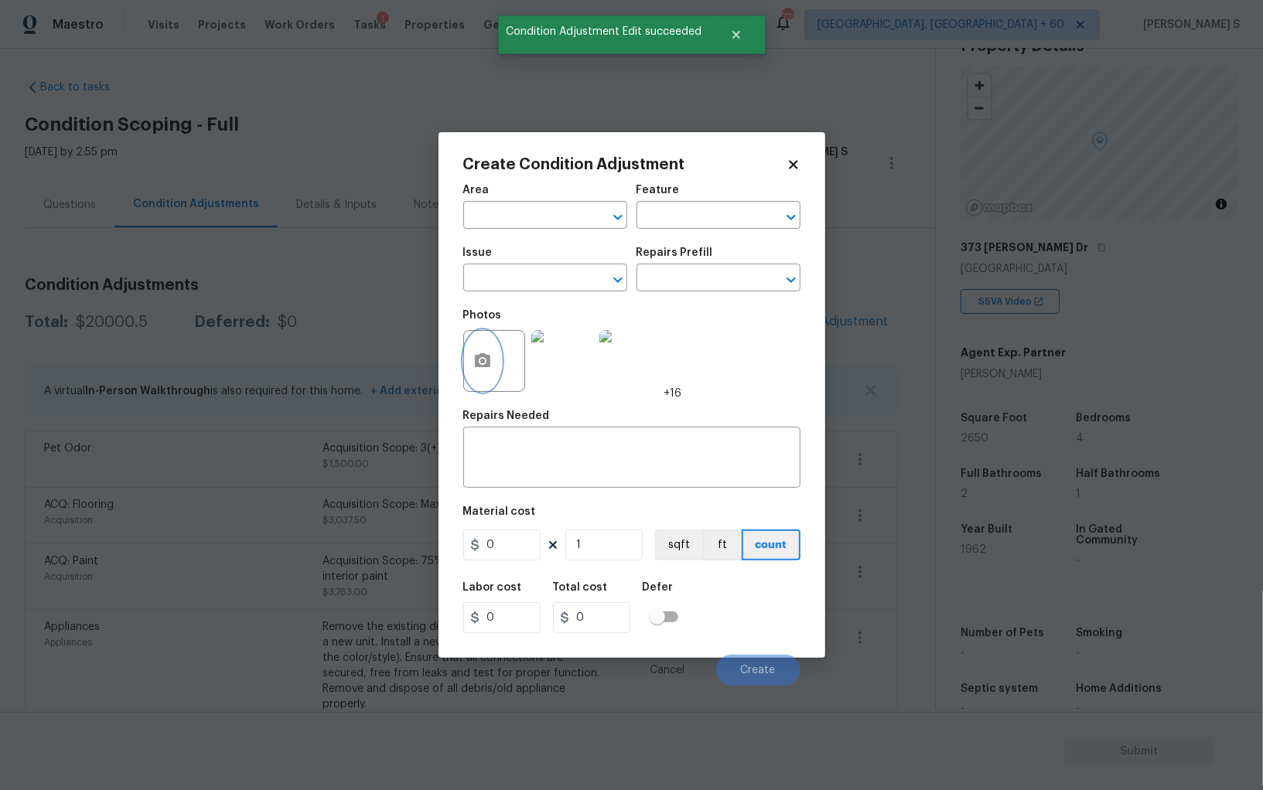
click at [479, 376] on button "button" at bounding box center [482, 361] width 37 height 60
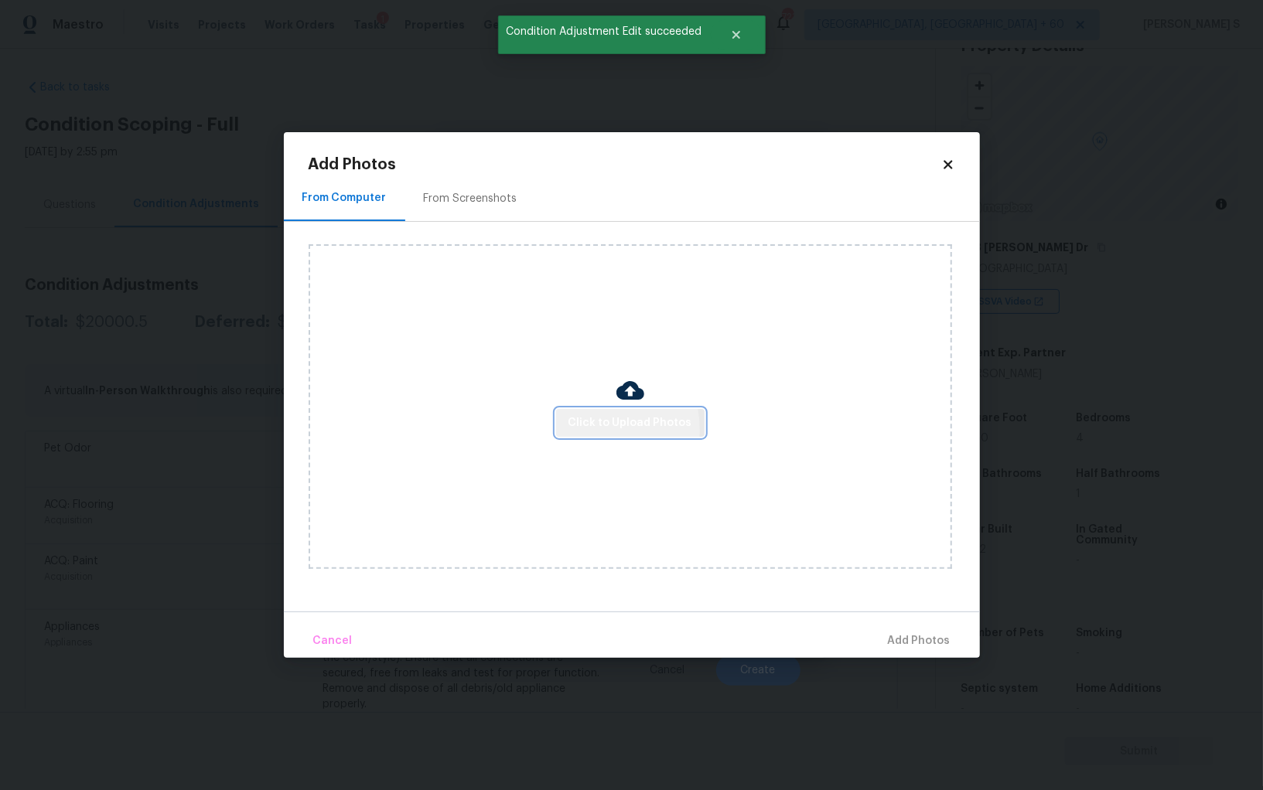
click at [589, 430] on span "Click to Upload Photos" at bounding box center [630, 423] width 124 height 19
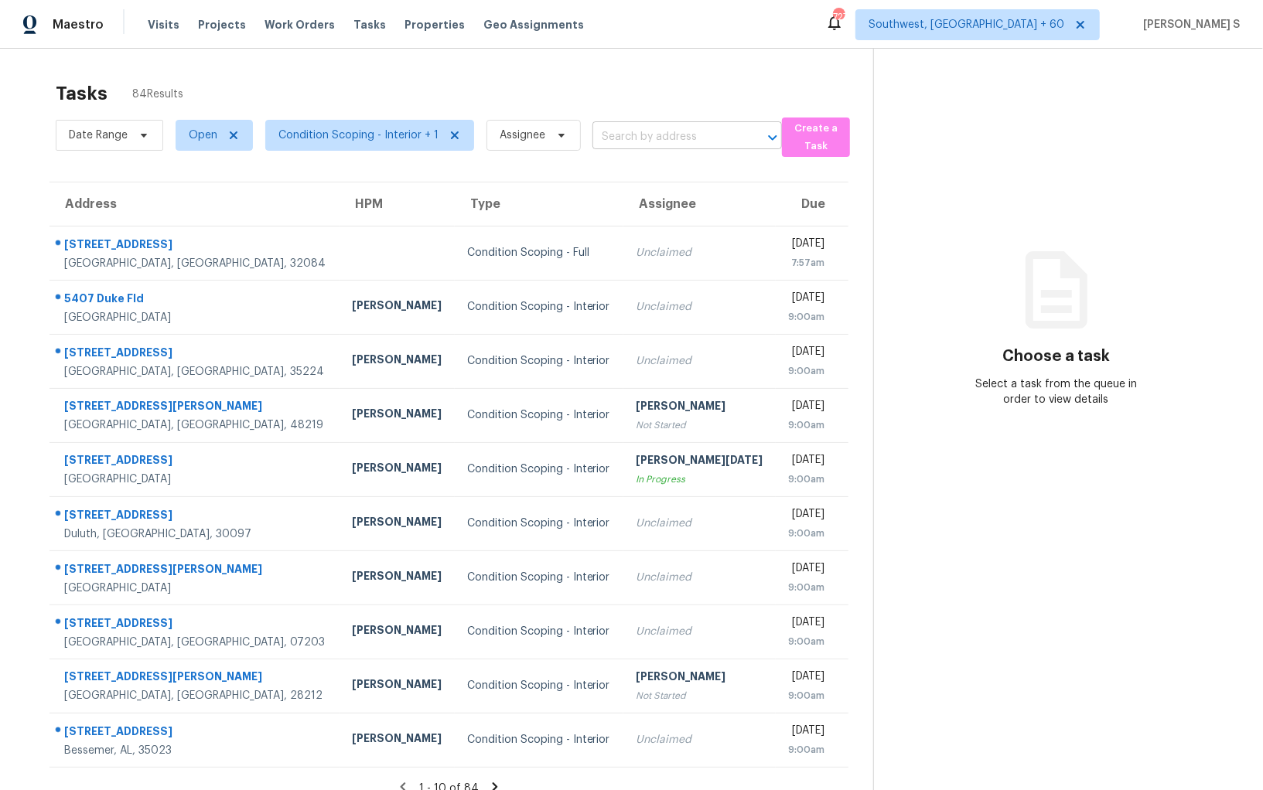
click at [639, 138] on input "text" at bounding box center [665, 137] width 146 height 24
paste input "[STREET_ADDRESS]"
type input "[STREET_ADDRESS]"
click at [634, 165] on li "[STREET_ADDRESS]" at bounding box center [679, 171] width 189 height 26
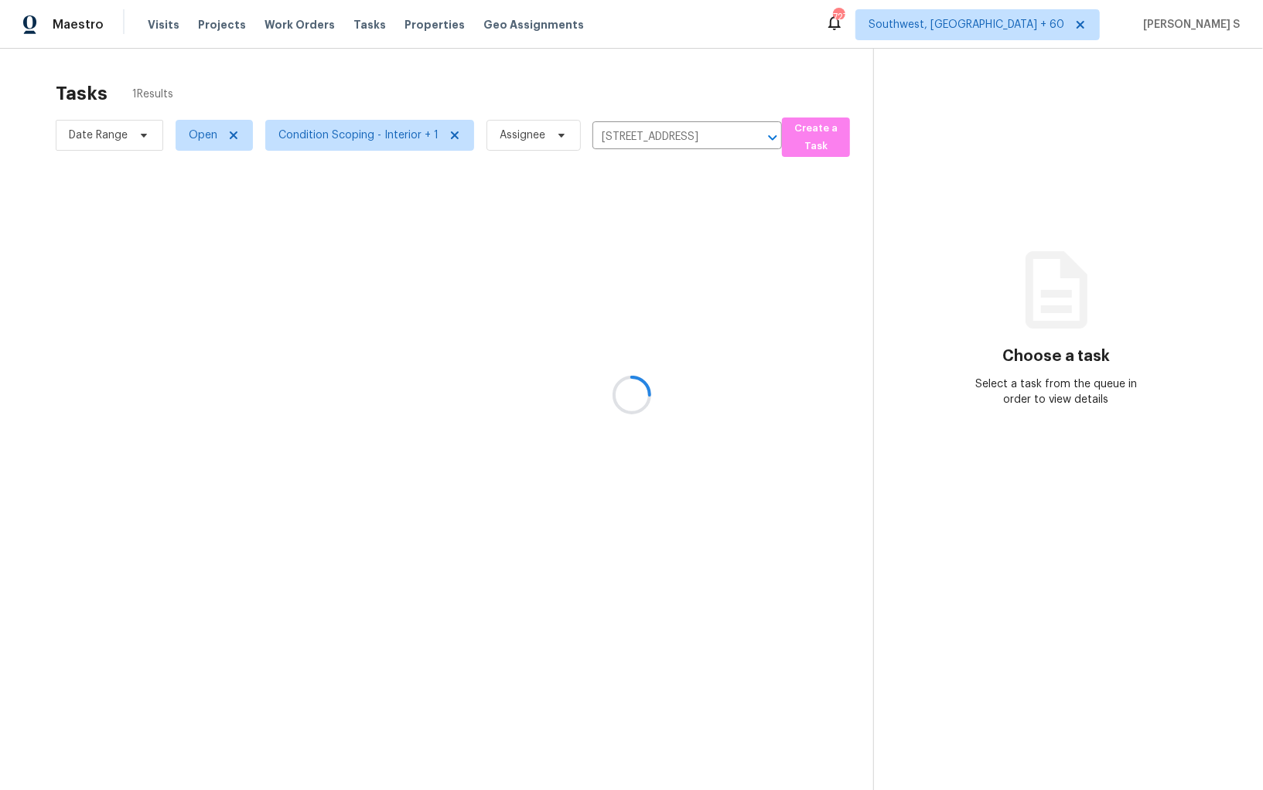
click at [605, 244] on div at bounding box center [631, 395] width 1263 height 790
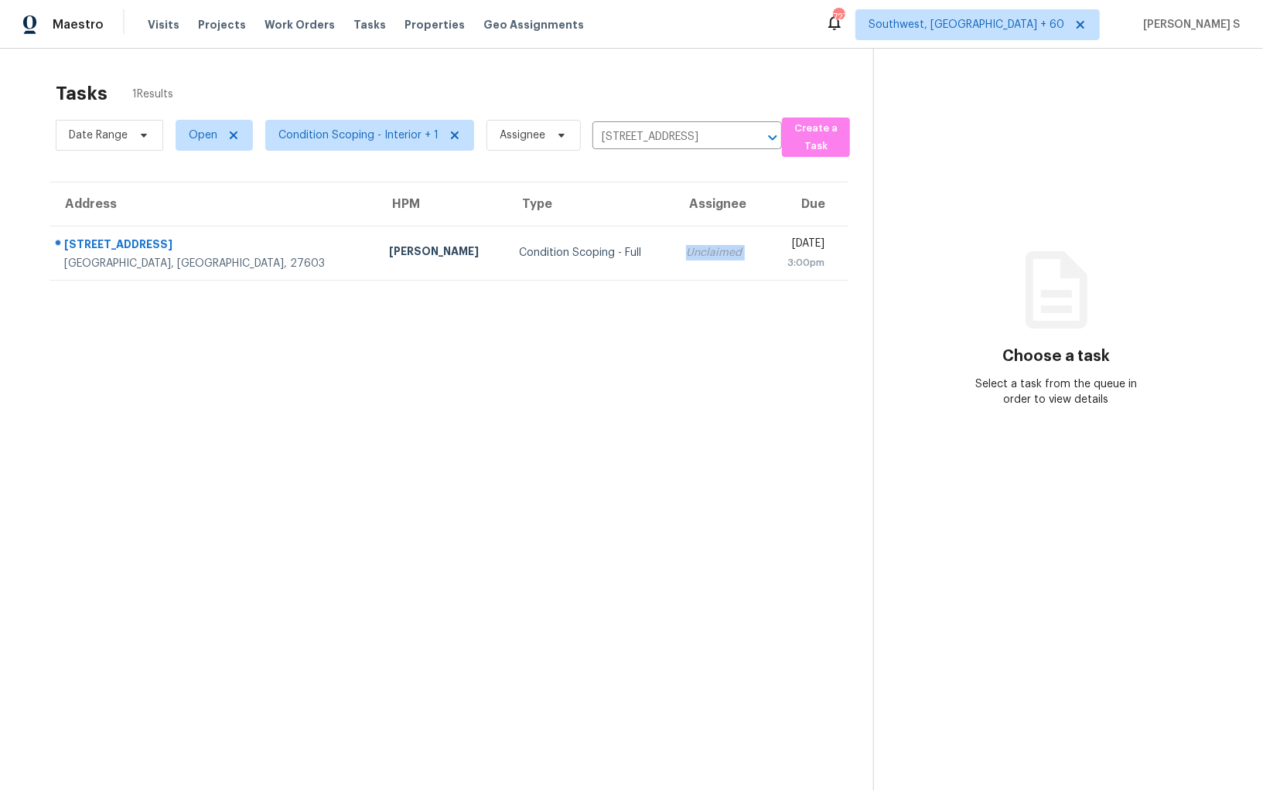
click at [673, 244] on td "Unclaimed" at bounding box center [718, 253] width 91 height 54
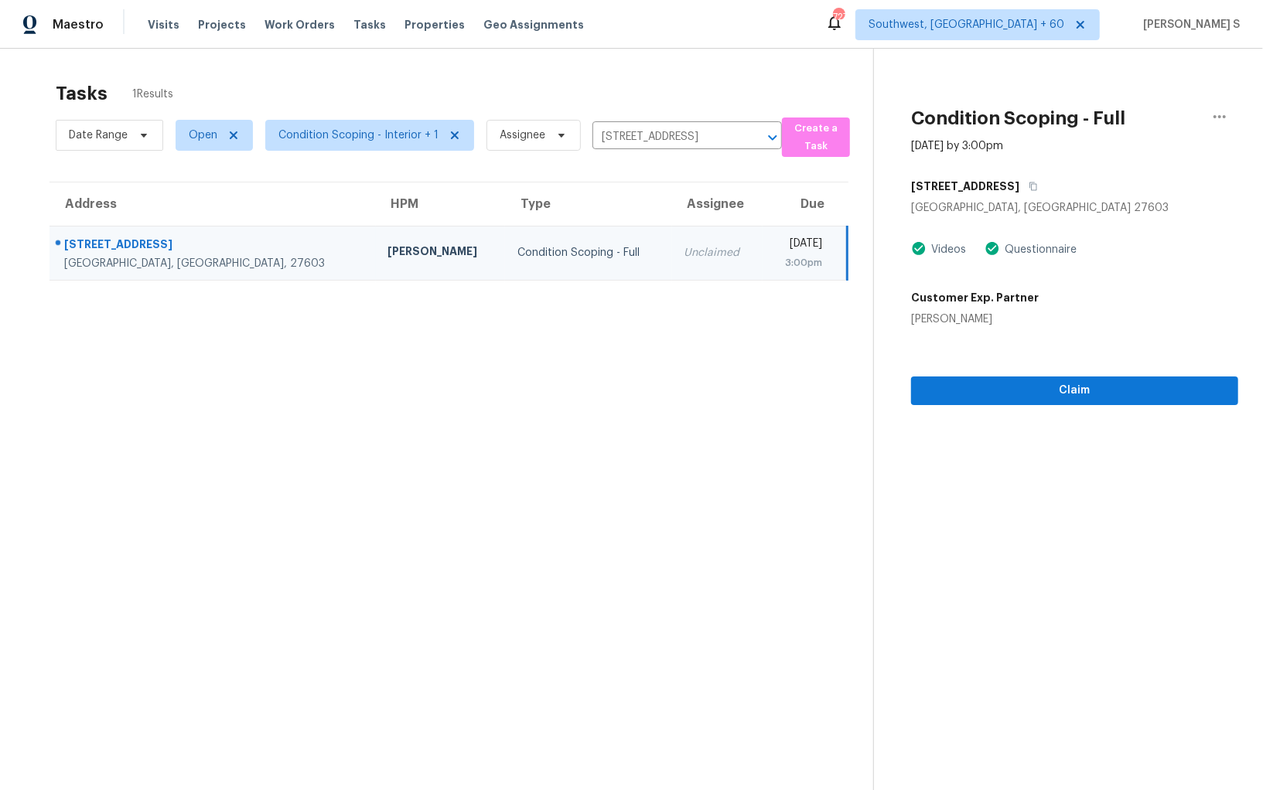
click at [1035, 367] on div "Claim" at bounding box center [1074, 366] width 327 height 78
click at [1035, 386] on span "Claim" at bounding box center [1074, 390] width 302 height 19
click at [647, 239] on div "[PERSON_NAME] S" at bounding box center [701, 245] width 108 height 19
click at [647, 238] on div "[PERSON_NAME] S" at bounding box center [701, 245] width 108 height 19
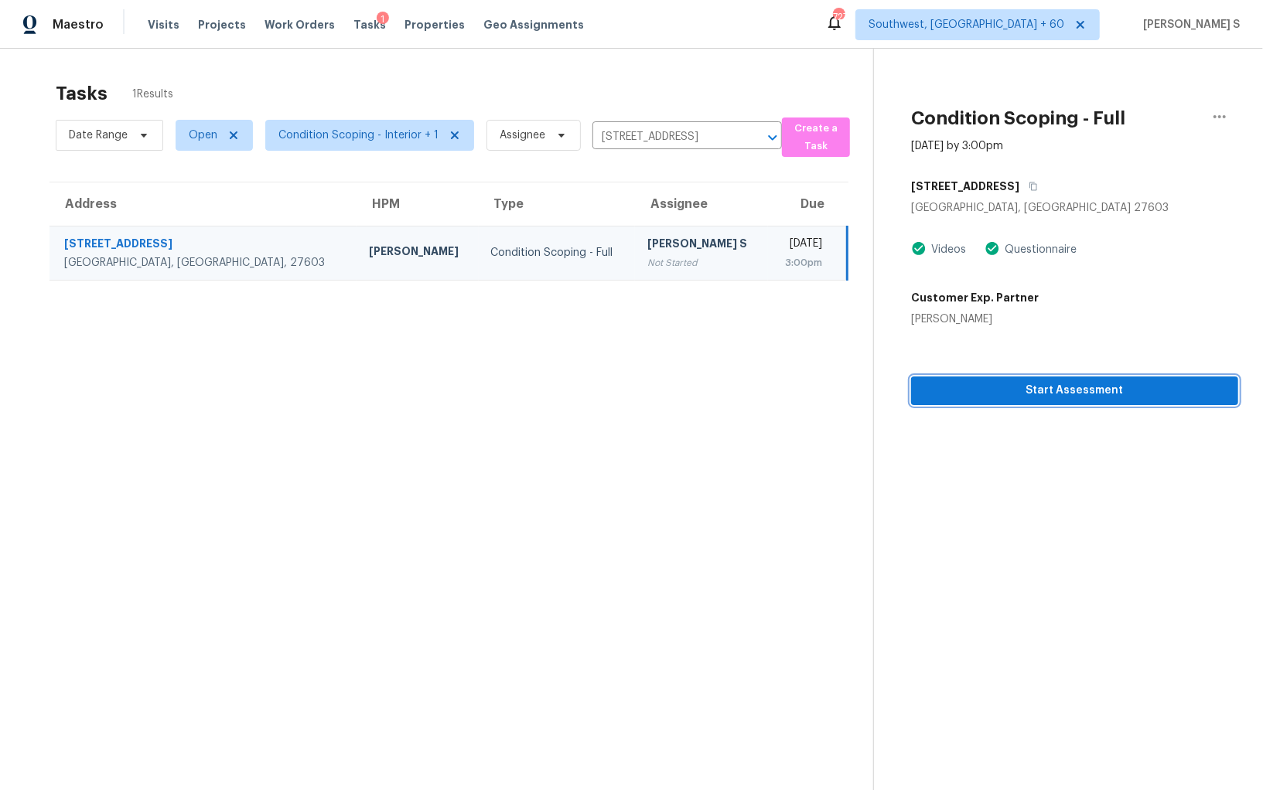
click at [1034, 385] on span "Start Assessment" at bounding box center [1074, 390] width 302 height 19
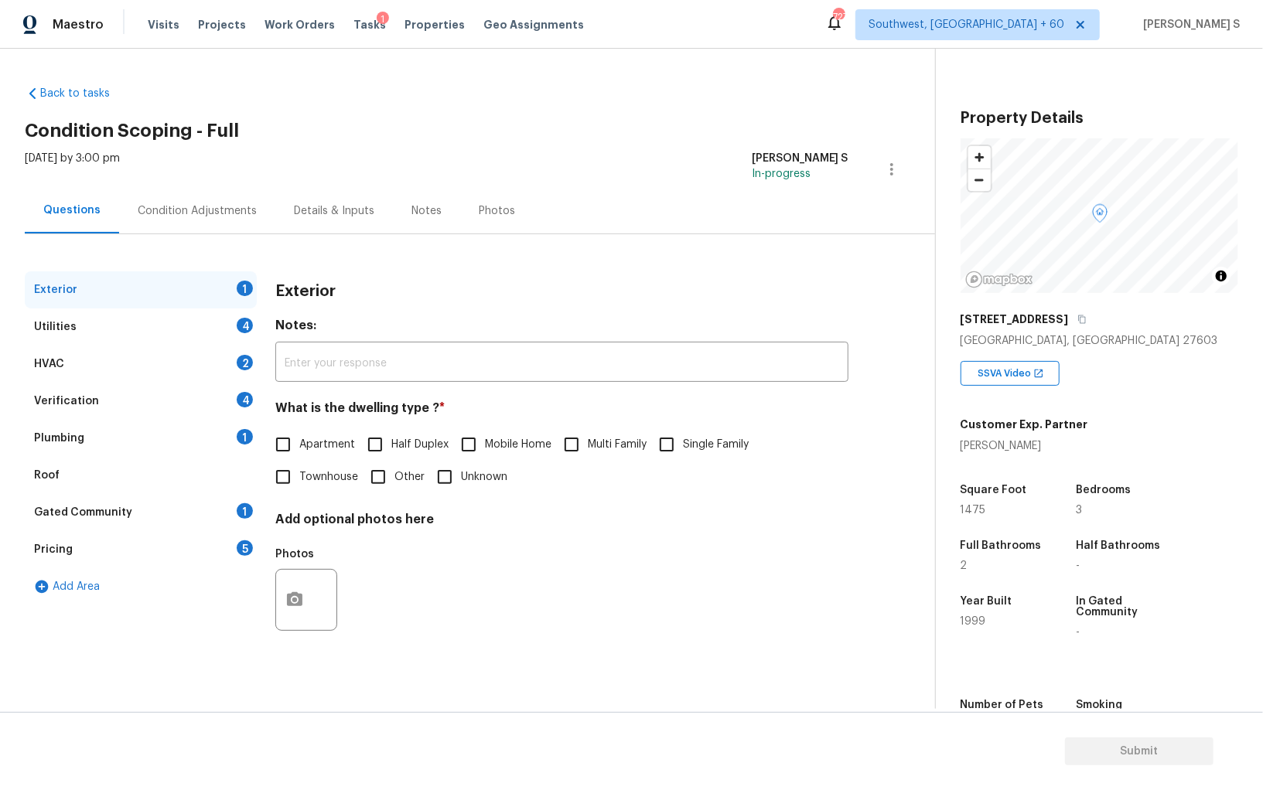
scroll to position [107, 0]
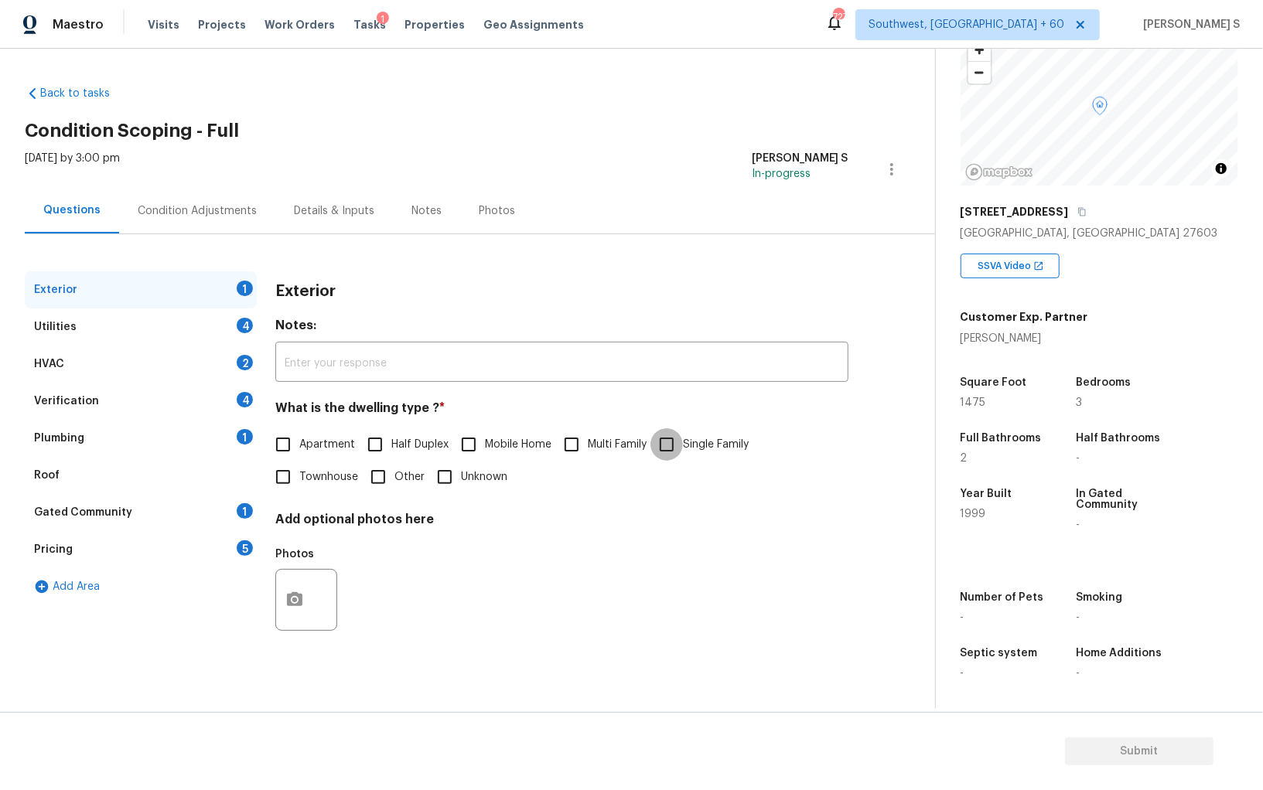
click at [683, 435] on input "Single Family" at bounding box center [666, 444] width 32 height 32
checkbox input "true"
click at [238, 319] on div "4" at bounding box center [245, 325] width 16 height 15
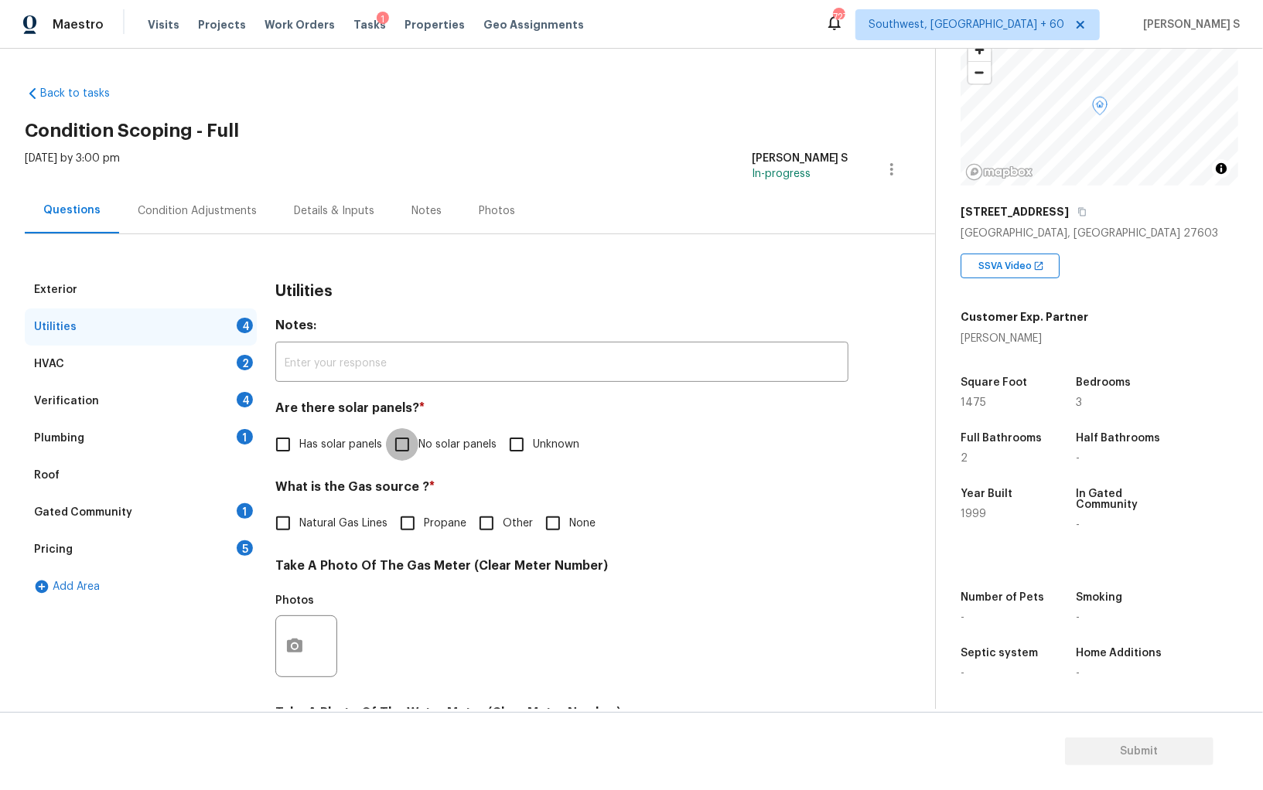
click at [409, 437] on input "No solar panels" at bounding box center [402, 444] width 32 height 32
checkbox input "true"
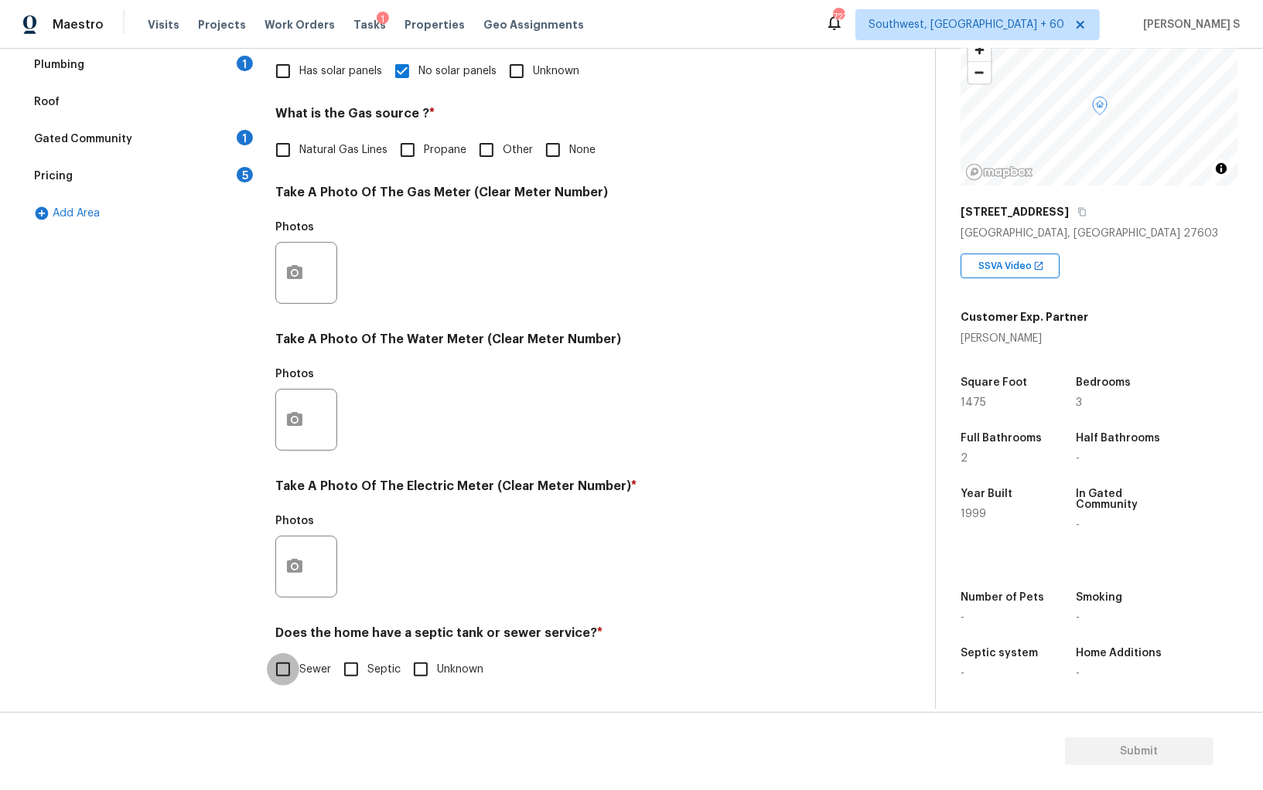
click at [284, 671] on input "Sewer" at bounding box center [283, 669] width 32 height 32
checkbox input "true"
drag, startPoint x: 284, startPoint y: 560, endPoint x: 295, endPoint y: 557, distance: 11.1
click at [295, 557] on button "button" at bounding box center [294, 567] width 37 height 60
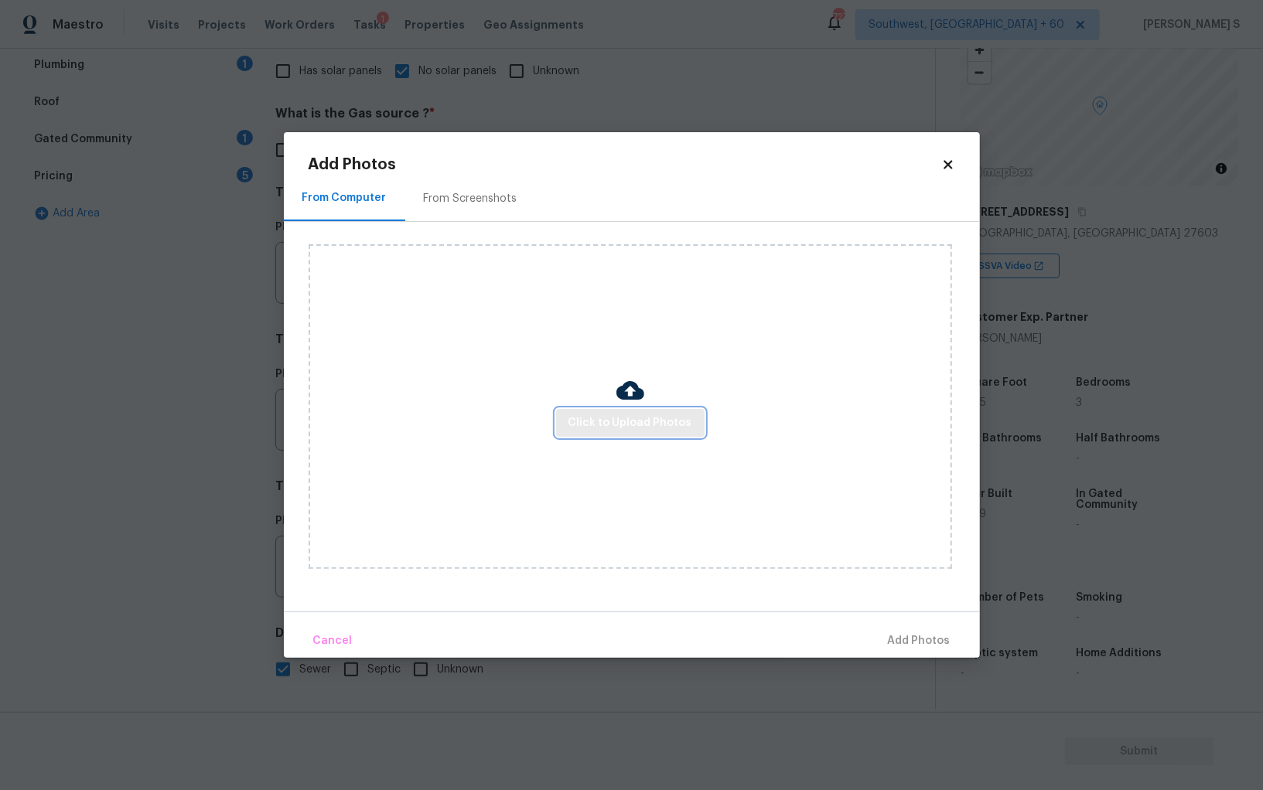
click at [587, 431] on span "Click to Upload Photos" at bounding box center [630, 423] width 124 height 19
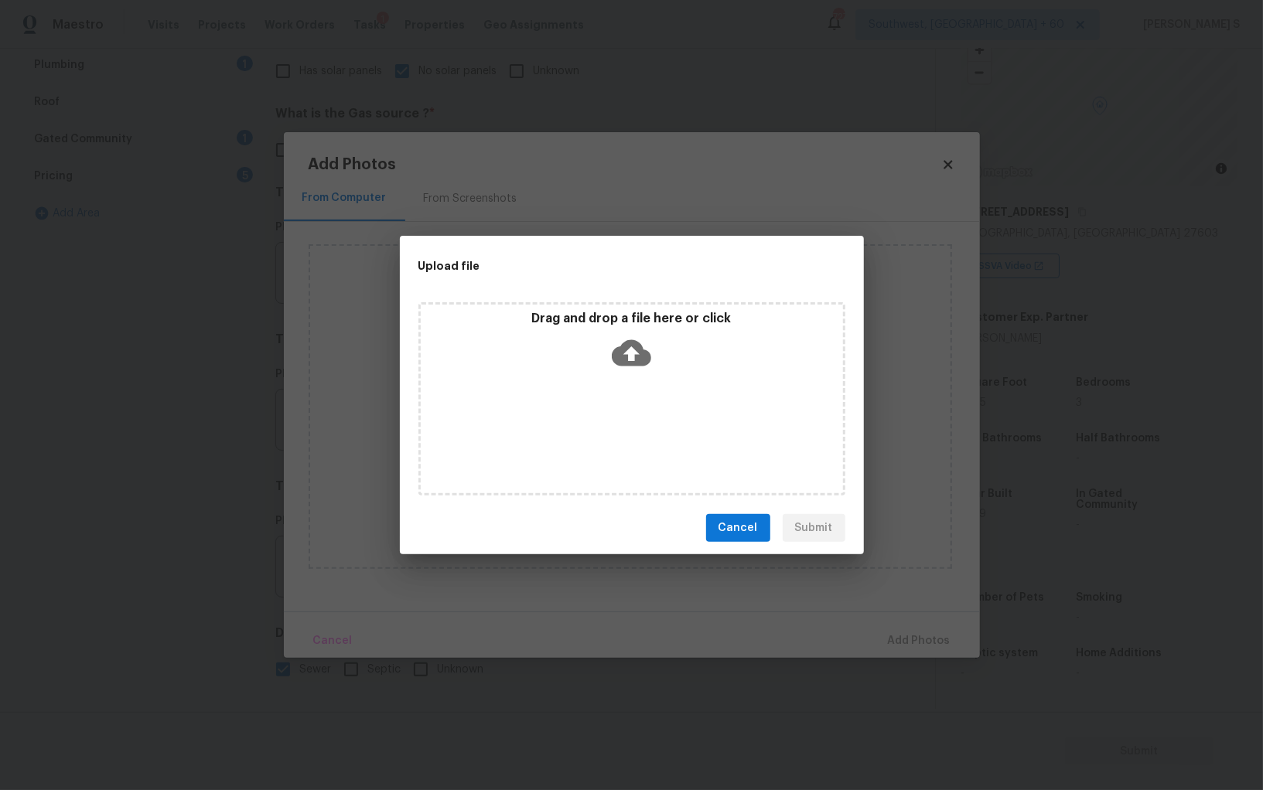
click at [587, 431] on div "Drag and drop a file here or click" at bounding box center [631, 398] width 427 height 193
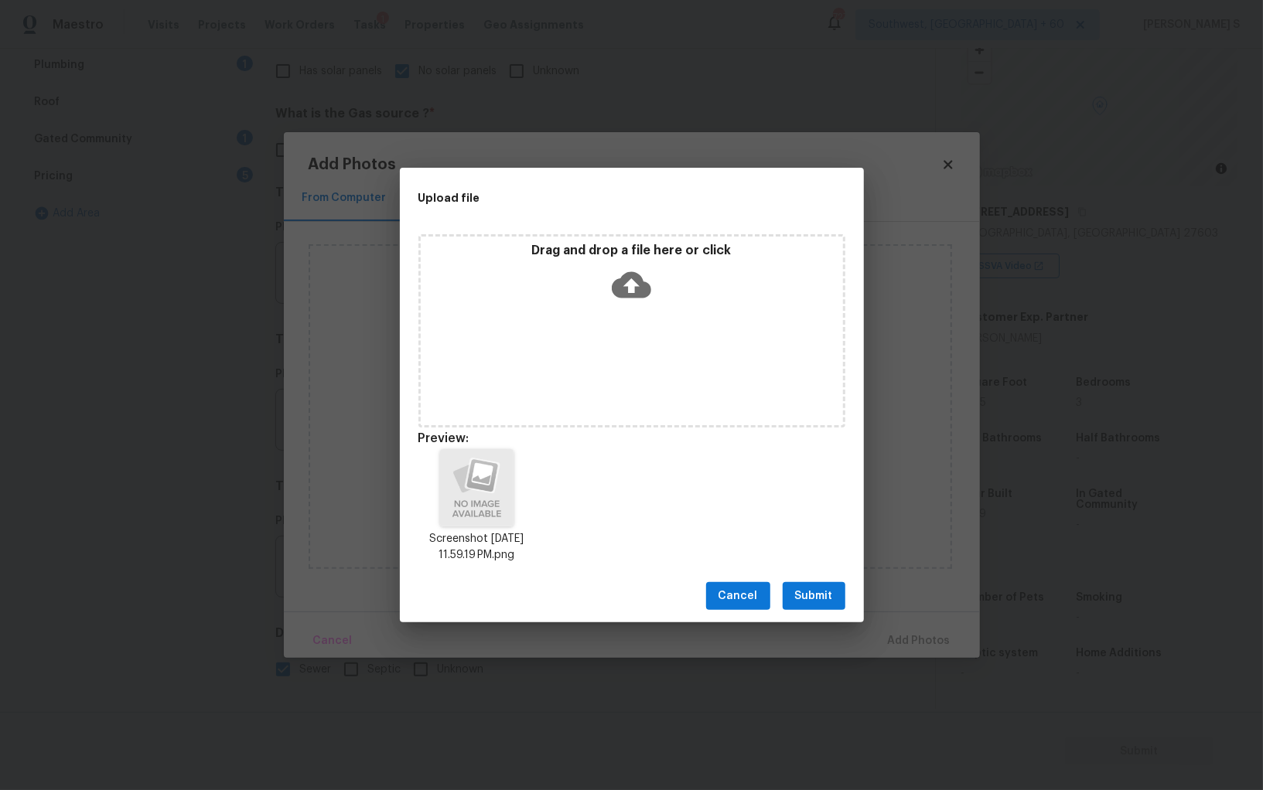
click at [821, 594] on span "Submit" at bounding box center [814, 596] width 38 height 19
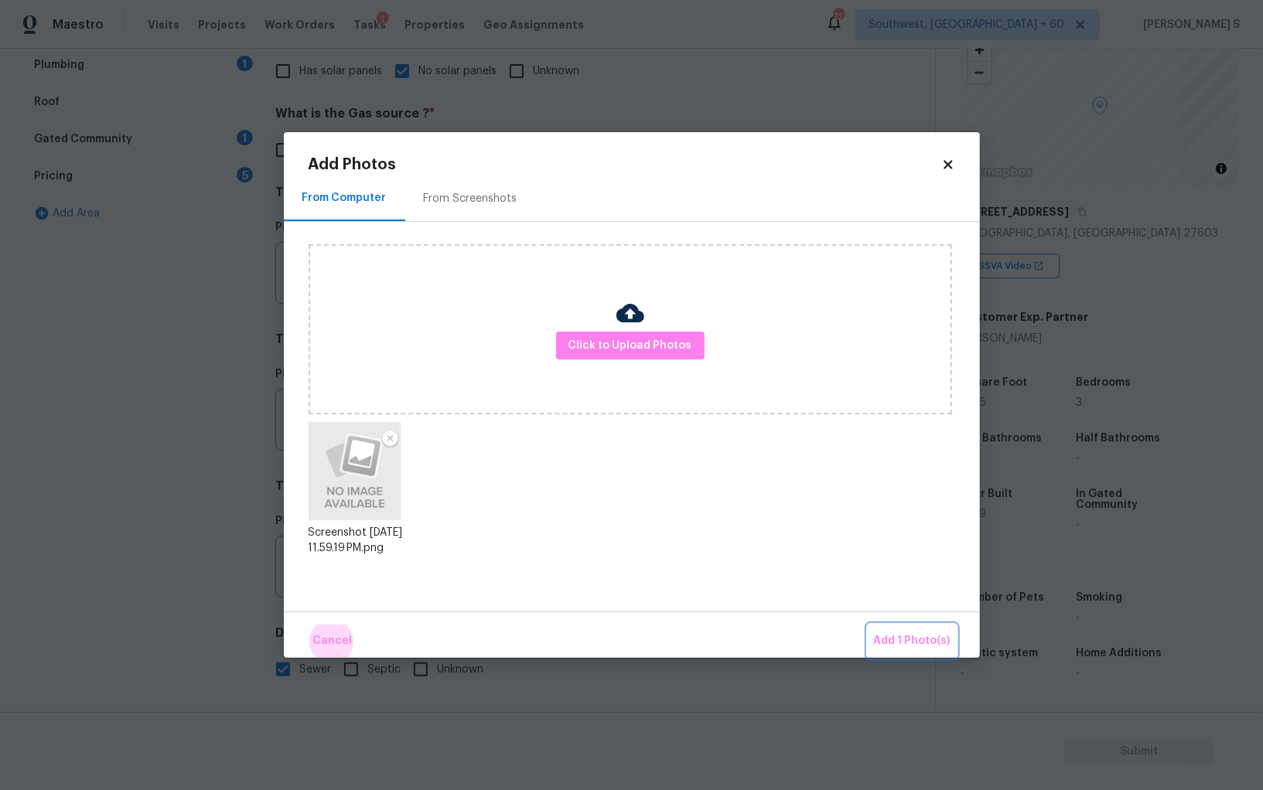
click at [867, 625] on button "Add 1 Photo(s)" at bounding box center [911, 641] width 89 height 33
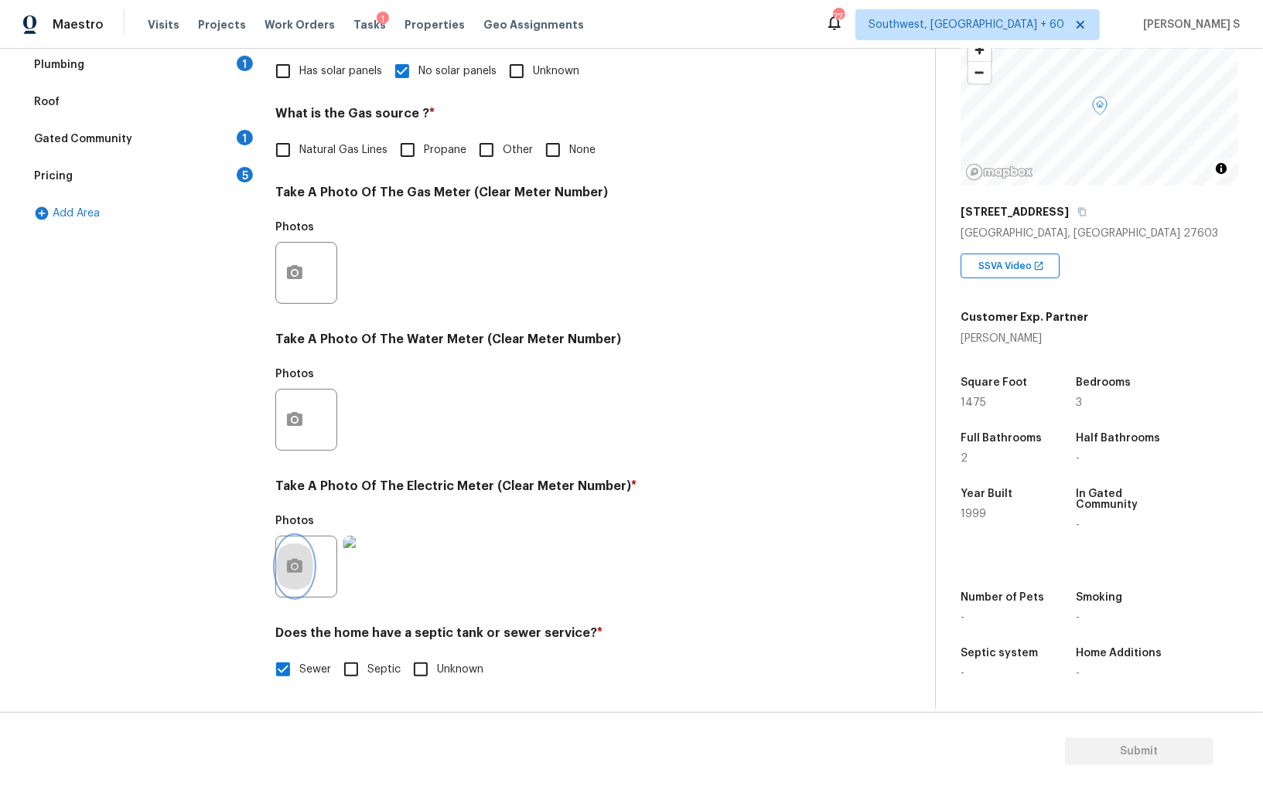
scroll to position [140, 0]
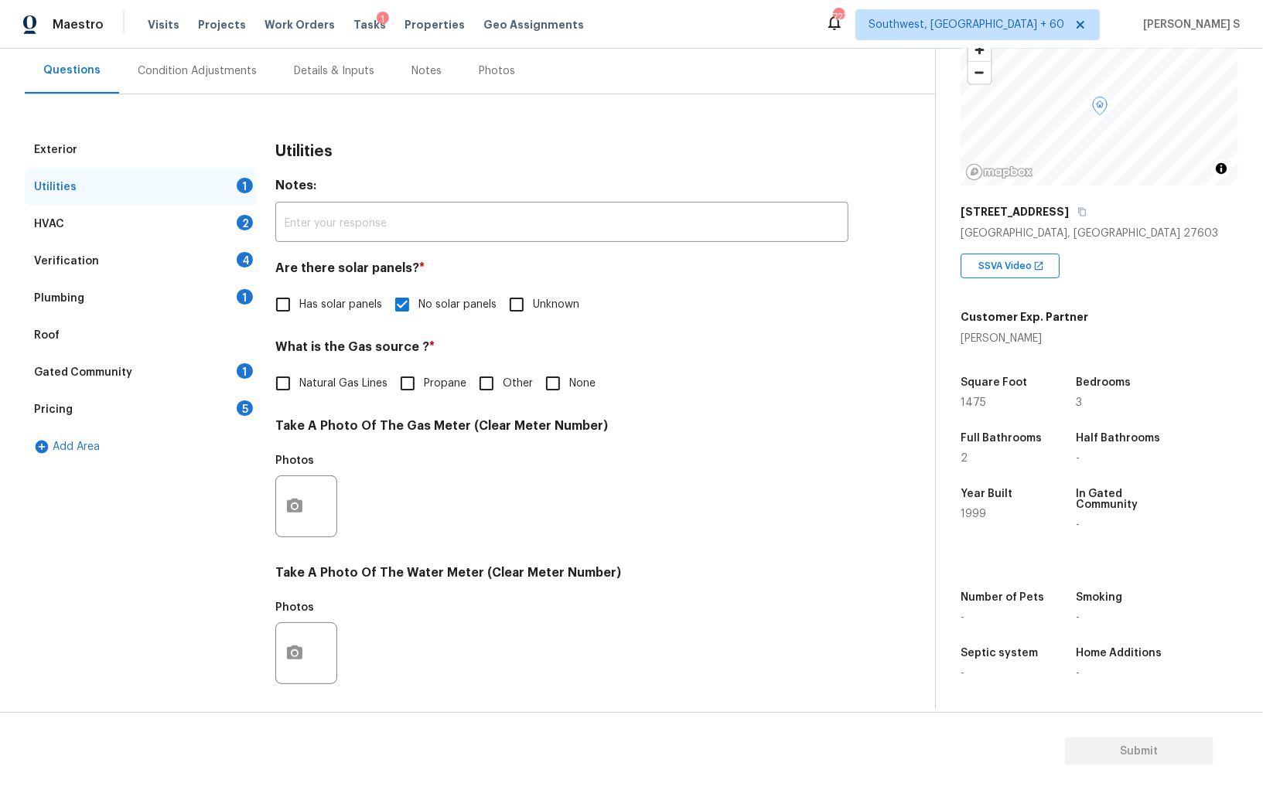
click at [236, 288] on div "Plumbing 1" at bounding box center [141, 298] width 232 height 37
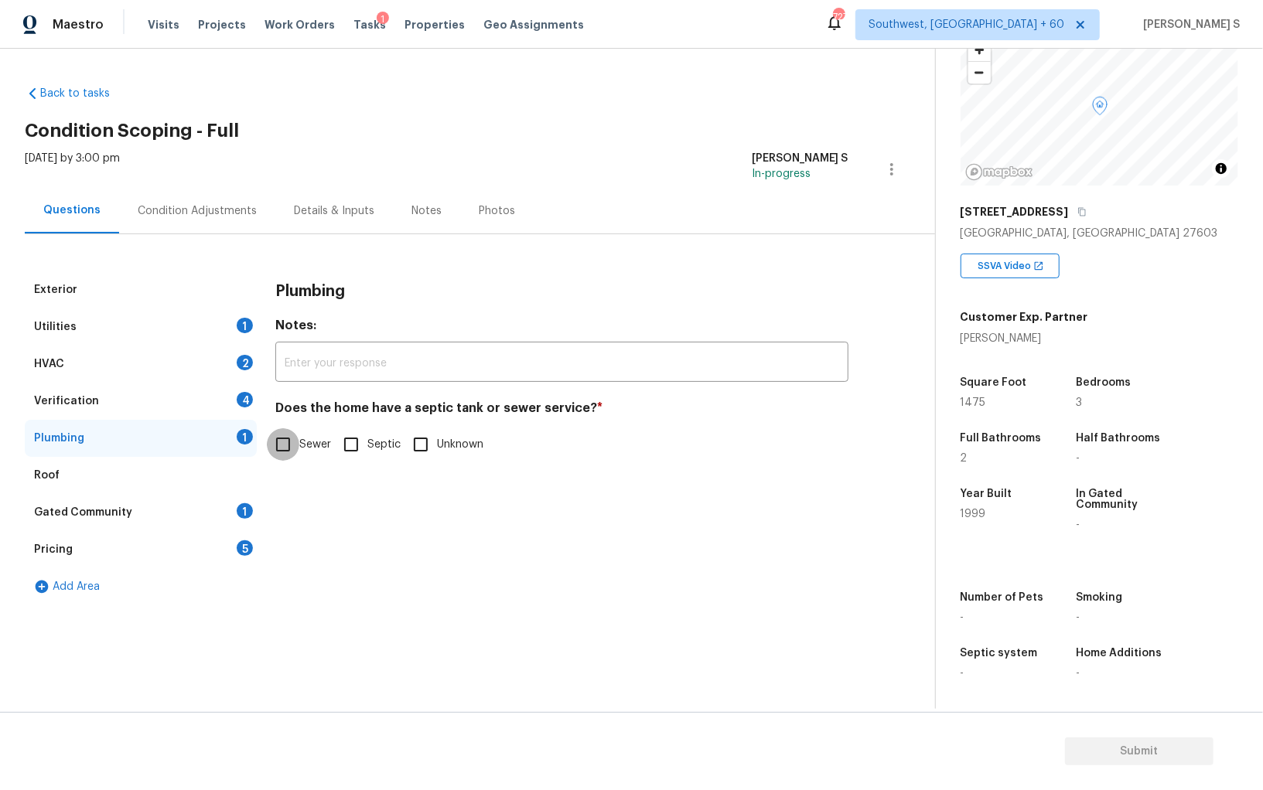
click at [295, 438] on input "Sewer" at bounding box center [283, 444] width 32 height 32
checkbox input "true"
drag, startPoint x: 239, startPoint y: 507, endPoint x: 299, endPoint y: 472, distance: 70.0
click at [239, 507] on div "1" at bounding box center [245, 510] width 16 height 15
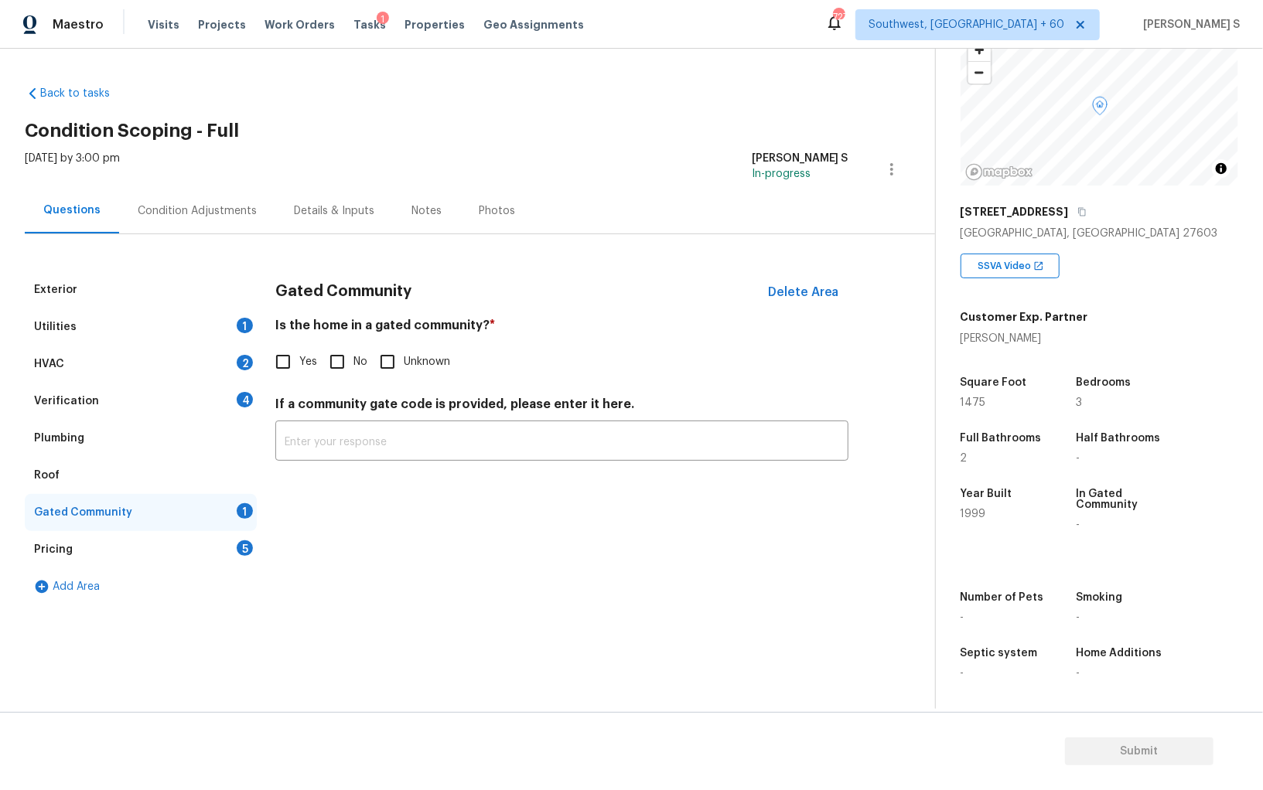
click at [343, 355] on input "No" at bounding box center [337, 362] width 32 height 32
checkbox input "true"
click at [253, 392] on div "Verification 4" at bounding box center [141, 401] width 232 height 37
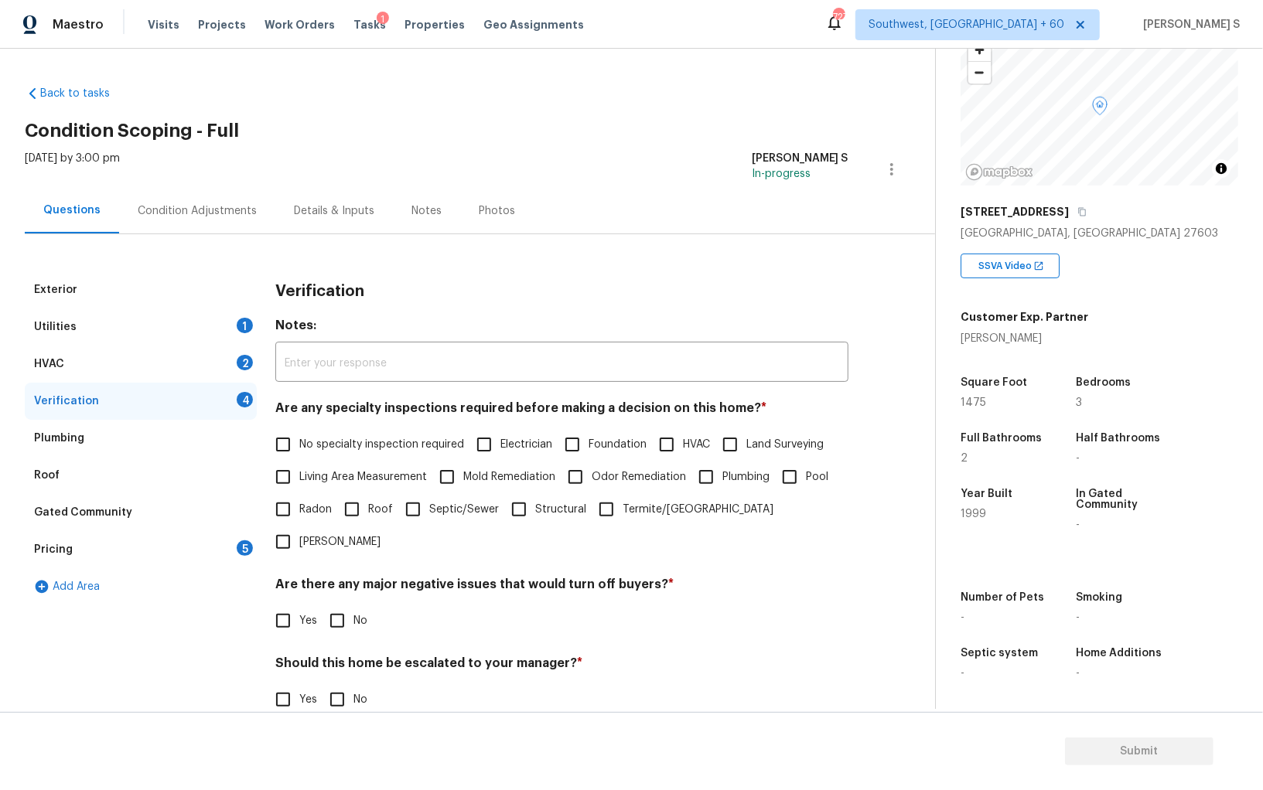
click at [304, 444] on span "No specialty inspection required" at bounding box center [381, 445] width 165 height 16
click at [299, 444] on input "No specialty inspection required" at bounding box center [283, 444] width 32 height 32
checkbox input "true"
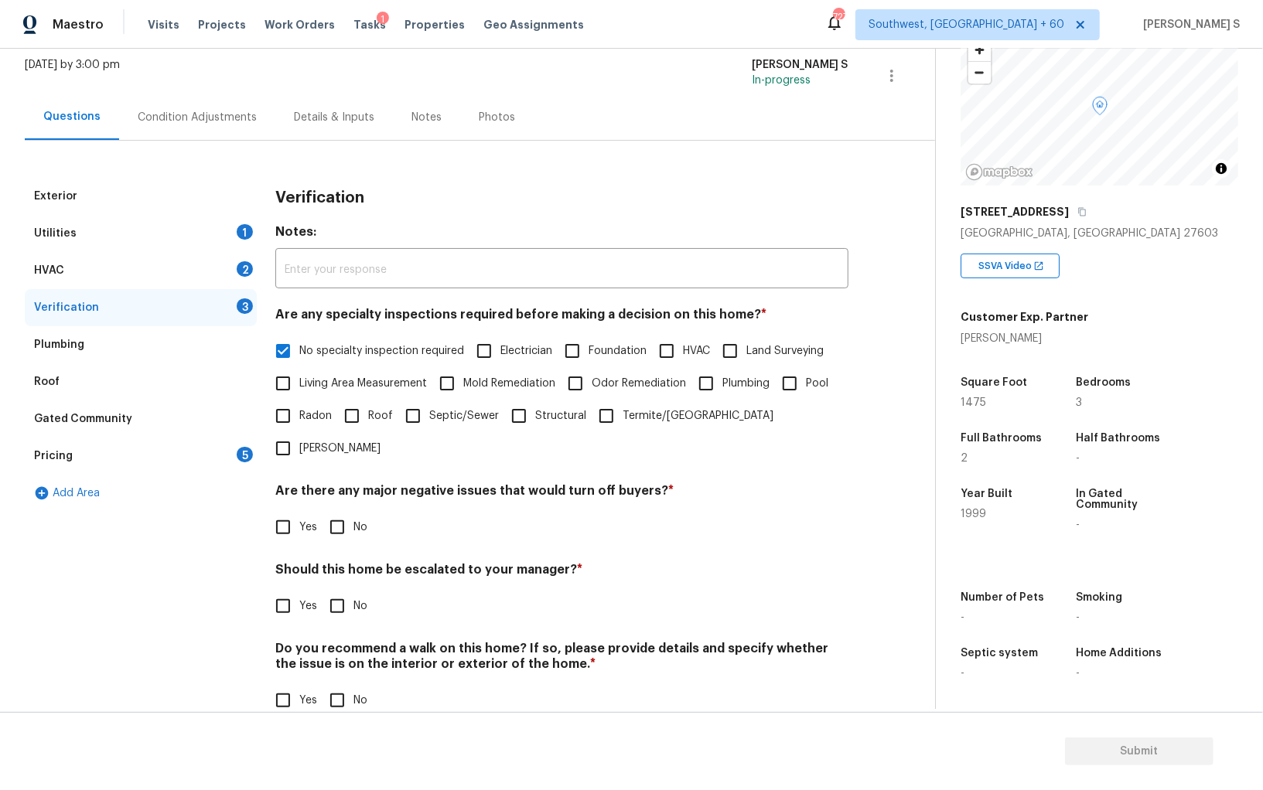
scroll to position [92, 0]
drag, startPoint x: 325, startPoint y: 494, endPoint x: 362, endPoint y: 530, distance: 51.4
click at [325, 513] on input "No" at bounding box center [337, 529] width 32 height 32
checkbox input "true"
click at [343, 684] on input "No" at bounding box center [337, 702] width 32 height 32
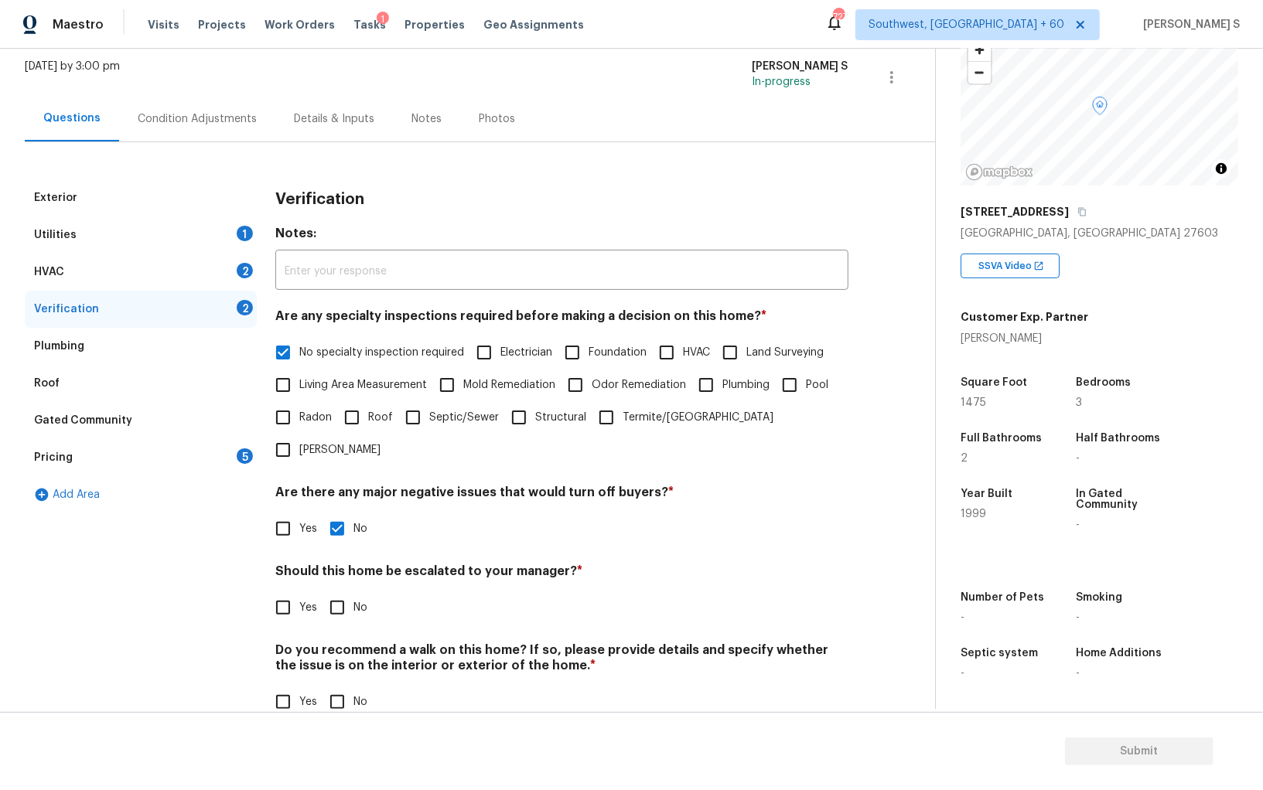
checkbox input "true"
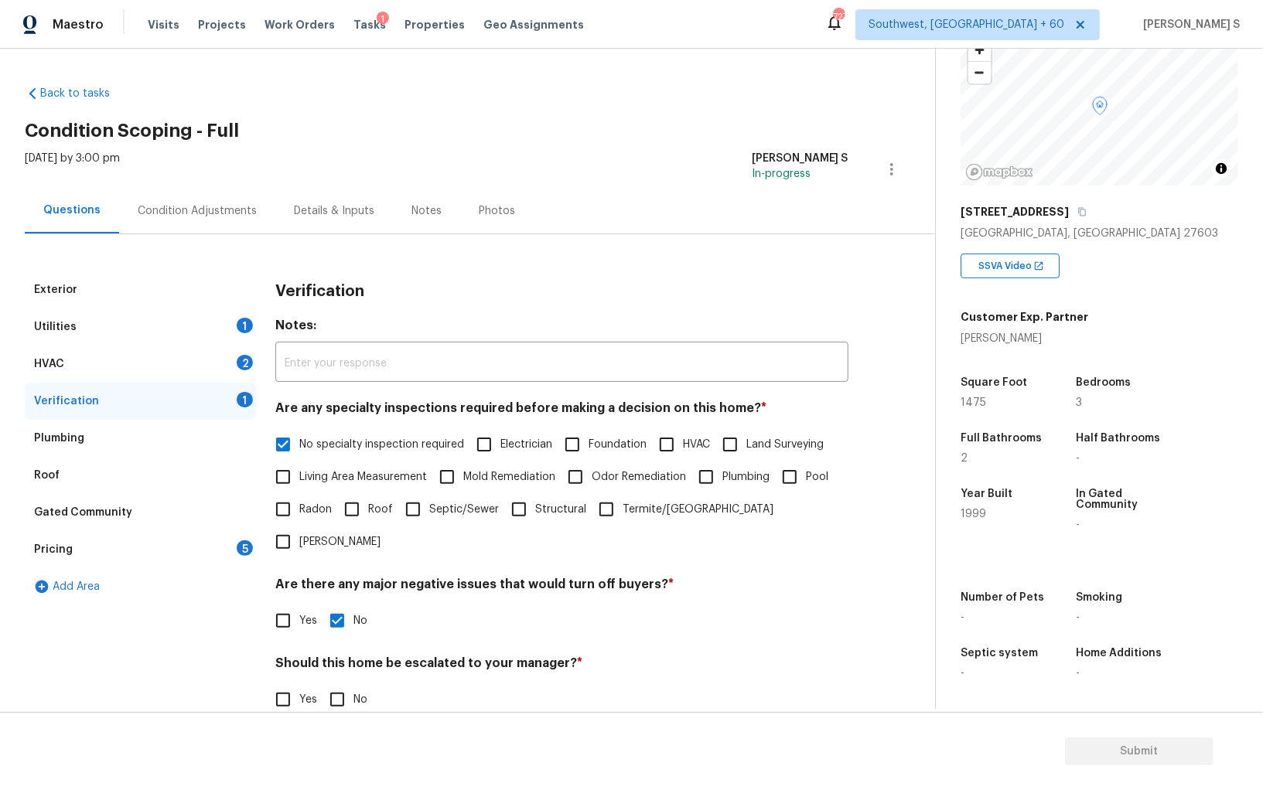
click at [241, 319] on div "1" at bounding box center [245, 325] width 16 height 15
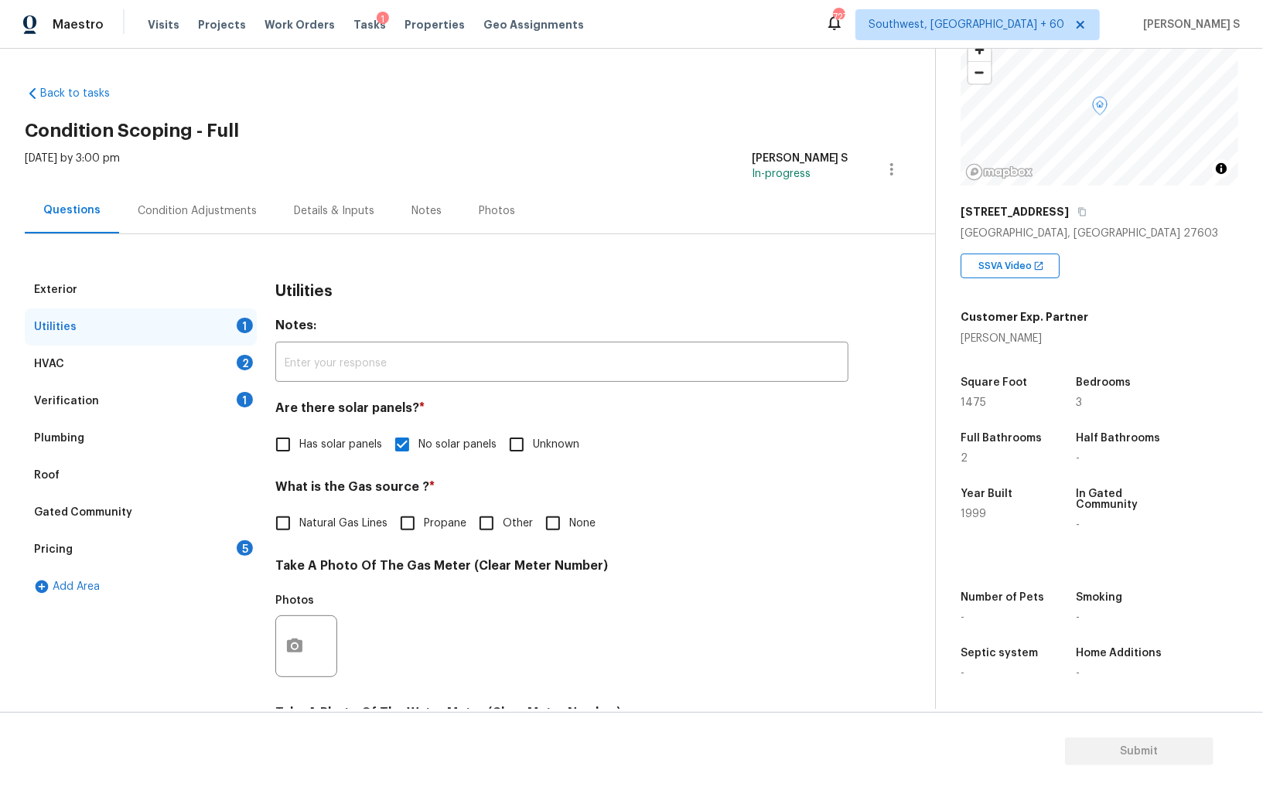
scroll to position [285, 0]
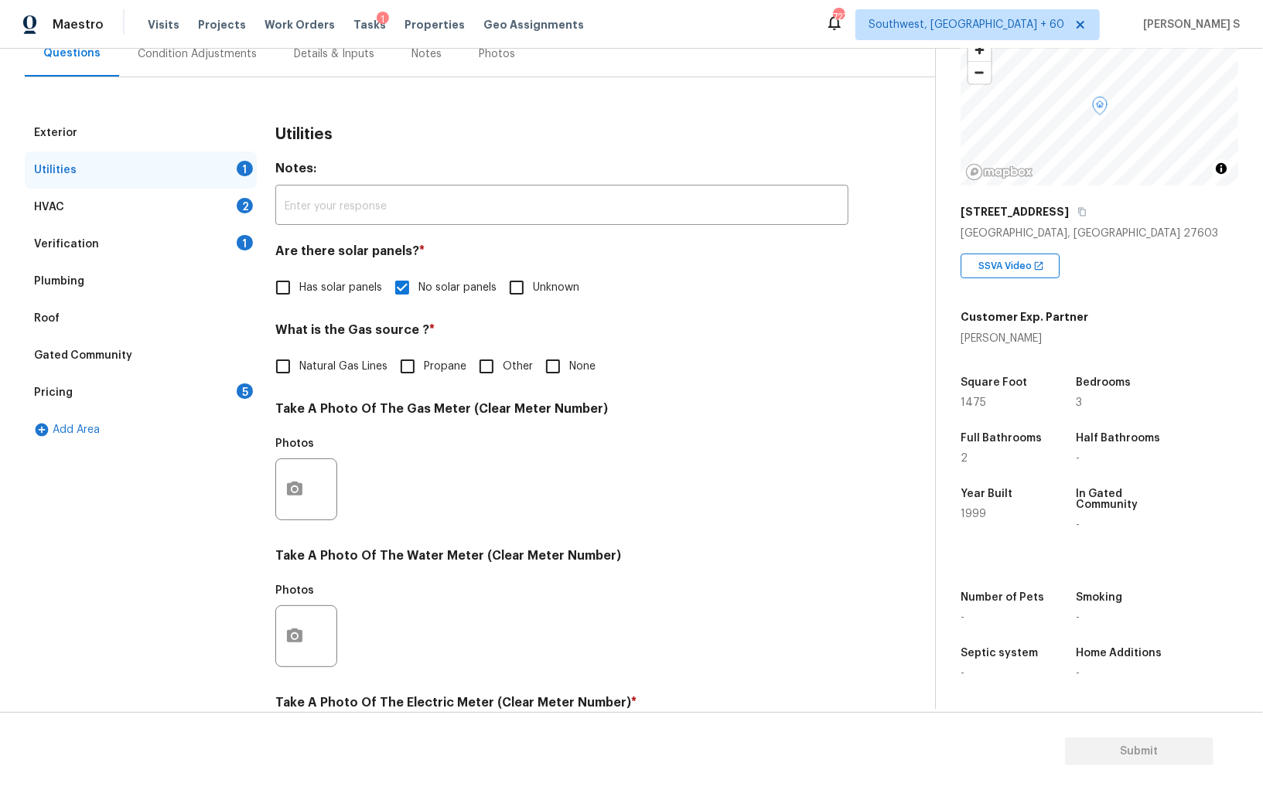
drag, startPoint x: 244, startPoint y: 207, endPoint x: 298, endPoint y: 269, distance: 82.2
click at [244, 207] on div "2" at bounding box center [245, 205] width 16 height 15
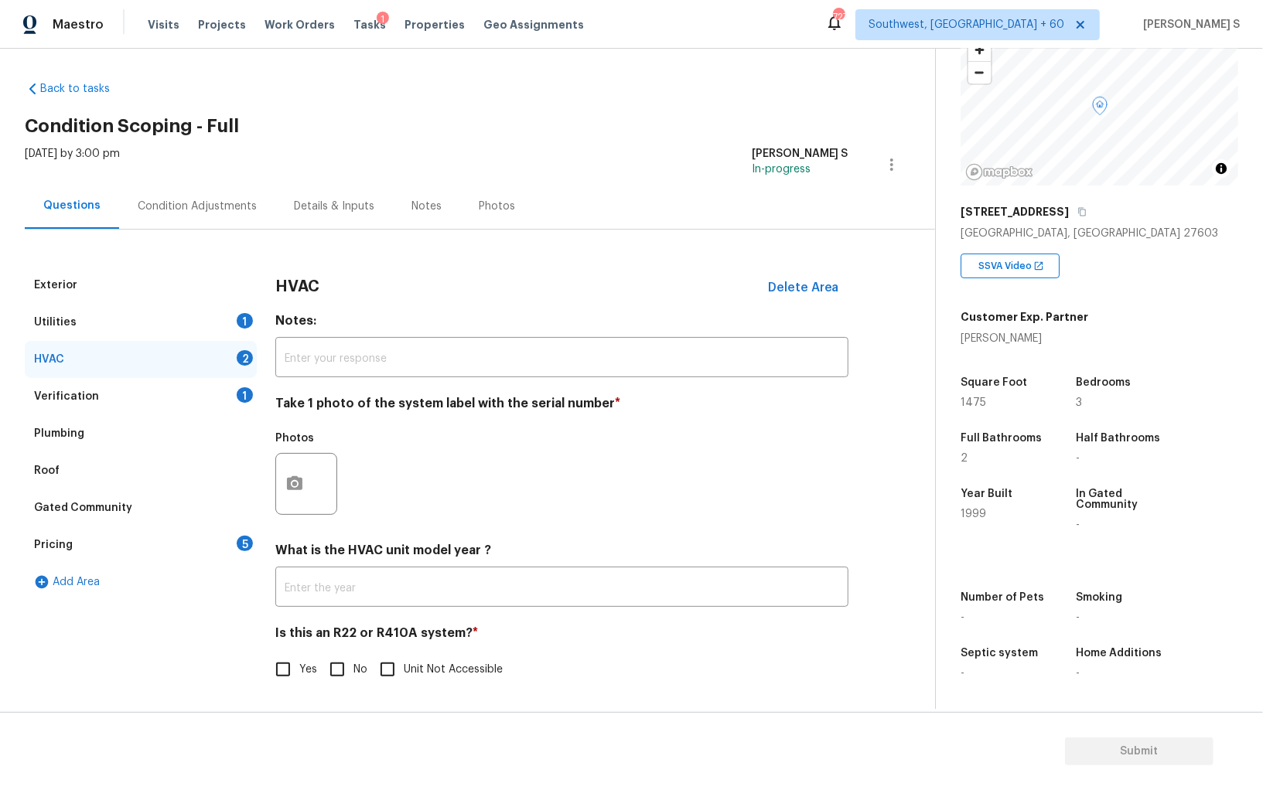
click at [306, 517] on div "Photos" at bounding box center [307, 474] width 65 height 101
click at [302, 482] on icon "button" at bounding box center [294, 484] width 19 height 19
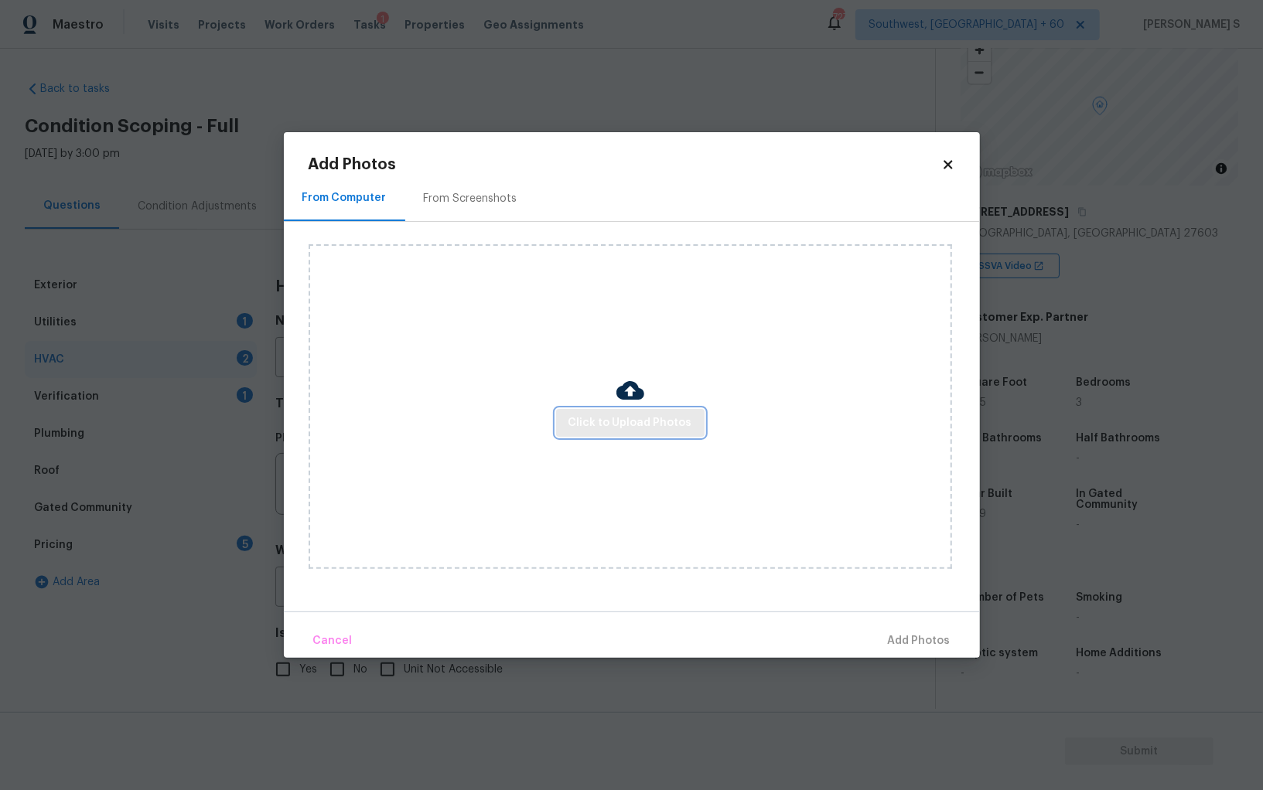
click at [605, 413] on button "Click to Upload Photos" at bounding box center [630, 423] width 148 height 29
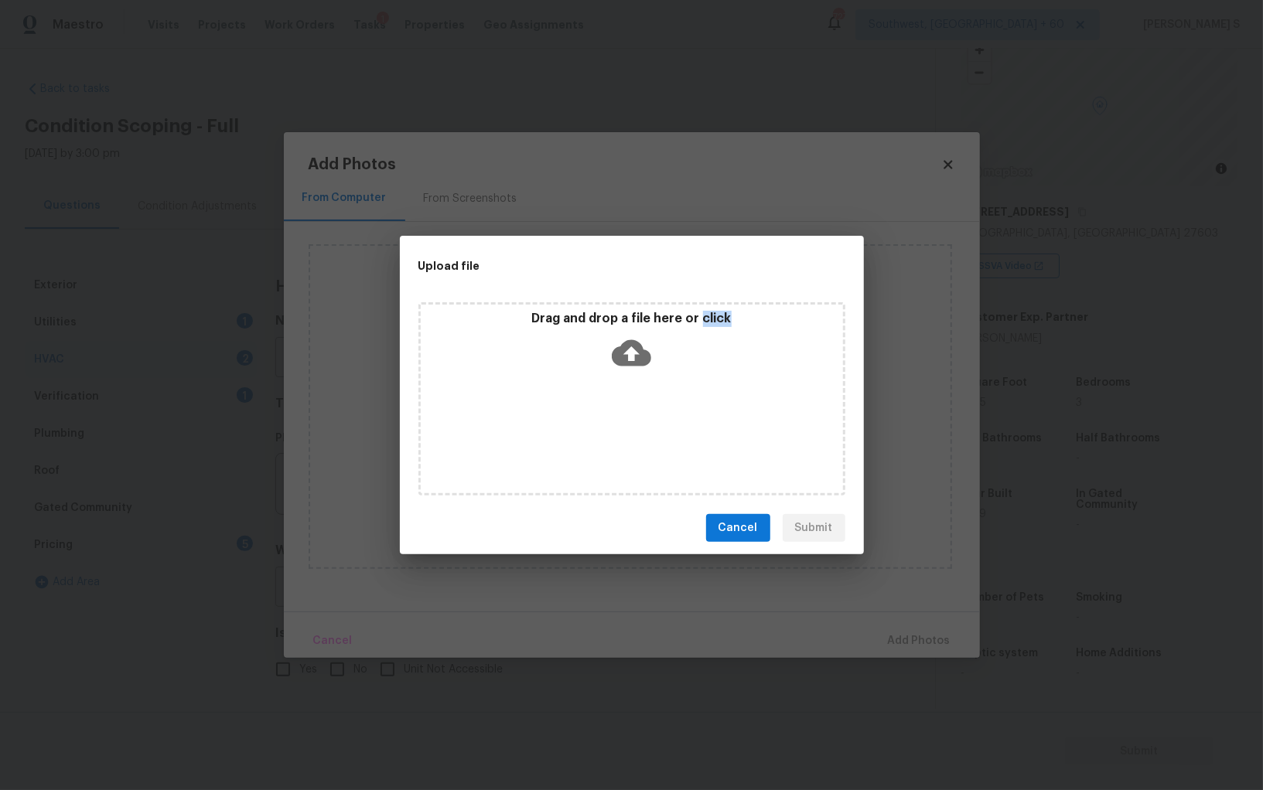
click at [605, 413] on div "Drag and drop a file here or click" at bounding box center [631, 398] width 427 height 193
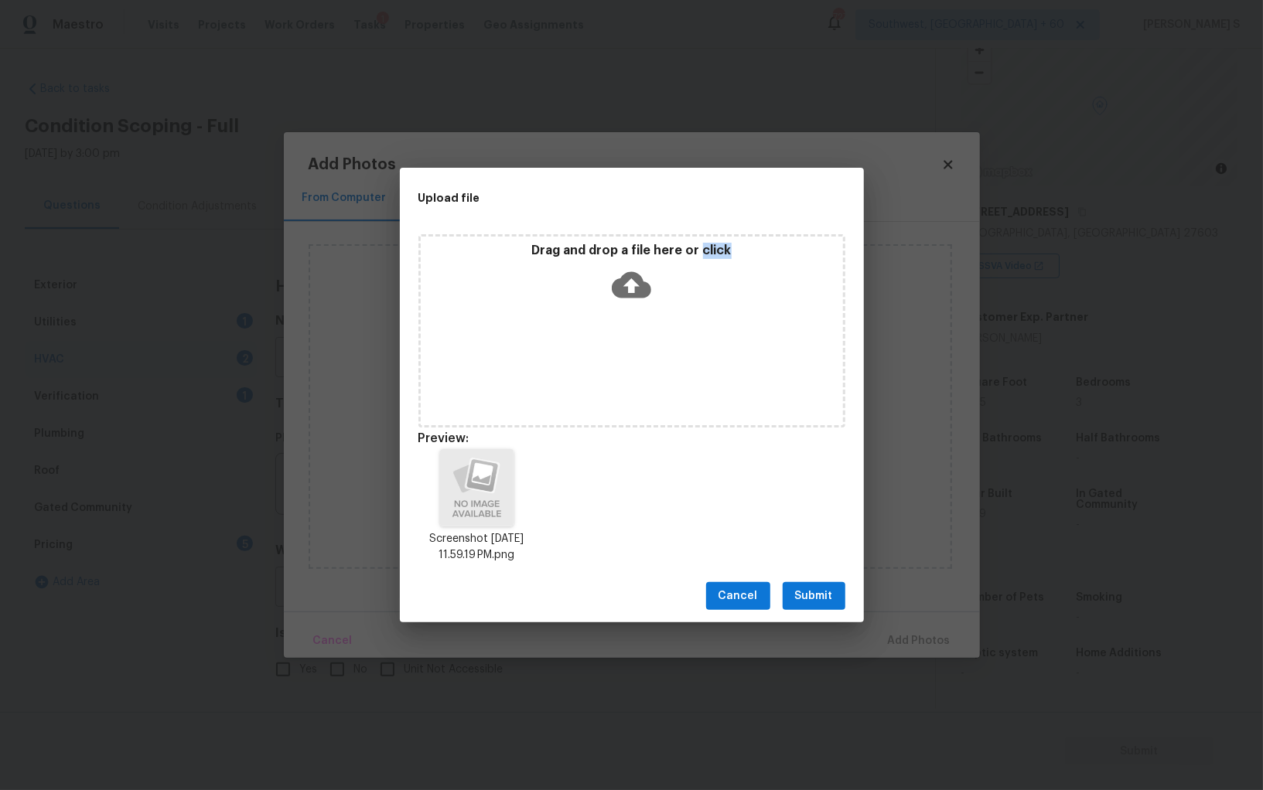
click at [818, 600] on span "Submit" at bounding box center [814, 596] width 38 height 19
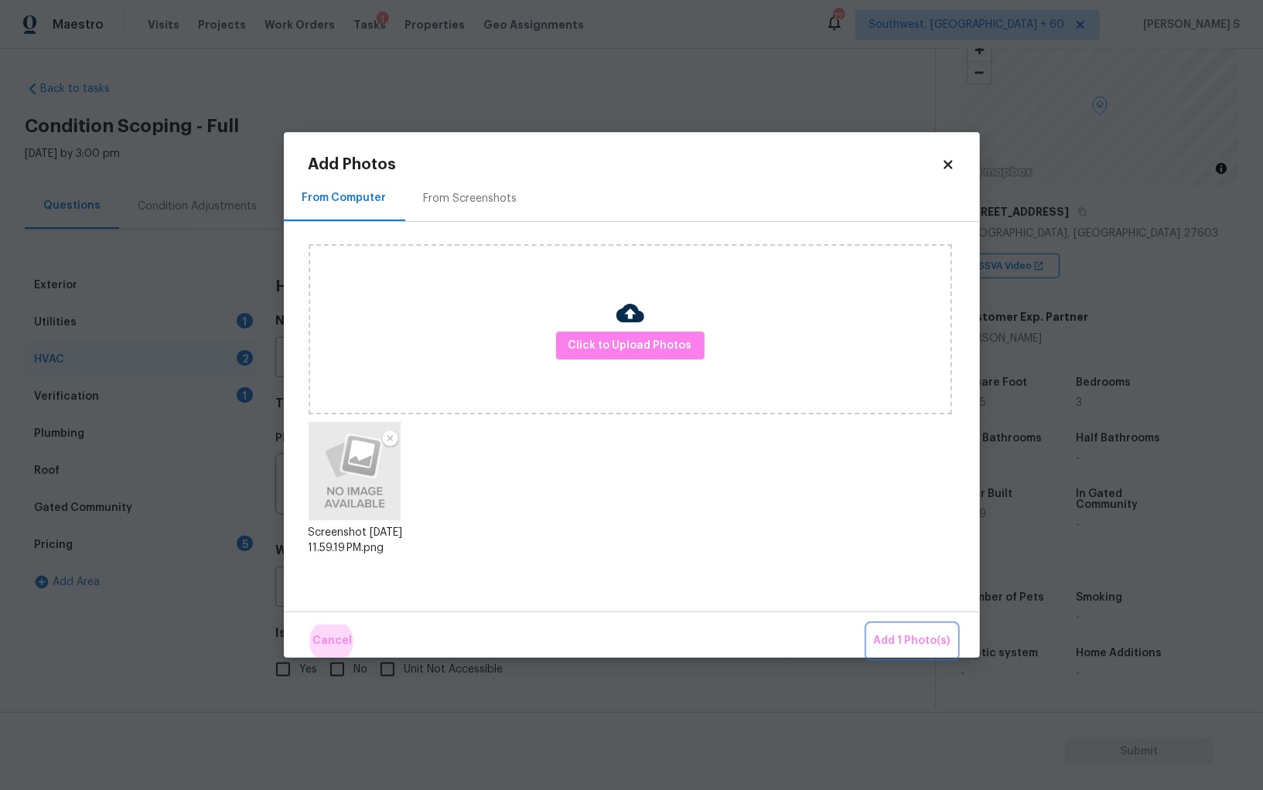
click at [867, 625] on button "Add 1 Photo(s)" at bounding box center [911, 641] width 89 height 33
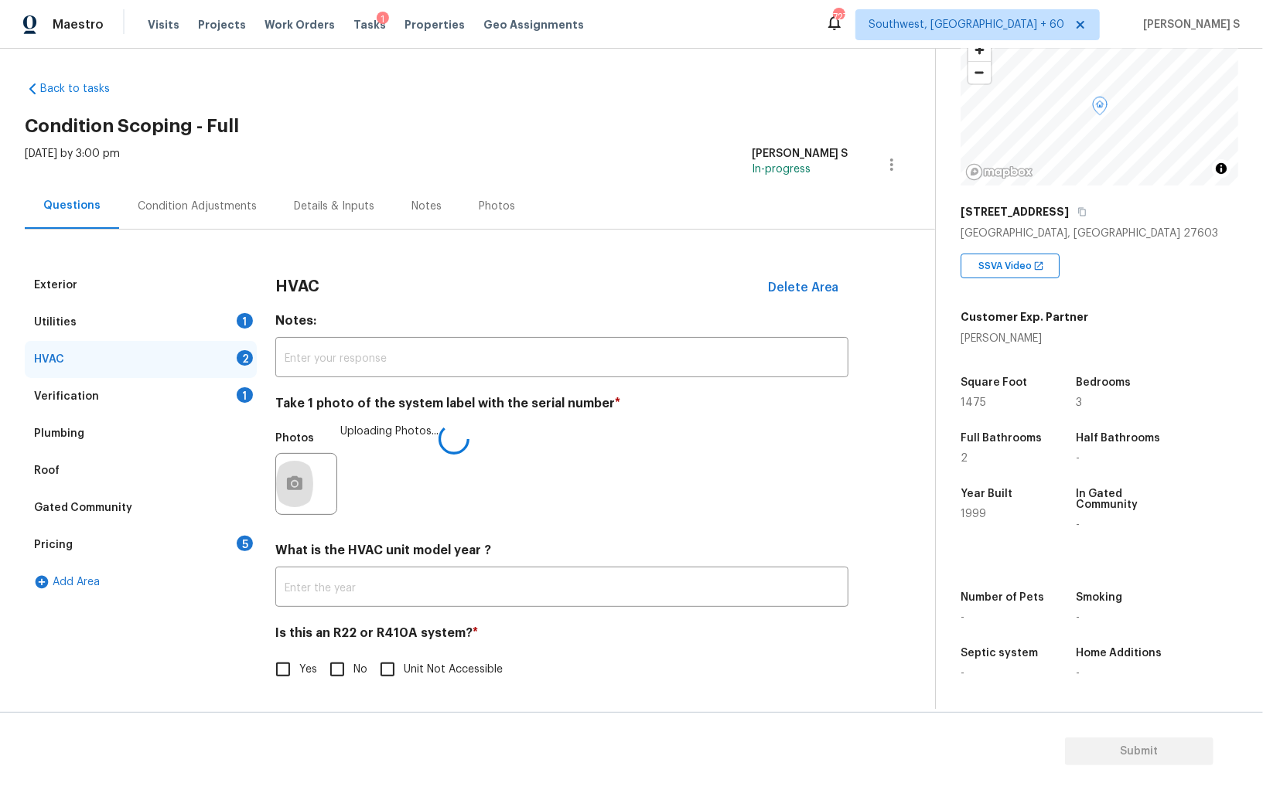
click at [354, 666] on span "No" at bounding box center [360, 670] width 14 height 16
click at [353, 666] on input "No" at bounding box center [337, 669] width 32 height 32
checkbox input "true"
click at [226, 203] on div "Condition Adjustments" at bounding box center [197, 206] width 119 height 15
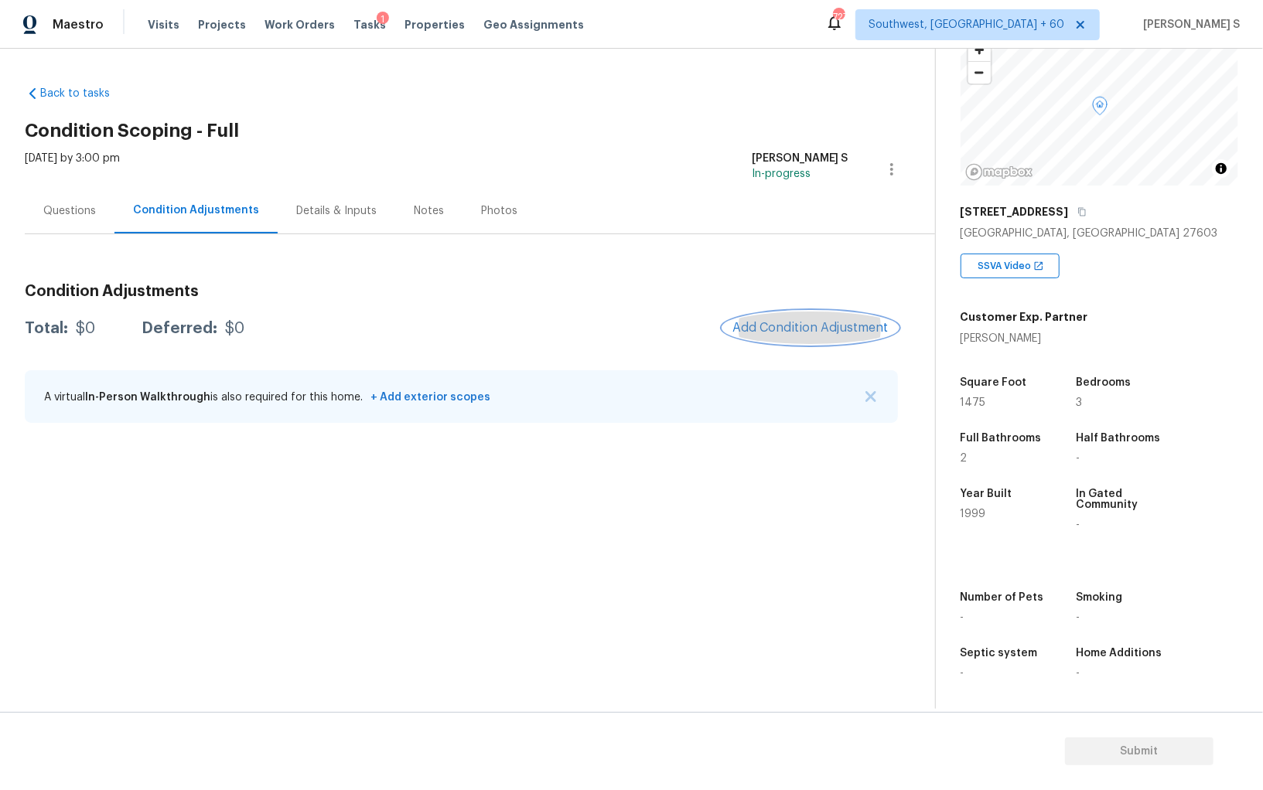
click at [820, 325] on span "Add Condition Adjustment" at bounding box center [810, 328] width 156 height 14
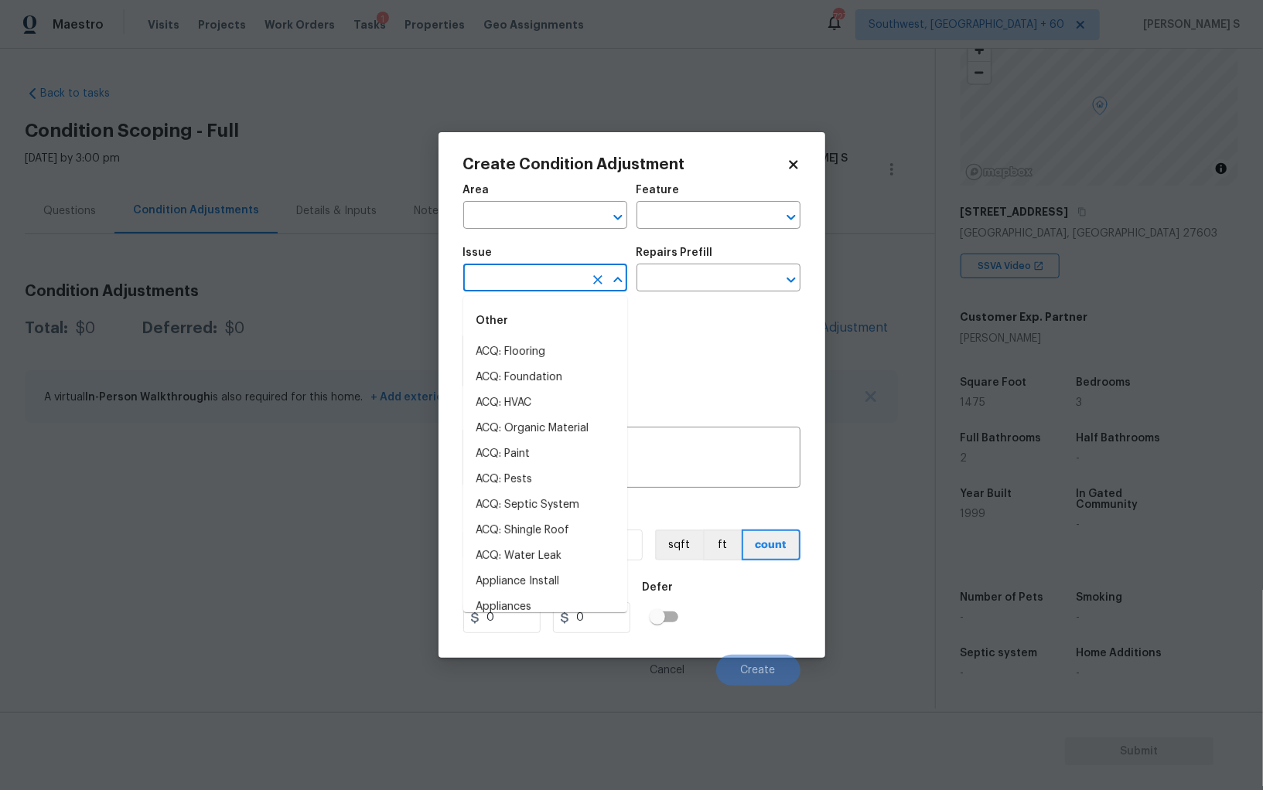
click at [529, 289] on input "text" at bounding box center [523, 280] width 121 height 24
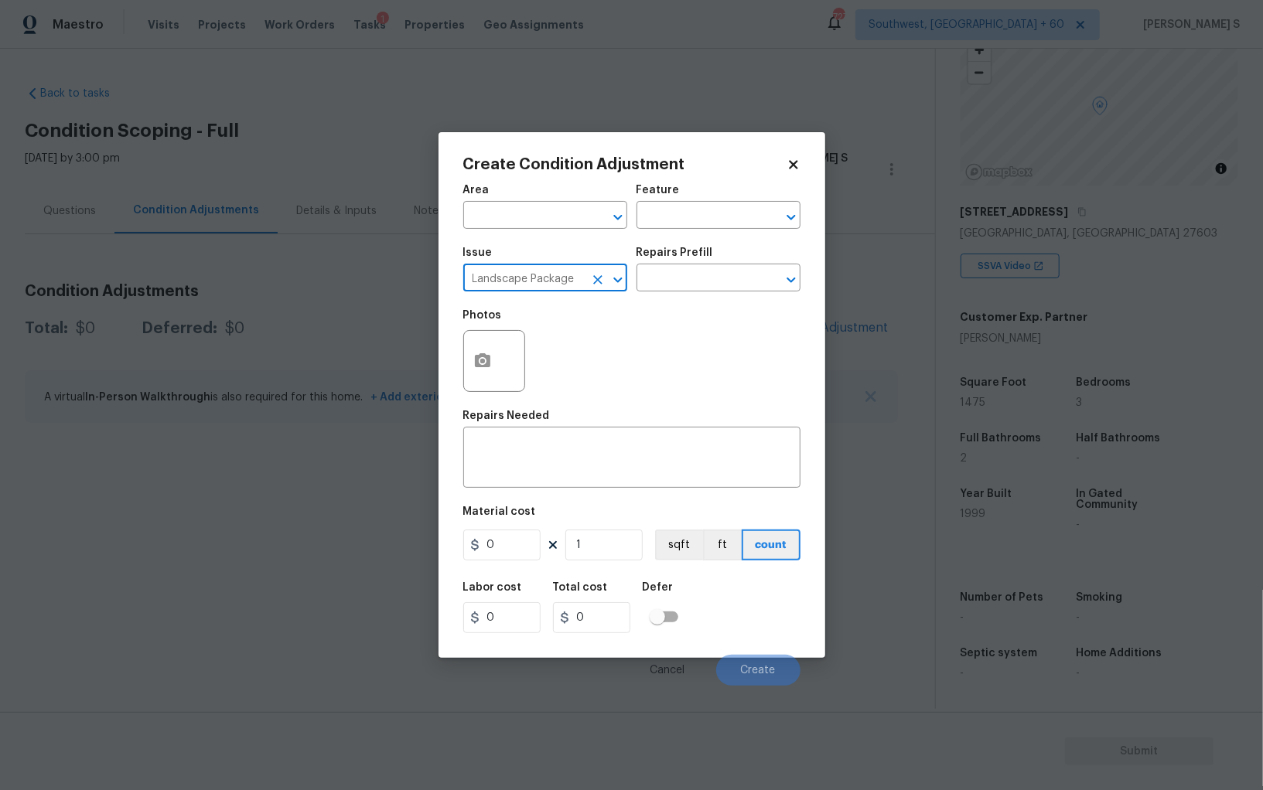
type input "Landscape Package"
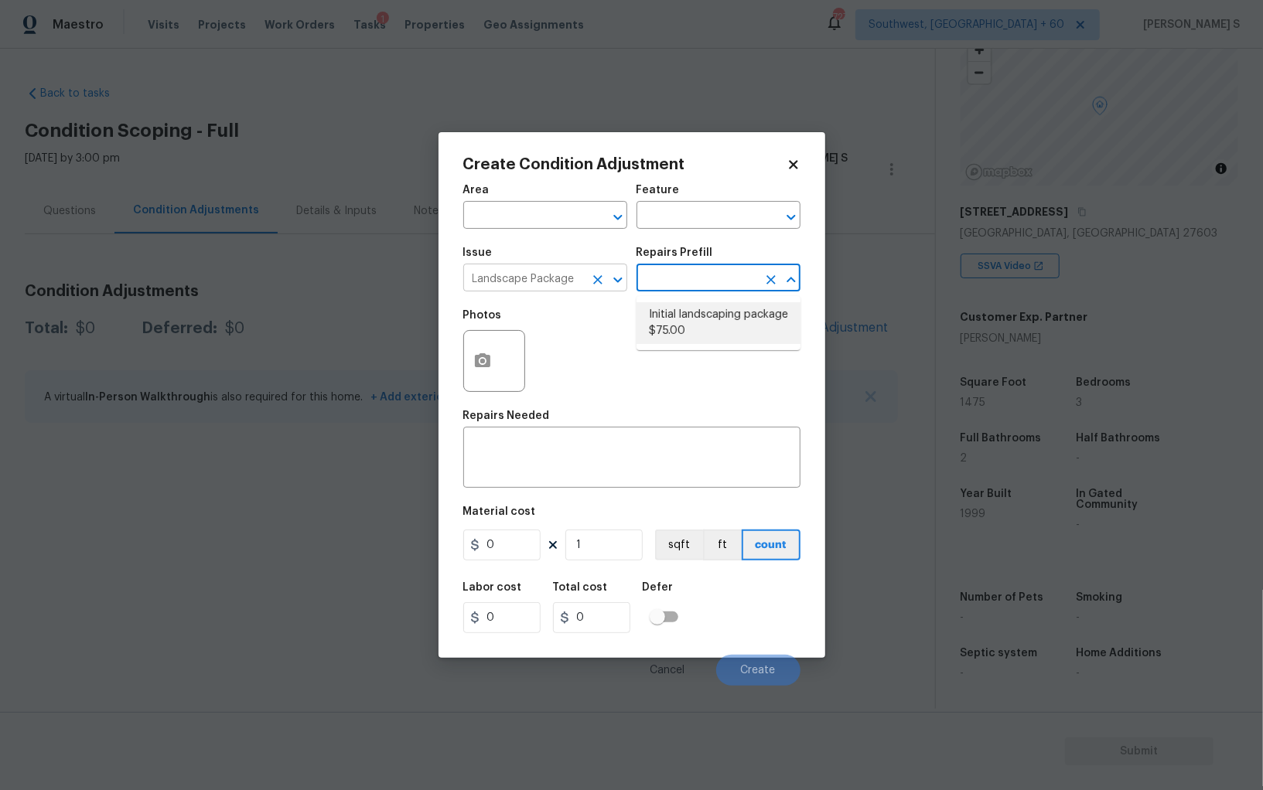
type input "Home Readiness Packages"
type textarea "Mowing of grass up to 6" in height. Mow, edge along driveways & sidewalks, trim…"
type input "75"
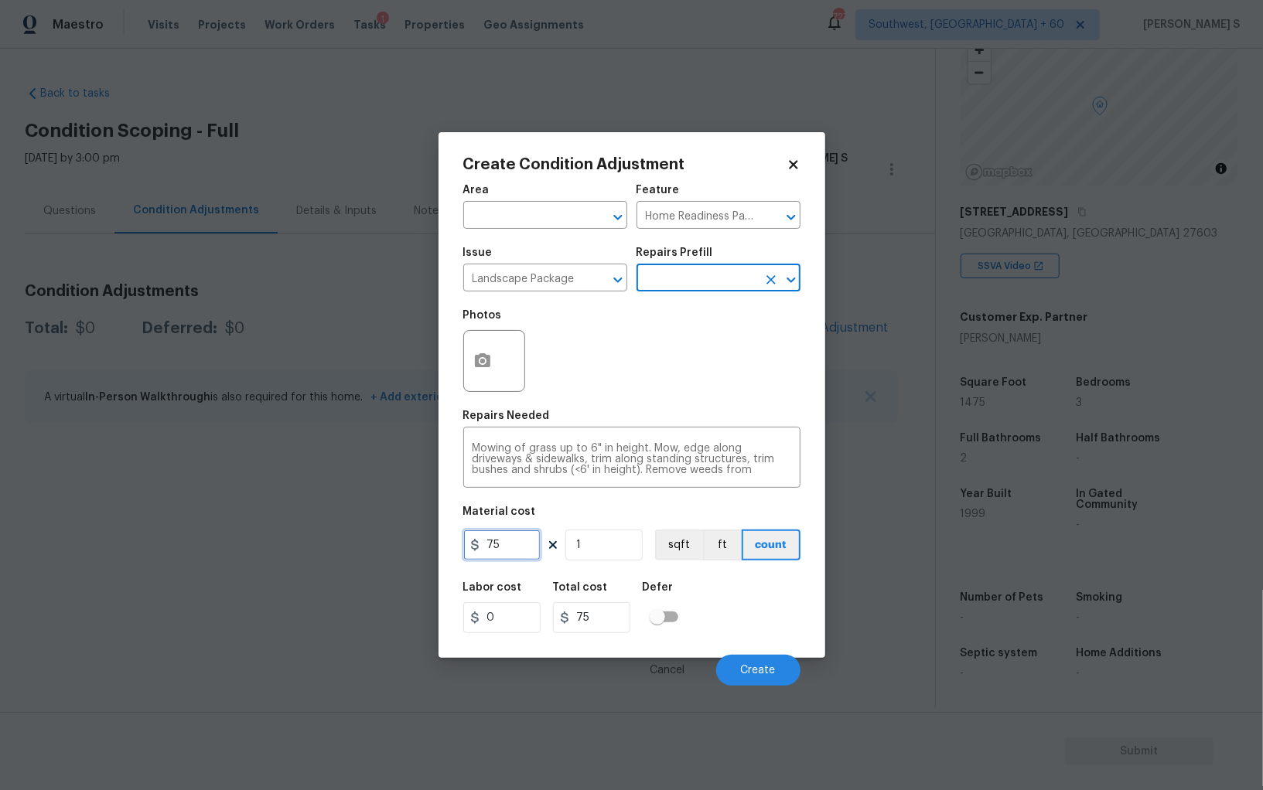
click at [520, 545] on input "75" at bounding box center [501, 545] width 77 height 31
type input "700"
click at [465, 363] on button "button" at bounding box center [482, 361] width 37 height 60
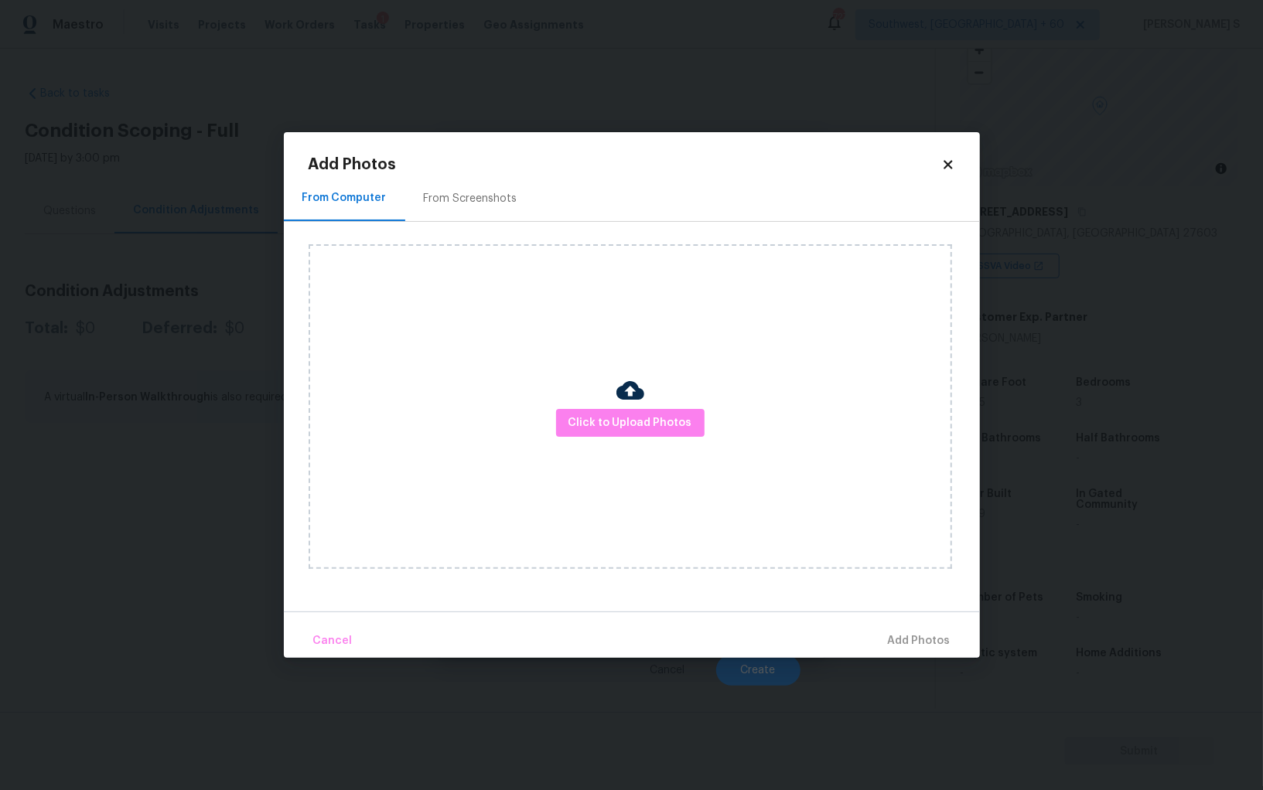
click at [444, 196] on div "From Screenshots" at bounding box center [471, 198] width 94 height 15
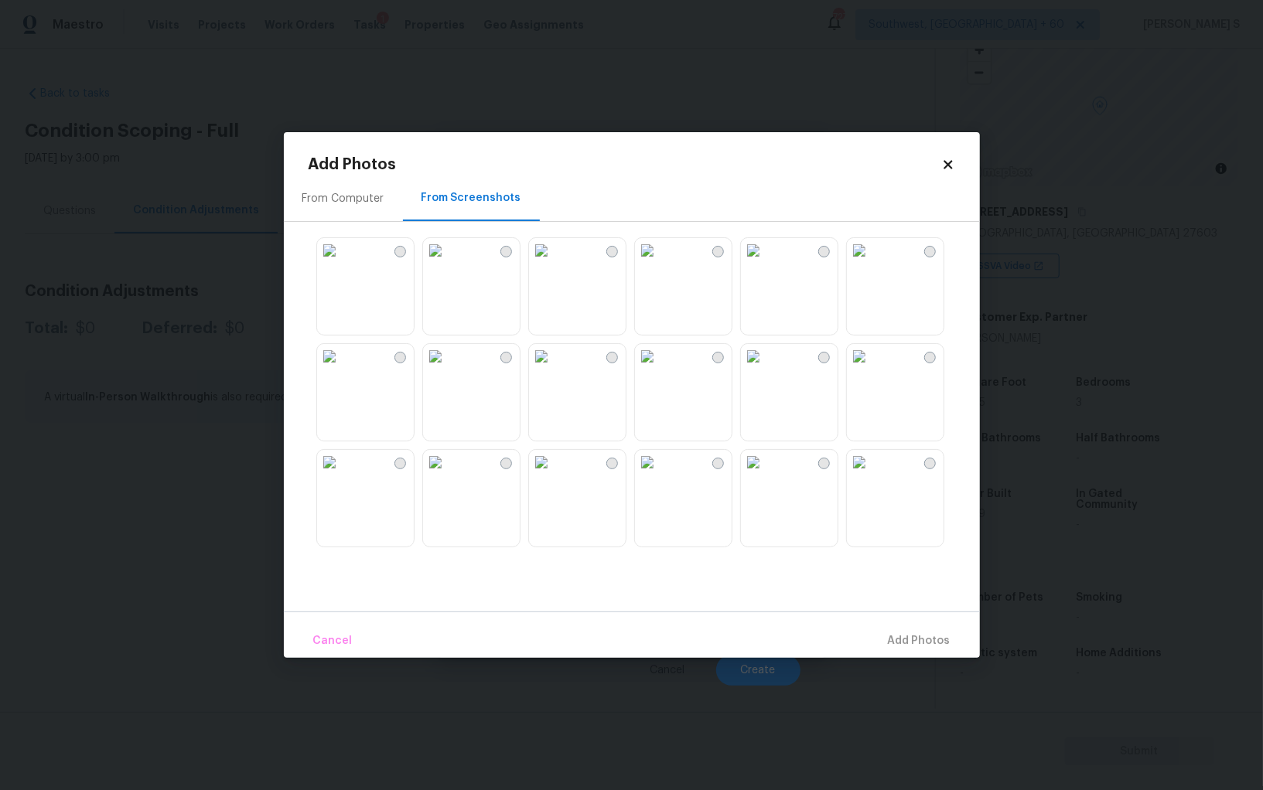
click at [765, 263] on img at bounding box center [753, 250] width 25 height 25
click at [508, 360] on div at bounding box center [506, 358] width 12 height 12
click at [342, 263] on img at bounding box center [329, 250] width 25 height 25
click at [448, 263] on img at bounding box center [435, 250] width 25 height 25
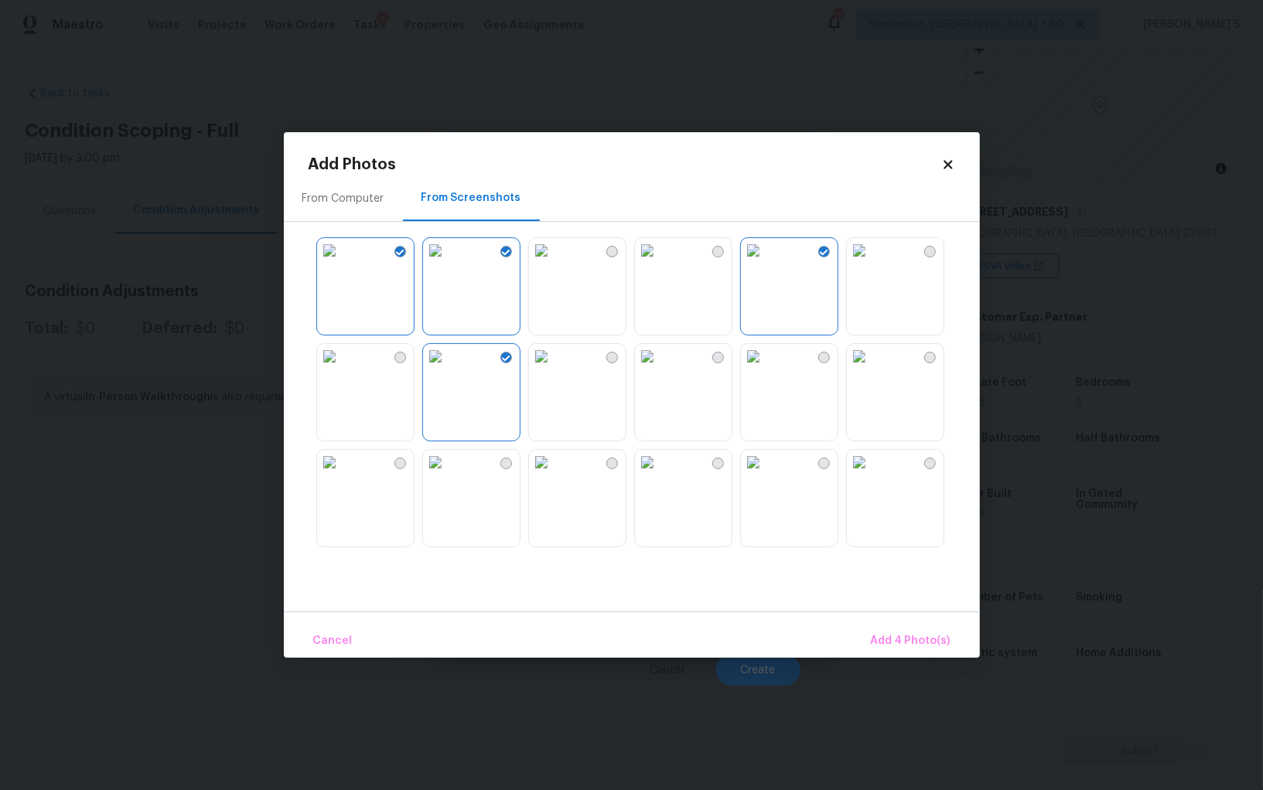
drag, startPoint x: 499, startPoint y: 523, endPoint x: 634, endPoint y: 389, distance: 190.3
click at [448, 475] on img at bounding box center [435, 462] width 25 height 25
click at [659, 369] on img at bounding box center [647, 356] width 25 height 25
click at [913, 642] on span "Add 6 Photo(s)" at bounding box center [910, 641] width 79 height 19
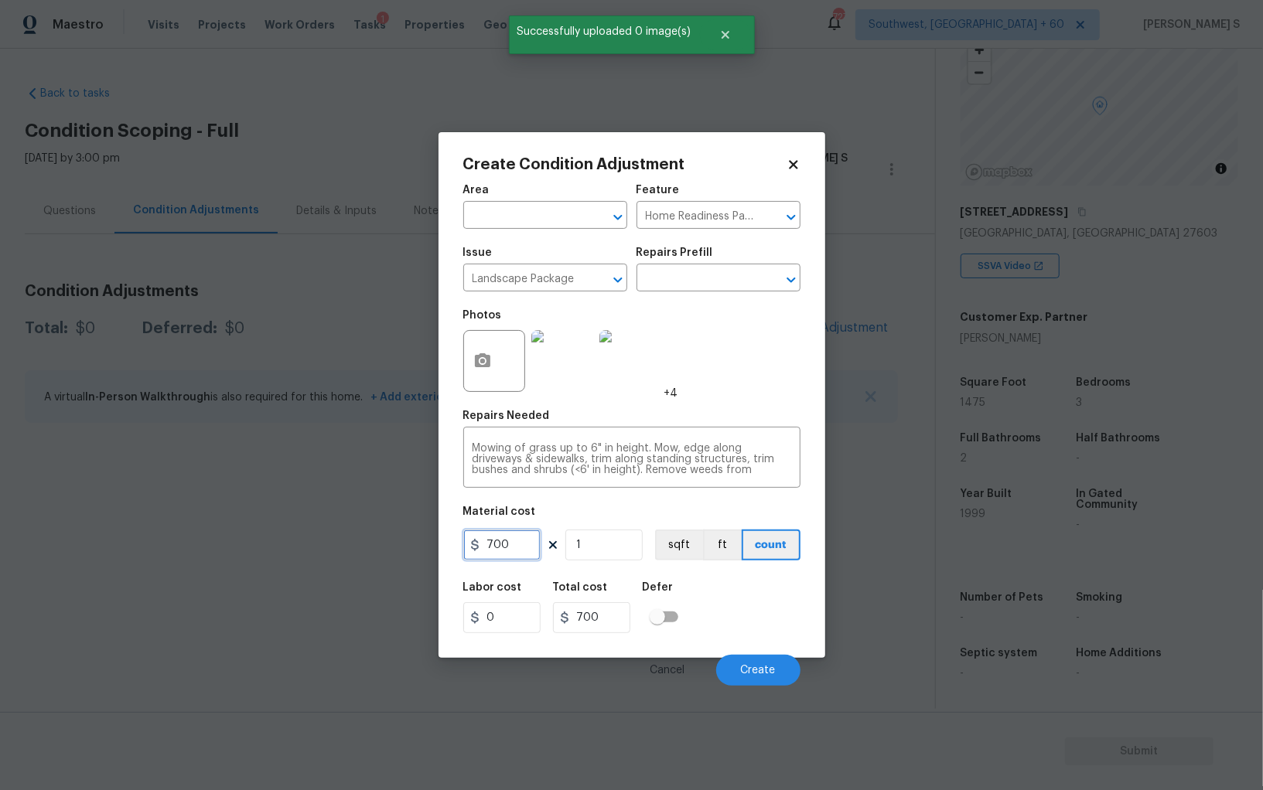
click at [516, 550] on input "700" at bounding box center [501, 545] width 77 height 31
type input "900"
click at [739, 671] on button "Create" at bounding box center [758, 670] width 84 height 31
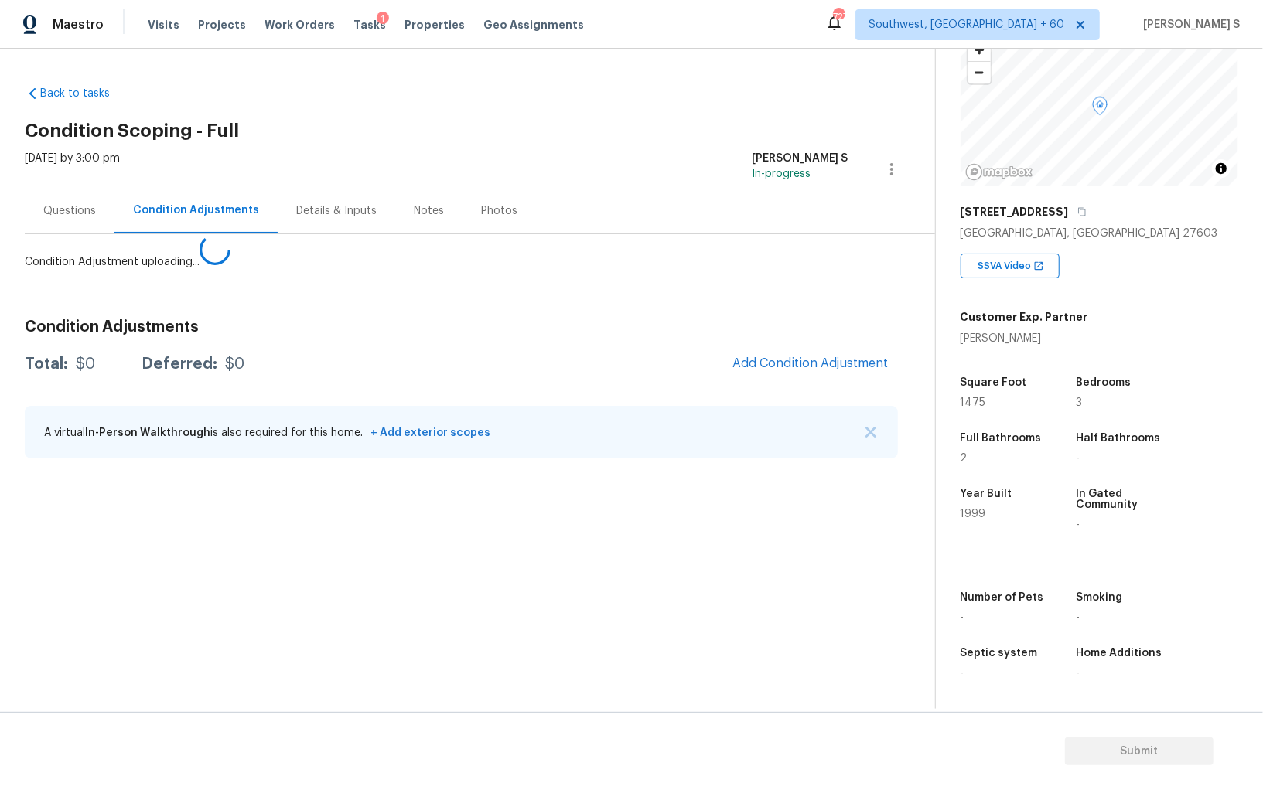
click at [171, 561] on body "Maestro Visits Projects Work Orders Tasks 1 Properties Geo Assignments 727 Sout…" at bounding box center [631, 395] width 1263 height 790
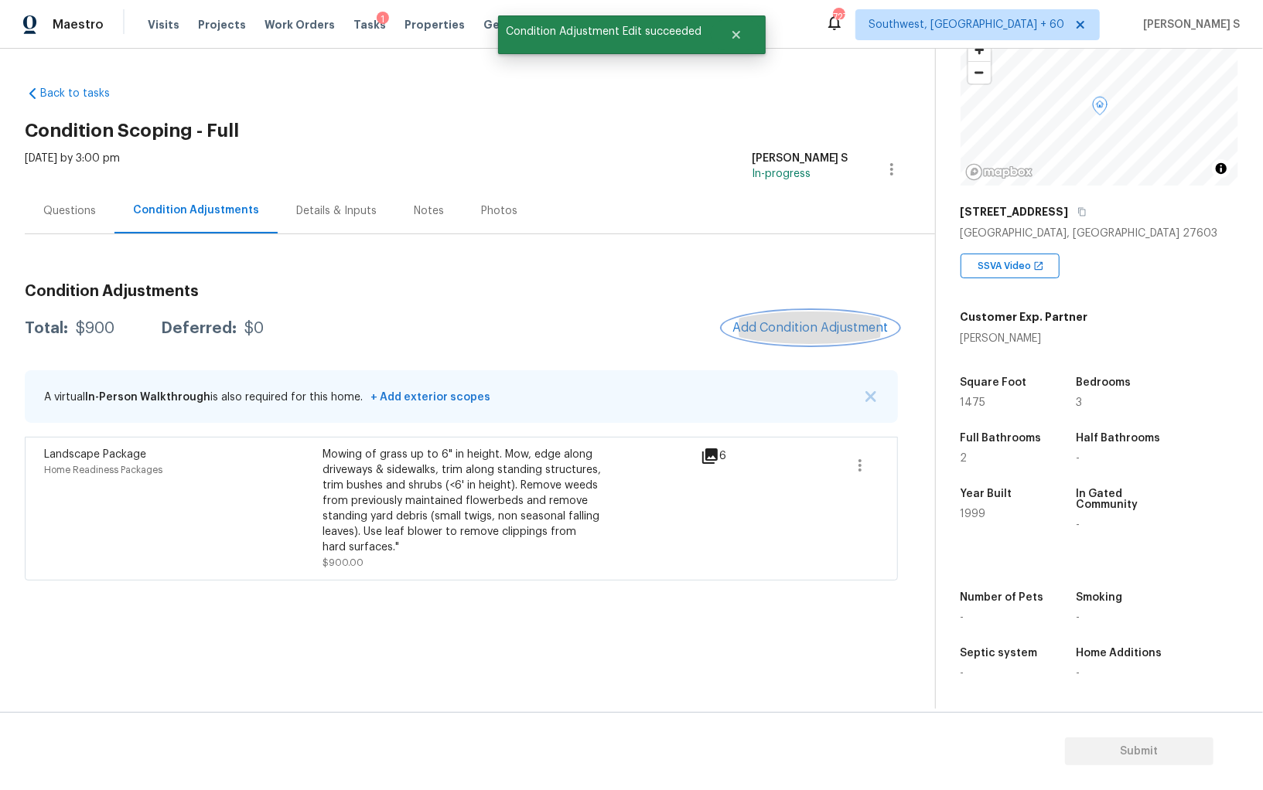
click at [753, 332] on span "Add Condition Adjustment" at bounding box center [810, 328] width 156 height 14
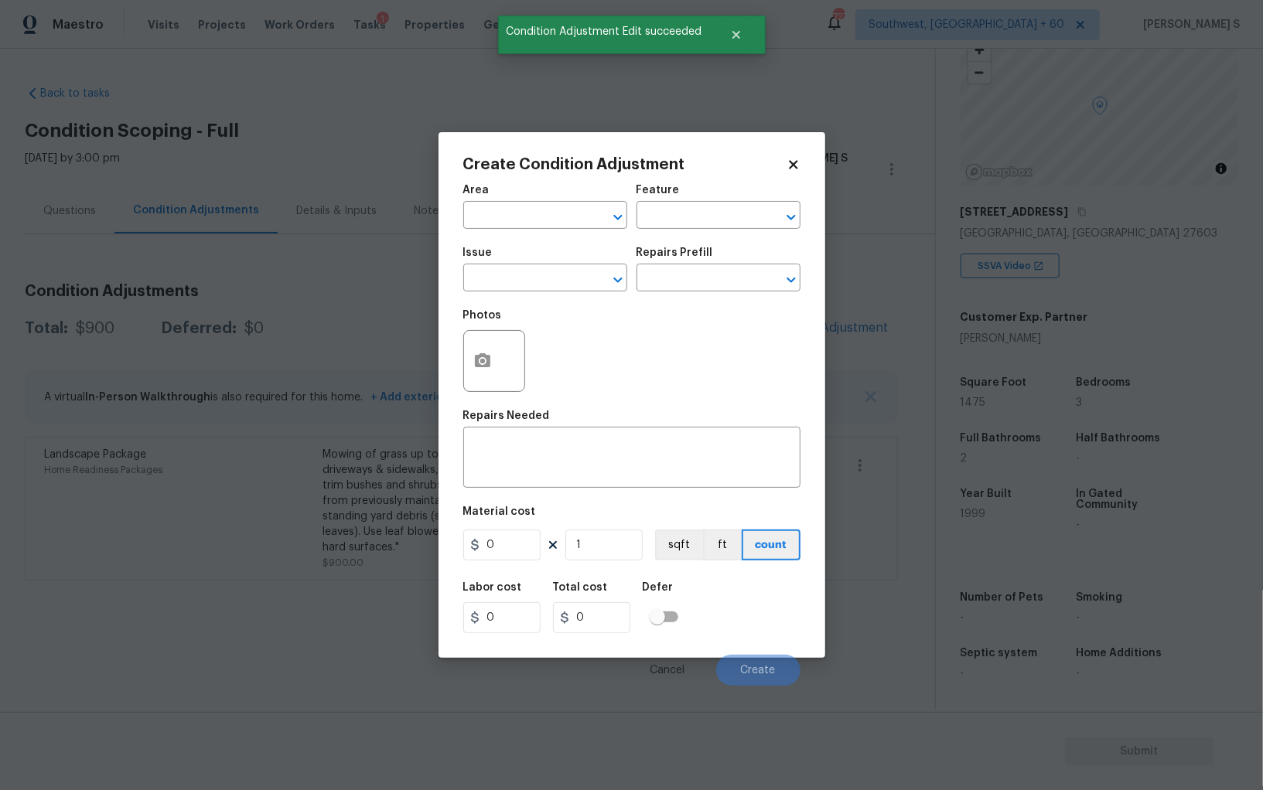
click at [516, 248] on div "Issue" at bounding box center [545, 257] width 164 height 20
click at [516, 274] on input "text" at bounding box center [523, 280] width 121 height 24
type input "Pressure Washing"
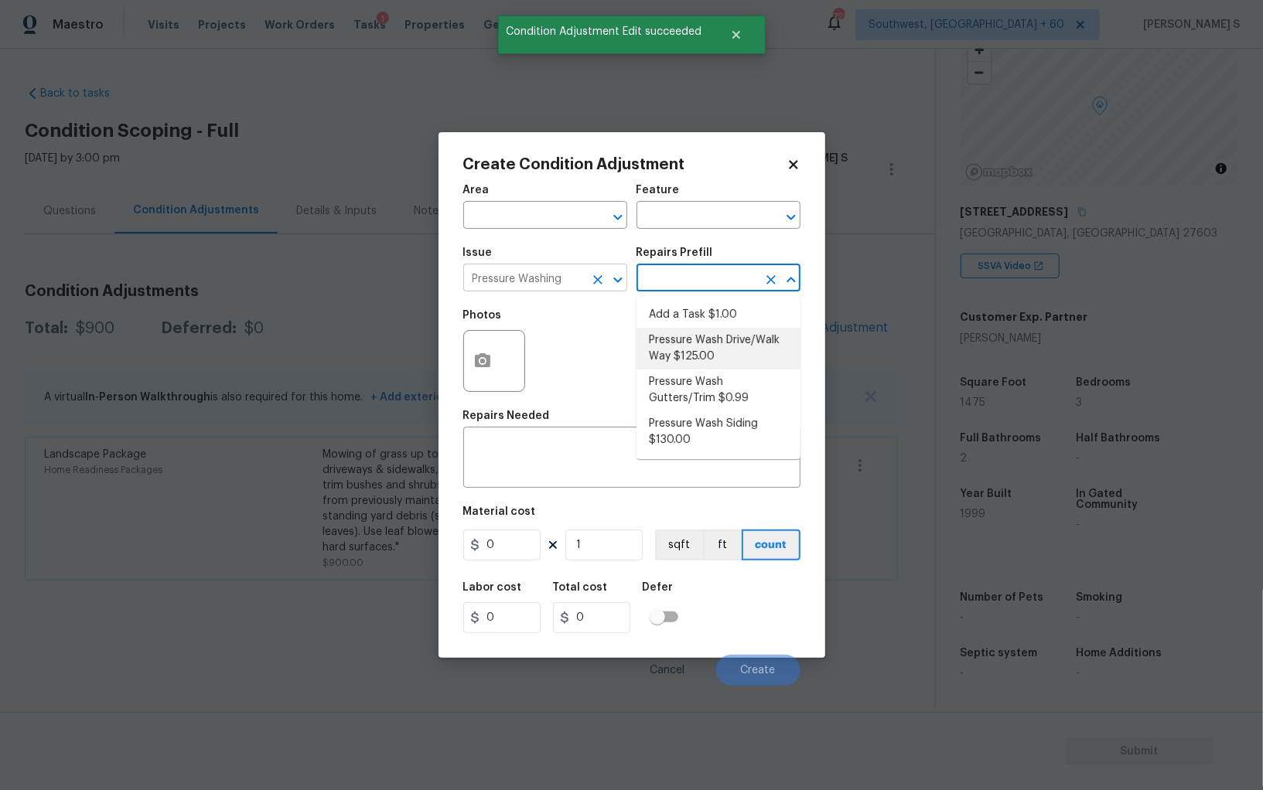
type input "Siding"
type textarea "Pressure wash the driveways/walkways as directed by the PM. Ensure that all deb…"
type input "125"
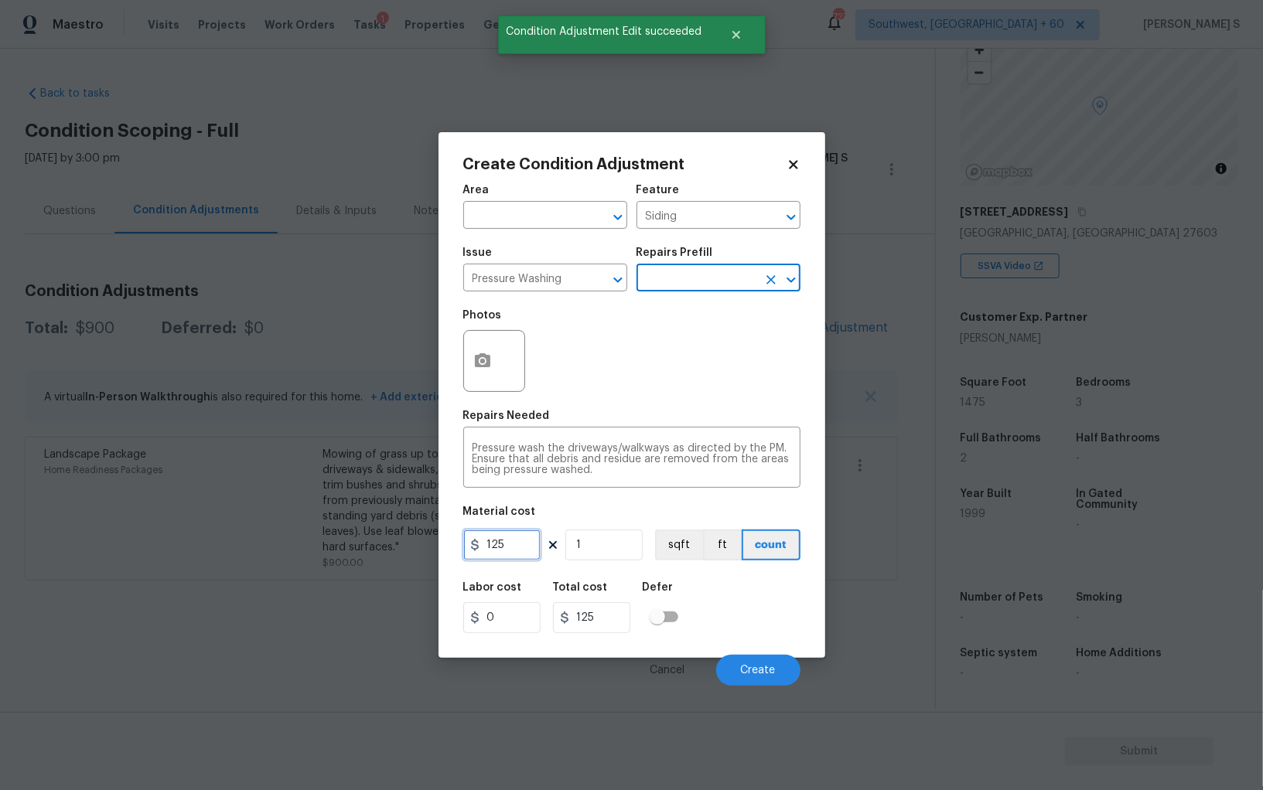
click at [520, 544] on input "125" at bounding box center [501, 545] width 77 height 31
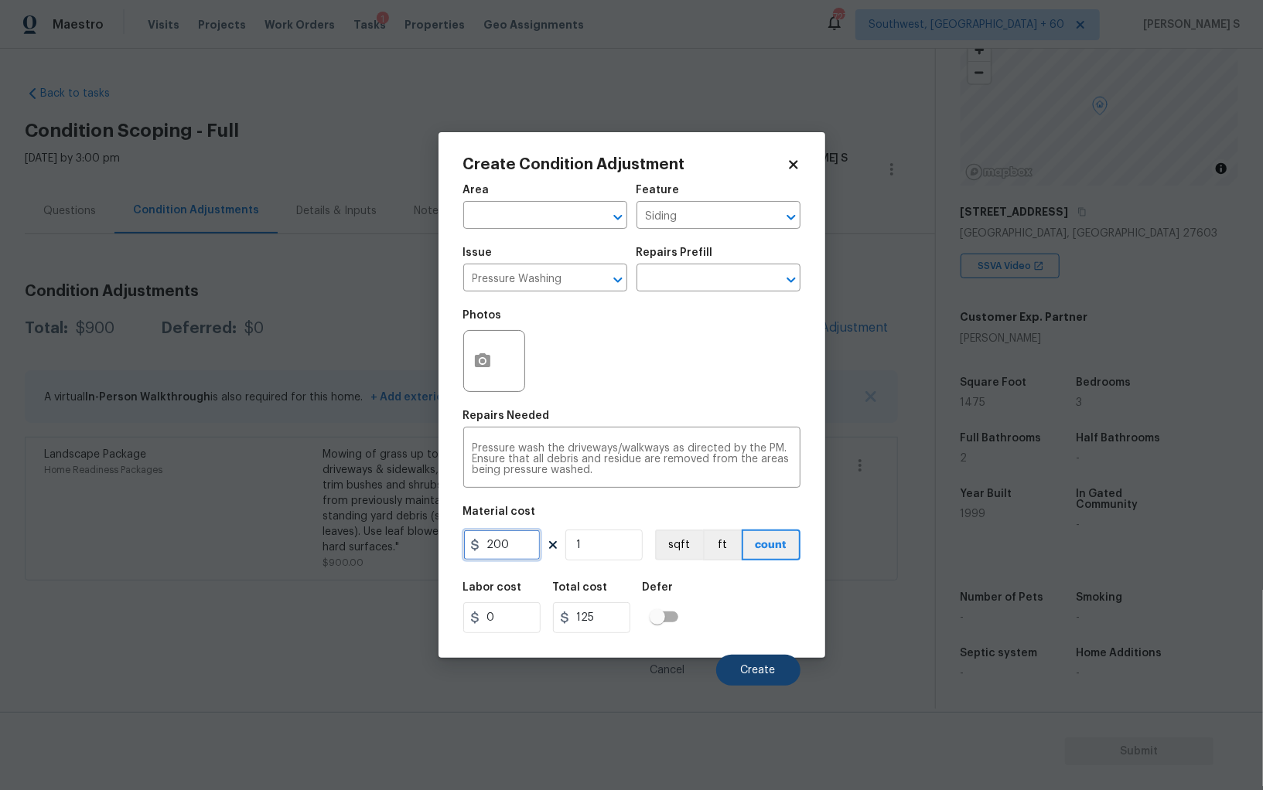
type input "200"
click at [768, 661] on button "Create" at bounding box center [758, 670] width 84 height 31
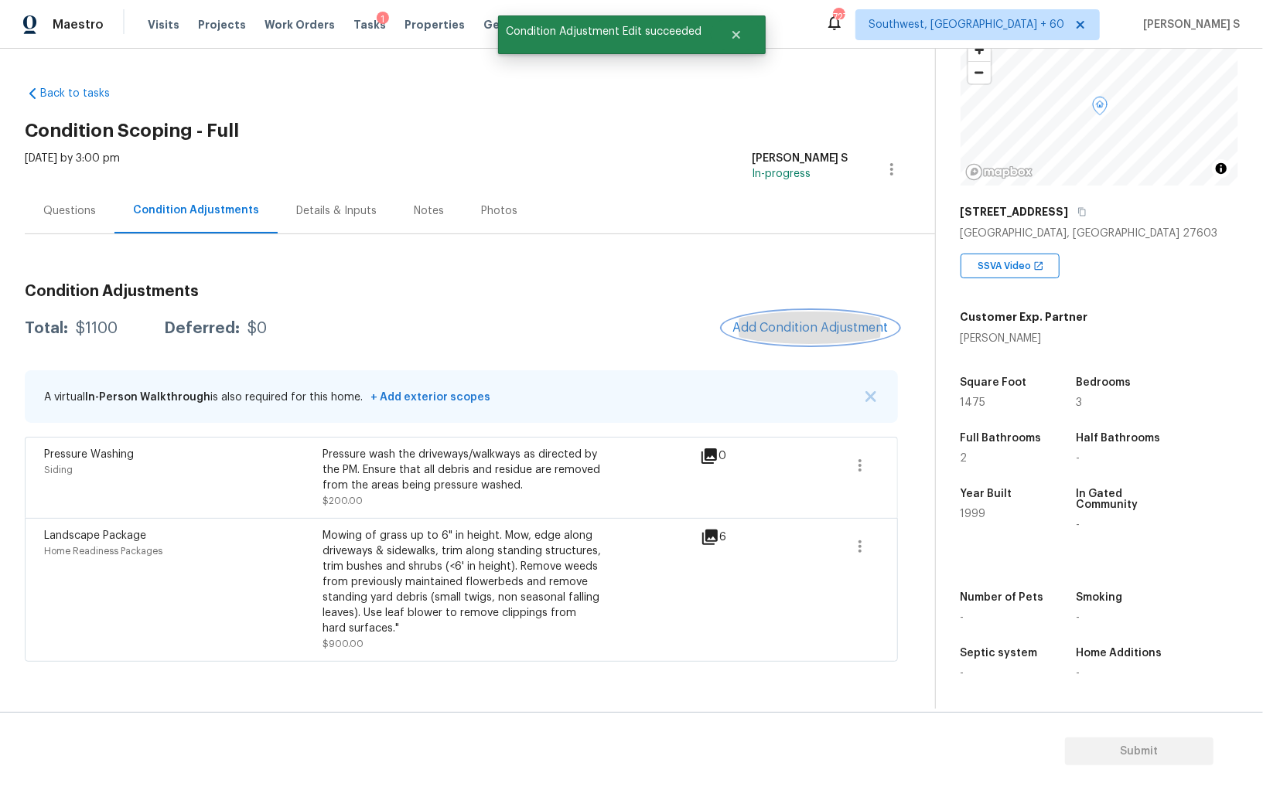
click at [790, 332] on span "Add Condition Adjustment" at bounding box center [810, 328] width 156 height 14
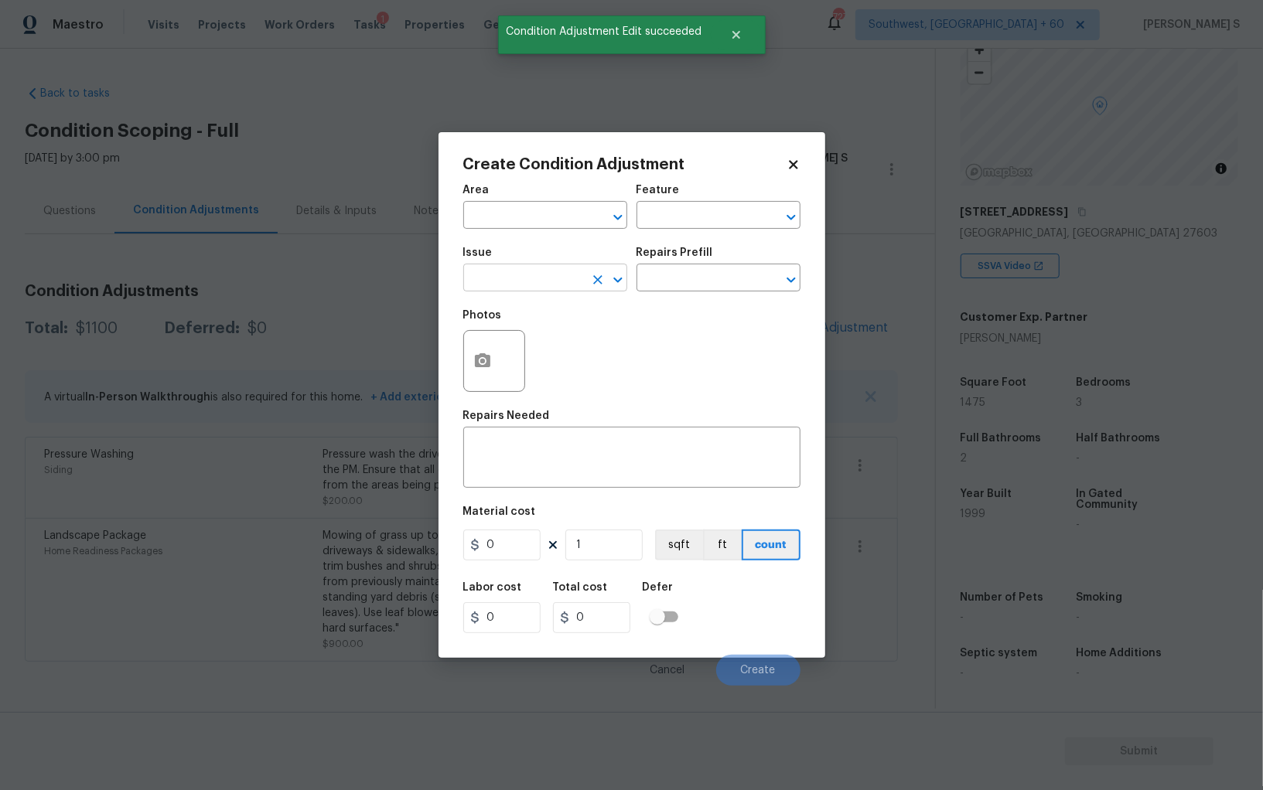
click at [533, 271] on input "text" at bounding box center [523, 280] width 121 height 24
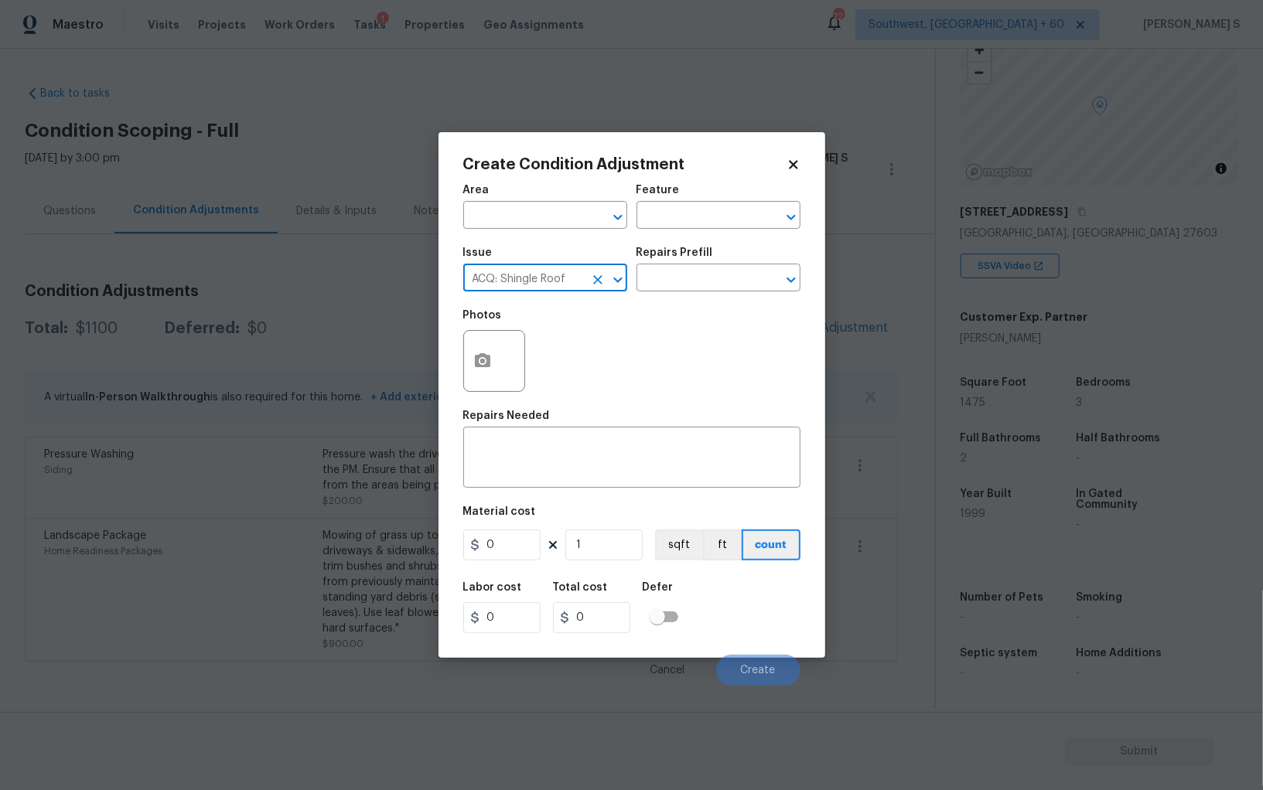
type input "ACQ: Shingle Roof"
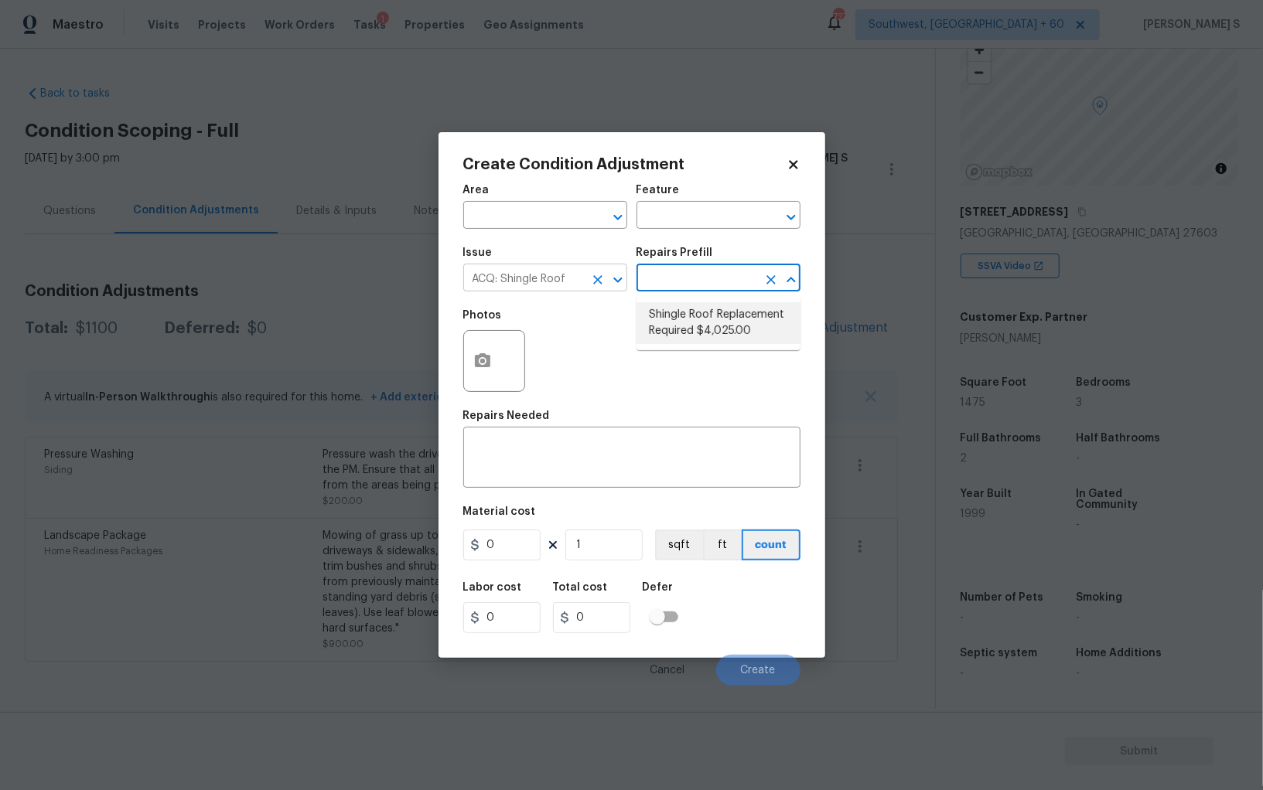
type input "Acquisition"
type textarea "Acquisition Scope: Shingle Roof Replacement required."
type input "4025"
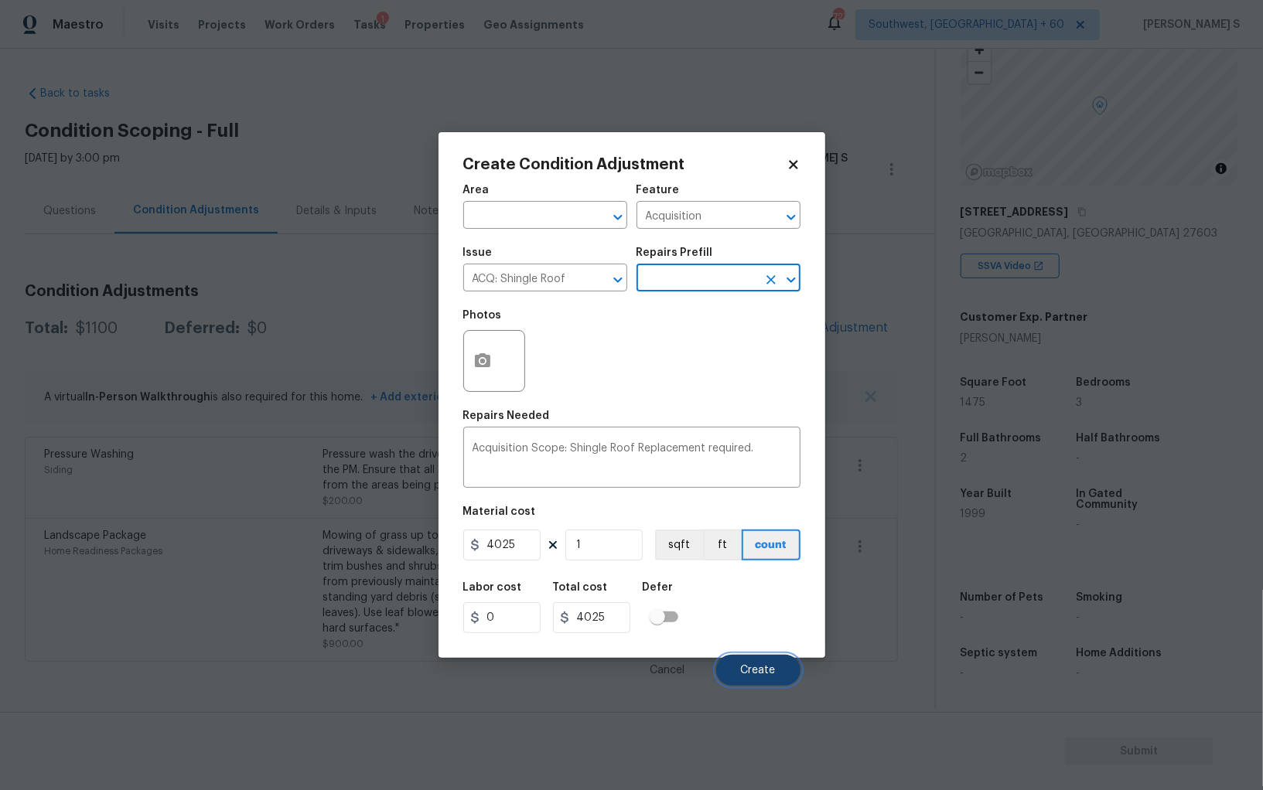
click at [756, 674] on span "Create" at bounding box center [758, 671] width 35 height 12
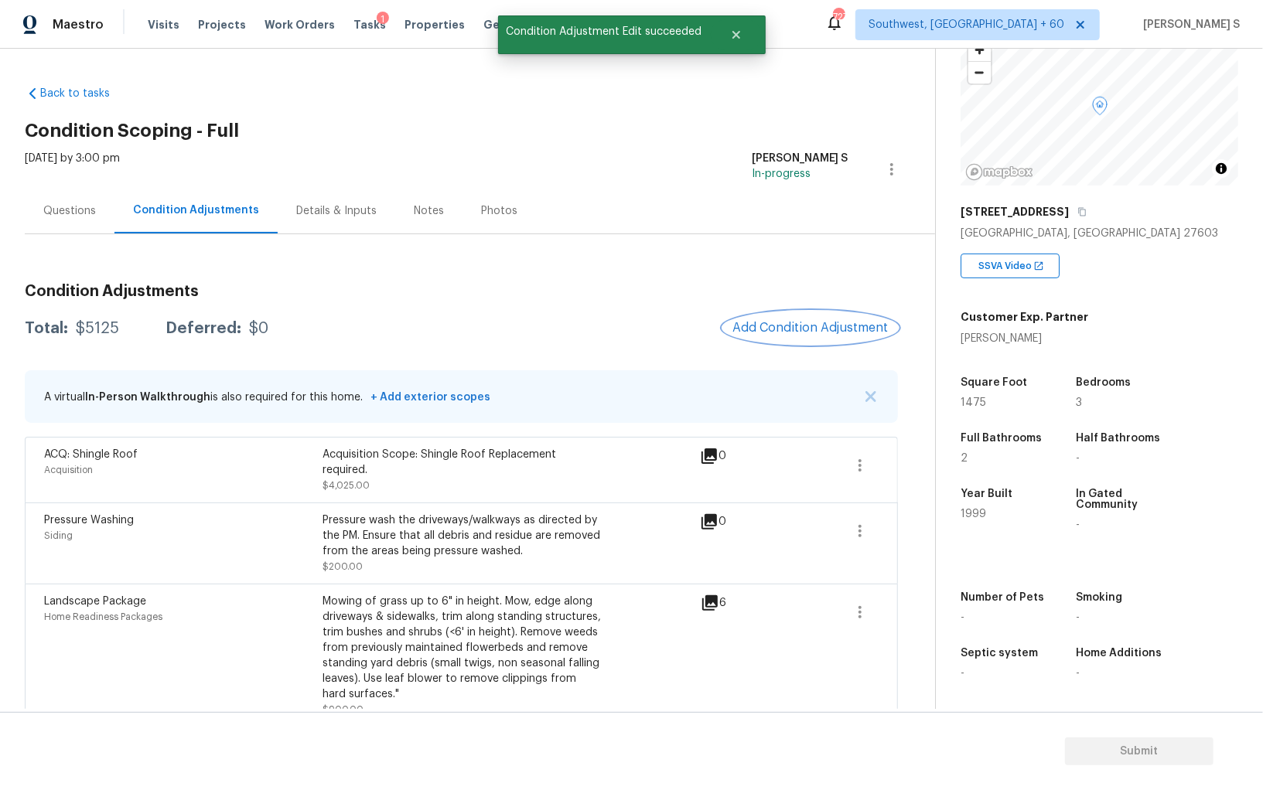
click at [786, 337] on button "Add Condition Adjustment" at bounding box center [810, 328] width 175 height 32
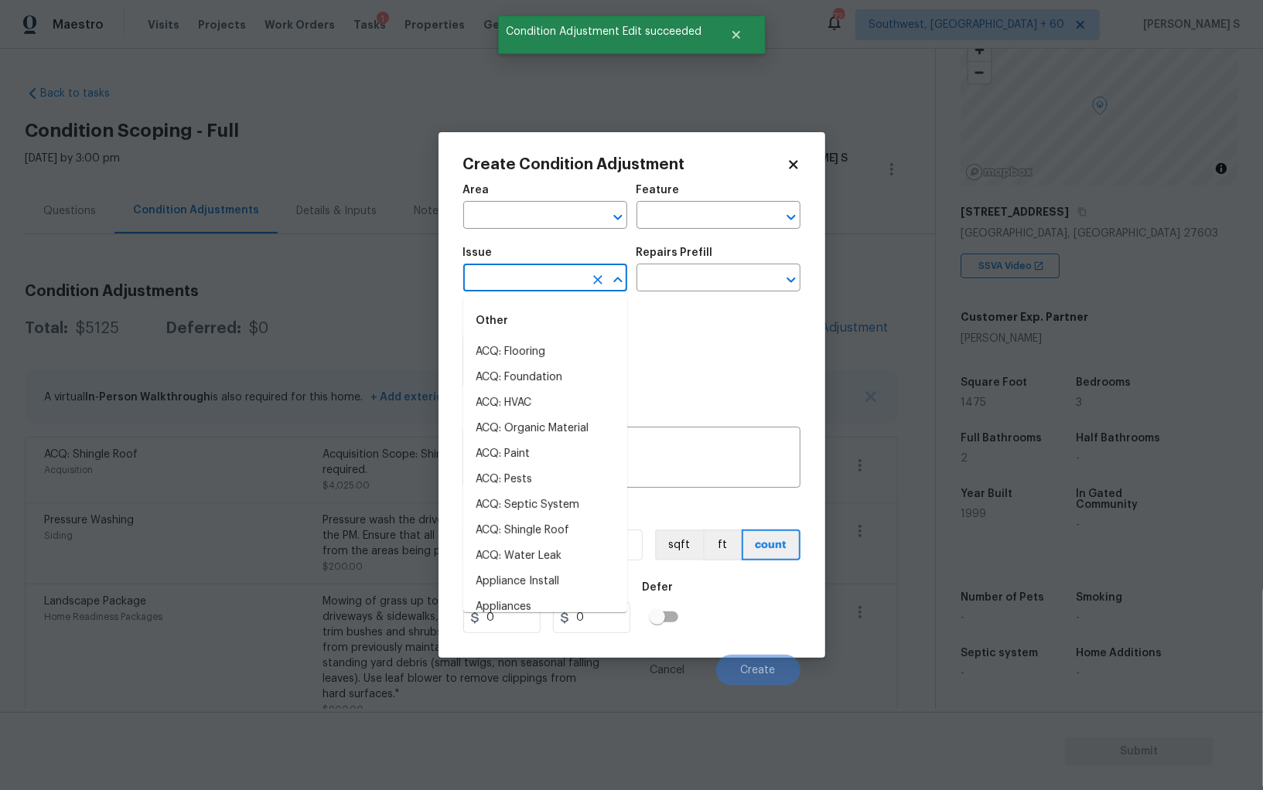
click at [540, 285] on input "text" at bounding box center [523, 280] width 121 height 24
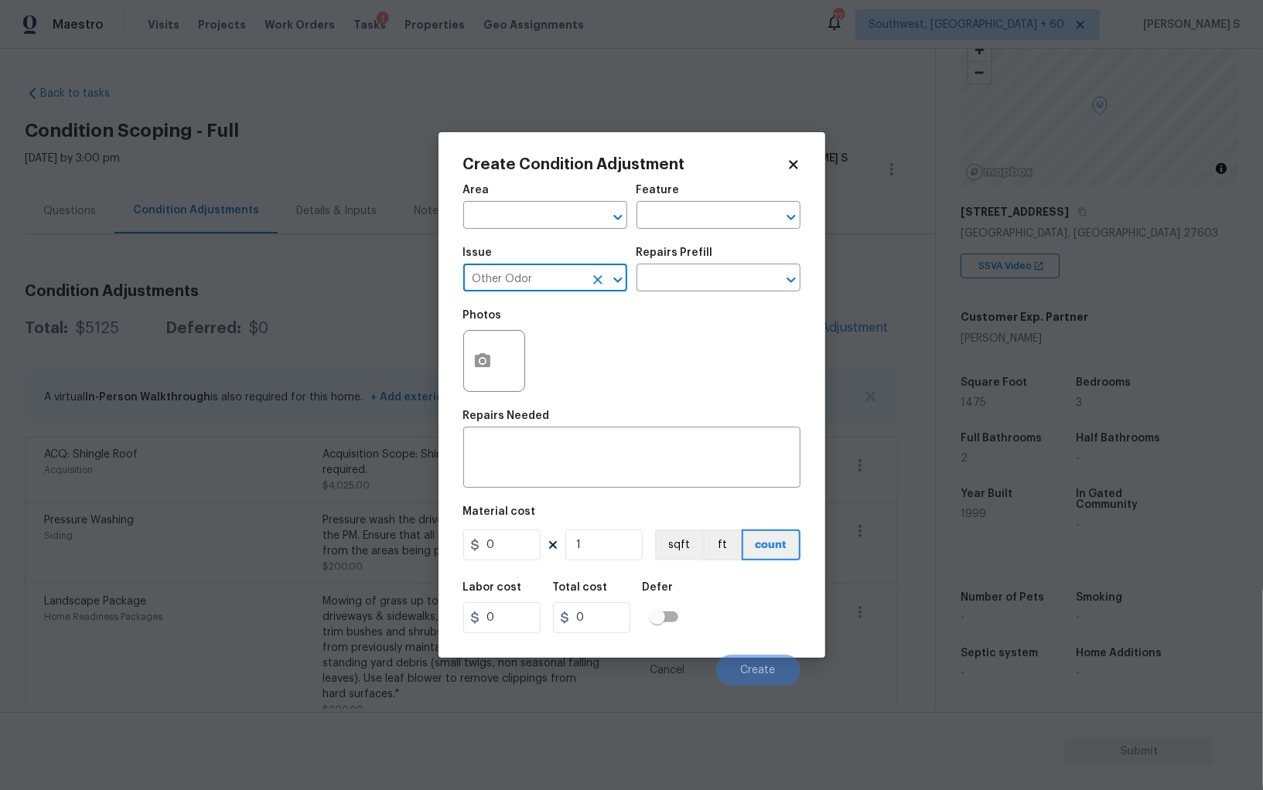
type input "Other Odor"
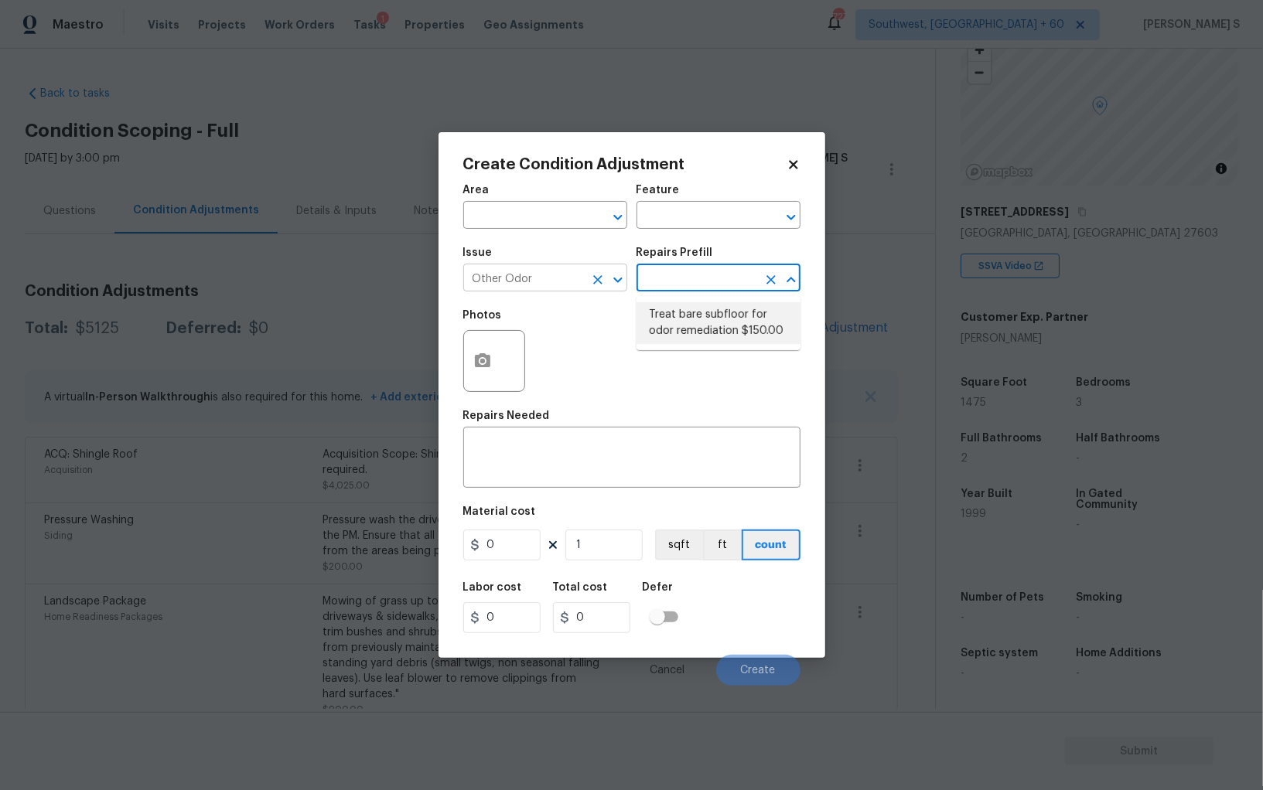
type textarea "Enzyme Treatment for bare subfloor"
type input "150"
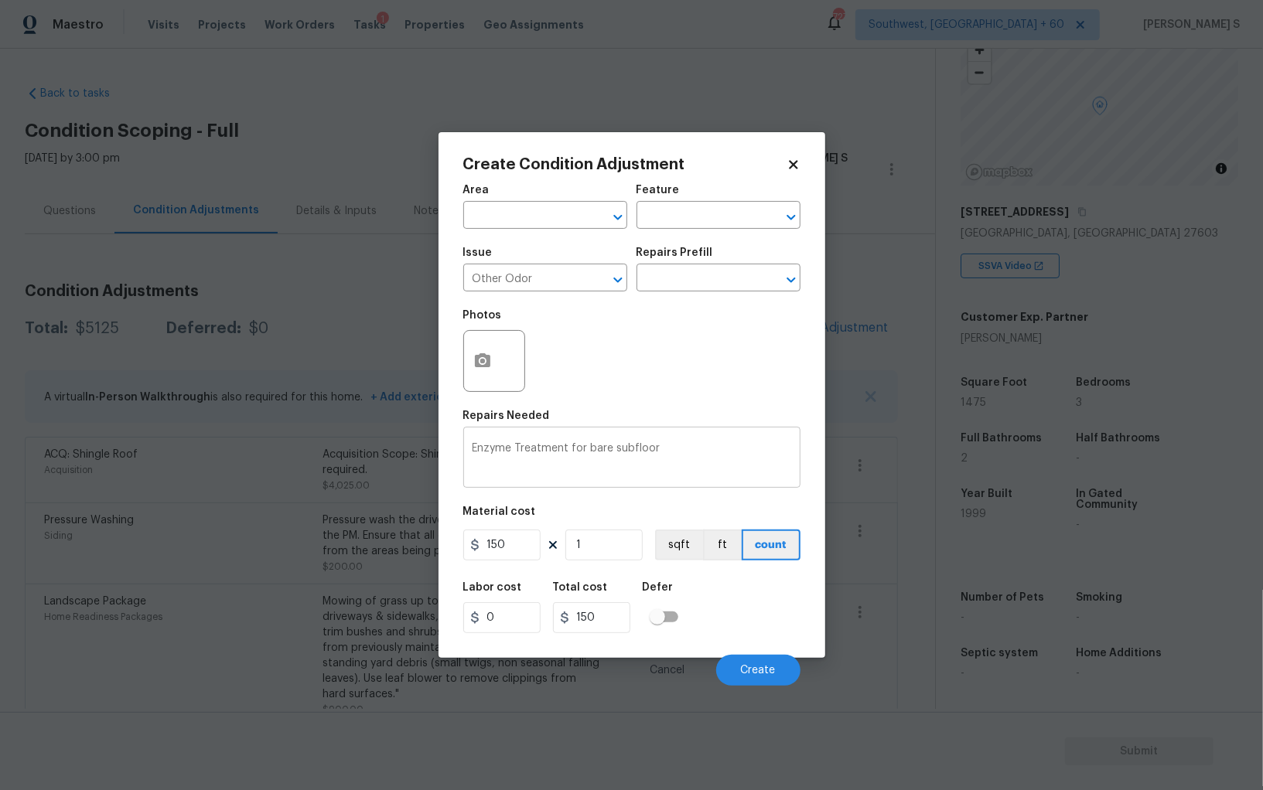
click at [629, 434] on div "Enzyme Treatment for bare subfloor x ​" at bounding box center [631, 459] width 337 height 57
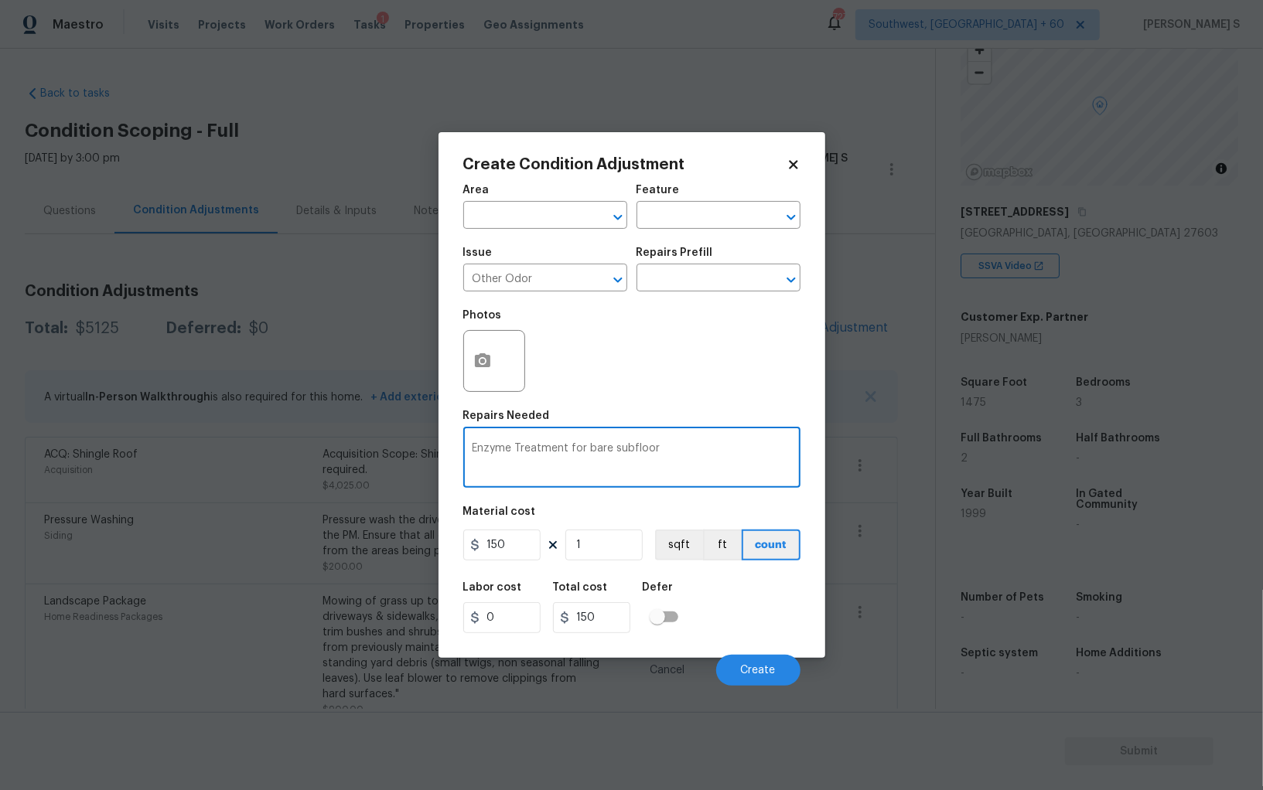
paste textarea "Musty smell"
type textarea "Musty smell"
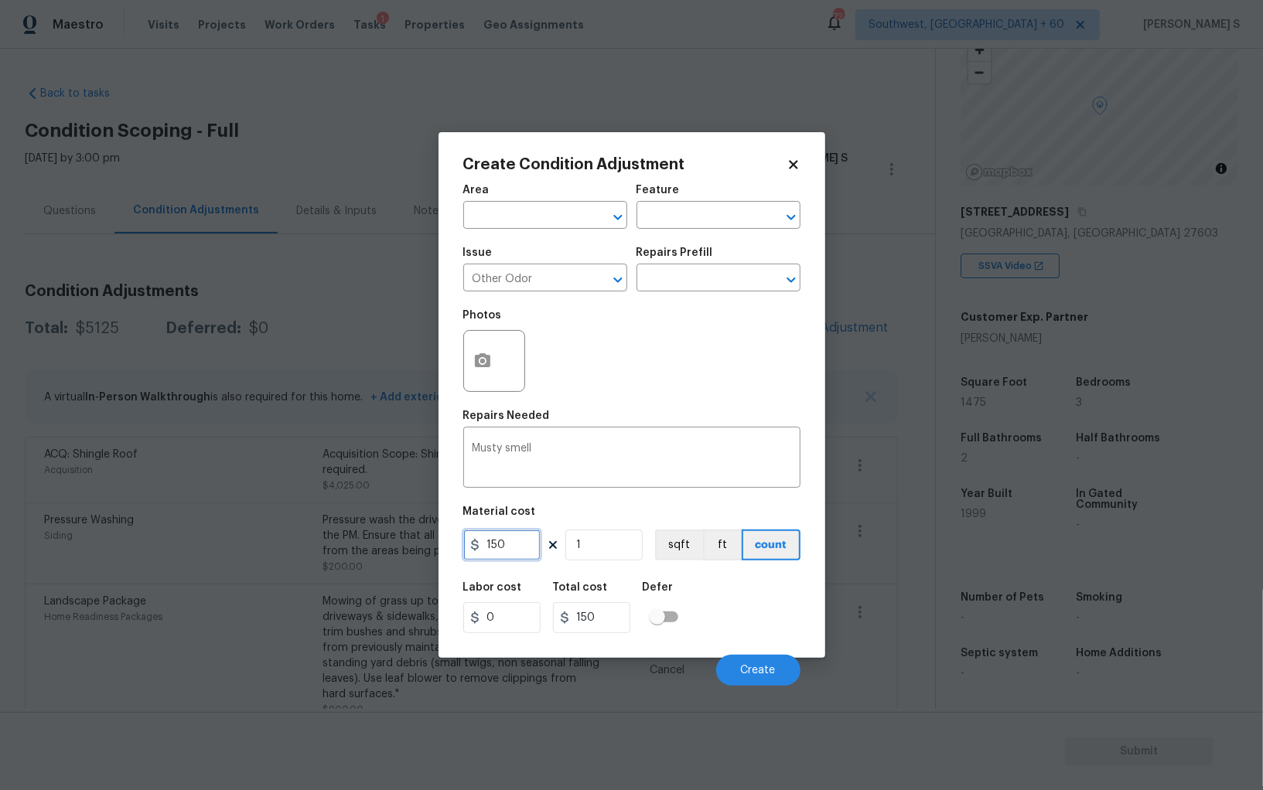
click at [519, 547] on input "150" at bounding box center [501, 545] width 77 height 31
type input "575"
click at [776, 669] on button "Create" at bounding box center [758, 670] width 84 height 31
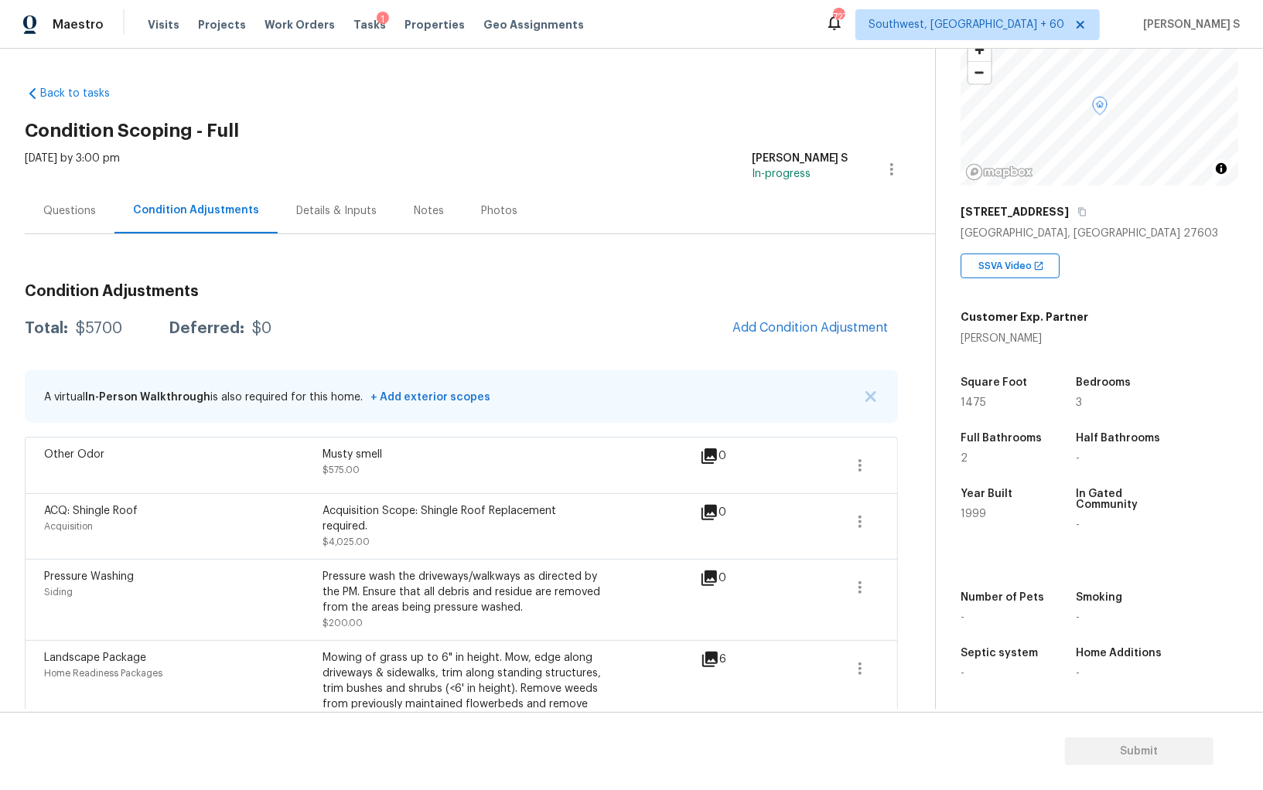
click at [796, 310] on div "Condition Adjustments Total: $5700 Deferred: $0 Add Condition Adjustment A virt…" at bounding box center [461, 527] width 873 height 513
click at [789, 319] on button "Add Condition Adjustment" at bounding box center [810, 328] width 175 height 32
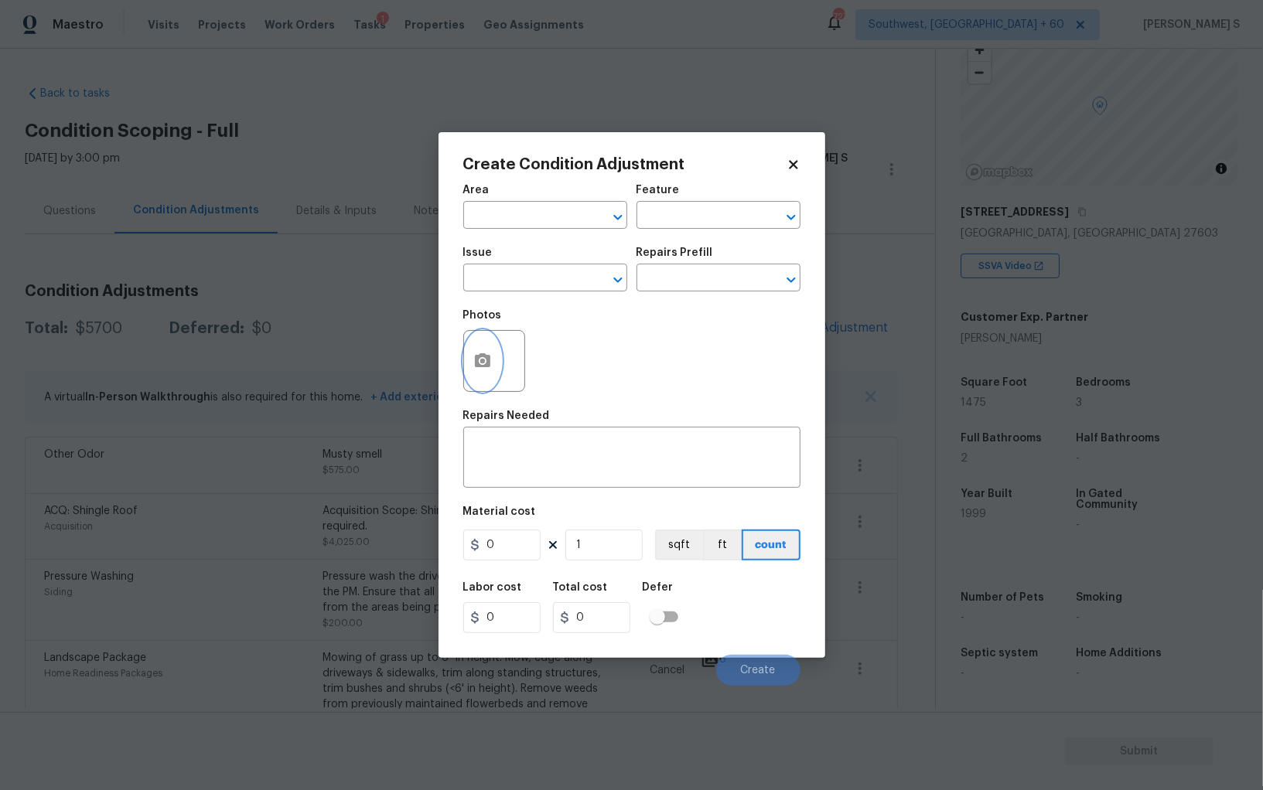
click at [492, 372] on button "button" at bounding box center [482, 361] width 37 height 60
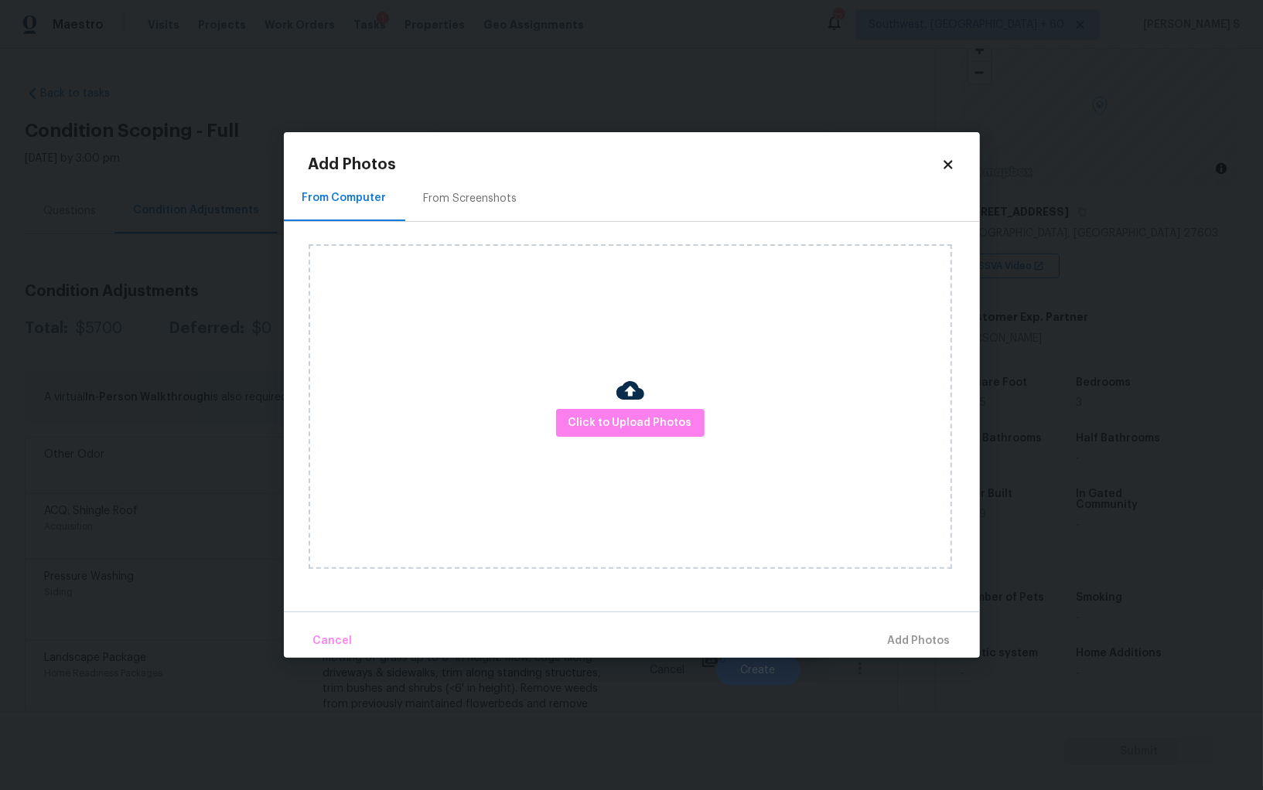
click at [486, 184] on div "From Screenshots" at bounding box center [470, 199] width 131 height 46
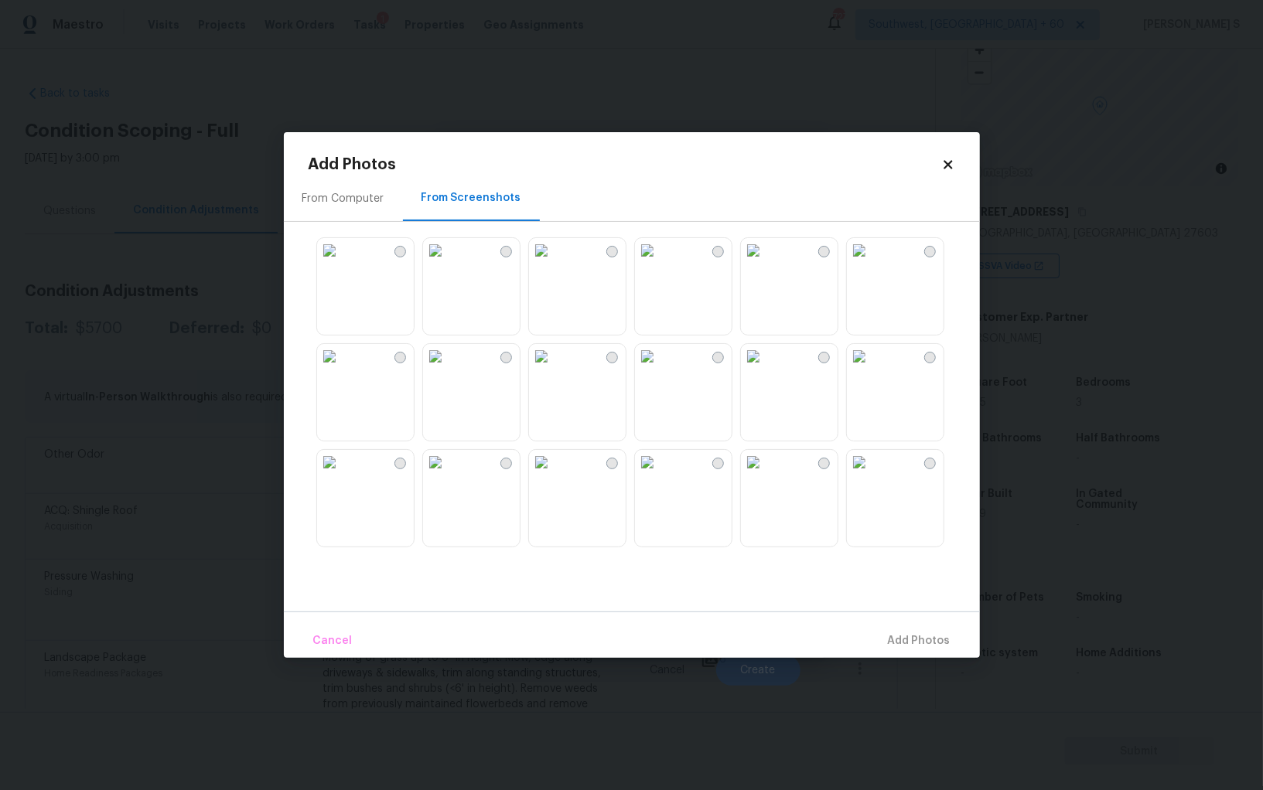
click at [758, 263] on img at bounding box center [753, 250] width 25 height 25
click at [652, 263] on img at bounding box center [647, 250] width 25 height 25
click at [554, 263] on img at bounding box center [541, 250] width 25 height 25
click at [765, 263] on img at bounding box center [753, 250] width 25 height 25
click at [871, 263] on img at bounding box center [859, 250] width 25 height 25
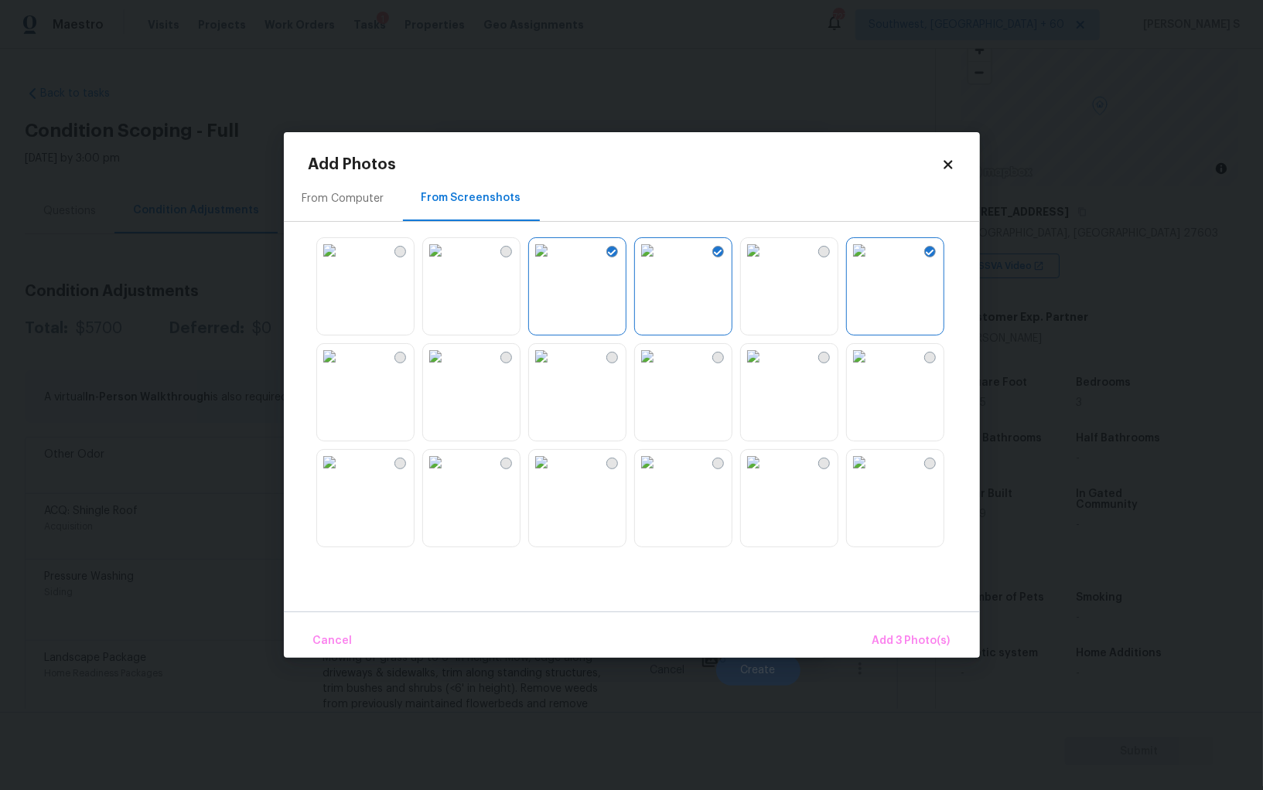
click at [871, 369] on img at bounding box center [859, 356] width 25 height 25
click at [871, 475] on img at bounding box center [859, 462] width 25 height 25
click at [765, 369] on img at bounding box center [753, 356] width 25 height 25
click at [659, 475] on img at bounding box center [647, 462] width 25 height 25
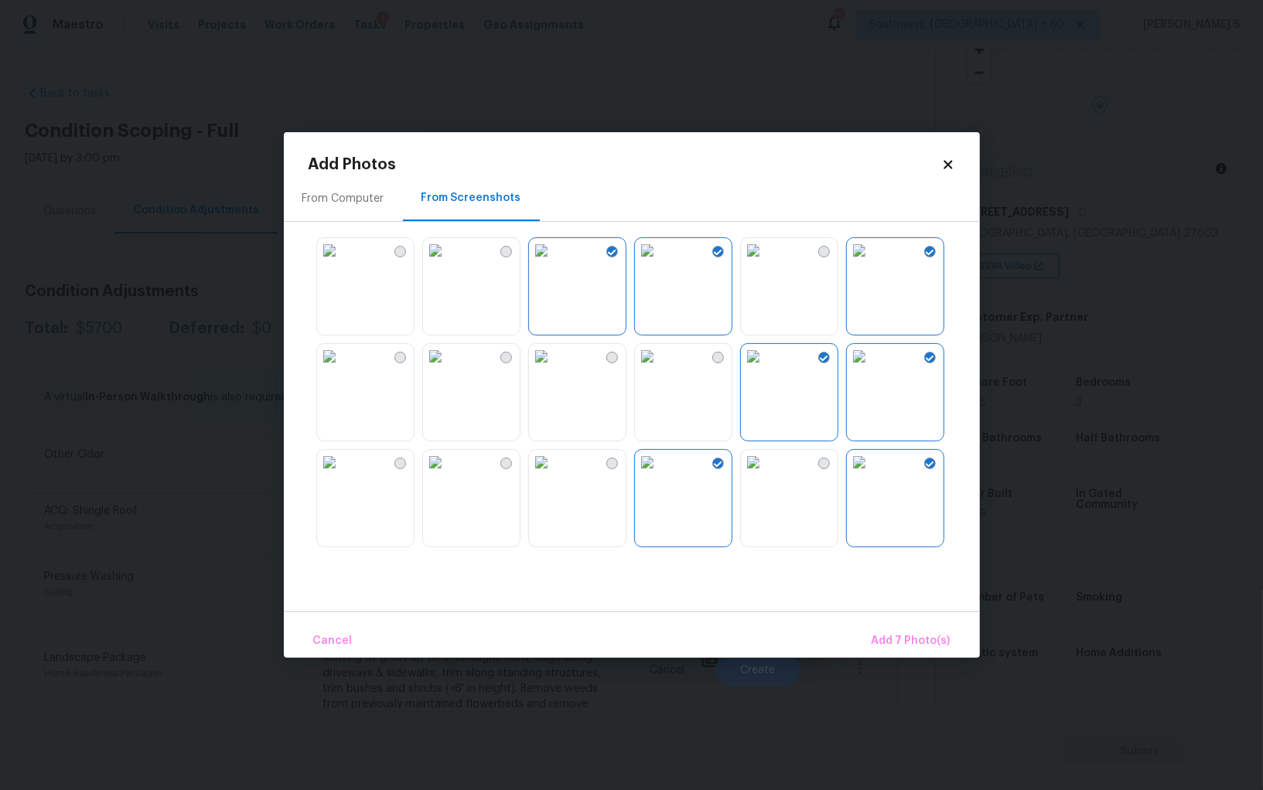
click at [649, 475] on img at bounding box center [647, 462] width 25 height 25
click at [554, 475] on img at bounding box center [541, 462] width 25 height 25
click at [554, 369] on img at bounding box center [541, 356] width 25 height 25
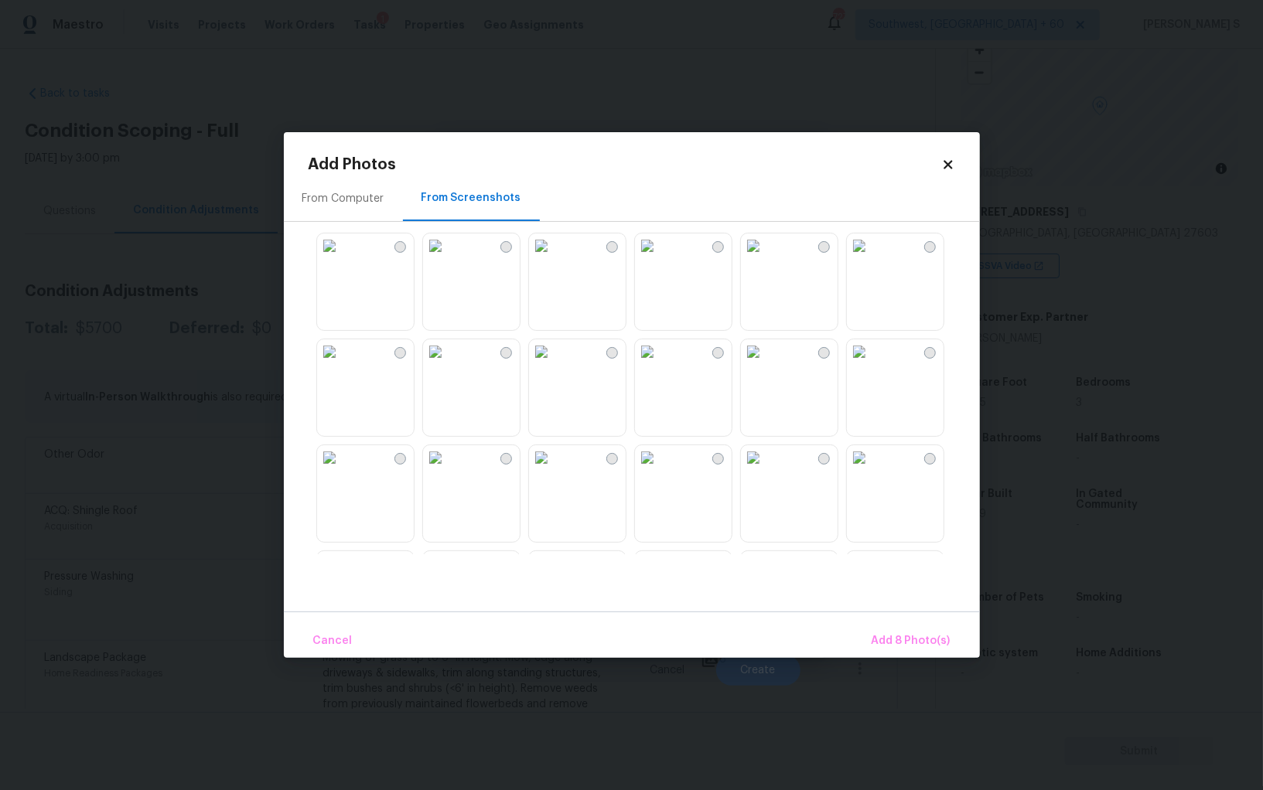
click at [765, 364] on img at bounding box center [753, 351] width 25 height 25
click at [659, 470] on img at bounding box center [647, 457] width 25 height 25
click at [871, 364] on img at bounding box center [859, 351] width 25 height 25
click at [342, 470] on img at bounding box center [329, 457] width 25 height 25
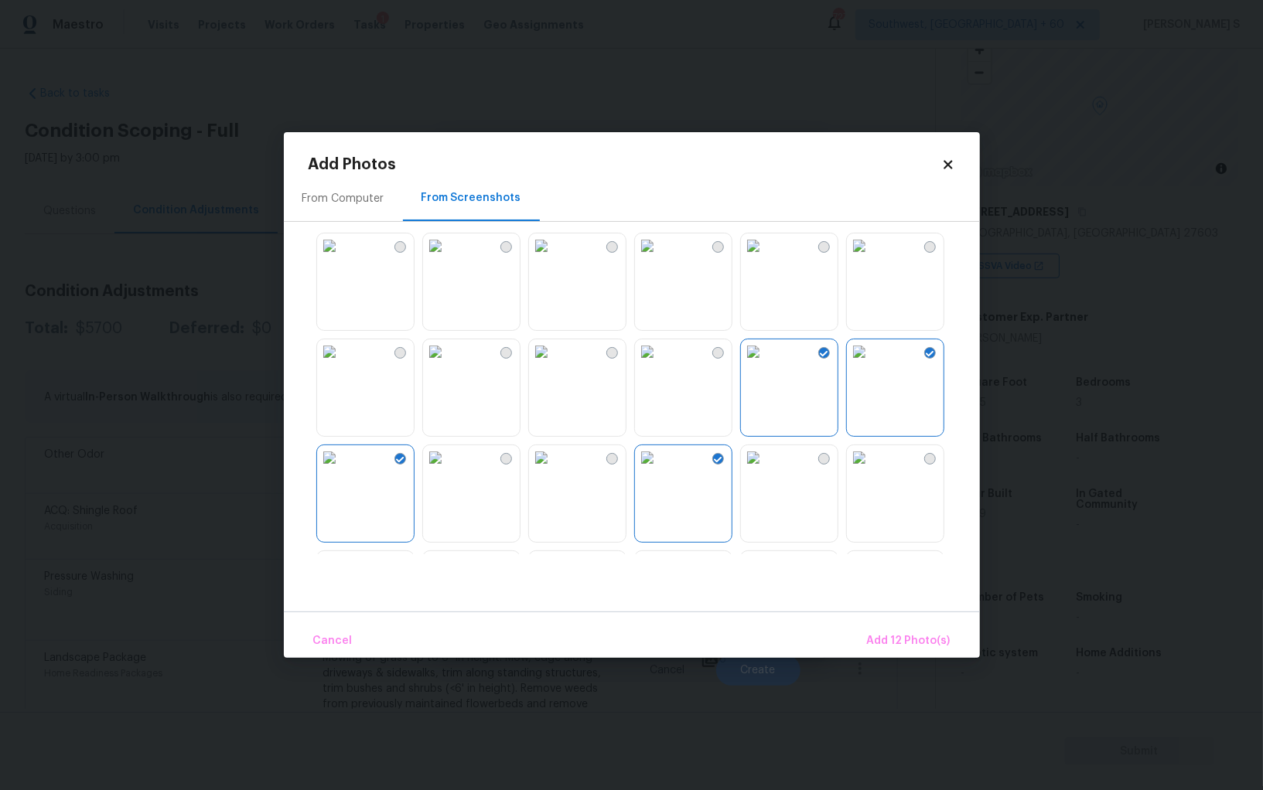
click at [364, 439] on div at bounding box center [643, 392] width 671 height 325
click at [433, 364] on img at bounding box center [435, 351] width 25 height 25
click at [342, 364] on img at bounding box center [329, 351] width 25 height 25
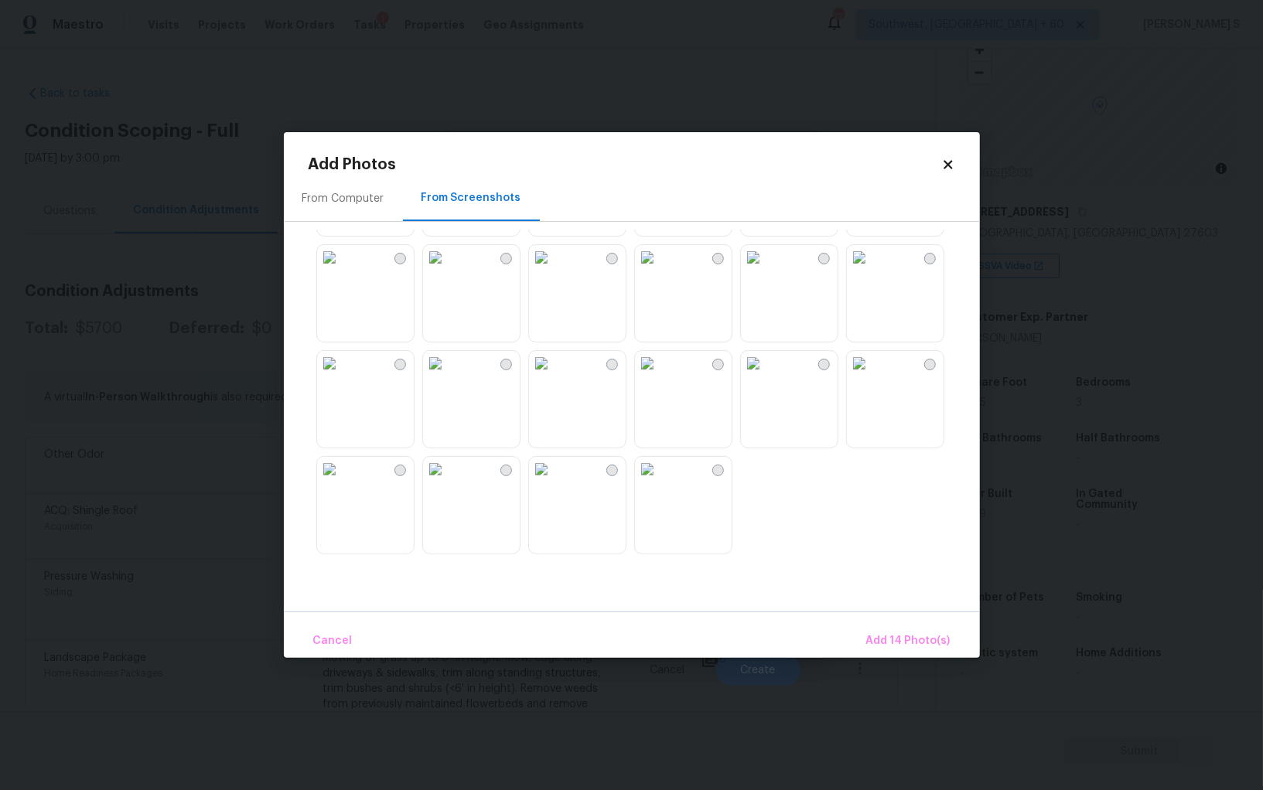
click at [554, 376] on img at bounding box center [541, 363] width 25 height 25
click at [554, 482] on img at bounding box center [541, 469] width 25 height 25
click at [448, 482] on img at bounding box center [435, 469] width 25 height 25
click at [924, 642] on span "Add 17 Photo(s)" at bounding box center [908, 641] width 83 height 19
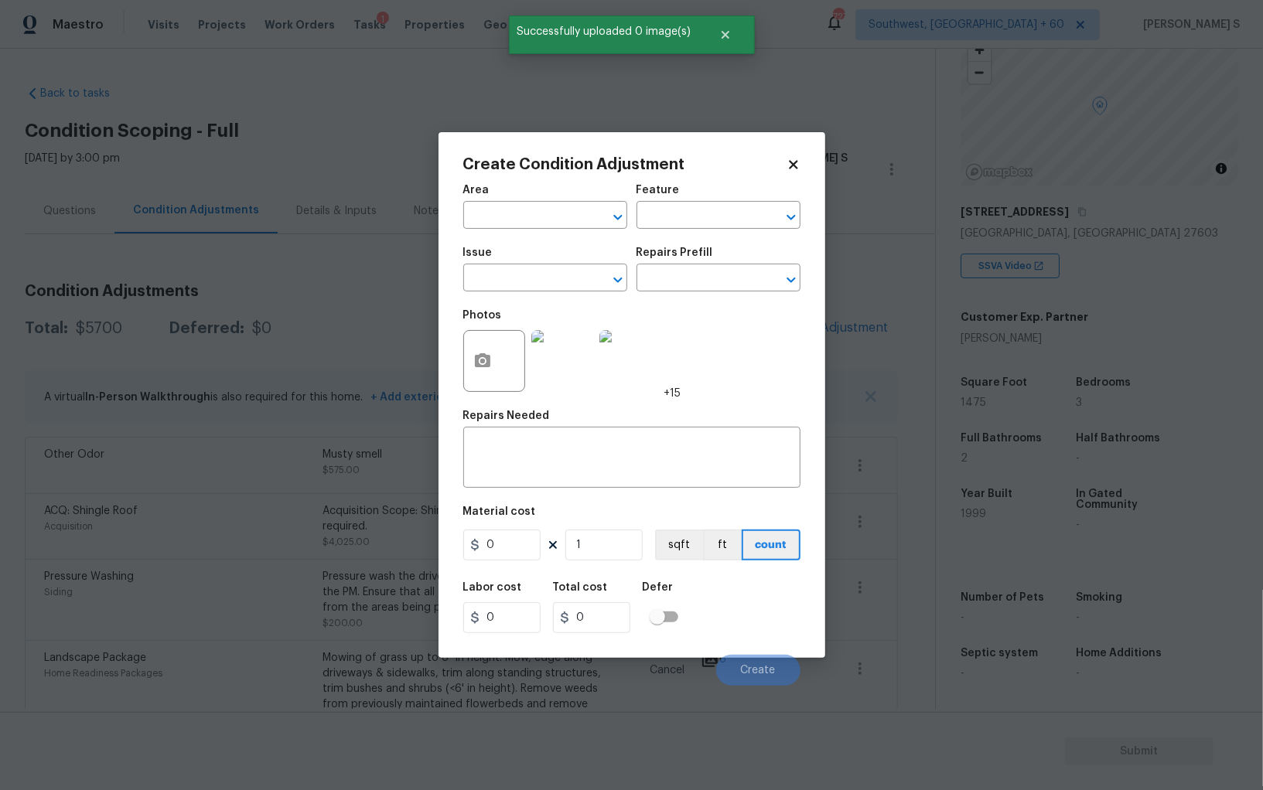
click at [561, 298] on span "Issue ​" at bounding box center [545, 269] width 164 height 63
click at [554, 278] on input "text" at bounding box center [523, 280] width 121 height 24
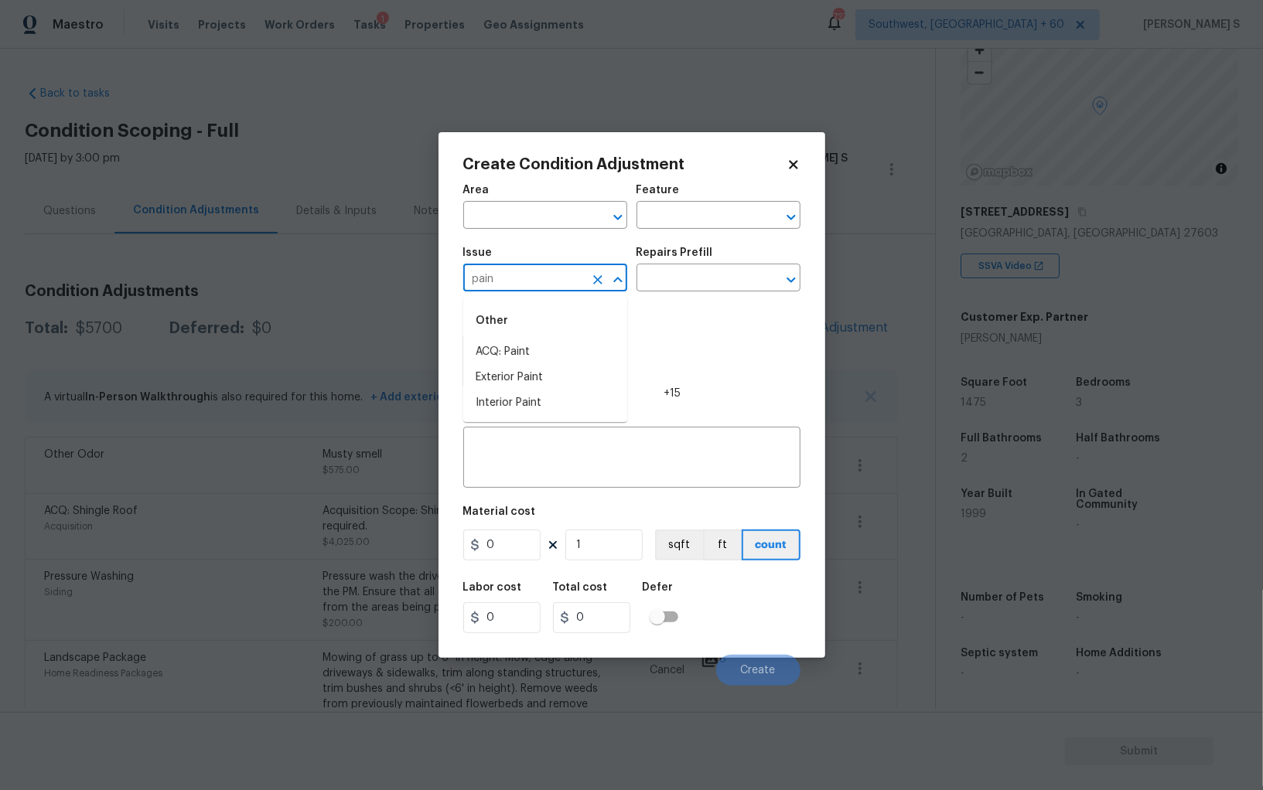
type input "pain"
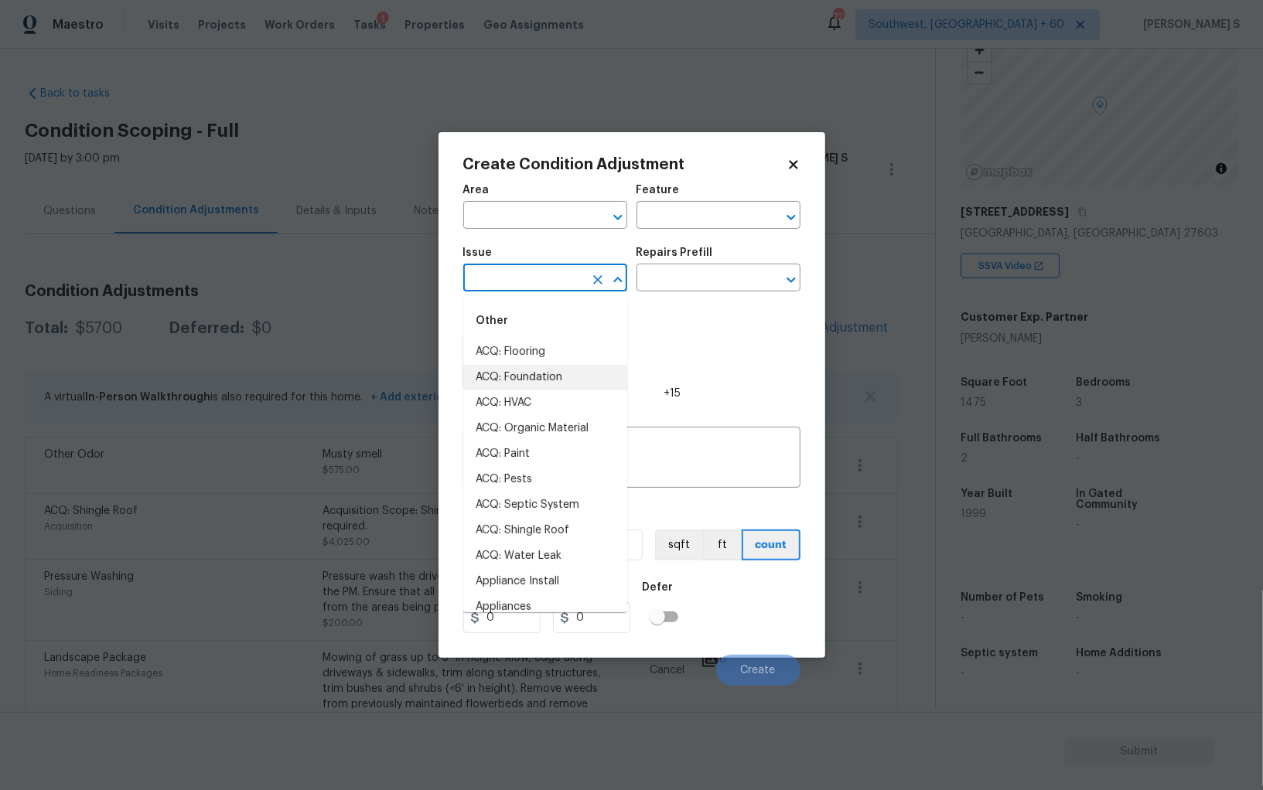
click at [703, 343] on div "Photos +15" at bounding box center [631, 351] width 337 height 101
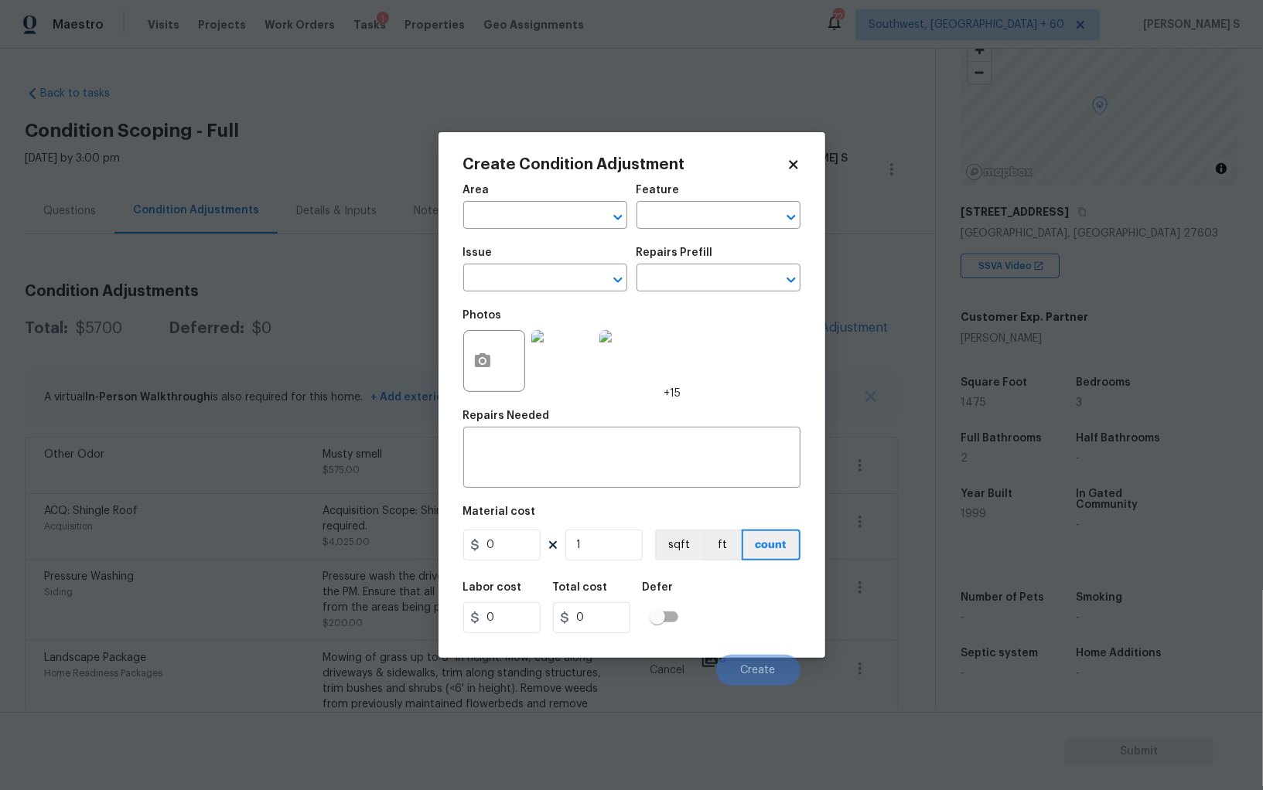
click at [224, 516] on body "Maestro Visits Projects Work Orders Tasks 1 Properties Geo Assignments 727 Sout…" at bounding box center [631, 395] width 1263 height 790
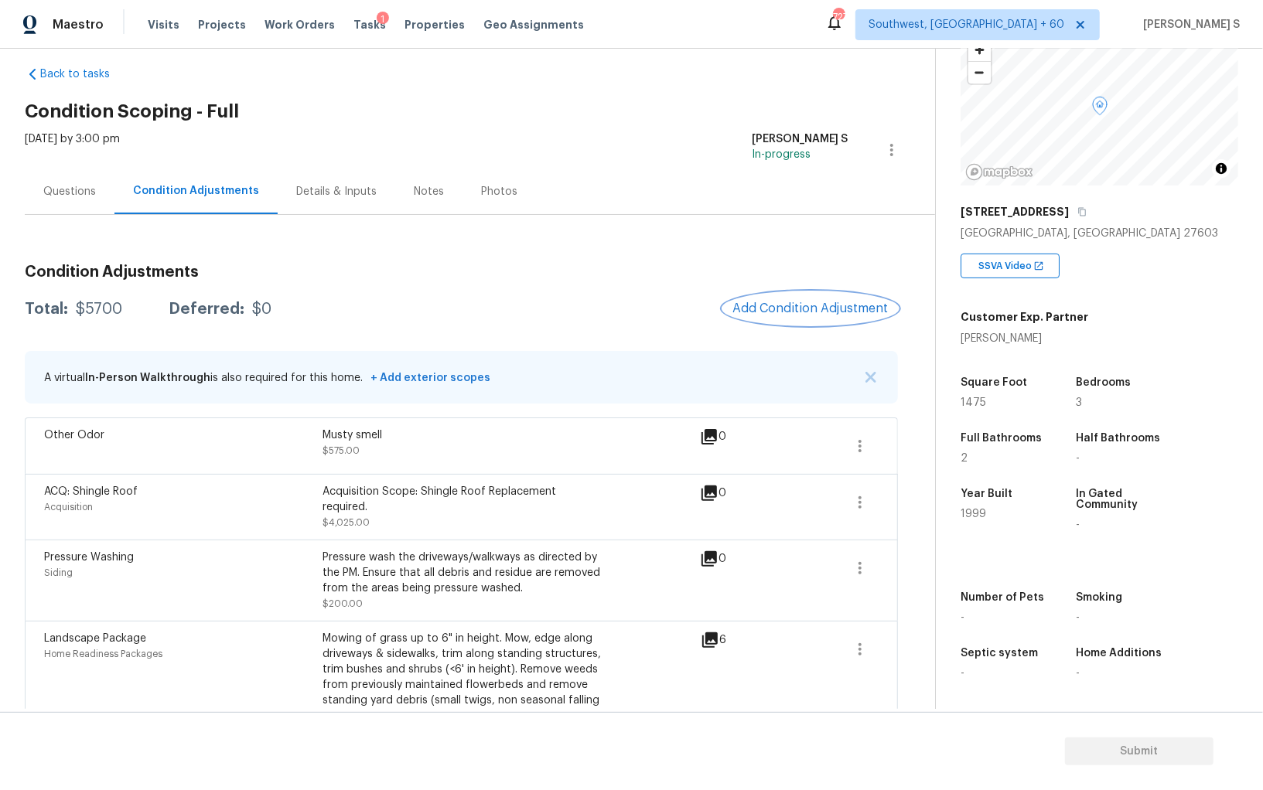
scroll to position [78, 0]
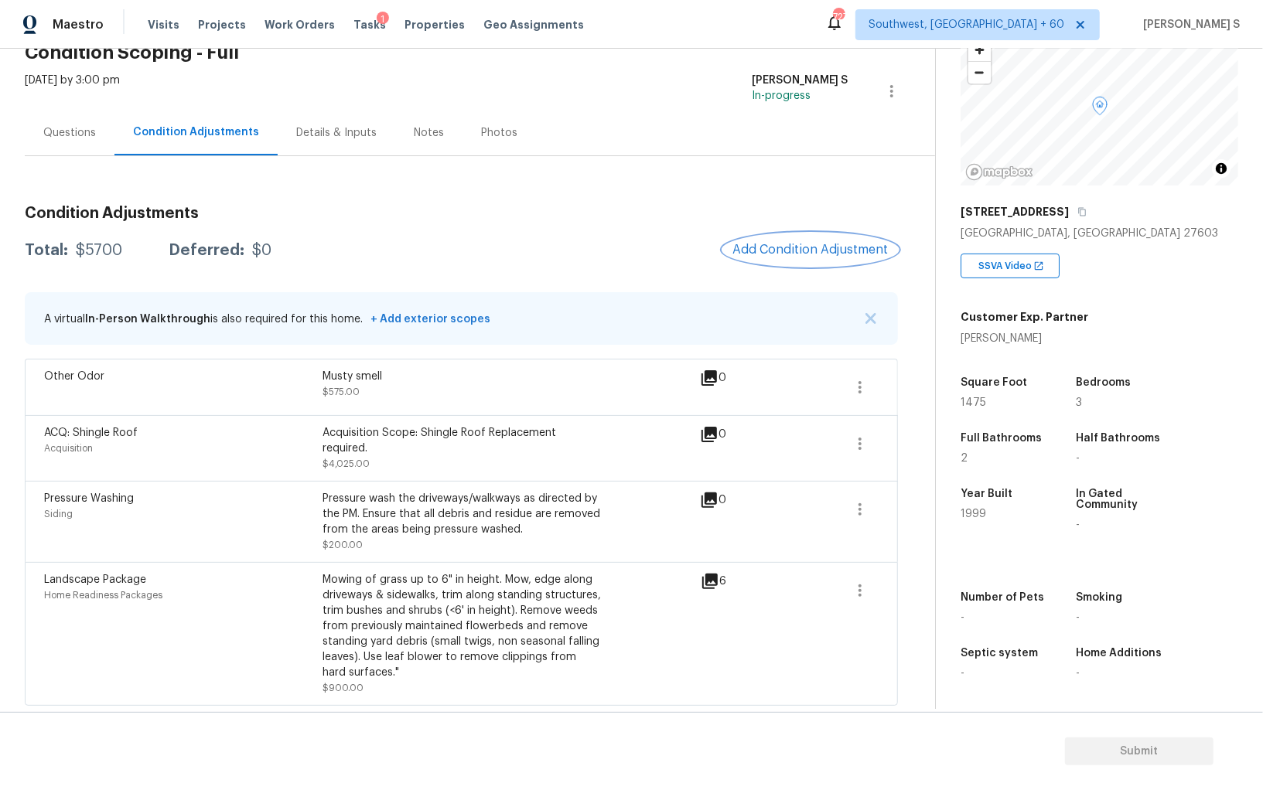
click at [790, 264] on button "Add Condition Adjustment" at bounding box center [810, 249] width 175 height 32
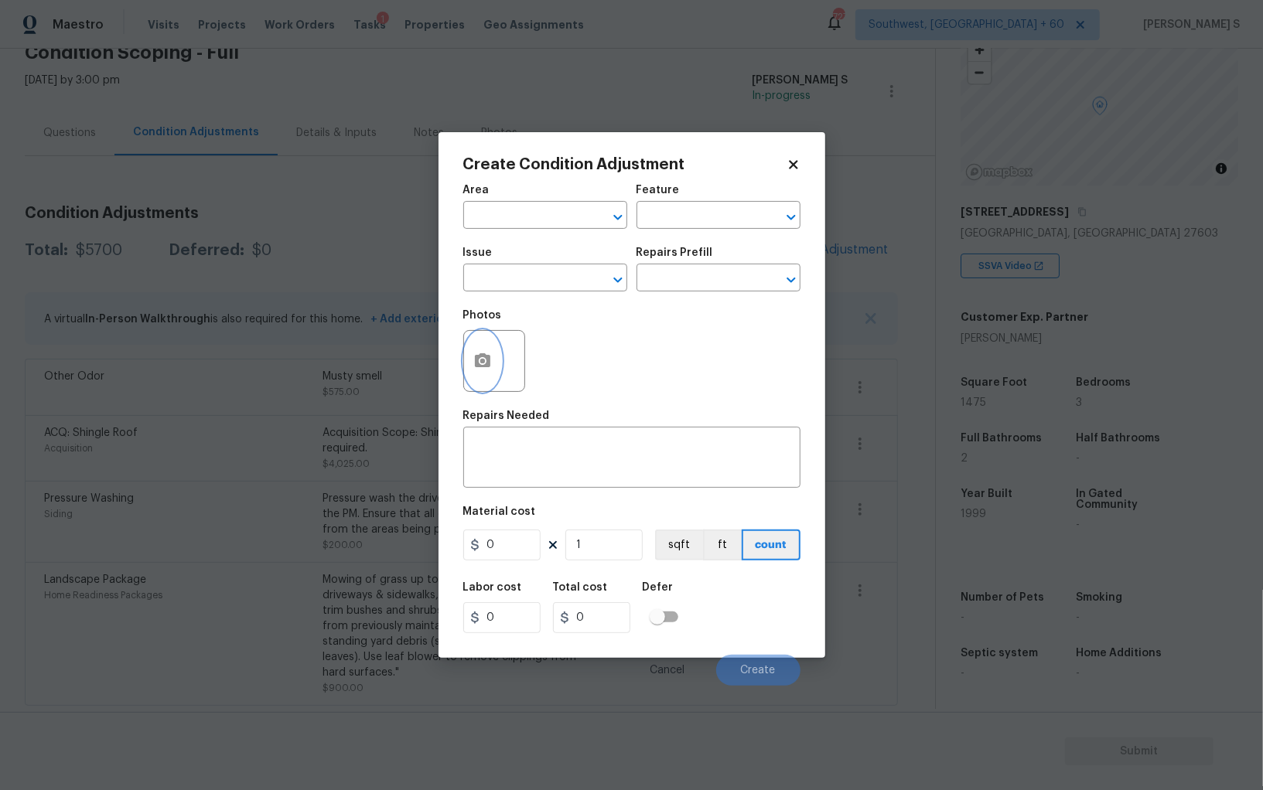
click at [485, 365] on icon "button" at bounding box center [482, 360] width 15 height 14
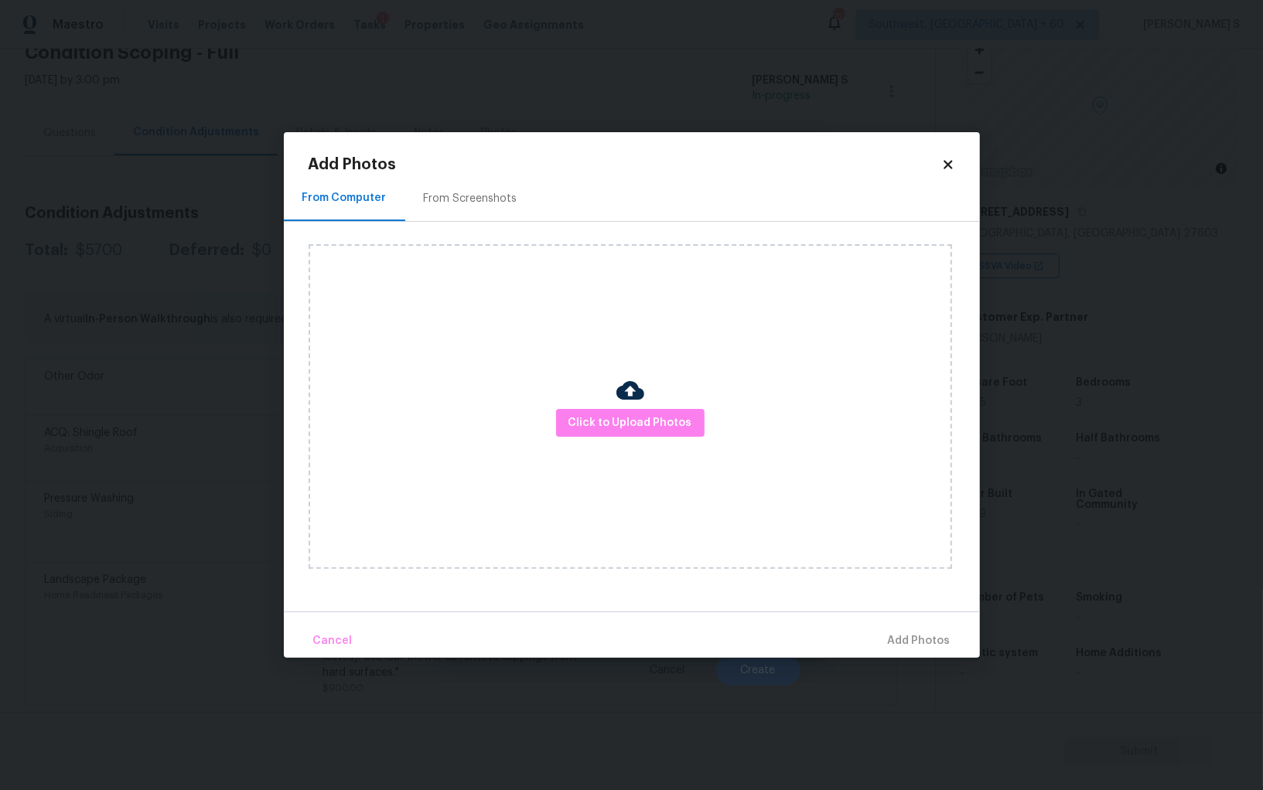
click at [458, 188] on div "From Screenshots" at bounding box center [470, 199] width 131 height 46
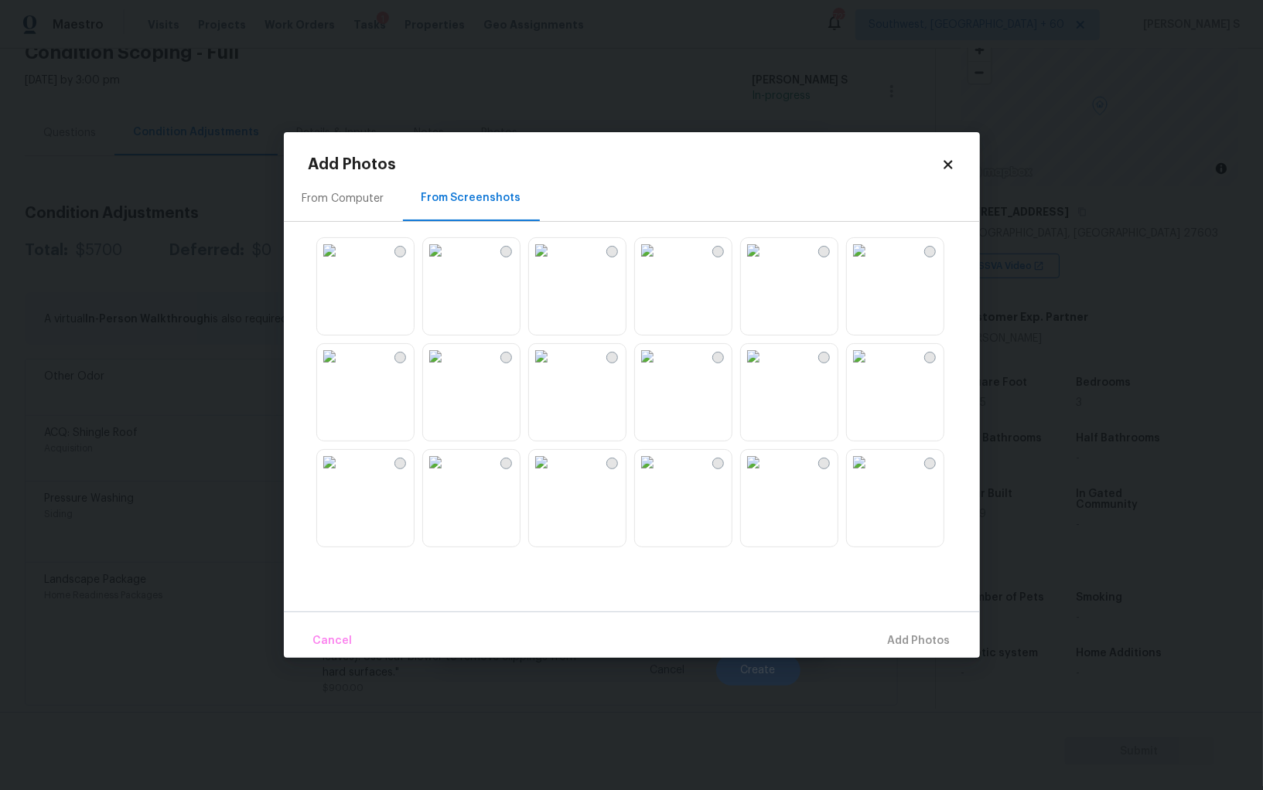
click at [871, 263] on img at bounding box center [859, 250] width 25 height 25
click at [864, 369] on img at bounding box center [859, 356] width 25 height 25
click at [765, 369] on img at bounding box center [753, 356] width 25 height 25
click at [871, 475] on img at bounding box center [859, 462] width 25 height 25
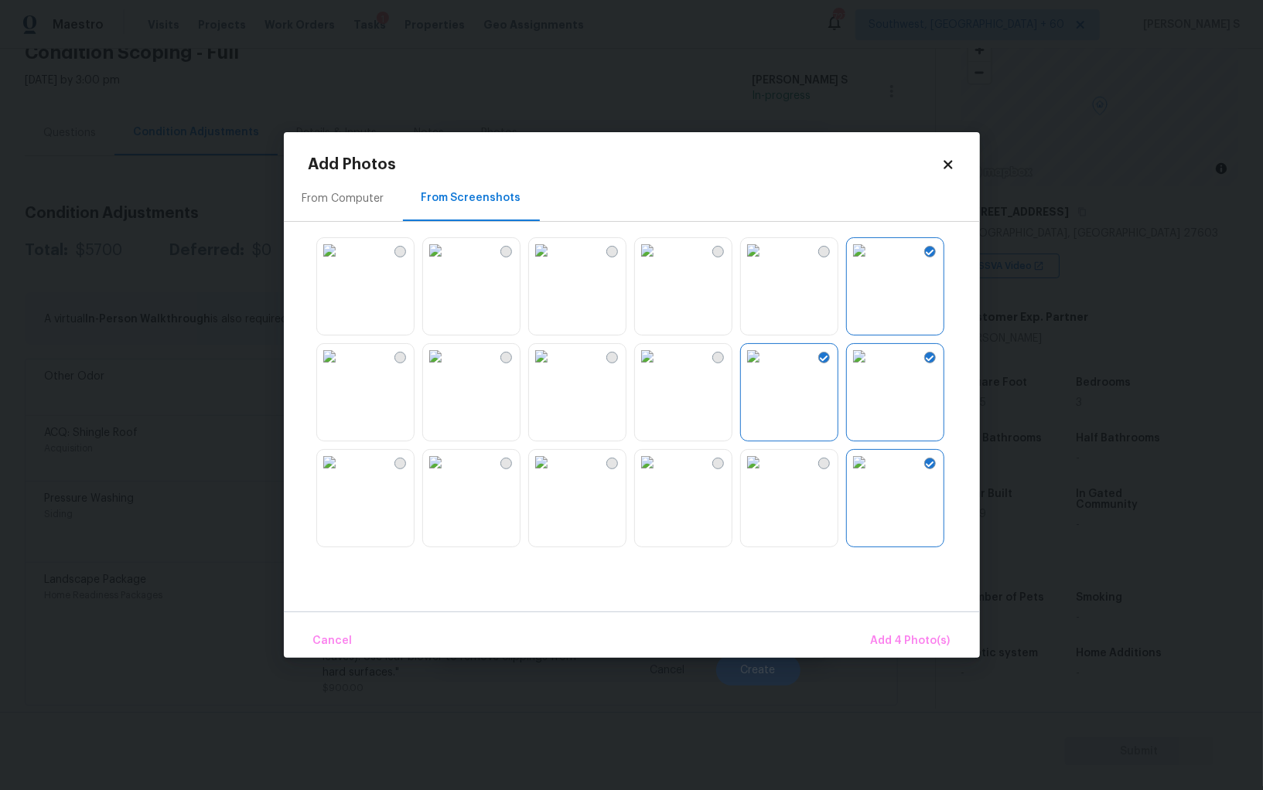
click at [554, 475] on img at bounding box center [541, 462] width 25 height 25
click at [546, 369] on img at bounding box center [541, 356] width 25 height 25
click at [322, 369] on img at bounding box center [329, 356] width 25 height 25
click at [327, 455] on img at bounding box center [329, 462] width 25 height 25
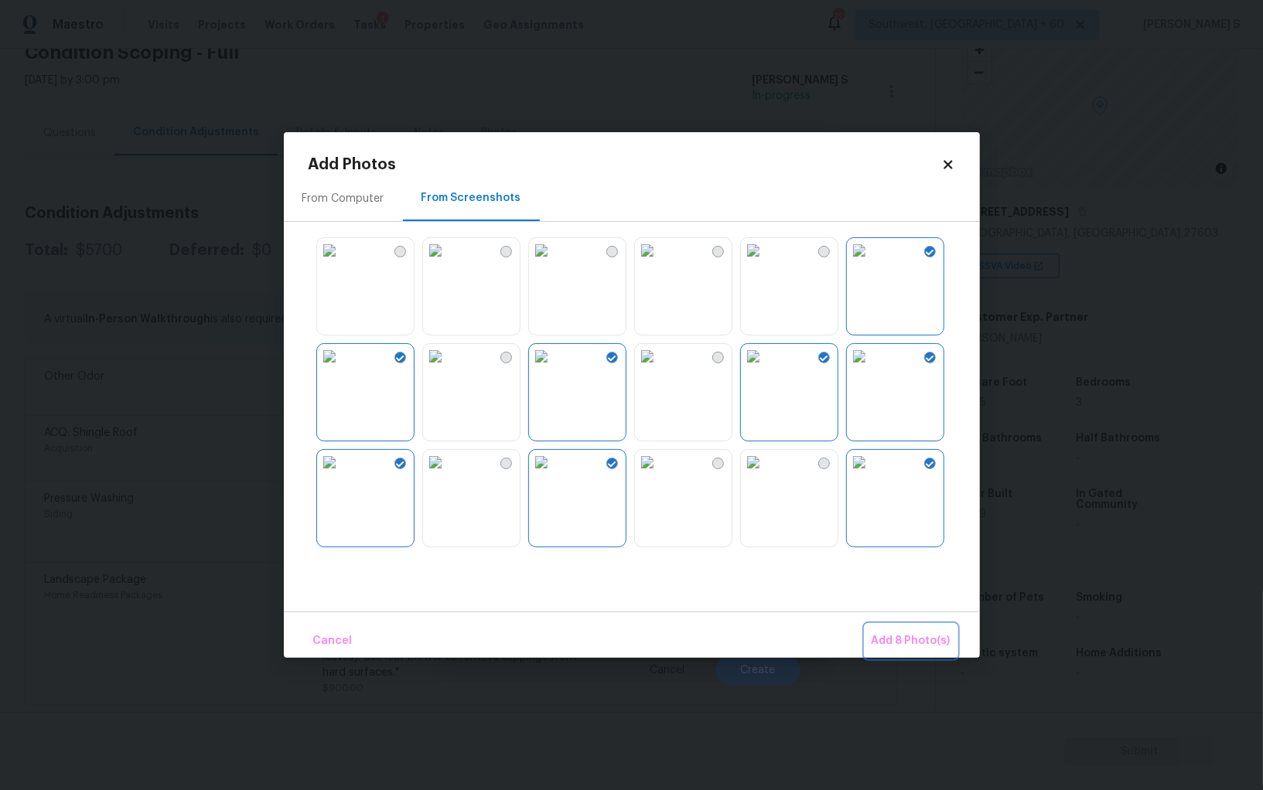
click at [921, 625] on button "Add 8 Photo(s)" at bounding box center [910, 641] width 91 height 33
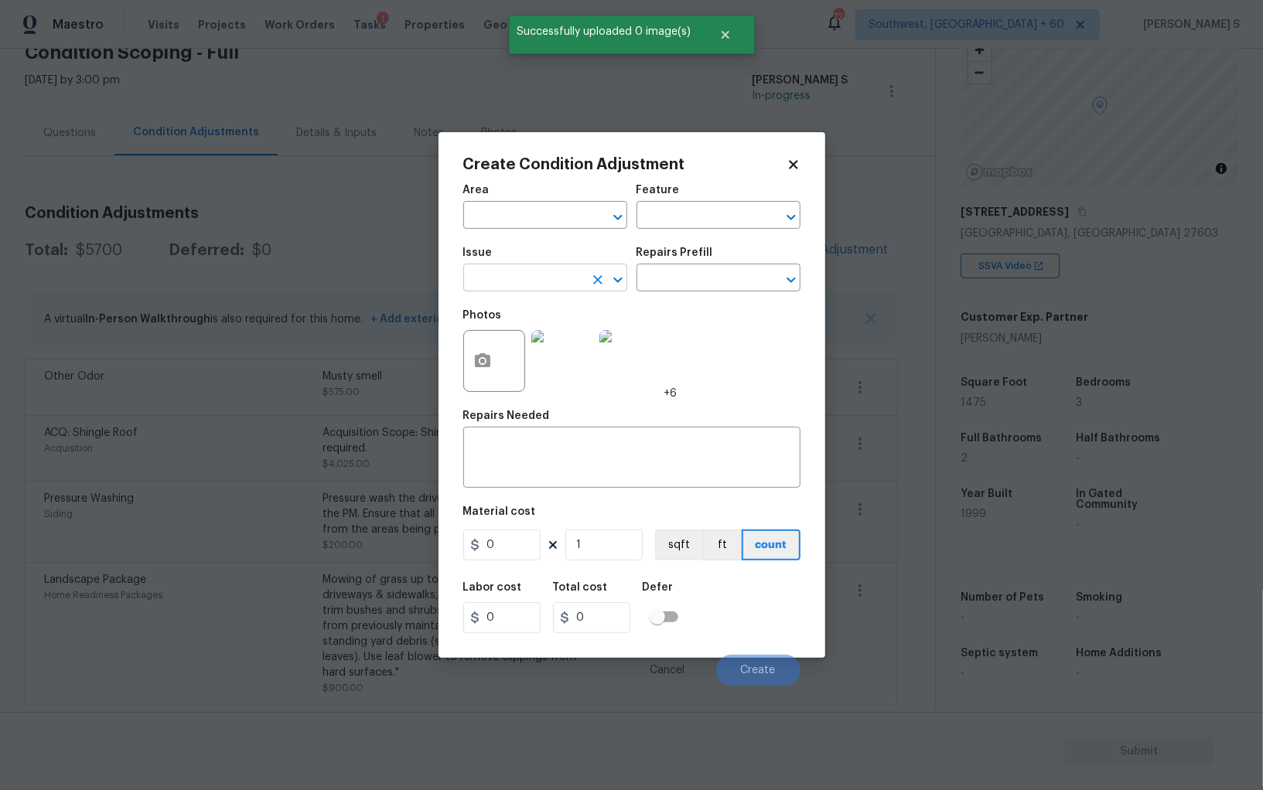
click at [513, 287] on input "text" at bounding box center [523, 280] width 121 height 24
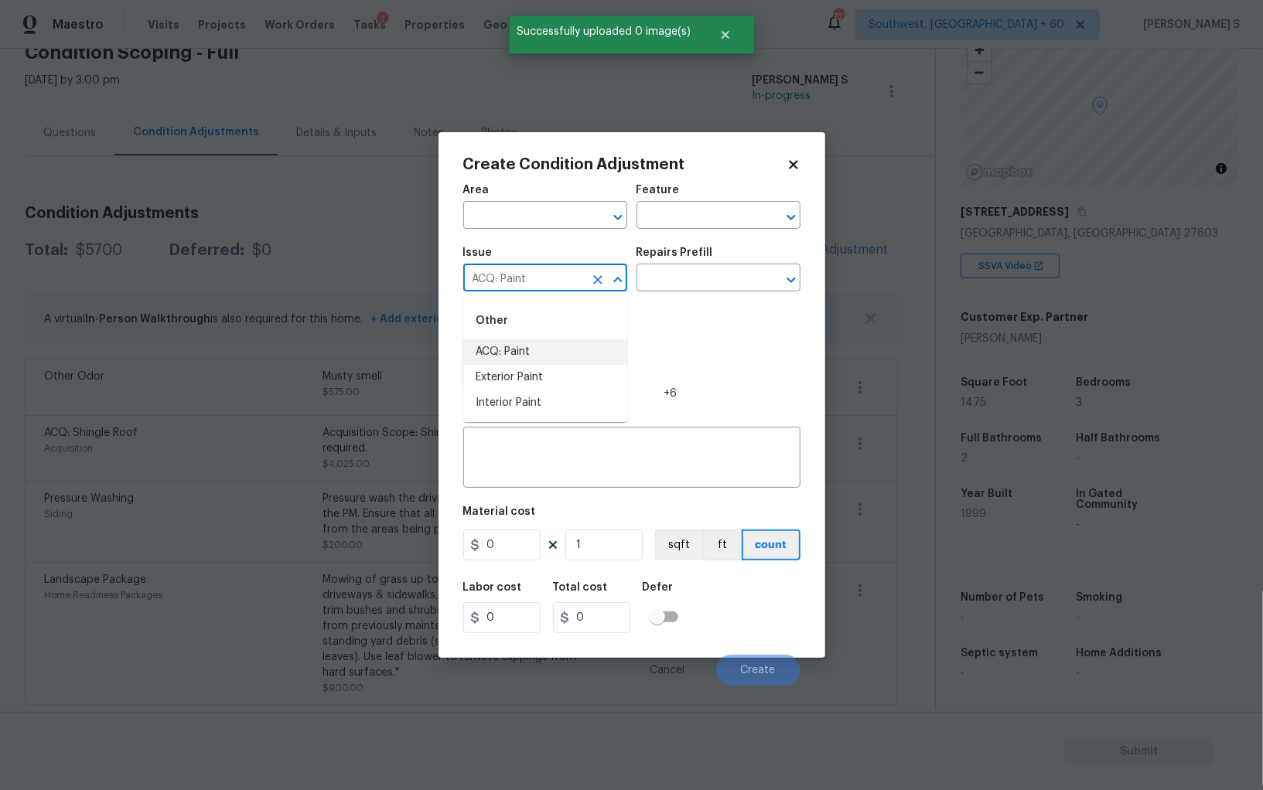
type input "ACQ: Paint"
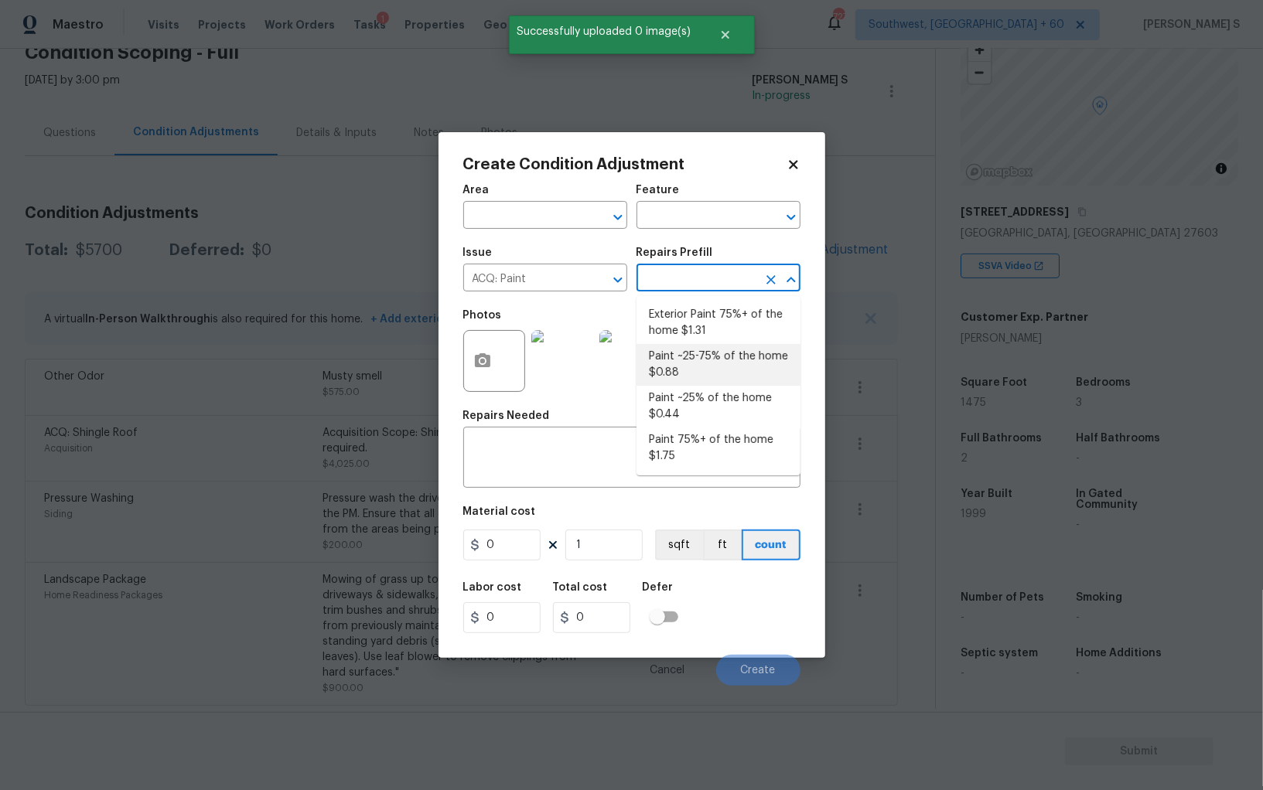
type input "Acquisition"
type textarea "Acquisition Scope: ~25 - 75% of the home needs interior paint"
type input "0.88"
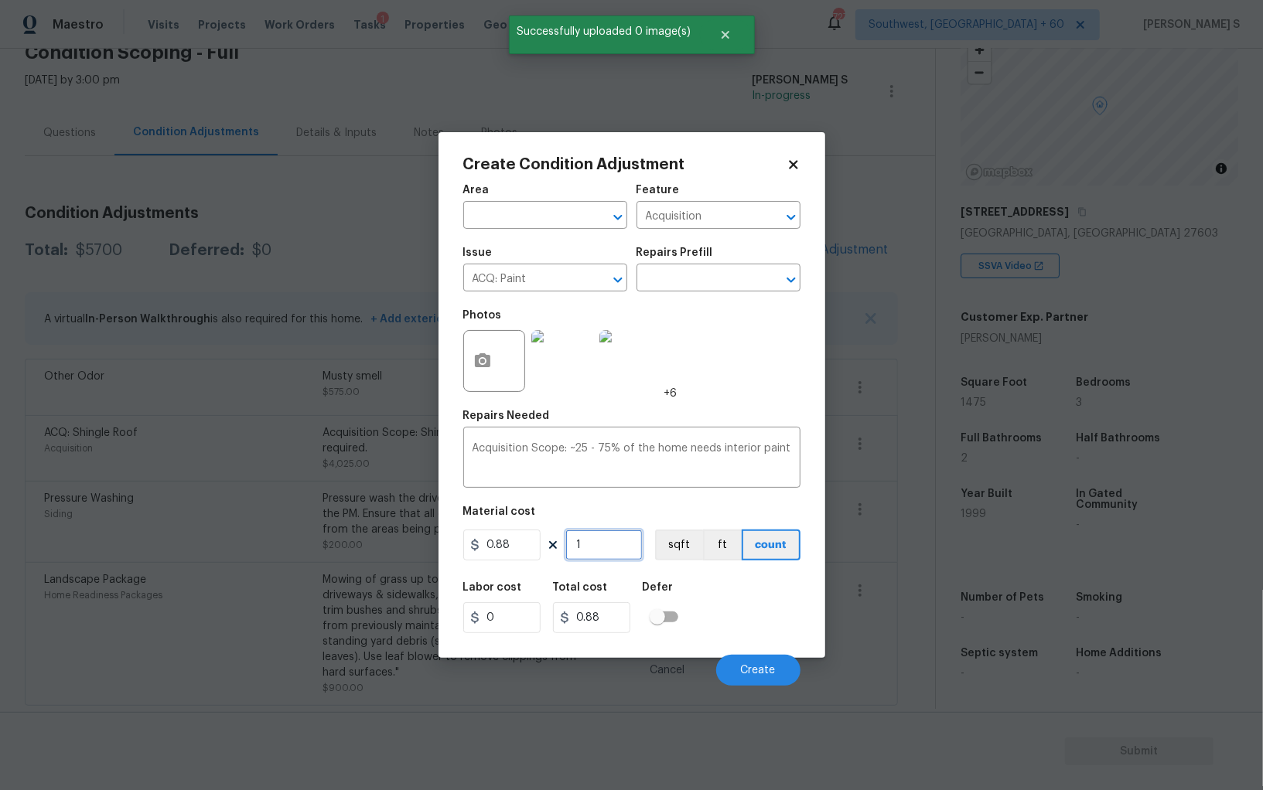
click at [608, 547] on input "1" at bounding box center [603, 545] width 77 height 31
type input "14"
type input "12.32"
type input "147"
type input "129.36"
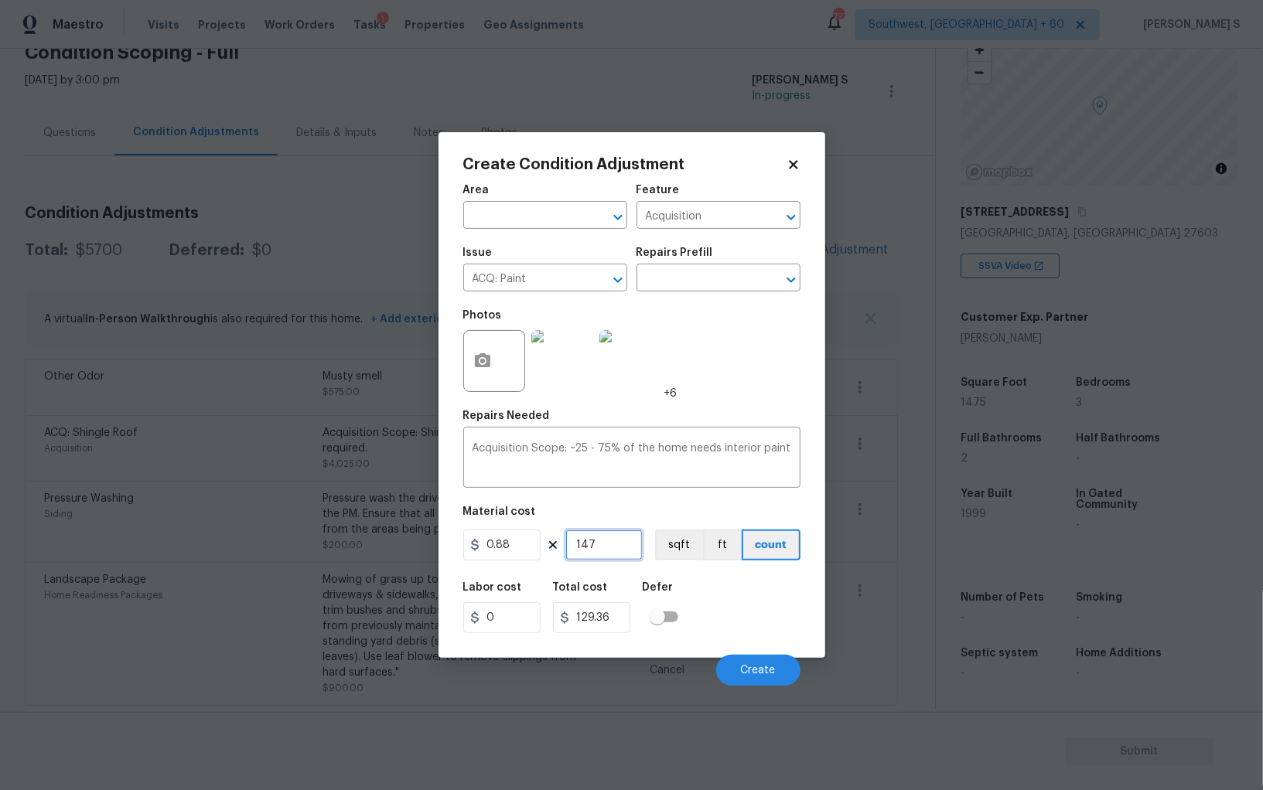
type input "1475"
type input "1298"
type input "1475"
click at [670, 530] on figure "Material cost 0.88 1475 sqft ft count" at bounding box center [631, 534] width 337 height 57
click at [679, 542] on button "sqft" at bounding box center [679, 545] width 48 height 31
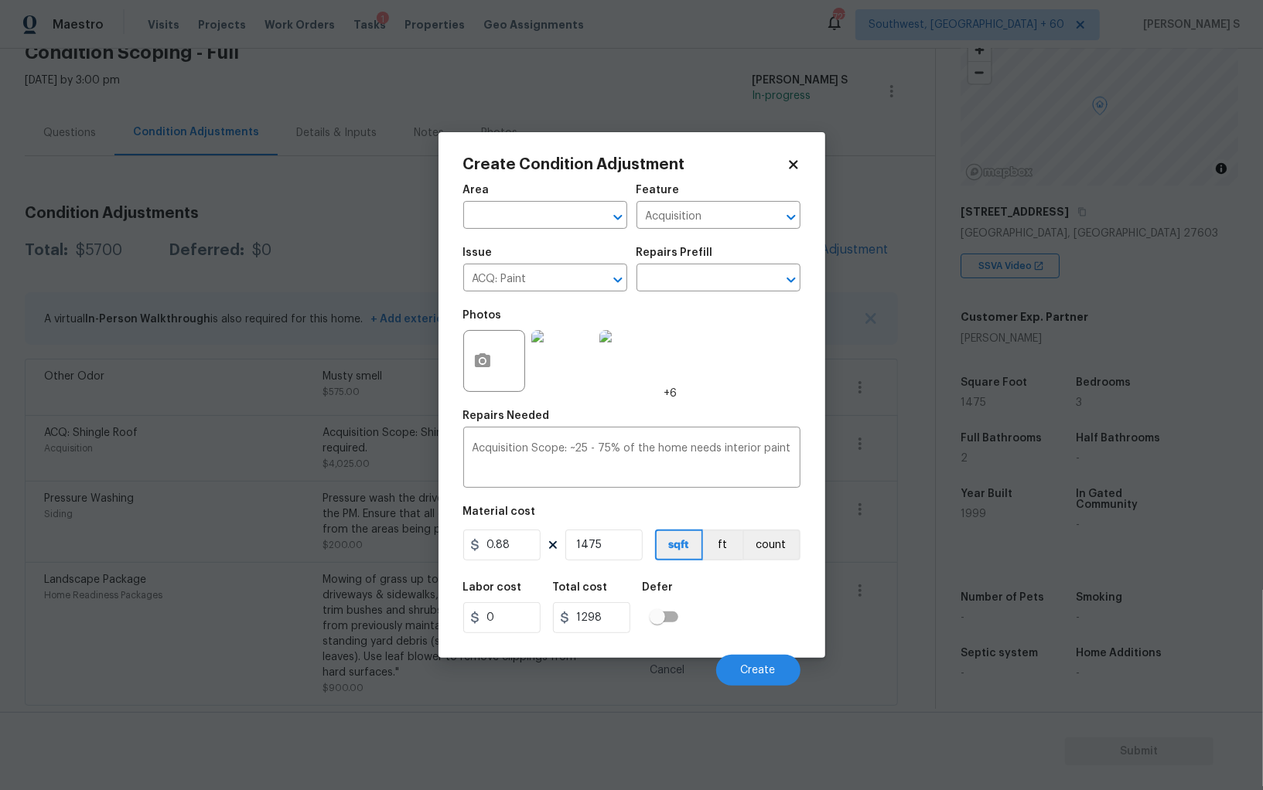
click at [741, 625] on div "Labor cost 0 Total cost 1298 Defer" at bounding box center [631, 608] width 337 height 70
click at [755, 668] on span "Create" at bounding box center [758, 671] width 35 height 12
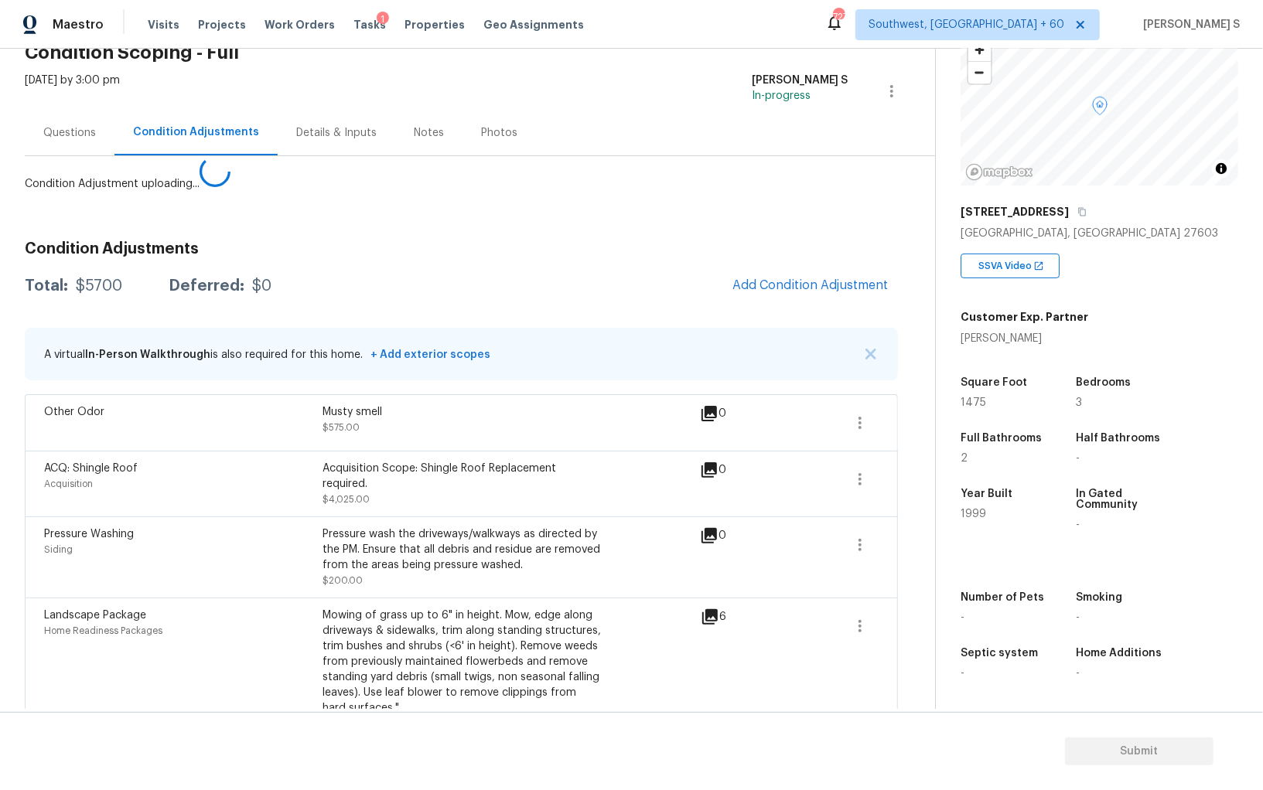
click at [353, 572] on body "Maestro Visits Projects Work Orders Tasks 1 Properties Geo Assignments 727 Sout…" at bounding box center [631, 395] width 1263 height 790
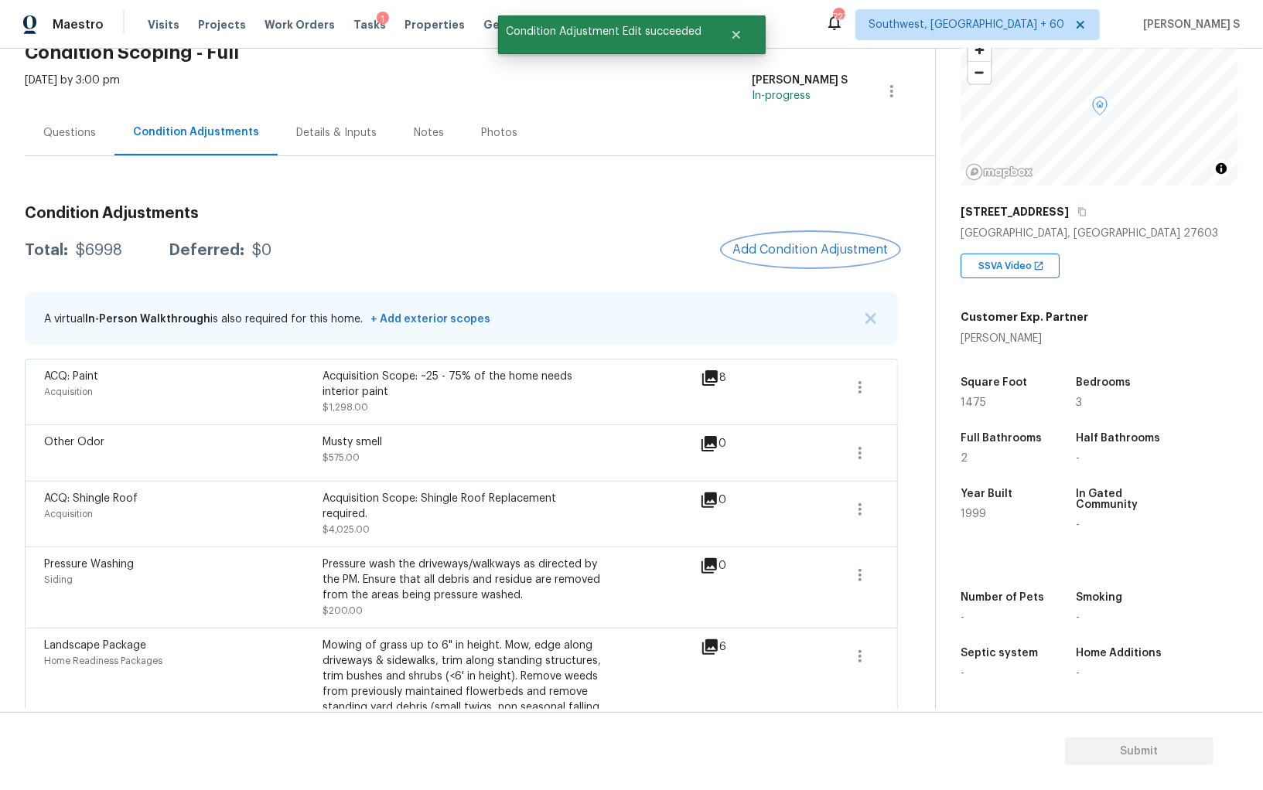
click at [825, 237] on button "Add Condition Adjustment" at bounding box center [810, 249] width 175 height 32
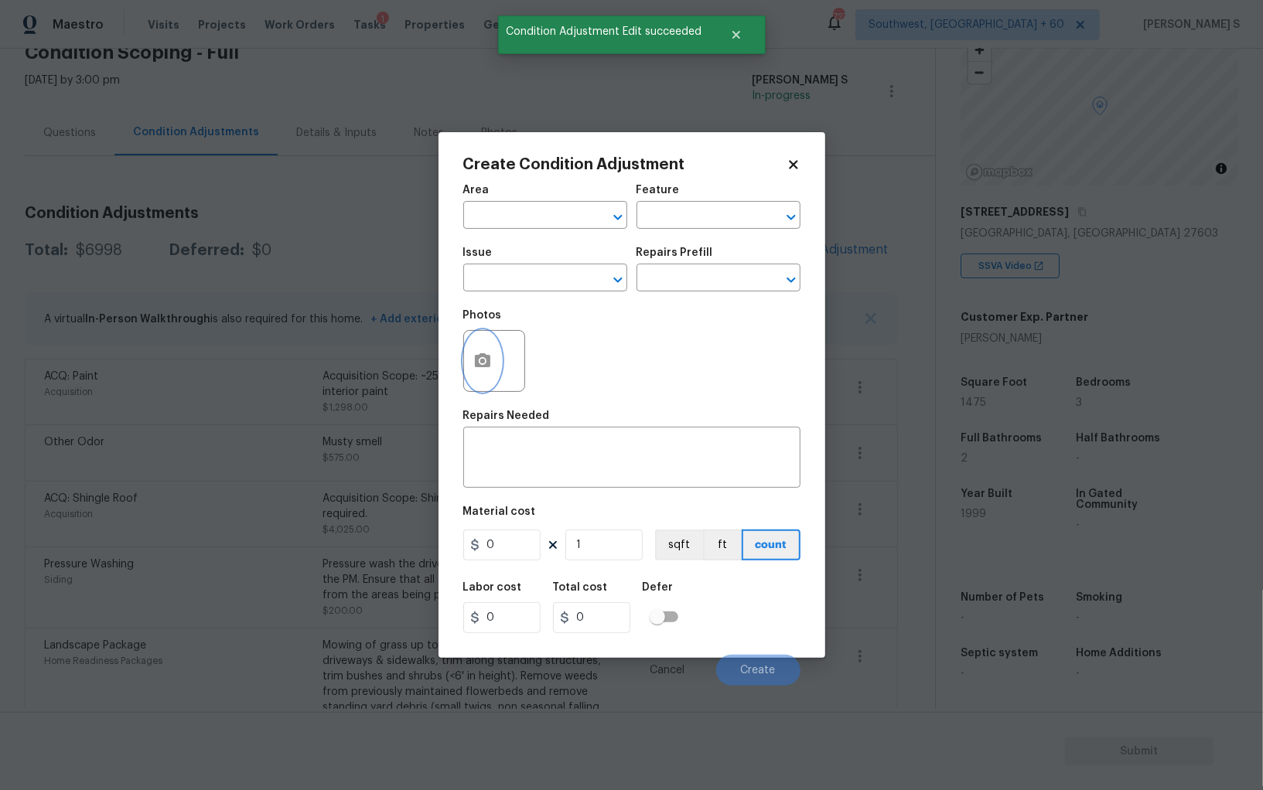
click at [475, 352] on button "button" at bounding box center [482, 361] width 37 height 60
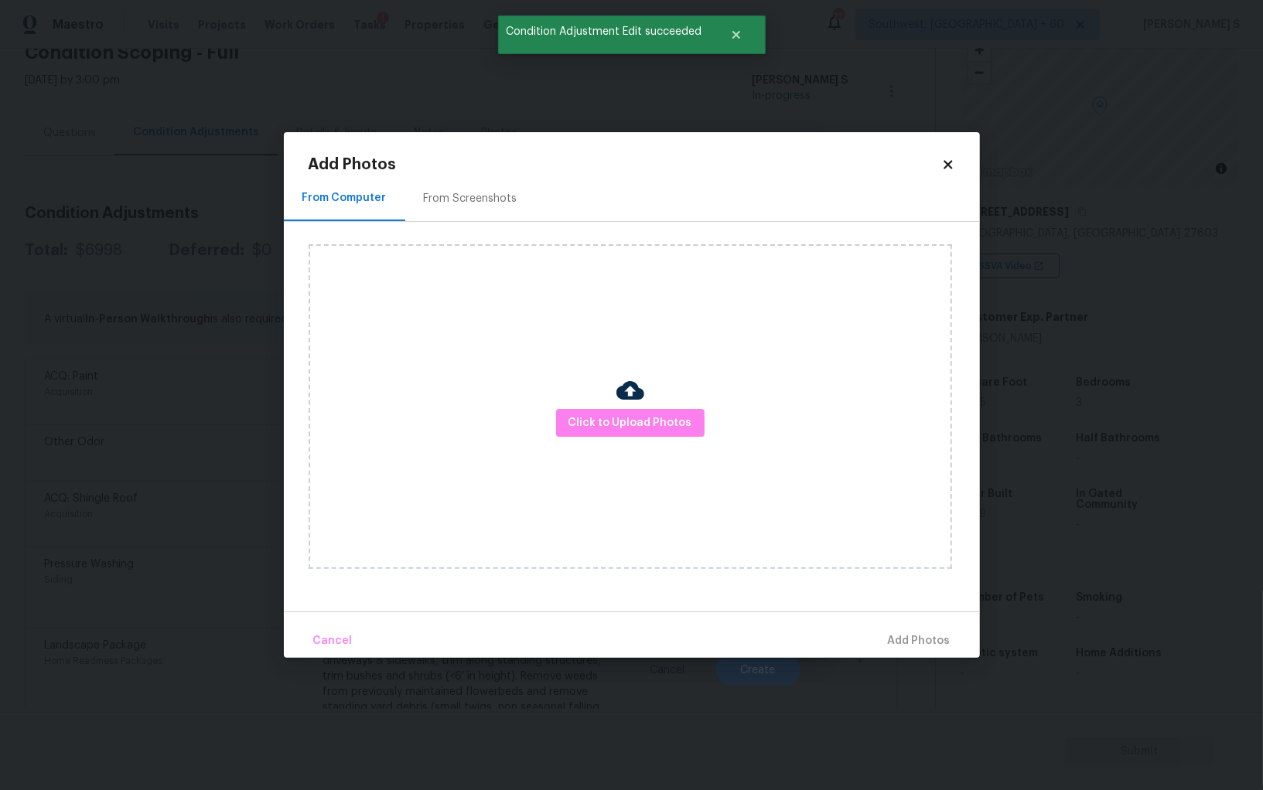
click at [480, 206] on div "From Screenshots" at bounding box center [471, 198] width 94 height 15
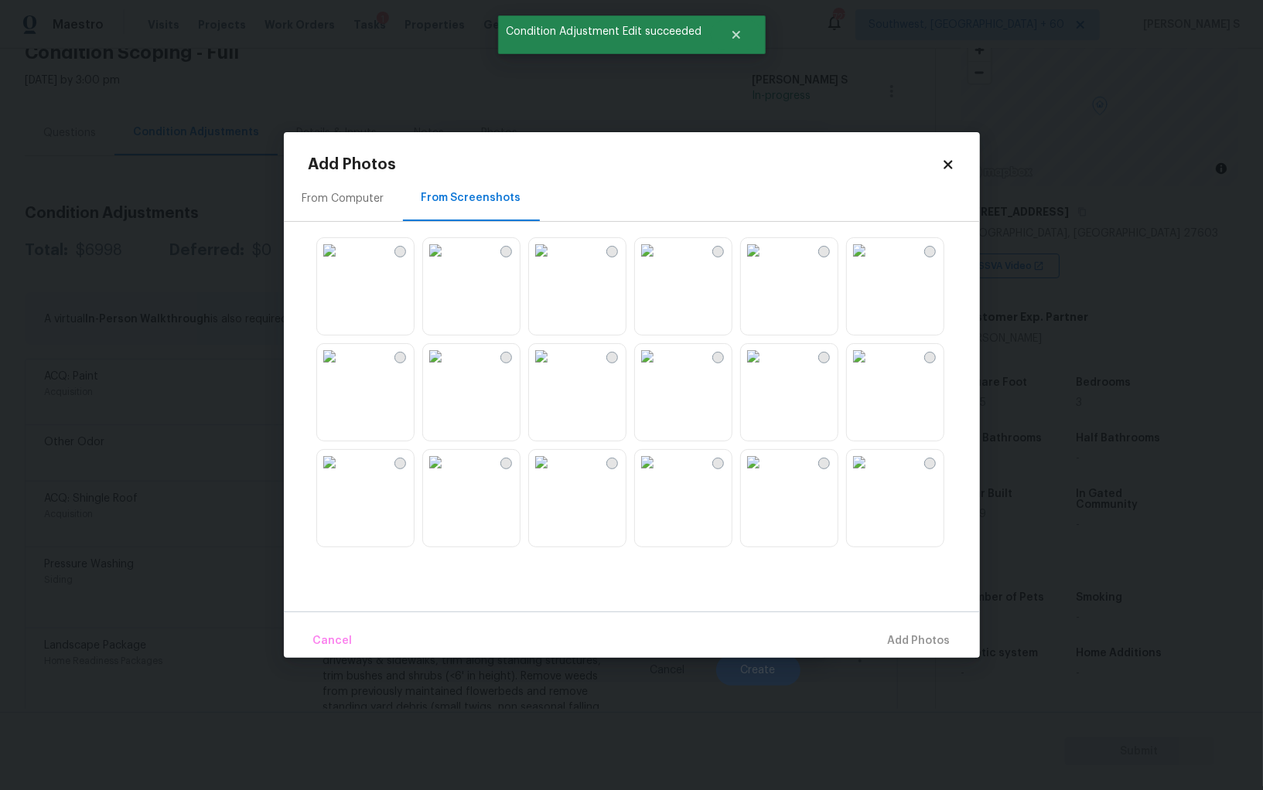
click at [865, 369] on img at bounding box center [859, 356] width 25 height 25
click at [765, 369] on img at bounding box center [753, 356] width 25 height 25
click at [871, 475] on img at bounding box center [859, 462] width 25 height 25
click at [554, 475] on img at bounding box center [541, 462] width 25 height 25
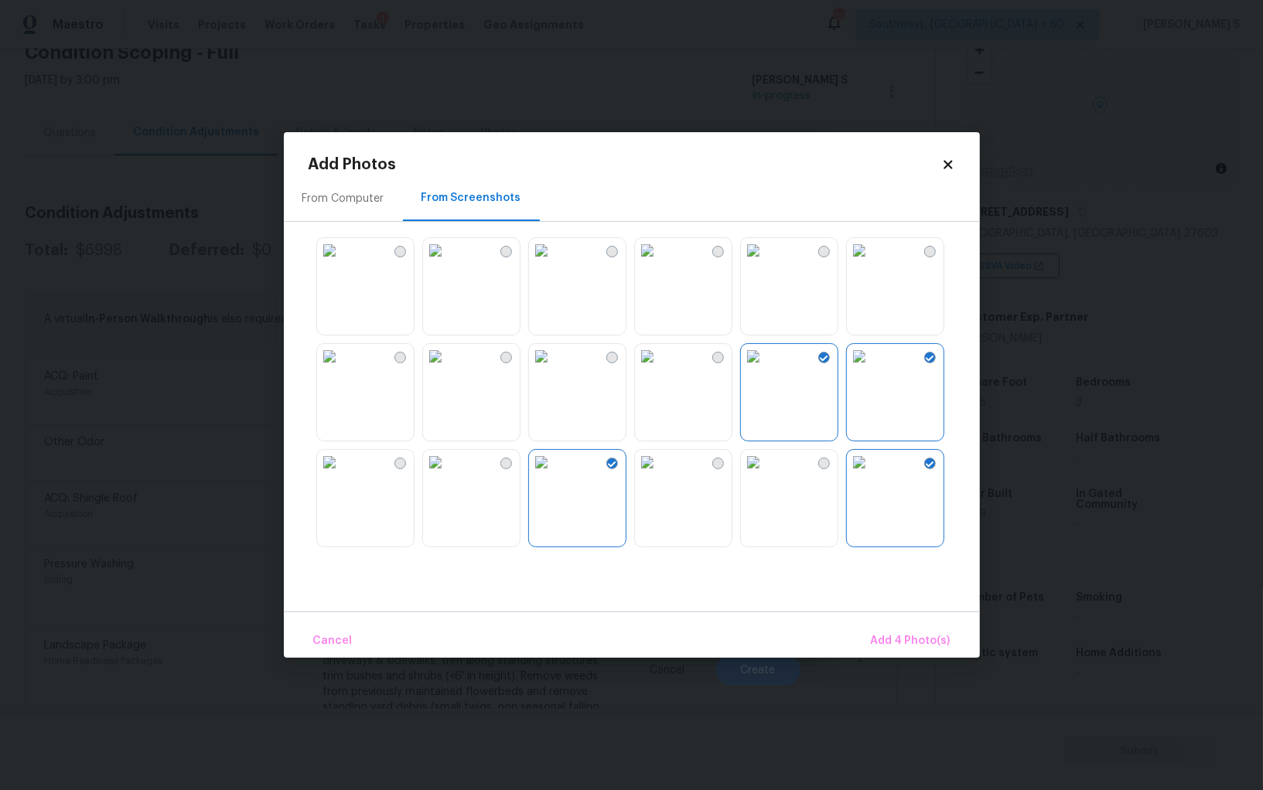
click at [342, 475] on img at bounding box center [329, 462] width 25 height 25
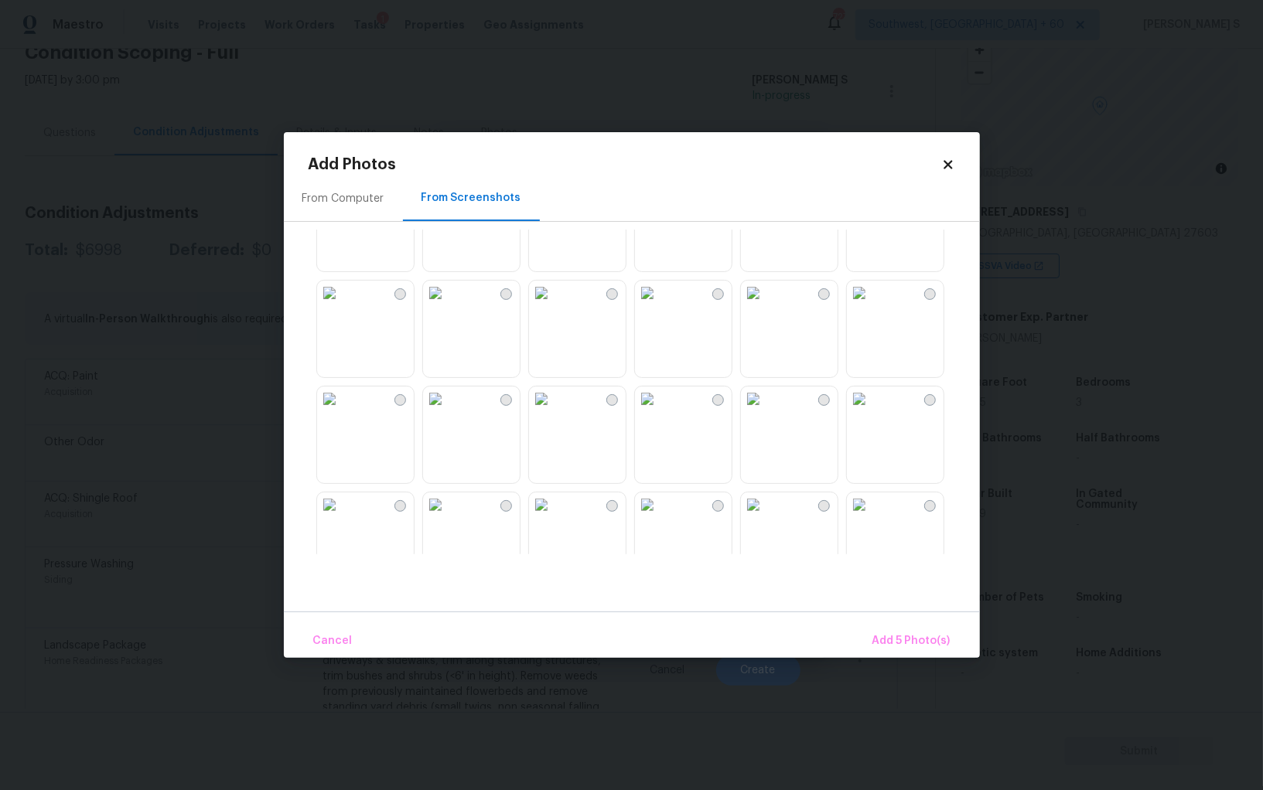
scroll to position [765, 0]
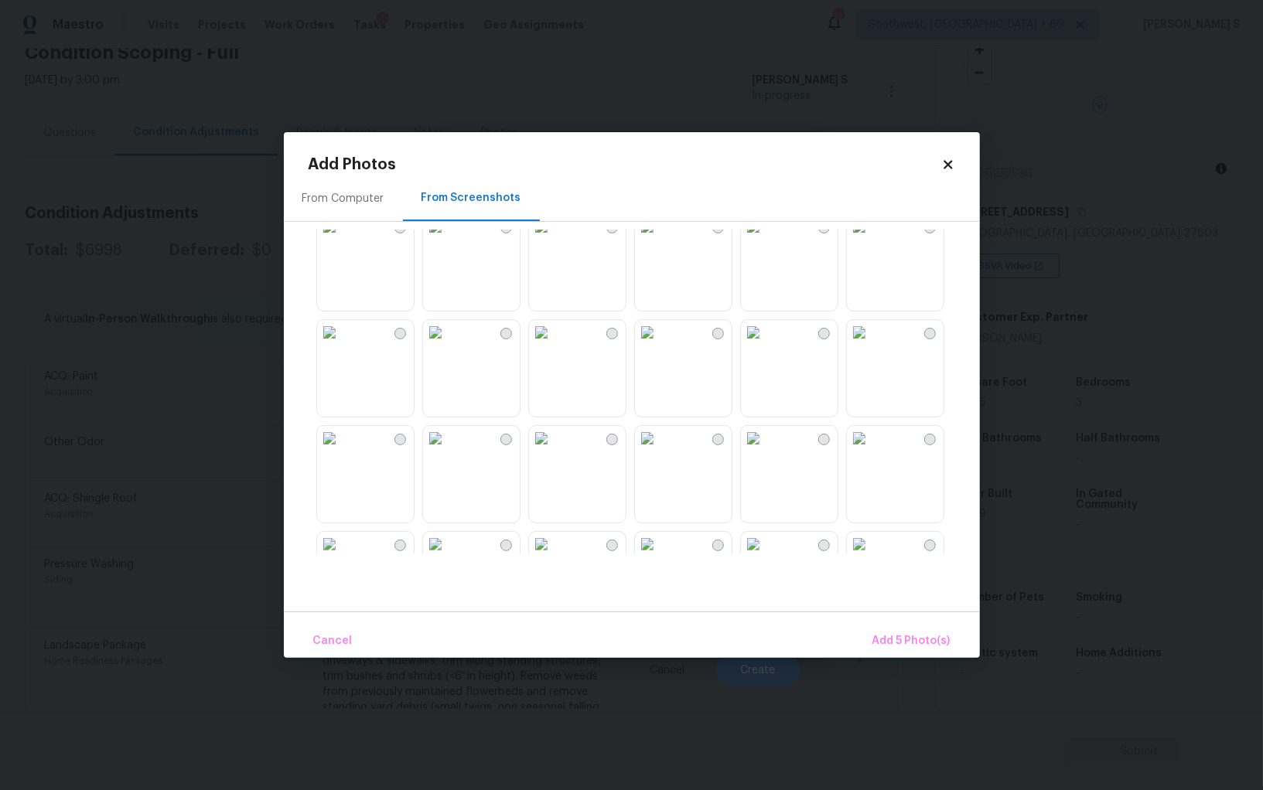
click at [554, 345] on img at bounding box center [541, 332] width 25 height 25
click at [448, 451] on img at bounding box center [435, 438] width 25 height 25
click at [342, 451] on img at bounding box center [329, 438] width 25 height 25
click at [554, 450] on img at bounding box center [541, 438] width 25 height 25
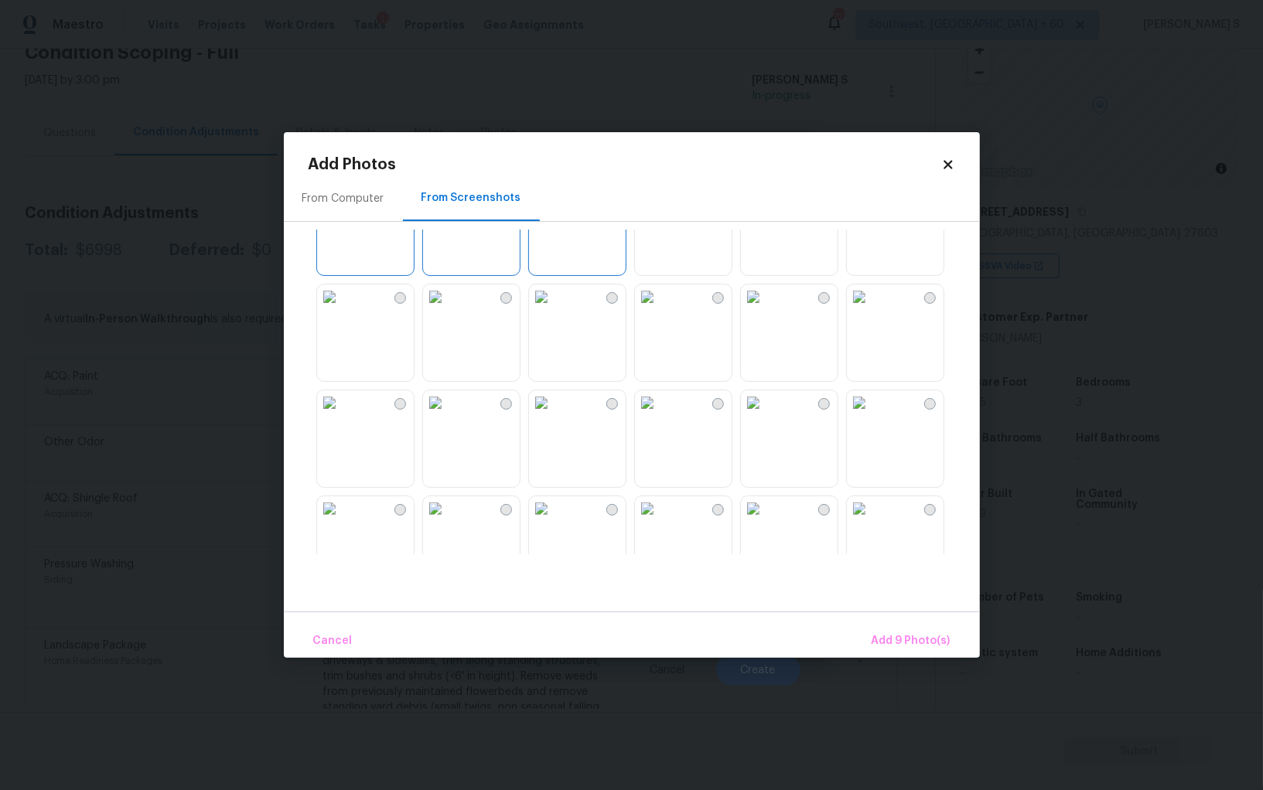
scroll to position [1042, 0]
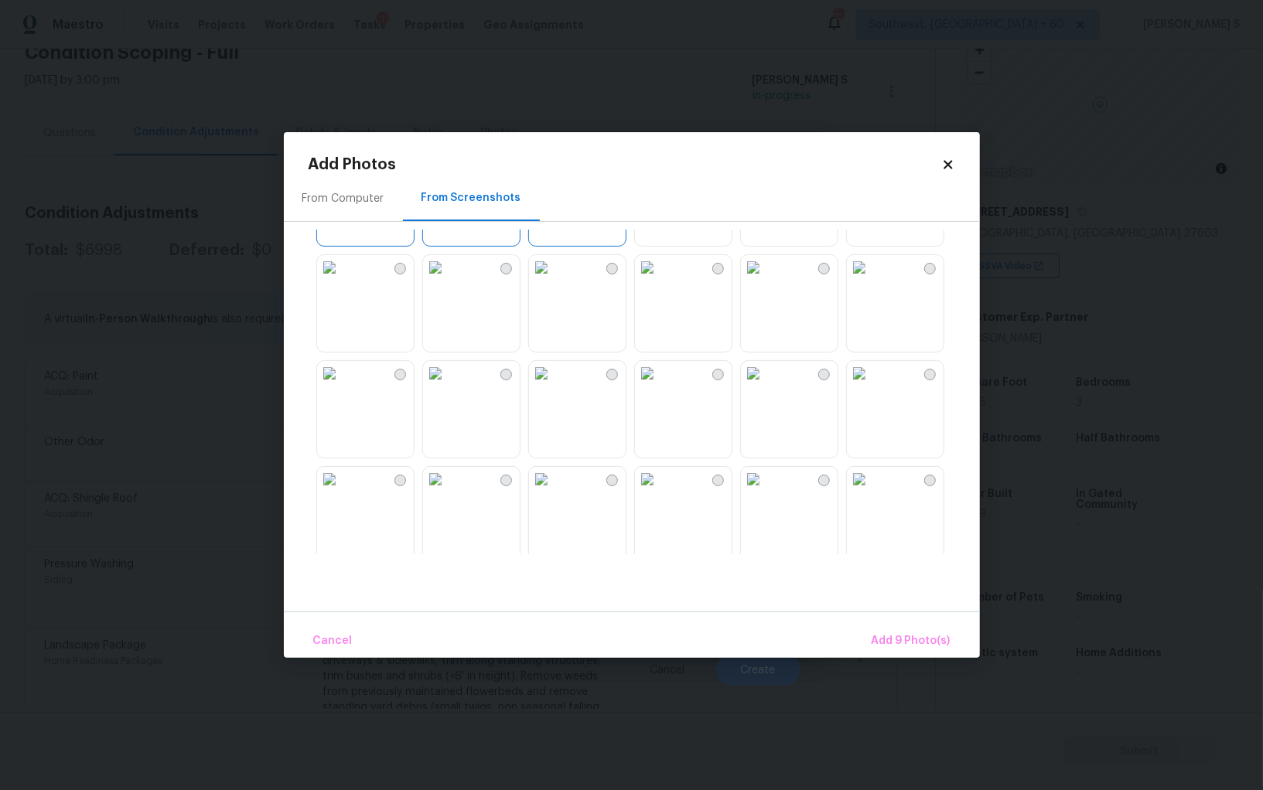
click at [554, 280] on img at bounding box center [541, 267] width 25 height 25
click at [448, 382] on img at bounding box center [435, 373] width 25 height 25
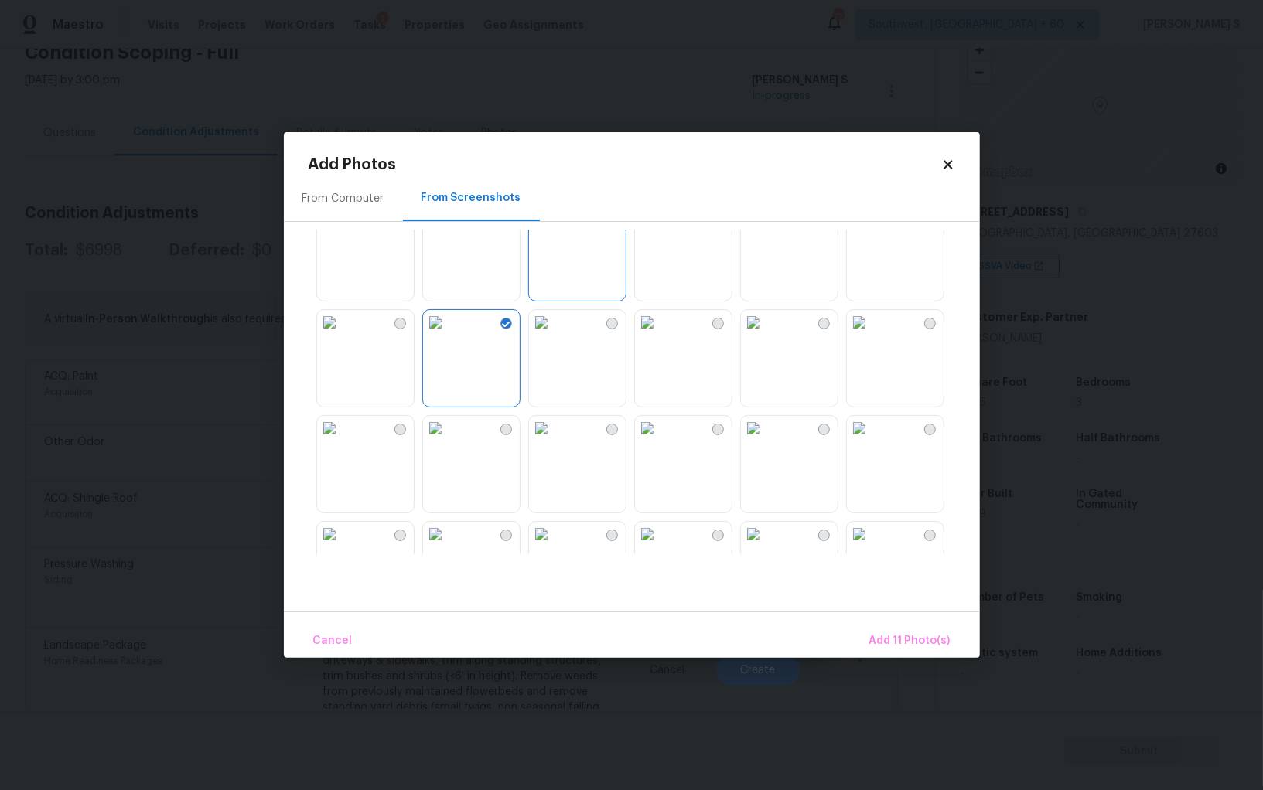
scroll to position [1168, 0]
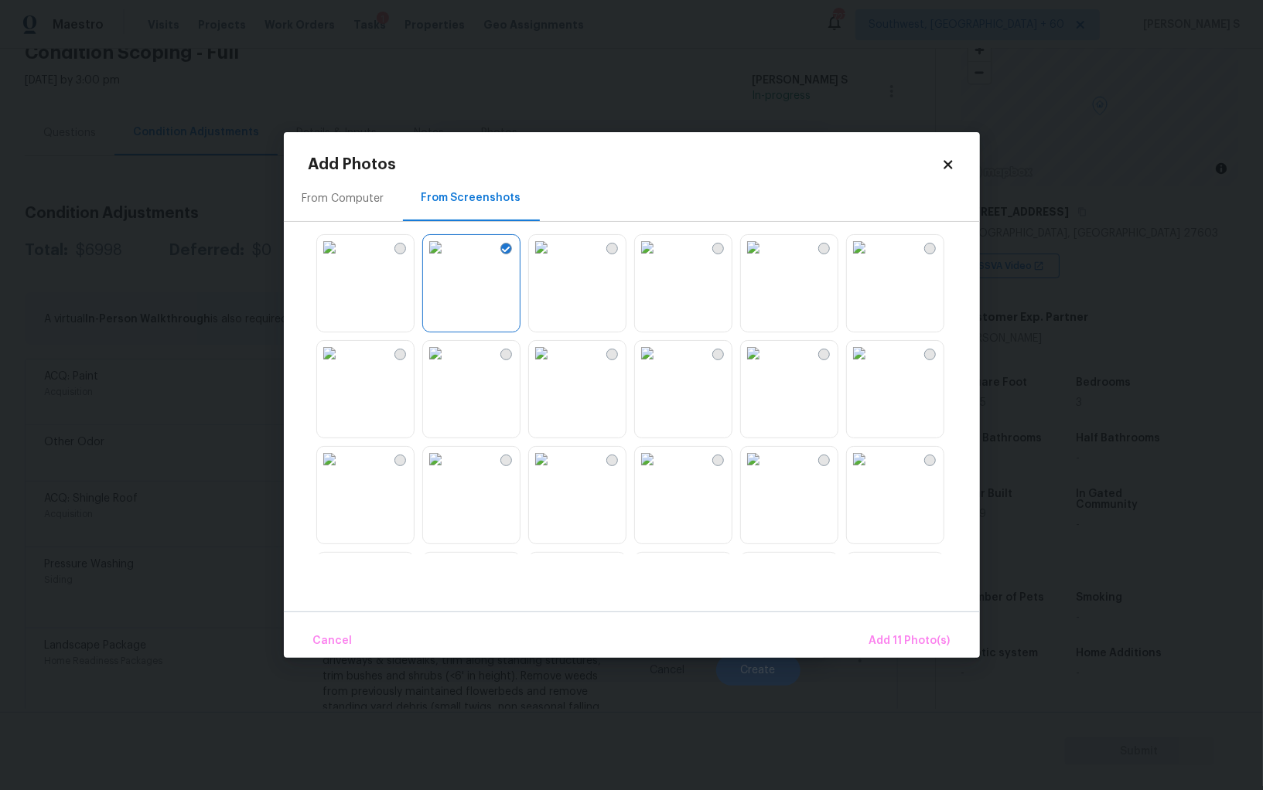
click at [554, 366] on img at bounding box center [541, 353] width 25 height 25
click at [554, 472] on img at bounding box center [541, 459] width 25 height 25
click at [659, 472] on img at bounding box center [647, 459] width 25 height 25
drag, startPoint x: 805, startPoint y: 481, endPoint x: 880, endPoint y: 498, distance: 76.9
click at [765, 472] on img at bounding box center [753, 459] width 25 height 25
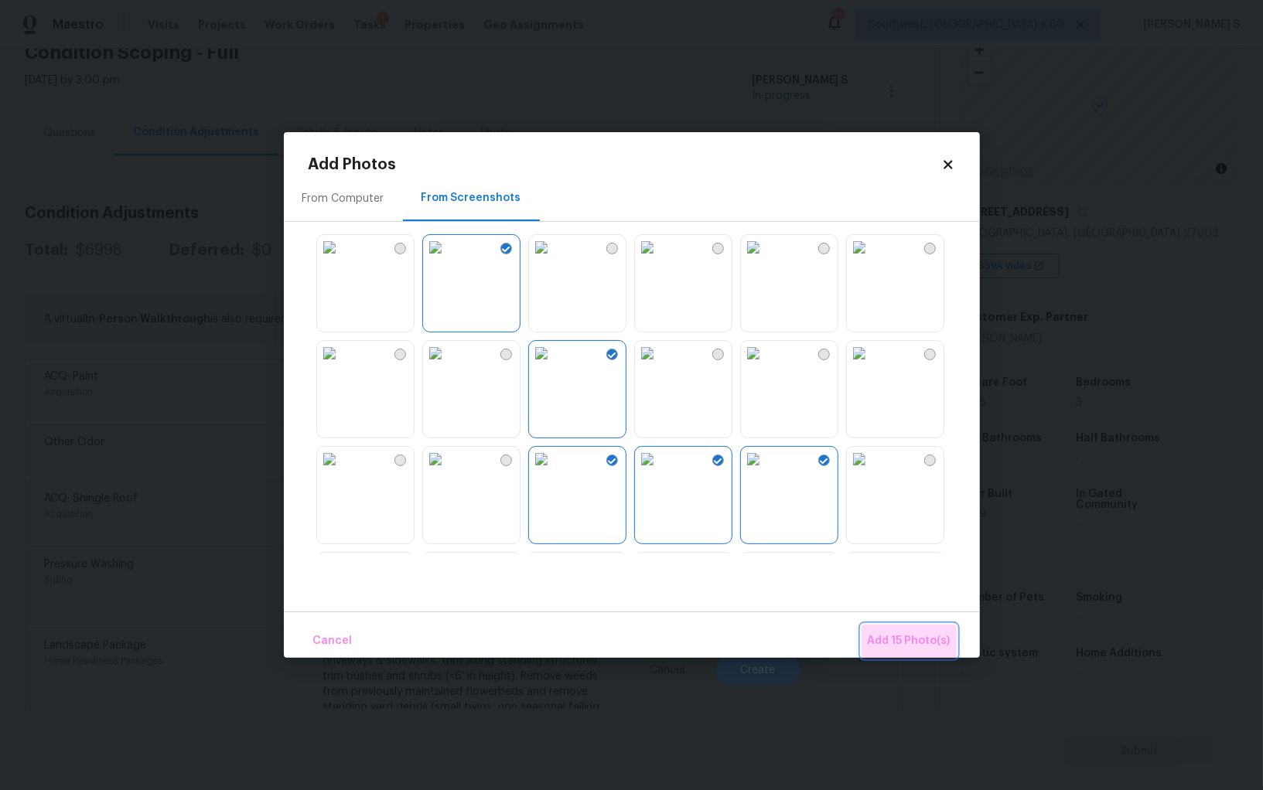
click at [911, 636] on span "Add 15 Photo(s)" at bounding box center [908, 641] width 83 height 19
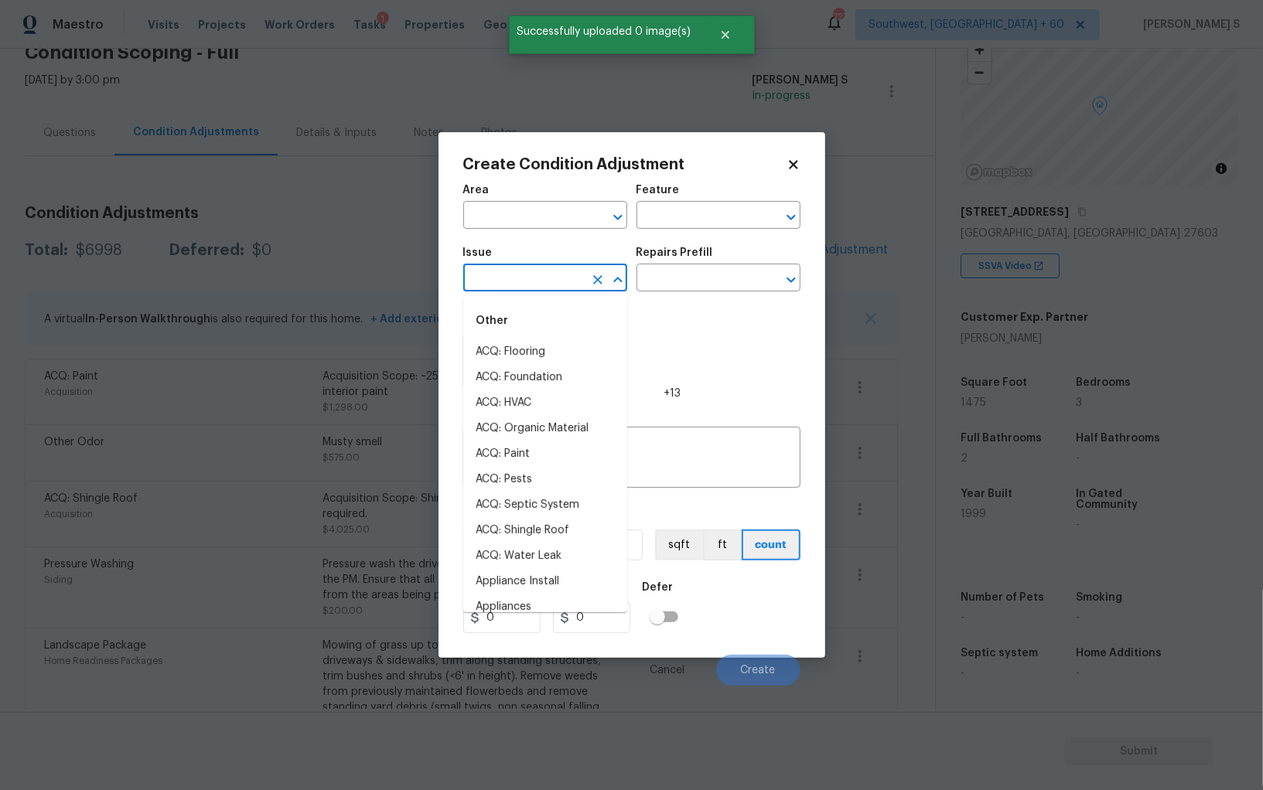
click at [508, 286] on input "text" at bounding box center [523, 280] width 121 height 24
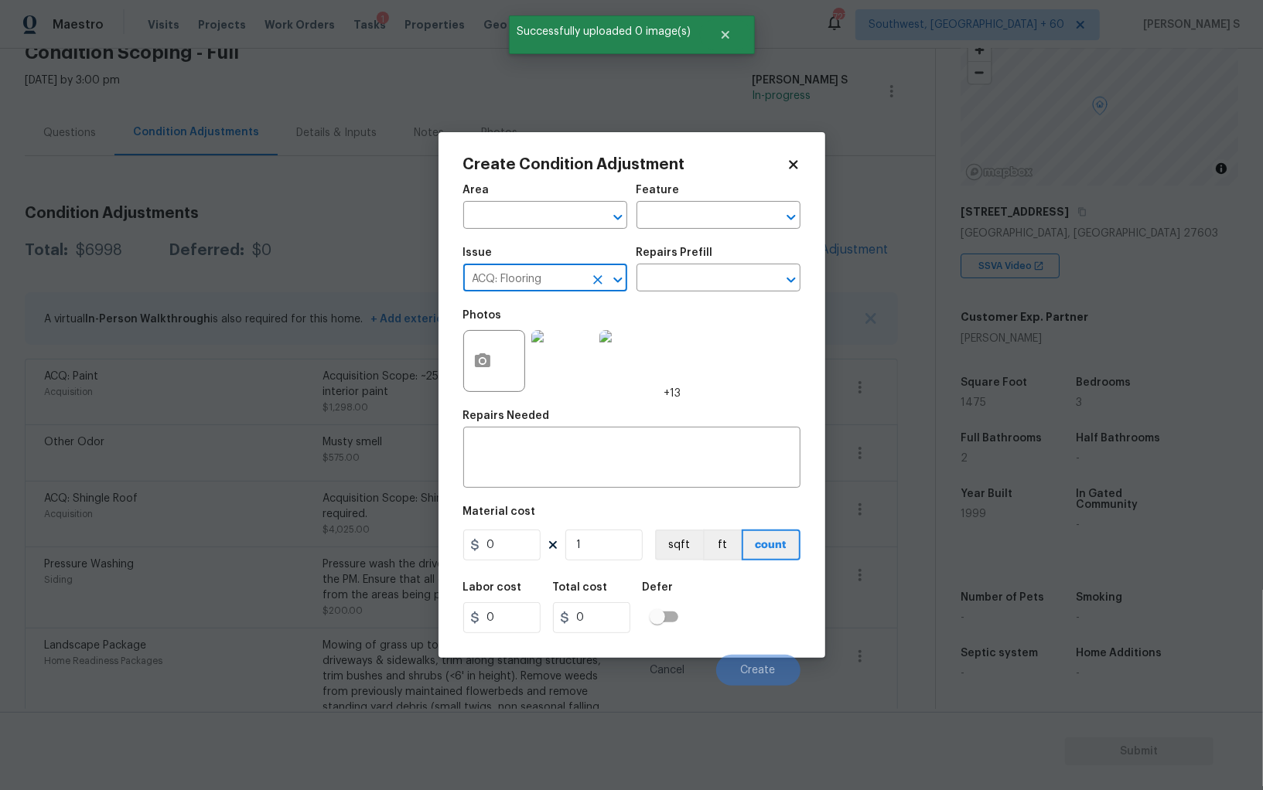
type input "ACQ: Flooring"
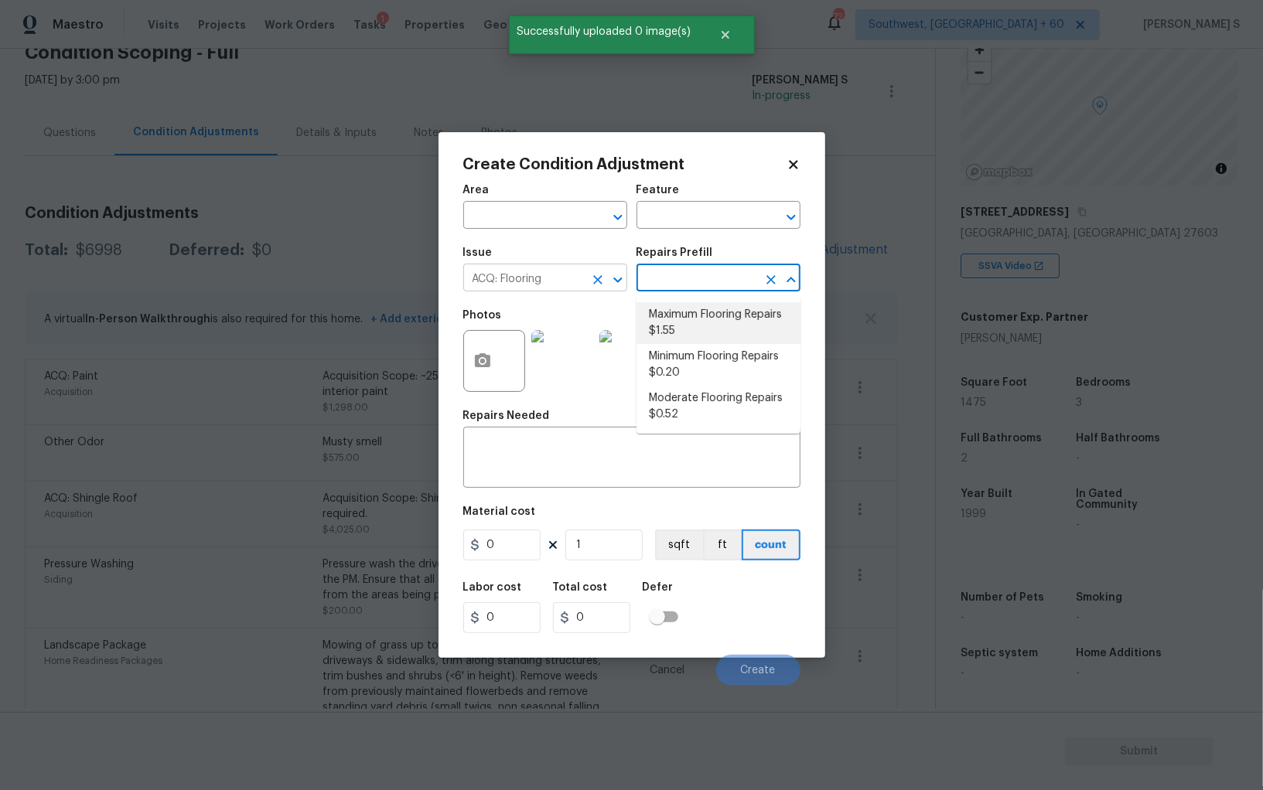
type input "Acquisition"
type textarea "Acquisition Scope: Maximum flooring repairs"
type input "1.55"
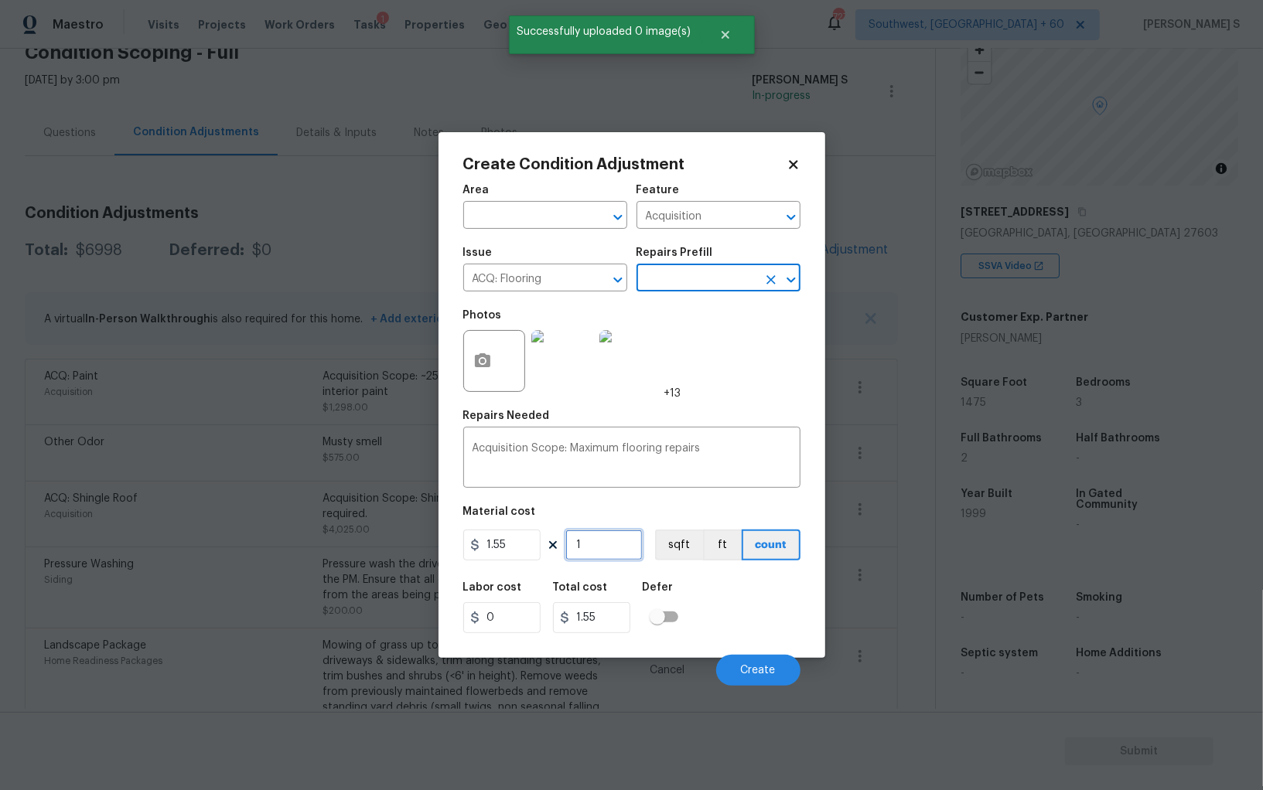
click at [613, 543] on input "1" at bounding box center [603, 545] width 77 height 31
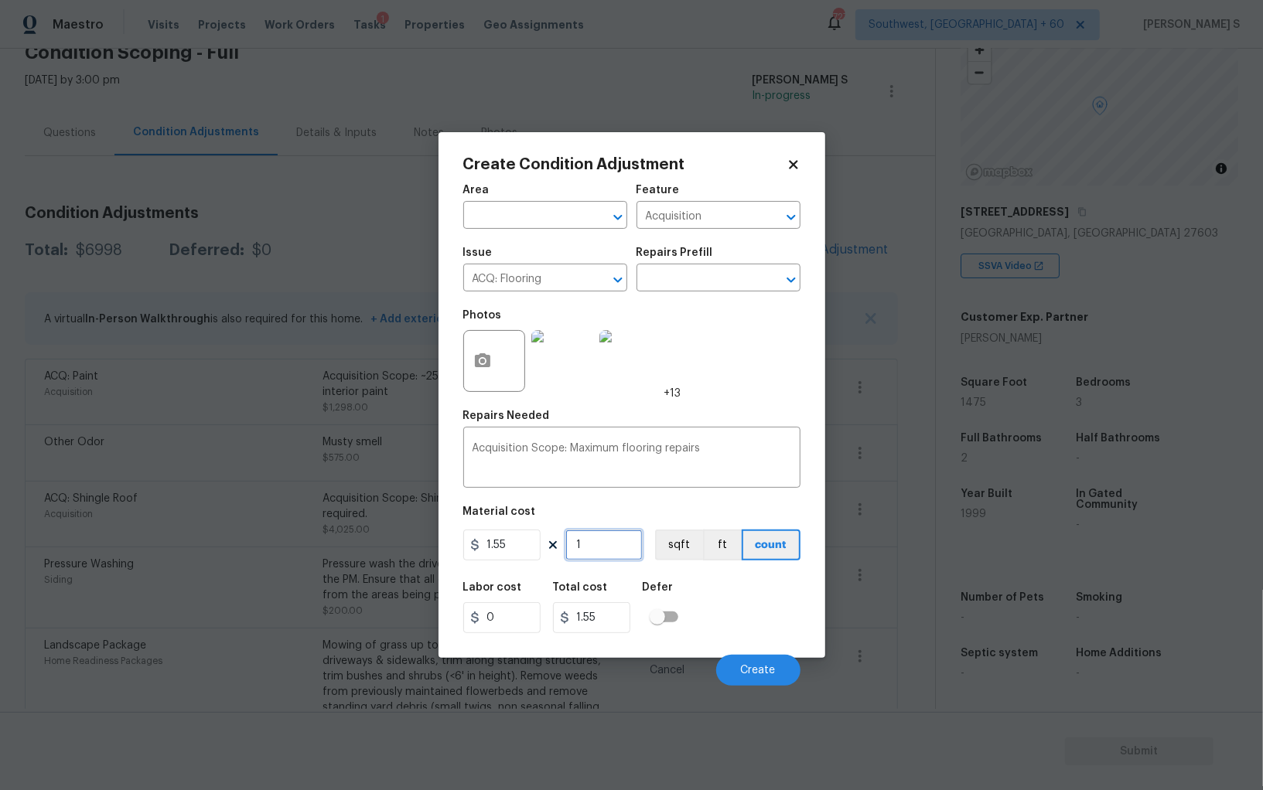
paste input "475"
type input "1475"
type input "2286.25"
type input "1475"
click at [656, 549] on button "sqft" at bounding box center [679, 545] width 48 height 31
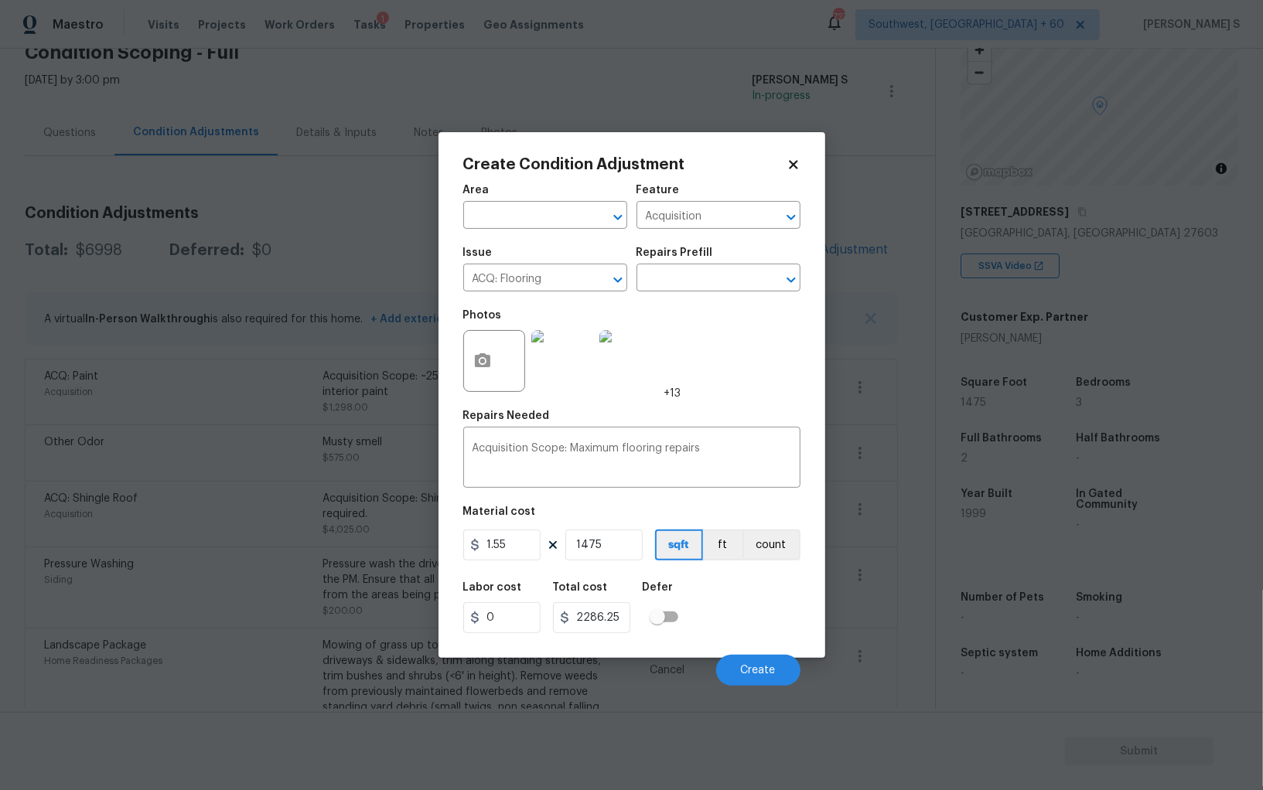
click at [687, 591] on div "Defer" at bounding box center [664, 592] width 45 height 20
click at [779, 672] on button "Create" at bounding box center [758, 670] width 84 height 31
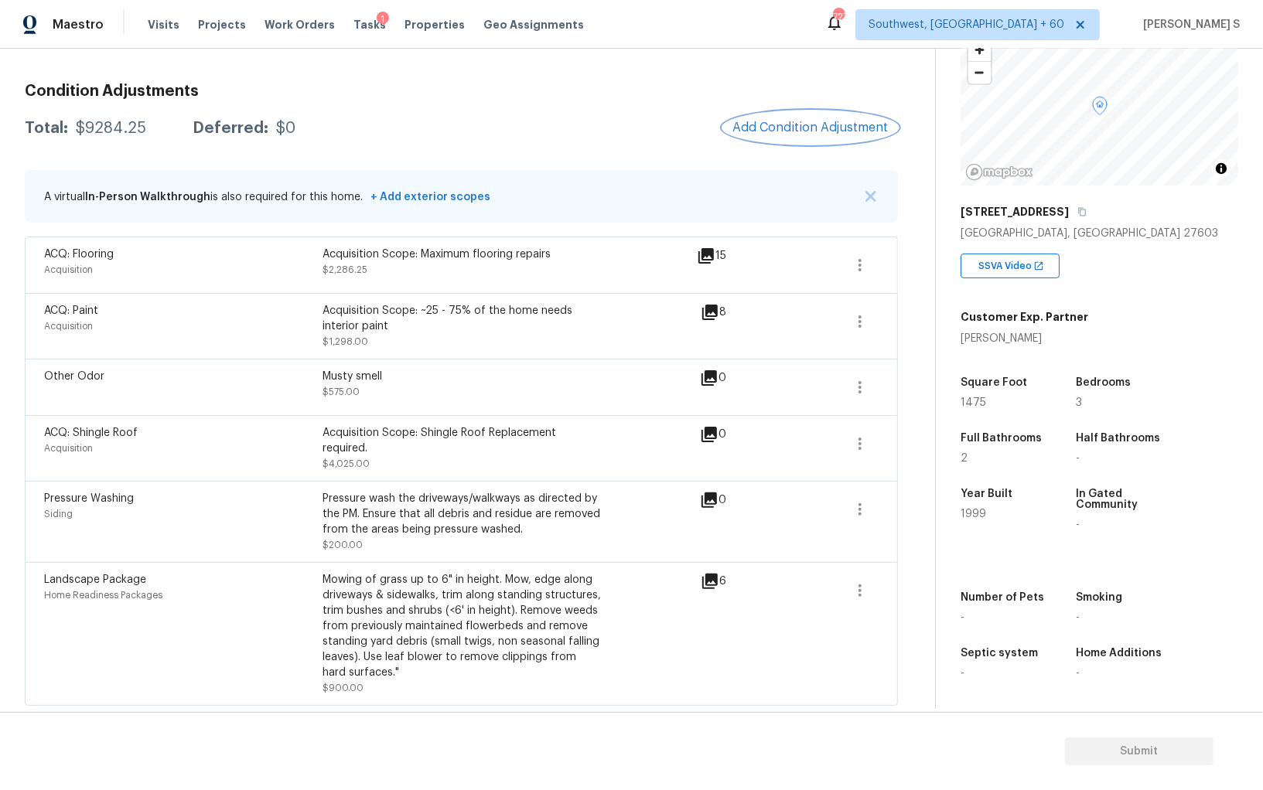
scroll to position [0, 0]
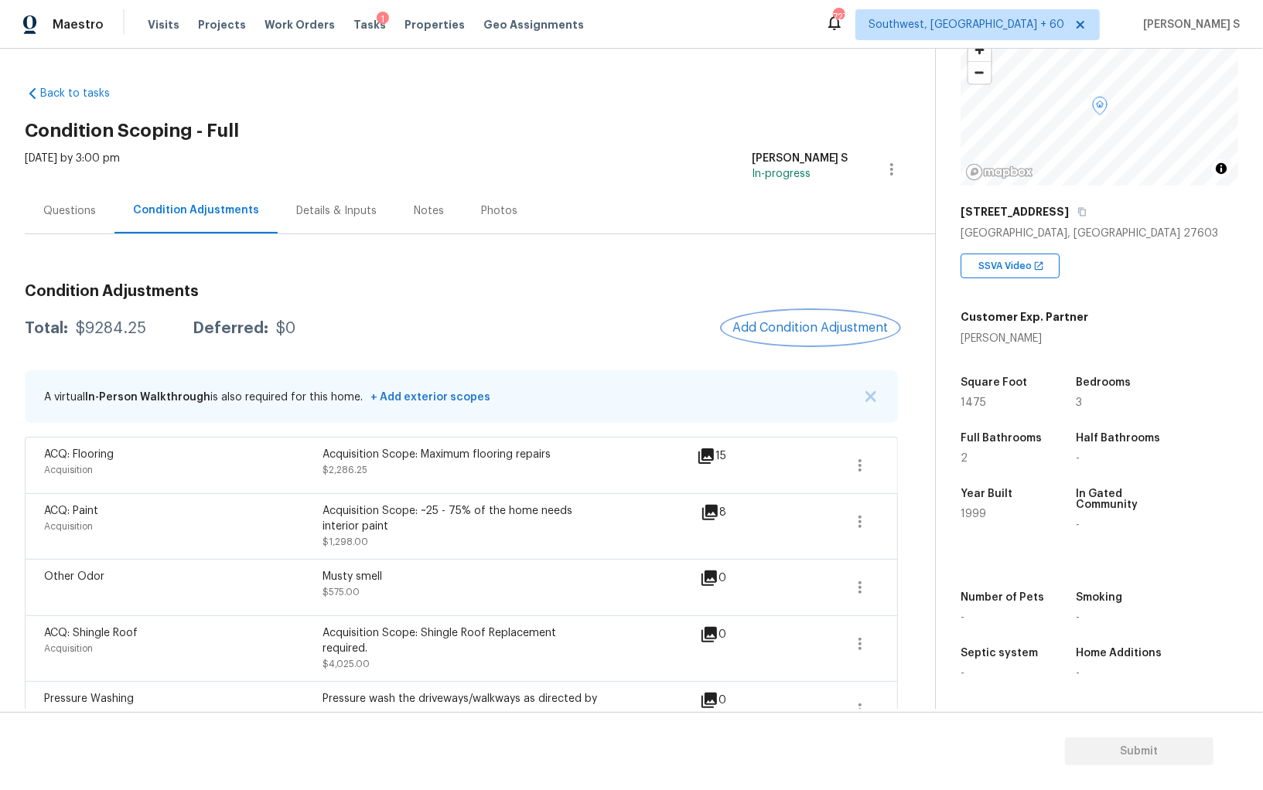
click at [782, 321] on span "Add Condition Adjustment" at bounding box center [810, 328] width 156 height 14
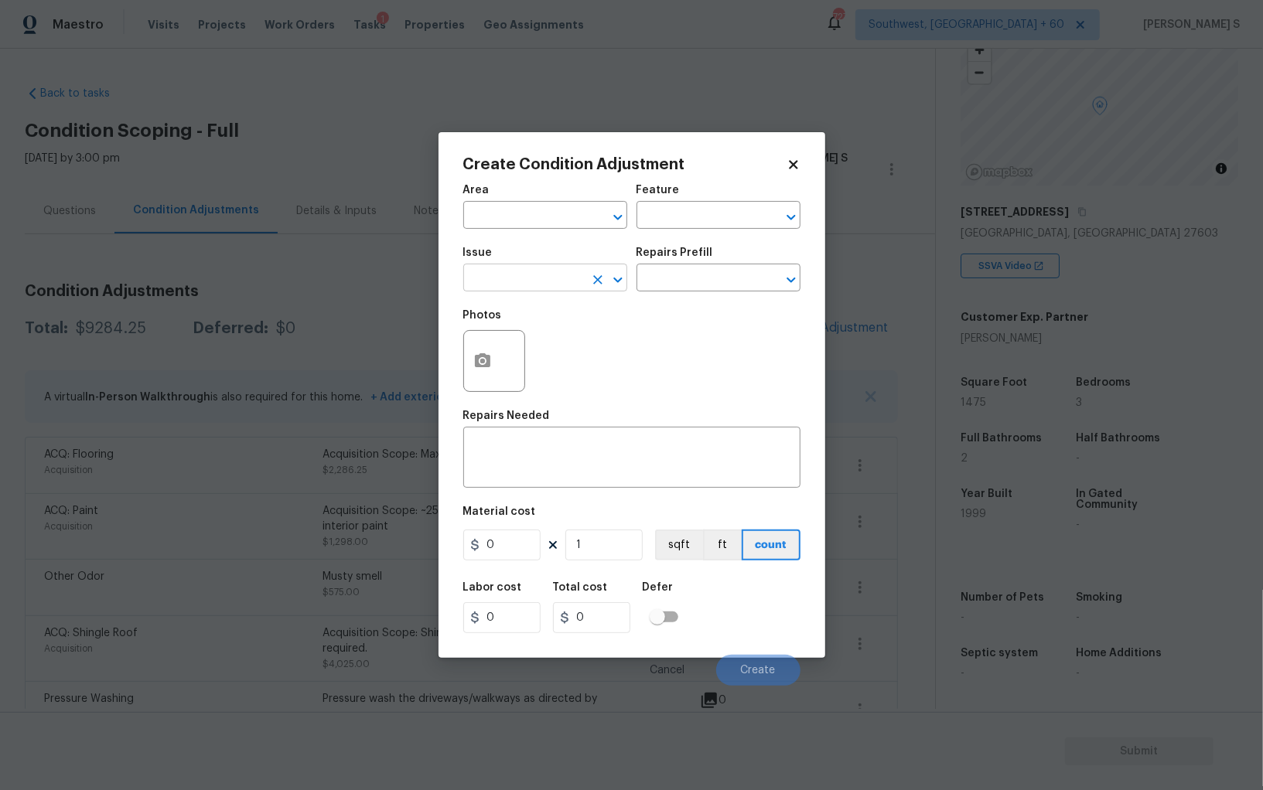
click at [521, 291] on input "text" at bounding box center [523, 280] width 121 height 24
type input "HVAC Extras"
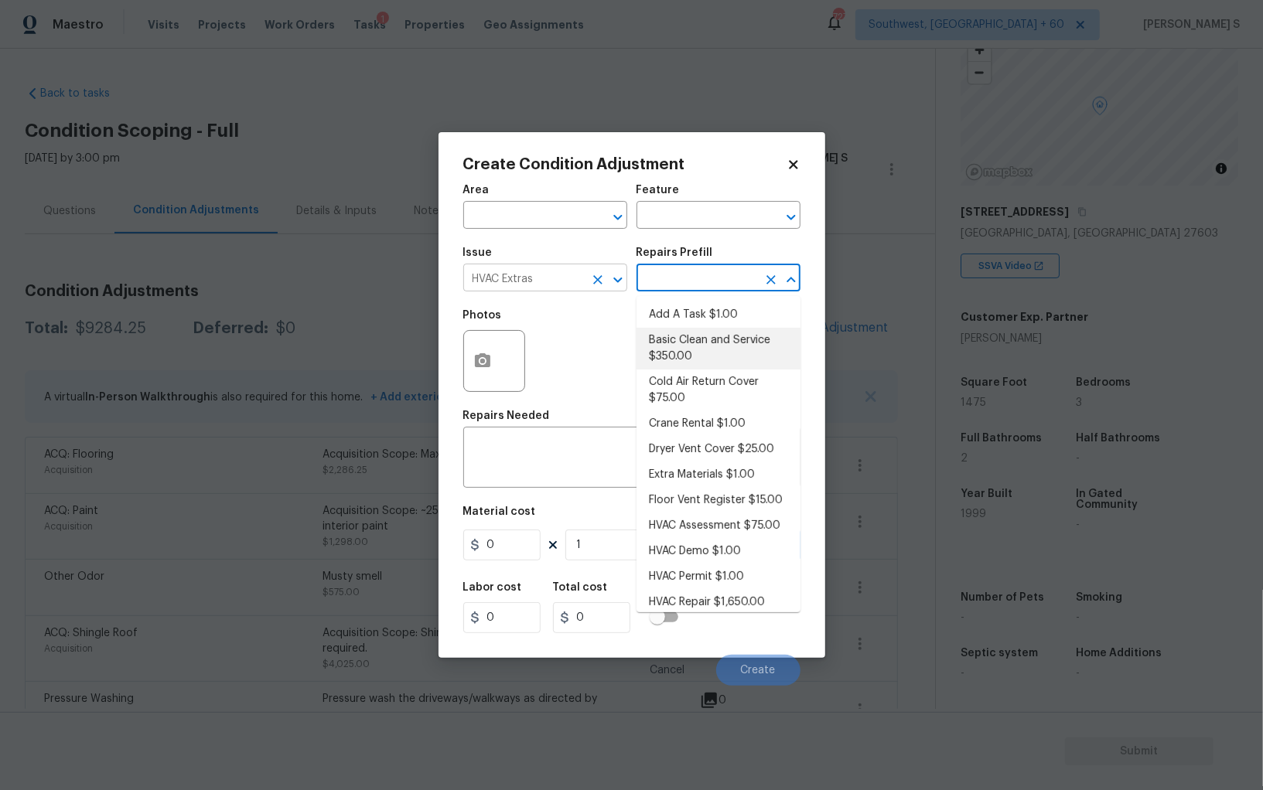
type input "HVAC"
type textarea "General Service HVAC system including: cleaning condenser and evaporator coils,…"
type input "350"
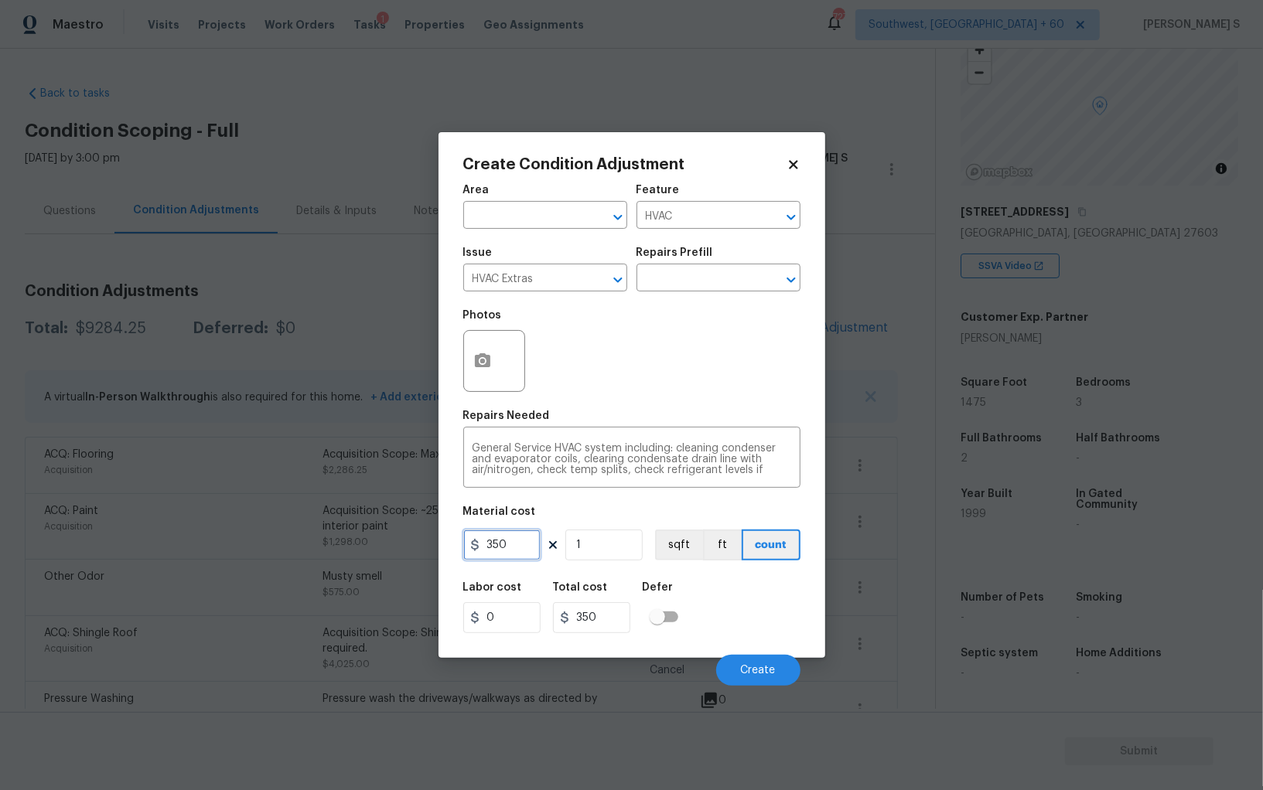
click at [519, 541] on input "350" at bounding box center [501, 545] width 77 height 31
type input "800"
click at [749, 664] on button "Create" at bounding box center [758, 670] width 84 height 31
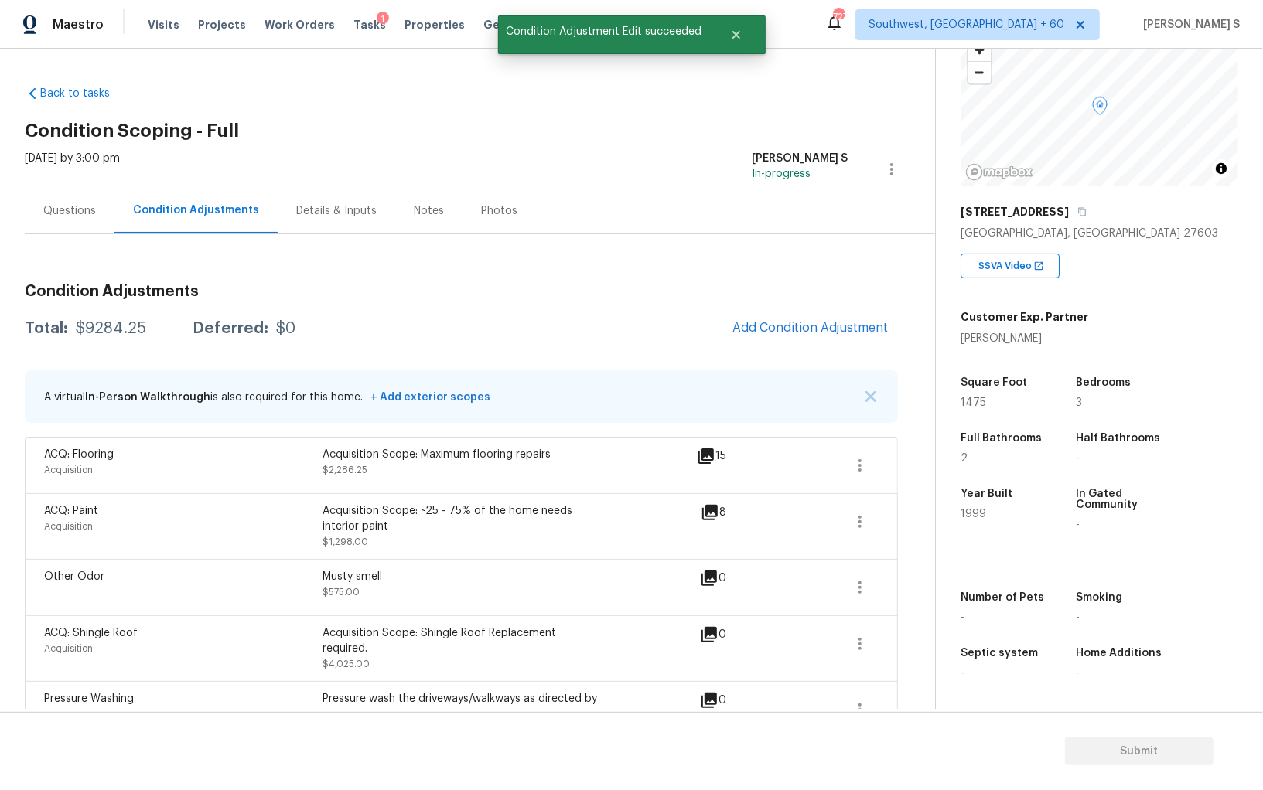
click at [174, 463] on div "Acquisition" at bounding box center [183, 469] width 278 height 15
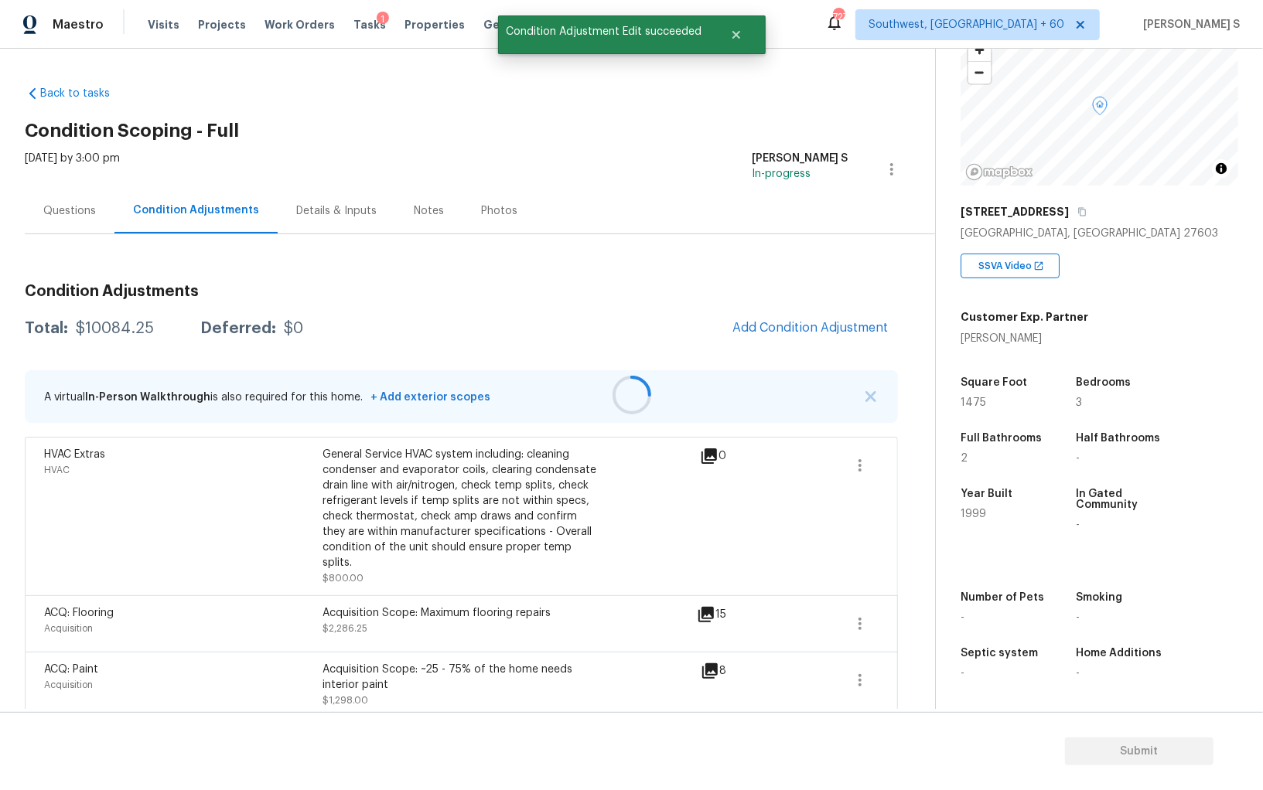
click at [66, 211] on div "Questions" at bounding box center [69, 210] width 53 height 15
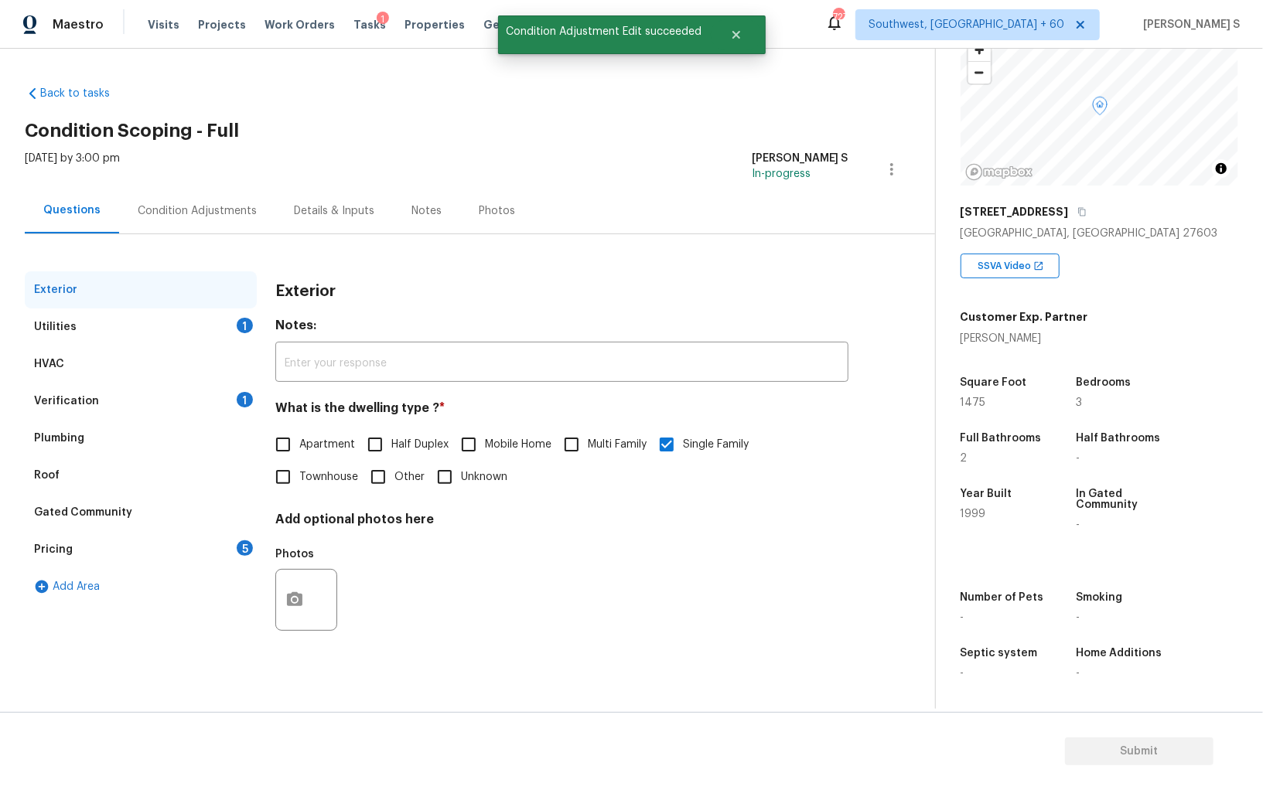
click at [186, 545] on div "Pricing 5" at bounding box center [141, 549] width 232 height 37
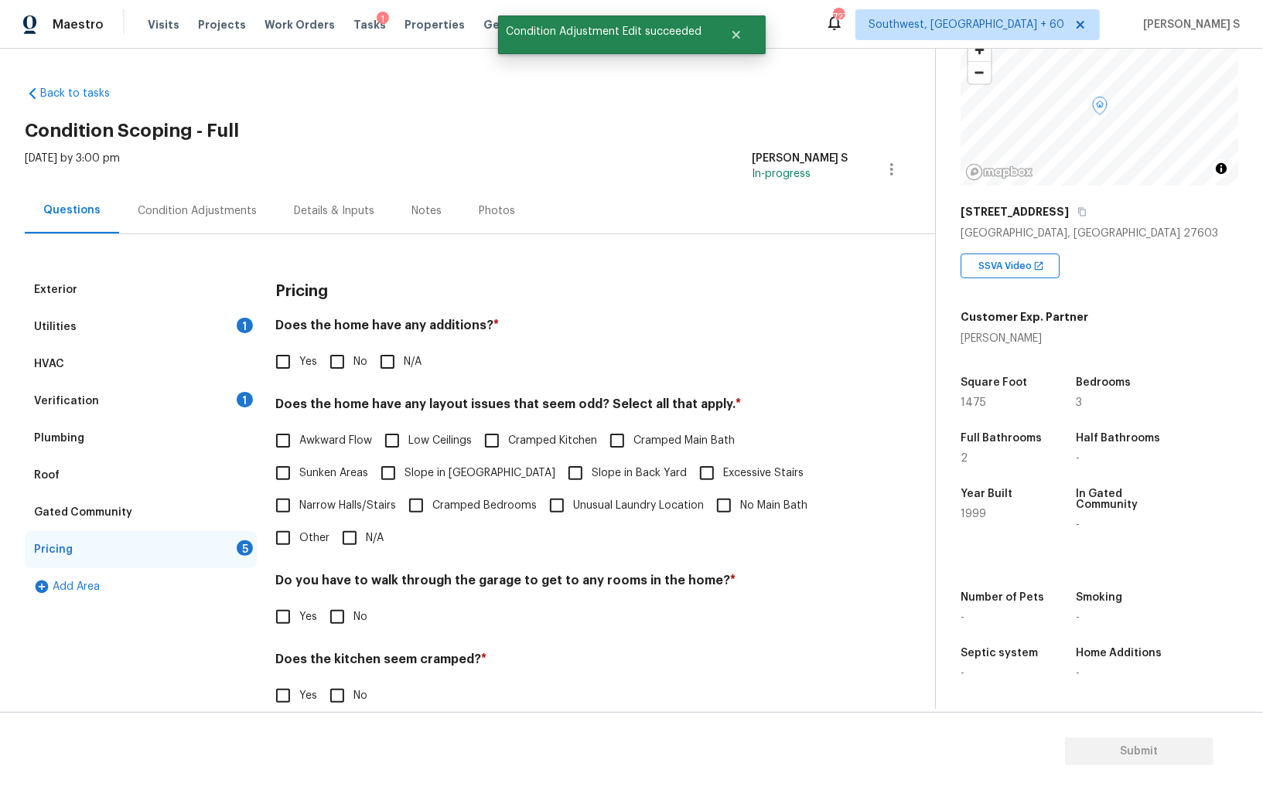
click at [341, 356] on input "No" at bounding box center [337, 362] width 32 height 32
checkbox input "true"
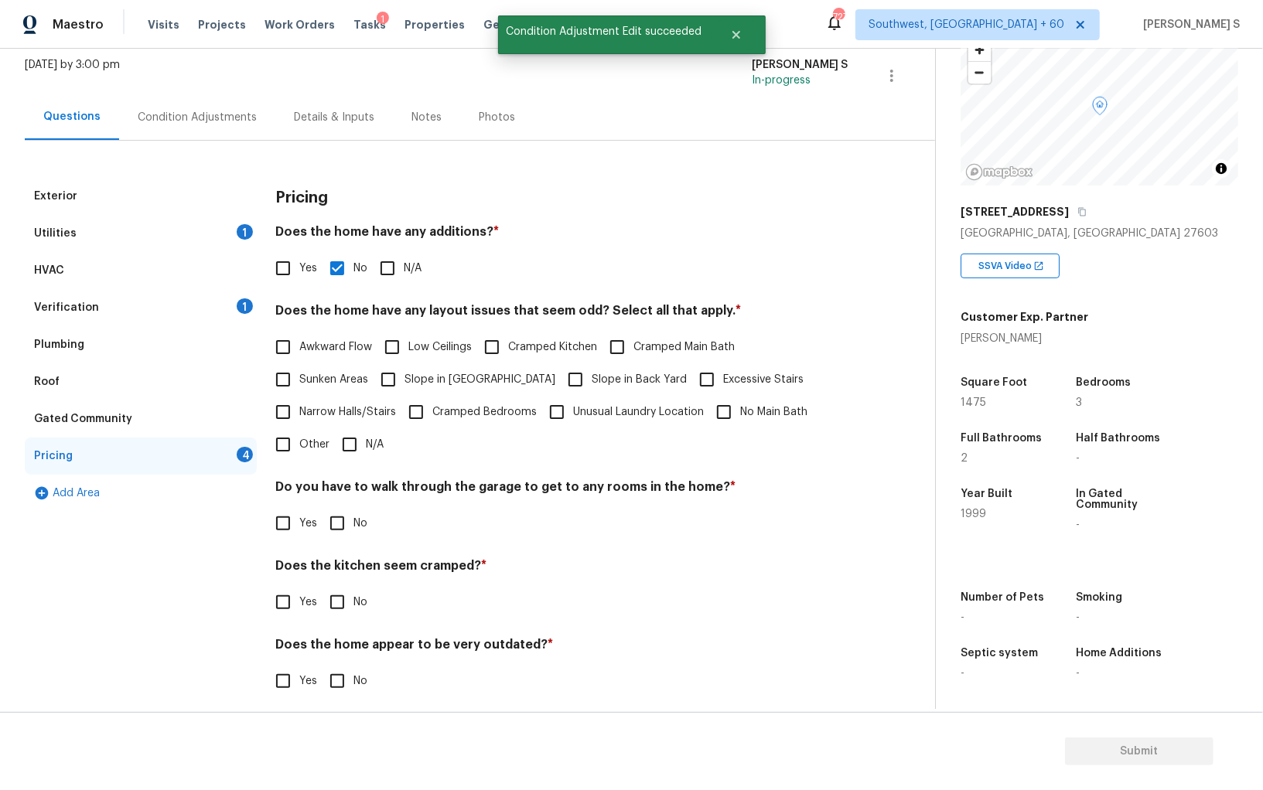
click at [356, 520] on span "No" at bounding box center [360, 524] width 14 height 16
click at [353, 520] on input "No" at bounding box center [337, 523] width 32 height 32
checkbox input "true"
click at [321, 588] on input "No" at bounding box center [337, 604] width 32 height 32
checkbox input "true"
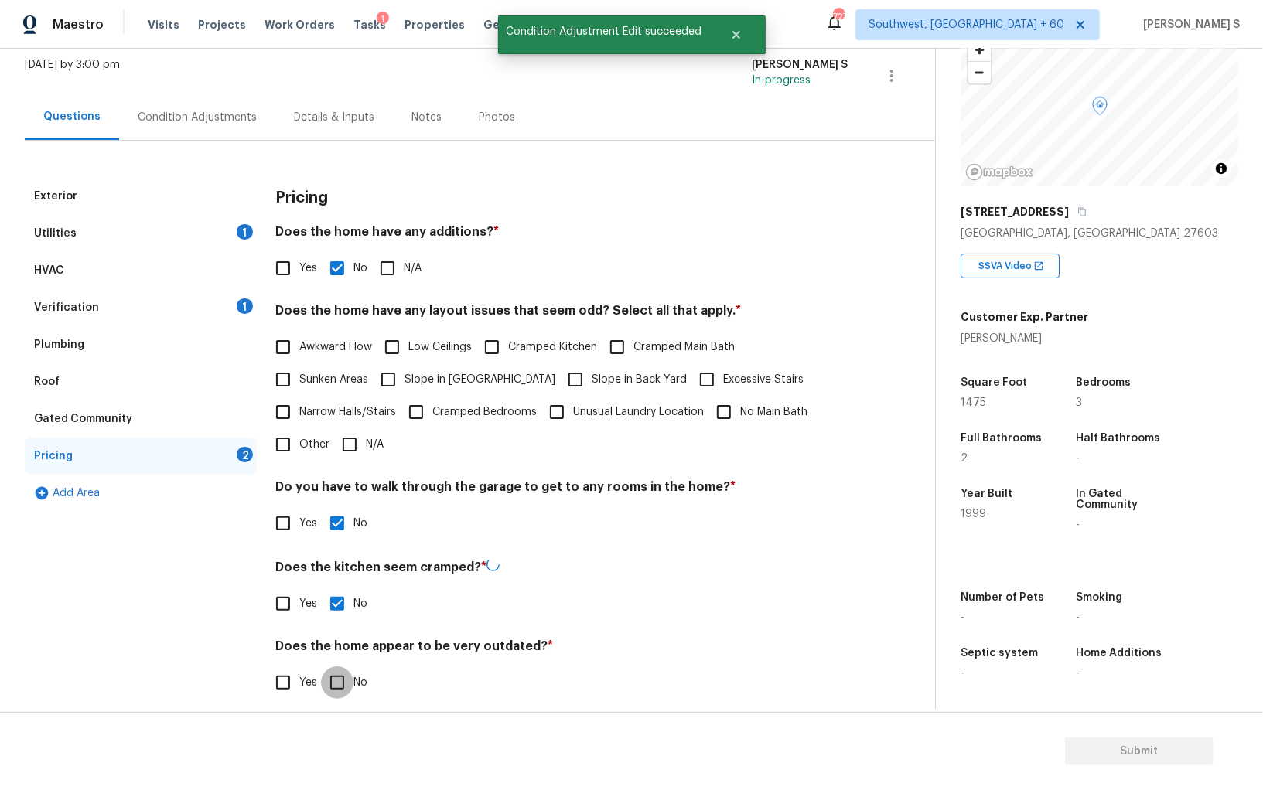
click at [321, 666] on input "No" at bounding box center [337, 682] width 32 height 32
checkbox input "true"
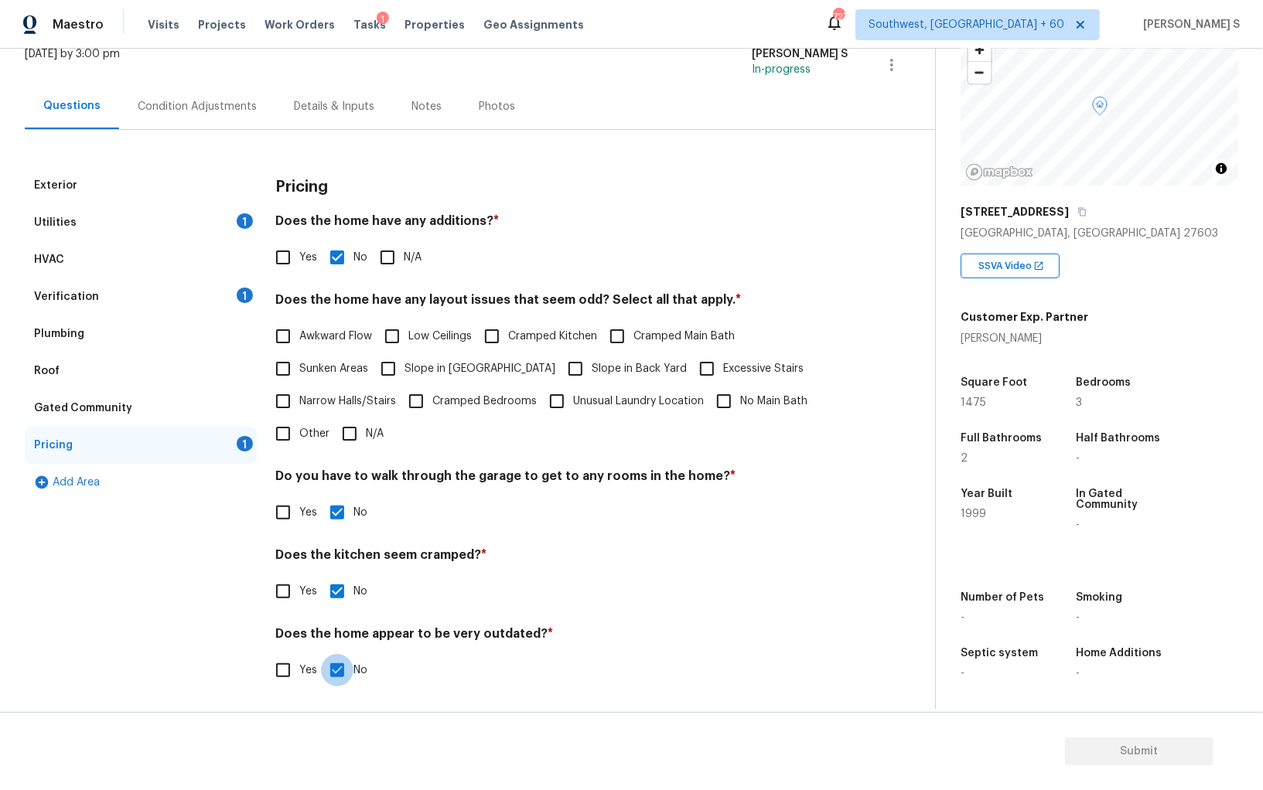
scroll to position [0, 0]
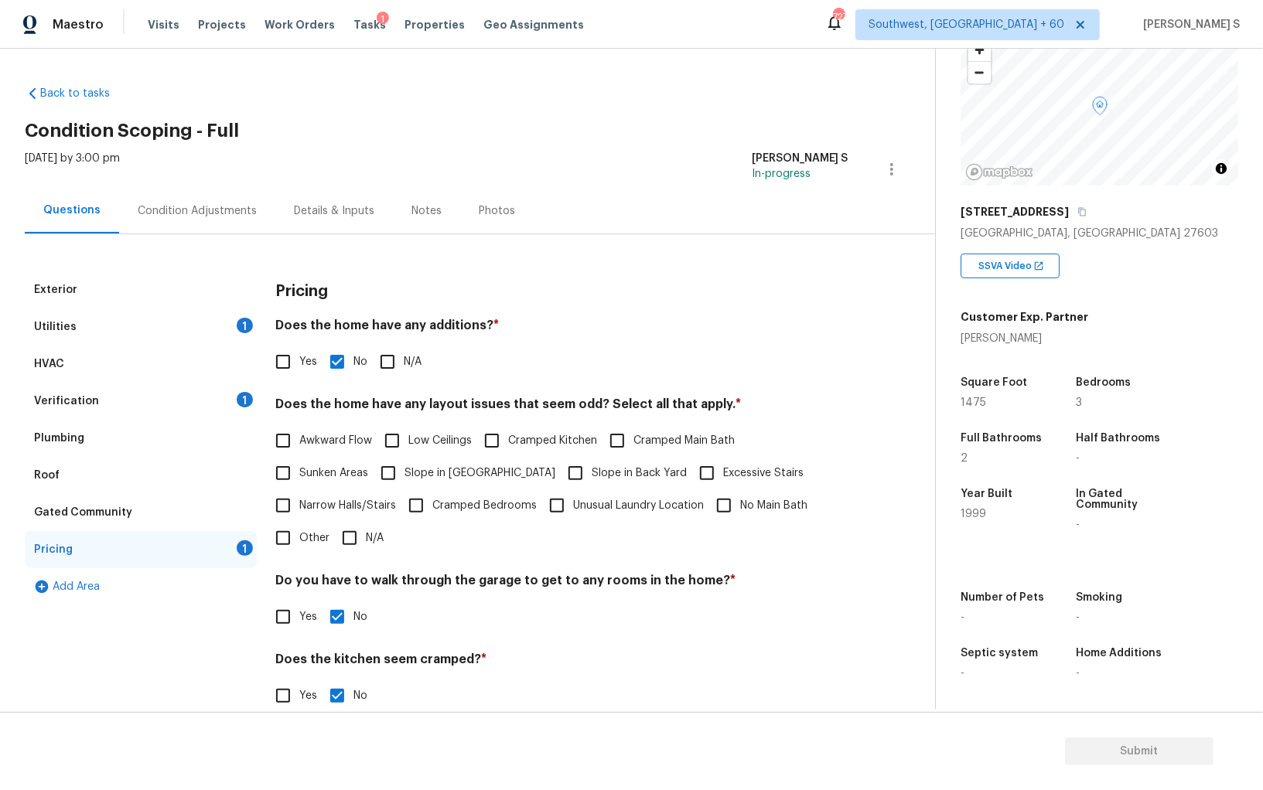
click at [204, 197] on div "Condition Adjustments" at bounding box center [197, 211] width 156 height 46
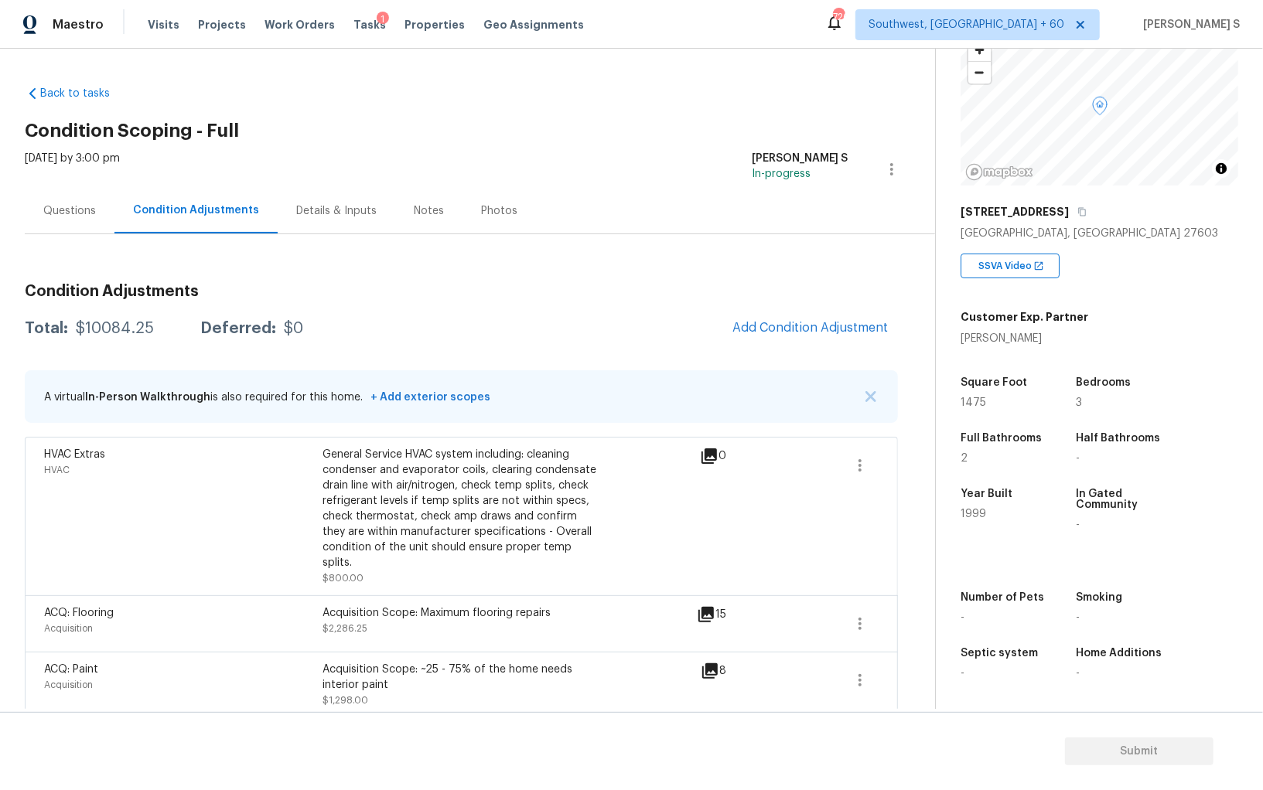
click at [79, 211] on div "Questions" at bounding box center [69, 210] width 53 height 15
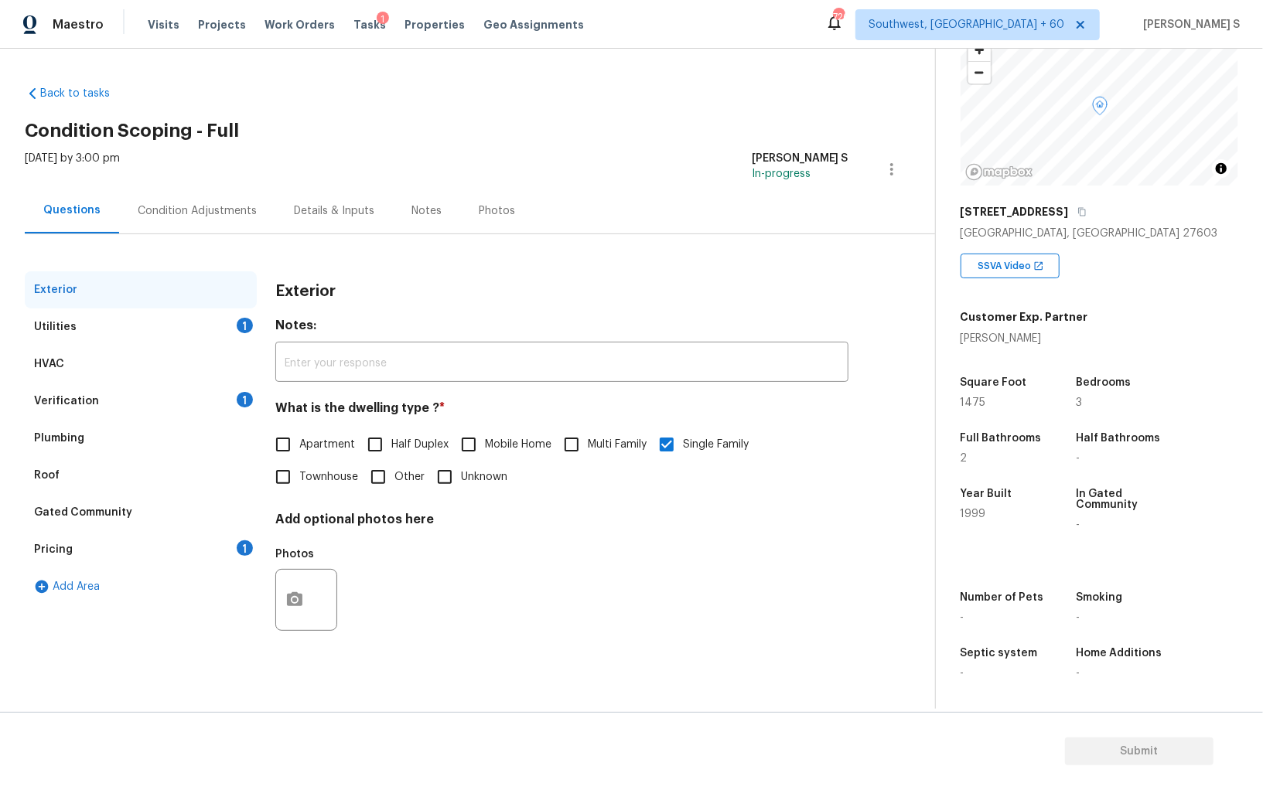
click at [136, 547] on div "Pricing 1" at bounding box center [141, 549] width 232 height 37
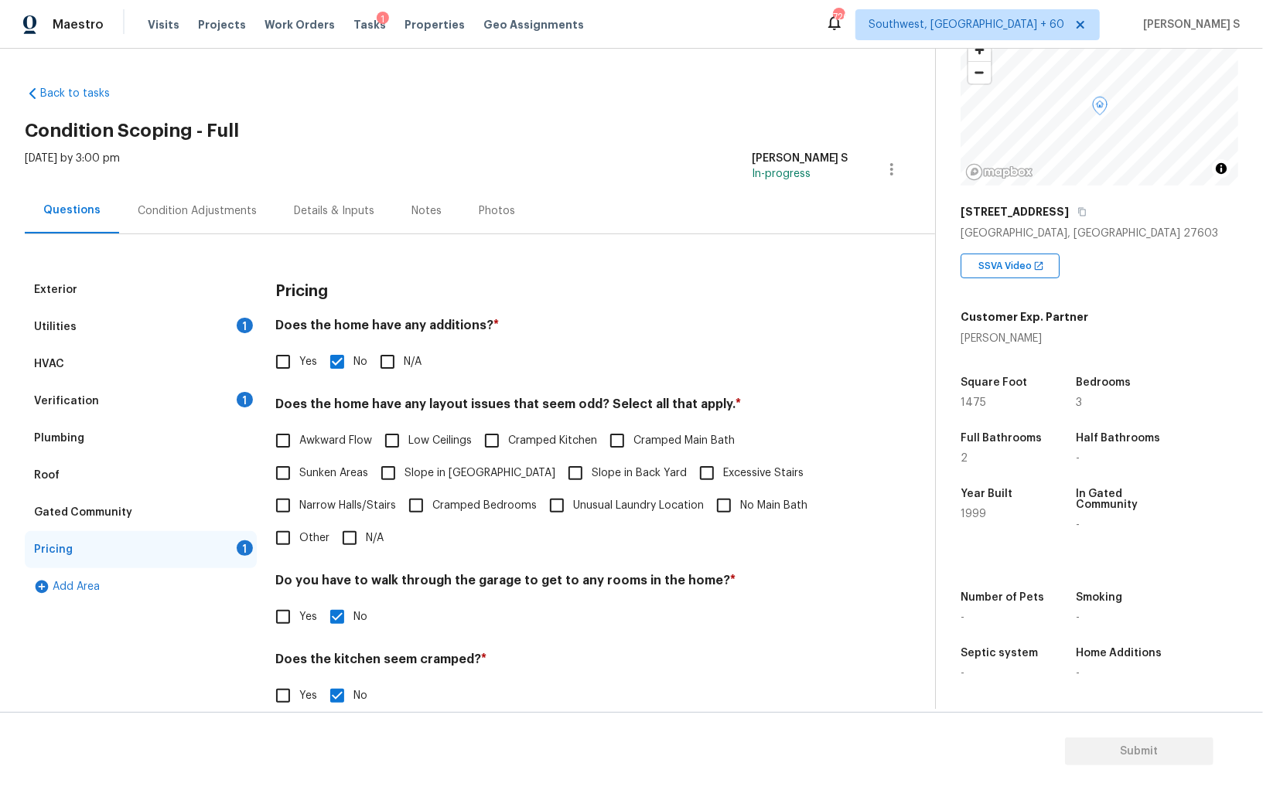
click at [136, 547] on div "Pricing 1" at bounding box center [141, 549] width 232 height 37
click at [401, 455] on input "Low Ceilings" at bounding box center [392, 440] width 32 height 32
checkbox input "true"
click at [403, 468] on input "Slope in Front Yard" at bounding box center [388, 474] width 32 height 32
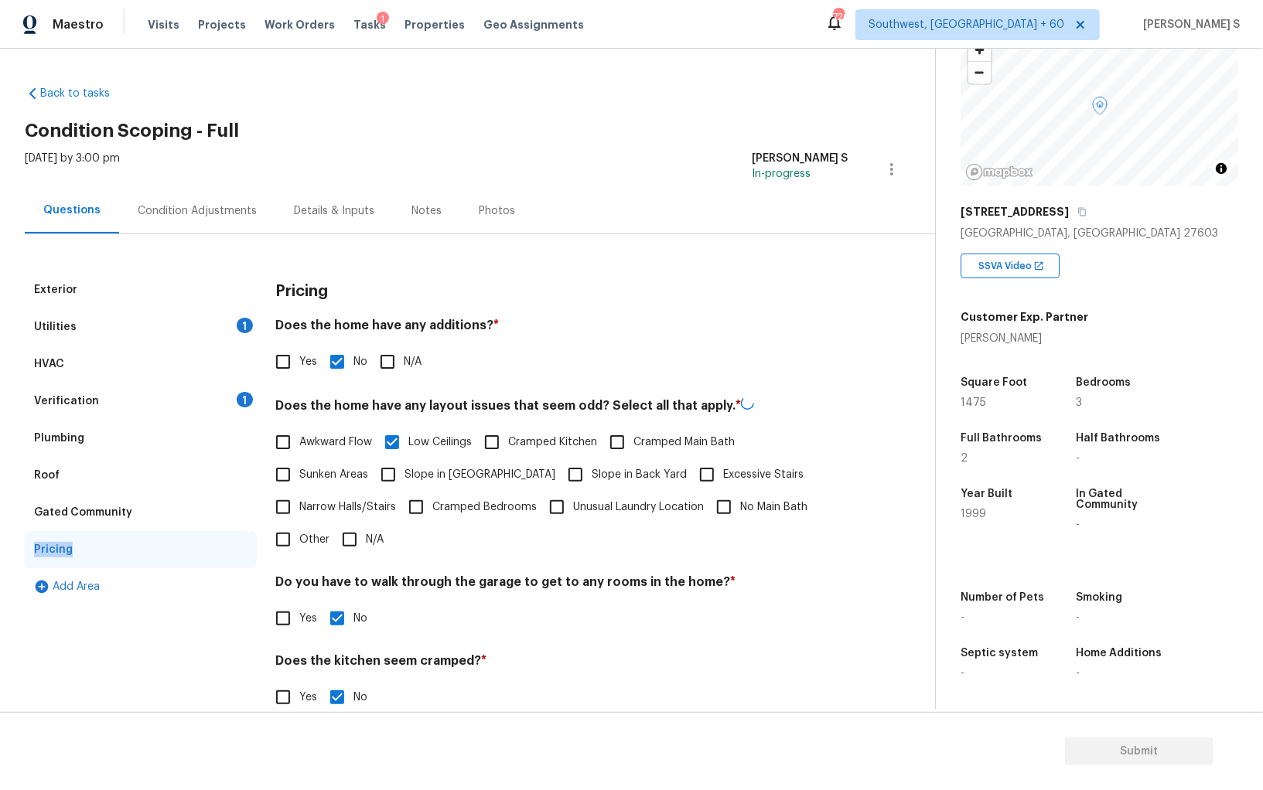
checkbox input "true"
drag, startPoint x: 522, startPoint y: 469, endPoint x: 411, endPoint y: 469, distance: 110.6
click at [559, 469] on input "Slope in Back Yard" at bounding box center [575, 474] width 32 height 32
checkbox input "true"
click at [349, 462] on label "Sunken Areas" at bounding box center [317, 474] width 101 height 32
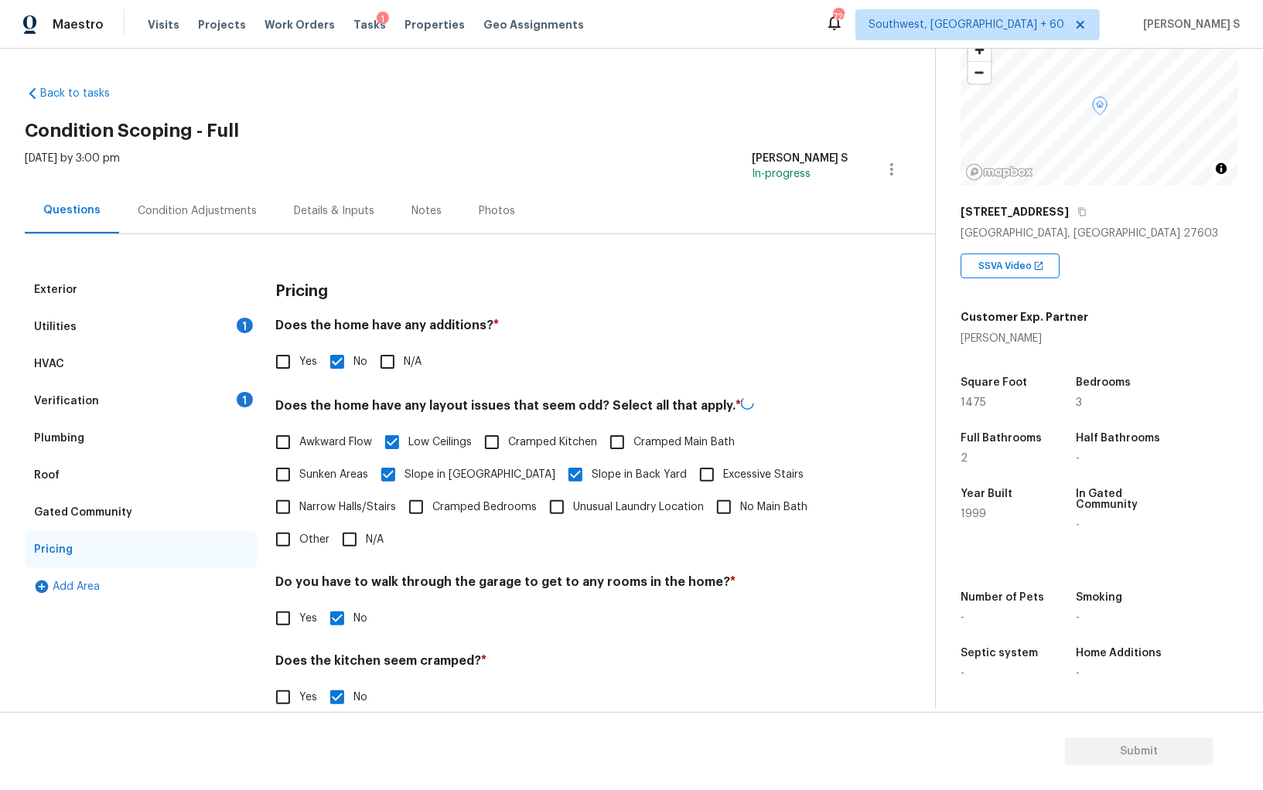
click at [299, 462] on input "Sunken Areas" at bounding box center [283, 474] width 32 height 32
checkbox input "true"
click at [397, 459] on input "Slope in Front Yard" at bounding box center [388, 473] width 32 height 32
checkbox input "false"
click at [342, 463] on label "Sunken Areas" at bounding box center [317, 474] width 101 height 32
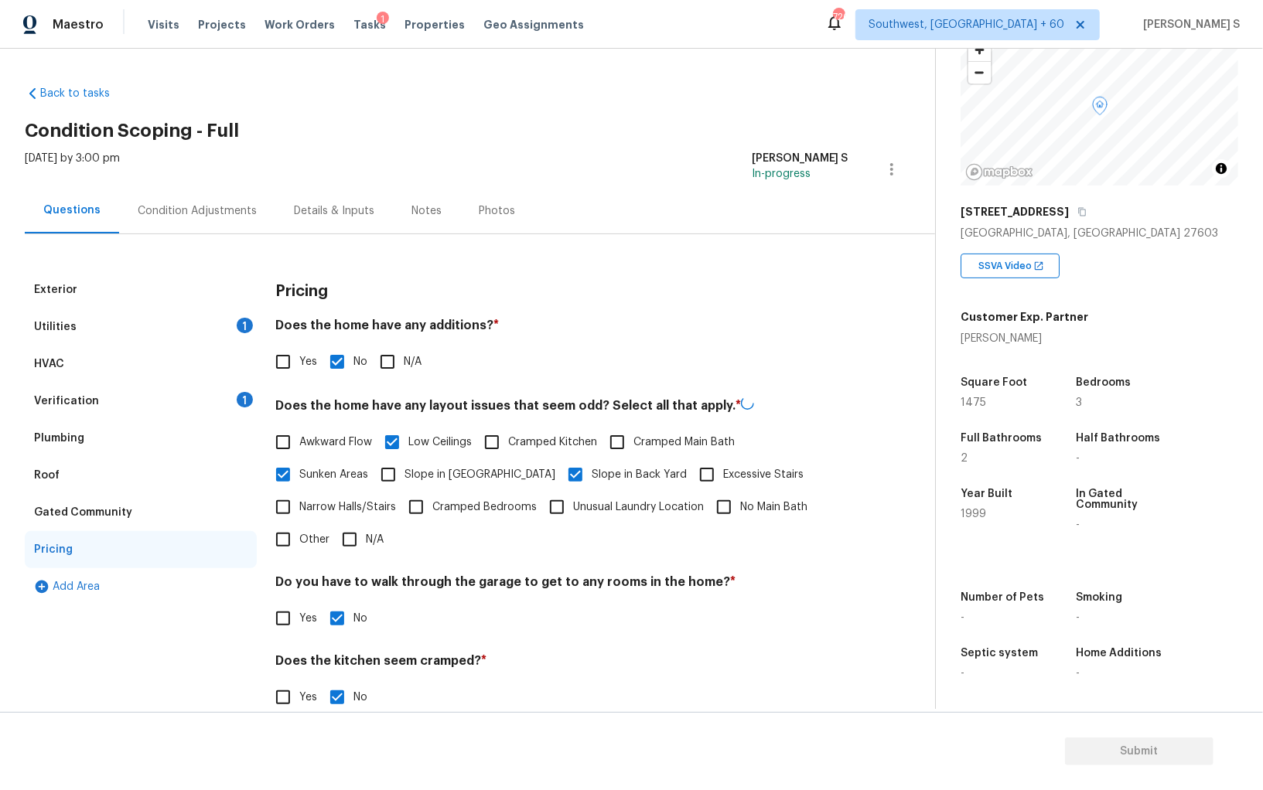
click at [299, 463] on input "Sunken Areas" at bounding box center [283, 474] width 32 height 32
checkbox input "false"
click at [403, 448] on input "Low Ceilings" at bounding box center [392, 440] width 32 height 32
checkbox input "false"
click at [403, 475] on input "Slope in Front Yard" at bounding box center [388, 474] width 32 height 32
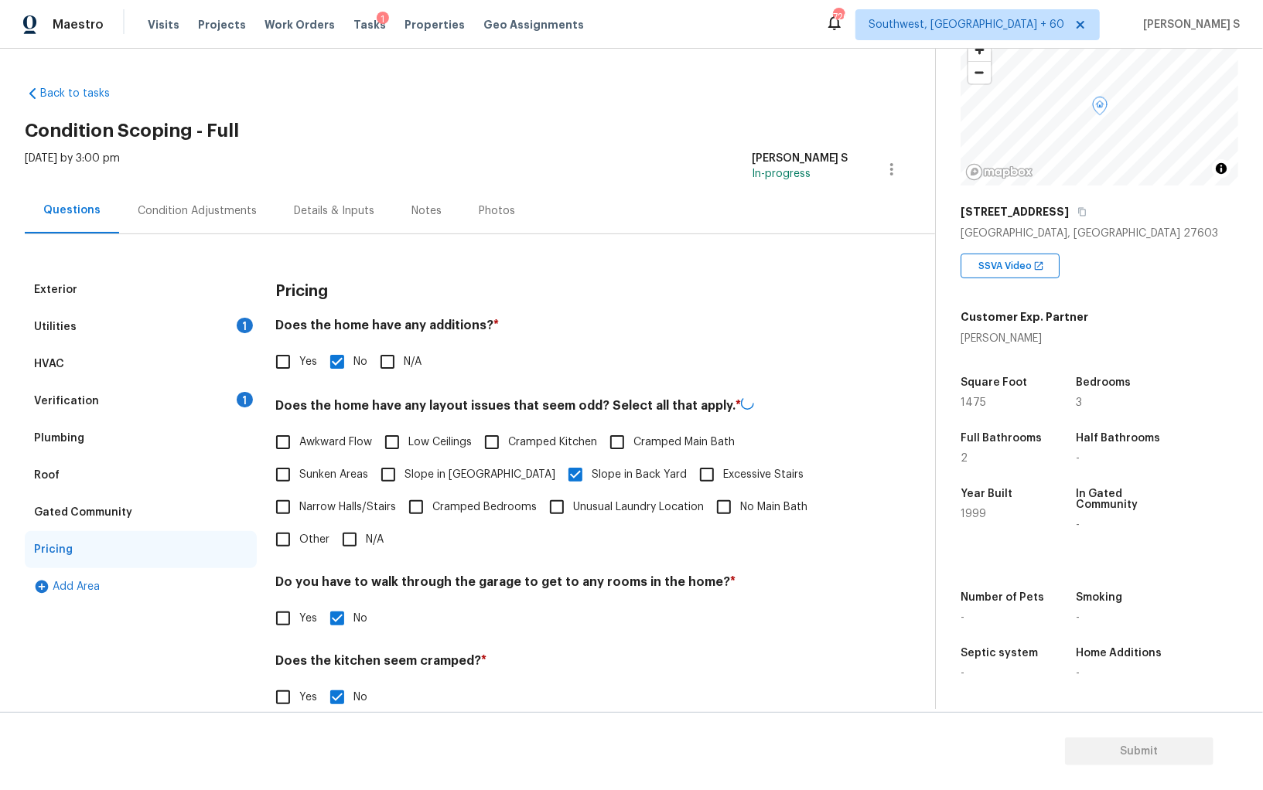
checkbox input "true"
click at [283, 468] on input "Sunken Areas" at bounding box center [283, 473] width 32 height 32
checkbox input "true"
click at [228, 409] on div "Verification 1" at bounding box center [141, 401] width 232 height 37
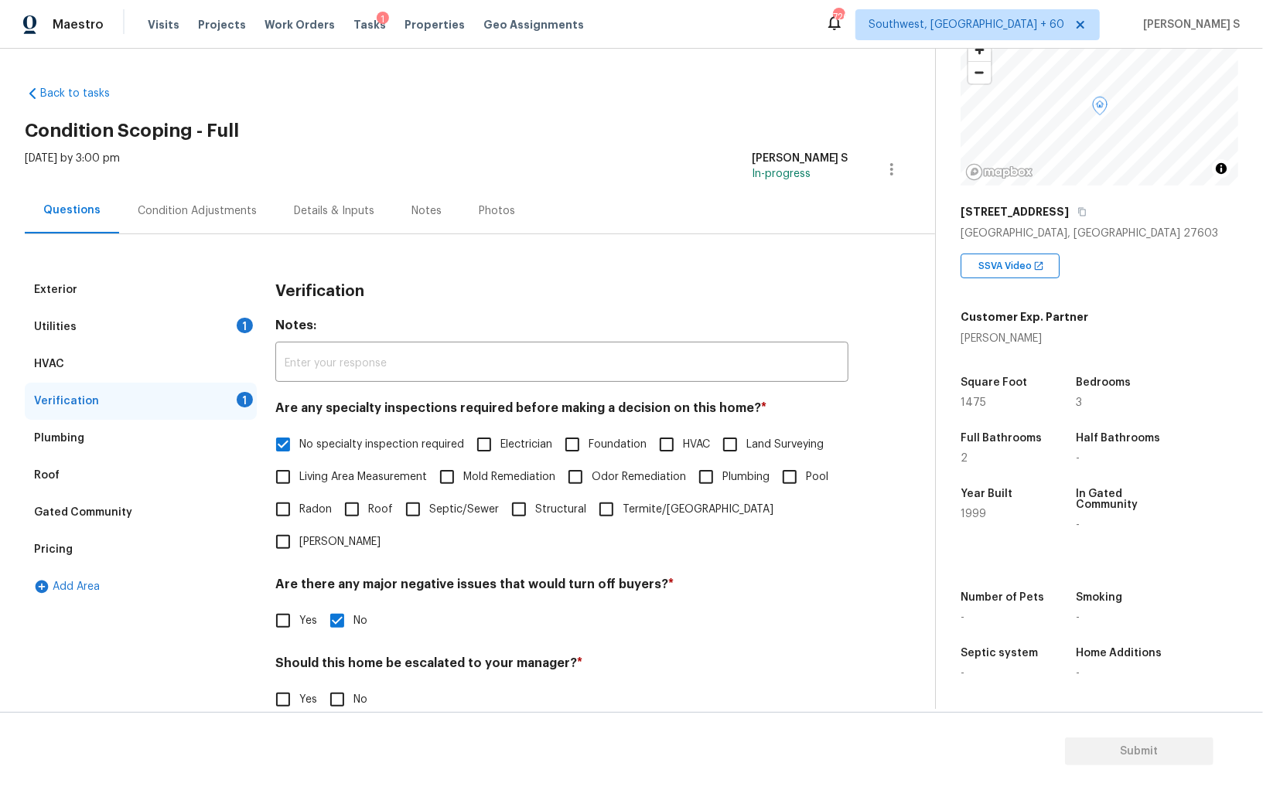
scroll to position [92, 0]
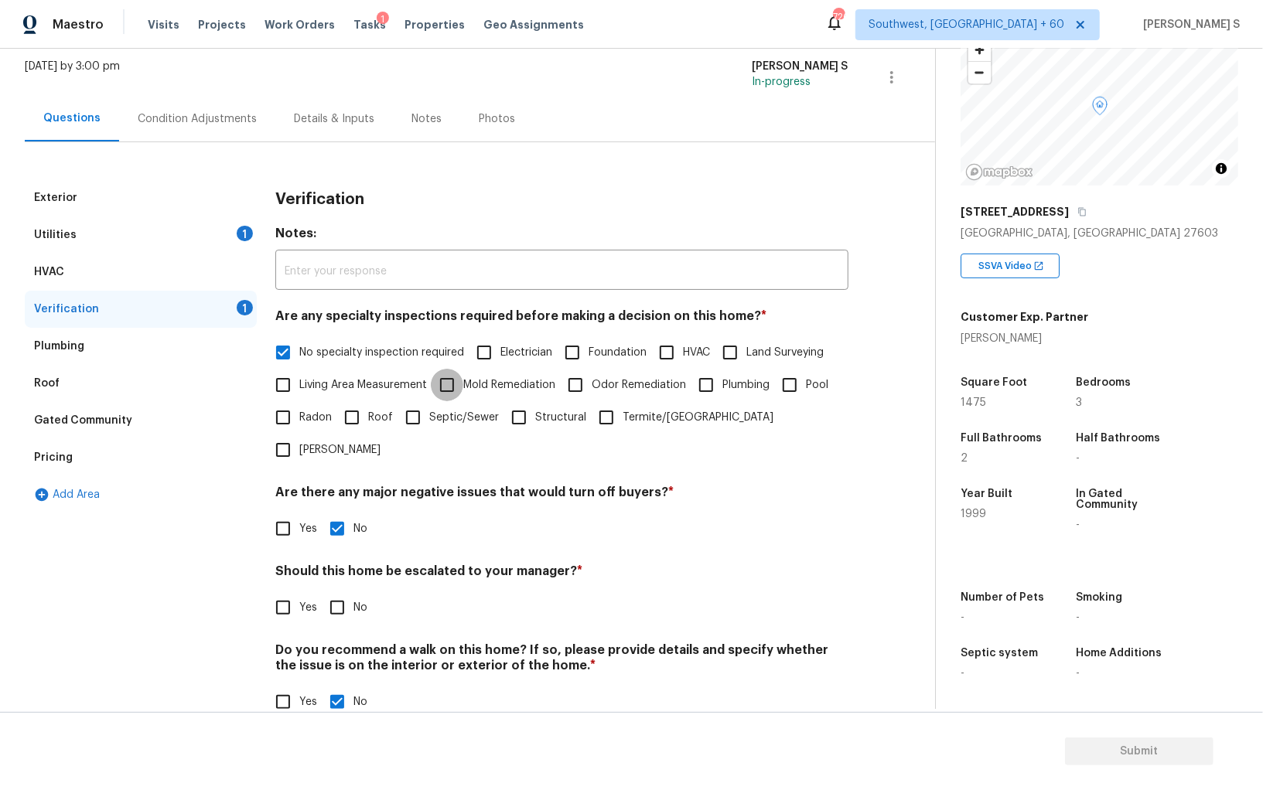
click at [450, 381] on input "Mold Remediation" at bounding box center [447, 385] width 32 height 32
checkbox input "true"
click at [275, 358] on input "No specialty inspection required" at bounding box center [283, 354] width 32 height 32
checkbox input "false"
click at [380, 408] on label "Roof" at bounding box center [364, 417] width 57 height 32
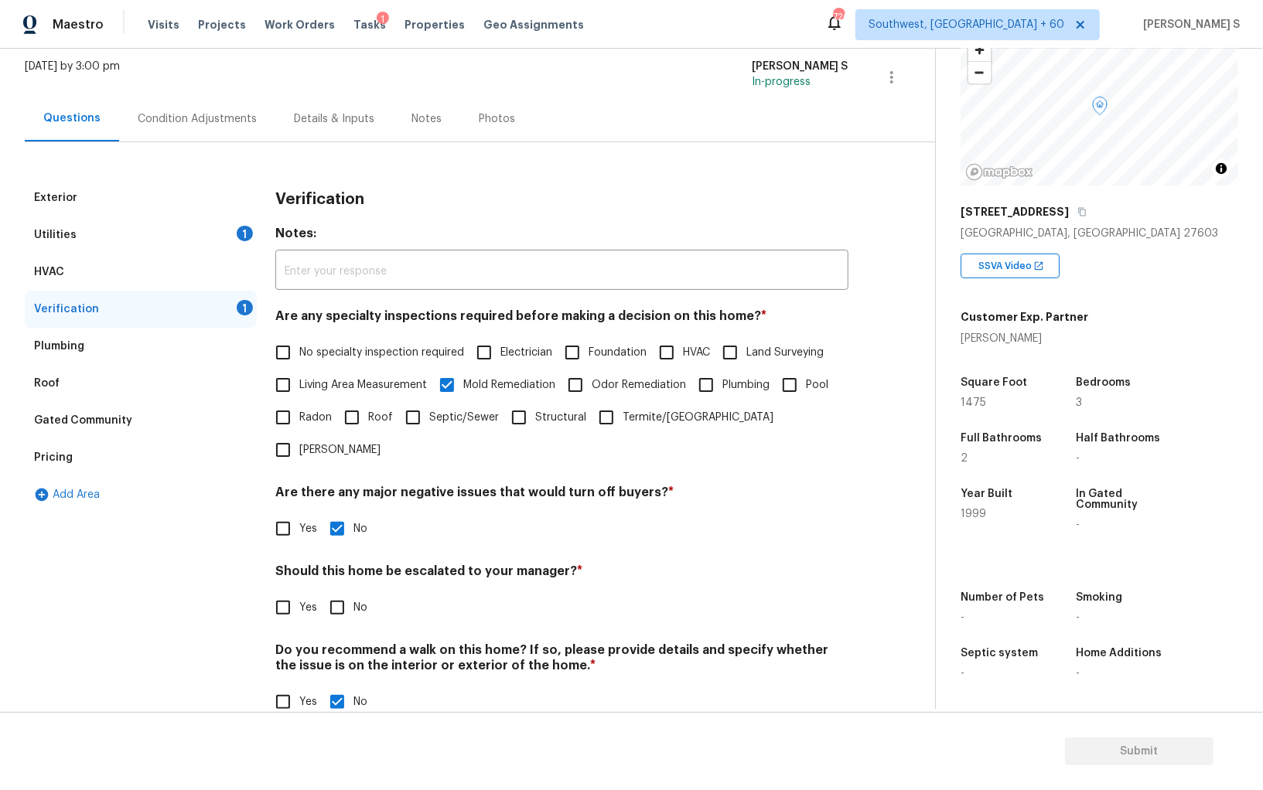
click at [368, 408] on input "Roof" at bounding box center [352, 417] width 32 height 32
checkbox input "true"
click at [590, 377] on input "Odor Remediation" at bounding box center [575, 385] width 32 height 32
checkbox input "true"
click at [603, 359] on span "Foundation" at bounding box center [617, 353] width 58 height 16
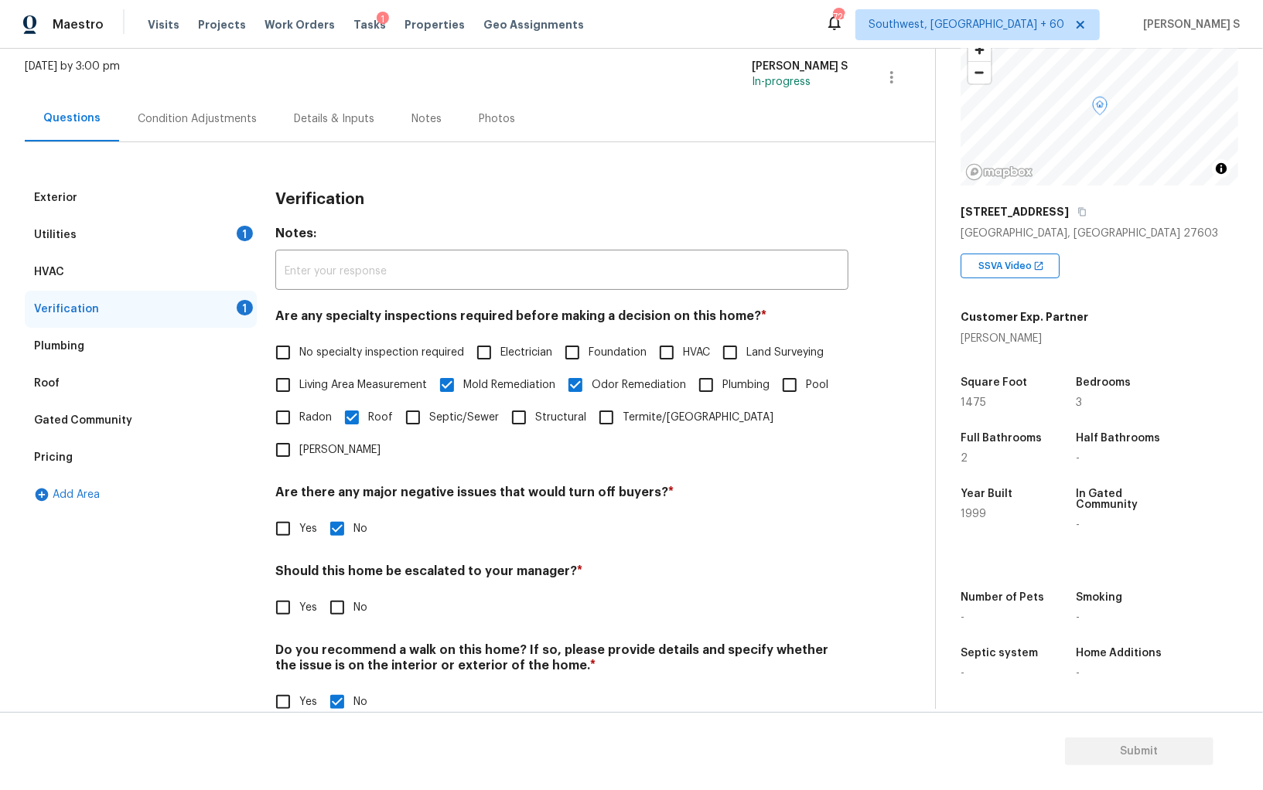
click at [588, 359] on input "Foundation" at bounding box center [572, 352] width 32 height 32
checkbox input "true"
click at [337, 591] on input "No" at bounding box center [337, 607] width 32 height 32
checkbox input "true"
click at [242, 227] on div "1" at bounding box center [245, 233] width 16 height 15
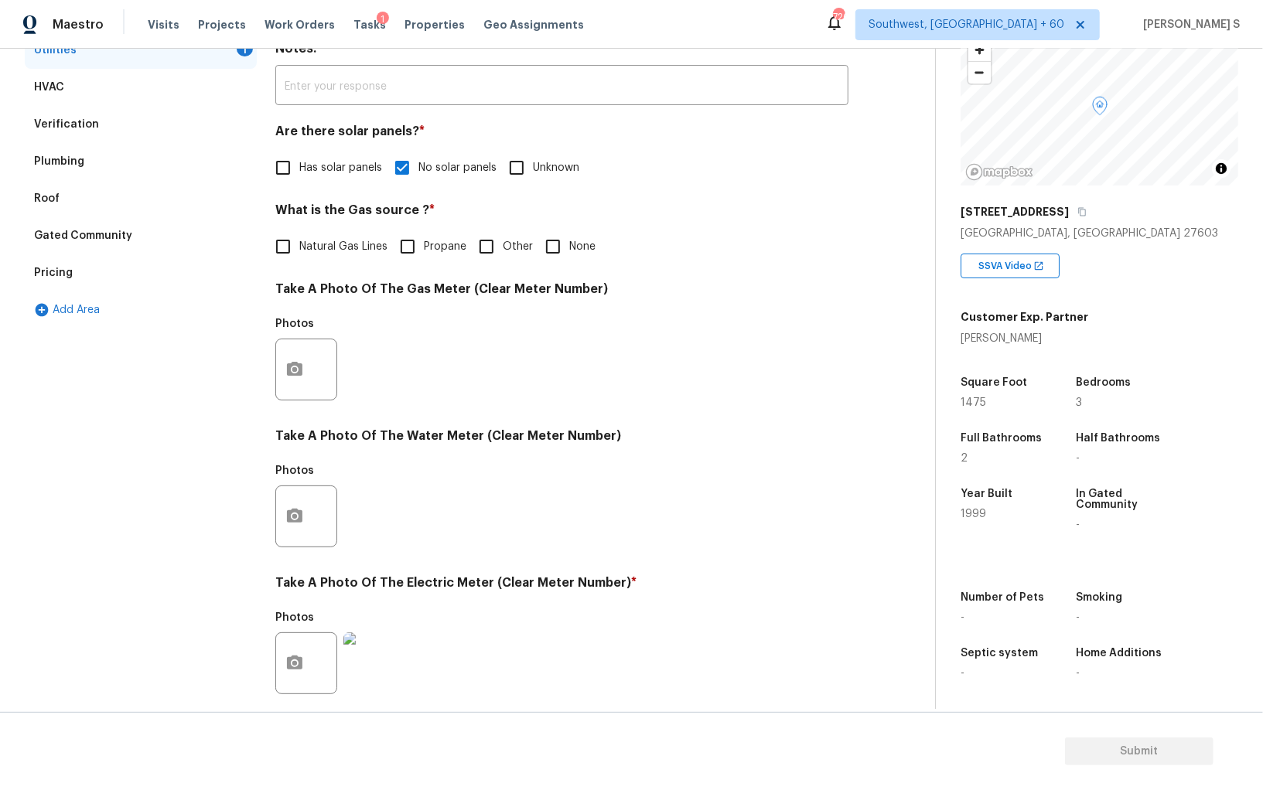
scroll to position [226, 0]
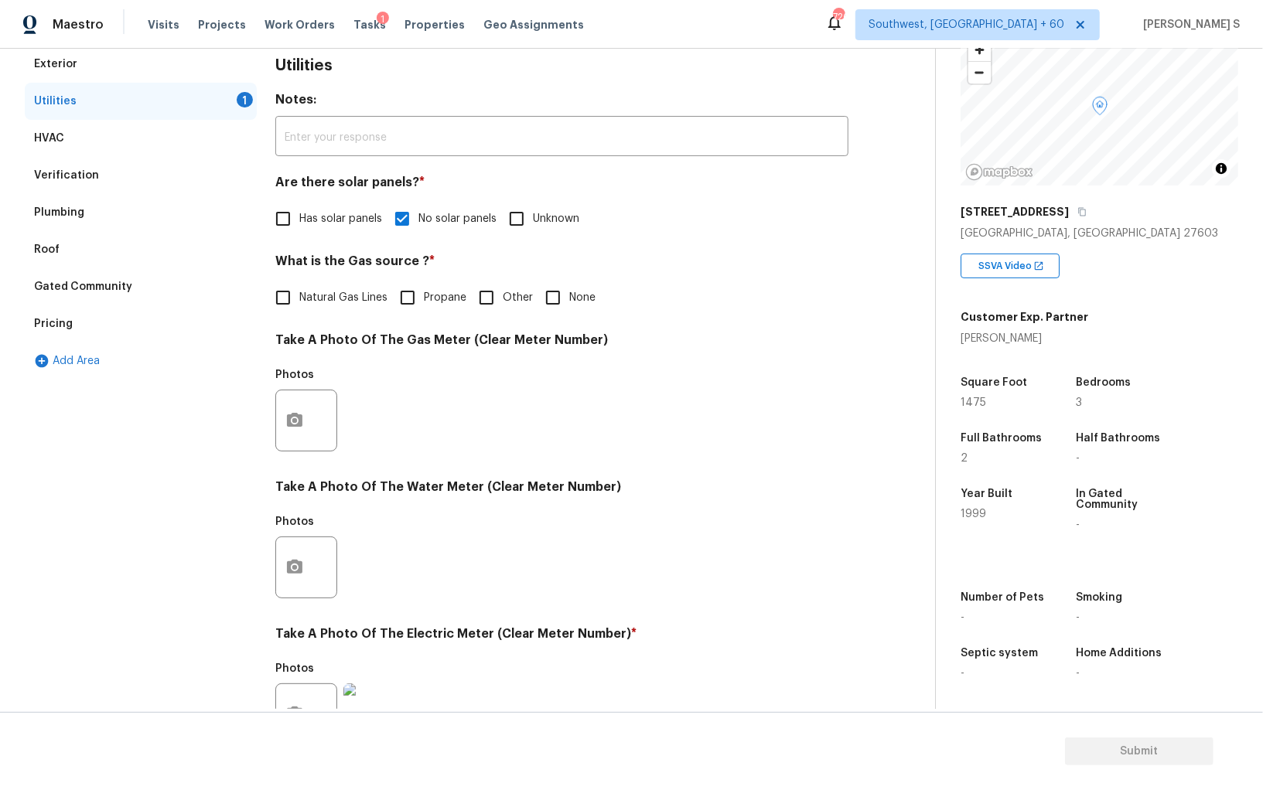
click at [571, 306] on label "None" at bounding box center [566, 297] width 59 height 32
click at [569, 306] on input "None" at bounding box center [553, 297] width 32 height 32
checkbox input "true"
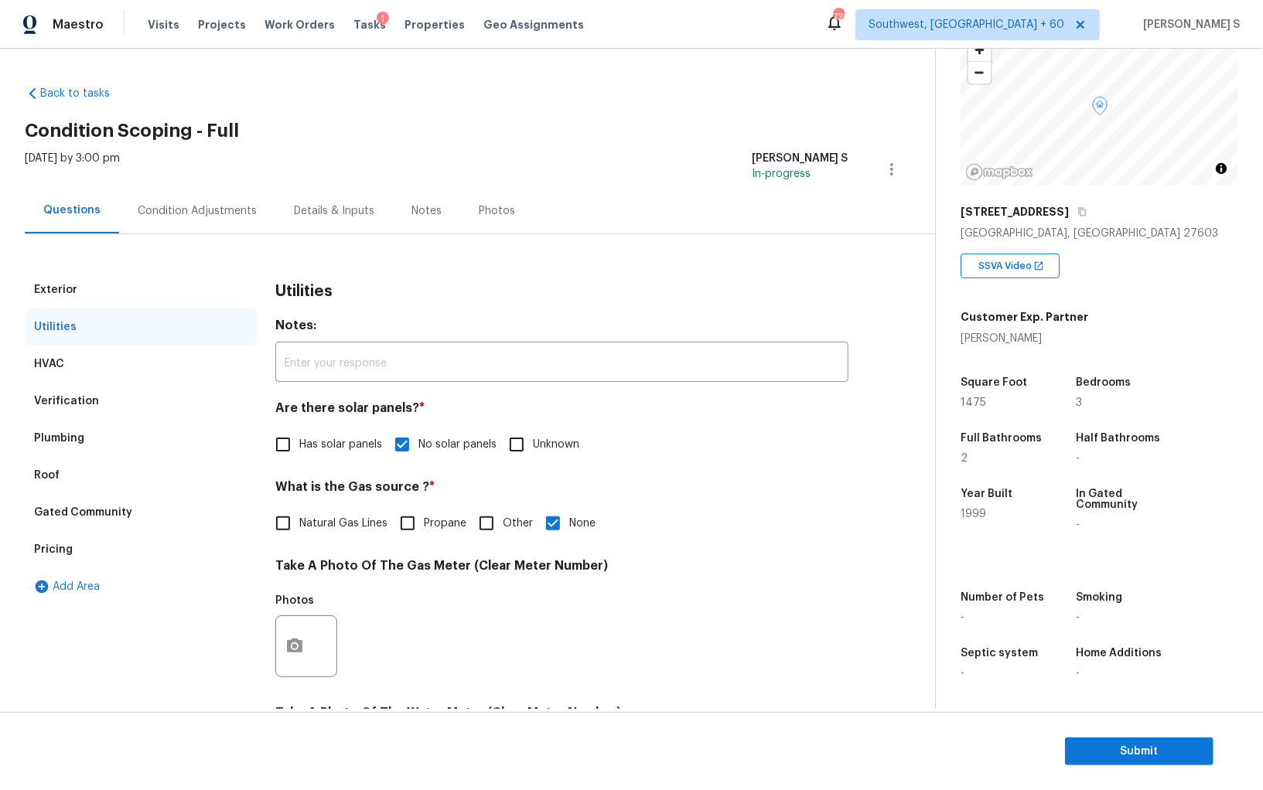
click at [240, 193] on div "Condition Adjustments" at bounding box center [197, 211] width 156 height 46
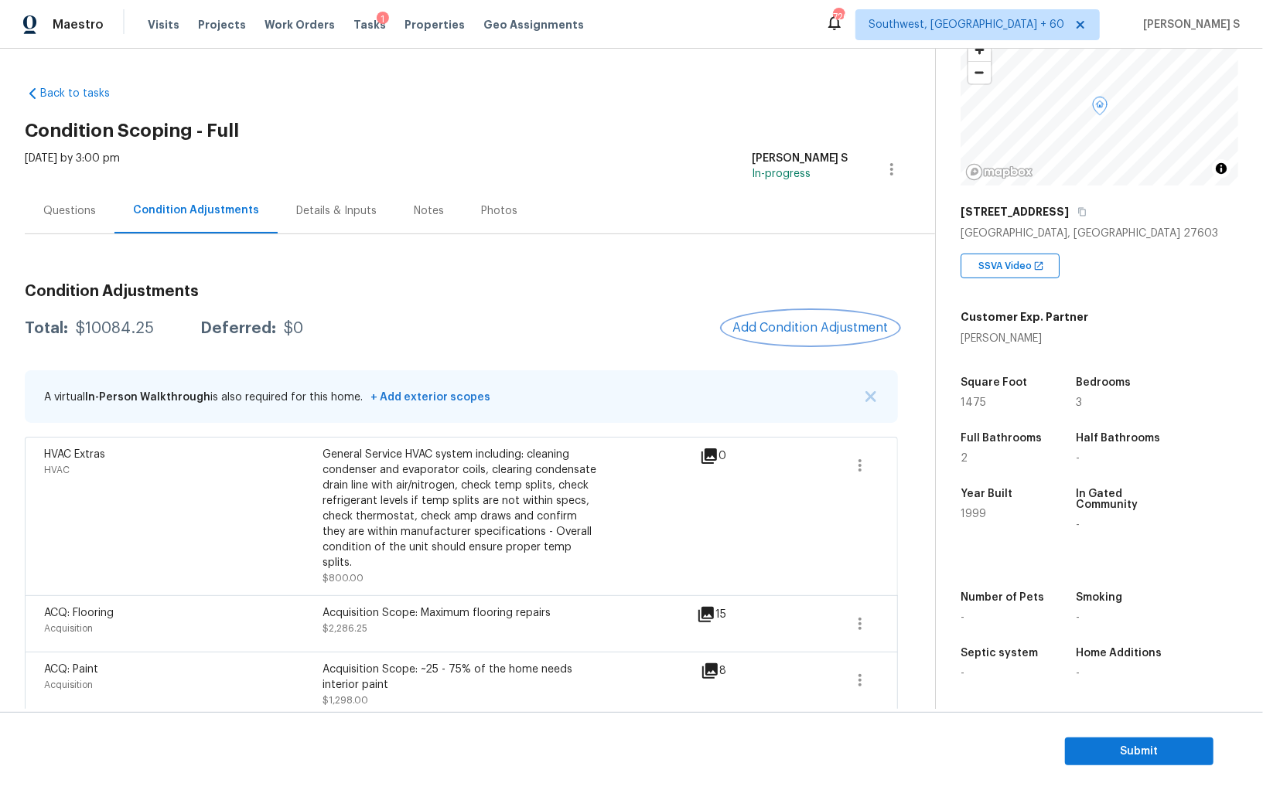
click at [779, 318] on button "Add Condition Adjustment" at bounding box center [810, 328] width 175 height 32
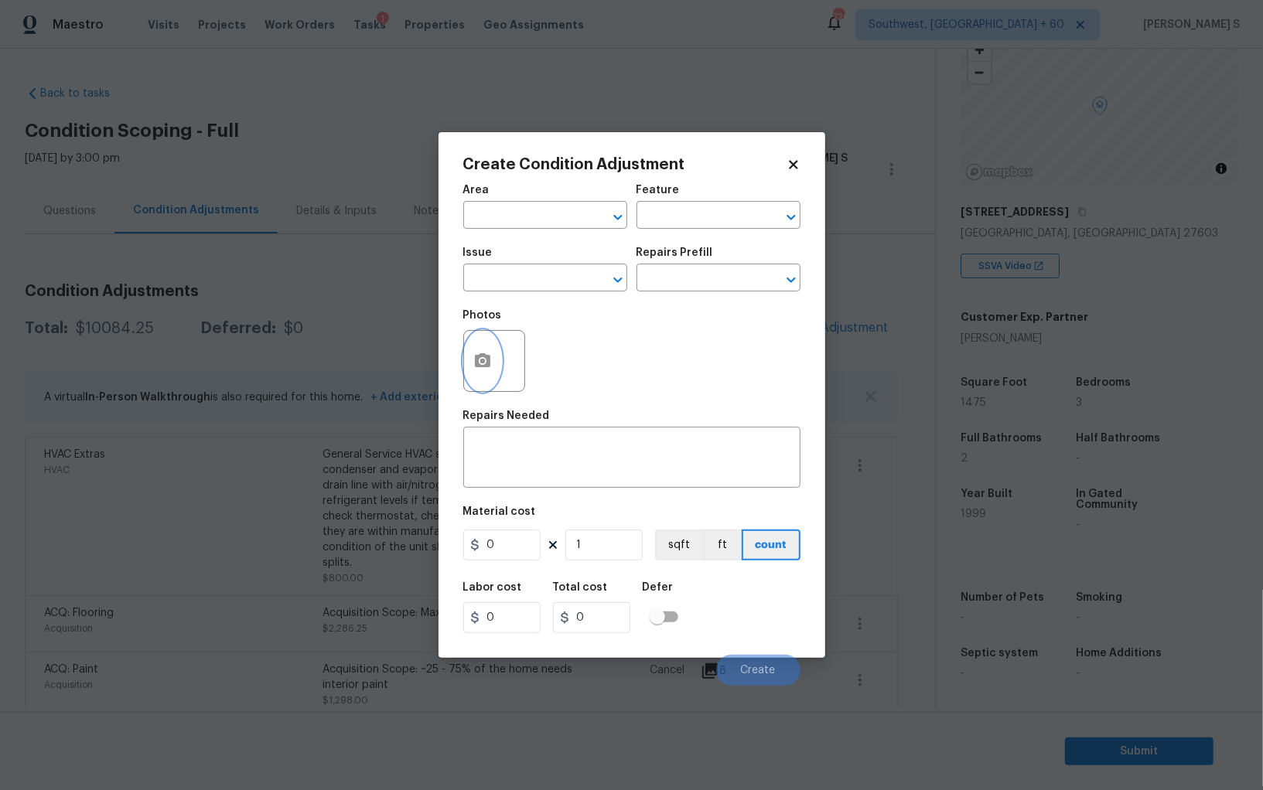
click at [483, 357] on icon "button" at bounding box center [482, 360] width 15 height 14
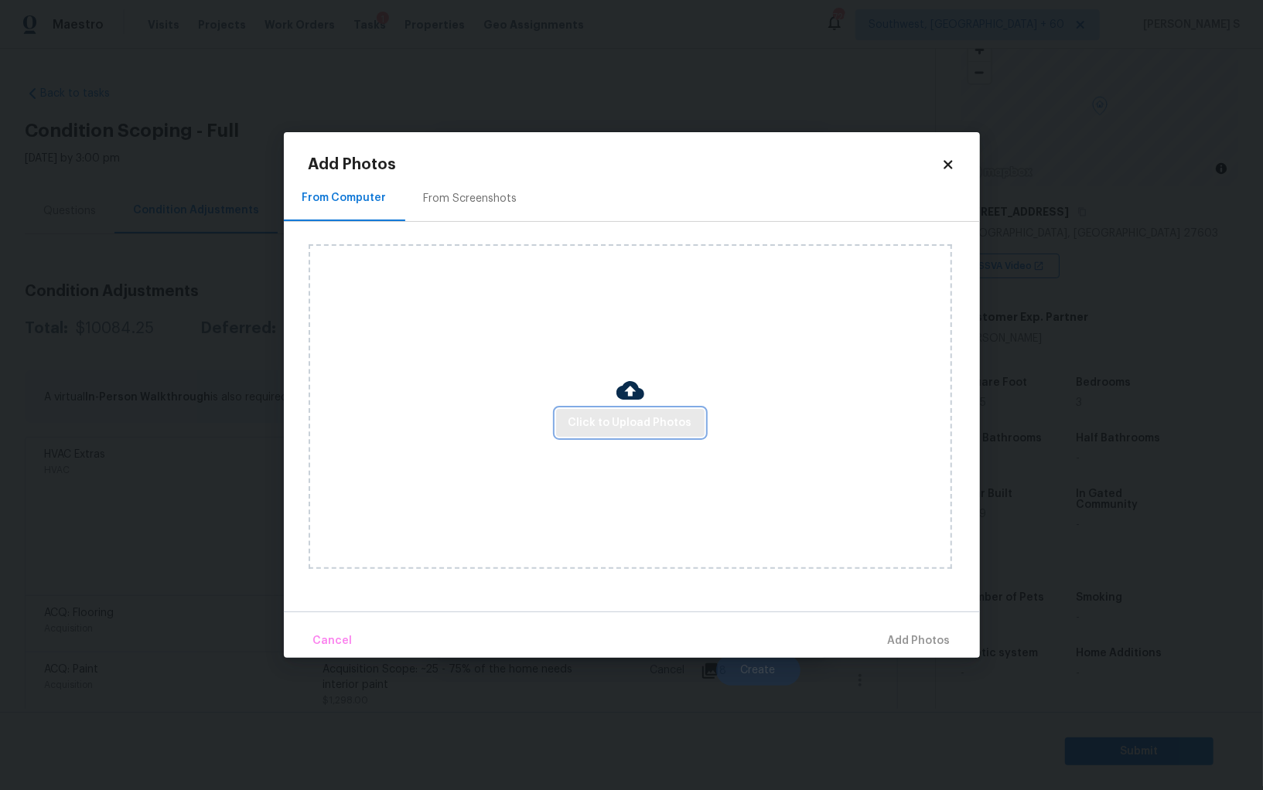
click at [630, 419] on span "Click to Upload Photos" at bounding box center [630, 423] width 124 height 19
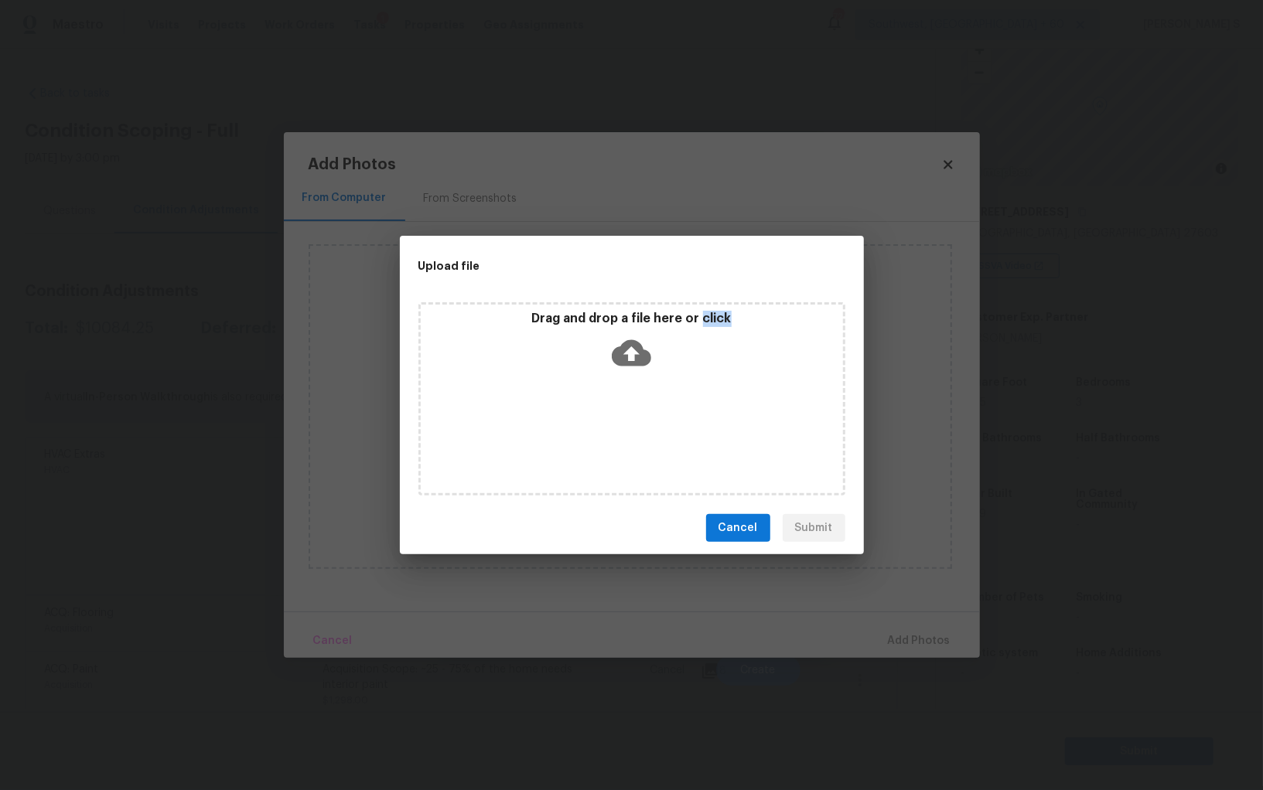
click at [630, 419] on div "Drag and drop a file here or click" at bounding box center [631, 398] width 427 height 193
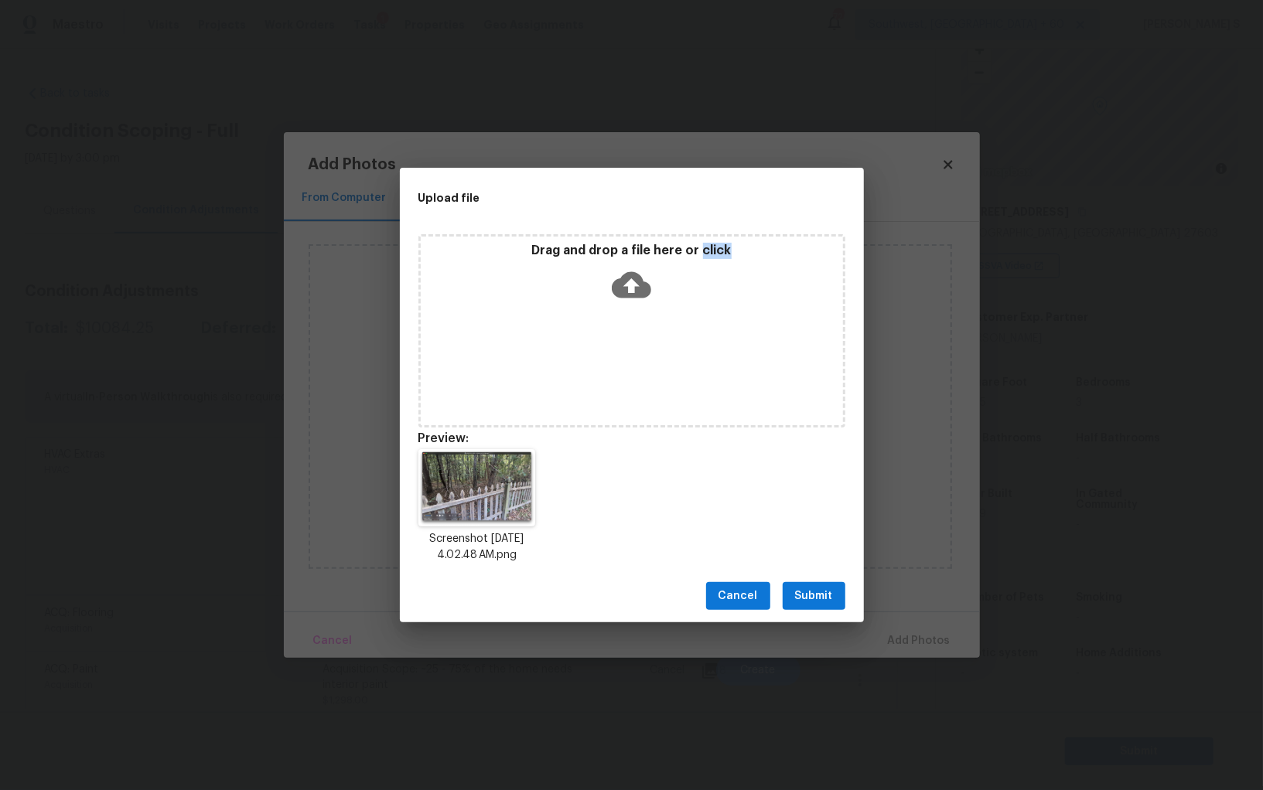
click at [797, 596] on span "Submit" at bounding box center [814, 596] width 38 height 19
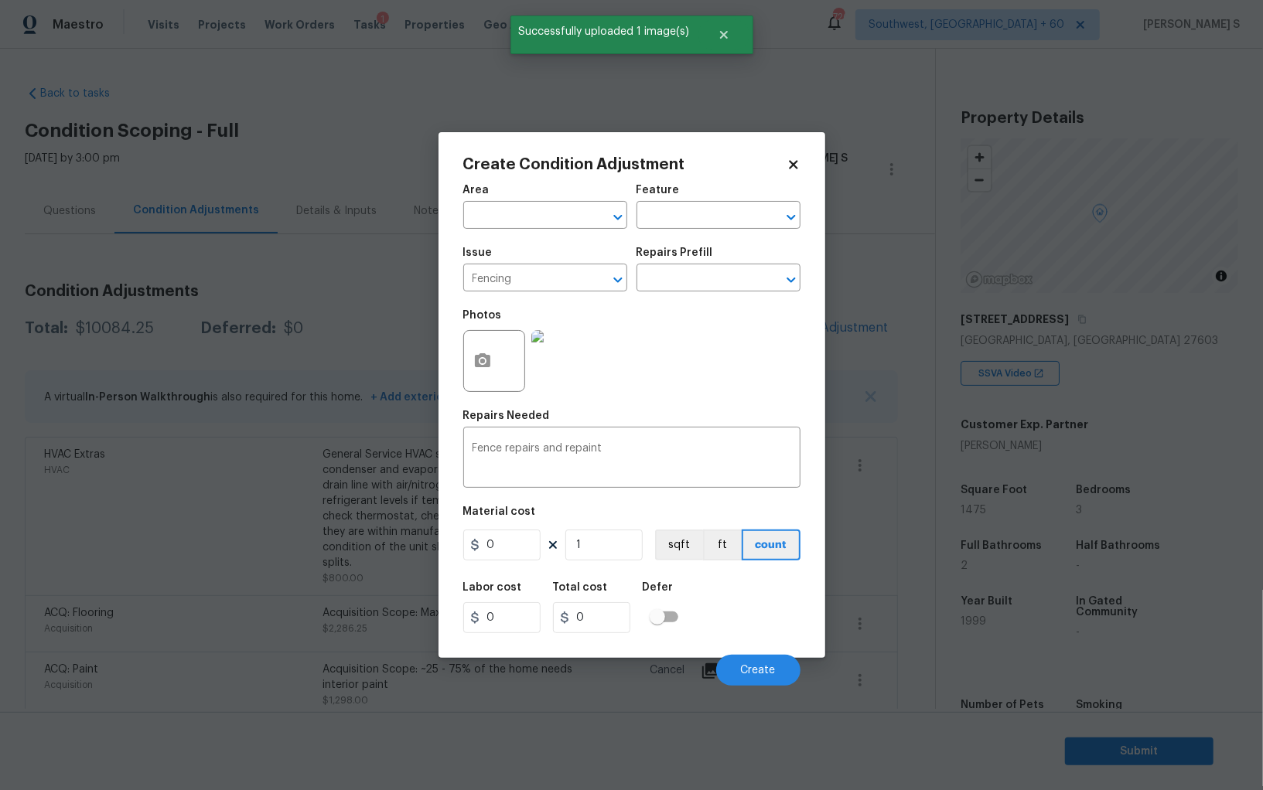
scroll to position [107, 0]
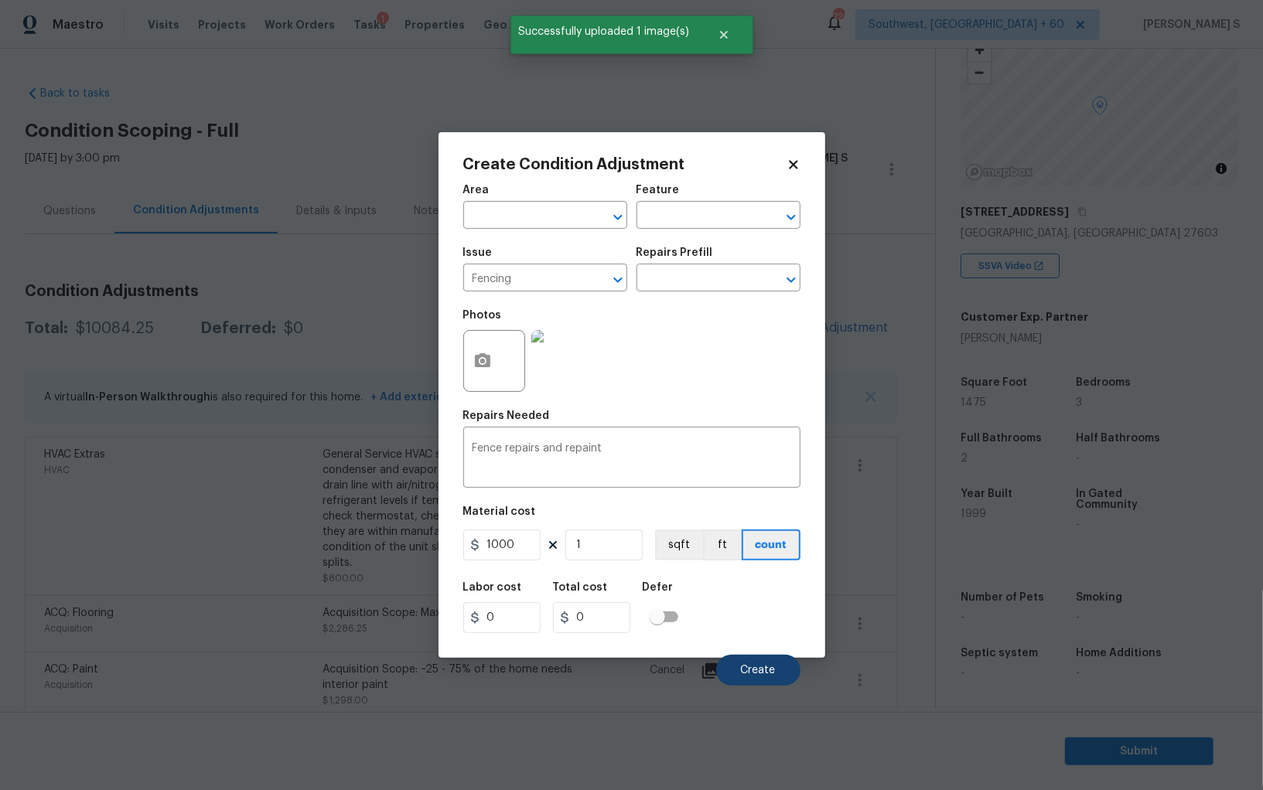
type input "1000"
click at [774, 680] on button "Create" at bounding box center [758, 670] width 84 height 31
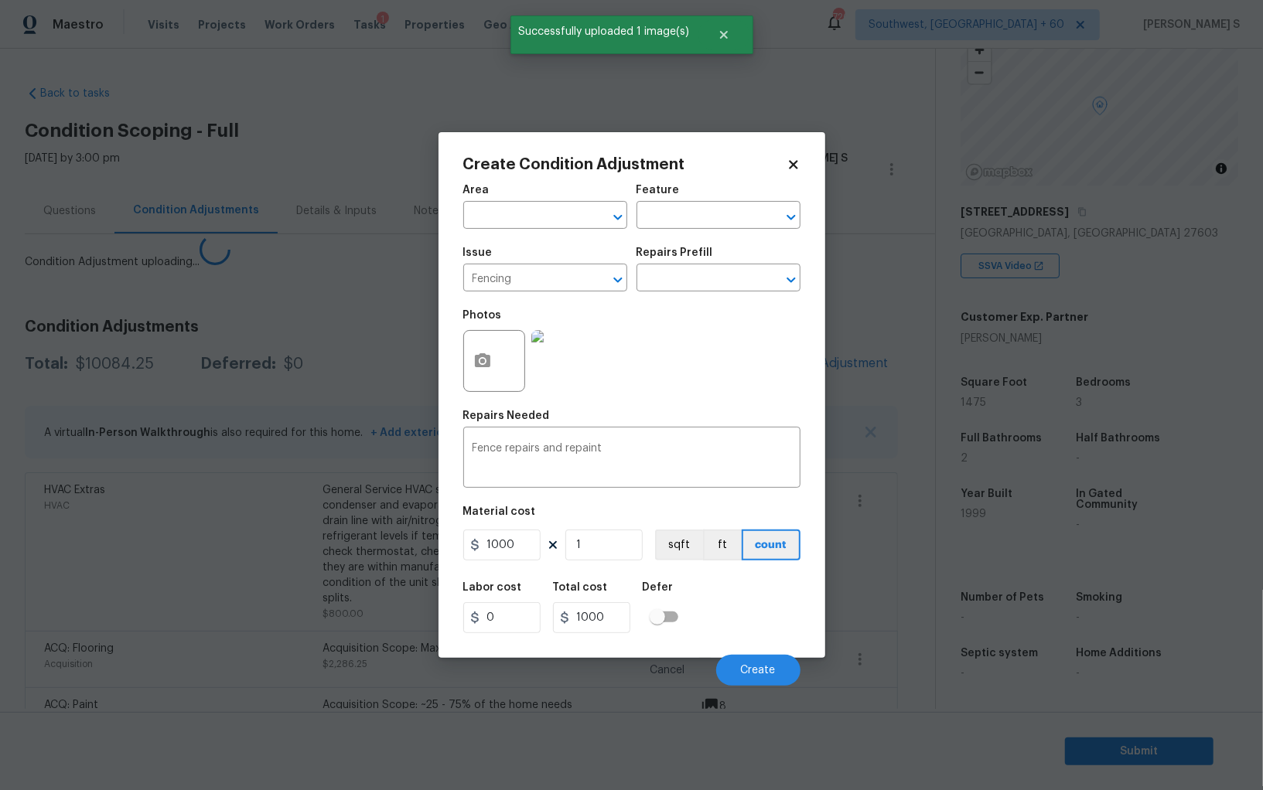
click at [159, 544] on body "Maestro Visits Projects Work Orders Tasks 1 Properties Geo Assignments 726 Sout…" at bounding box center [631, 395] width 1263 height 790
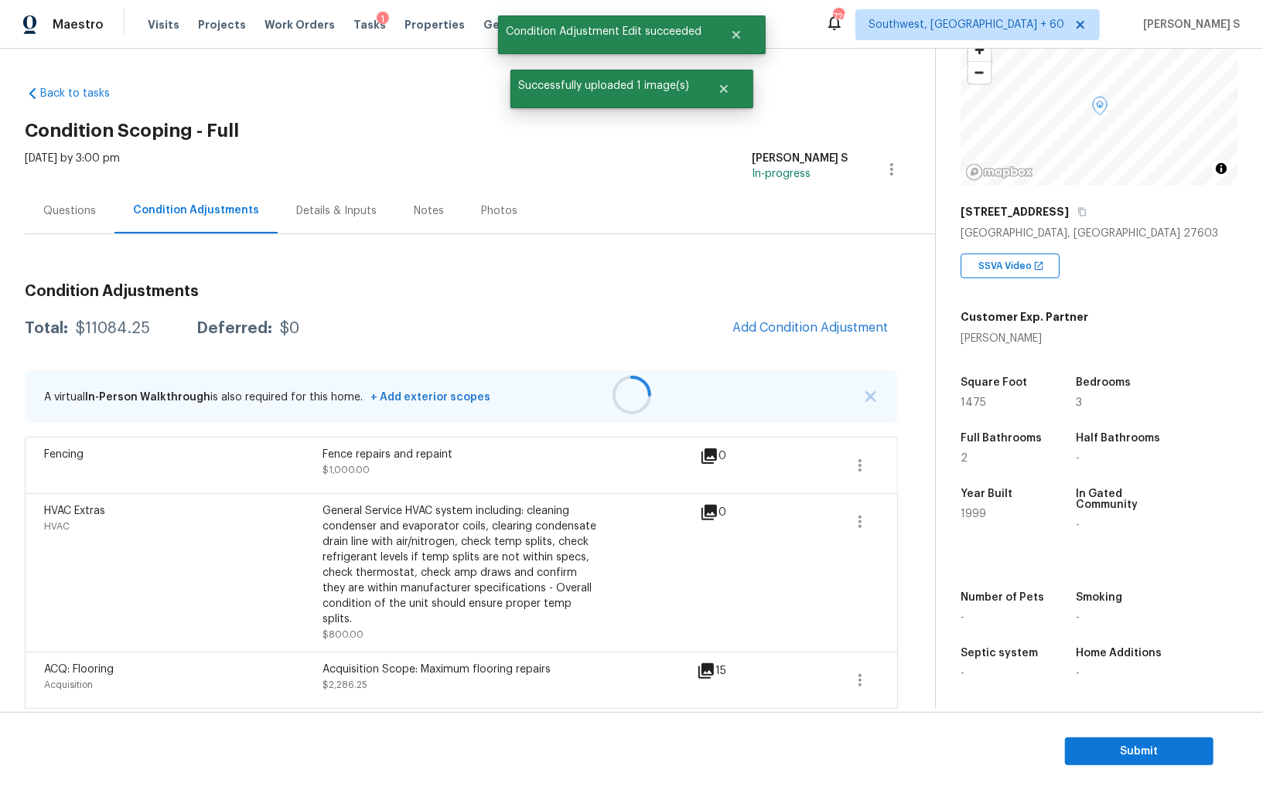
click at [830, 322] on div at bounding box center [631, 395] width 1263 height 790
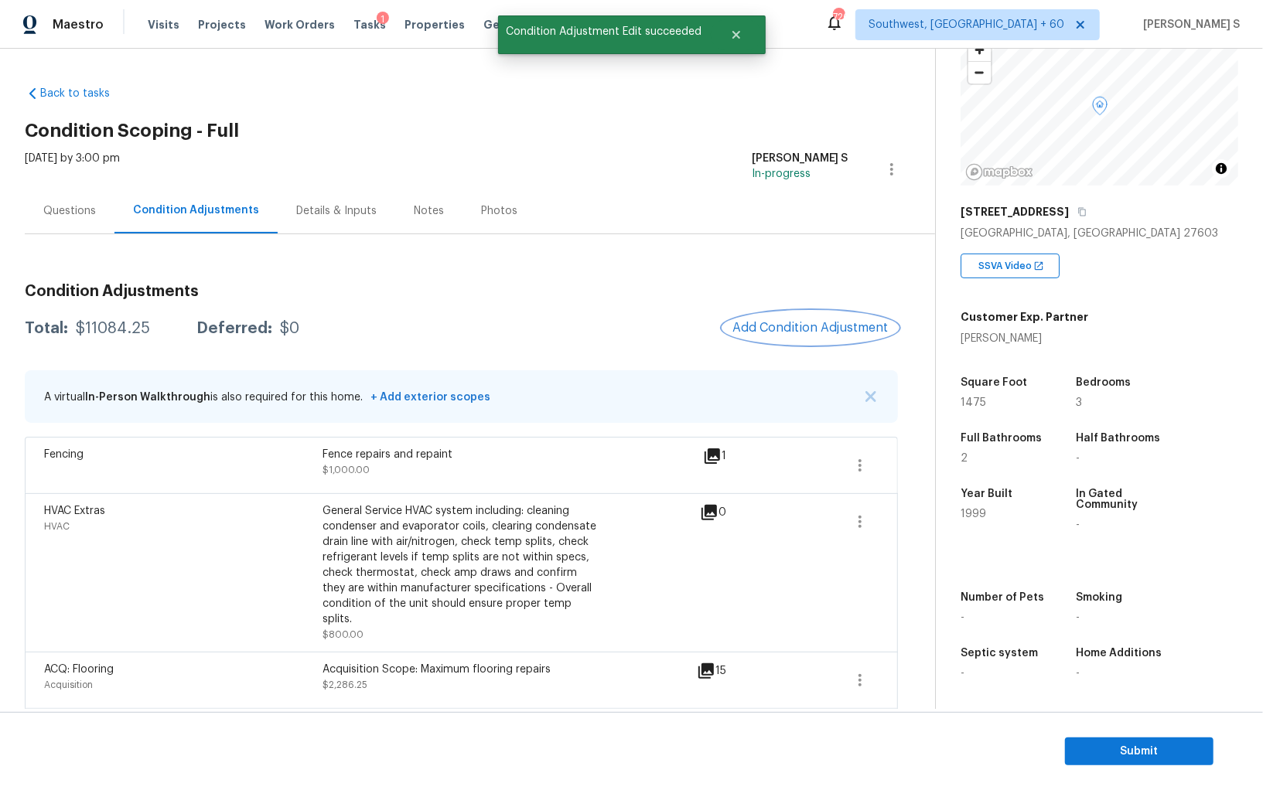
click at [797, 316] on button "Add Condition Adjustment" at bounding box center [810, 328] width 175 height 32
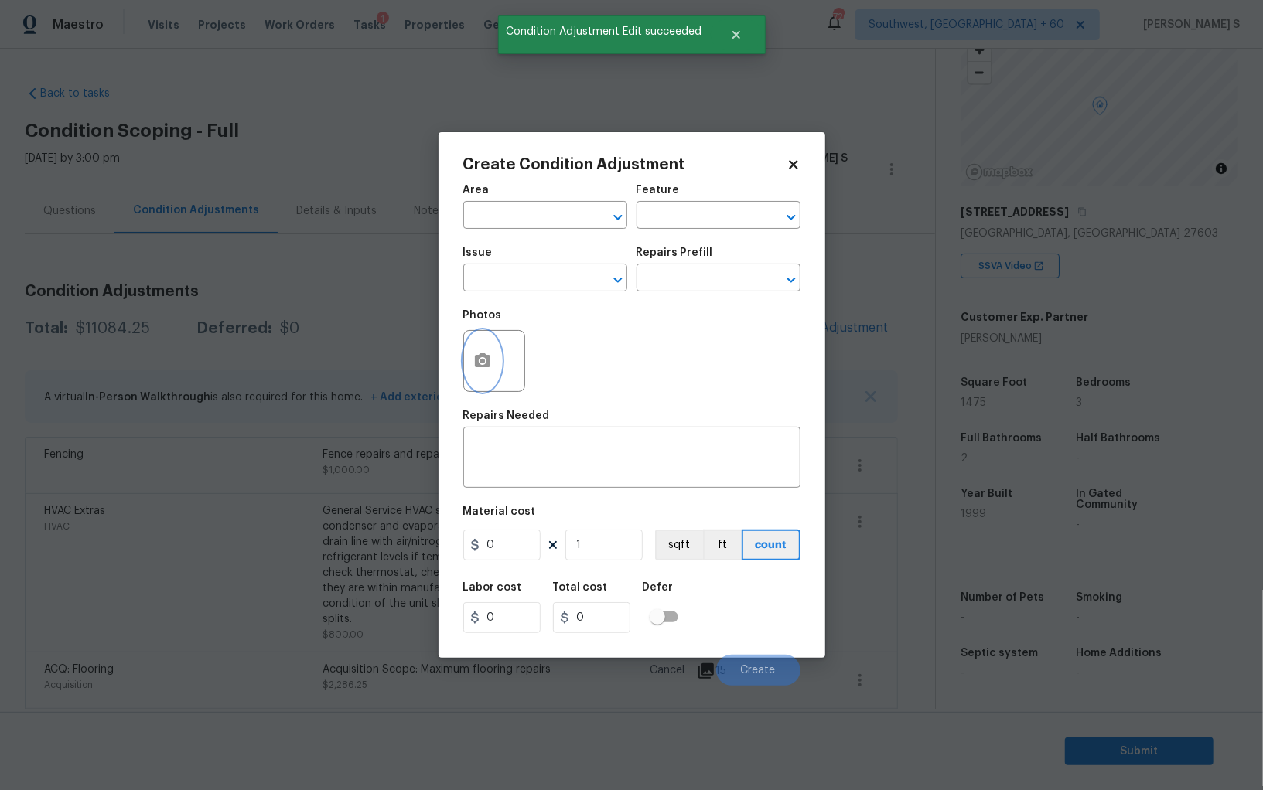
click at [482, 360] on circle "button" at bounding box center [481, 361] width 5 height 5
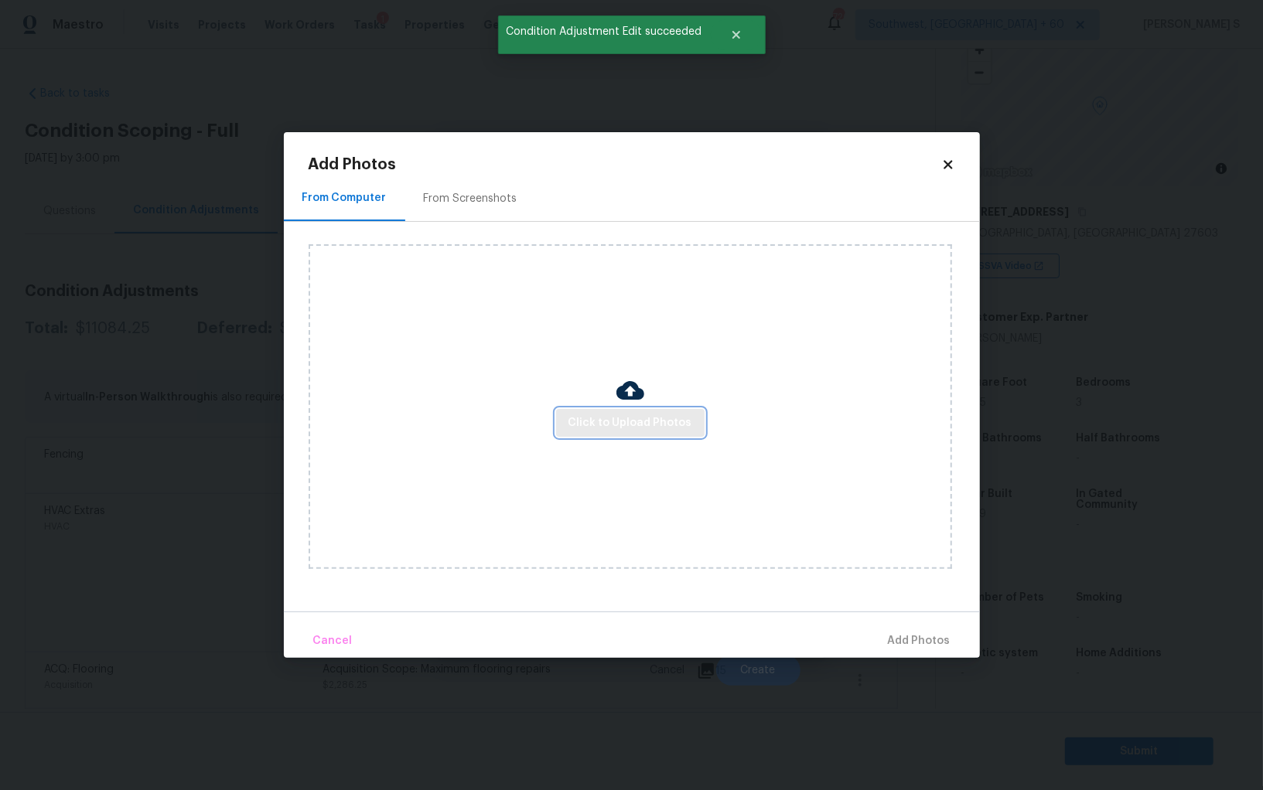
click at [634, 433] on button "Click to Upload Photos" at bounding box center [630, 423] width 148 height 29
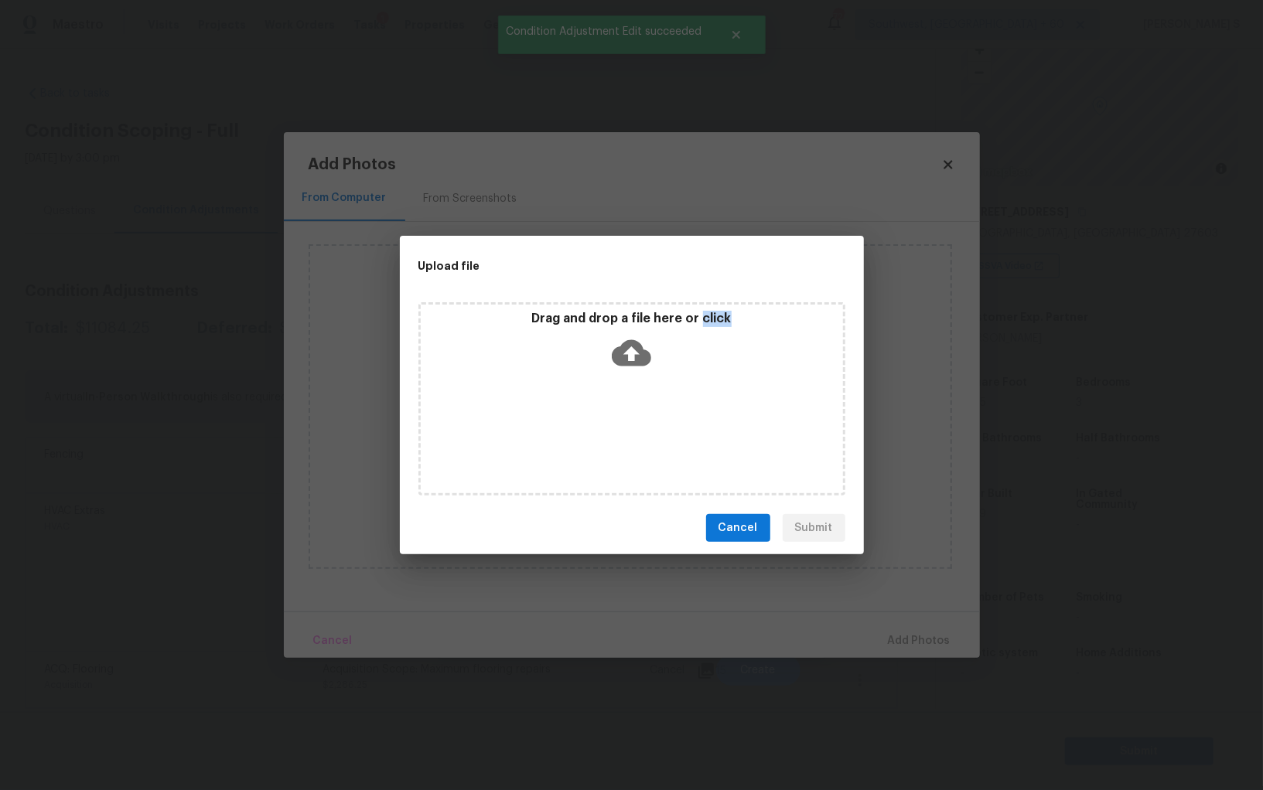
click at [634, 433] on div "Drag and drop a file here or click" at bounding box center [631, 398] width 427 height 193
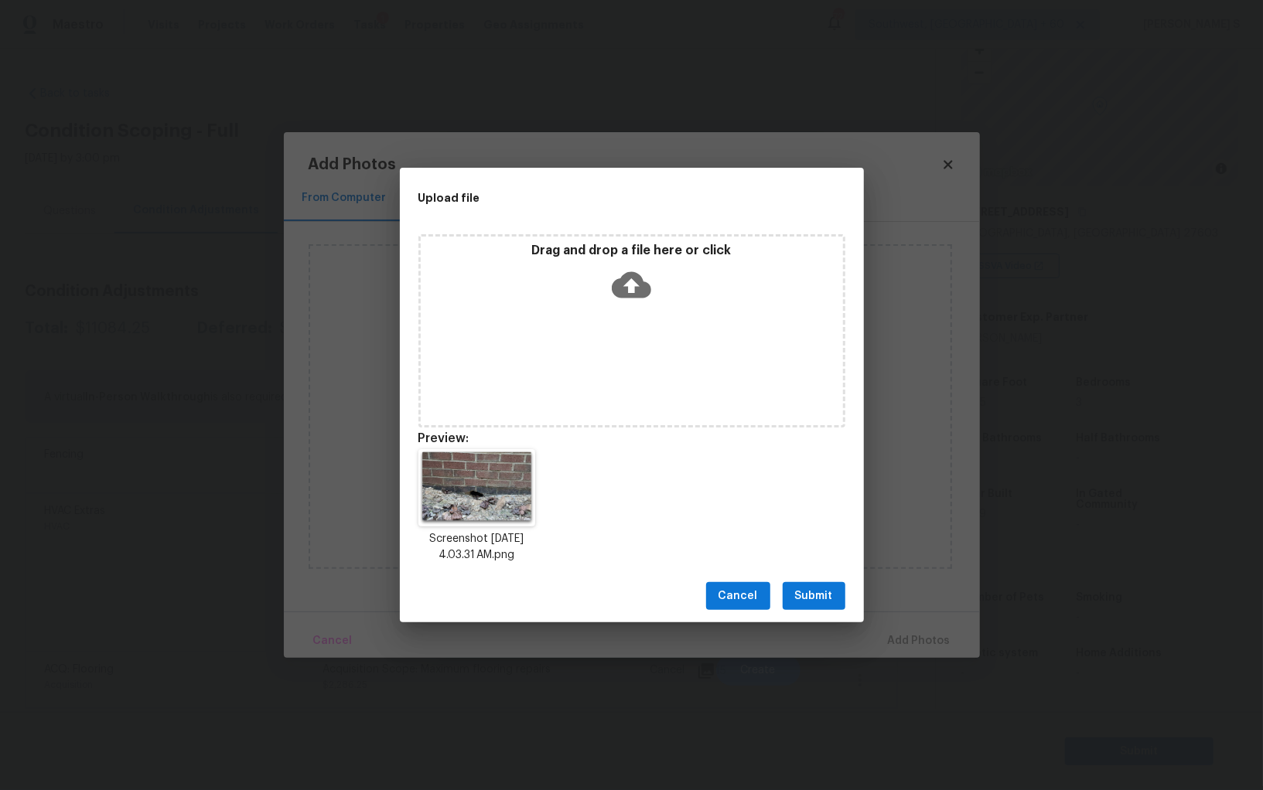
click at [690, 369] on div "Drag and drop a file here or click" at bounding box center [631, 330] width 427 height 193
click at [809, 602] on span "Submit" at bounding box center [814, 596] width 38 height 19
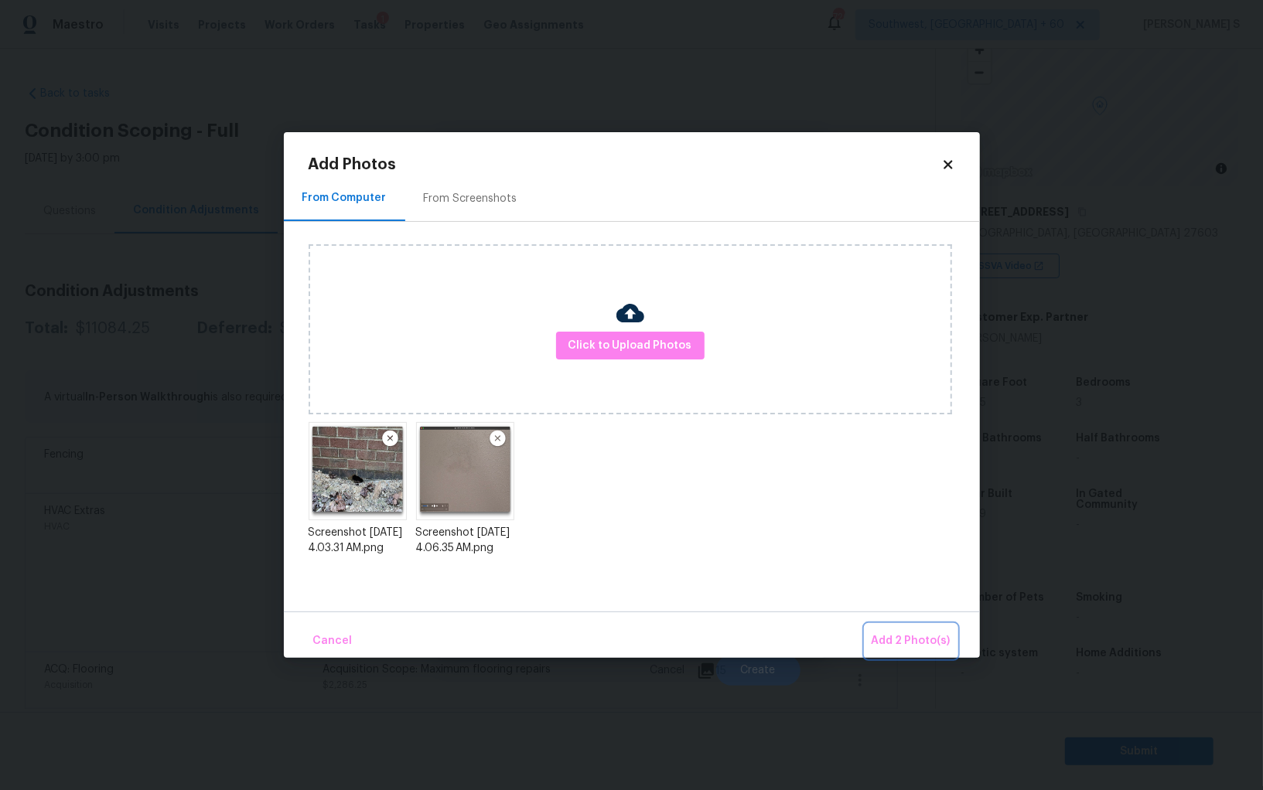
click at [865, 625] on button "Add 2 Photo(s)" at bounding box center [910, 641] width 91 height 33
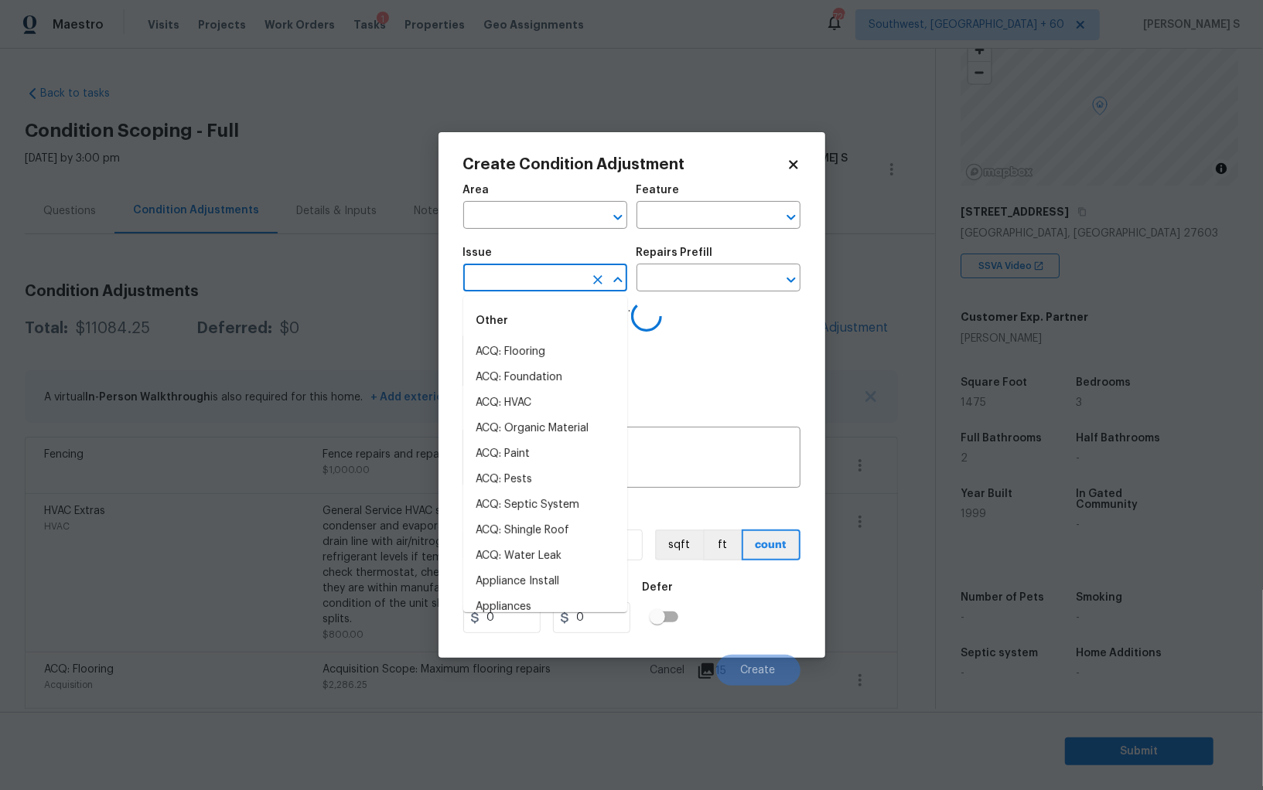
click at [539, 274] on input "text" at bounding box center [523, 280] width 121 height 24
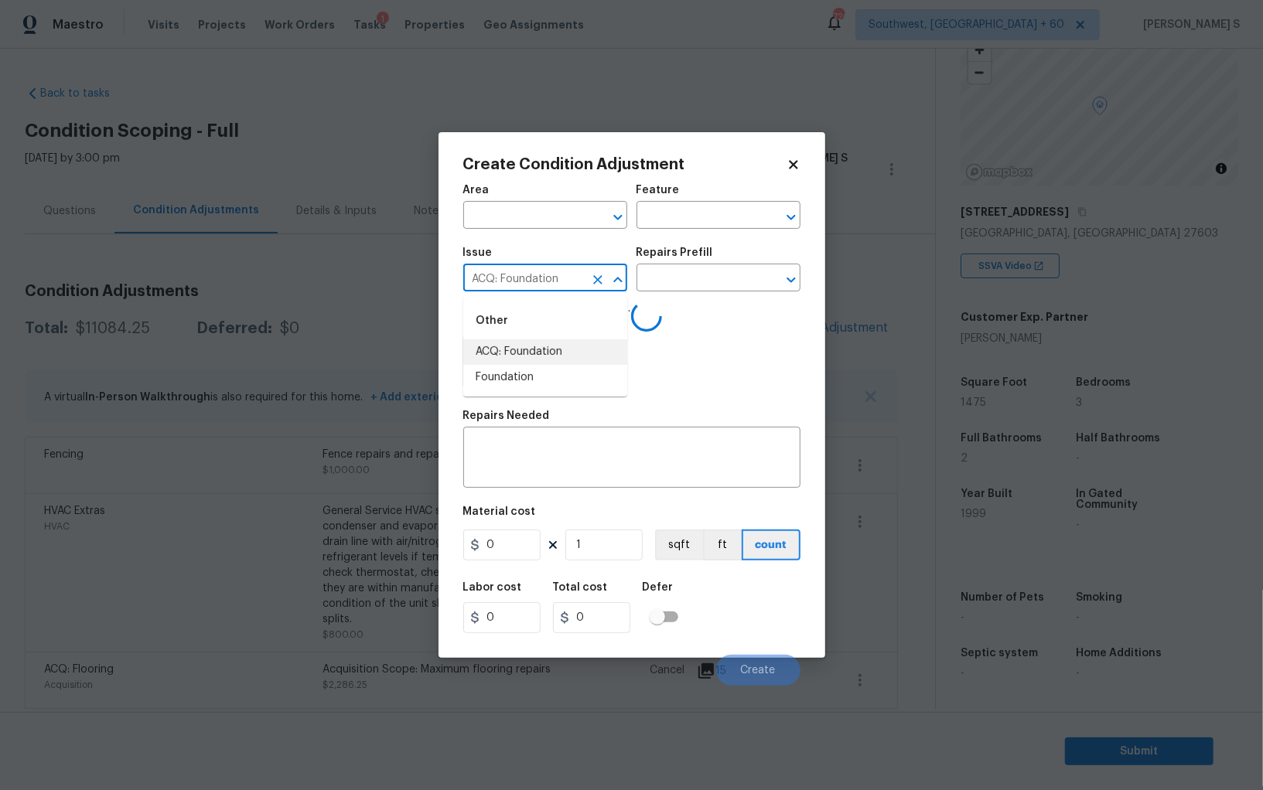
type input "ACQ: Foundation"
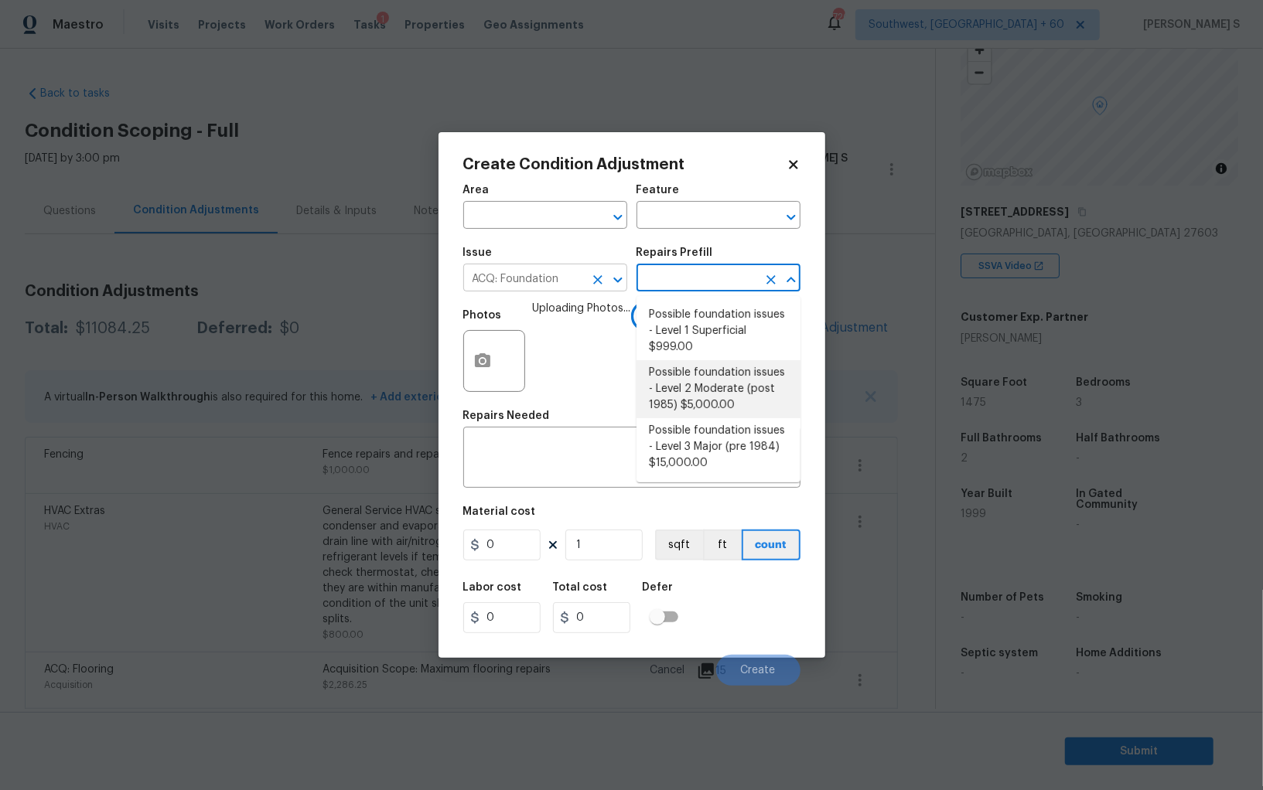
type input "Acquisition"
type textarea "Possible foundation issues - Level 2 Moderate: Disclaimer: This is NOT a techni…"
type input "5000"
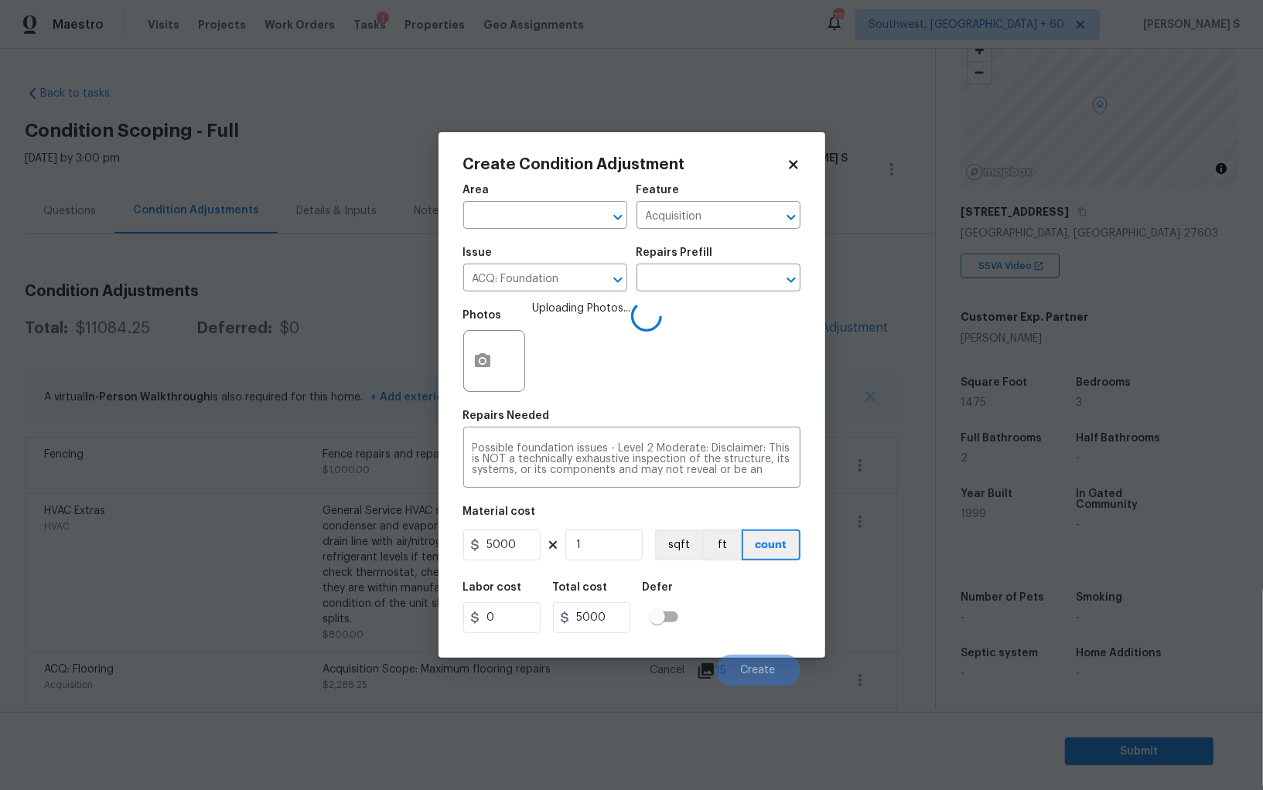
click at [723, 602] on div "Labor cost 0 Total cost 5000 Defer" at bounding box center [631, 608] width 337 height 70
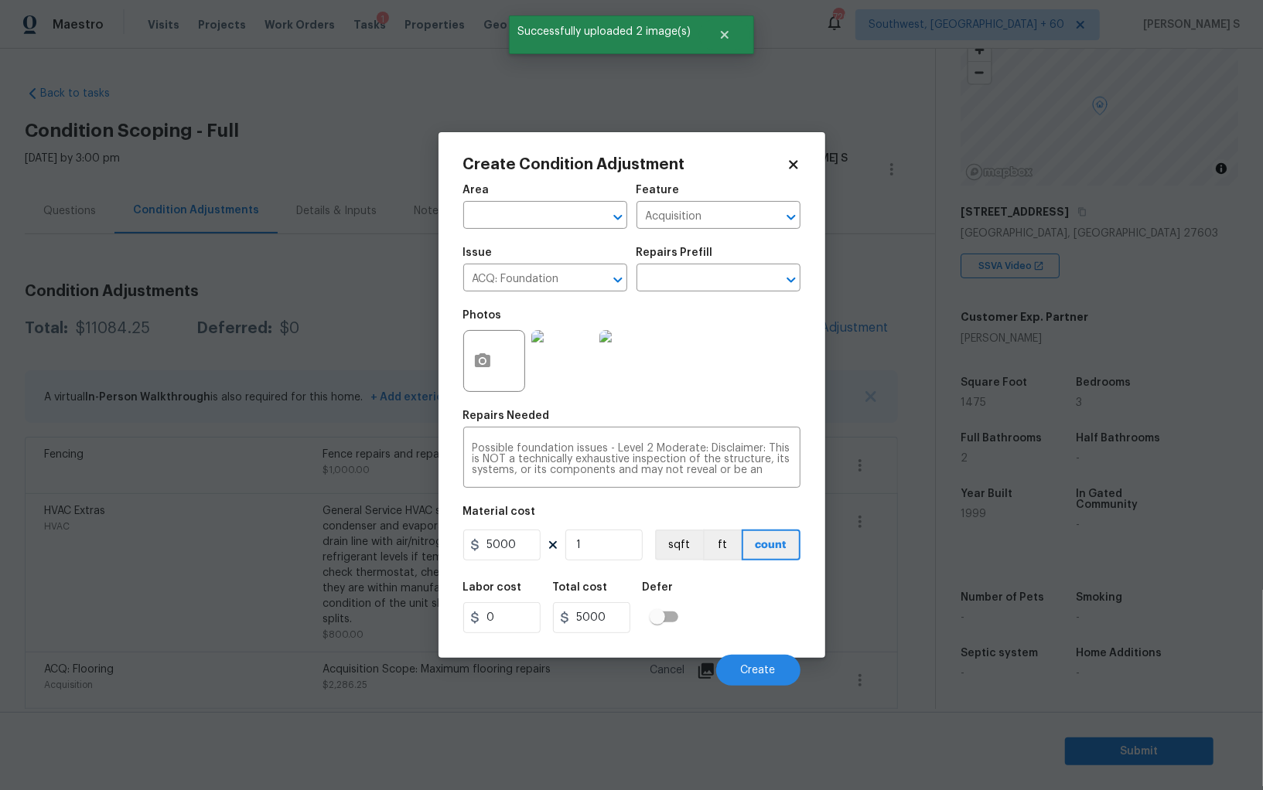
click at [754, 627] on div "Labor cost 0 Total cost 5000 Defer" at bounding box center [631, 608] width 337 height 70
click at [778, 663] on button "Create" at bounding box center [758, 670] width 84 height 31
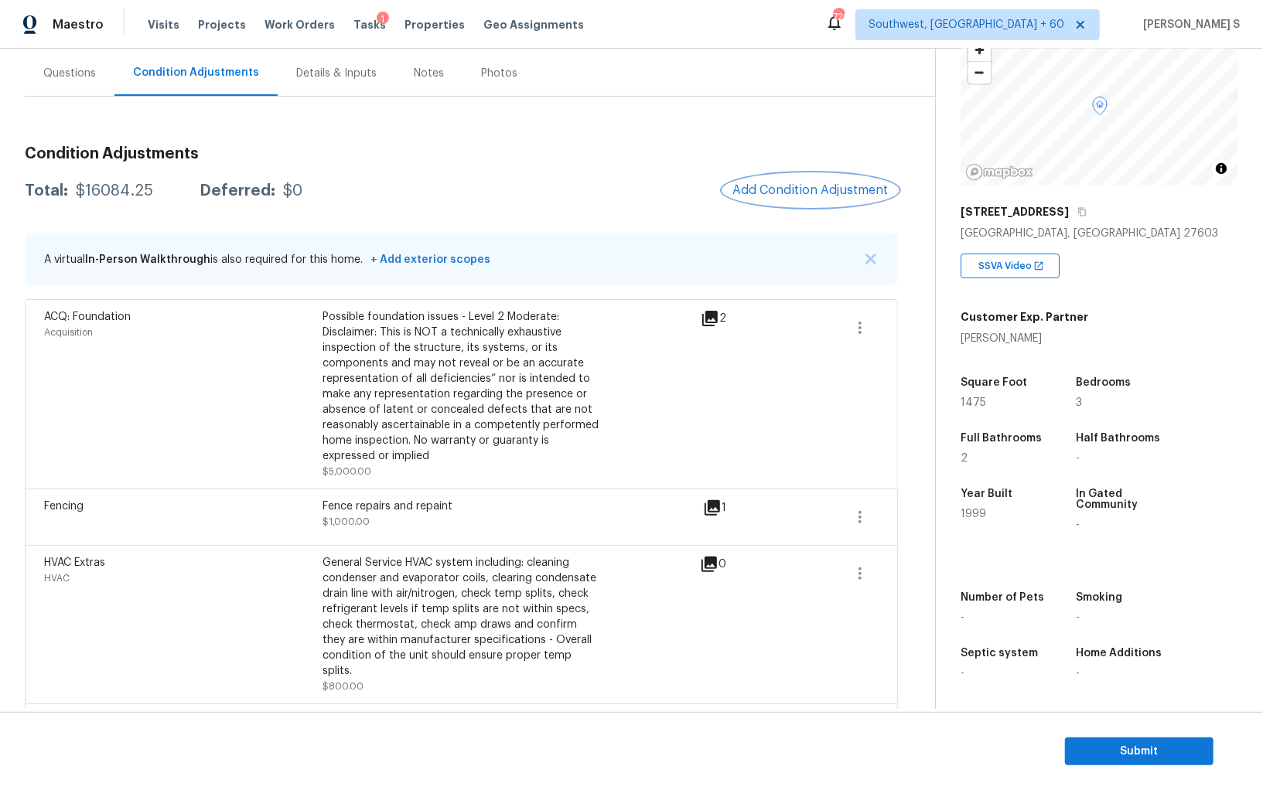
scroll to position [0, 0]
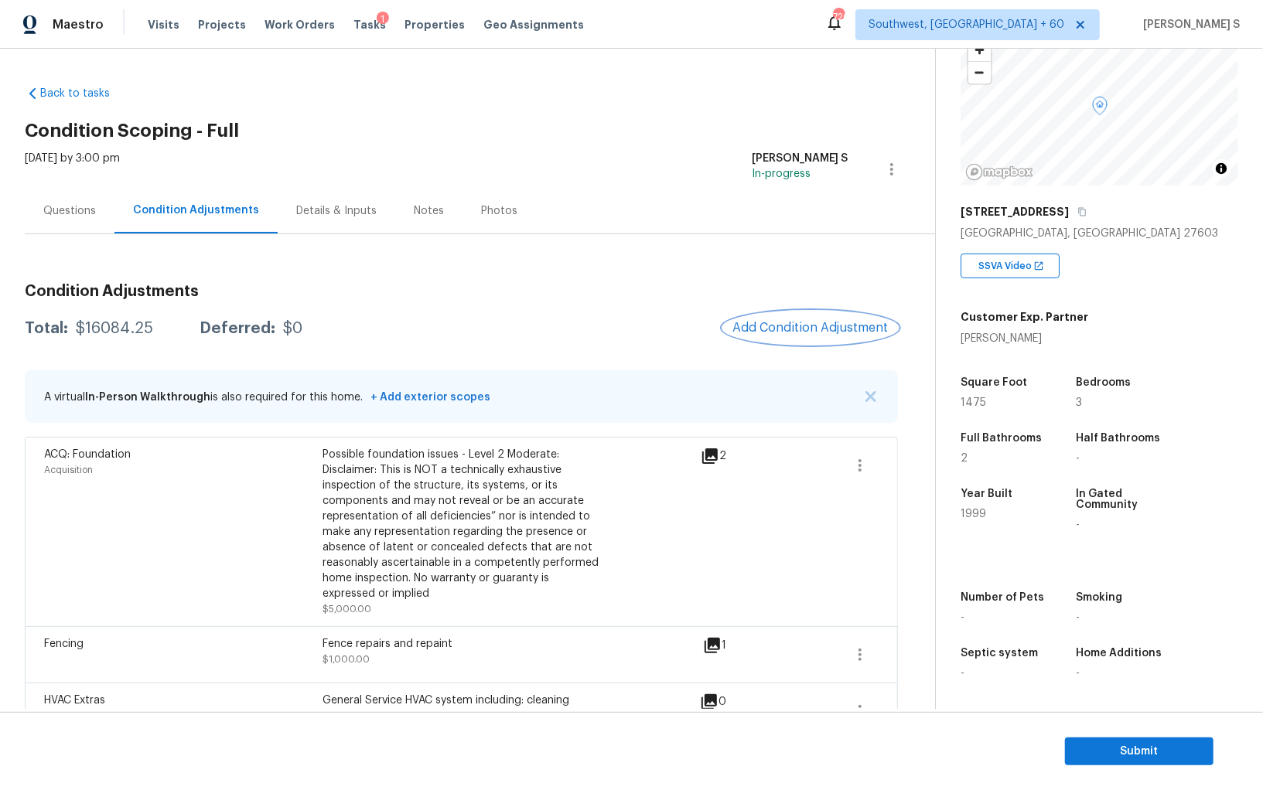
click at [757, 322] on span "Add Condition Adjustment" at bounding box center [810, 328] width 156 height 14
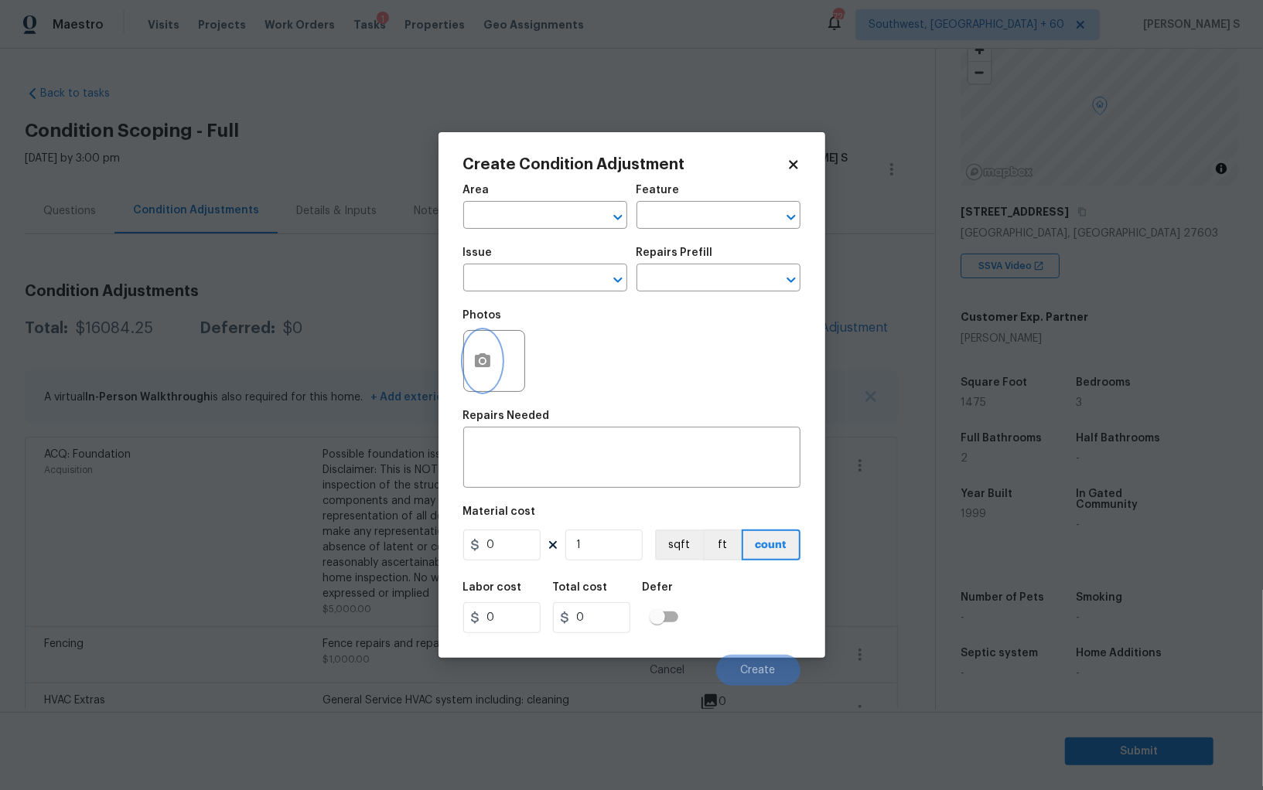
click at [489, 359] on icon "button" at bounding box center [482, 360] width 15 height 14
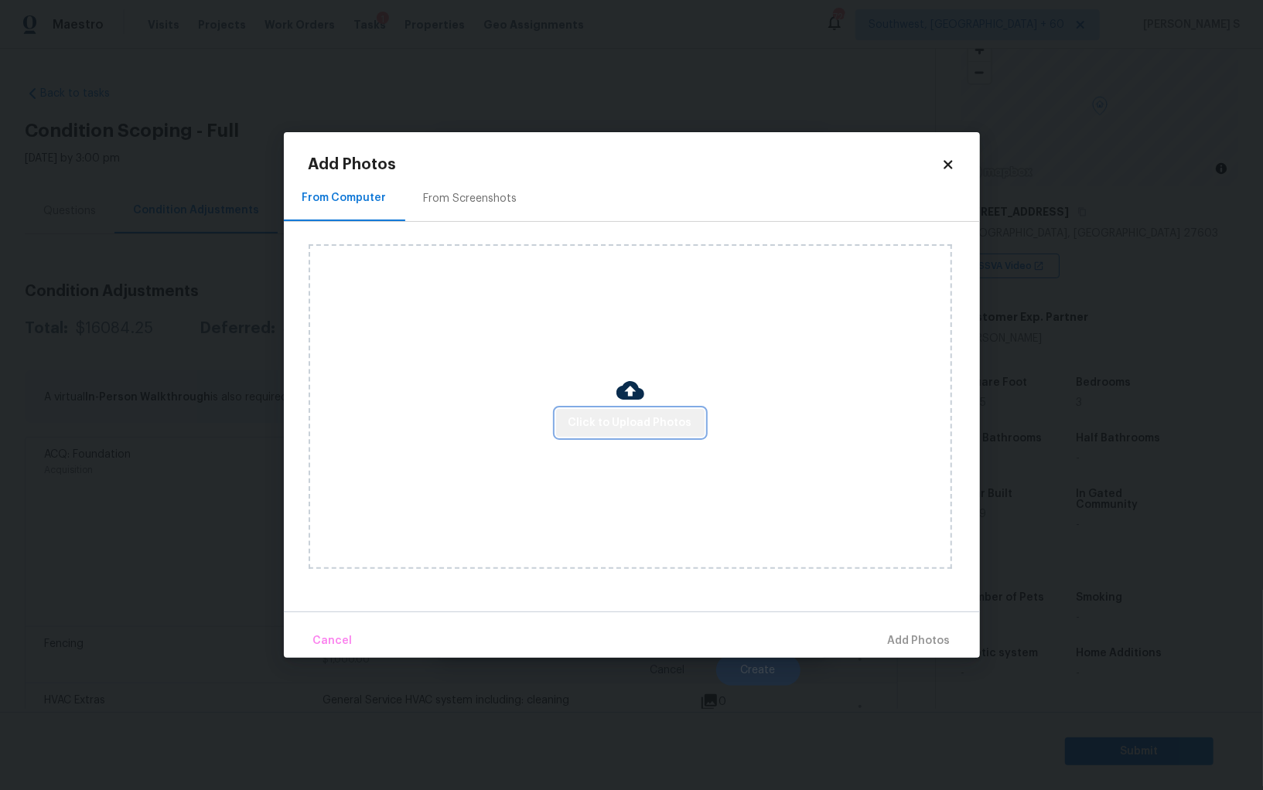
click at [685, 411] on button "Click to Upload Photos" at bounding box center [630, 423] width 148 height 29
